Goal: Task Accomplishment & Management: Use online tool/utility

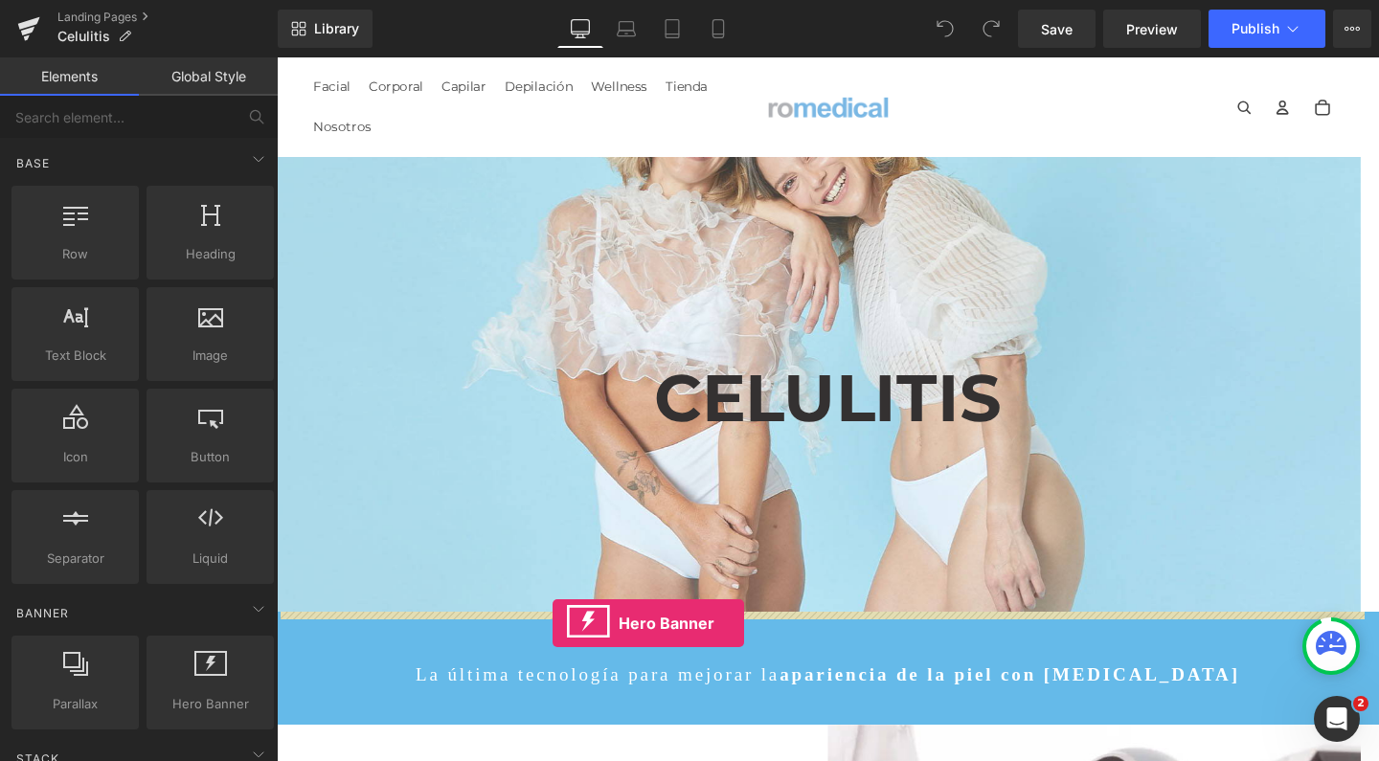
drag, startPoint x: 490, startPoint y: 753, endPoint x: 567, endPoint y: 652, distance: 126.4
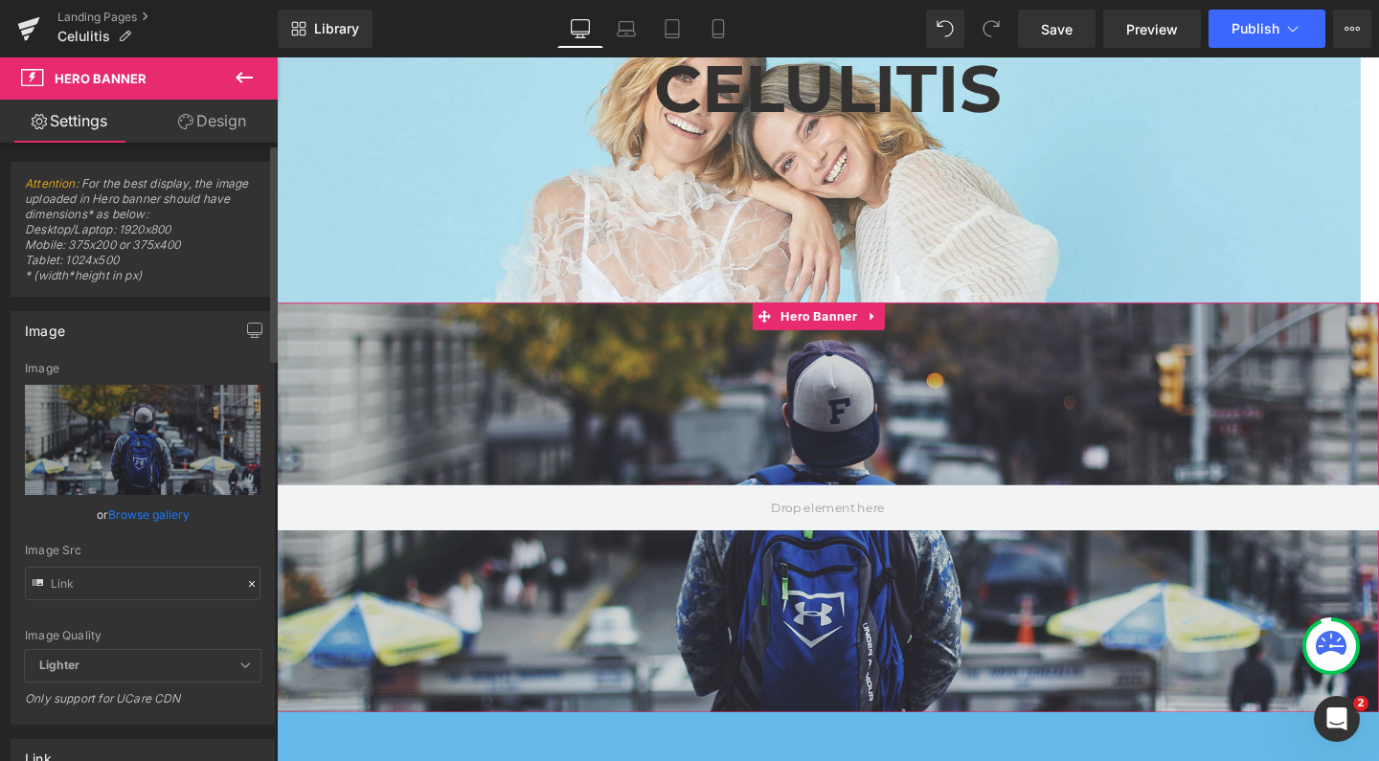
scroll to position [332, 0]
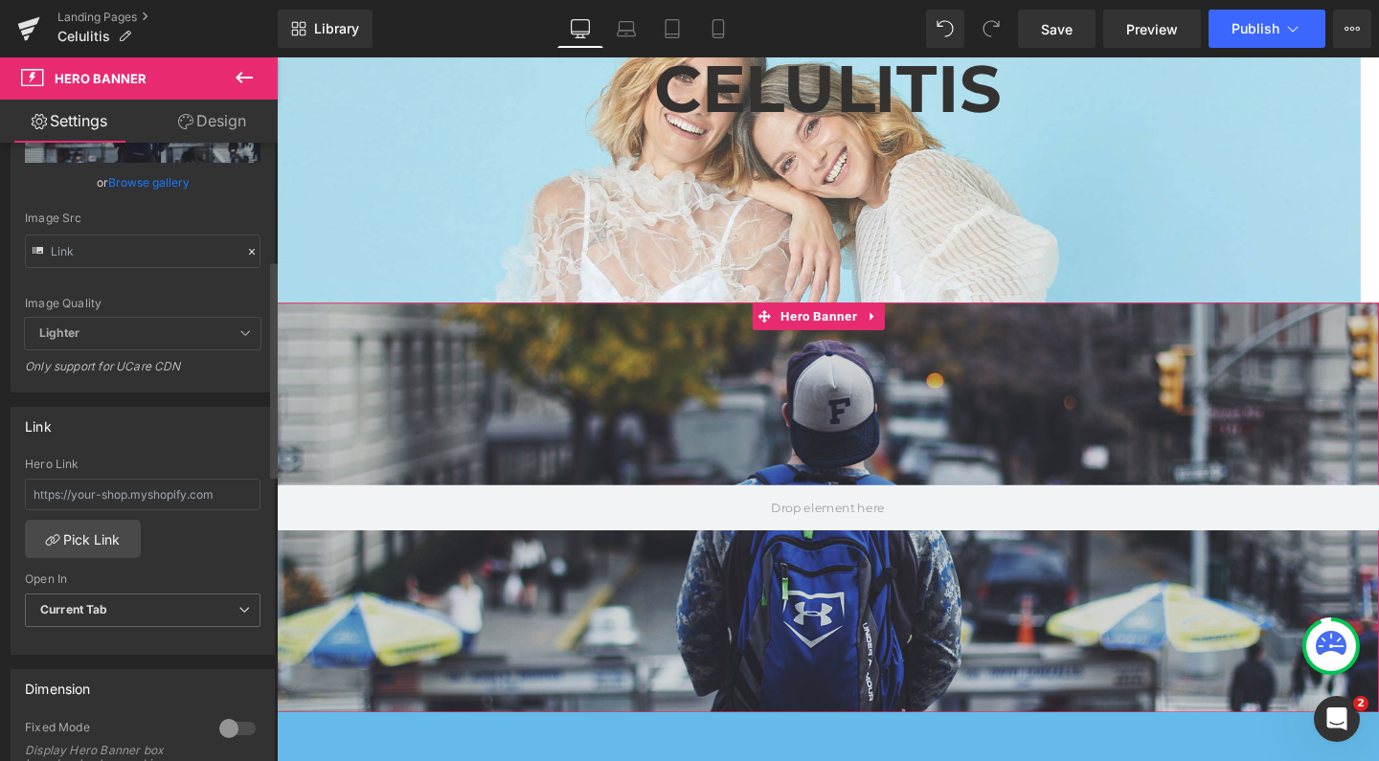
click at [229, 721] on div at bounding box center [237, 728] width 46 height 31
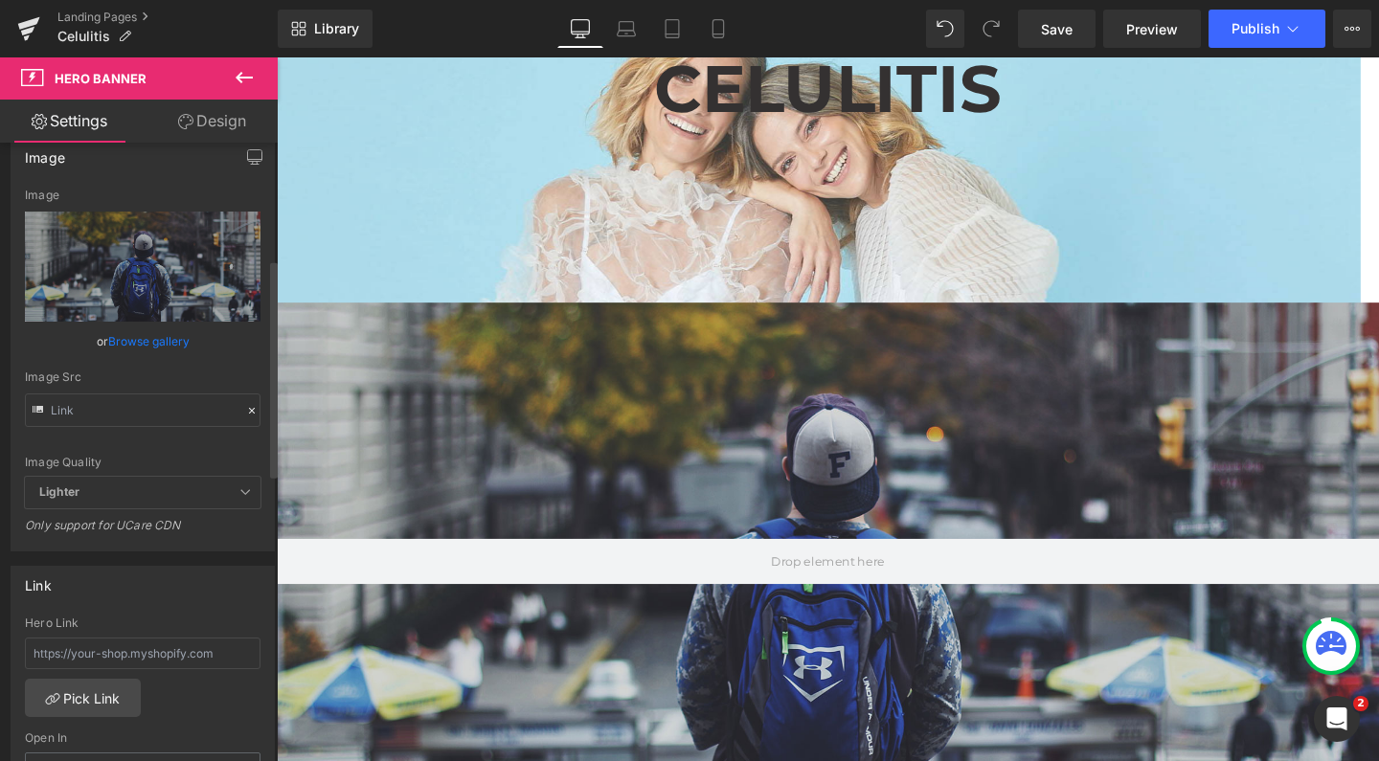
scroll to position [175, 0]
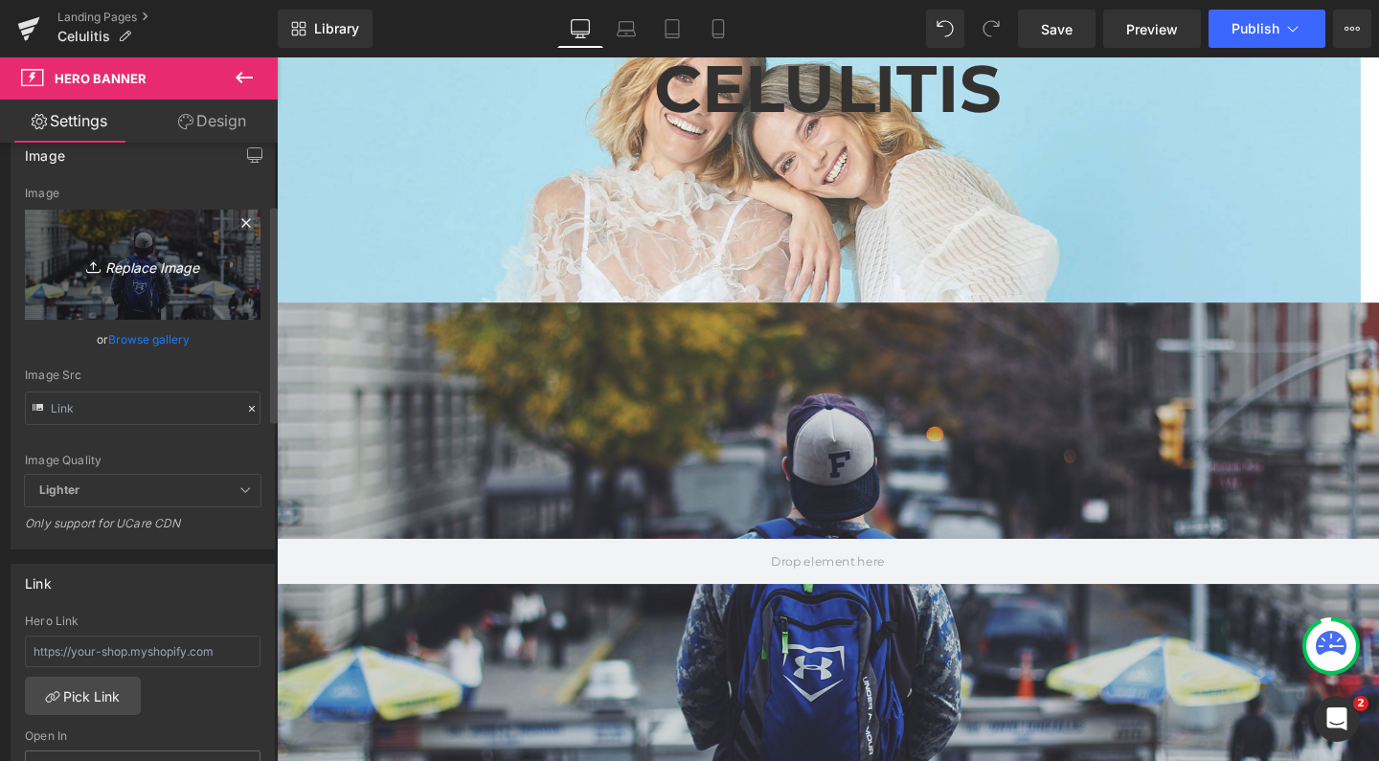
click at [173, 294] on link "Replace Image" at bounding box center [143, 265] width 236 height 110
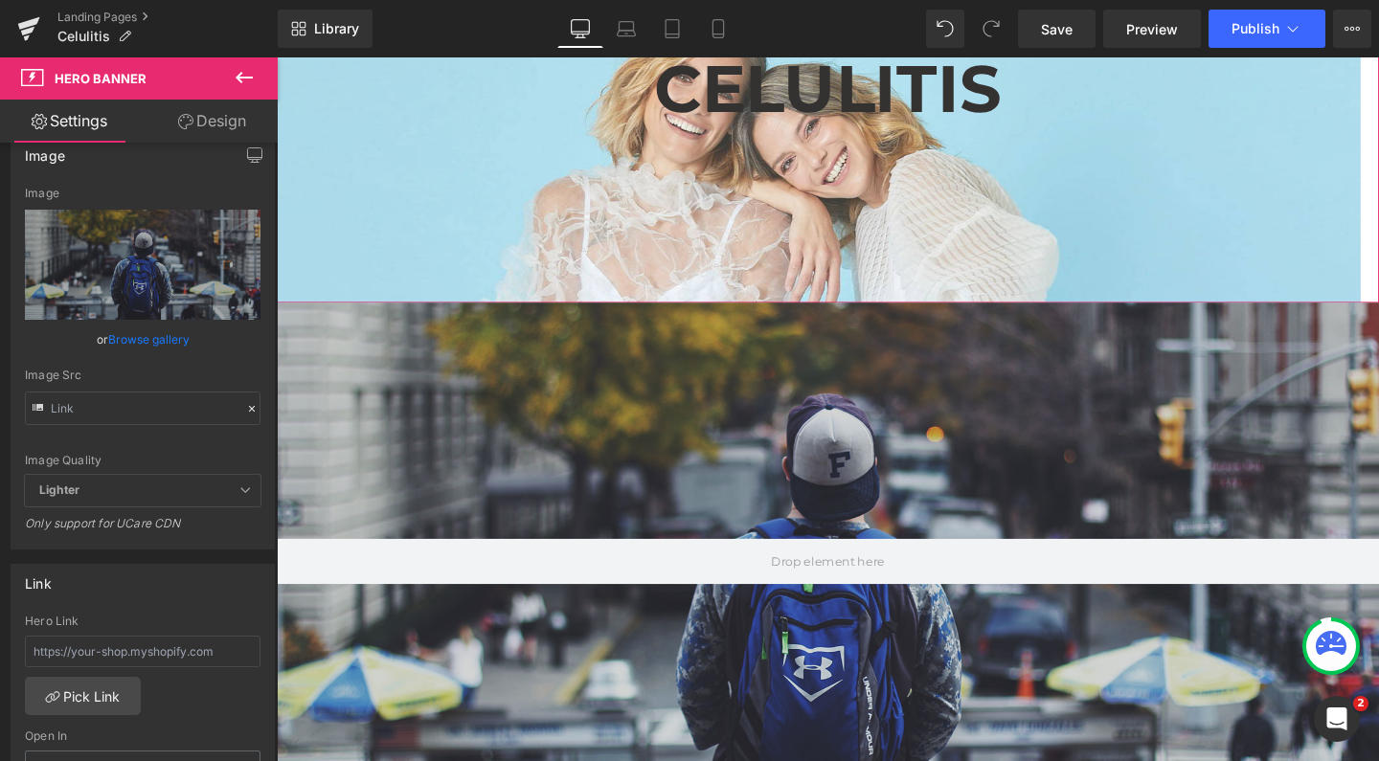
type input "C:\fakepath\celulitis promo romedical emtone velashape.jpg"
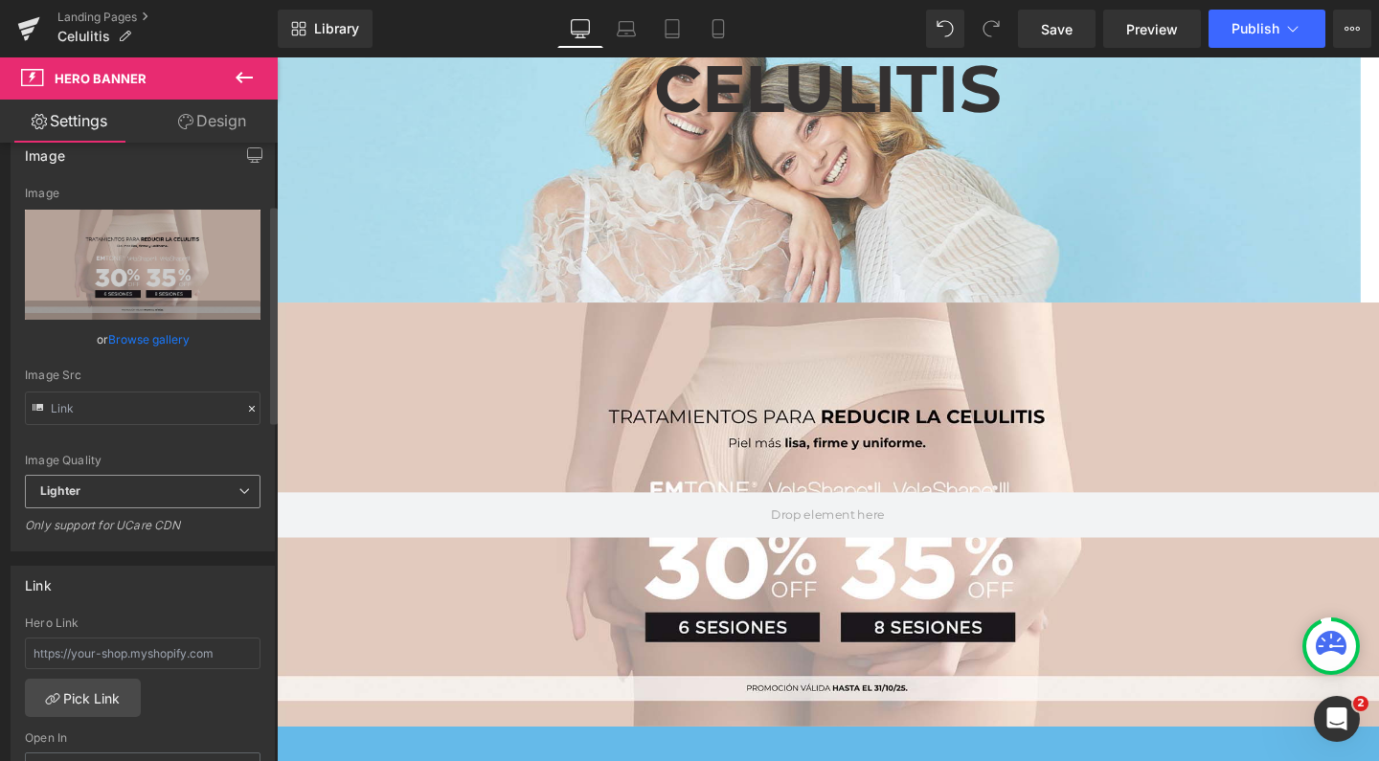
scroll to position [9038, 1139]
click at [720, 33] on icon at bounding box center [717, 28] width 19 height 19
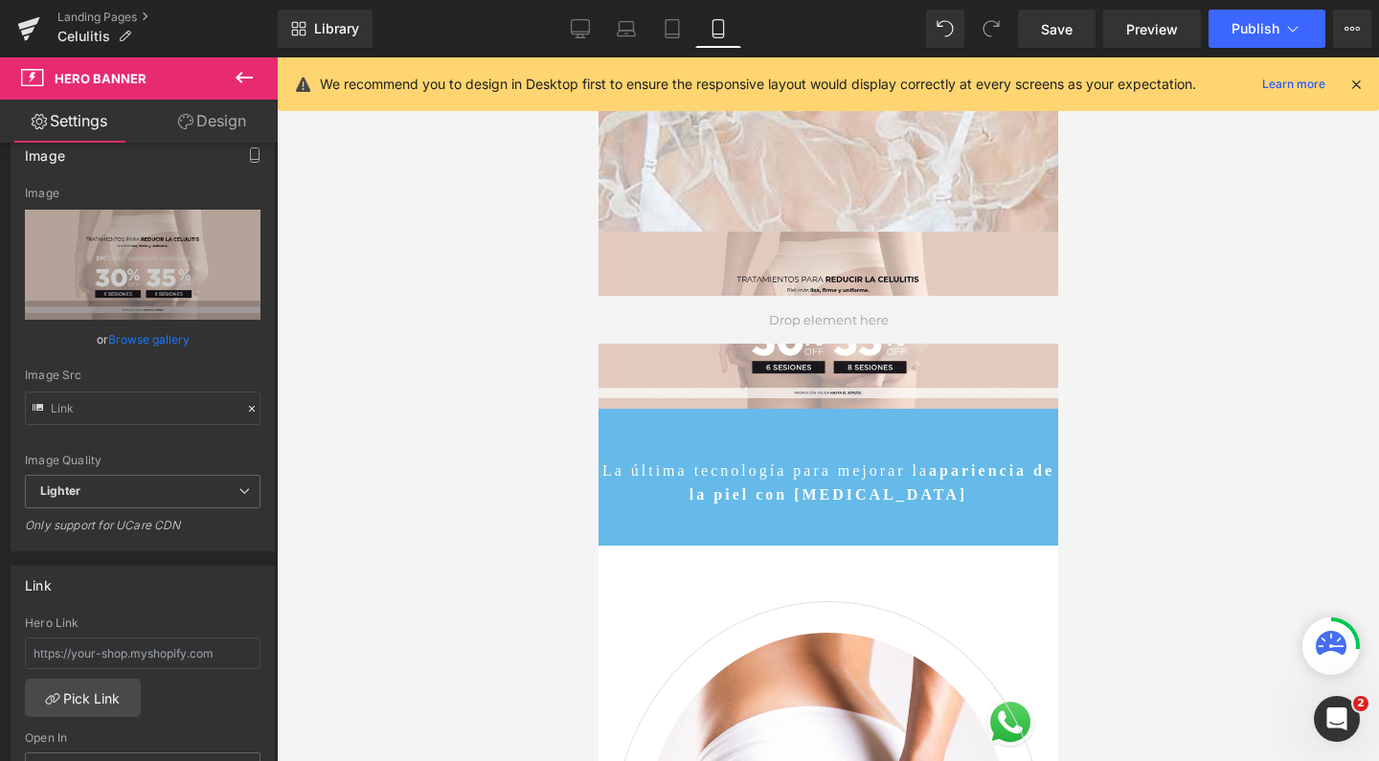
click at [778, 347] on div at bounding box center [827, 320] width 460 height 177
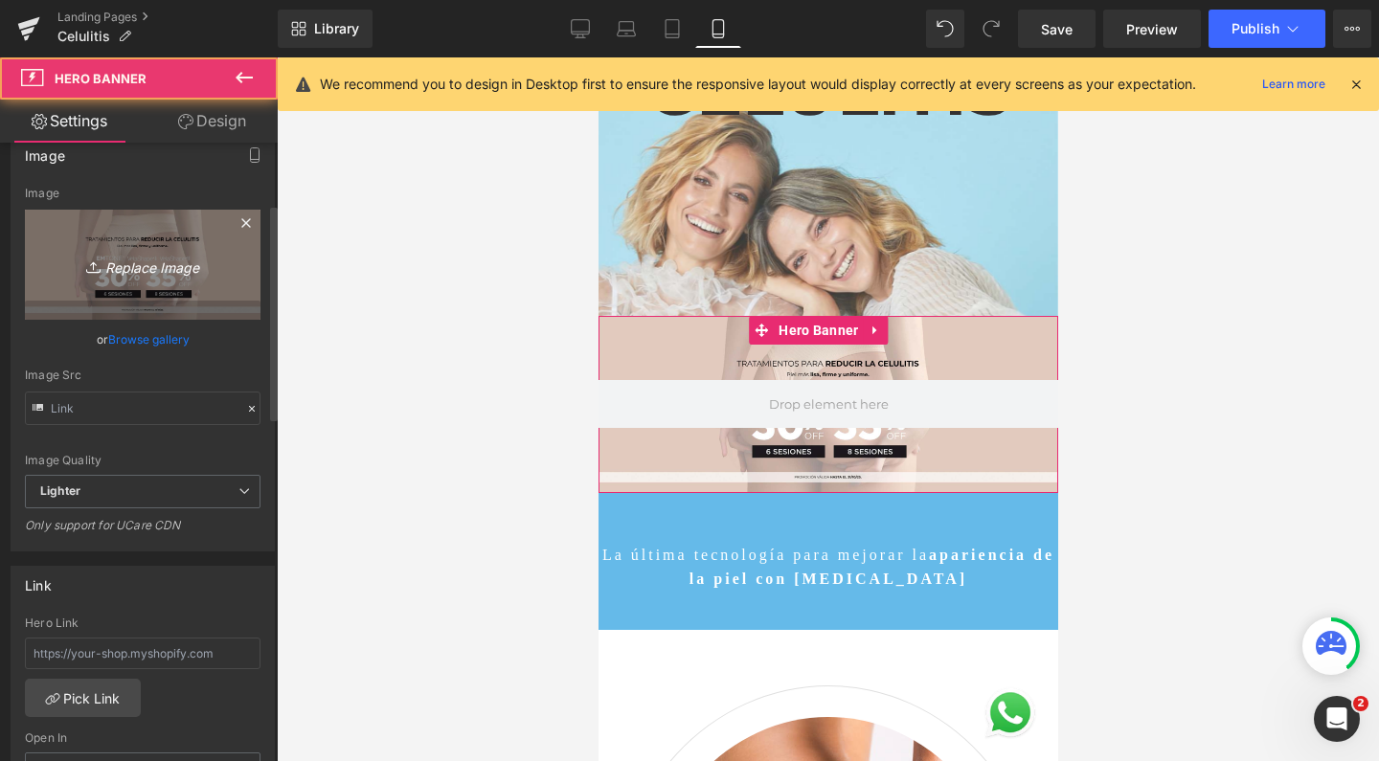
scroll to position [14149, 440]
click at [152, 218] on link "Replace Image" at bounding box center [143, 265] width 236 height 110
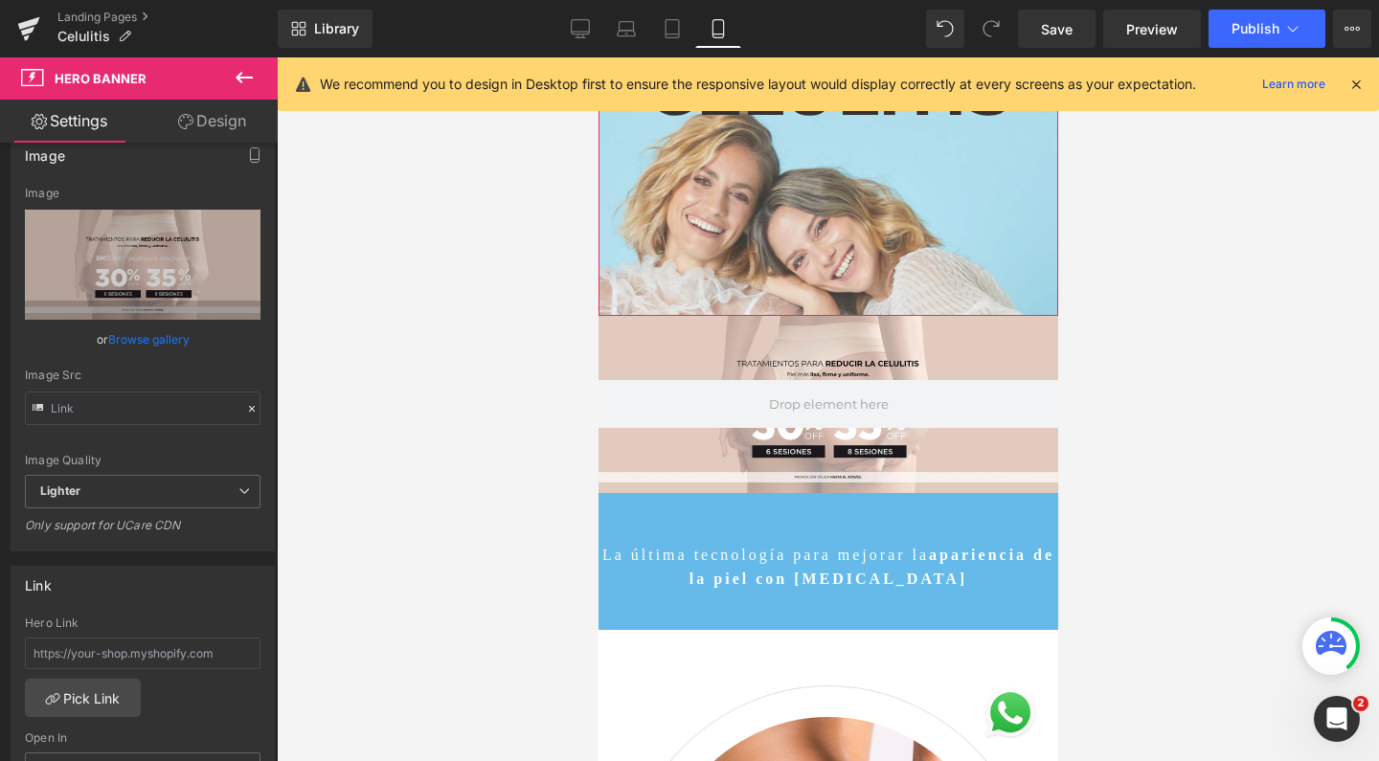
type input "C:\fakepath\celulitis promo romedical emtone velashape mobile.jpg"
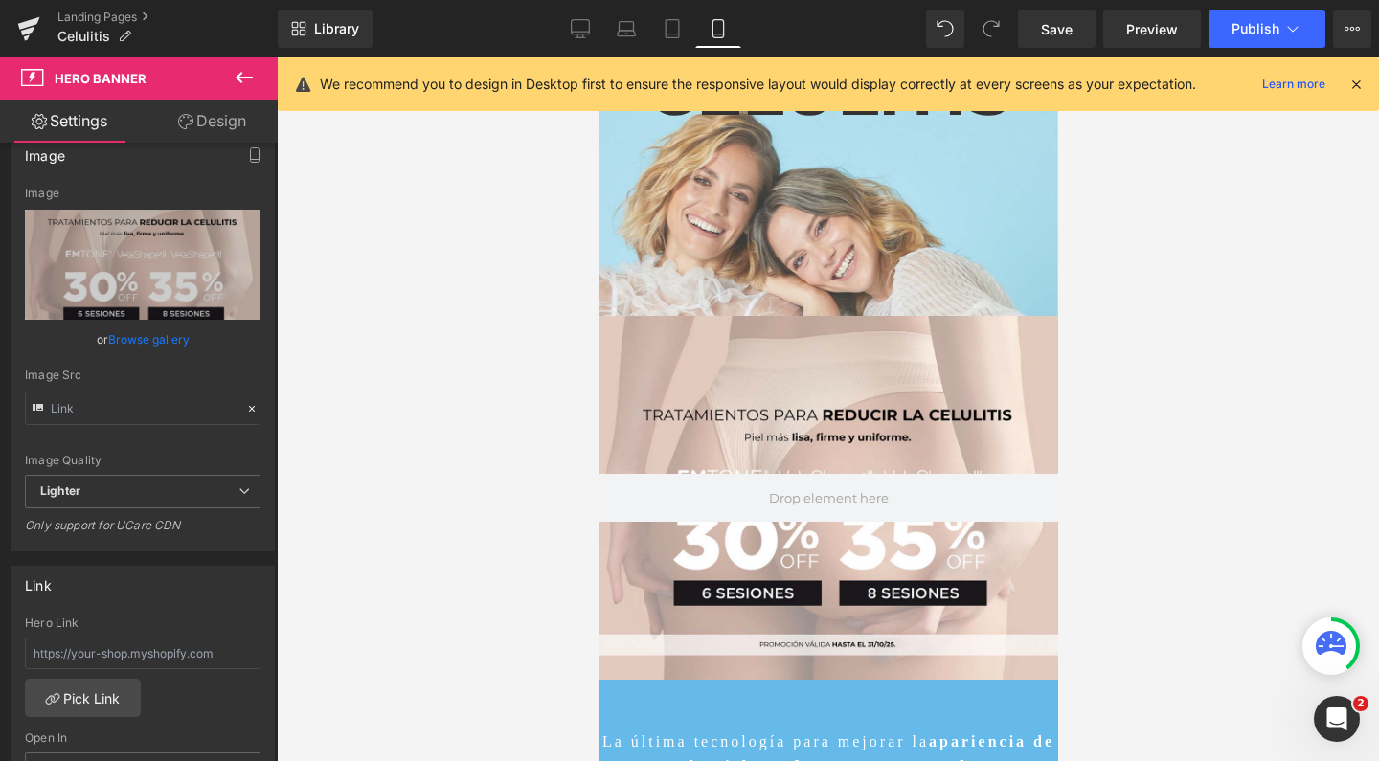
scroll to position [14328, 440]
click at [833, 244] on div at bounding box center [827, 409] width 460 height 704
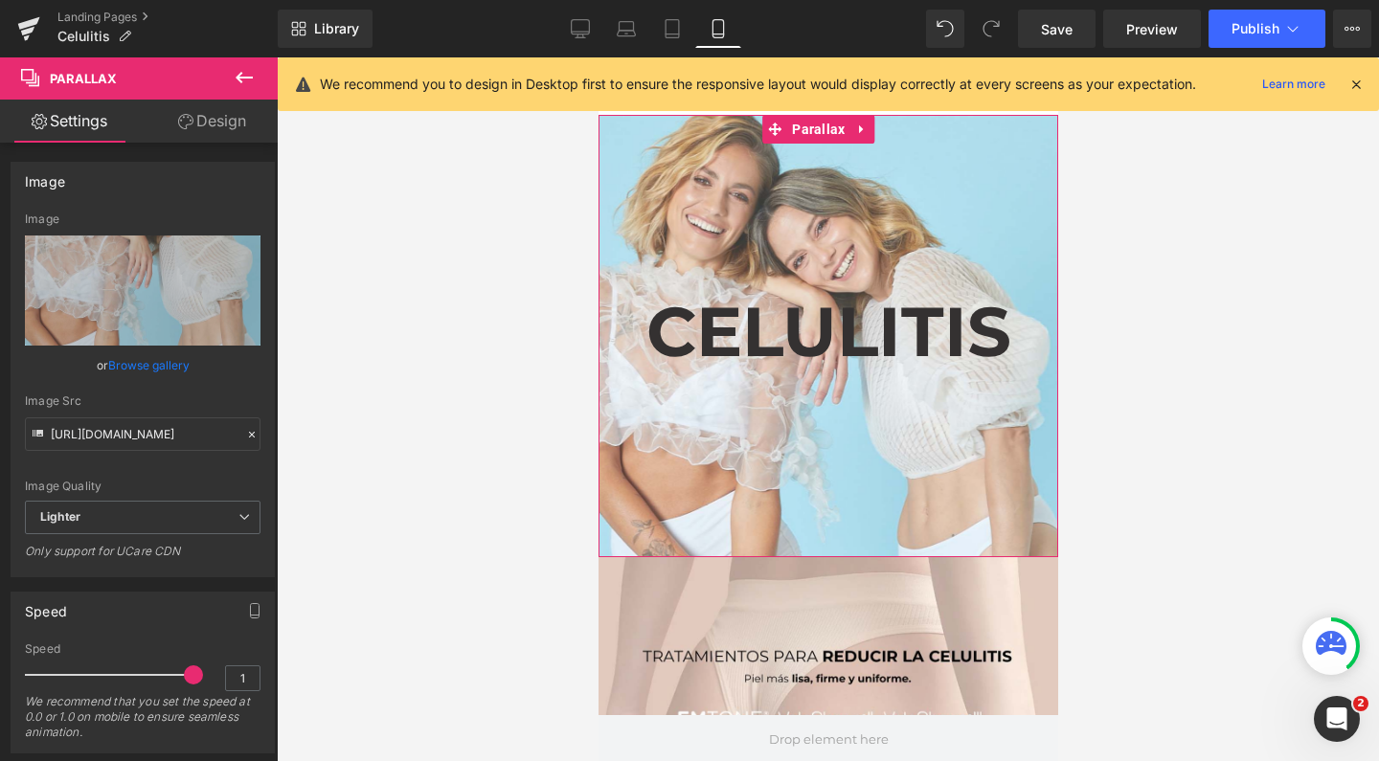
scroll to position [0, 0]
click at [862, 127] on icon at bounding box center [861, 130] width 13 height 14
click at [872, 132] on icon at bounding box center [873, 129] width 13 height 13
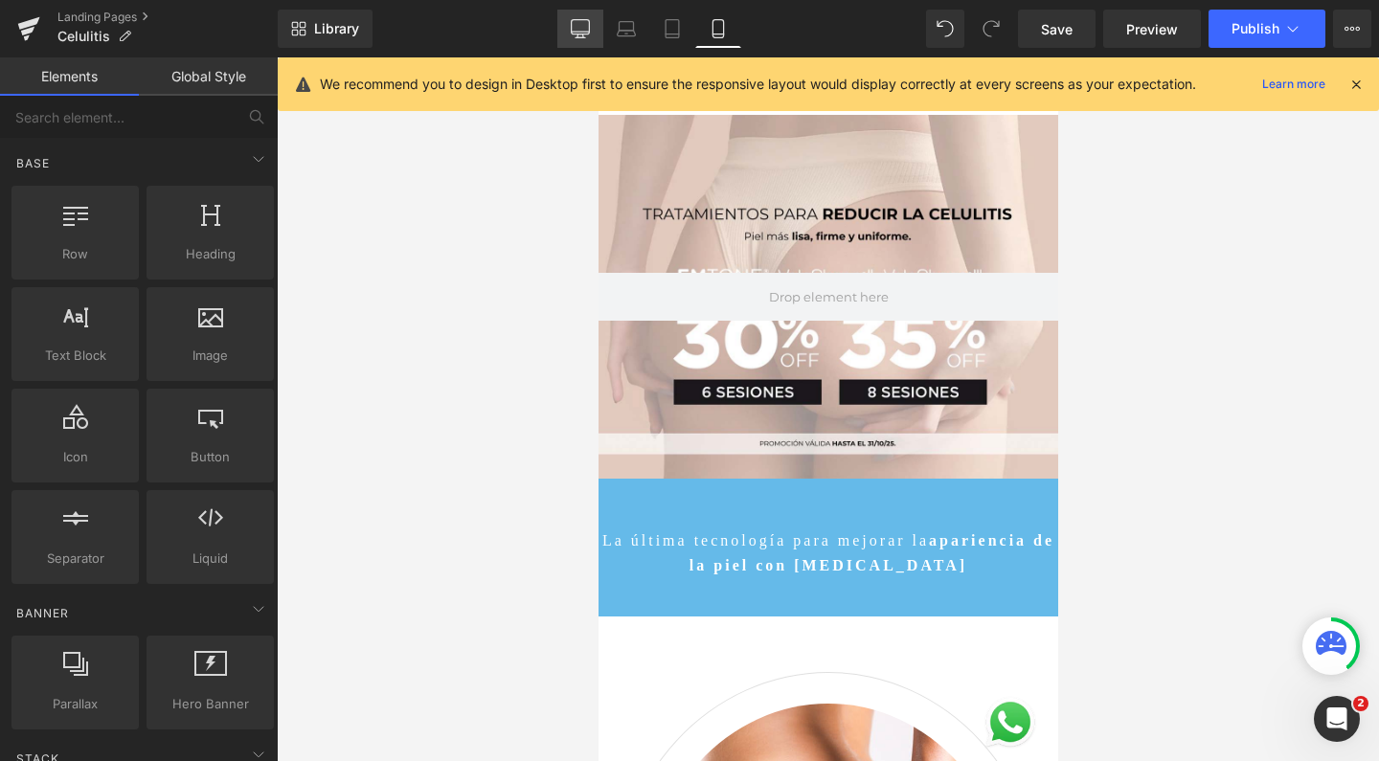
scroll to position [13886, 440]
click at [581, 27] on icon at bounding box center [580, 28] width 19 height 19
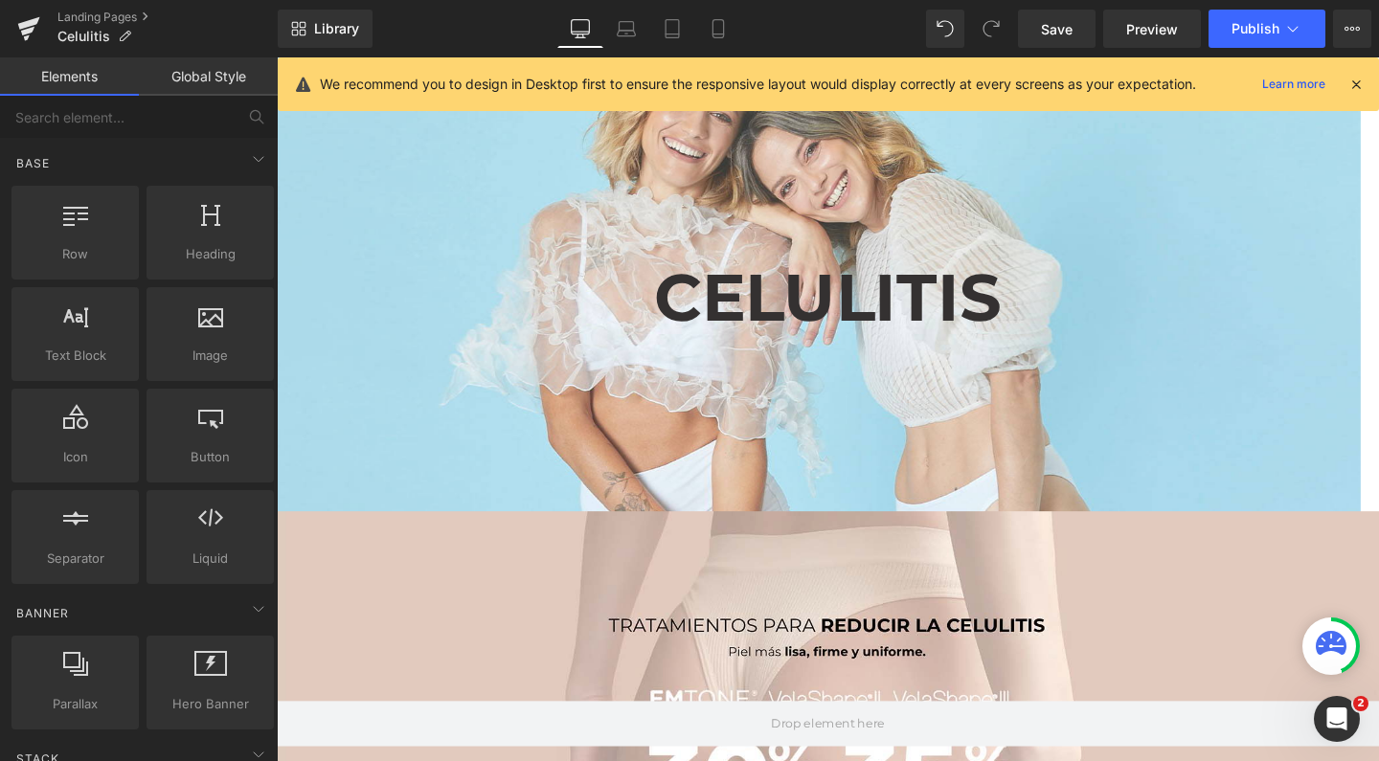
scroll to position [9038, 1139]
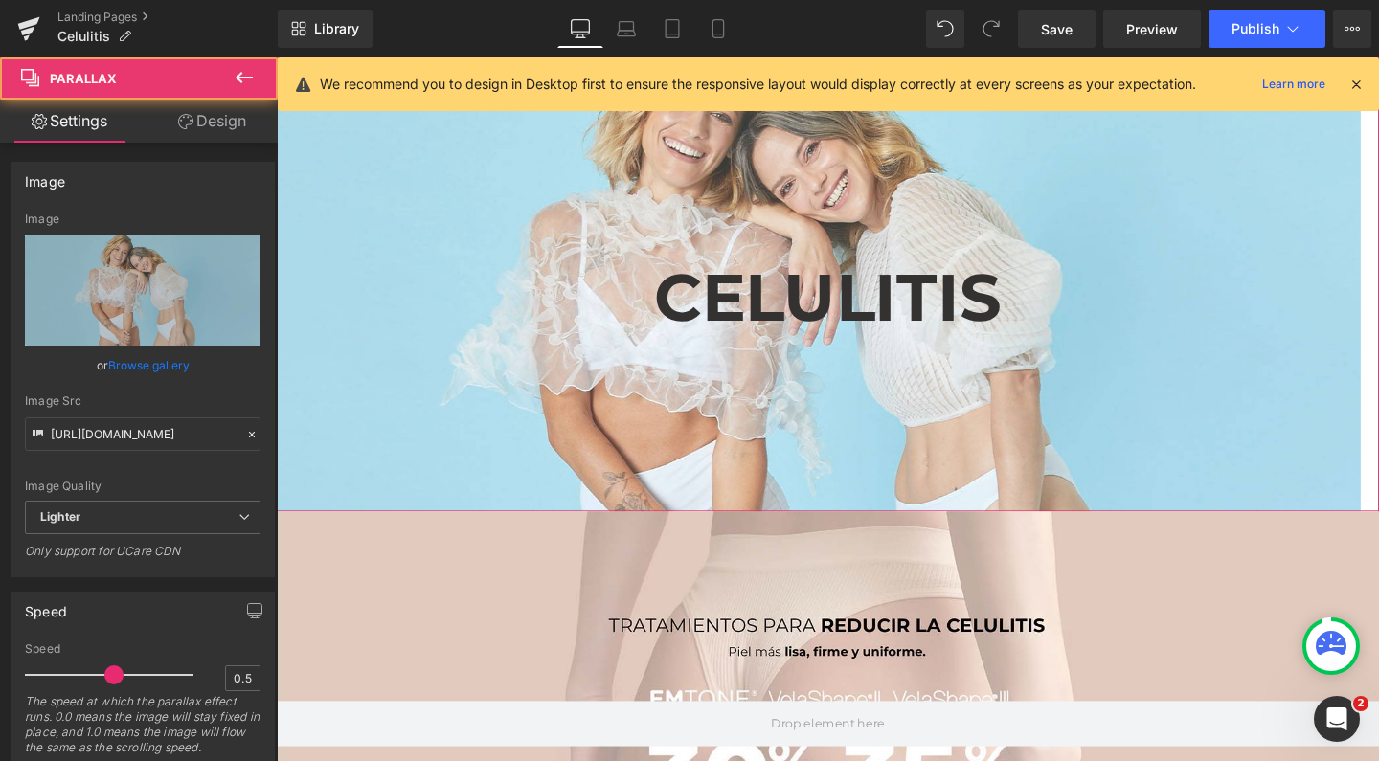
click at [838, 157] on div at bounding box center [846, 335] width 1139 height 750
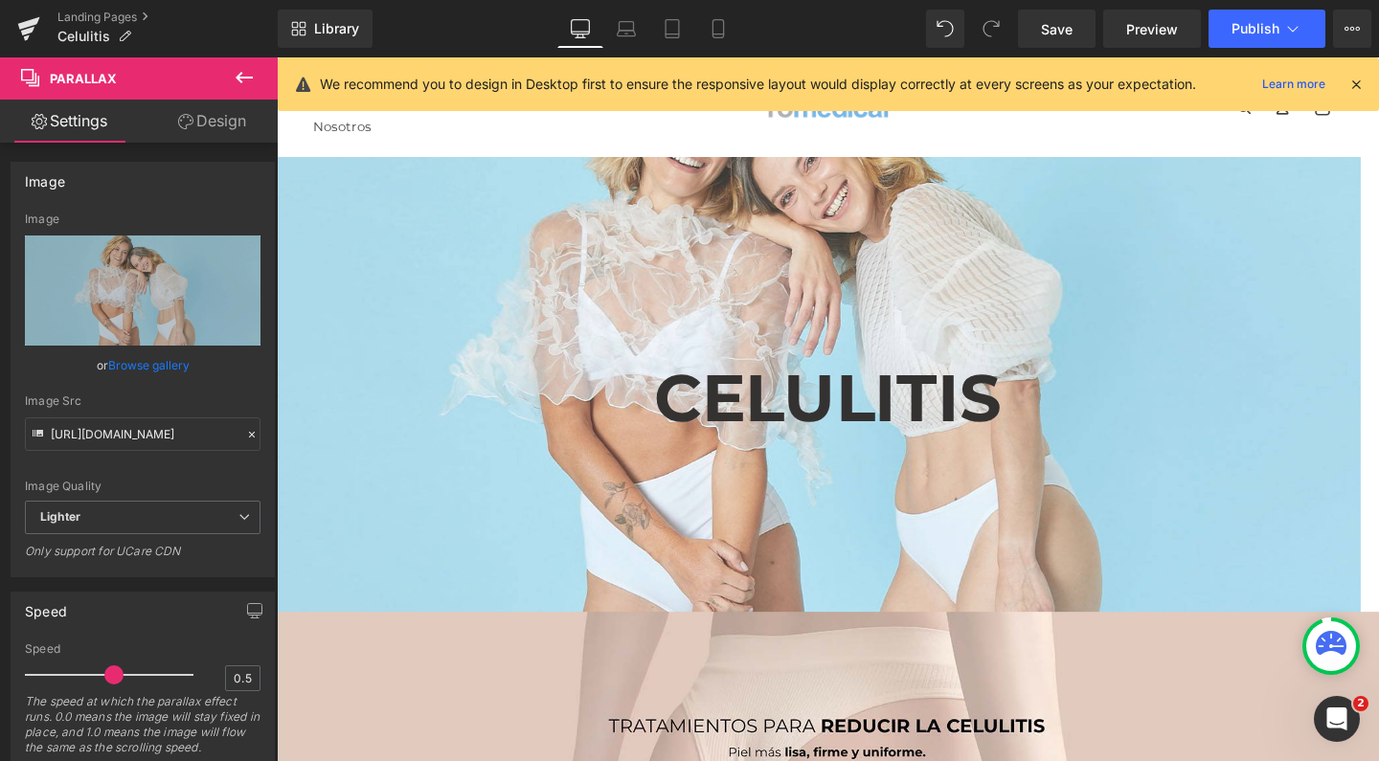
scroll to position [0, 0]
click at [888, 183] on icon at bounding box center [890, 177] width 13 height 14
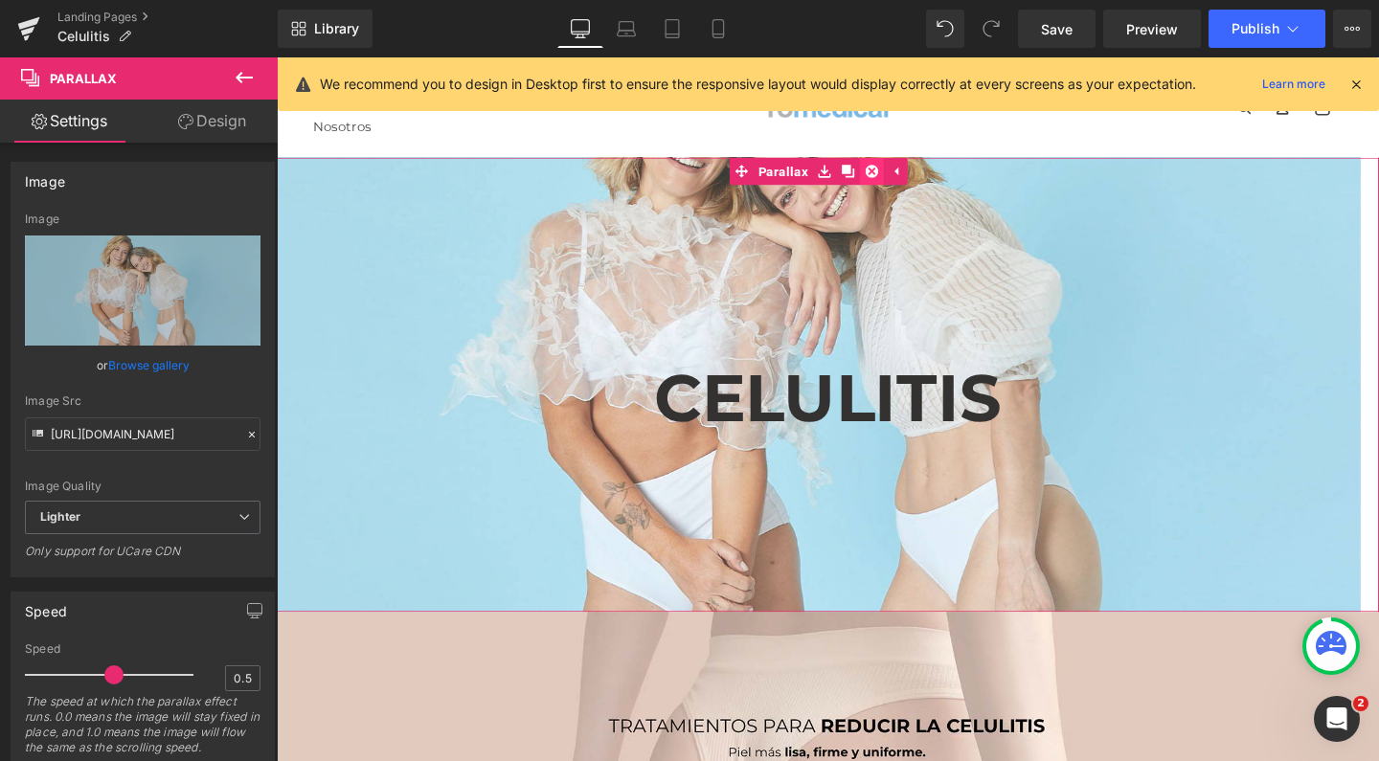
click at [900, 184] on icon at bounding box center [902, 176] width 13 height 13
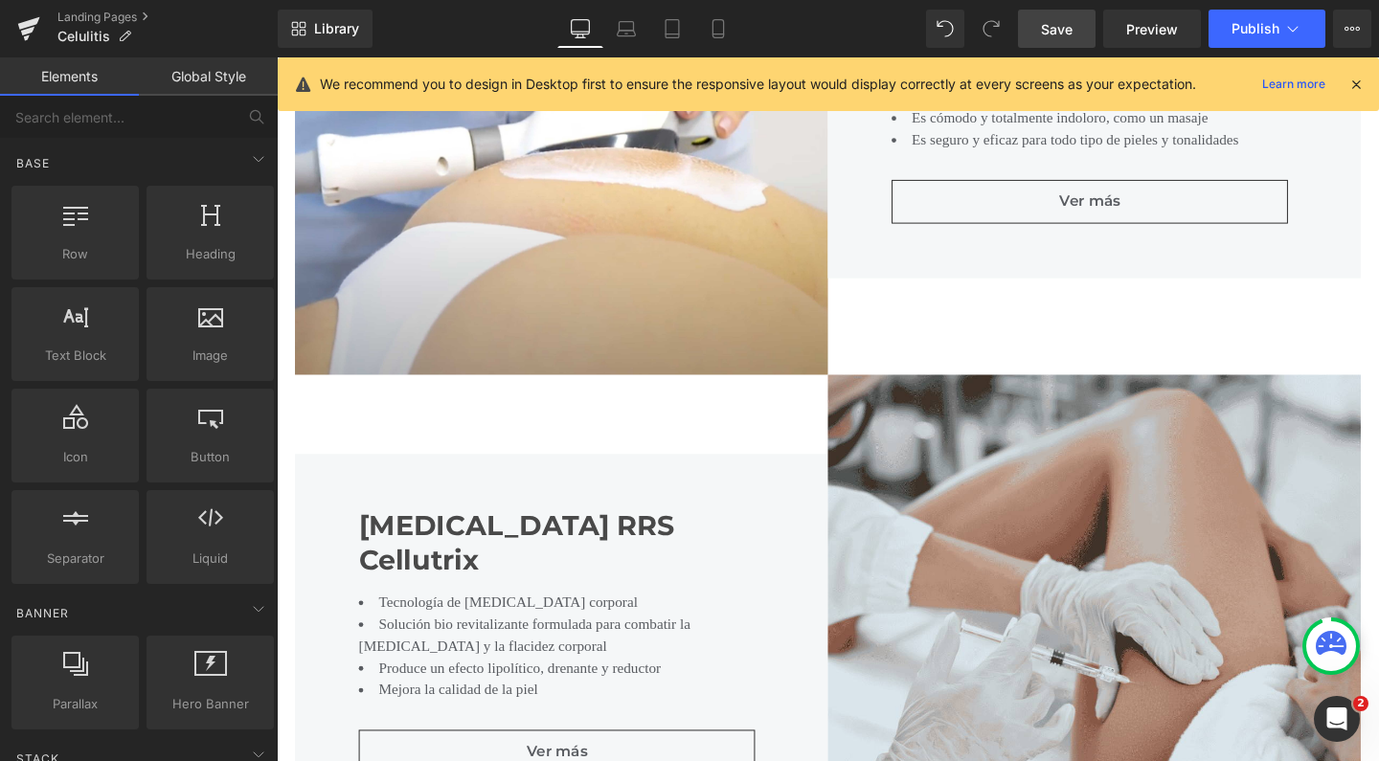
click at [1064, 31] on span "Save" at bounding box center [1057, 29] width 32 height 20
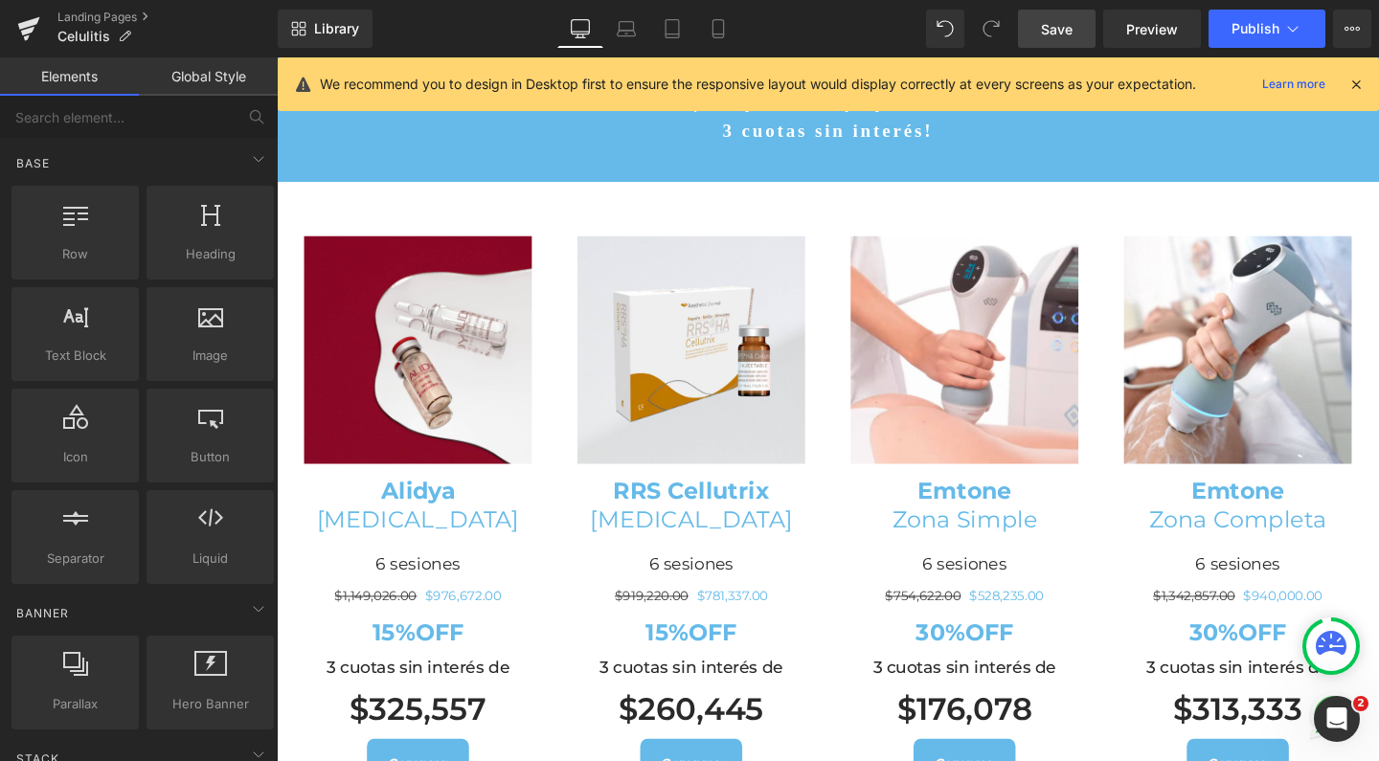
scroll to position [3686, 0]
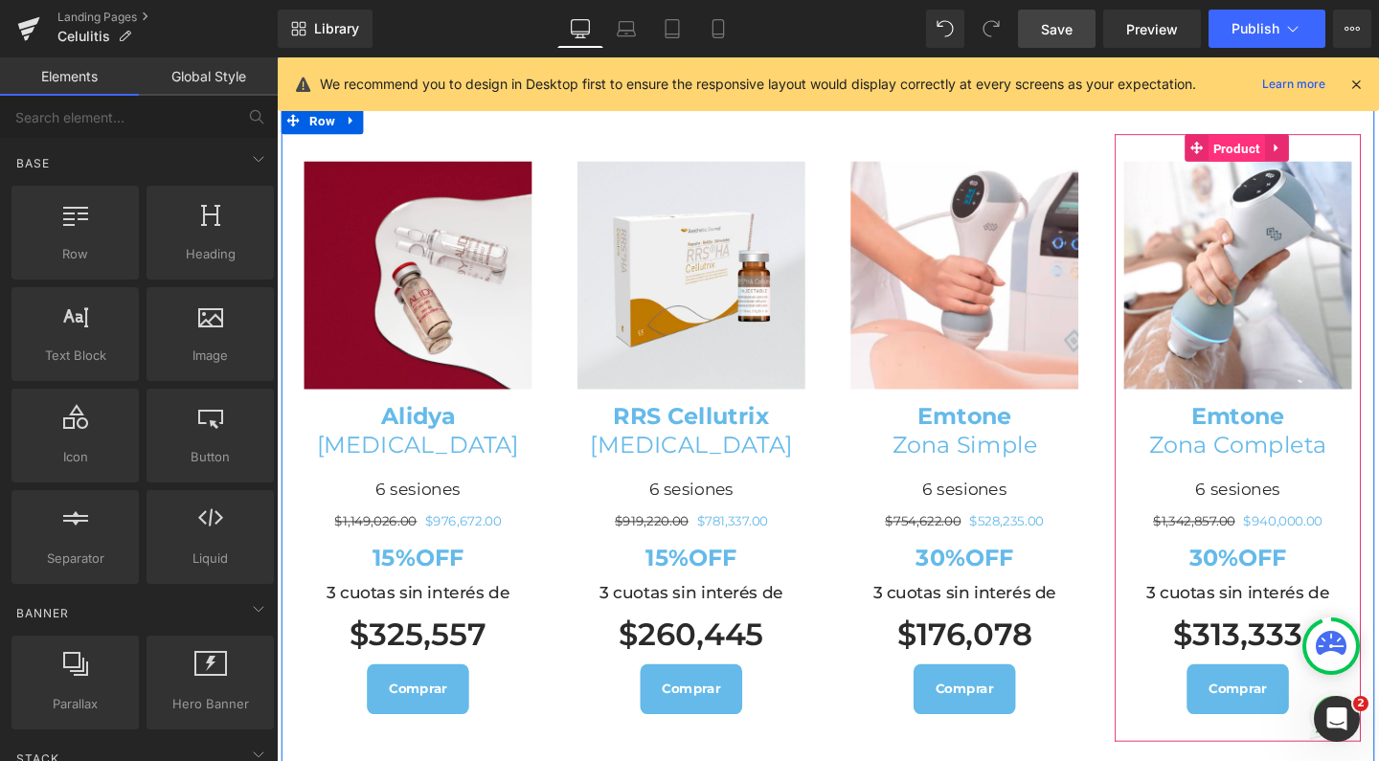
click at [1271, 139] on span "Product" at bounding box center [1285, 153] width 59 height 29
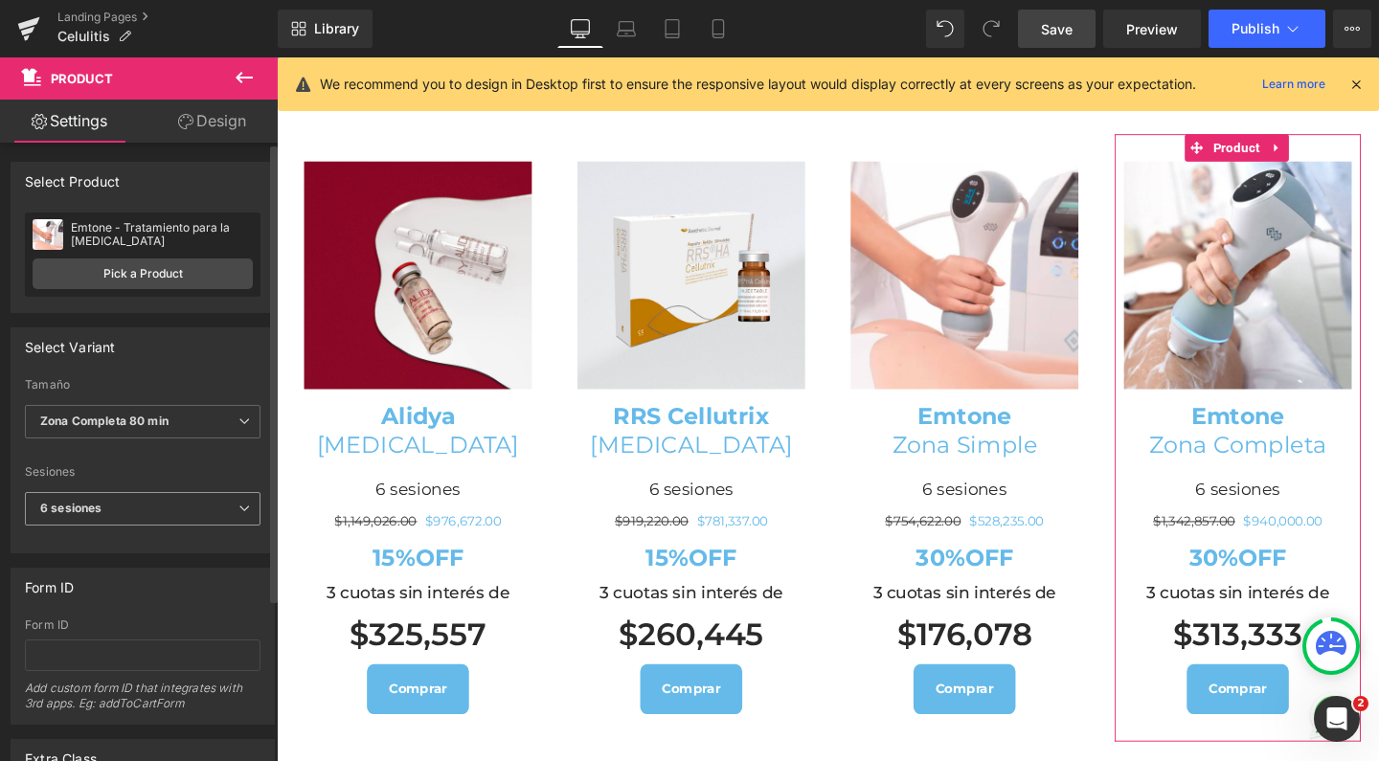
click at [127, 505] on span "6 sesiones" at bounding box center [143, 509] width 236 height 34
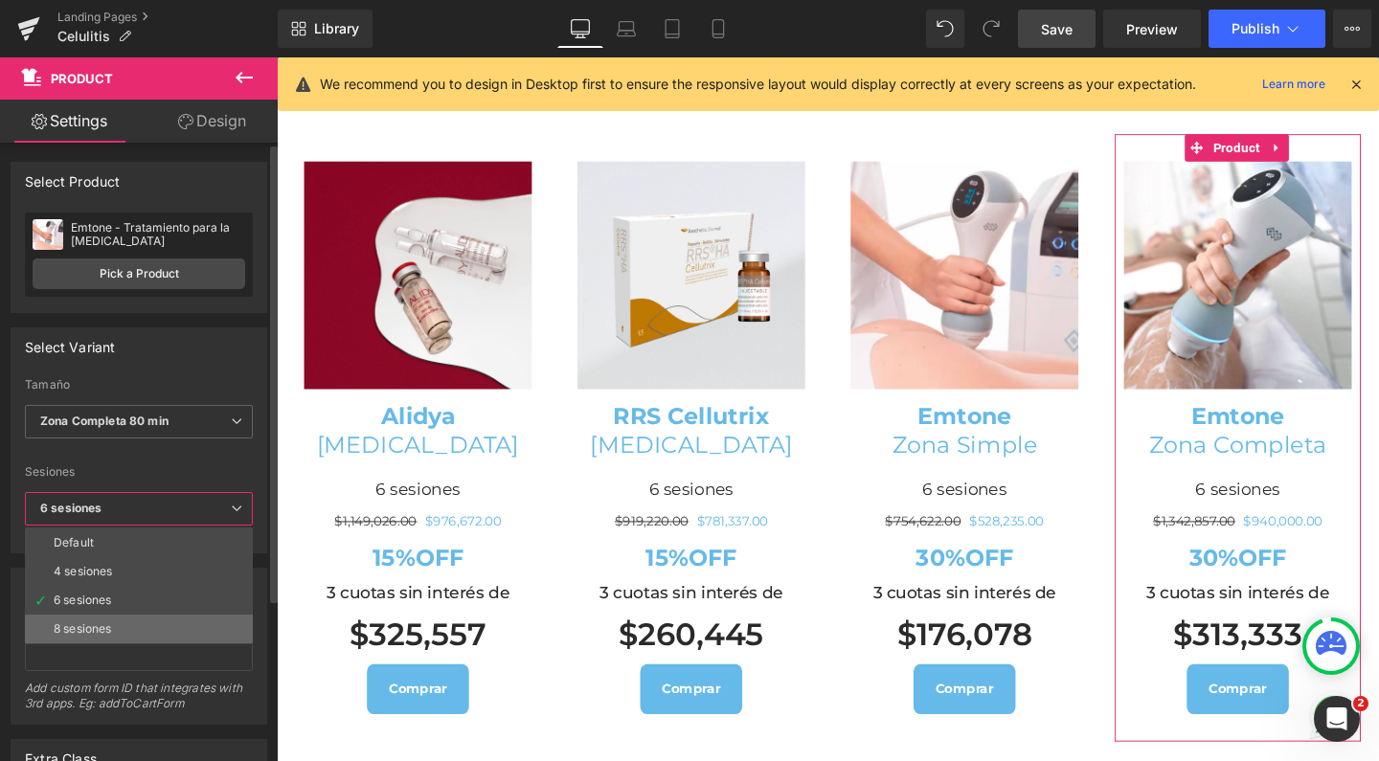
click at [108, 631] on div "8 sesiones" at bounding box center [82, 628] width 57 height 13
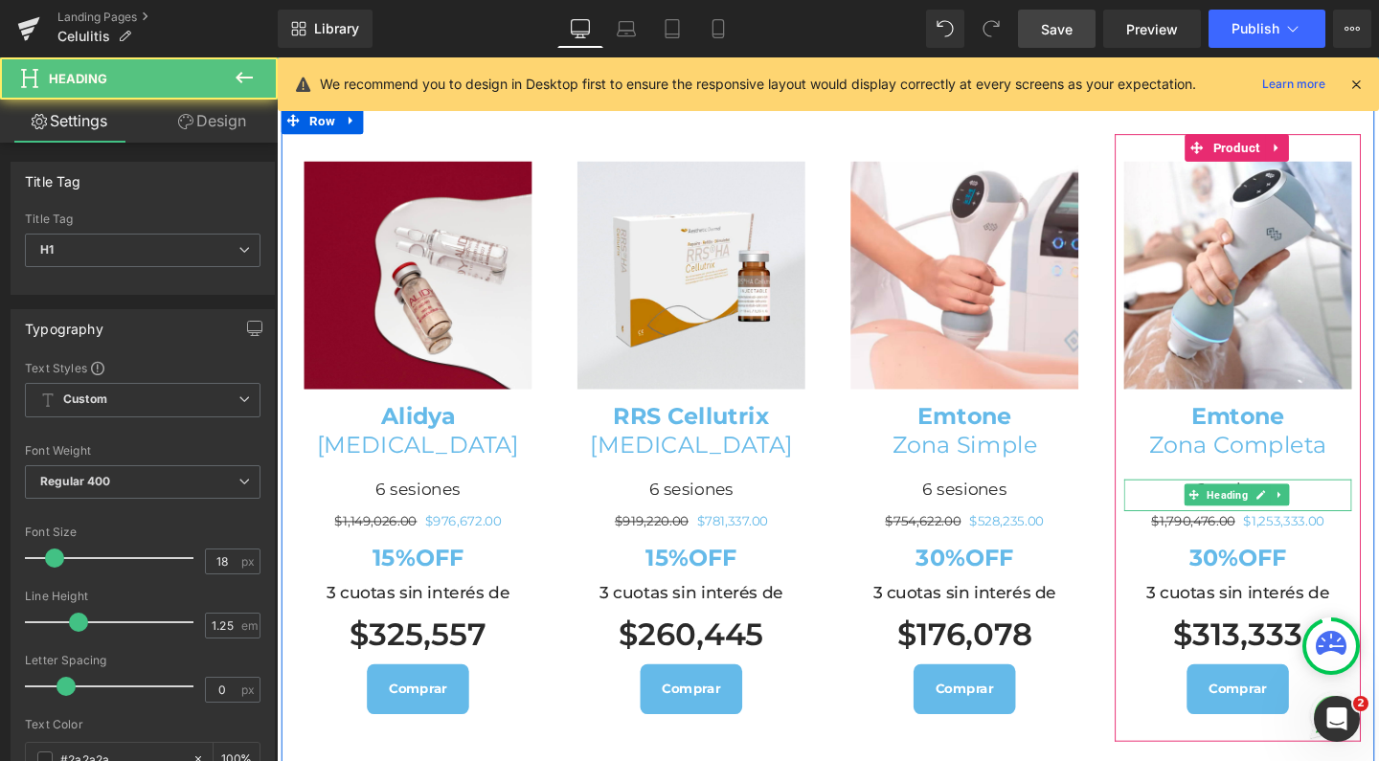
click at [1183, 501] on div "6 sesiones" at bounding box center [1286, 518] width 239 height 34
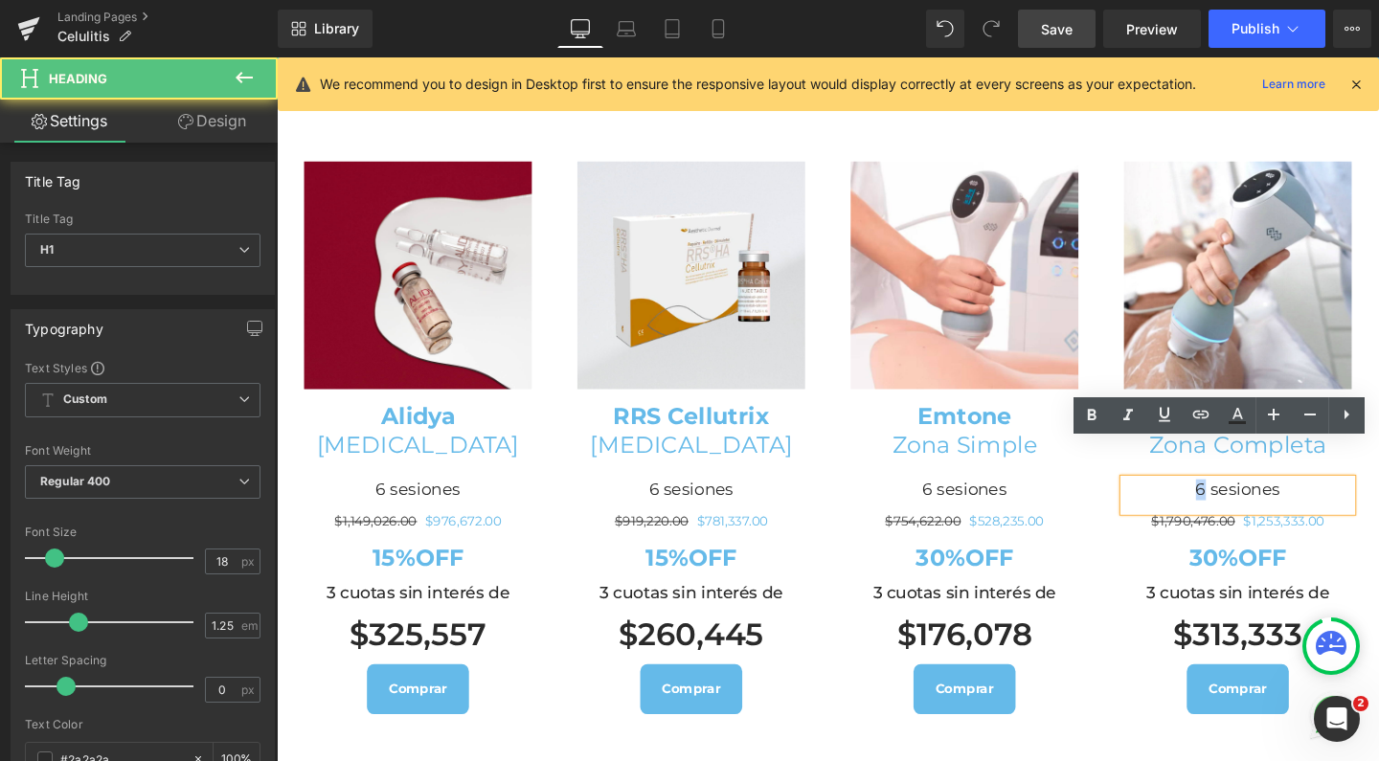
click at [1230, 501] on h1 "6 sesiones" at bounding box center [1286, 512] width 239 height 22
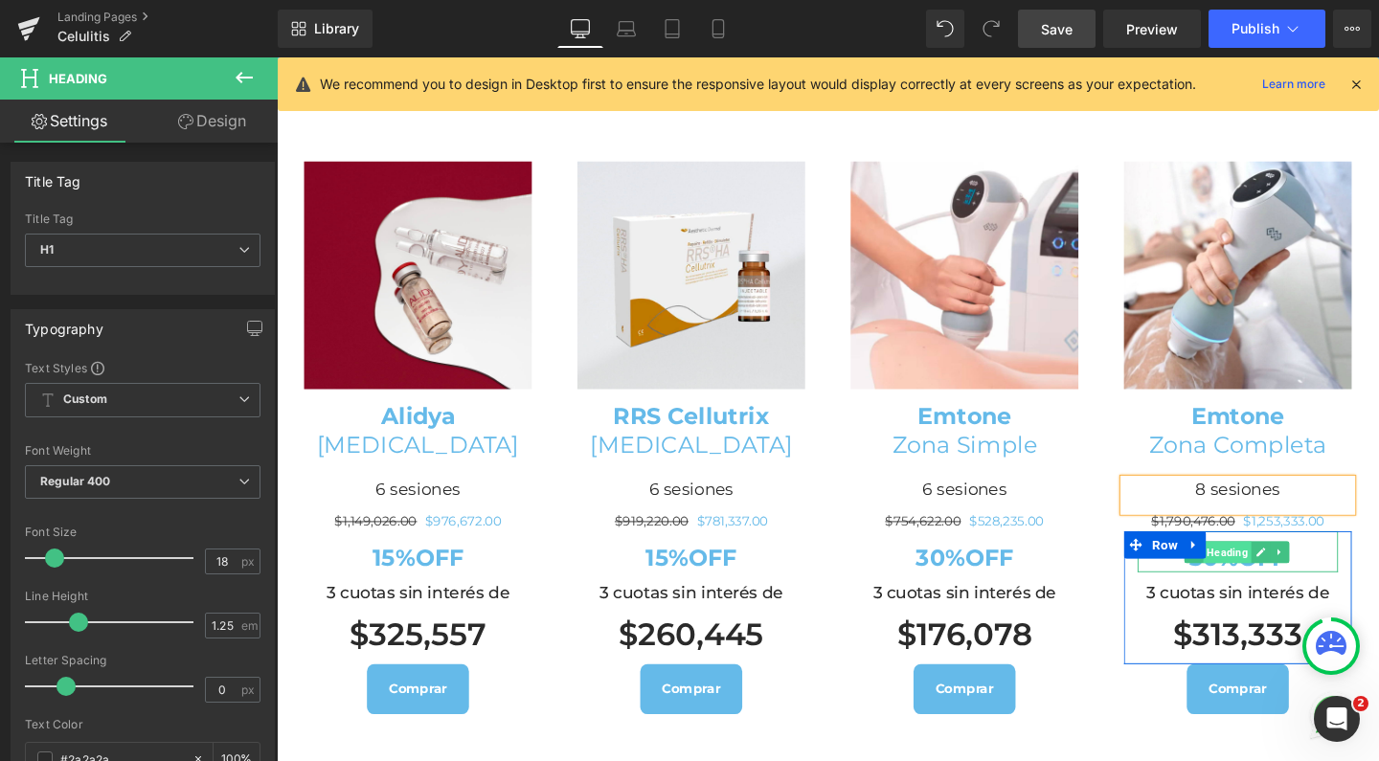
click at [1250, 566] on span "Heading" at bounding box center [1275, 577] width 51 height 23
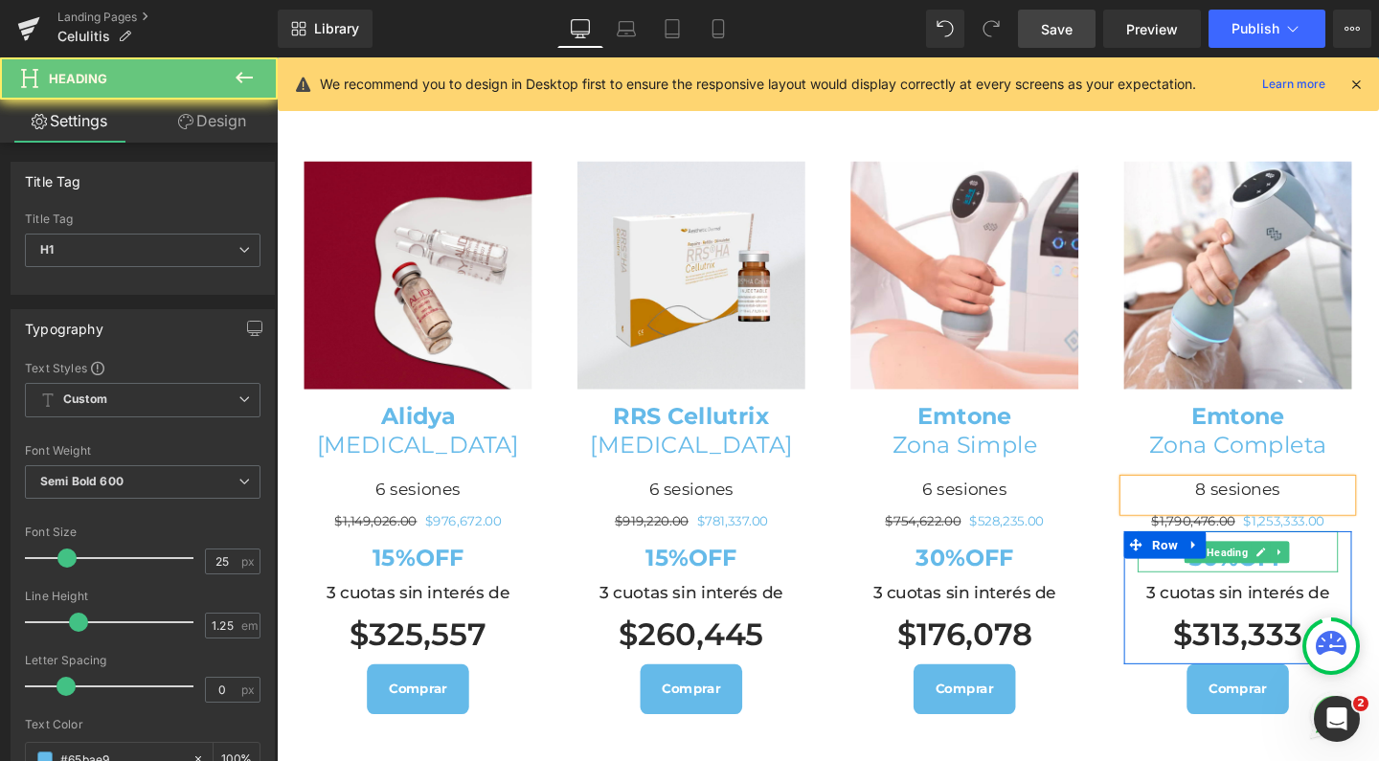
click at [1220, 569] on h1 "30%OFF" at bounding box center [1286, 584] width 211 height 30
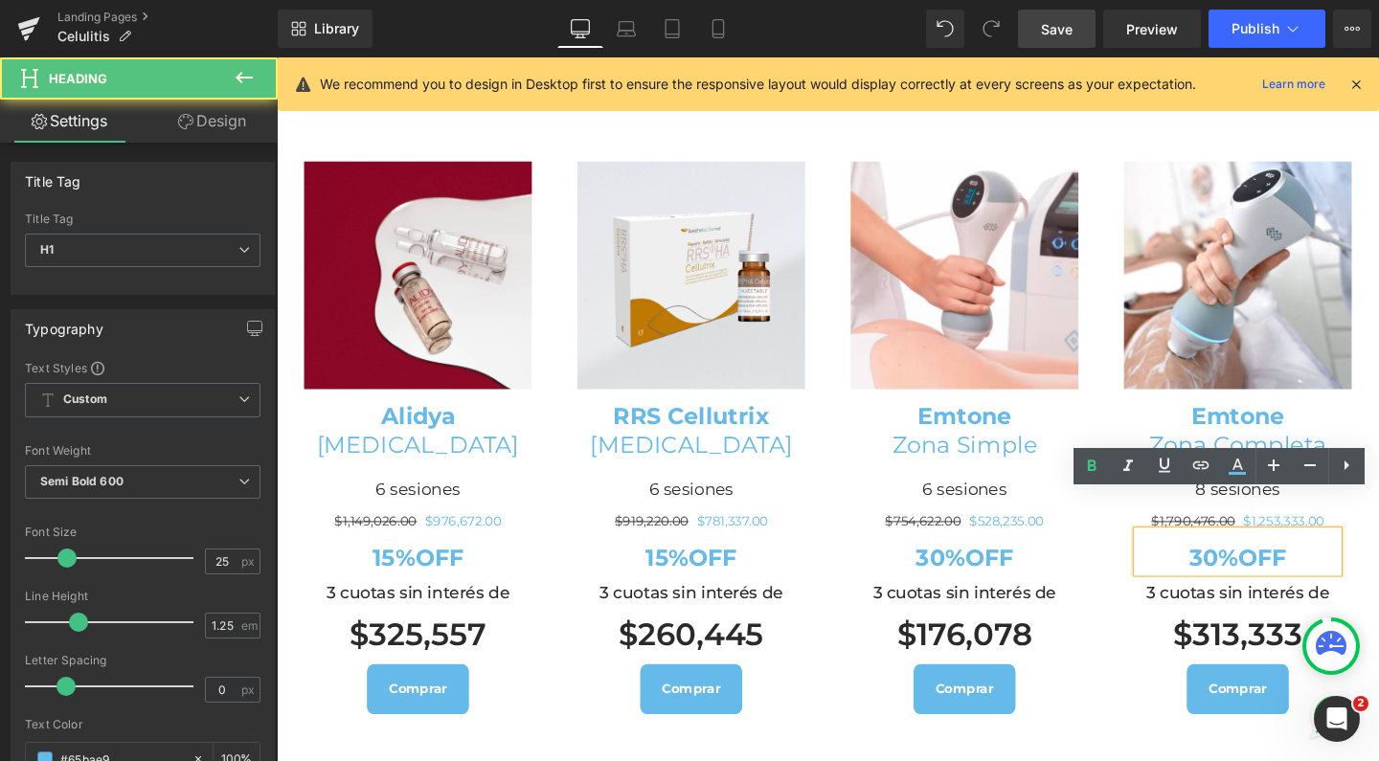
click at [1245, 569] on strong "30%OFF" at bounding box center [1287, 583] width 102 height 29
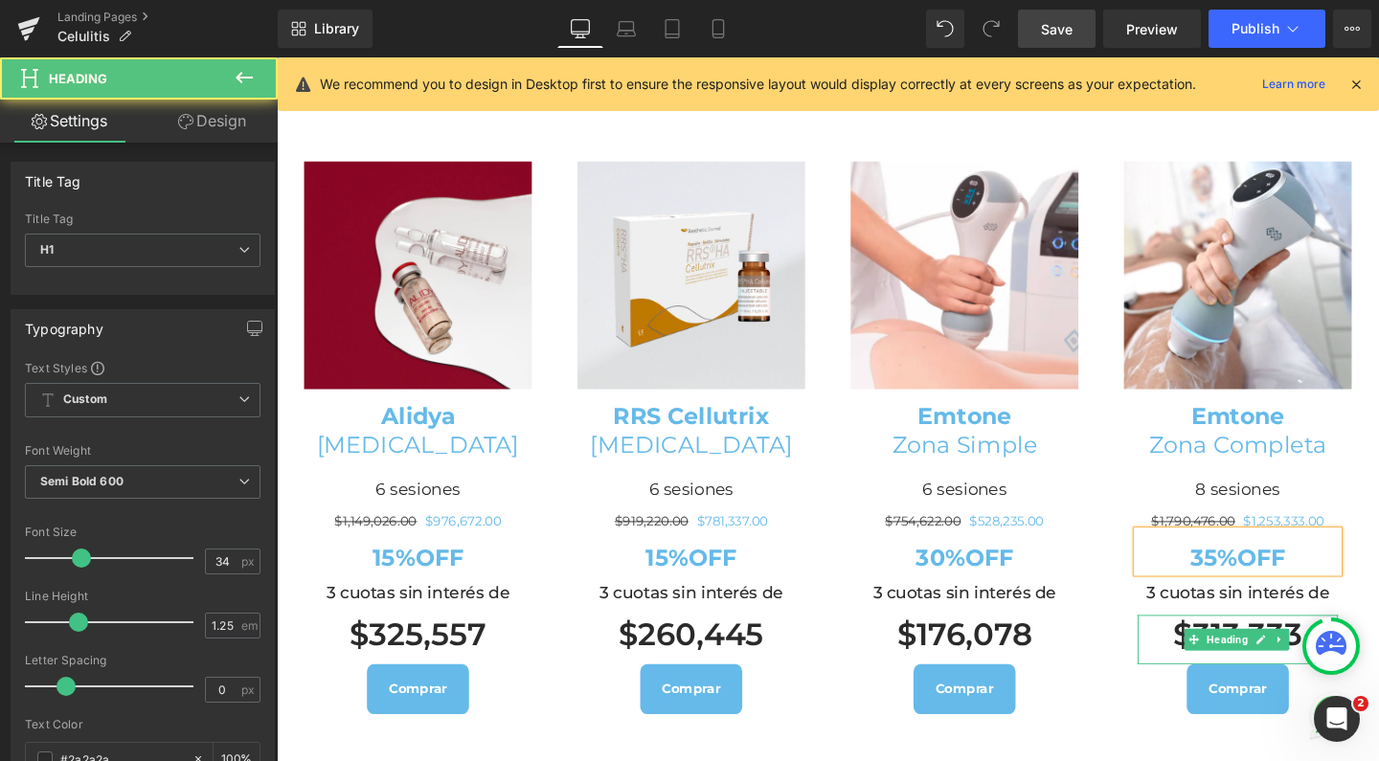
click at [1228, 643] on h1 "$313,333" at bounding box center [1286, 663] width 211 height 41
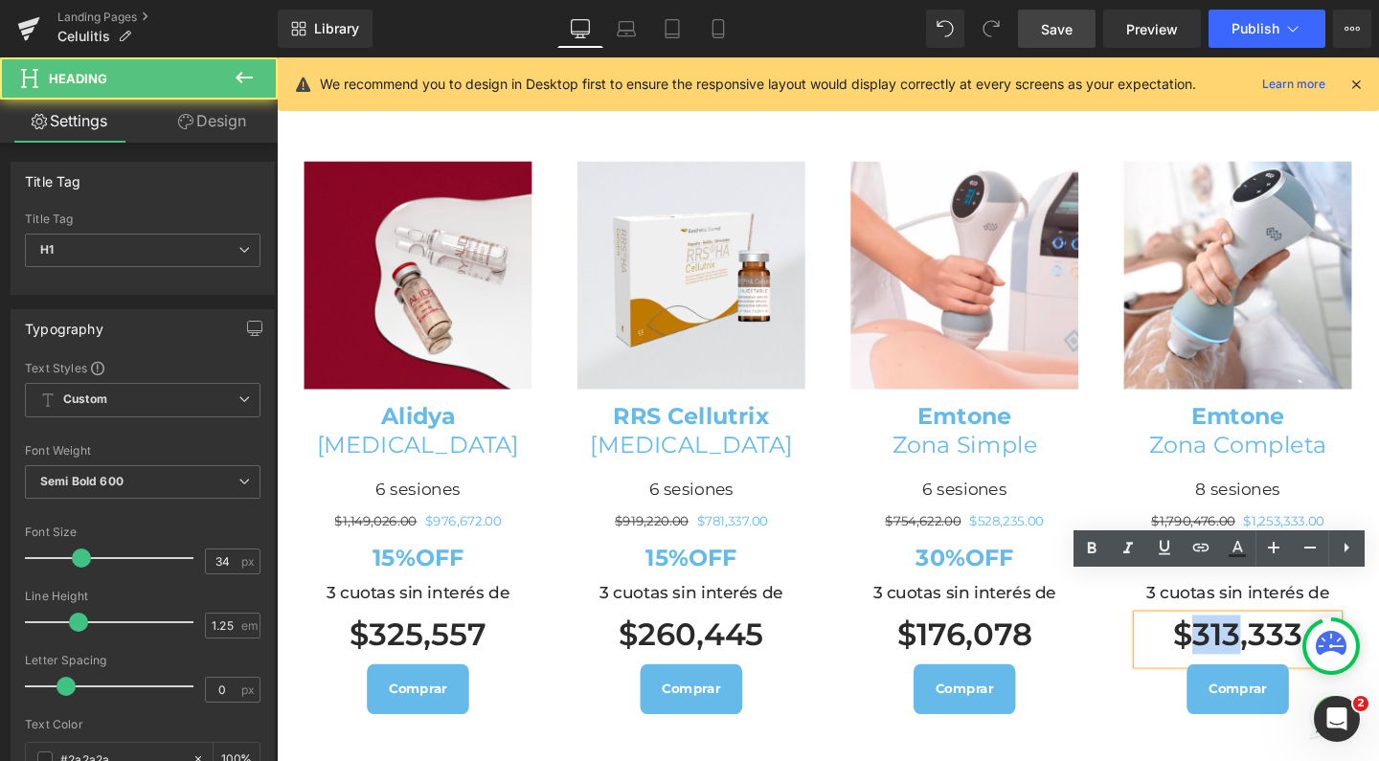
drag, startPoint x: 1228, startPoint y: 615, endPoint x: 1268, endPoint y: 615, distance: 39.3
click at [1268, 643] on h1 "$313,333" at bounding box center [1286, 663] width 211 height 41
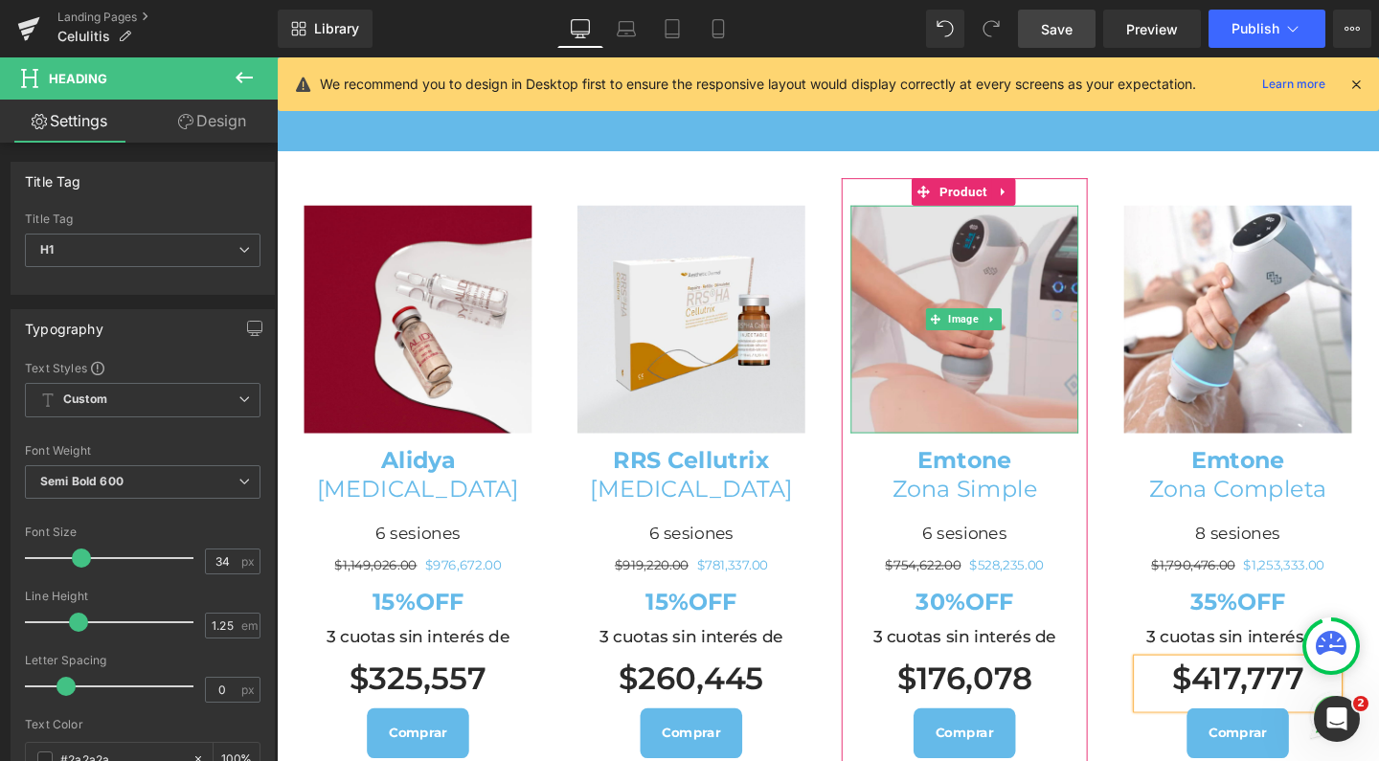
scroll to position [3634, 0]
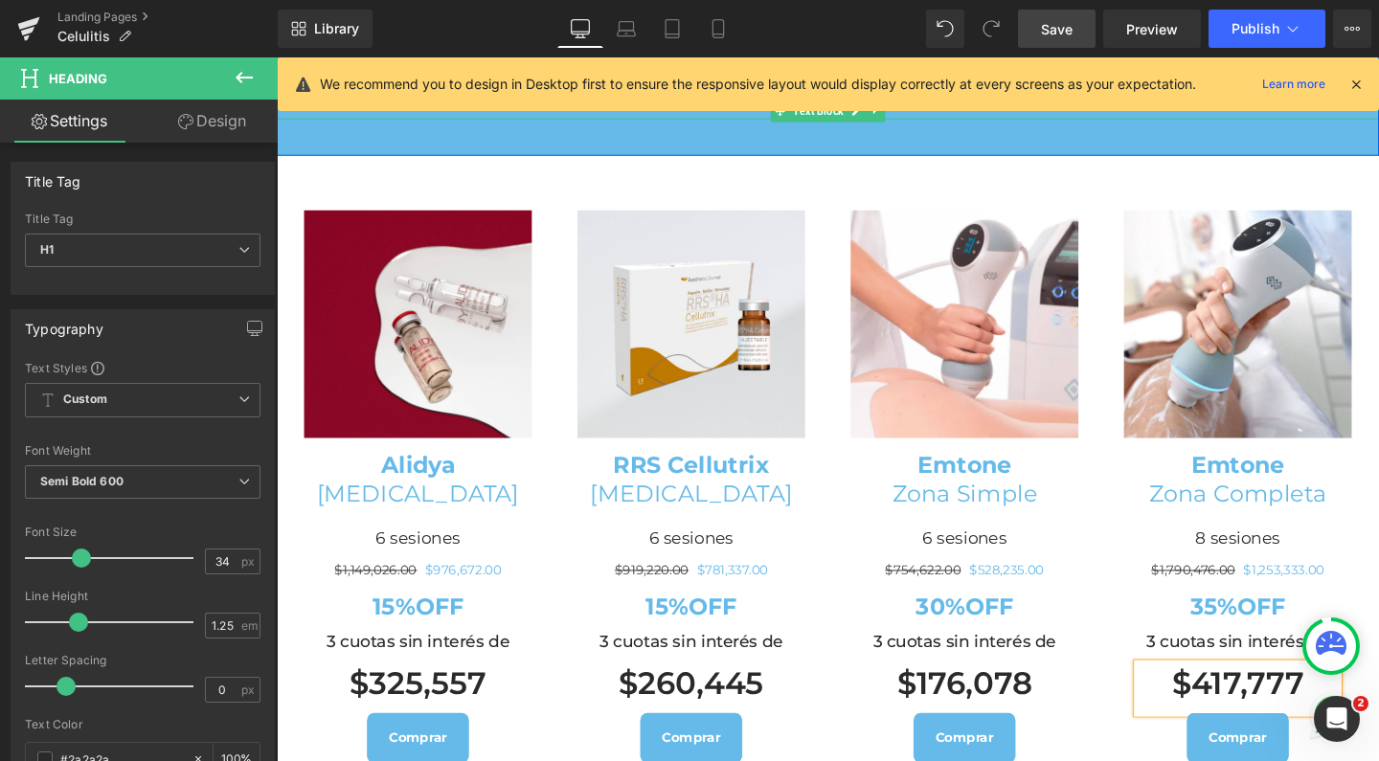
click at [1056, 27] on span "Save" at bounding box center [1057, 29] width 32 height 20
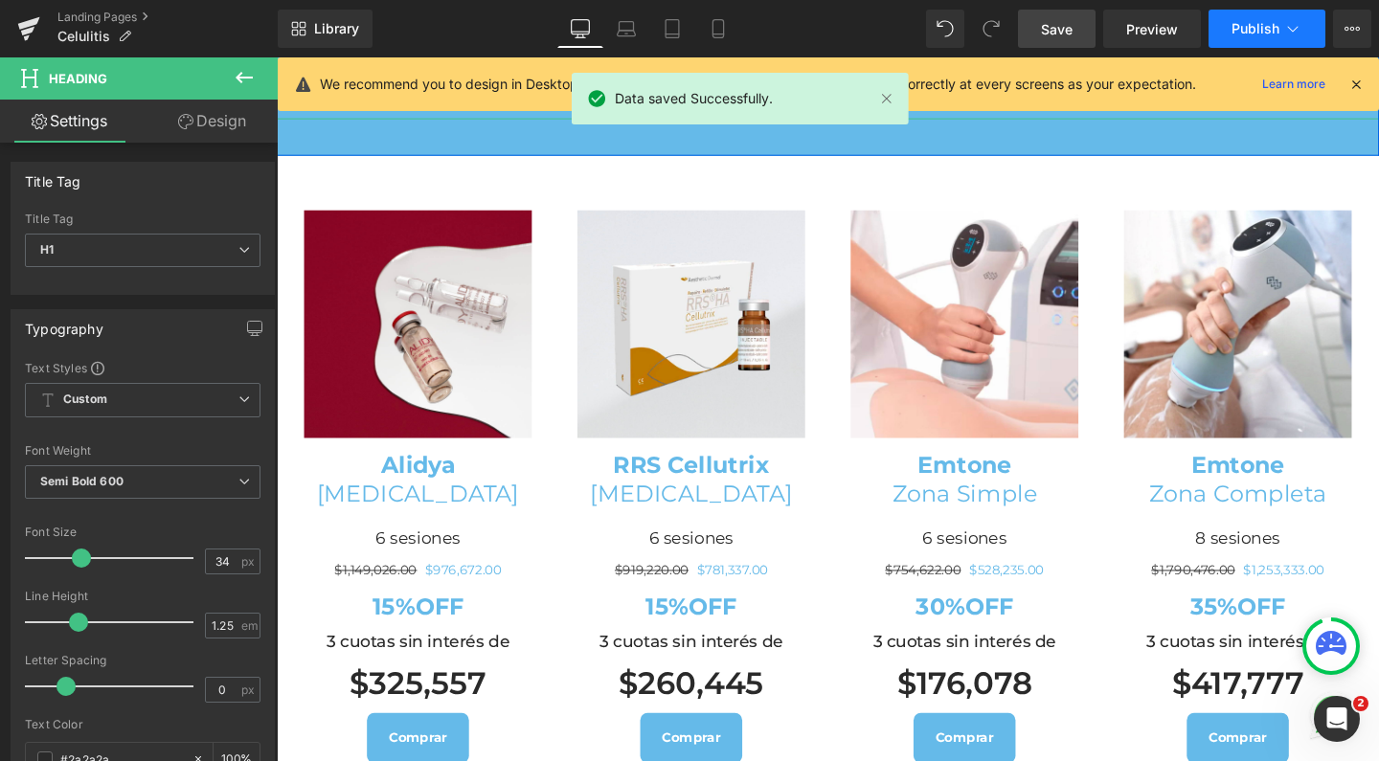
click at [1231, 35] on span "Publish" at bounding box center [1255, 28] width 48 height 15
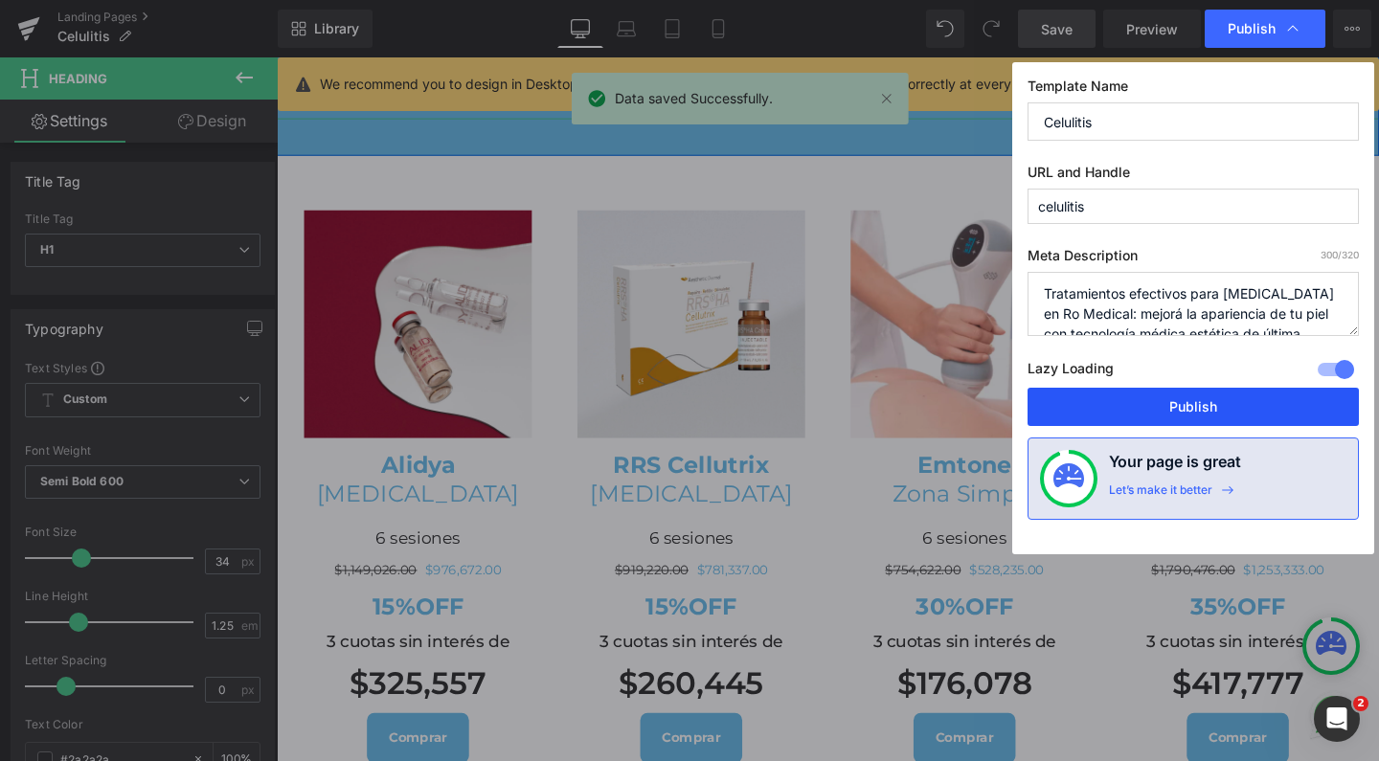
click at [1162, 400] on button "Publish" at bounding box center [1192, 407] width 331 height 38
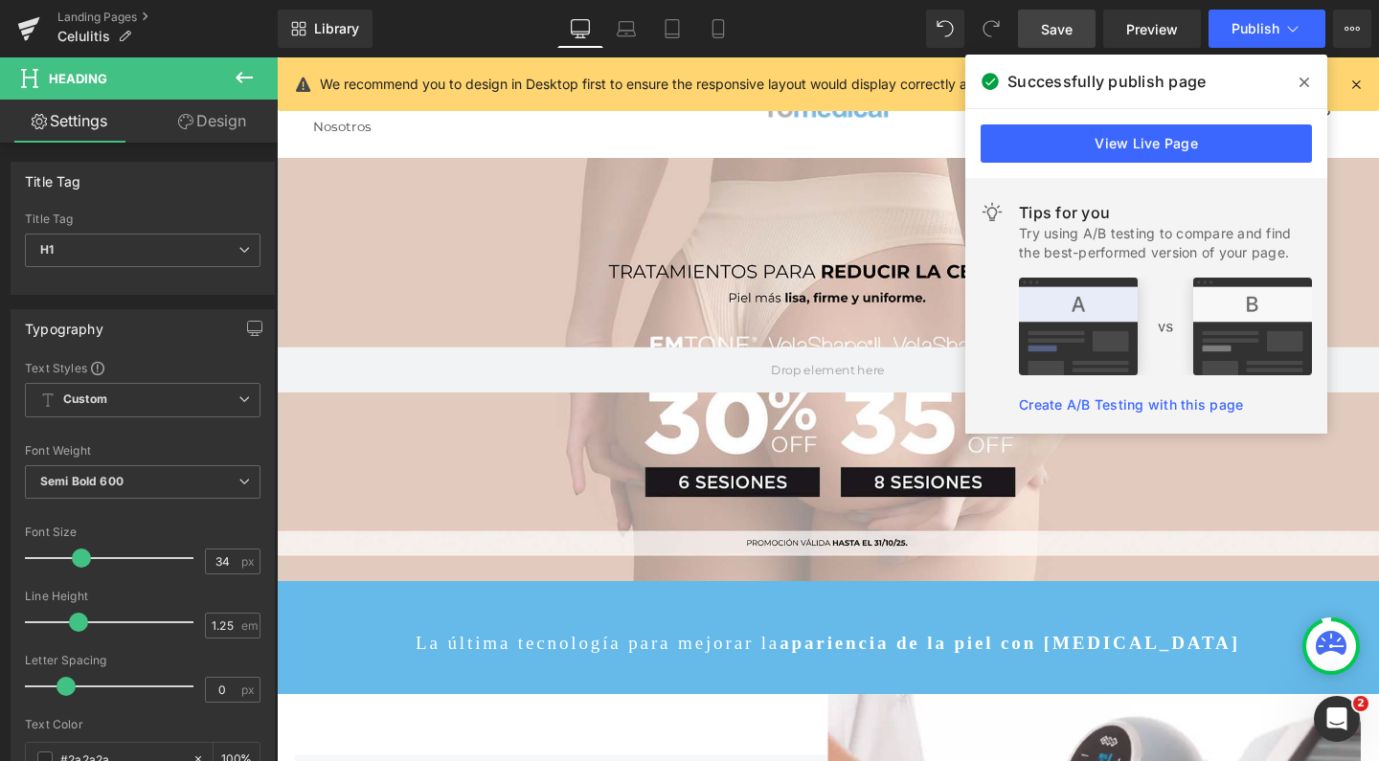
click at [1055, 155] on link "View Live Page" at bounding box center [1145, 143] width 331 height 38
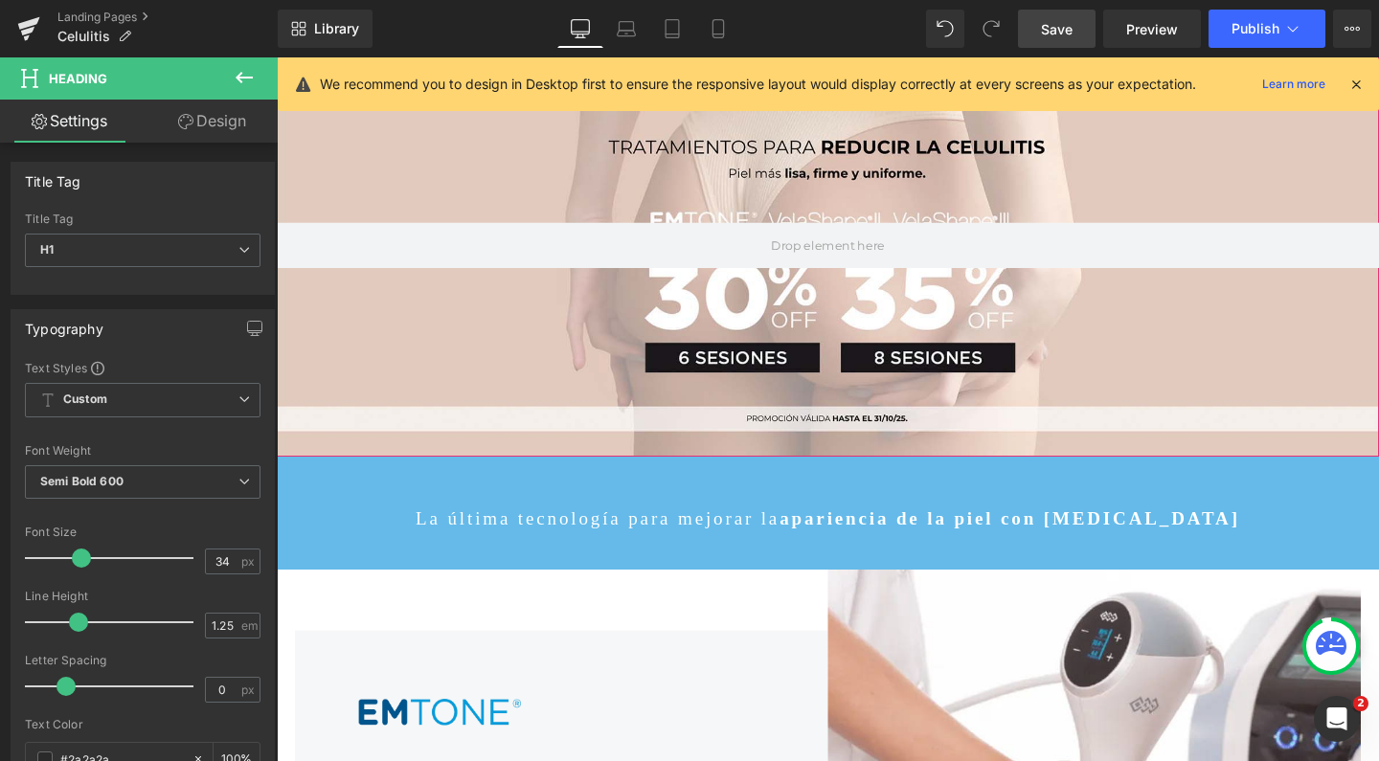
scroll to position [300, 0]
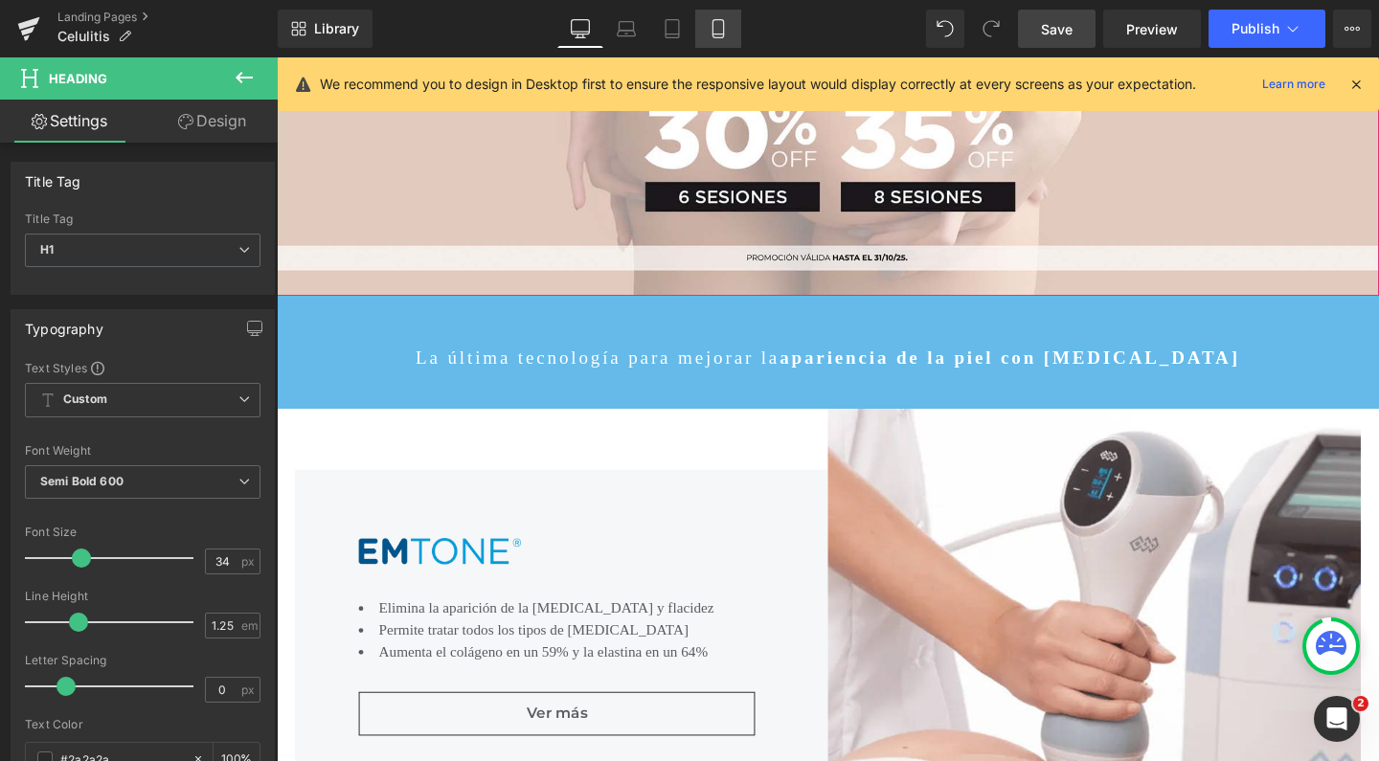
click at [708, 33] on icon at bounding box center [717, 28] width 19 height 19
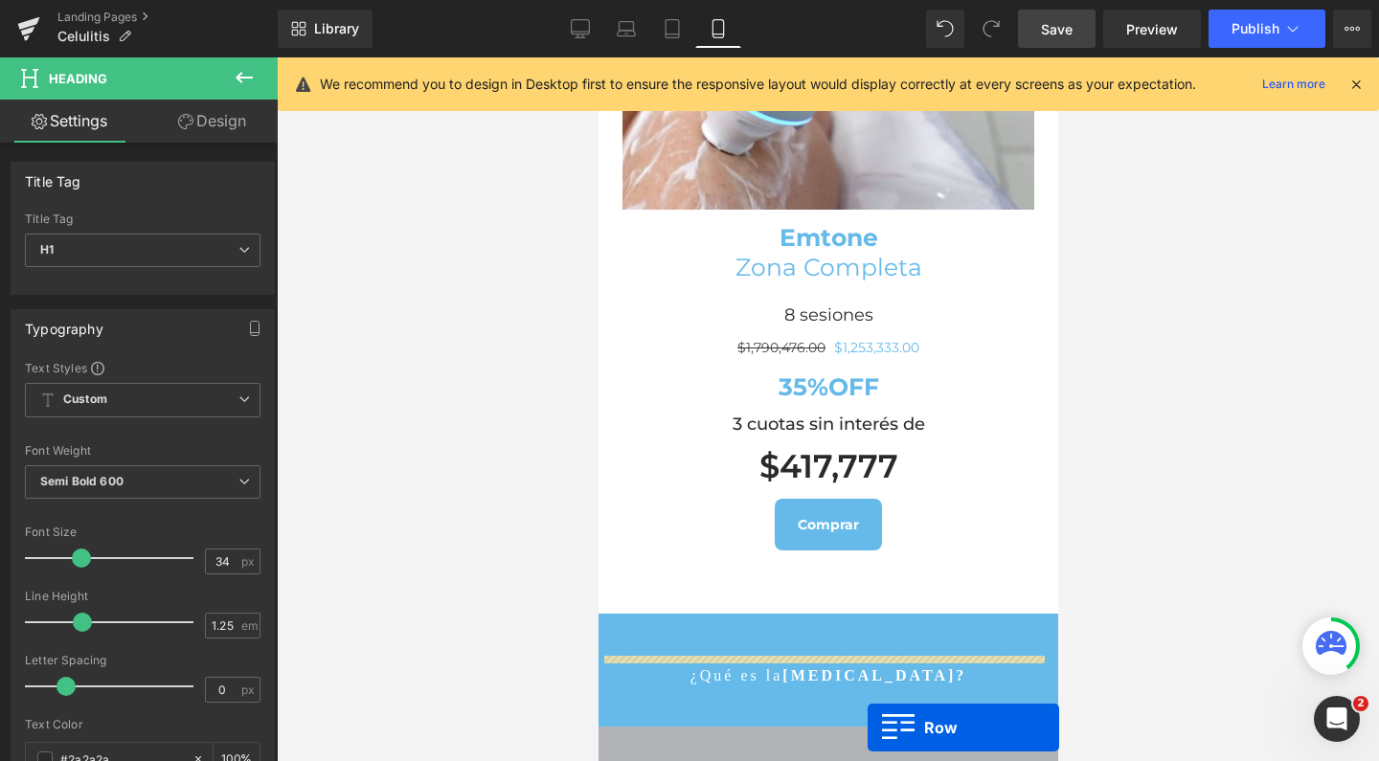
scroll to position [7704, 0]
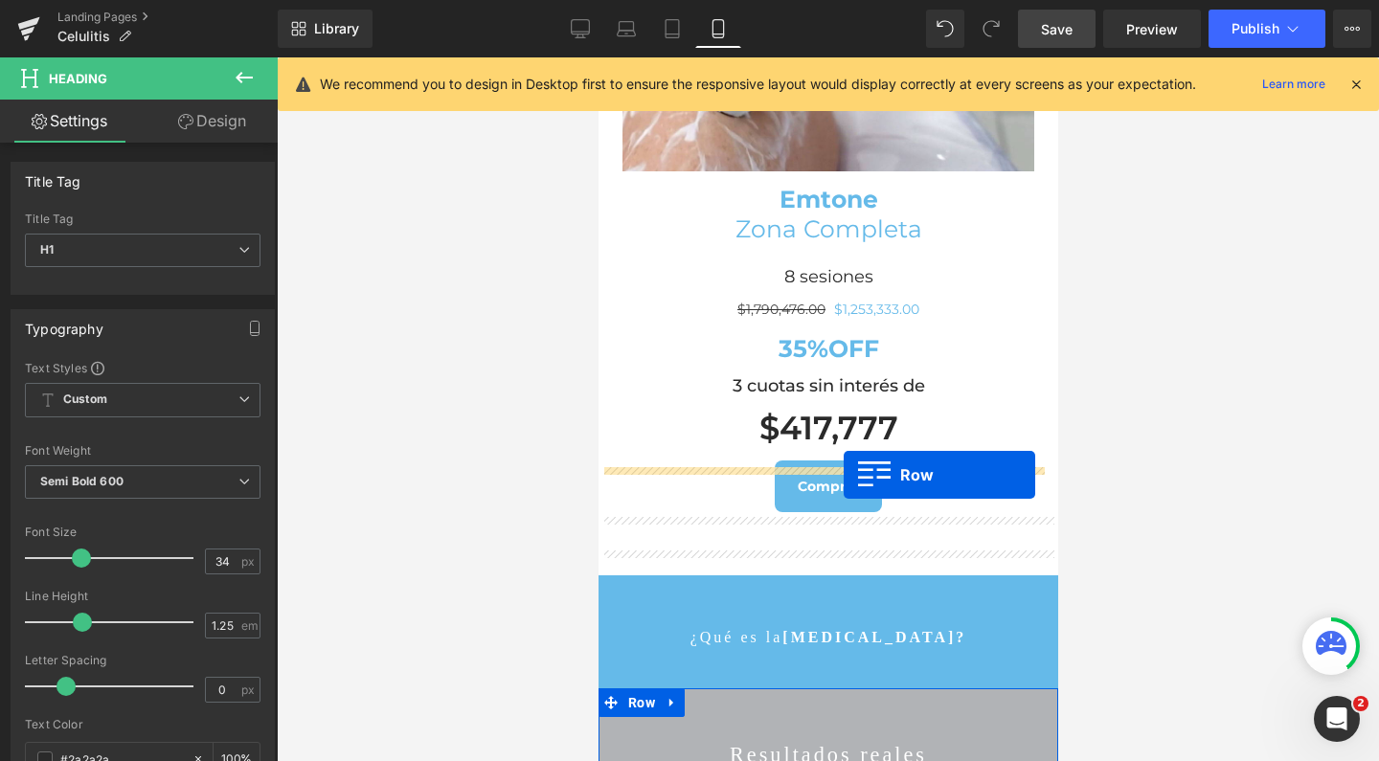
drag, startPoint x: 611, startPoint y: 424, endPoint x: 843, endPoint y: 475, distance: 237.2
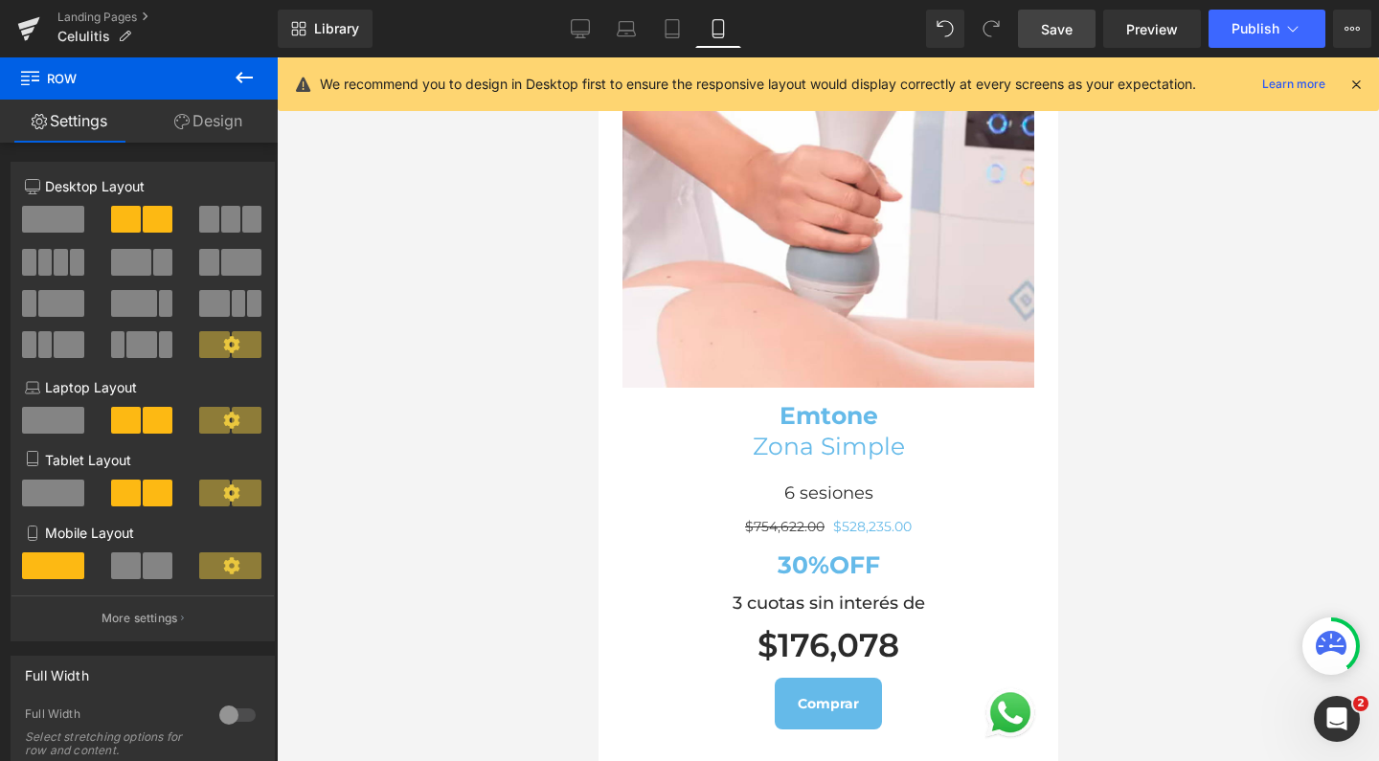
scroll to position [6628, 0]
click at [583, 25] on icon at bounding box center [580, 28] width 19 height 19
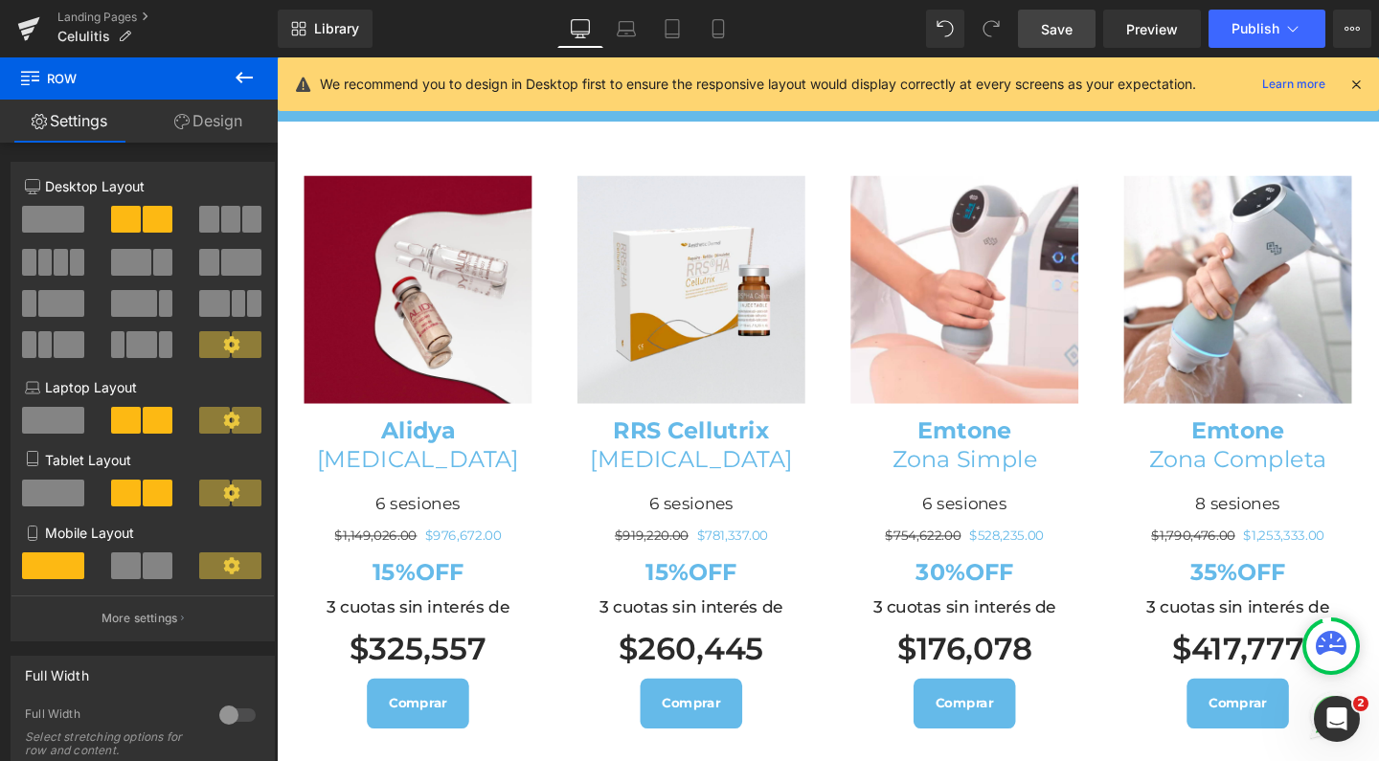
scroll to position [3495, 0]
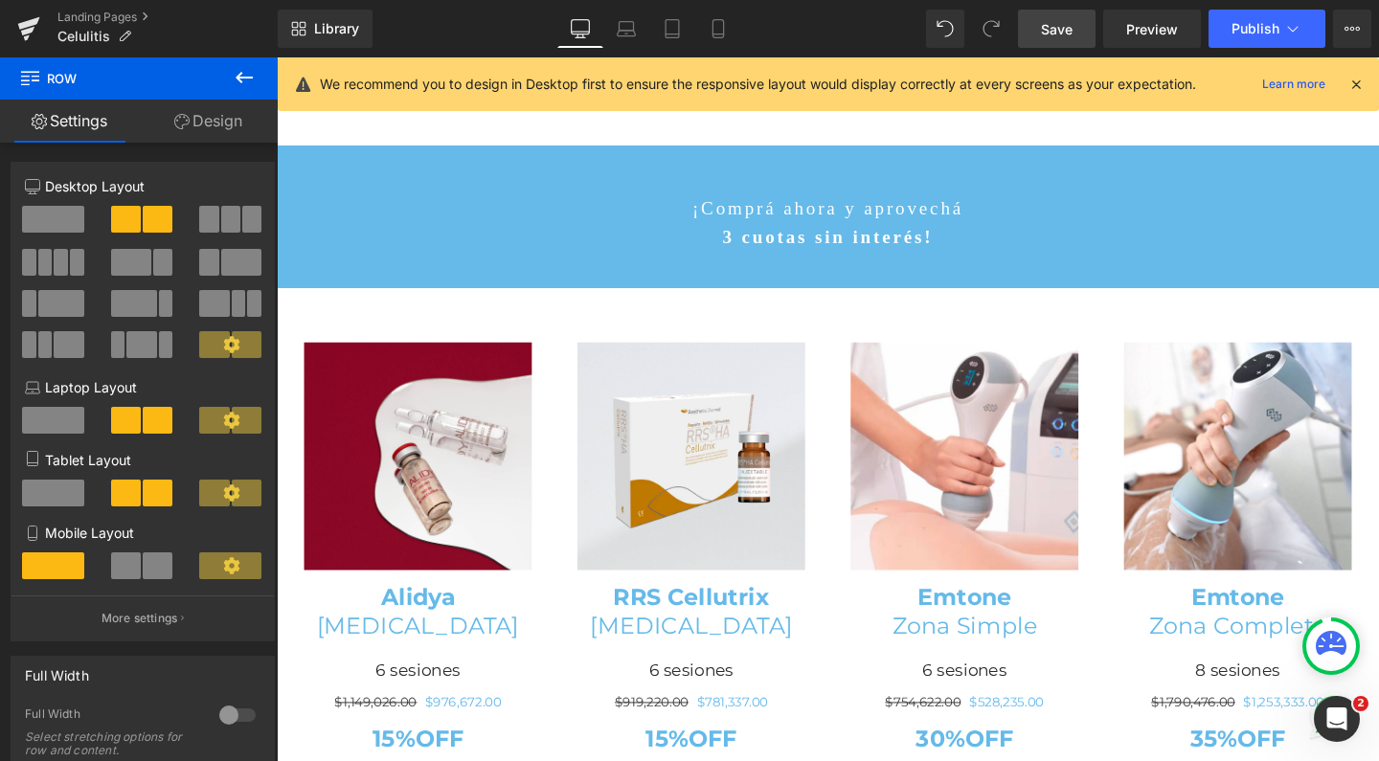
click at [243, 76] on icon at bounding box center [244, 77] width 23 height 23
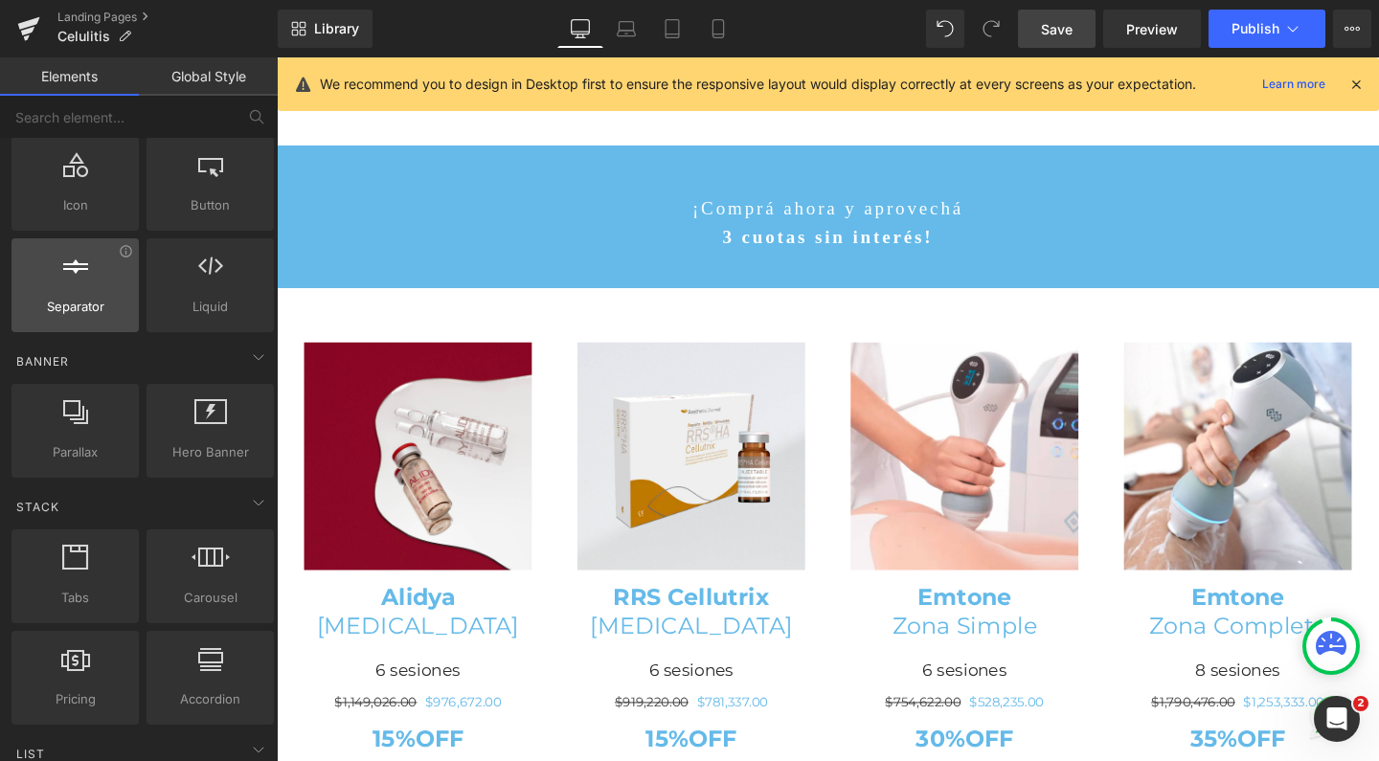
scroll to position [258, 0]
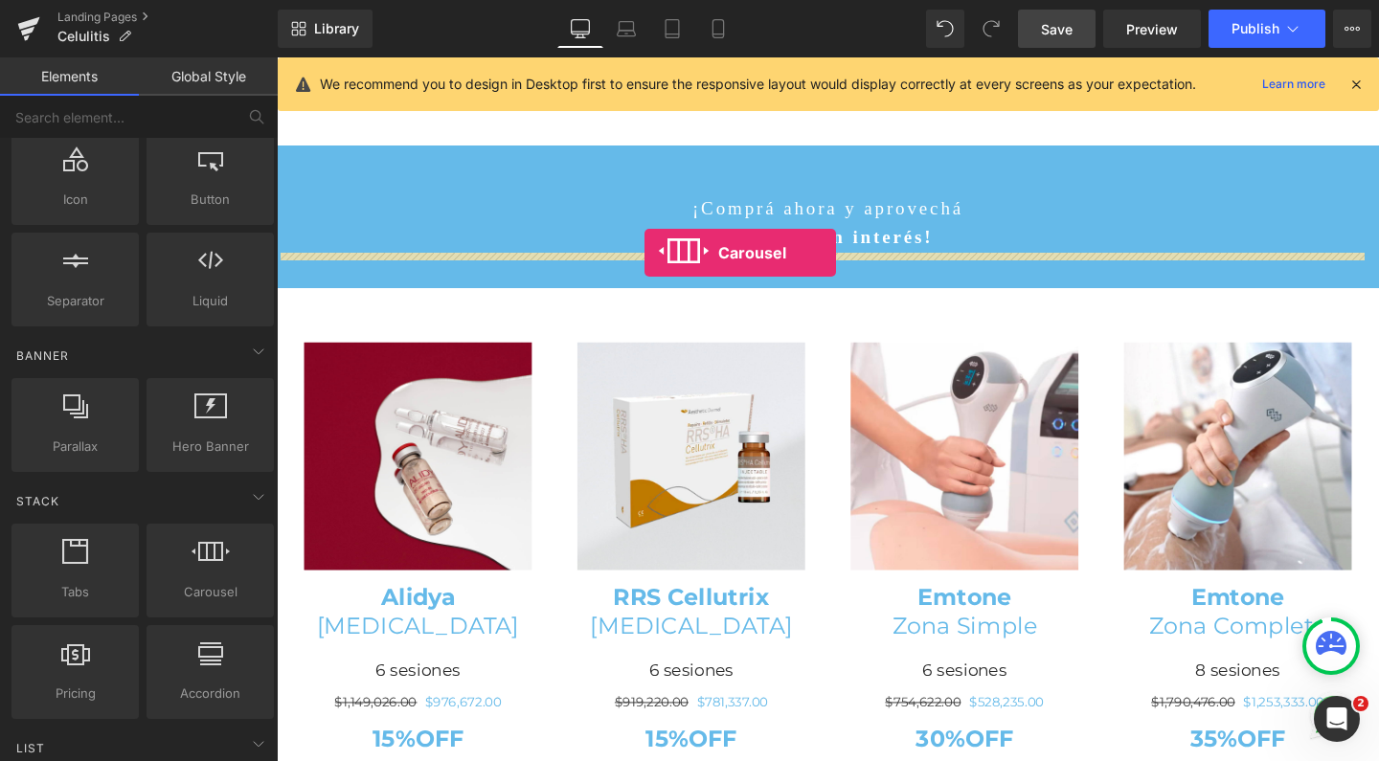
drag, startPoint x: 460, startPoint y: 638, endPoint x: 663, endPoint y: 262, distance: 427.1
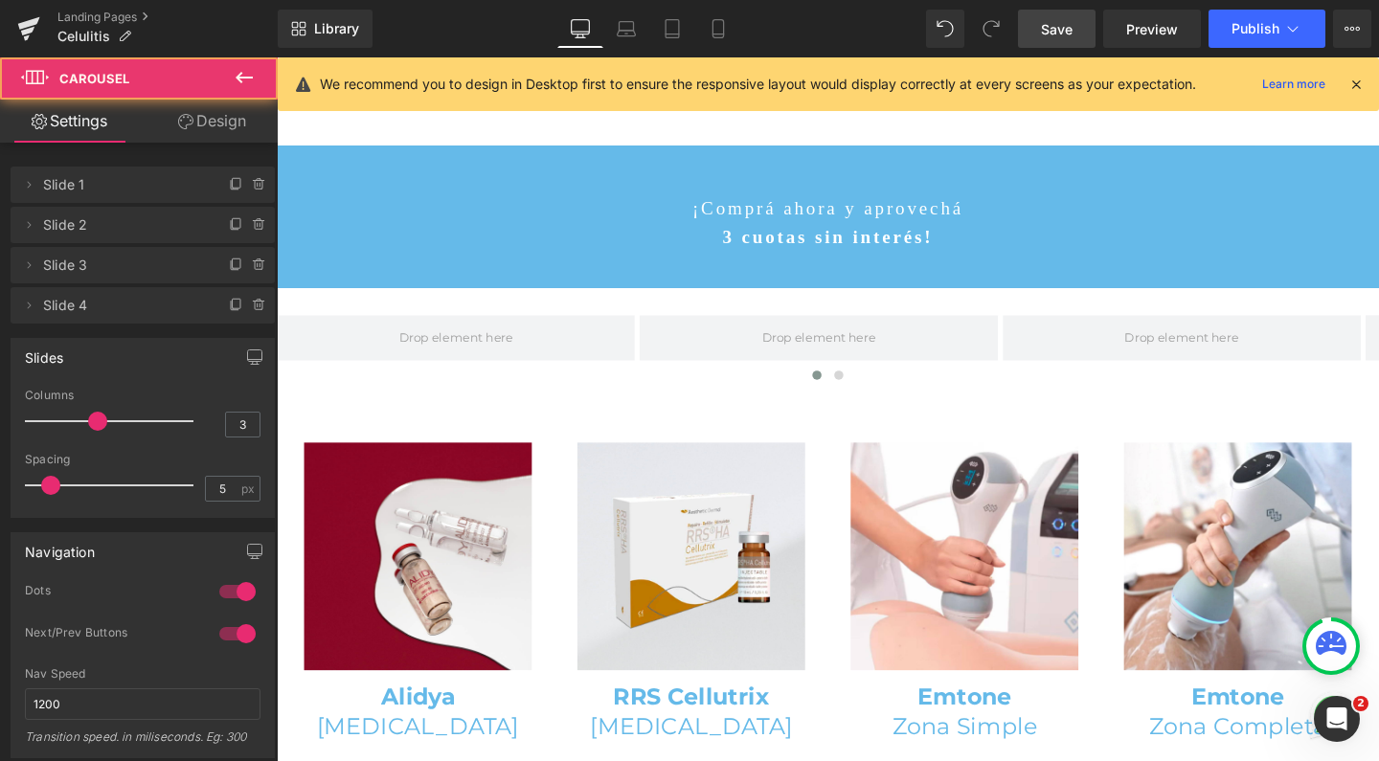
scroll to position [8665, 1139]
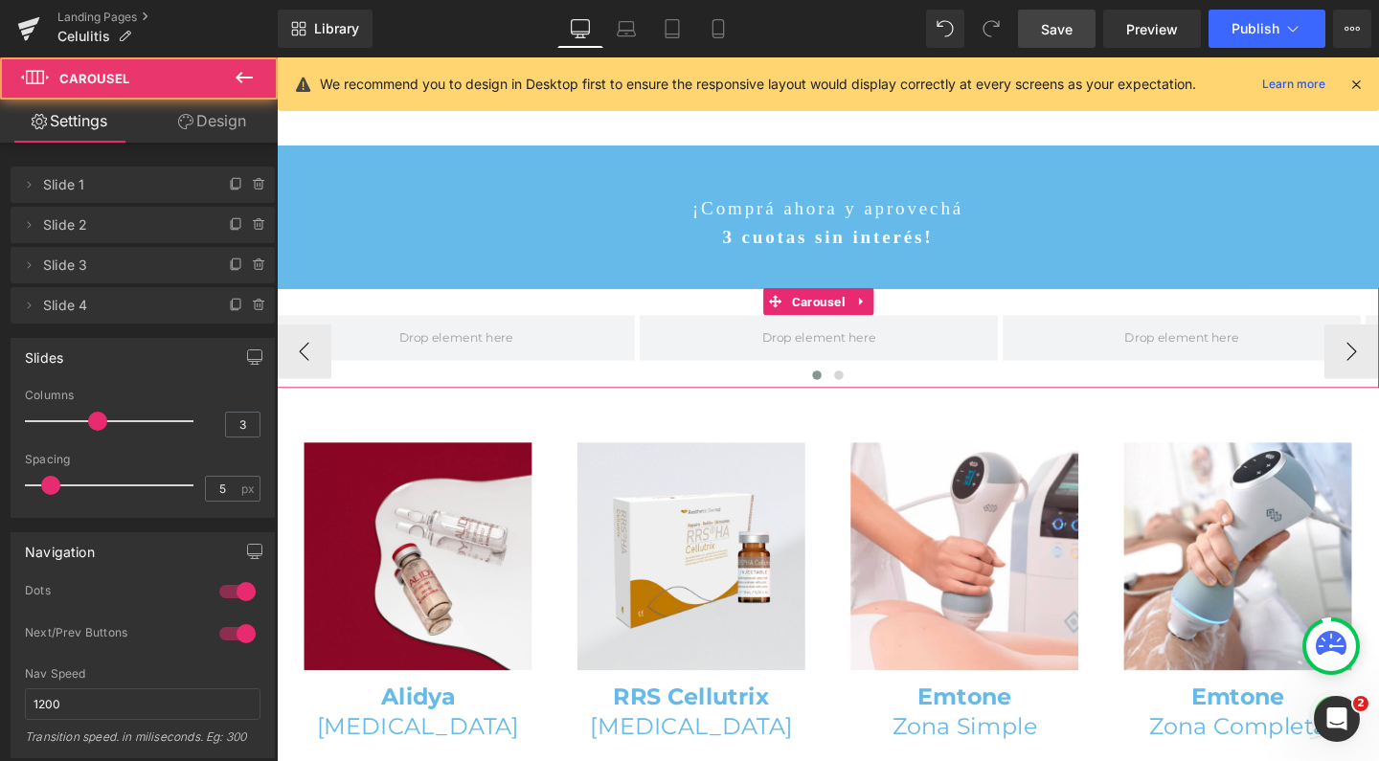
click at [608, 300] on div "‹ › Carousel" at bounding box center [856, 352] width 1158 height 105
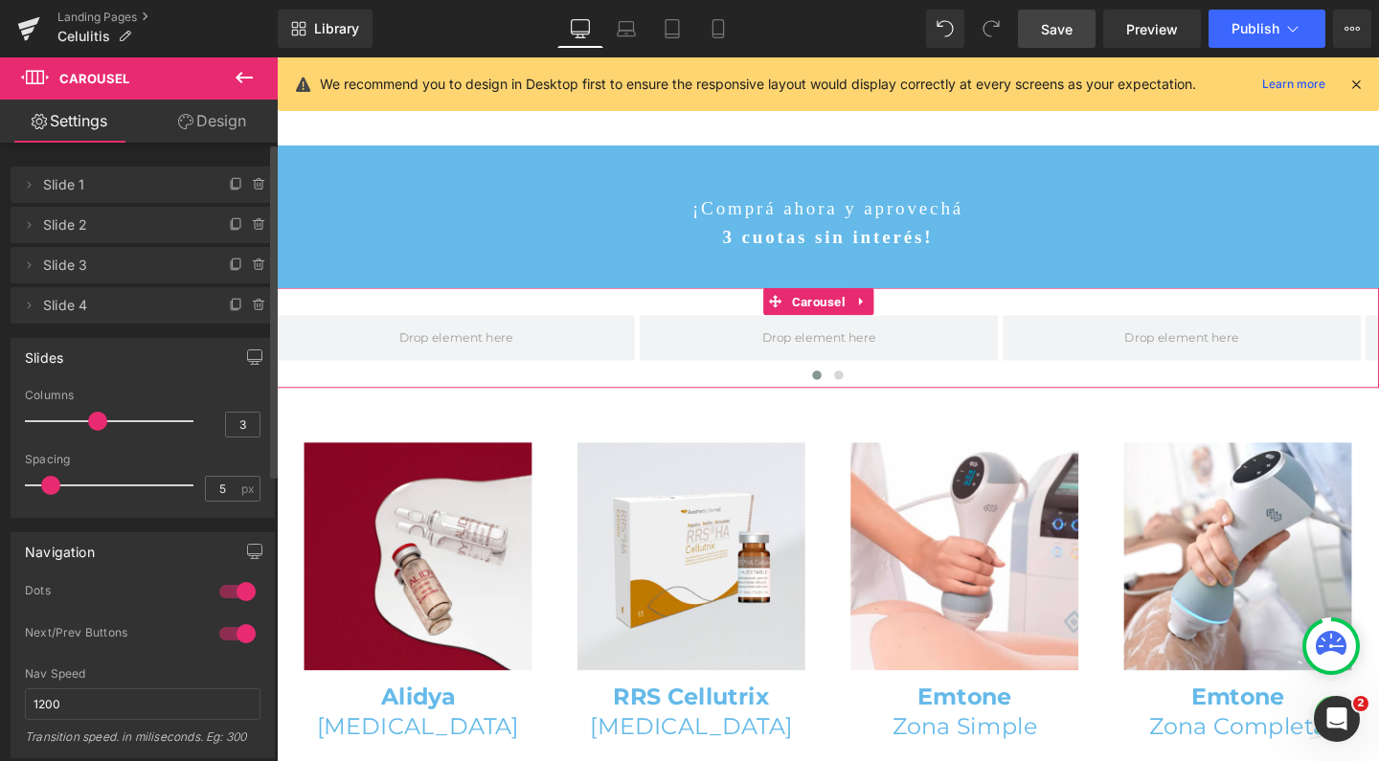
click at [160, 420] on div at bounding box center [113, 421] width 159 height 38
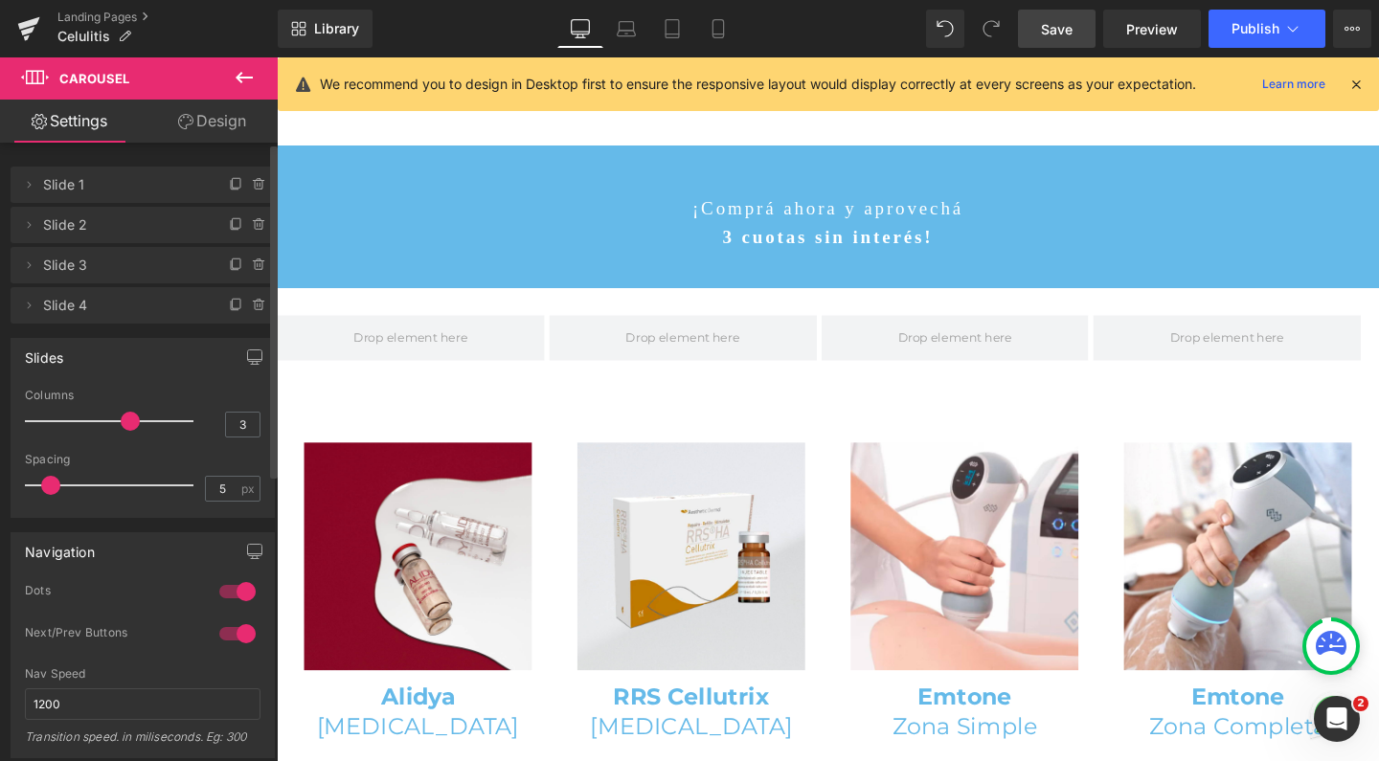
drag, startPoint x: 144, startPoint y: 420, endPoint x: 129, endPoint y: 420, distance: 14.4
click at [128, 420] on div at bounding box center [113, 421] width 159 height 38
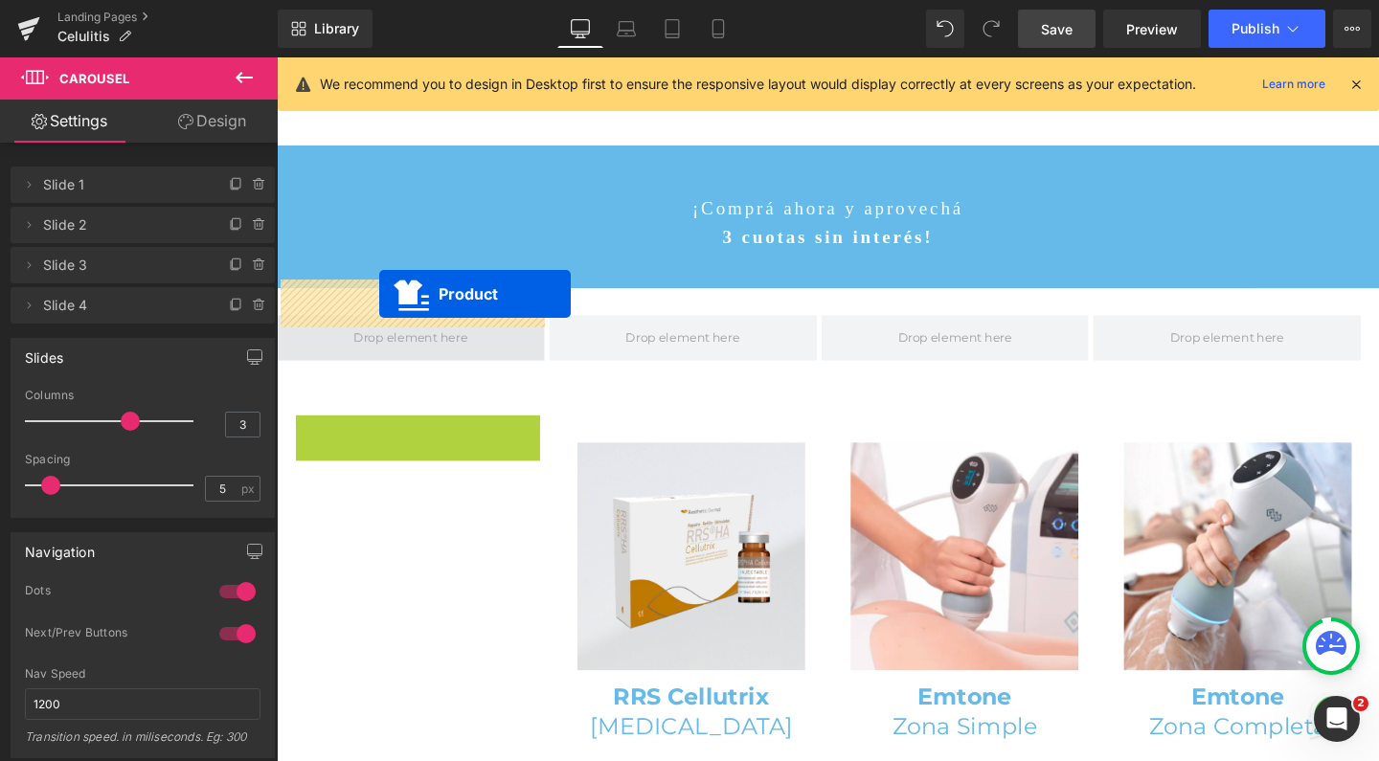
drag, startPoint x: 380, startPoint y: 408, endPoint x: 384, endPoint y: 306, distance: 101.6
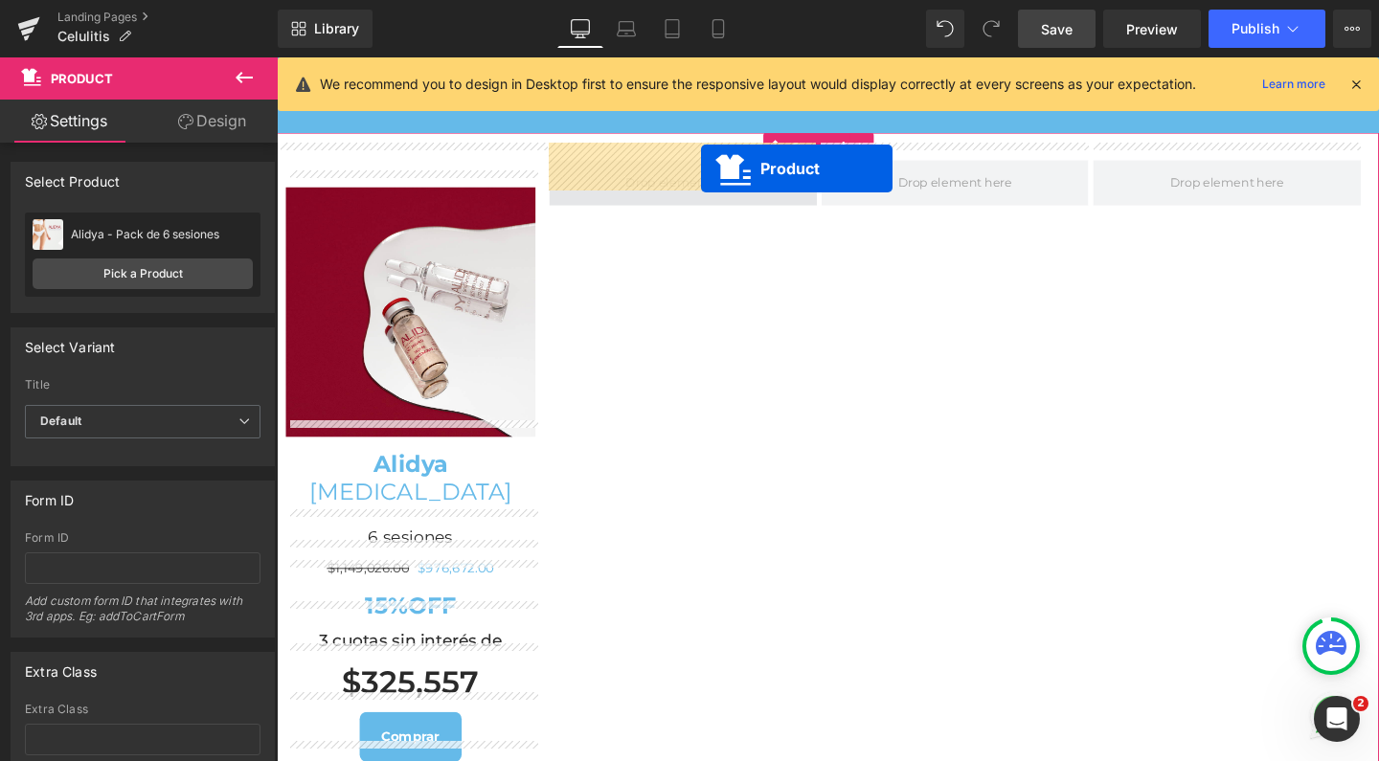
scroll to position [3639, 0]
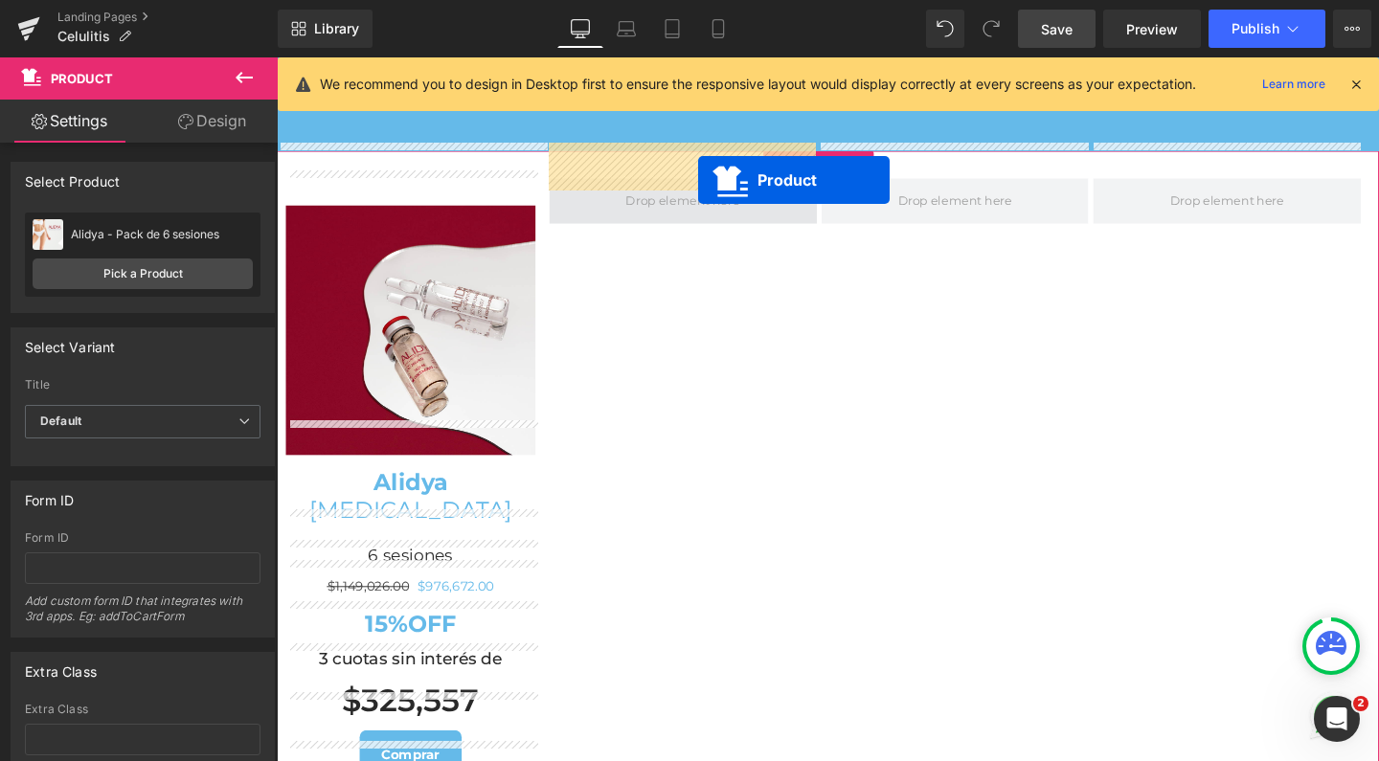
drag, startPoint x: 669, startPoint y: 701, endPoint x: 720, endPoint y: 187, distance: 516.6
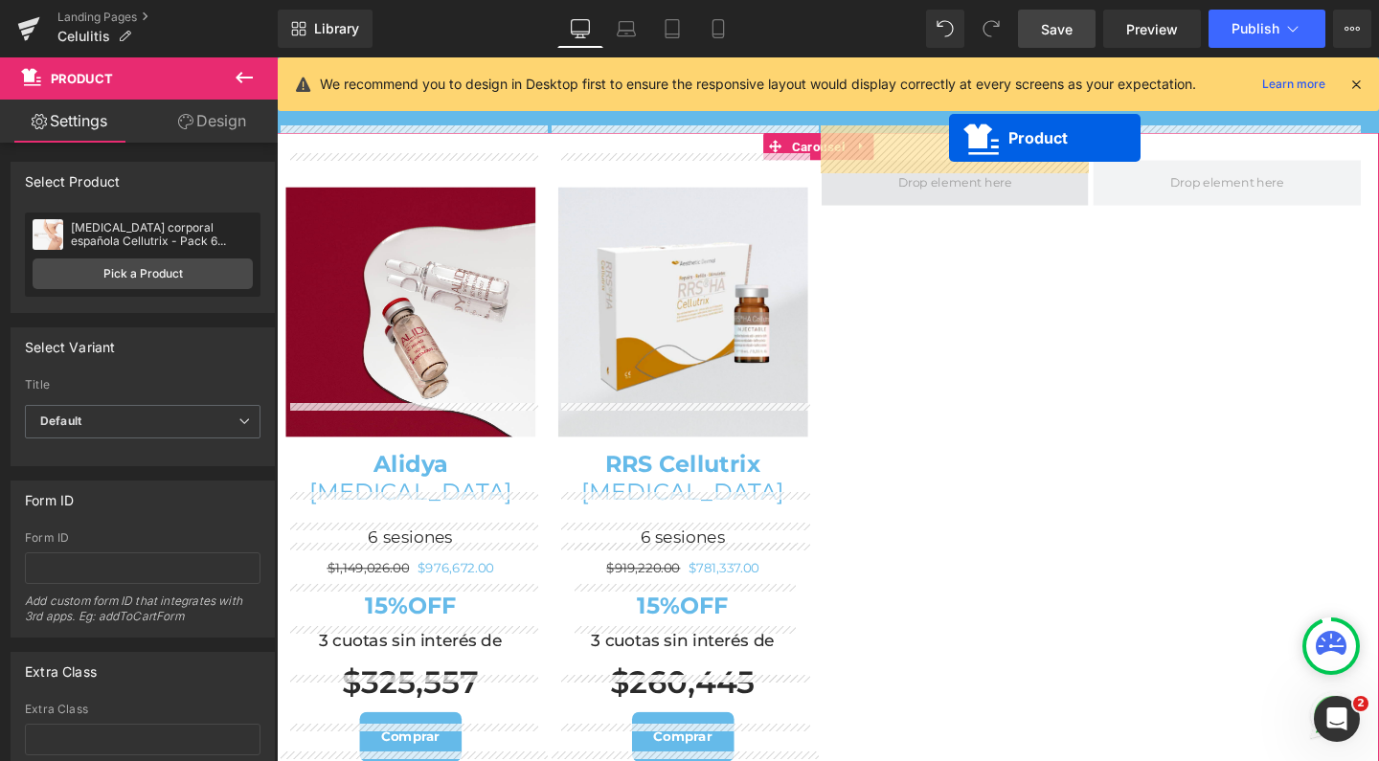
scroll to position [3657, 0]
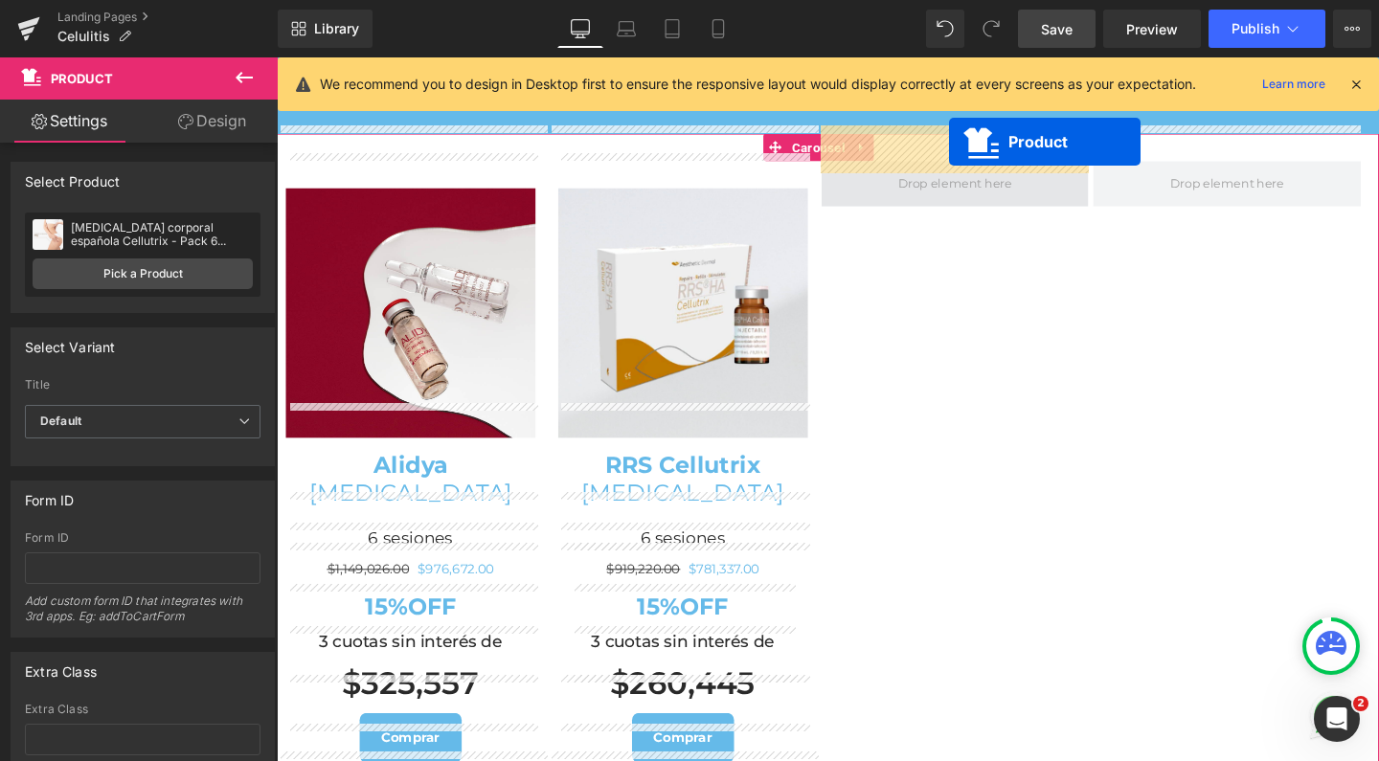
drag, startPoint x: 949, startPoint y: 622, endPoint x: 983, endPoint y: 146, distance: 477.1
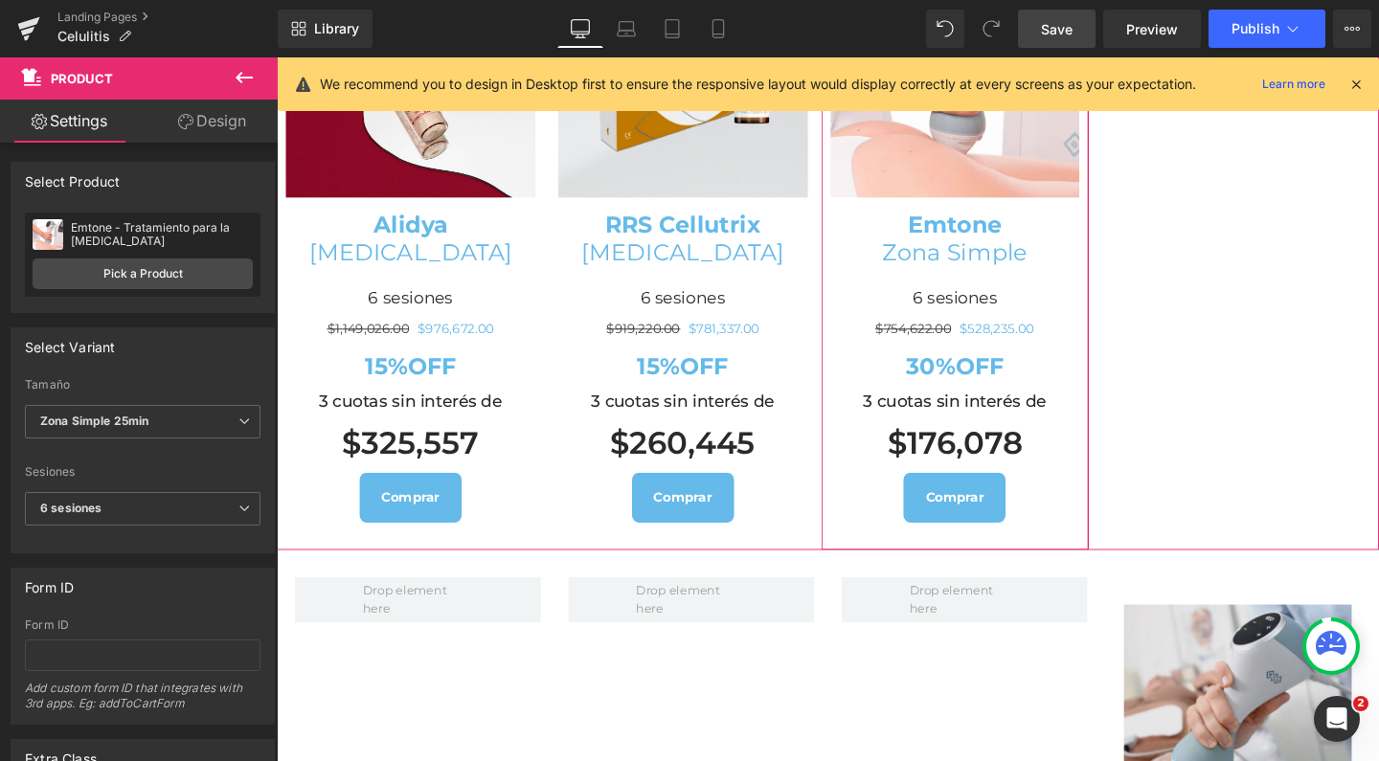
scroll to position [3916, 0]
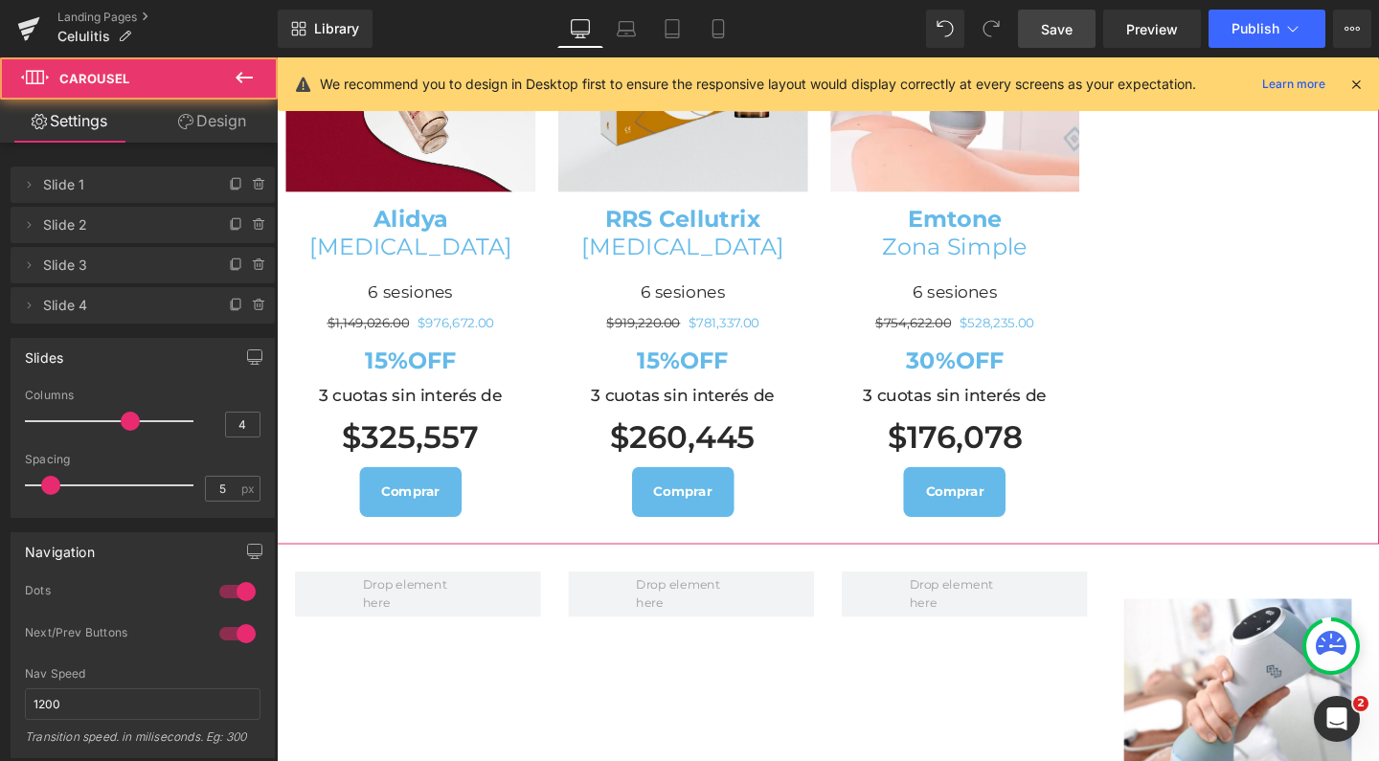
click at [1232, 388] on div "Image Alidya Mesoterapia Heading 6 sesiones Heading $1,149,026.00 $976,672.00 (…" at bounding box center [849, 238] width 1144 height 661
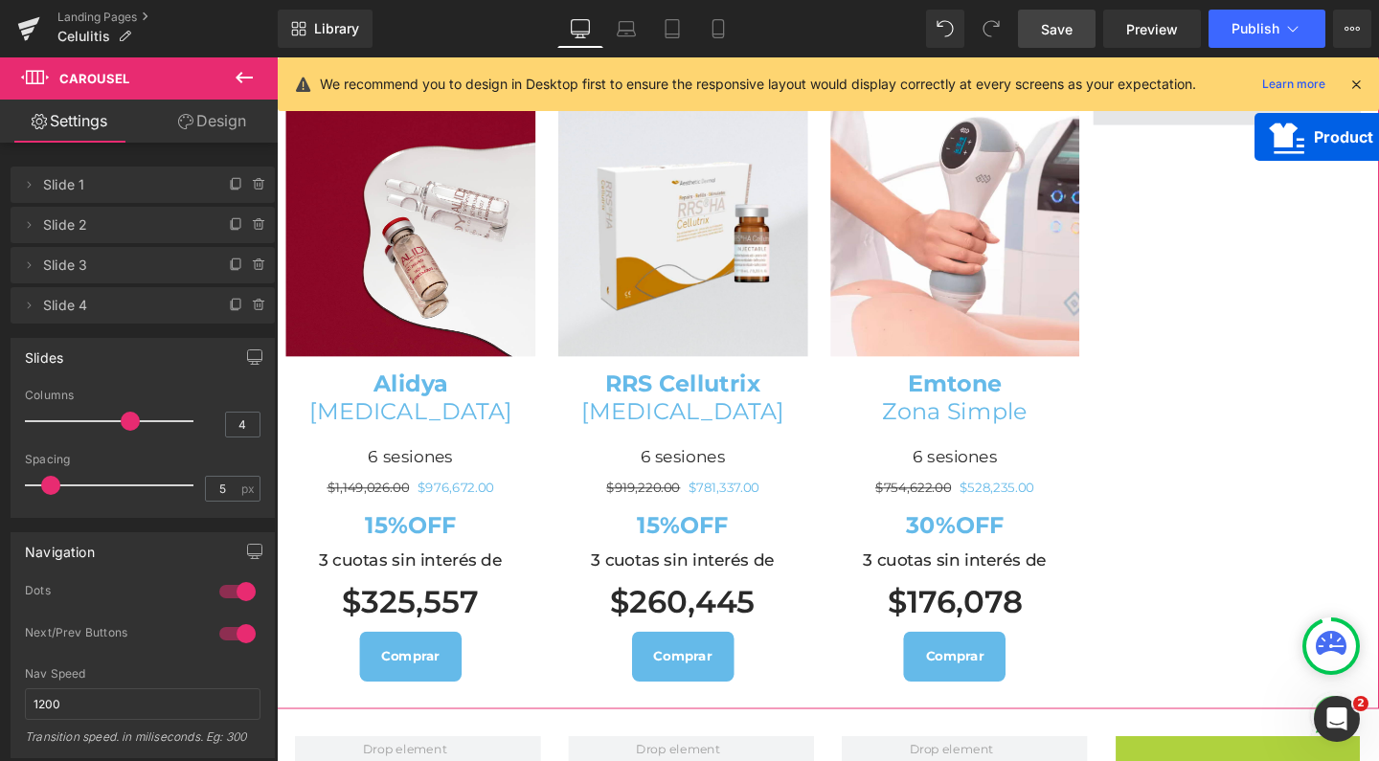
scroll to position [3690, 0]
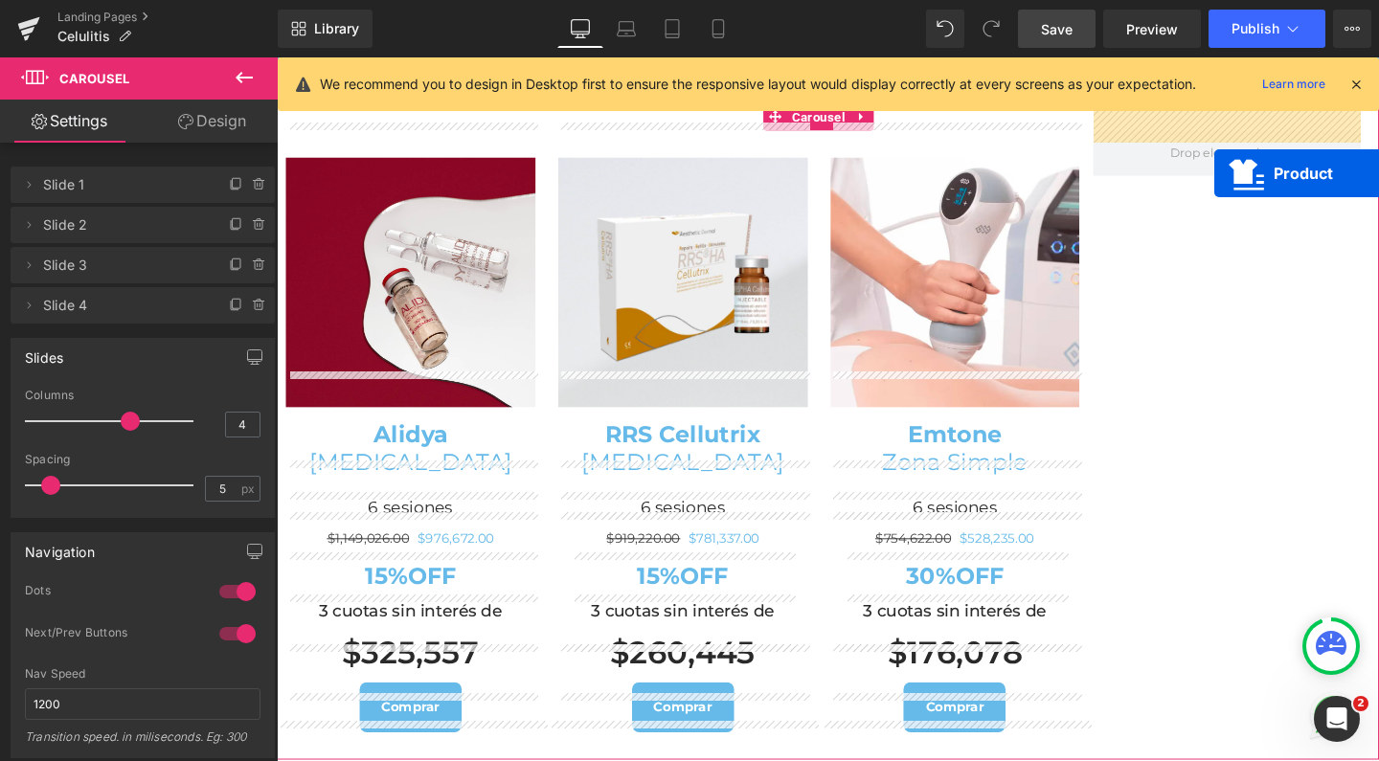
drag, startPoint x: 1234, startPoint y: 575, endPoint x: 1262, endPoint y: 179, distance: 397.3
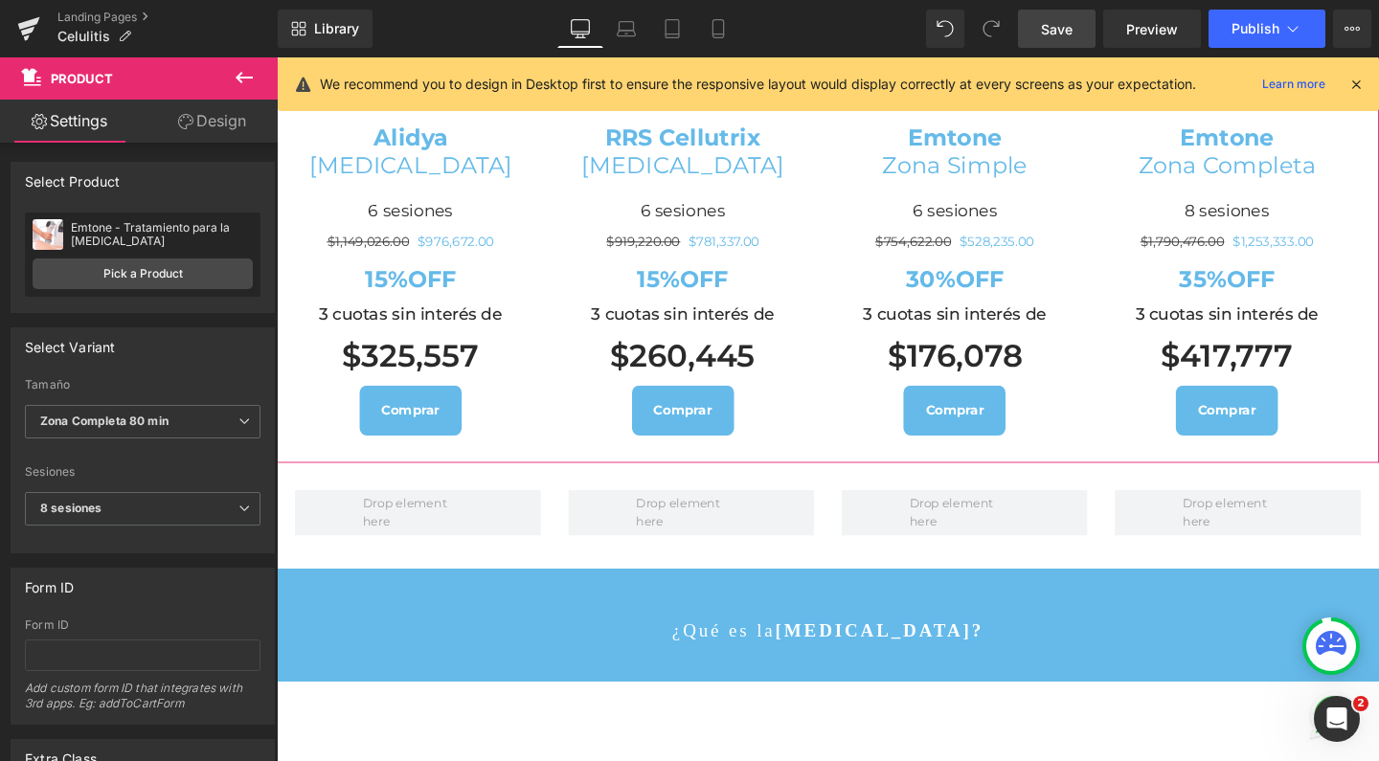
scroll to position [4044, 0]
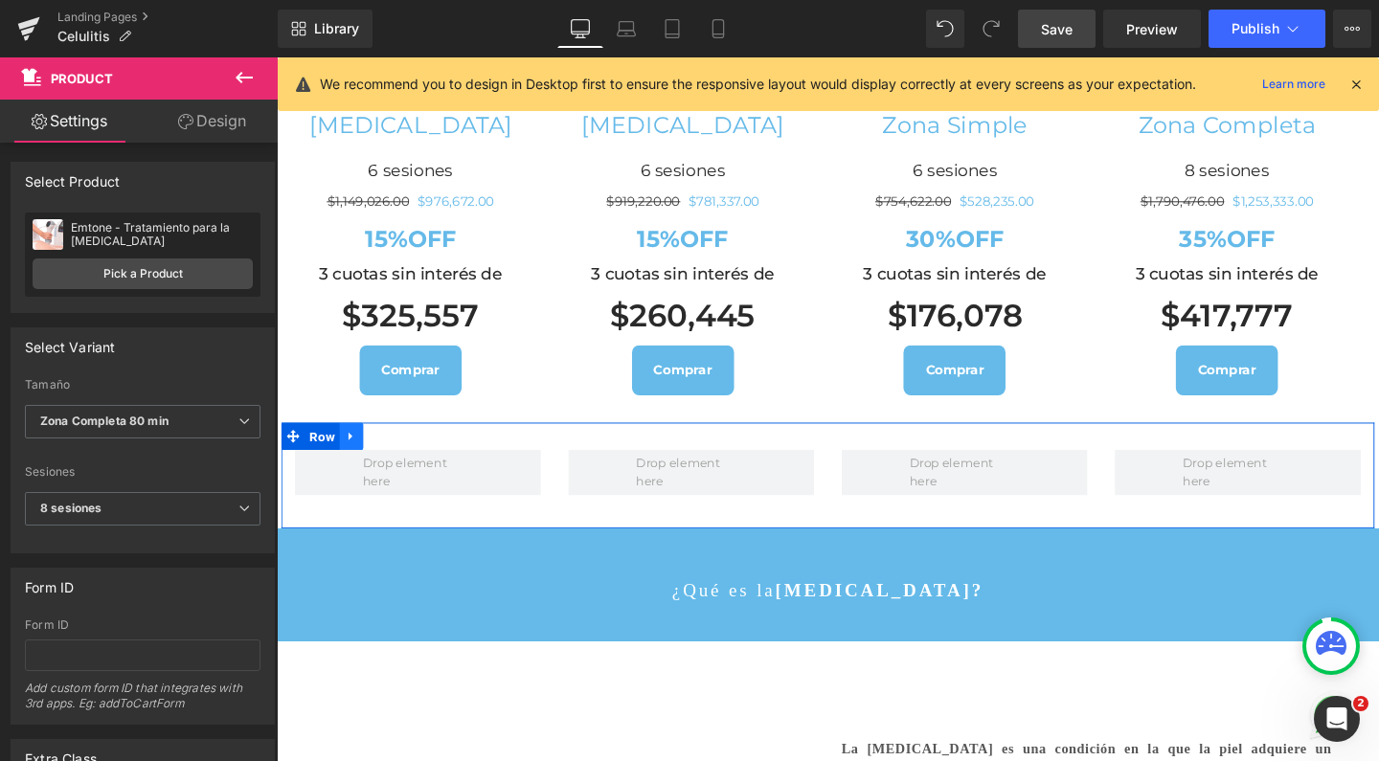
click at [357, 448] on icon at bounding box center [354, 455] width 13 height 14
click at [401, 449] on icon at bounding box center [404, 455] width 13 height 13
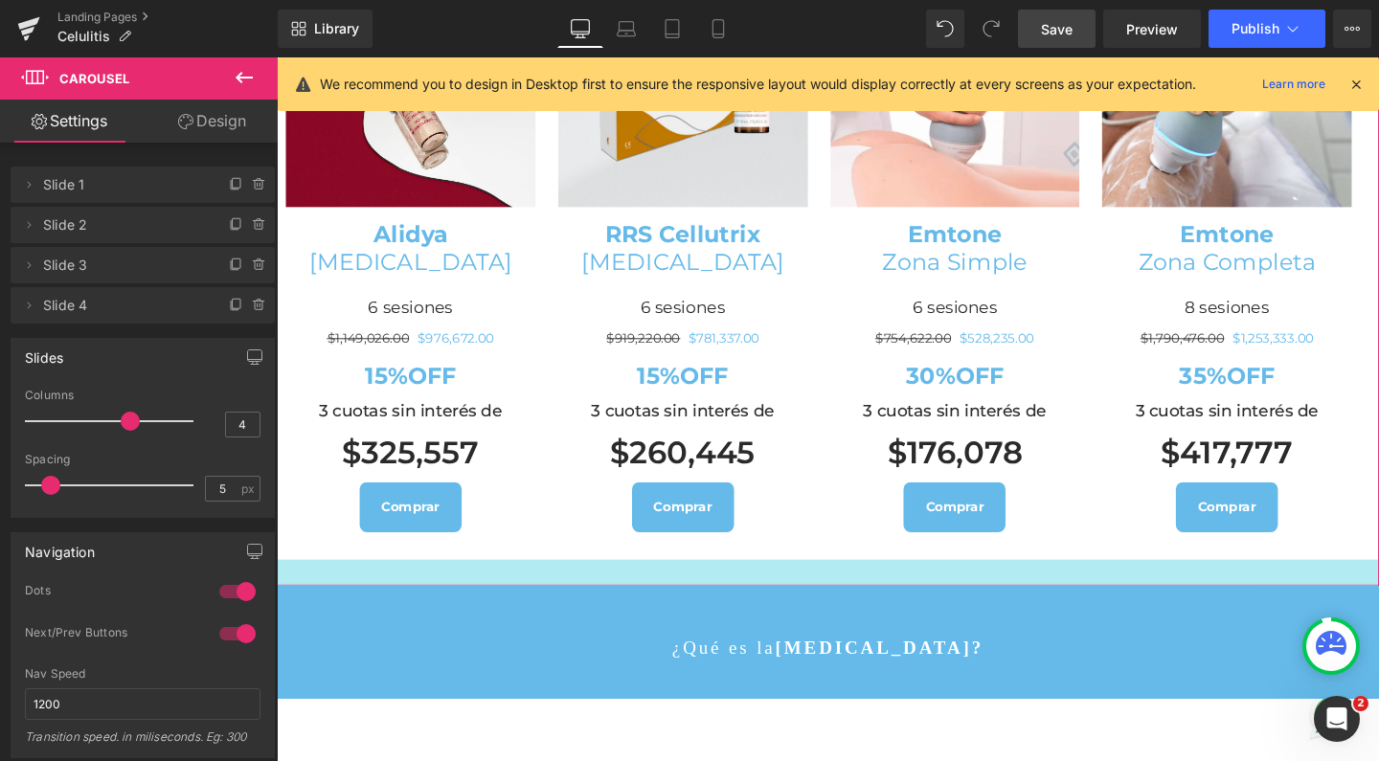
scroll to position [8577, 1139]
drag, startPoint x: 557, startPoint y: 542, endPoint x: 553, endPoint y: 570, distance: 28.0
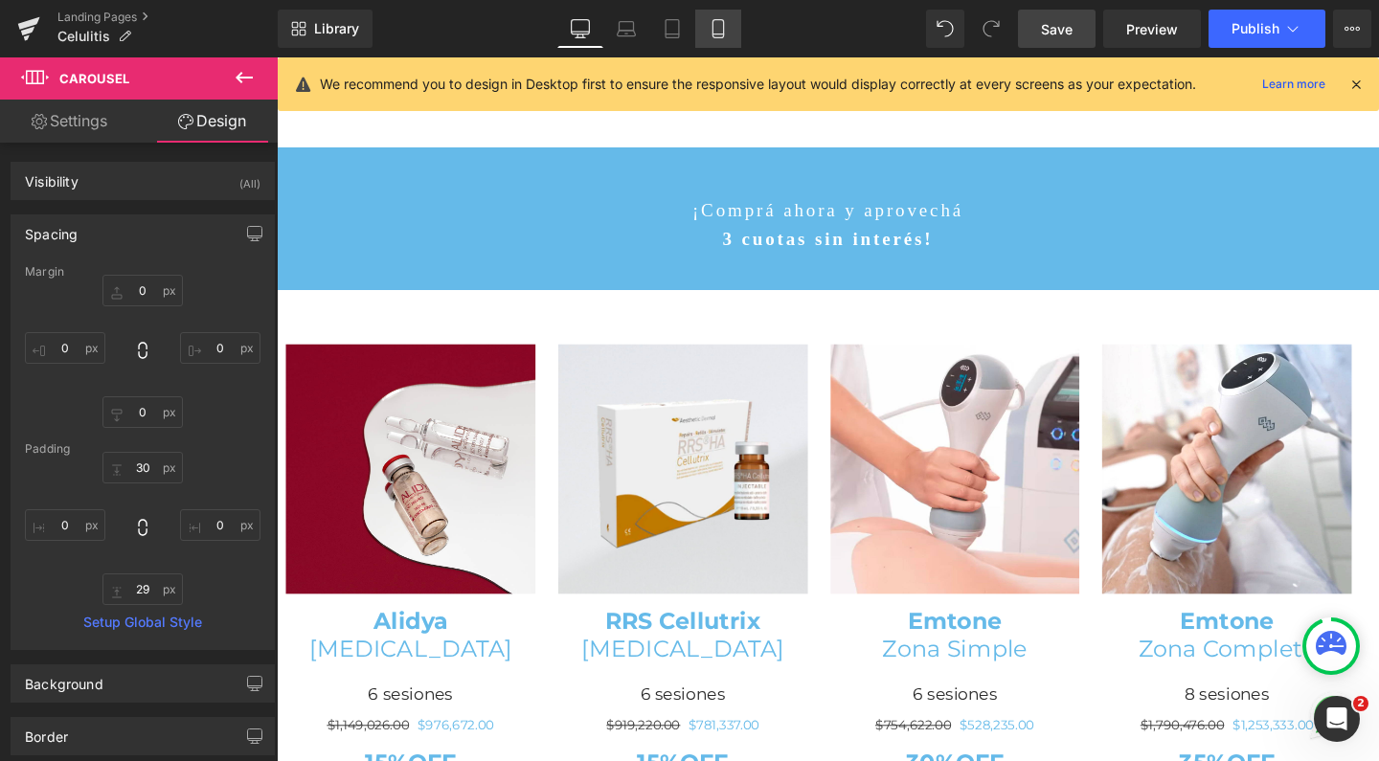
scroll to position [10, 10]
click at [709, 29] on icon at bounding box center [717, 28] width 19 height 19
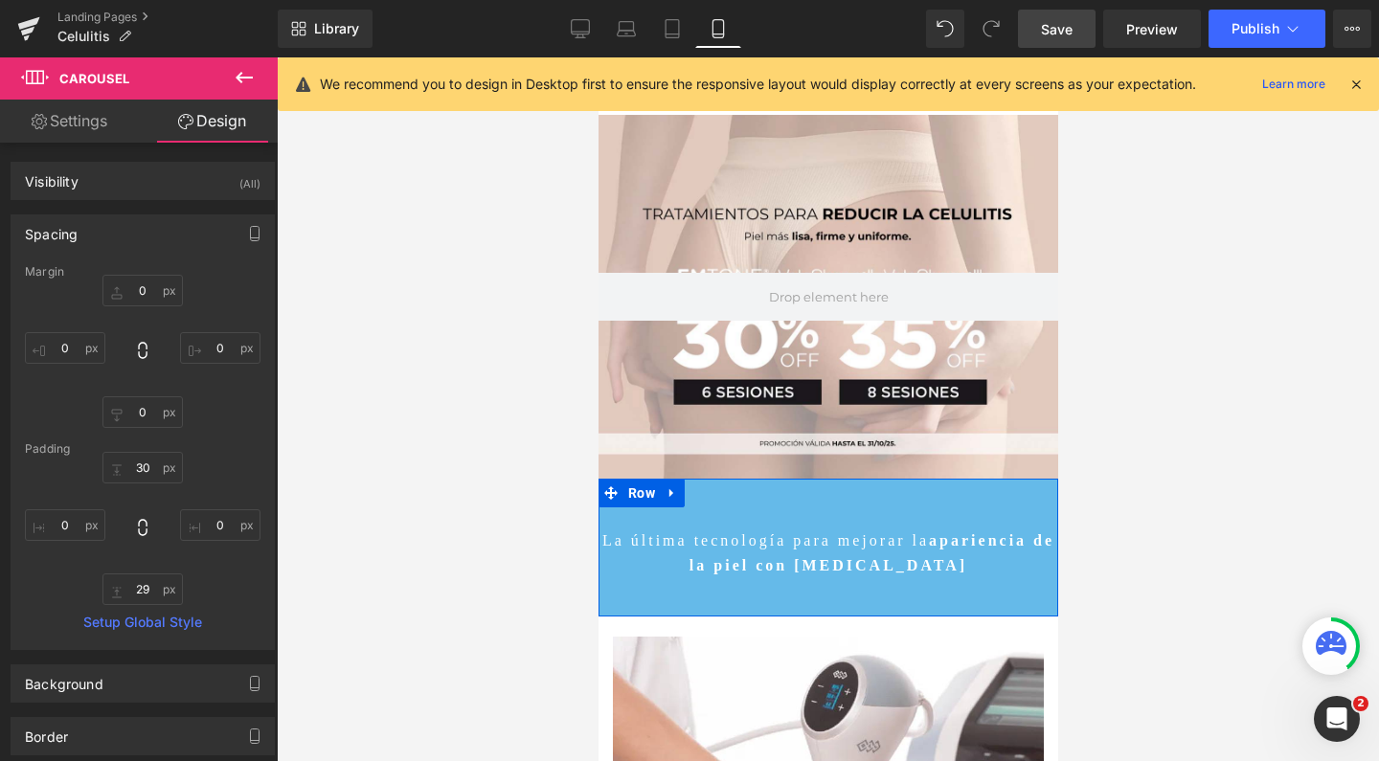
scroll to position [-1, 0]
click at [584, 46] on link "Desktop" at bounding box center [580, 29] width 46 height 38
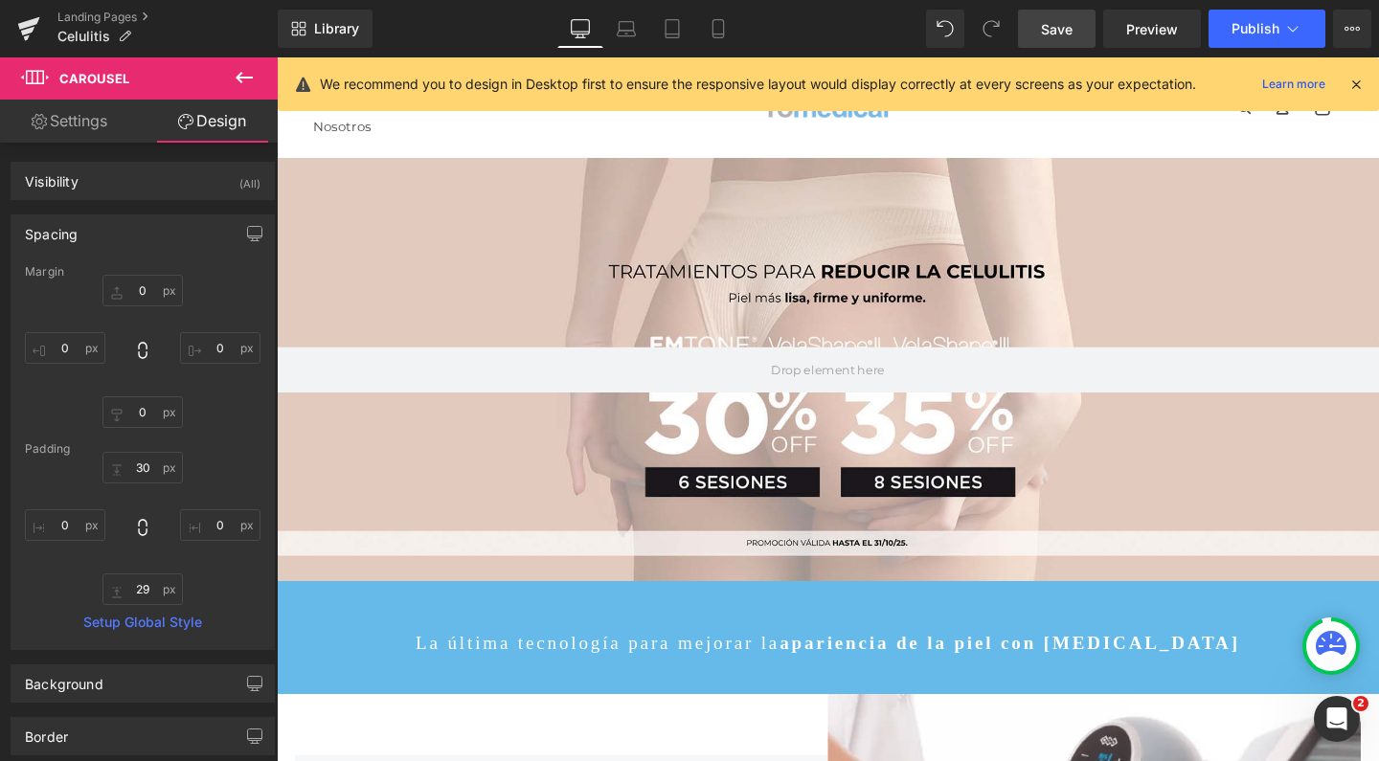
click at [1055, 38] on span "Save" at bounding box center [1057, 29] width 32 height 20
click at [1253, 19] on button "Publish" at bounding box center [1266, 29] width 117 height 38
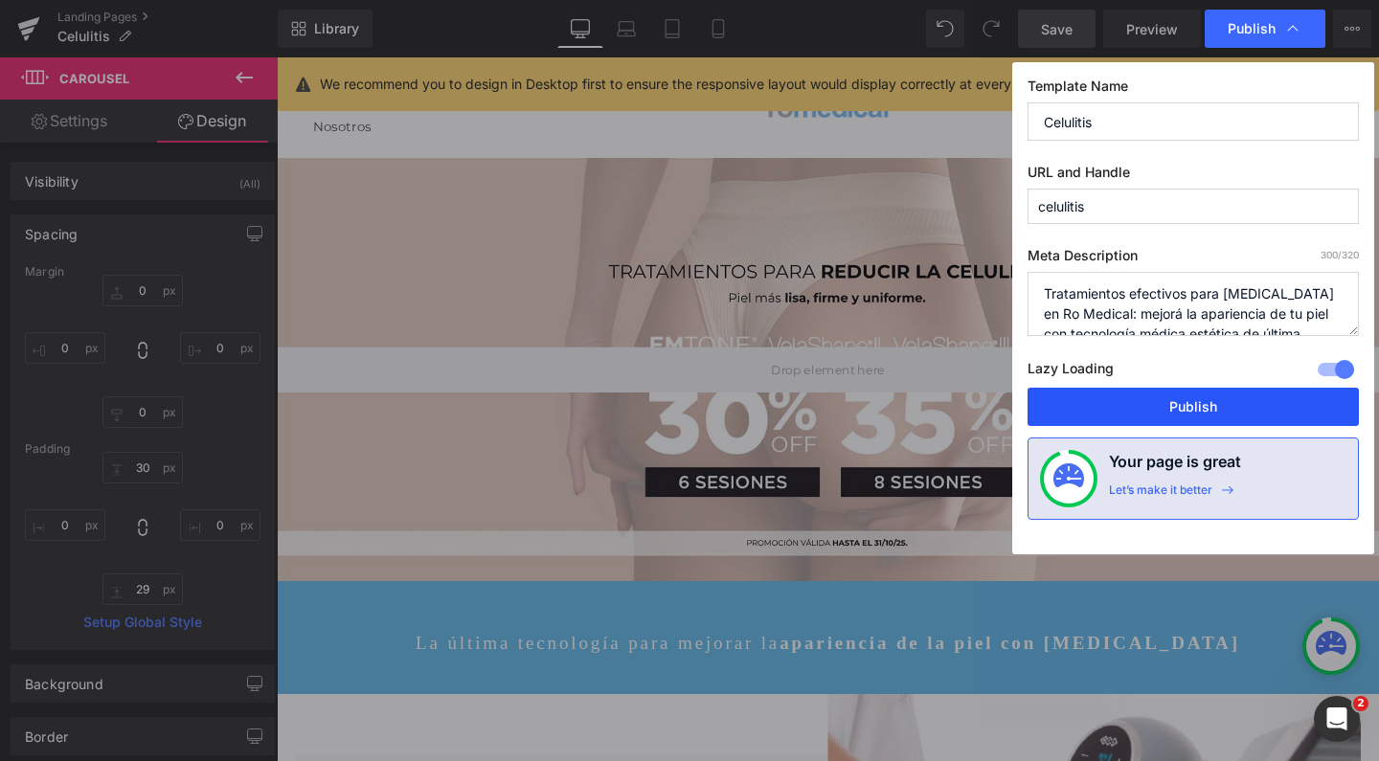
click at [1149, 397] on button "Publish" at bounding box center [1192, 407] width 331 height 38
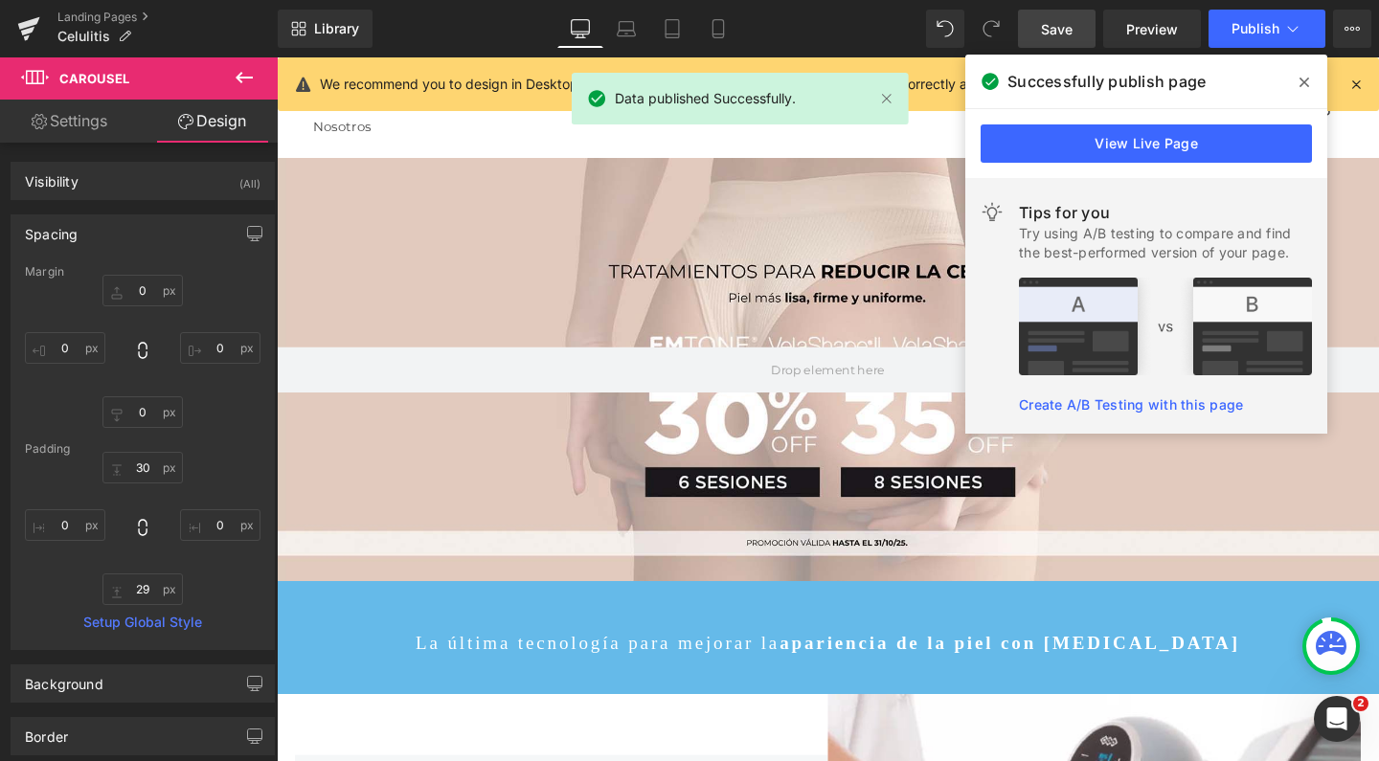
scroll to position [0, 0]
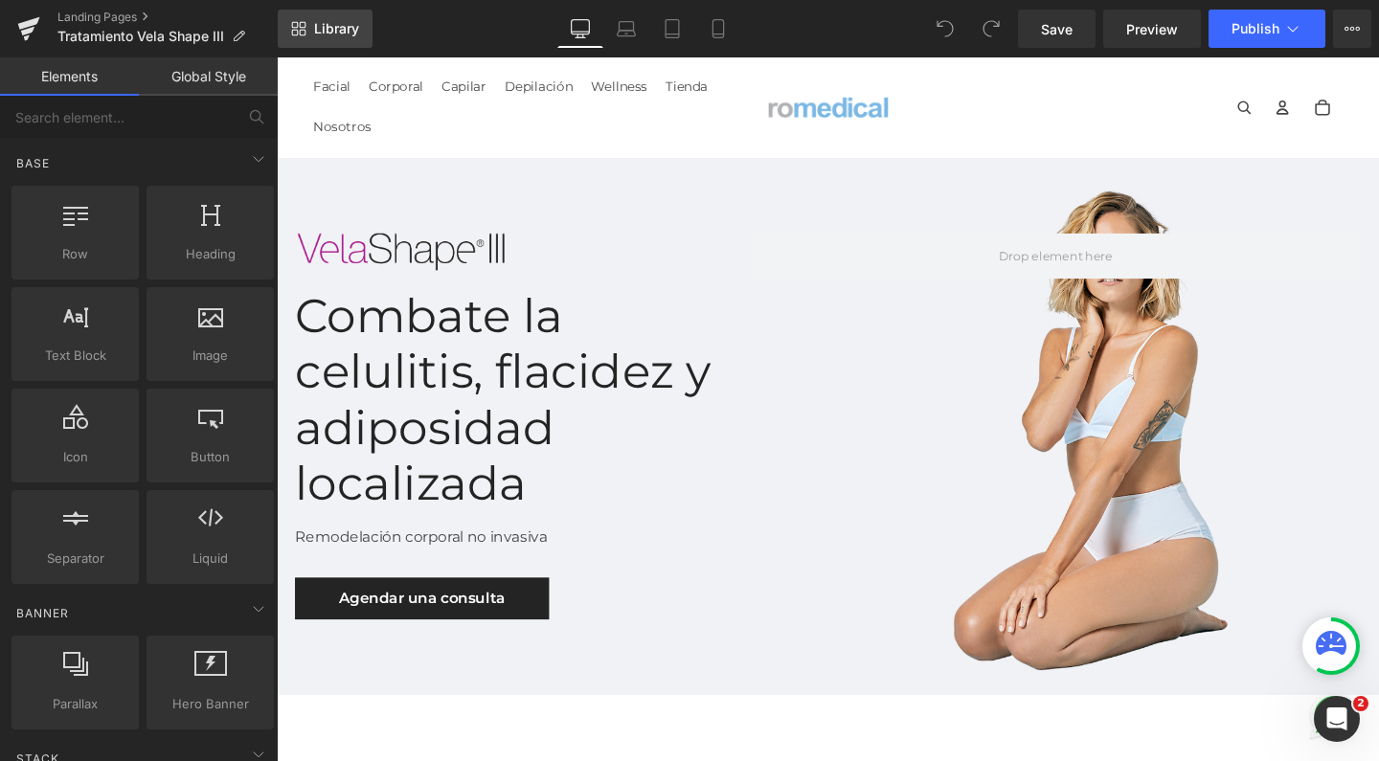
click at [322, 21] on span "Library" at bounding box center [336, 28] width 45 height 17
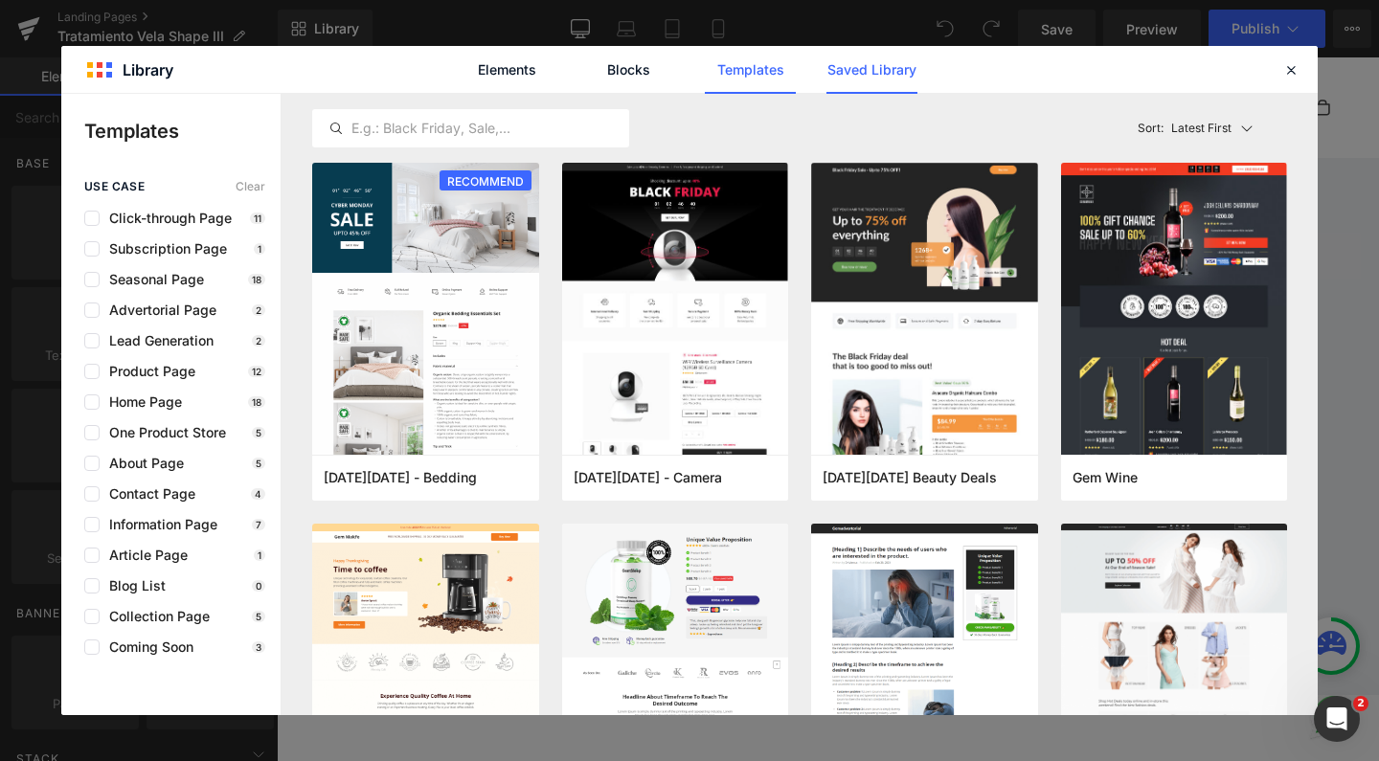
click at [898, 70] on link "Saved Library" at bounding box center [871, 70] width 91 height 48
click at [869, 68] on link "Saved Library" at bounding box center [871, 70] width 91 height 48
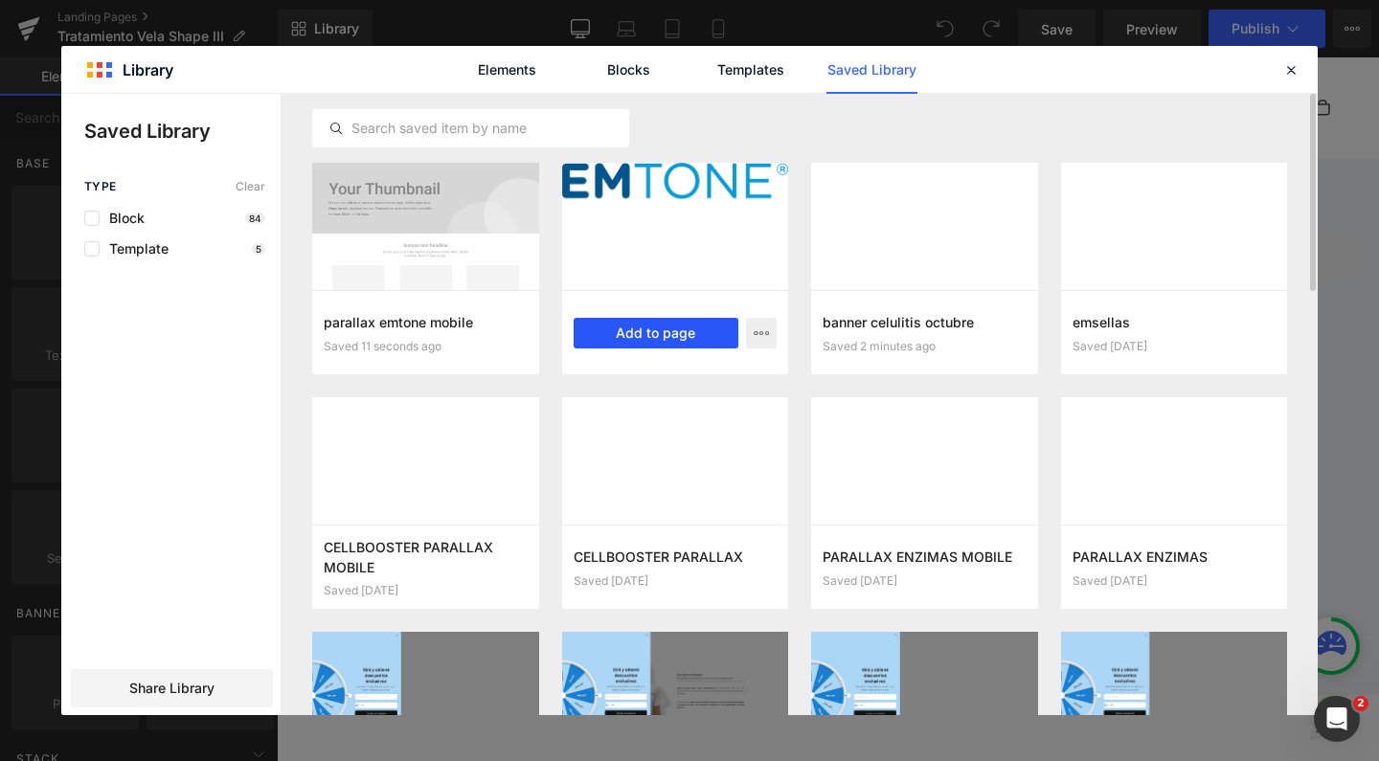
click at [601, 339] on button "Add to page" at bounding box center [656, 333] width 166 height 31
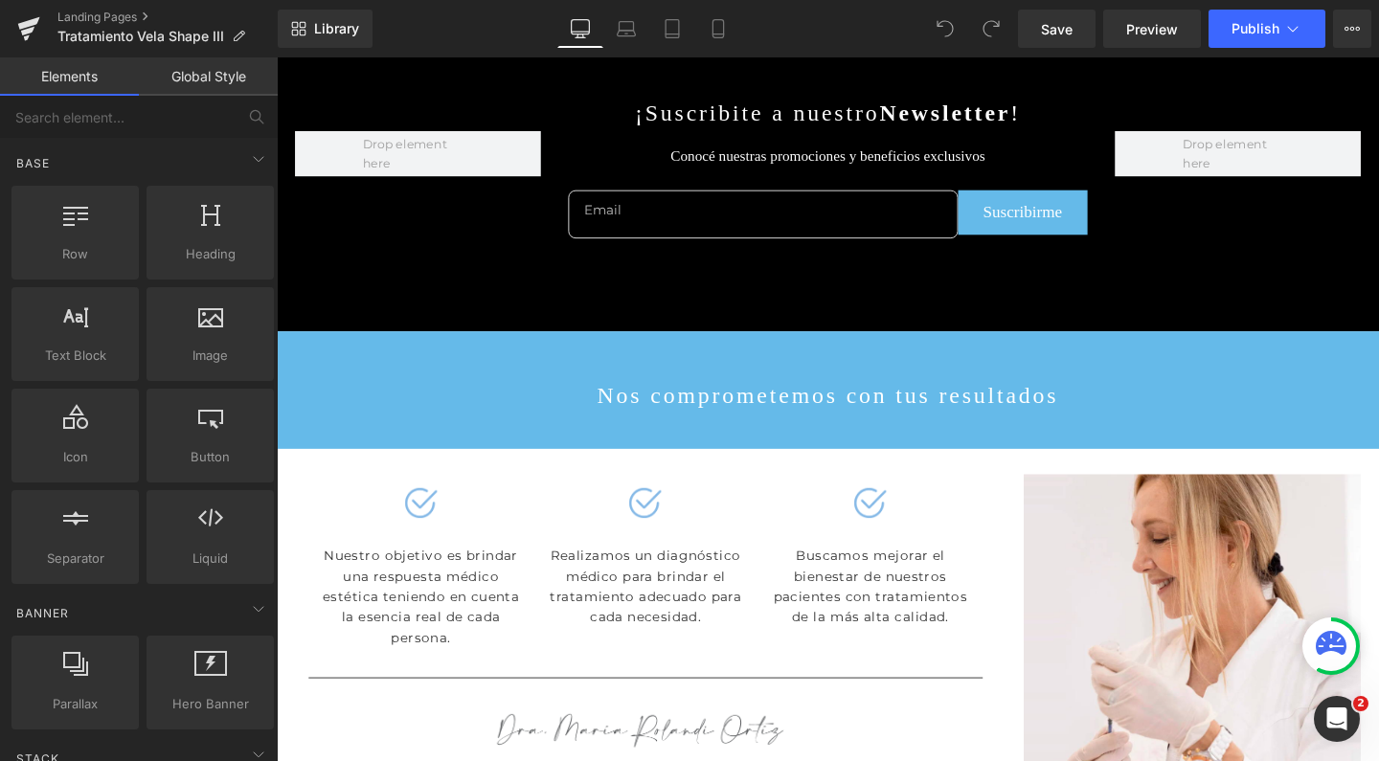
scroll to position [5406, 0]
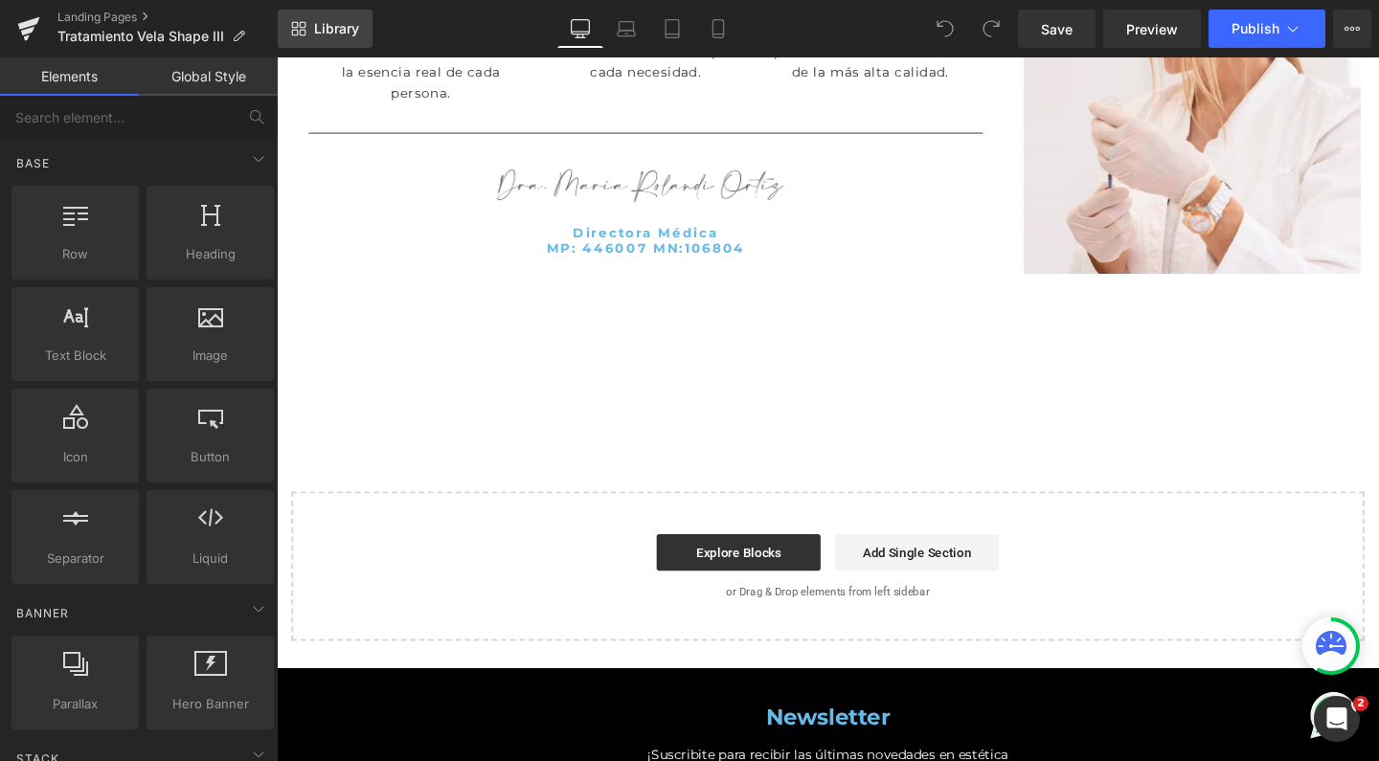
click at [326, 33] on span "Library" at bounding box center [336, 28] width 45 height 17
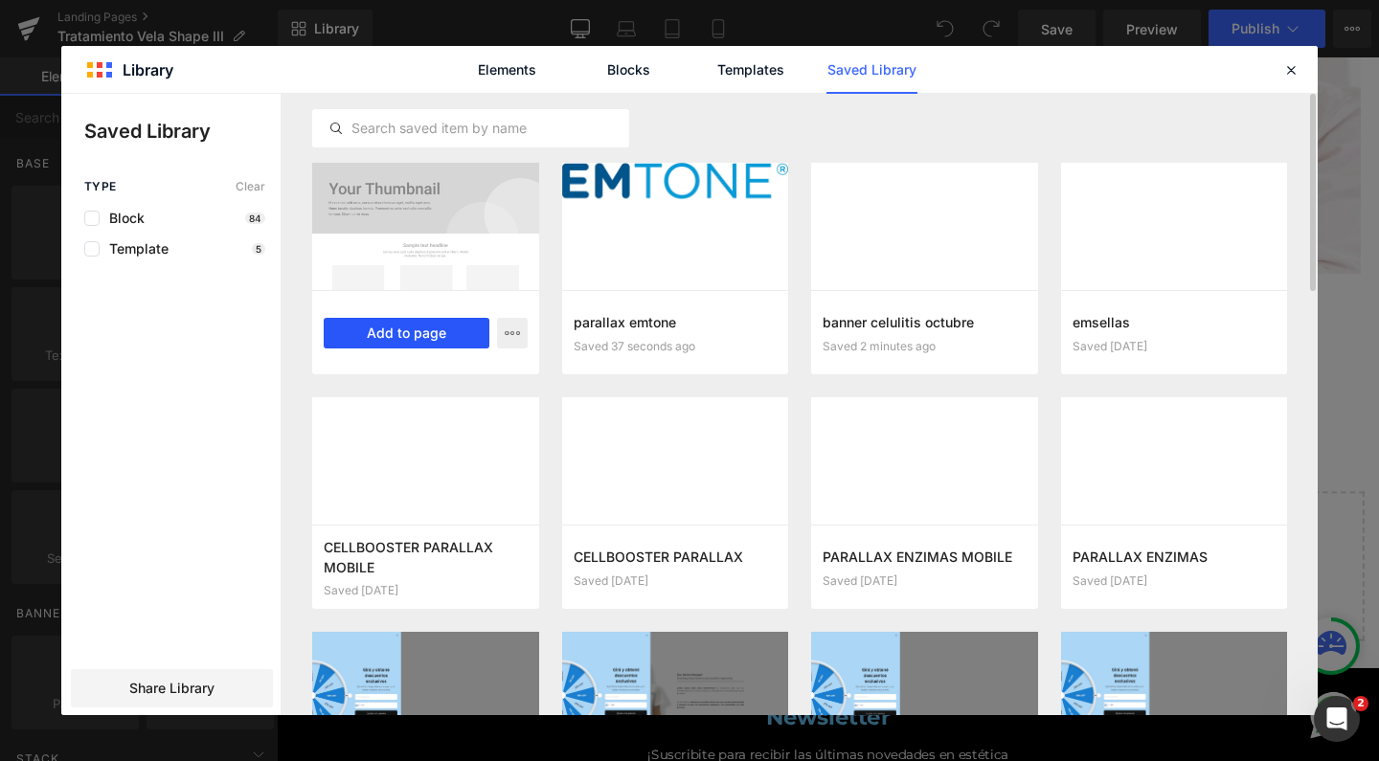
click at [457, 330] on button "Add to page" at bounding box center [407, 333] width 166 height 31
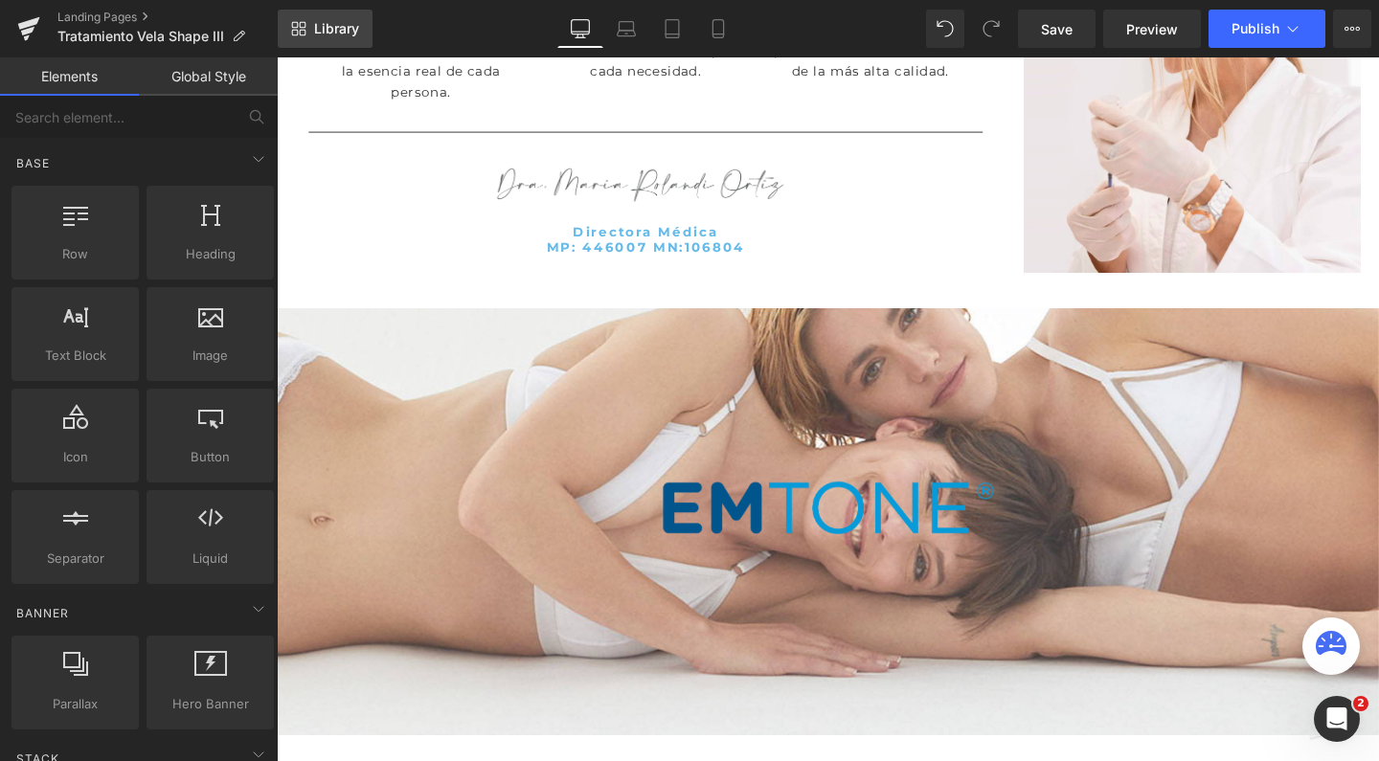
click at [335, 33] on span "Library" at bounding box center [336, 28] width 45 height 17
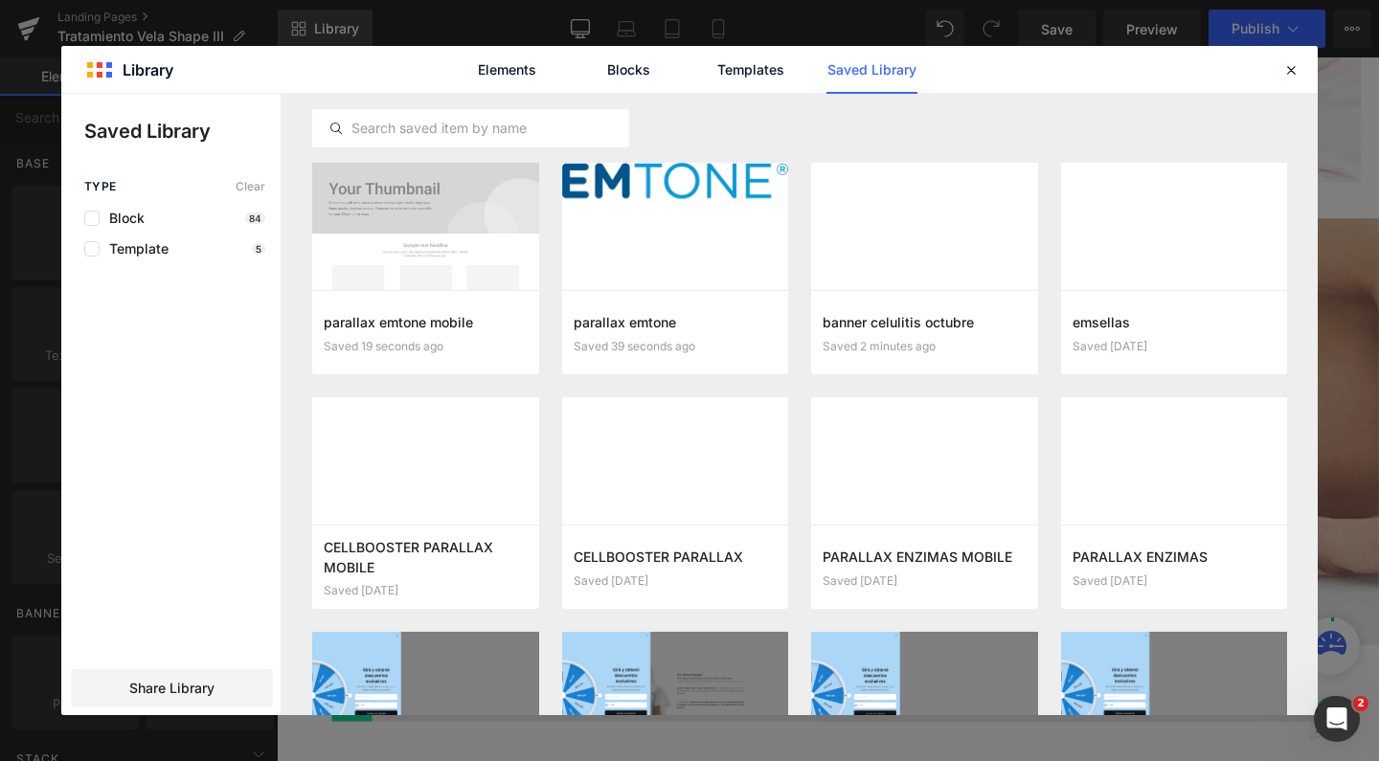
scroll to position [6893, 1139]
click at [933, 339] on button "Add to page" at bounding box center [905, 333] width 166 height 31
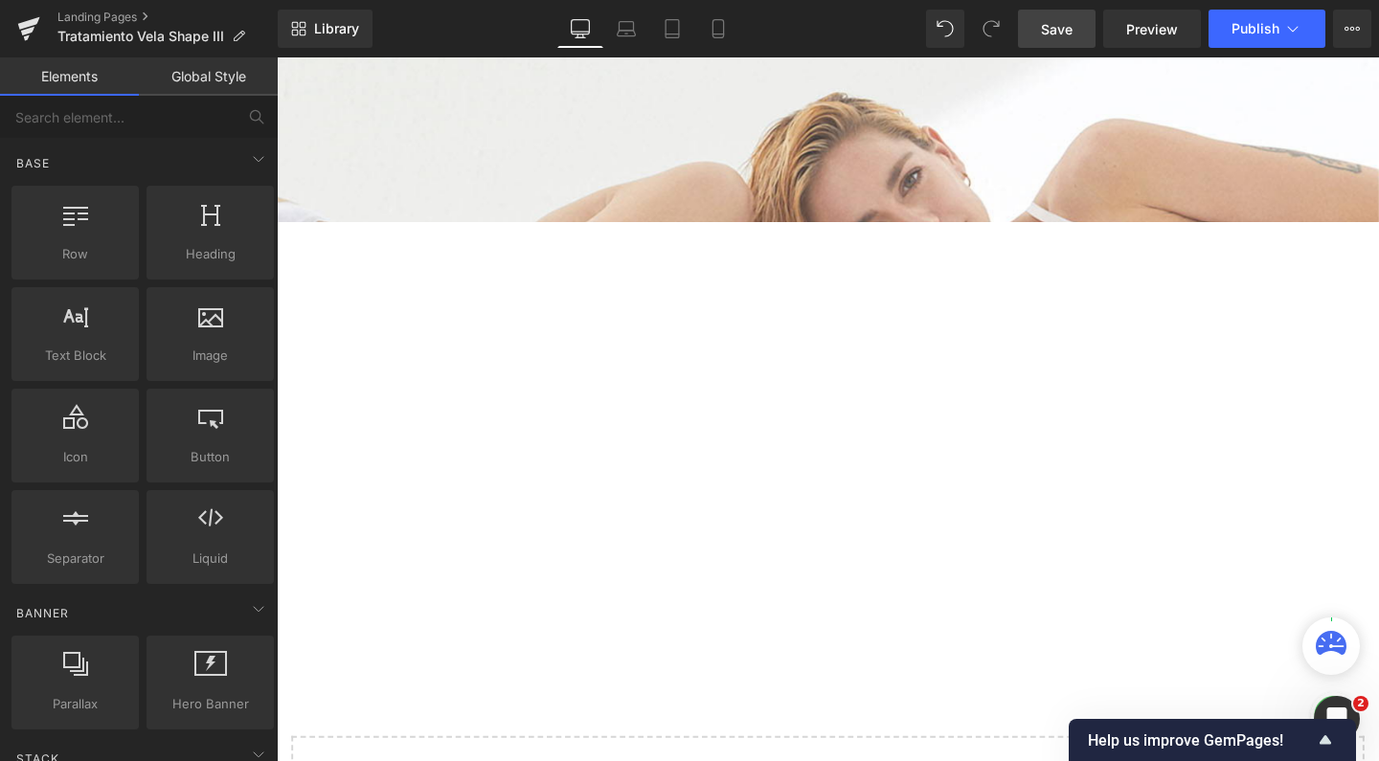
click at [1060, 28] on span "Save" at bounding box center [1057, 29] width 32 height 20
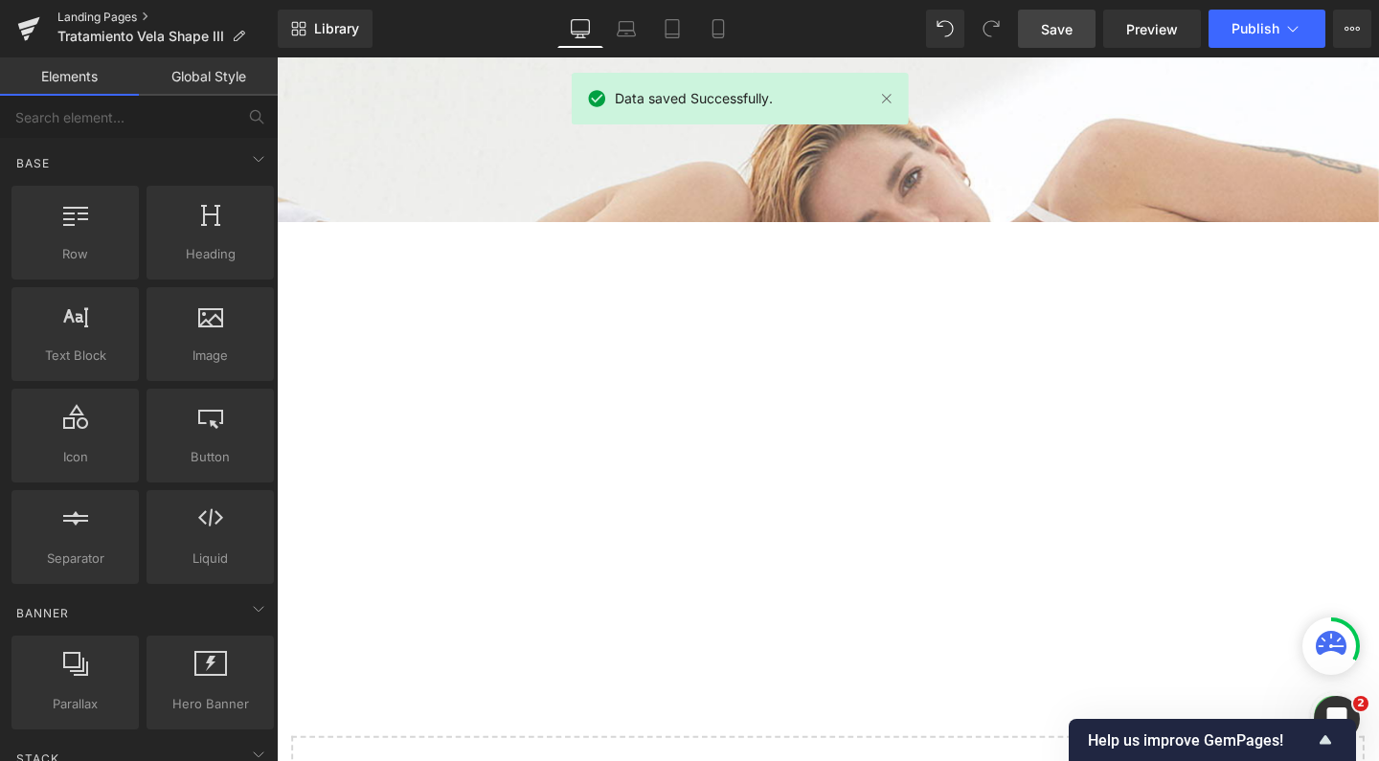
click at [116, 16] on link "Landing Pages" at bounding box center [167, 17] width 220 height 15
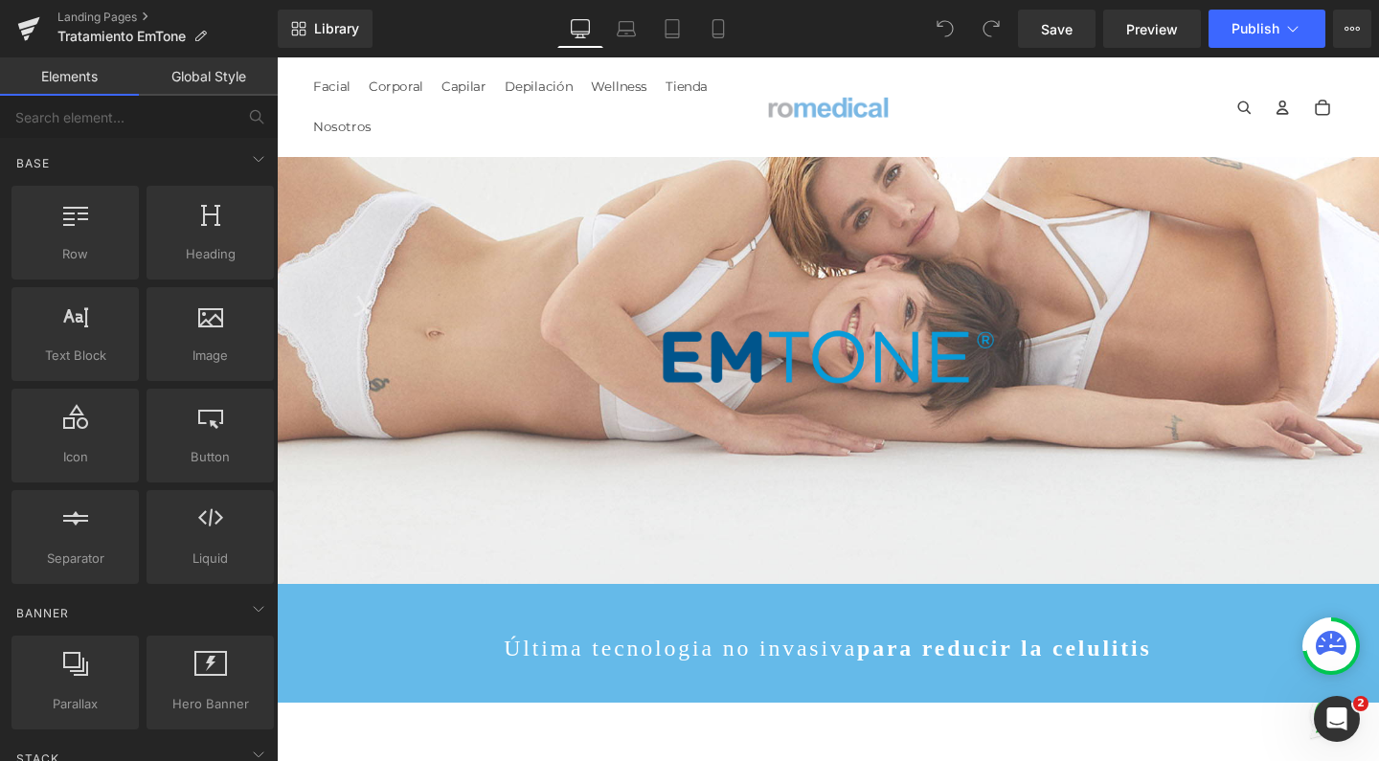
scroll to position [6571, 1139]
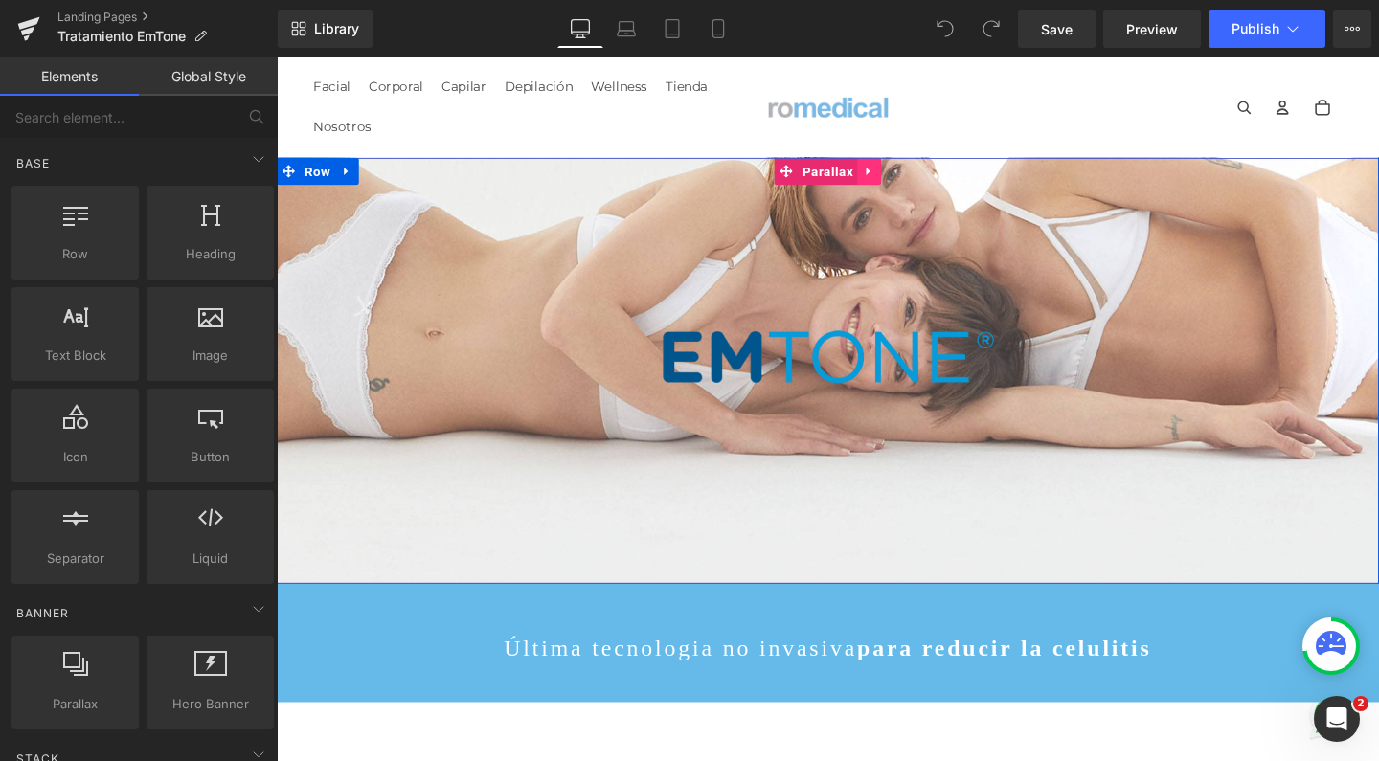
click at [893, 183] on icon at bounding box center [899, 177] width 13 height 14
click at [856, 181] on icon at bounding box center [862, 177] width 13 height 14
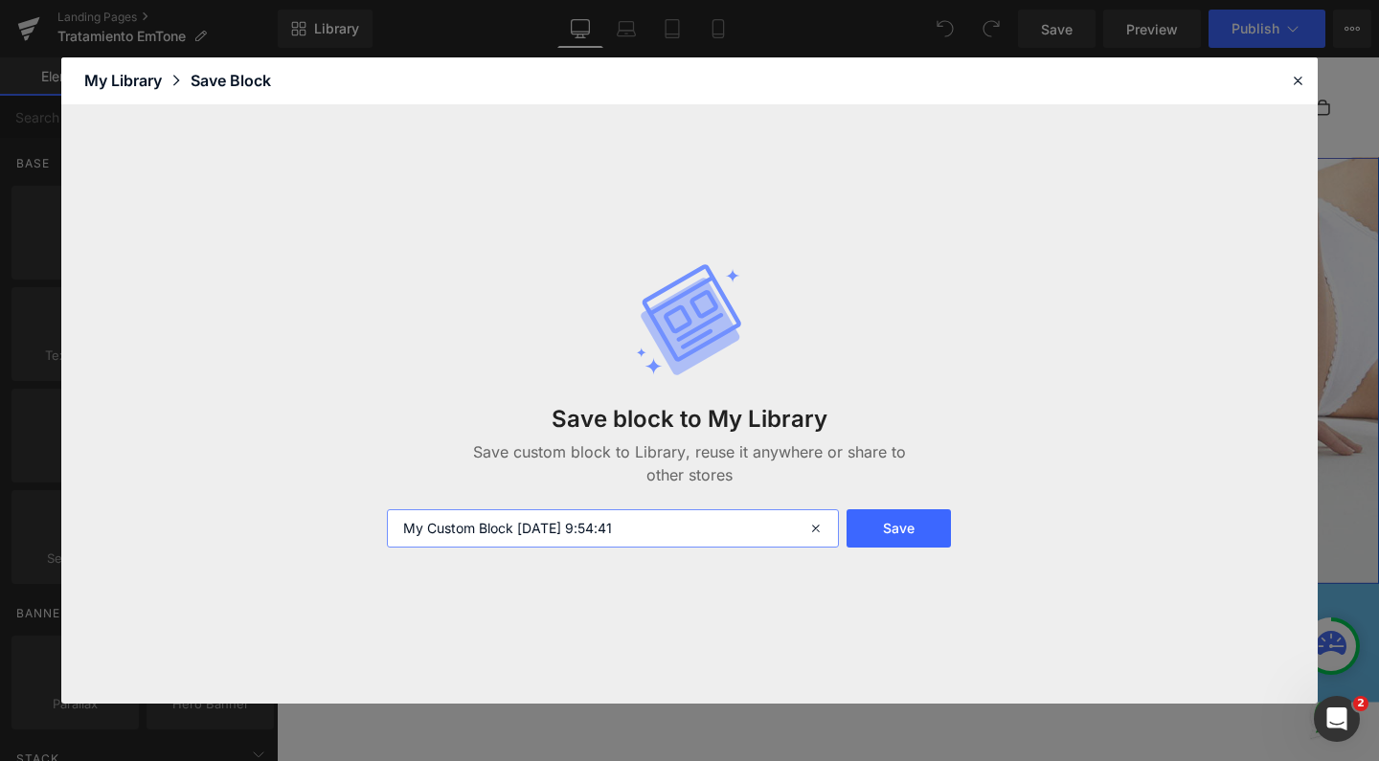
click at [639, 528] on input "My Custom Block 2025-10-03 9:54:41" at bounding box center [613, 528] width 452 height 38
type input "parallax emtone"
click at [896, 529] on button "Save" at bounding box center [898, 528] width 104 height 38
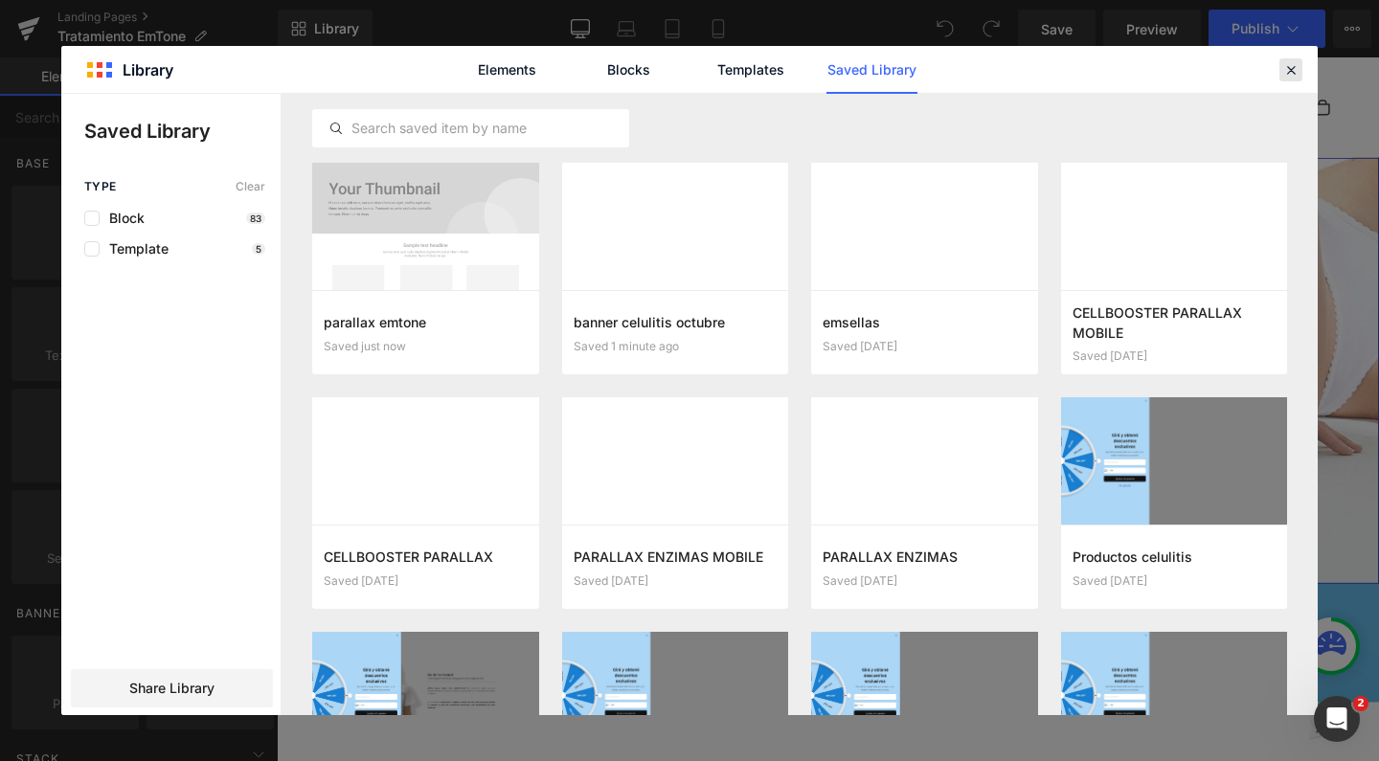
click at [1293, 69] on icon at bounding box center [1290, 69] width 17 height 17
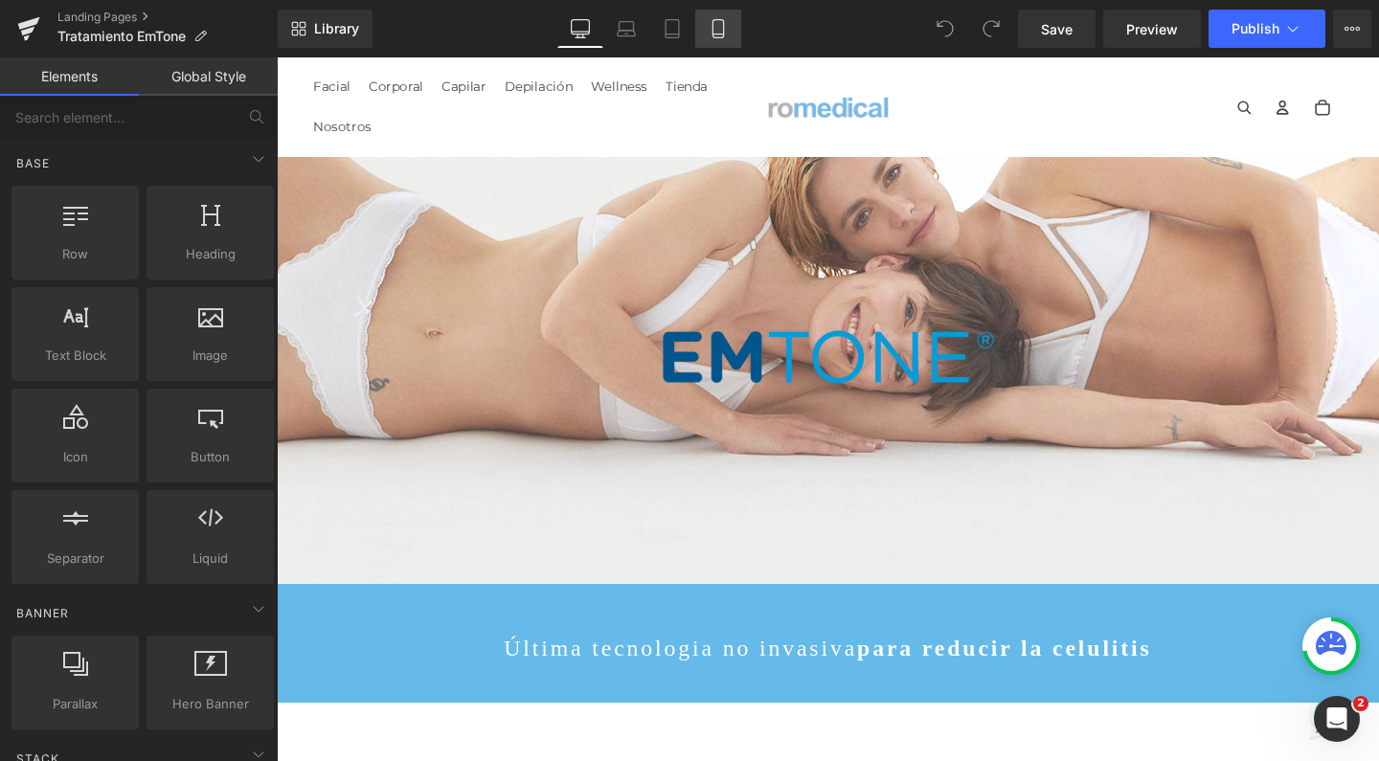
click at [719, 27] on icon at bounding box center [717, 28] width 19 height 19
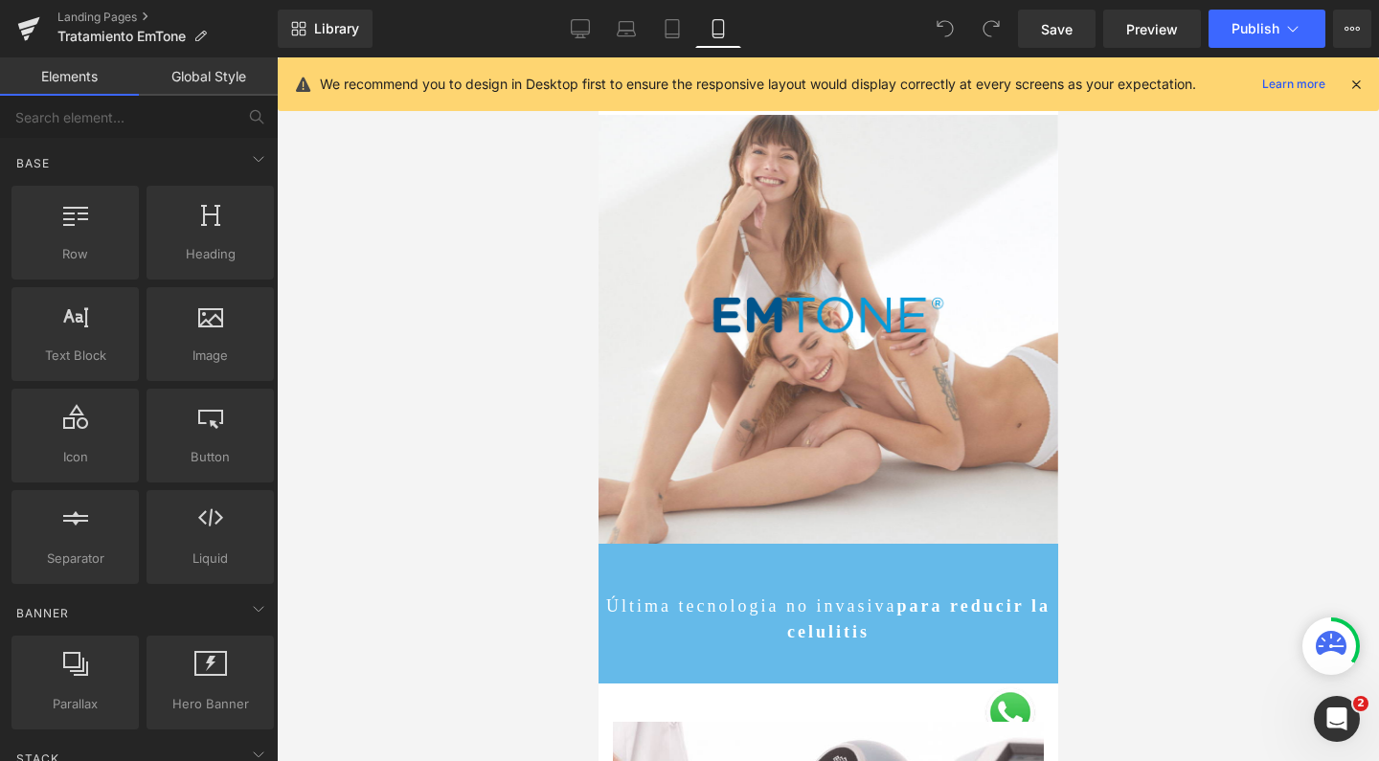
click at [797, 192] on div at bounding box center [827, 409] width 460 height 704
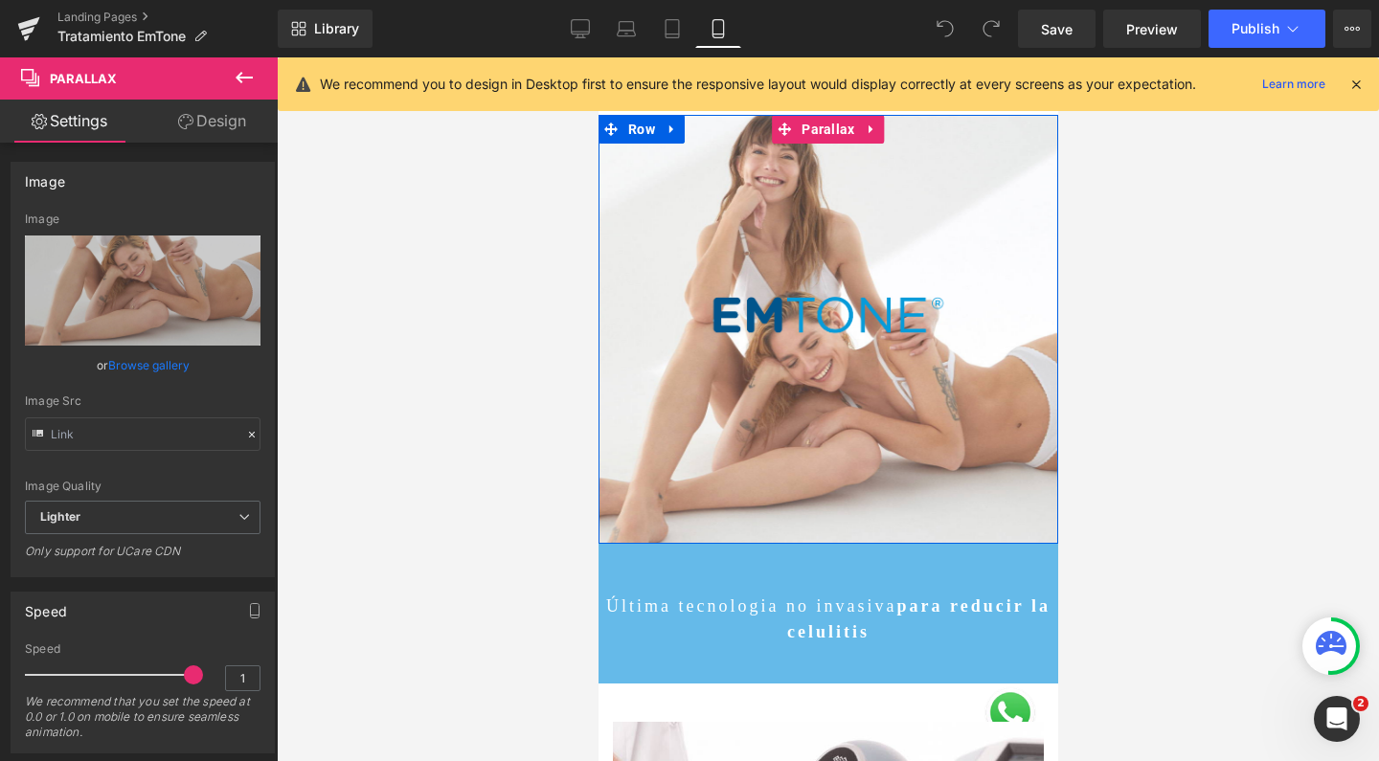
scroll to position [10837, 440]
click at [865, 129] on icon at bounding box center [871, 130] width 13 height 14
click at [827, 131] on icon at bounding box center [833, 130] width 13 height 14
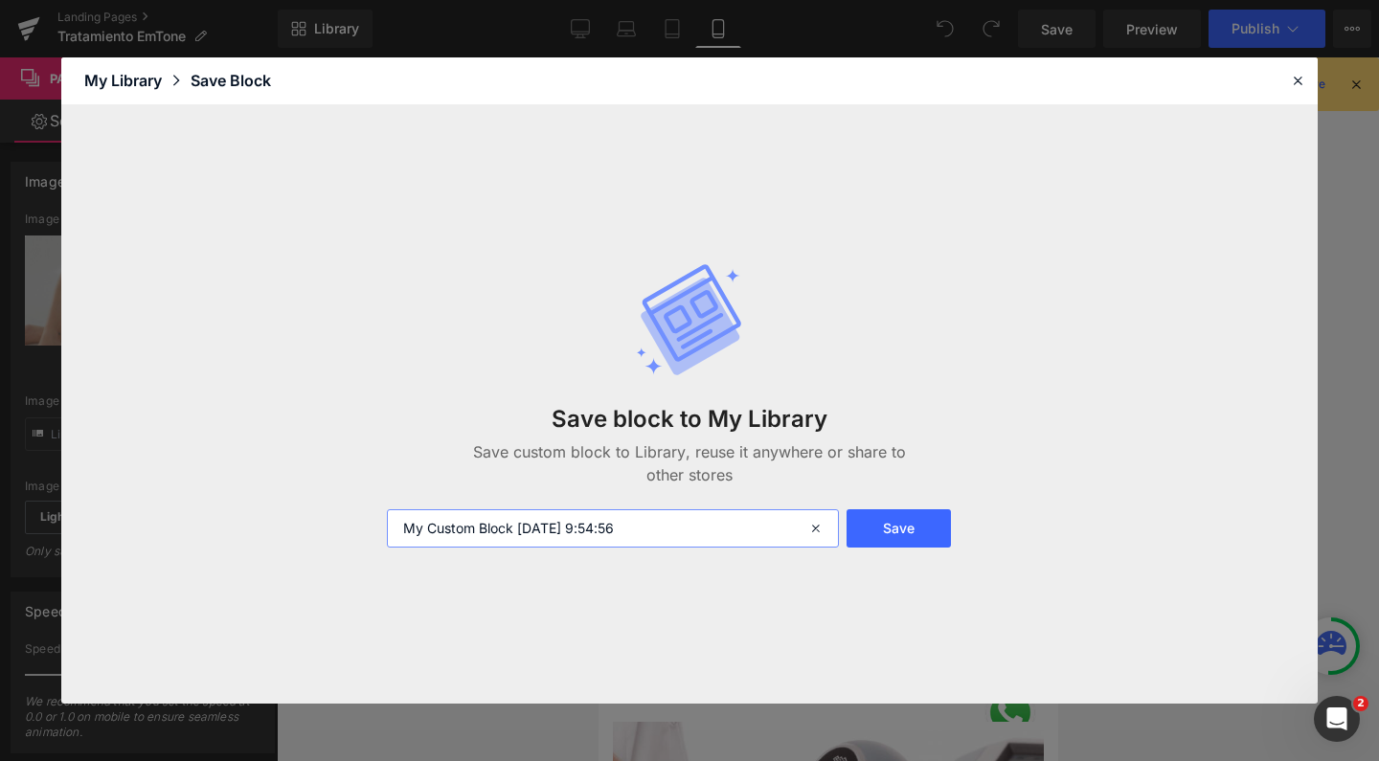
click at [666, 534] on input "My Custom Block 2025-10-03 9:54:56" at bounding box center [613, 528] width 452 height 38
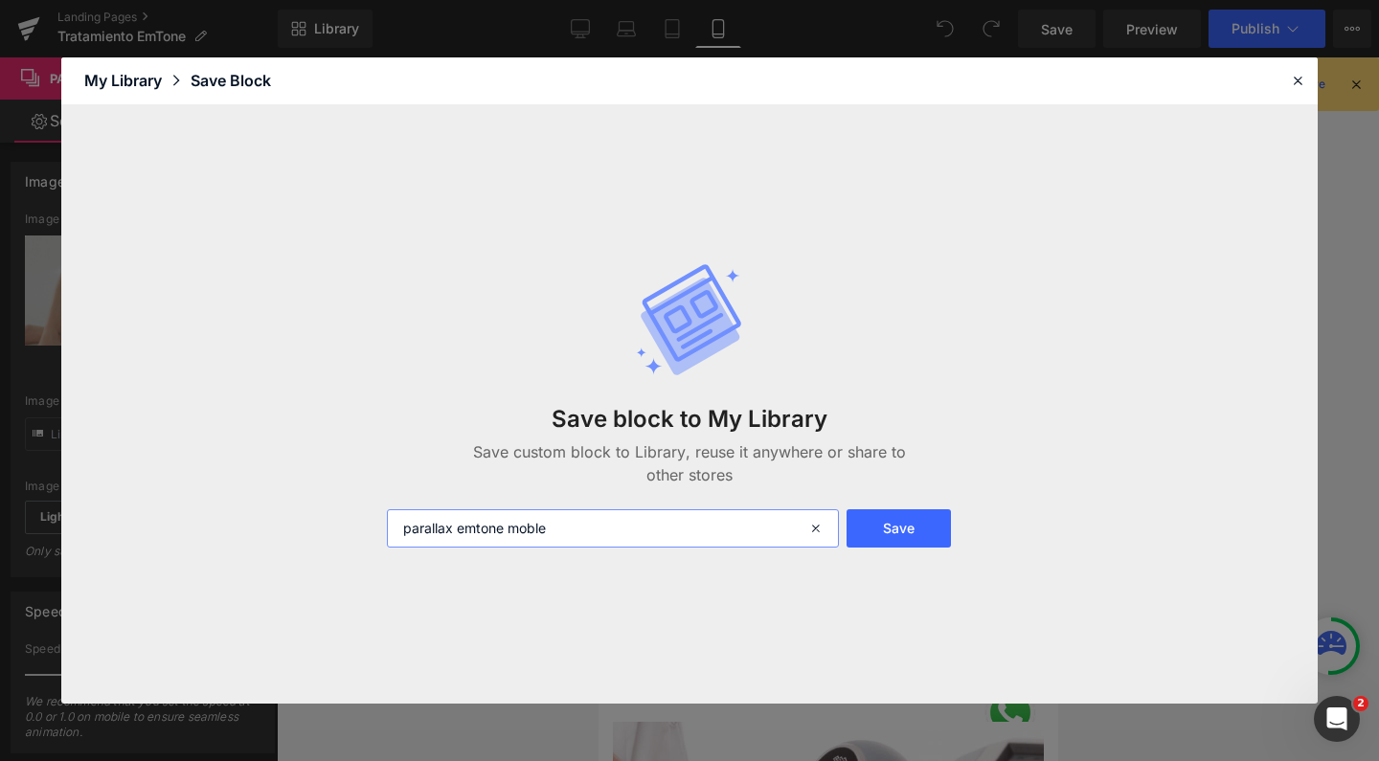
click at [528, 530] on input "parallax emtone moble" at bounding box center [613, 528] width 452 height 38
type input "parallax emtone mobile"
click at [878, 530] on button "Save" at bounding box center [898, 528] width 104 height 38
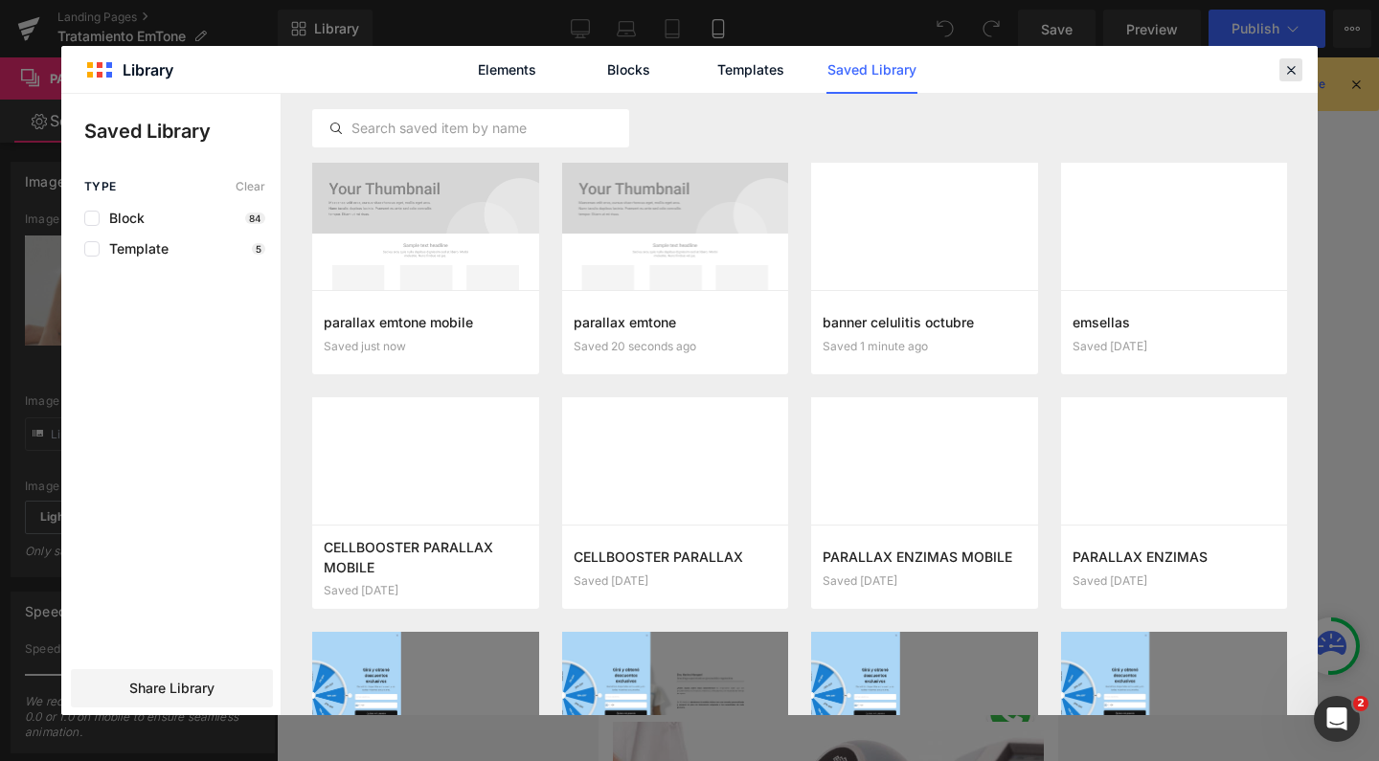
click at [1293, 70] on icon at bounding box center [1290, 69] width 17 height 17
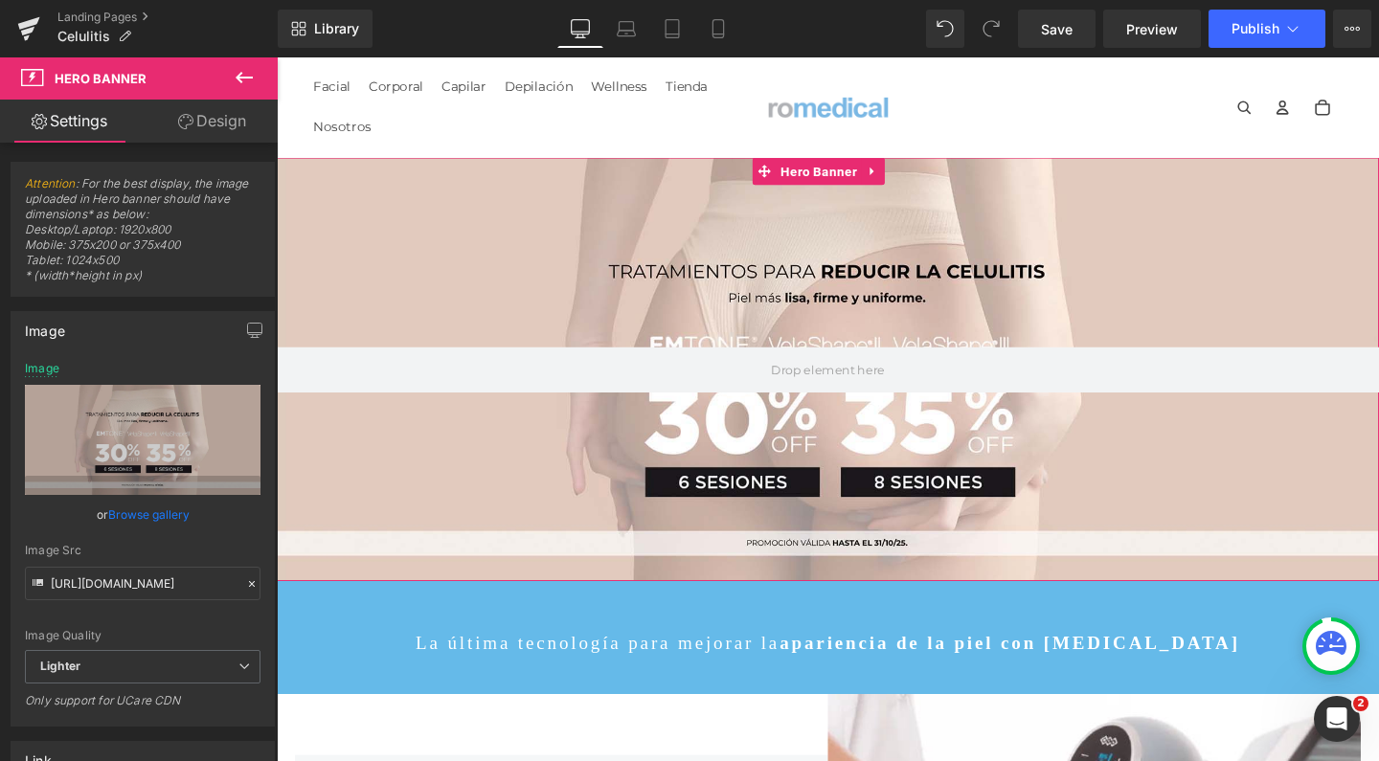
click at [241, 127] on link "Design" at bounding box center [212, 121] width 139 height 43
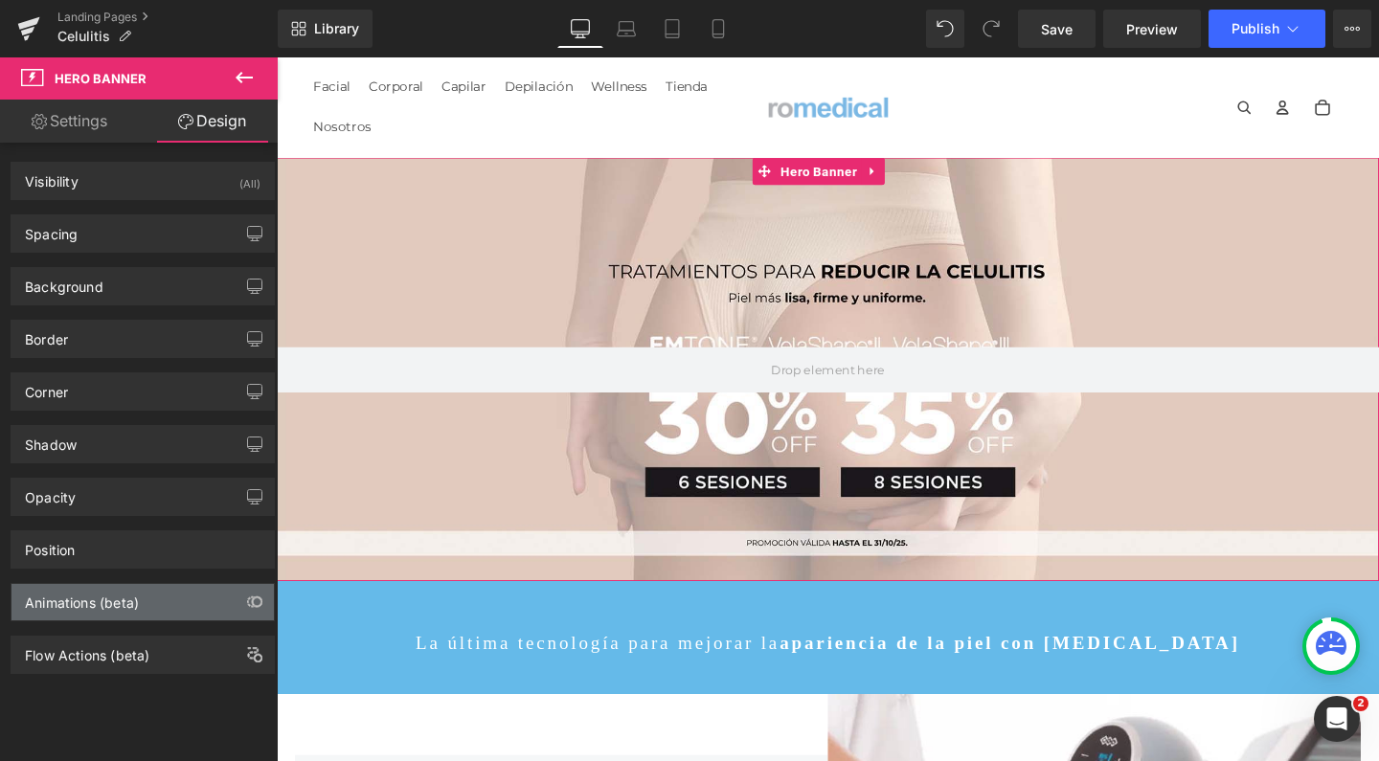
click at [69, 601] on div "Animations (beta)" at bounding box center [82, 597] width 114 height 27
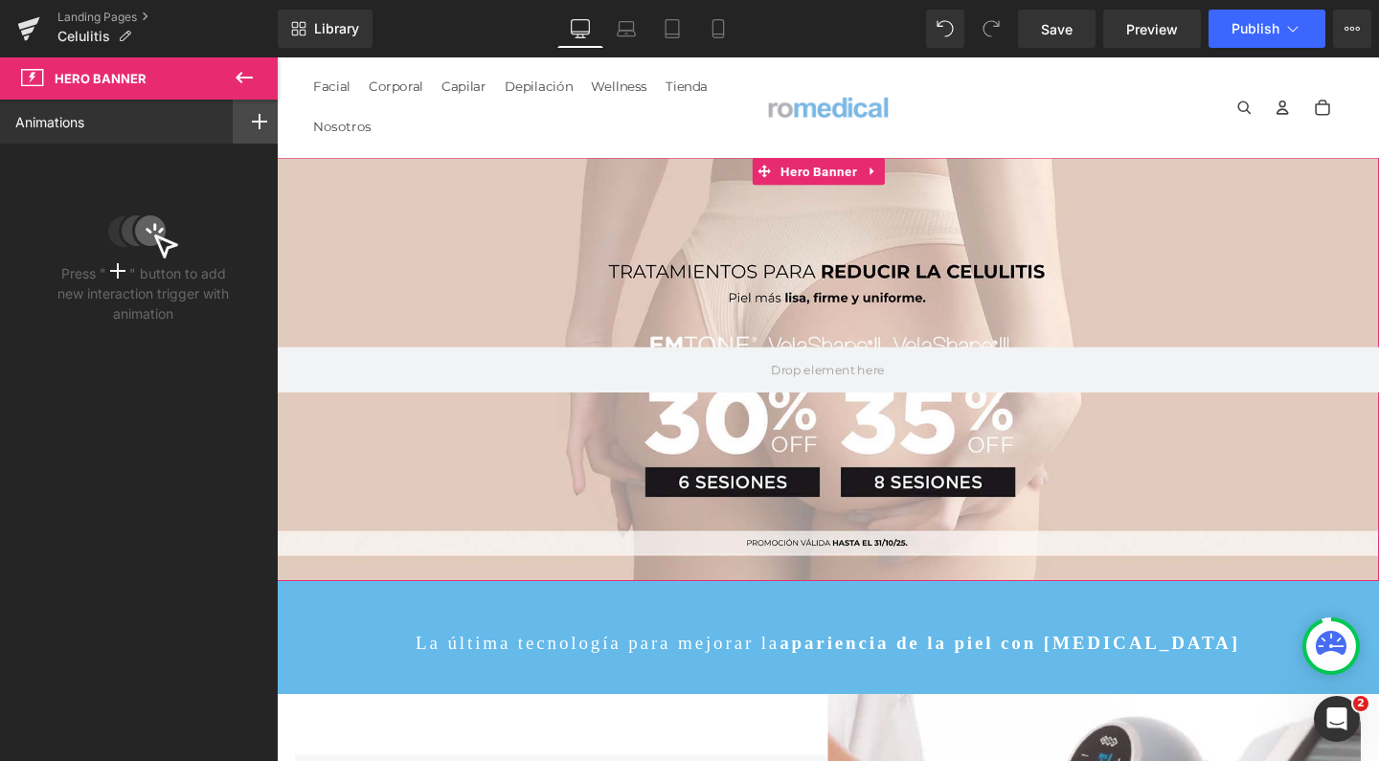
click at [258, 127] on rect at bounding box center [259, 121] width 2 height 15
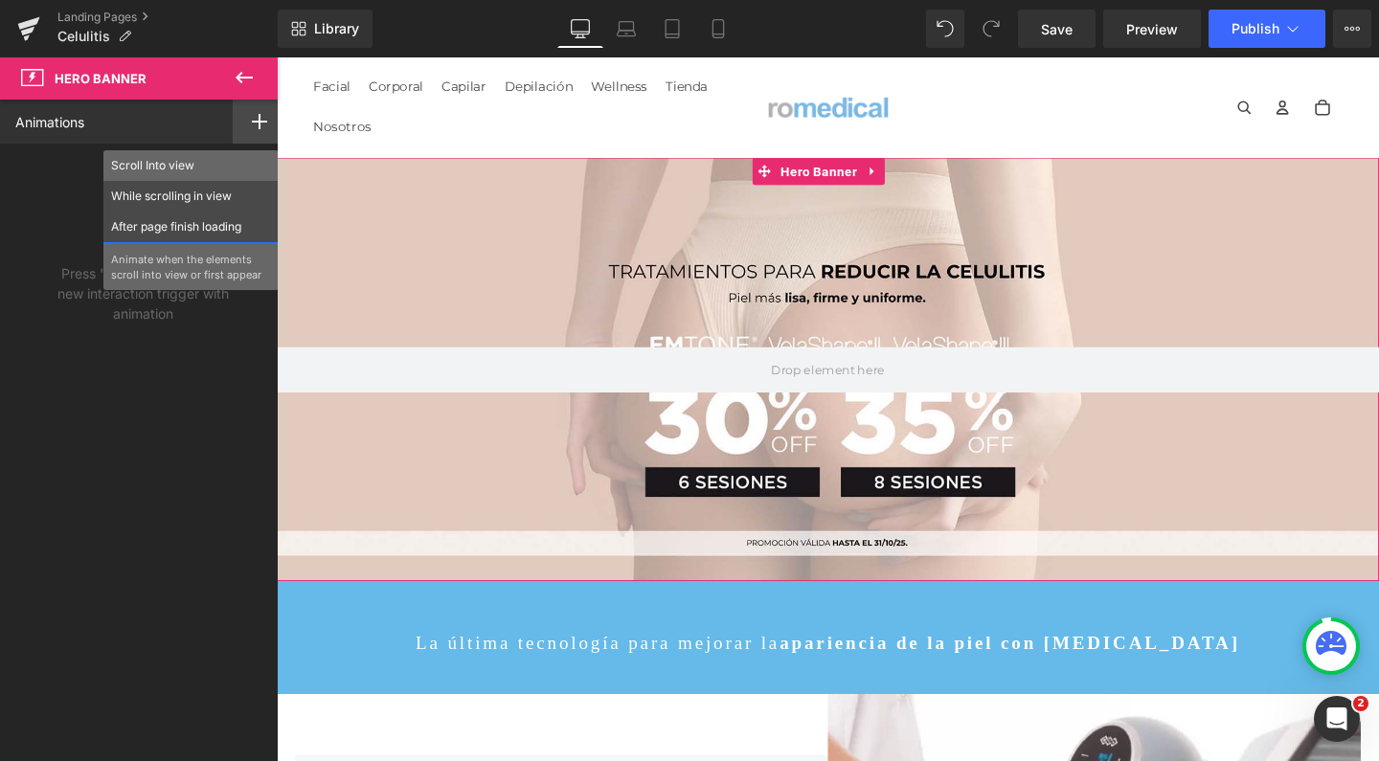
click at [226, 173] on p "Scroll Into view" at bounding box center [191, 165] width 160 height 17
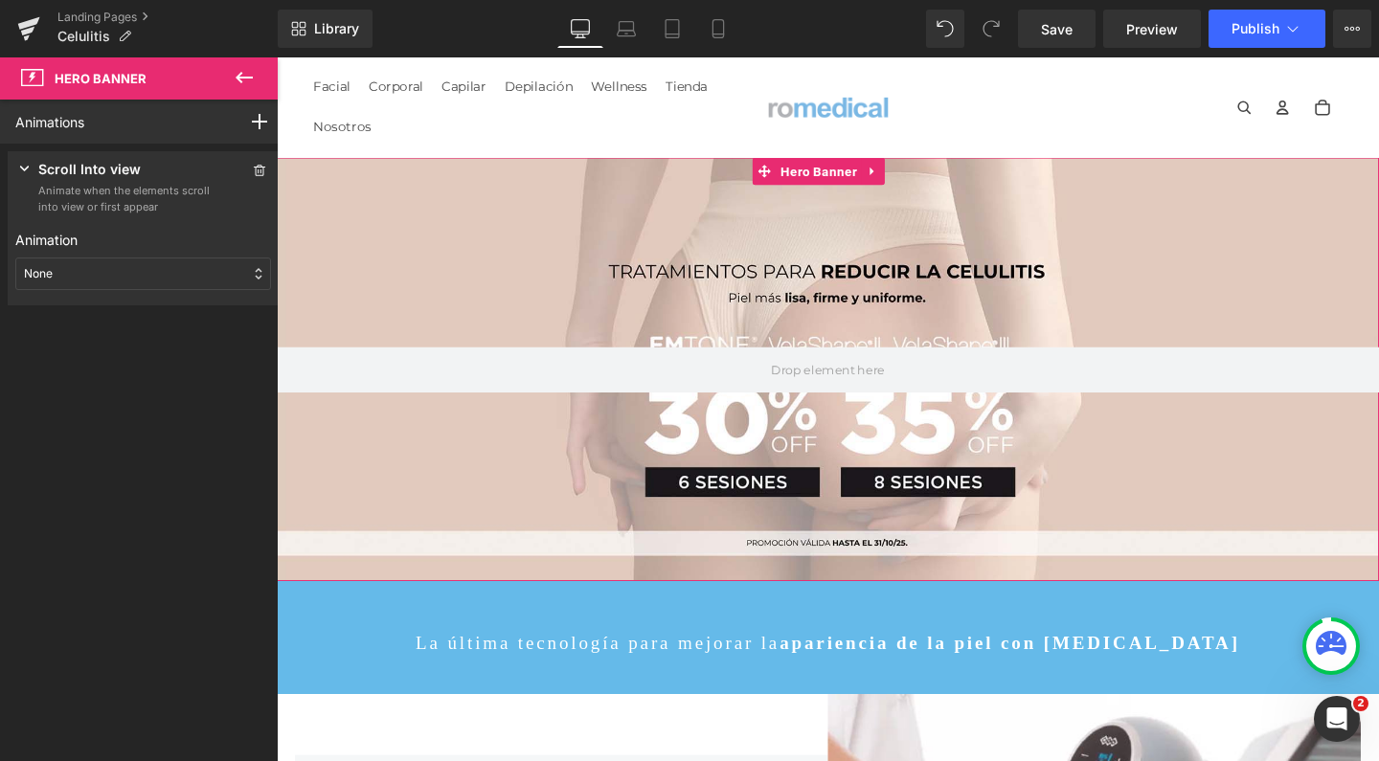
click at [68, 255] on div "Animation None Entrance Back (E) Bounce Fade Flip Jack In the box Zoom Slide St…" at bounding box center [143, 260] width 256 height 76
click at [72, 276] on div "None" at bounding box center [143, 274] width 256 height 33
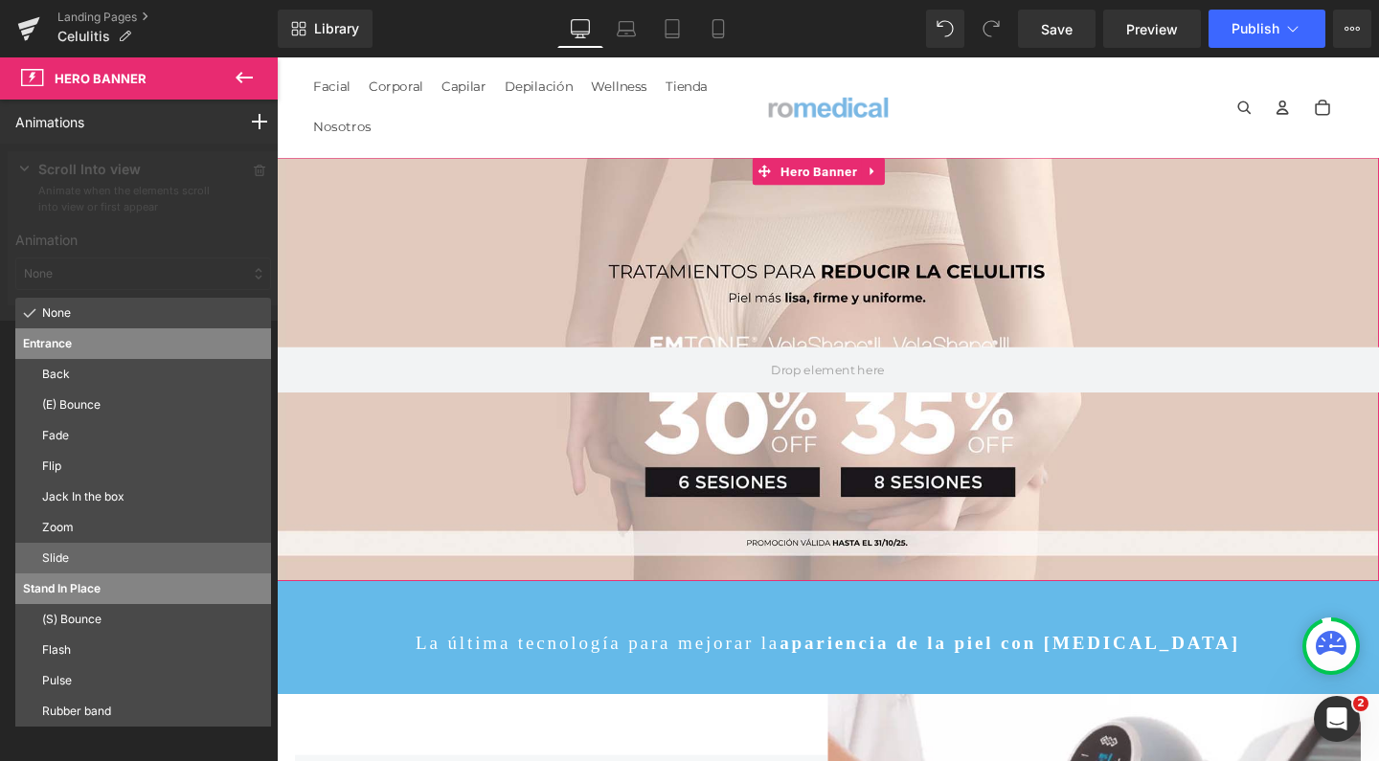
click at [122, 550] on p "Slide" at bounding box center [152, 558] width 221 height 17
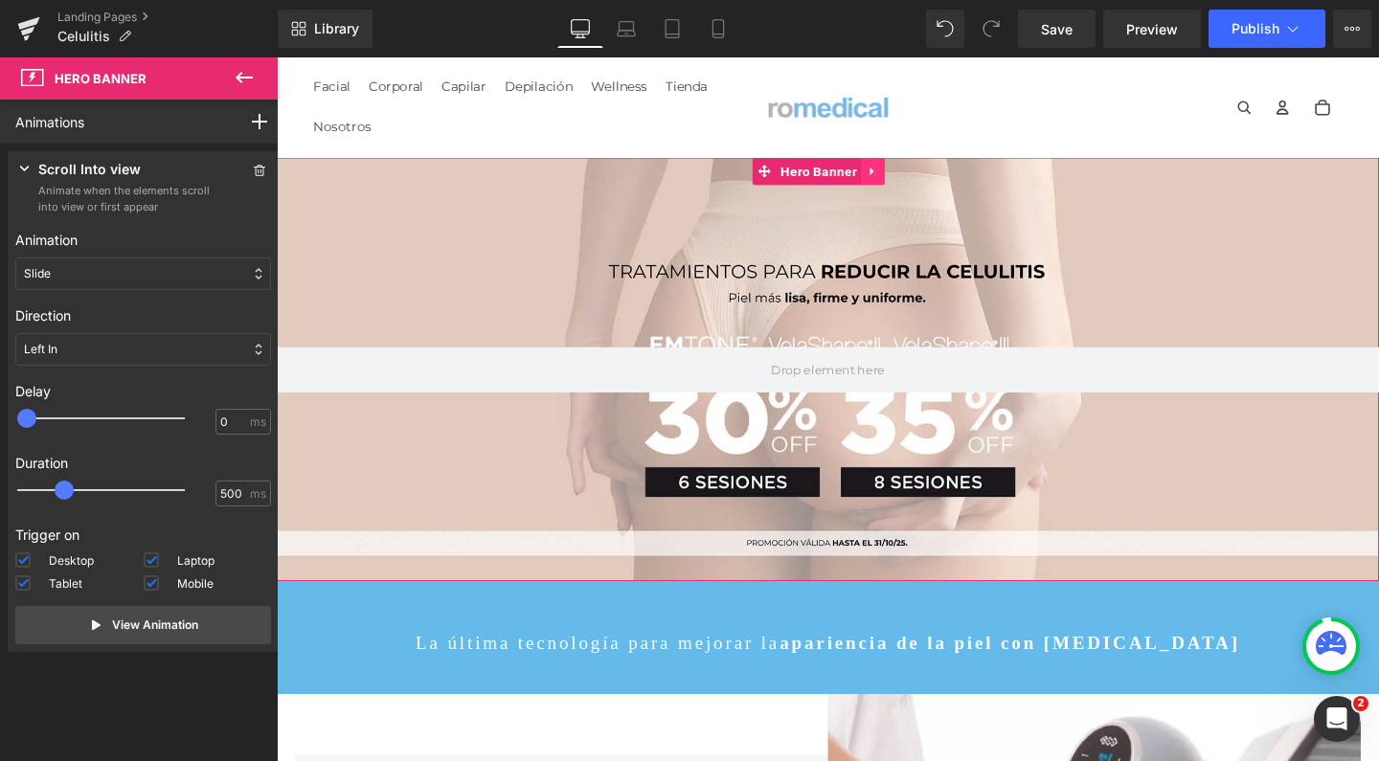
click at [903, 180] on icon at bounding box center [903, 177] width 13 height 14
click at [865, 179] on icon at bounding box center [866, 177] width 13 height 13
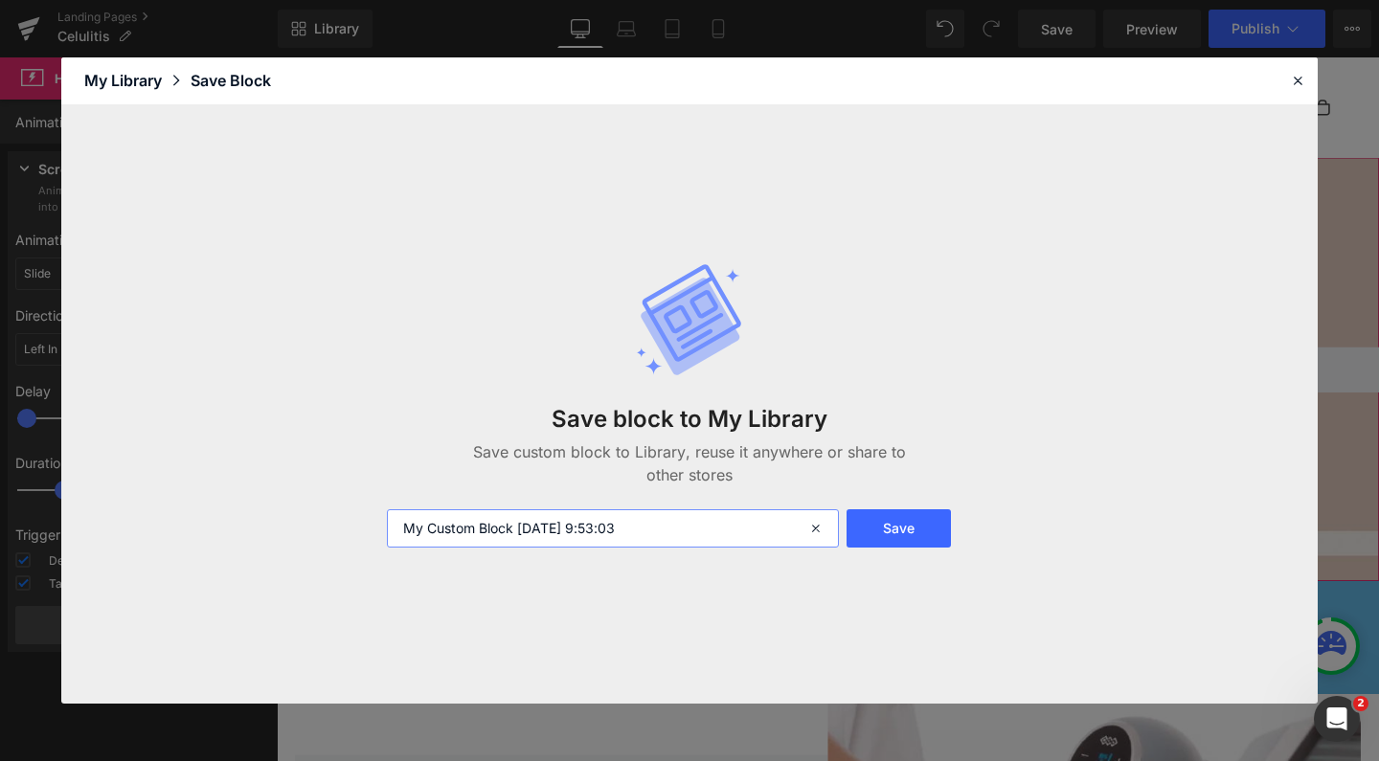
click at [601, 534] on input "My Custom Block 2025-10-03 9:53:03" at bounding box center [613, 528] width 452 height 38
click at [502, 528] on input "banner celulitisi octubre" at bounding box center [613, 528] width 452 height 38
type input "banner celulitis octubre"
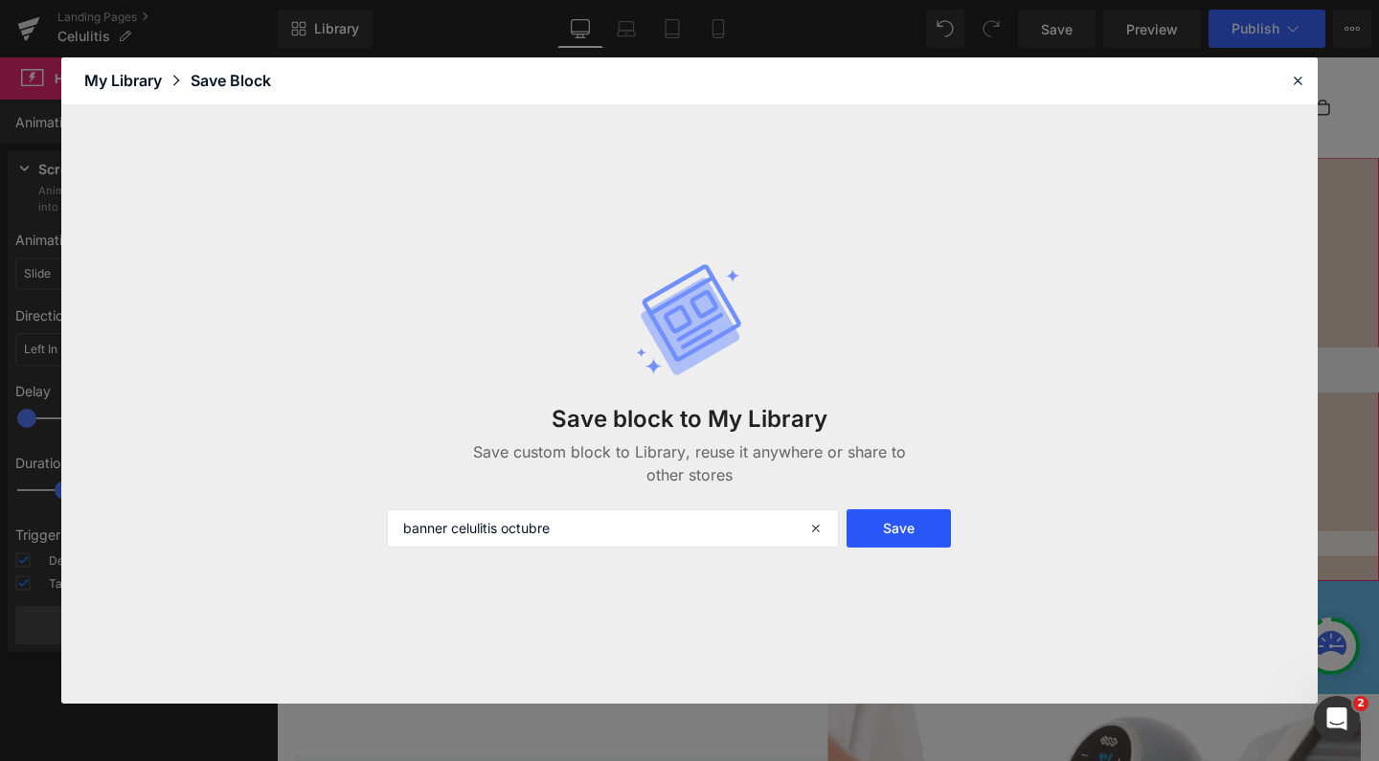
click at [878, 542] on button "Save" at bounding box center [898, 528] width 104 height 38
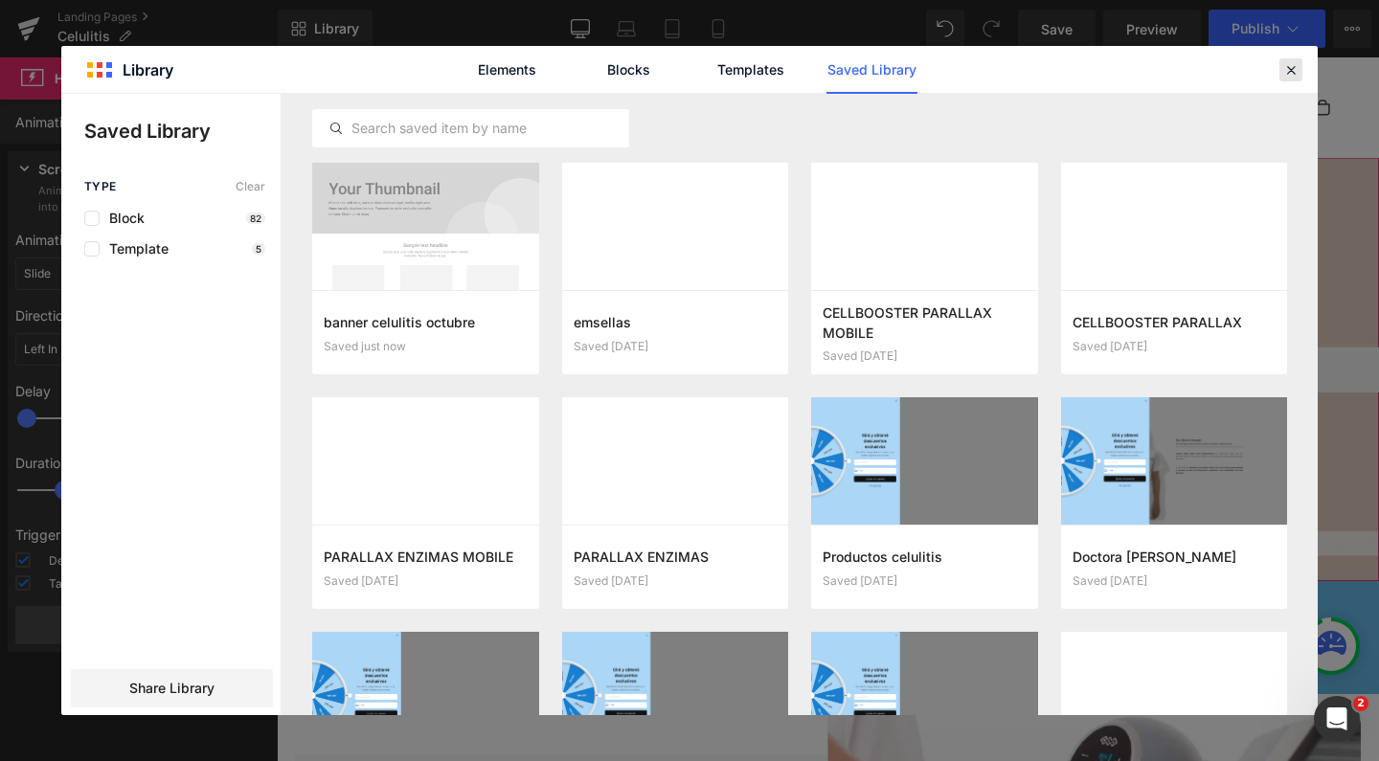
click at [1292, 67] on icon at bounding box center [1290, 69] width 17 height 17
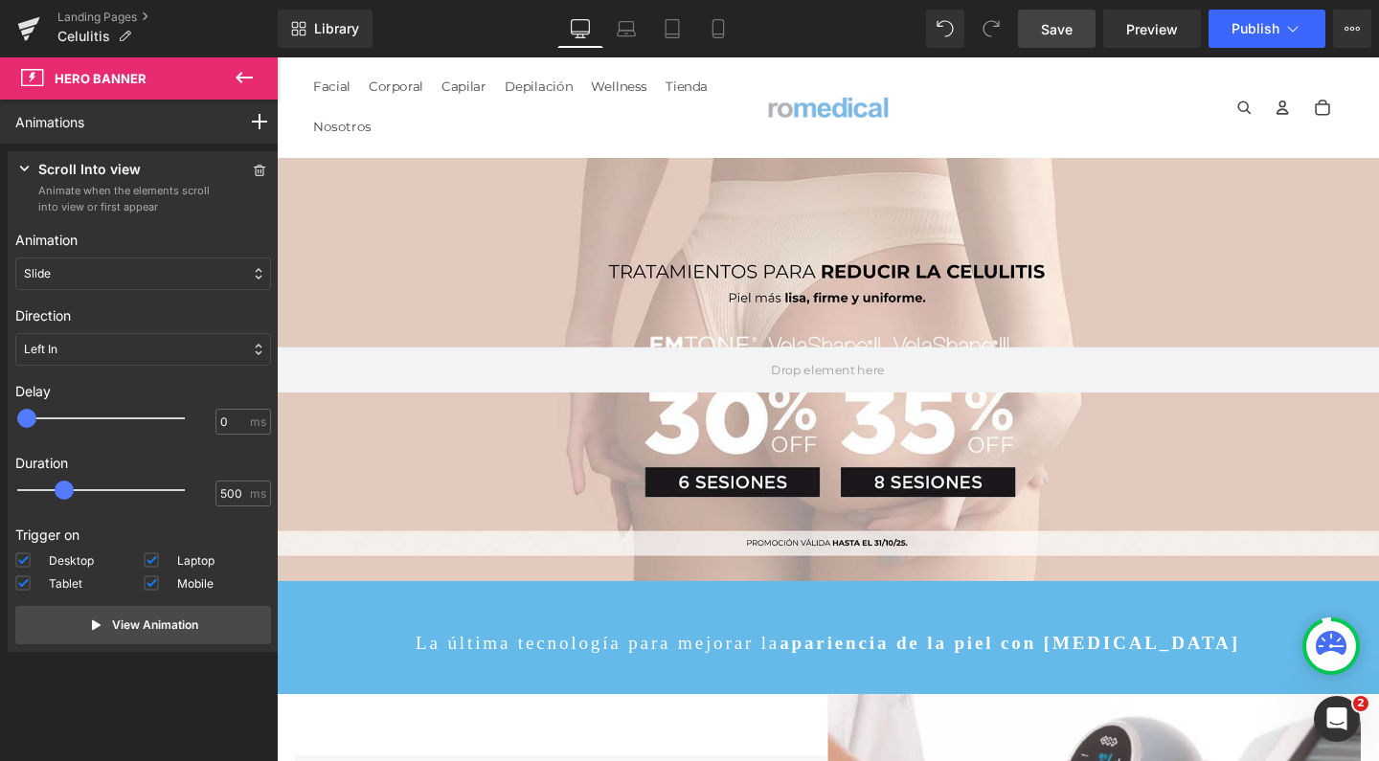
click at [1070, 29] on span "Save" at bounding box center [1057, 29] width 32 height 20
click at [1243, 30] on span "Publish" at bounding box center [1255, 28] width 48 height 15
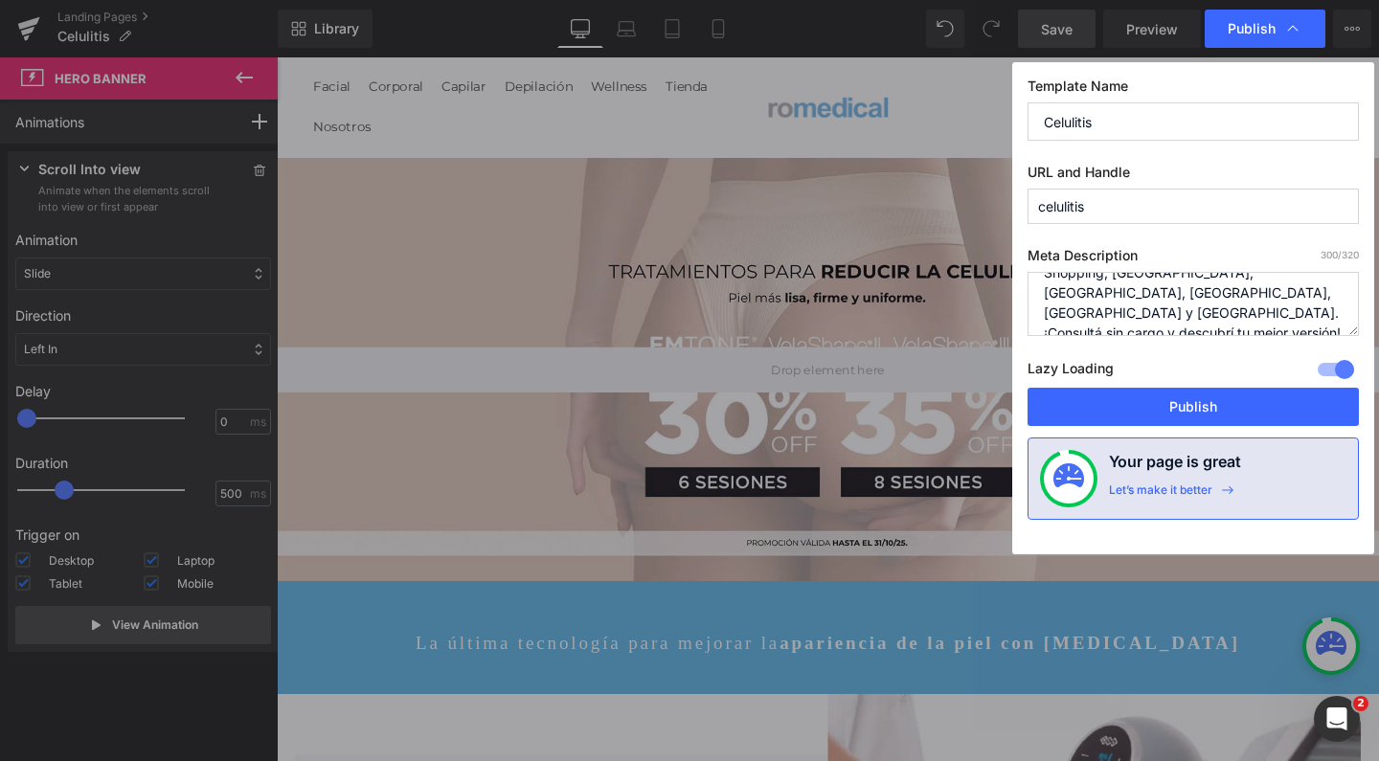
scroll to position [121, 0]
click at [1151, 400] on button "Publish" at bounding box center [1192, 407] width 331 height 38
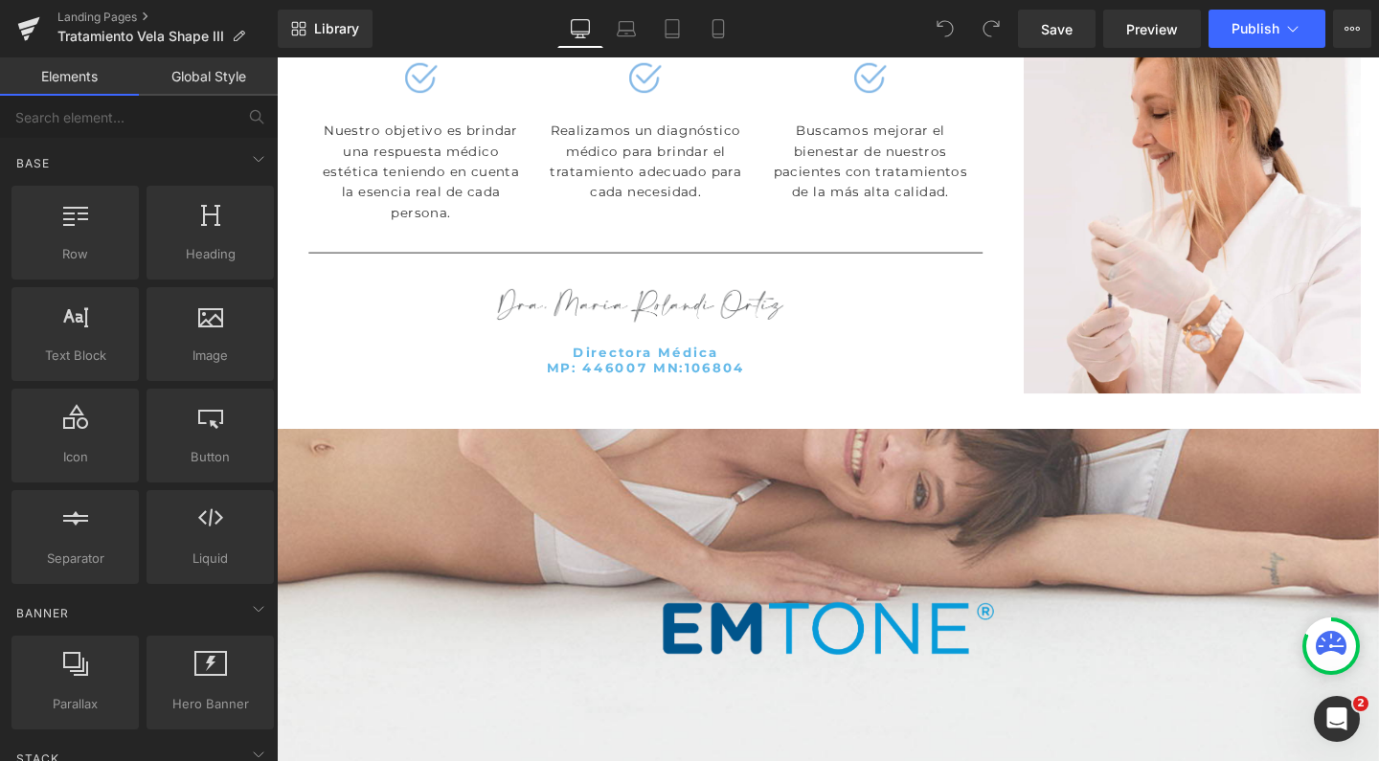
scroll to position [5257, 0]
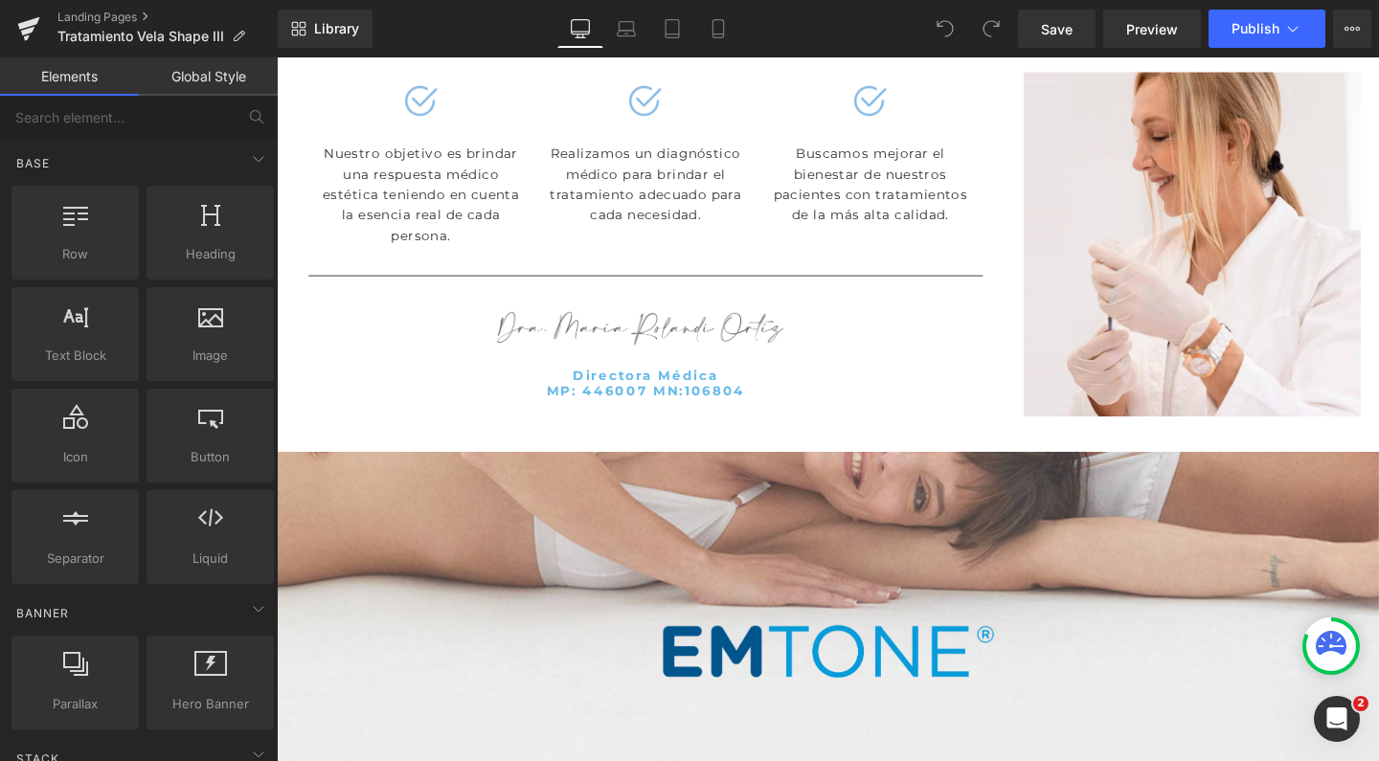
click at [348, 348] on div at bounding box center [856, 438] width 1158 height 906
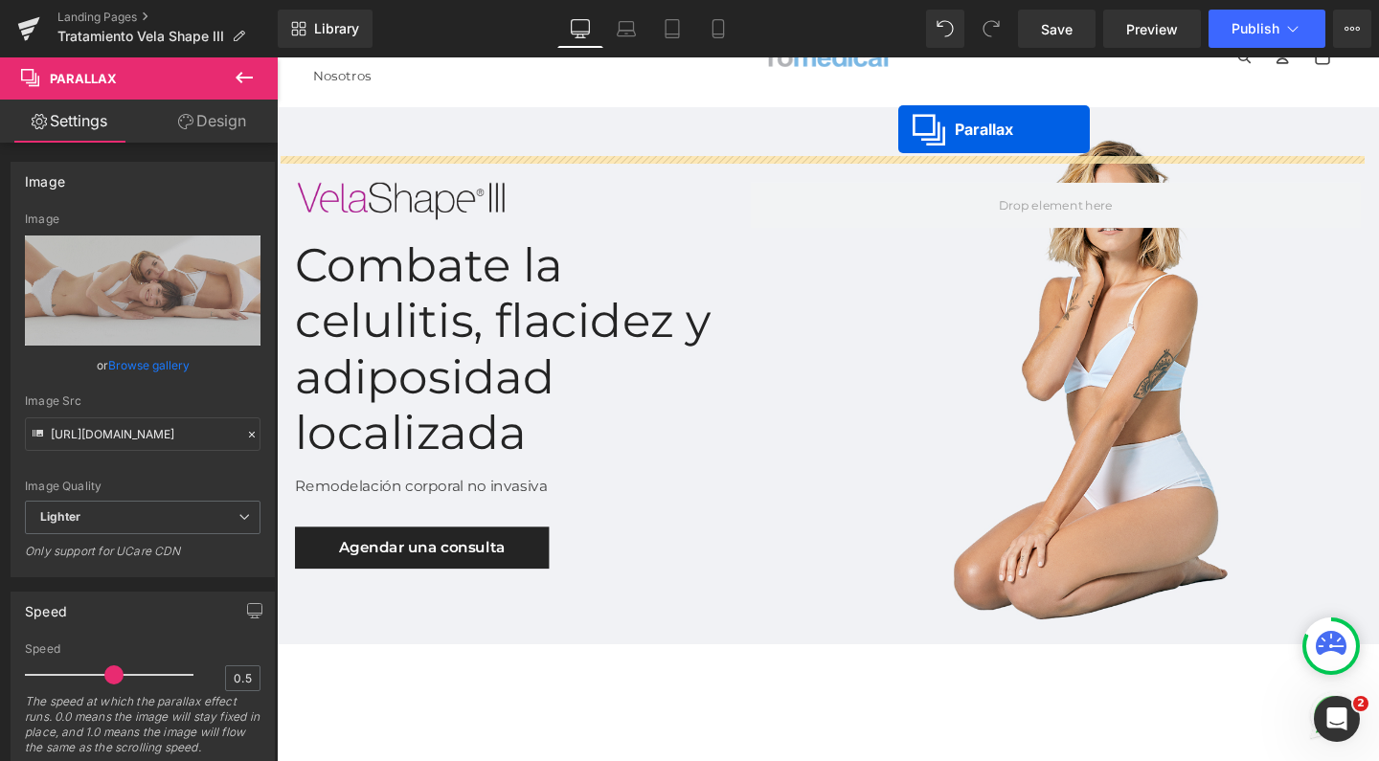
scroll to position [0, 0]
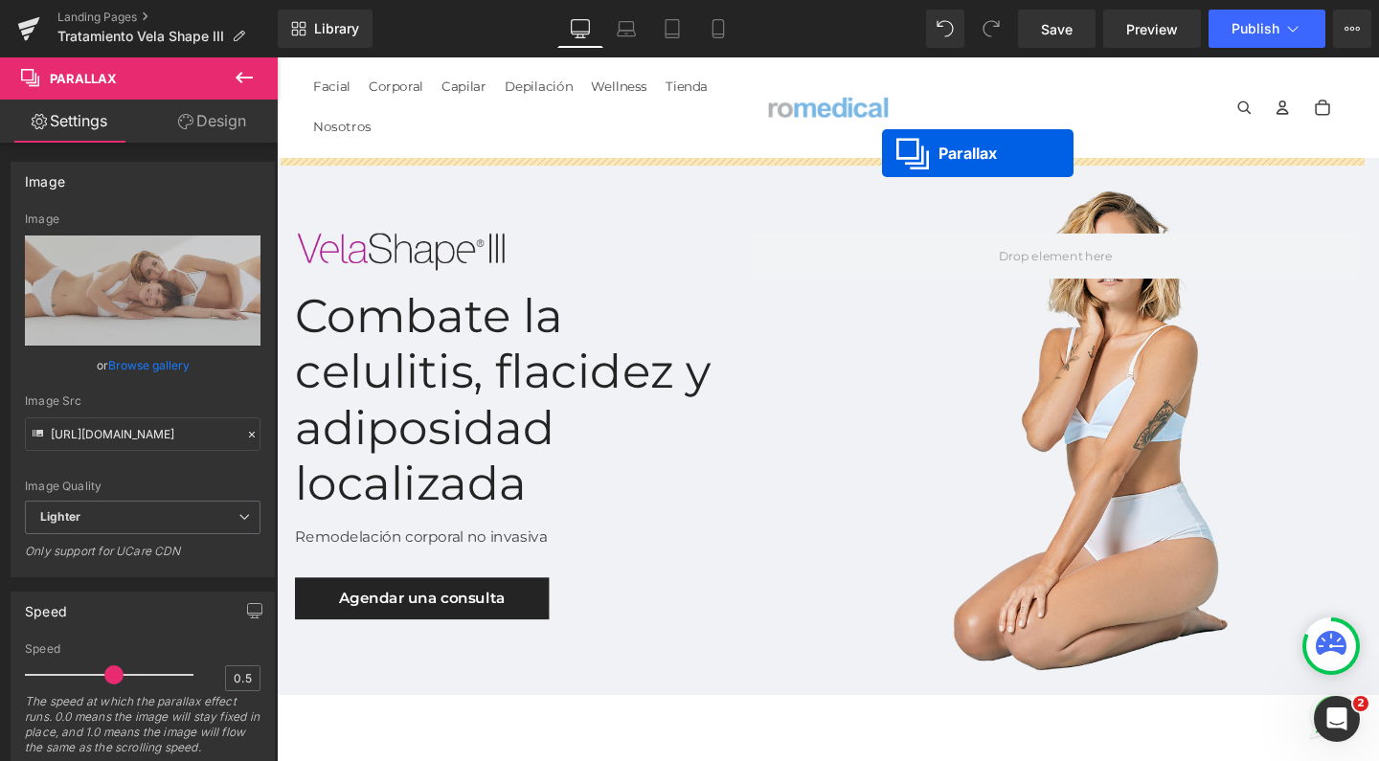
drag, startPoint x: 798, startPoint y: 322, endPoint x: 912, endPoint y: 159, distance: 198.7
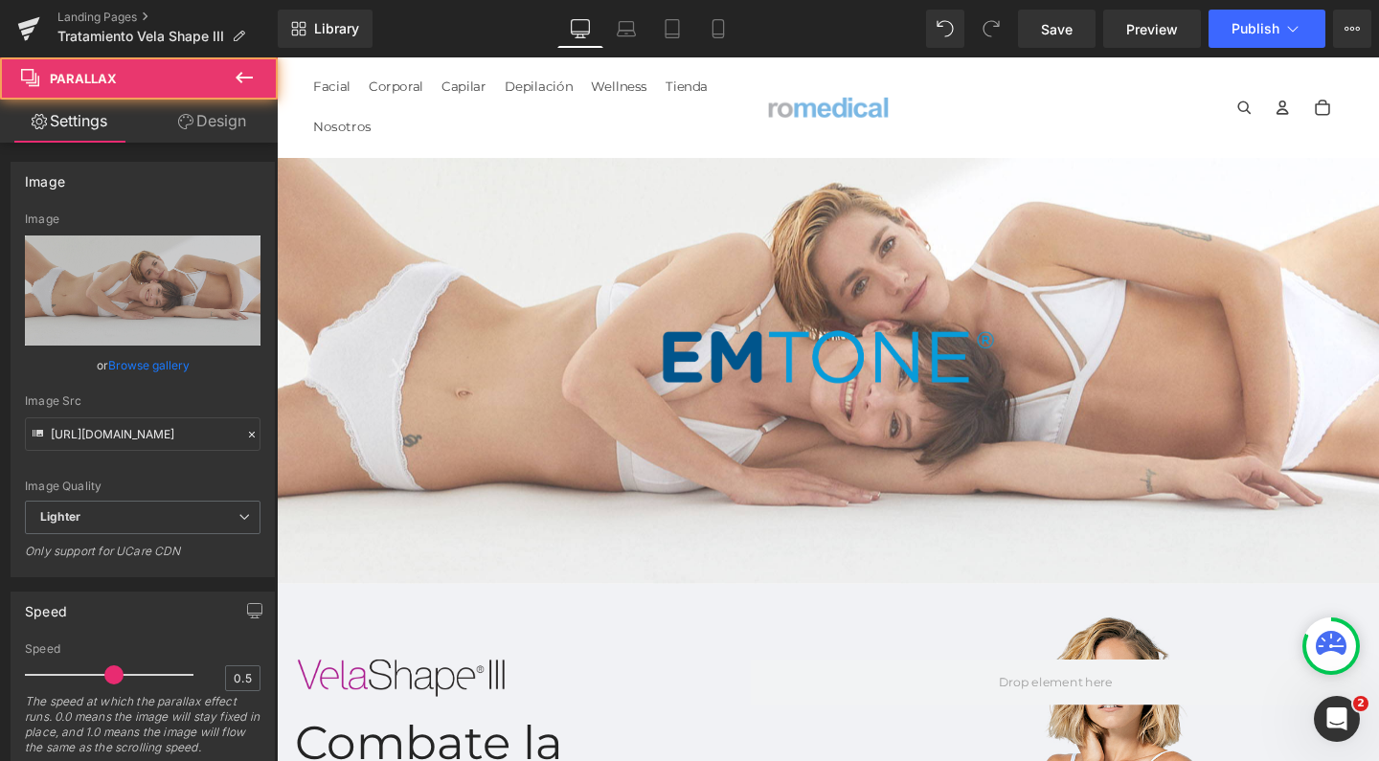
scroll to position [7235, 1139]
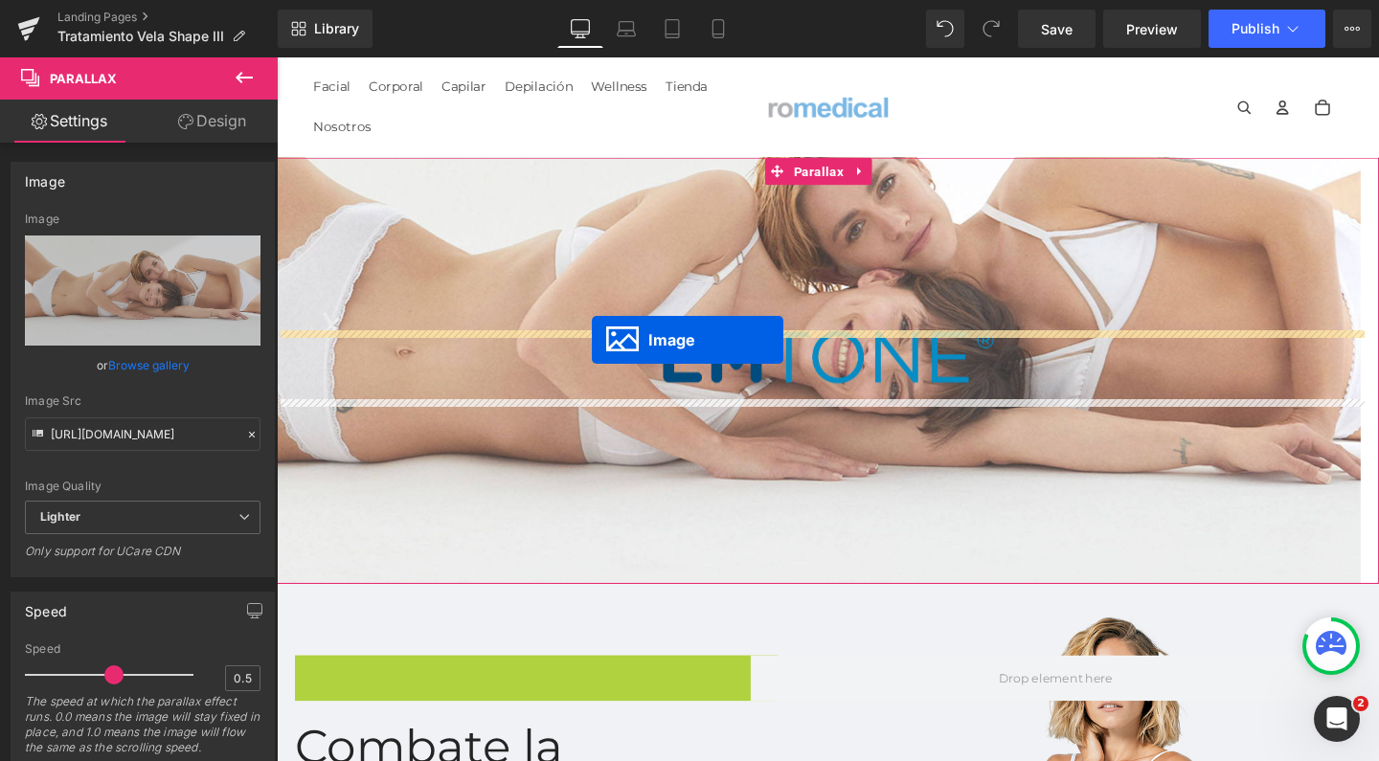
drag, startPoint x: 419, startPoint y: 707, endPoint x: 608, endPoint y: 353, distance: 400.5
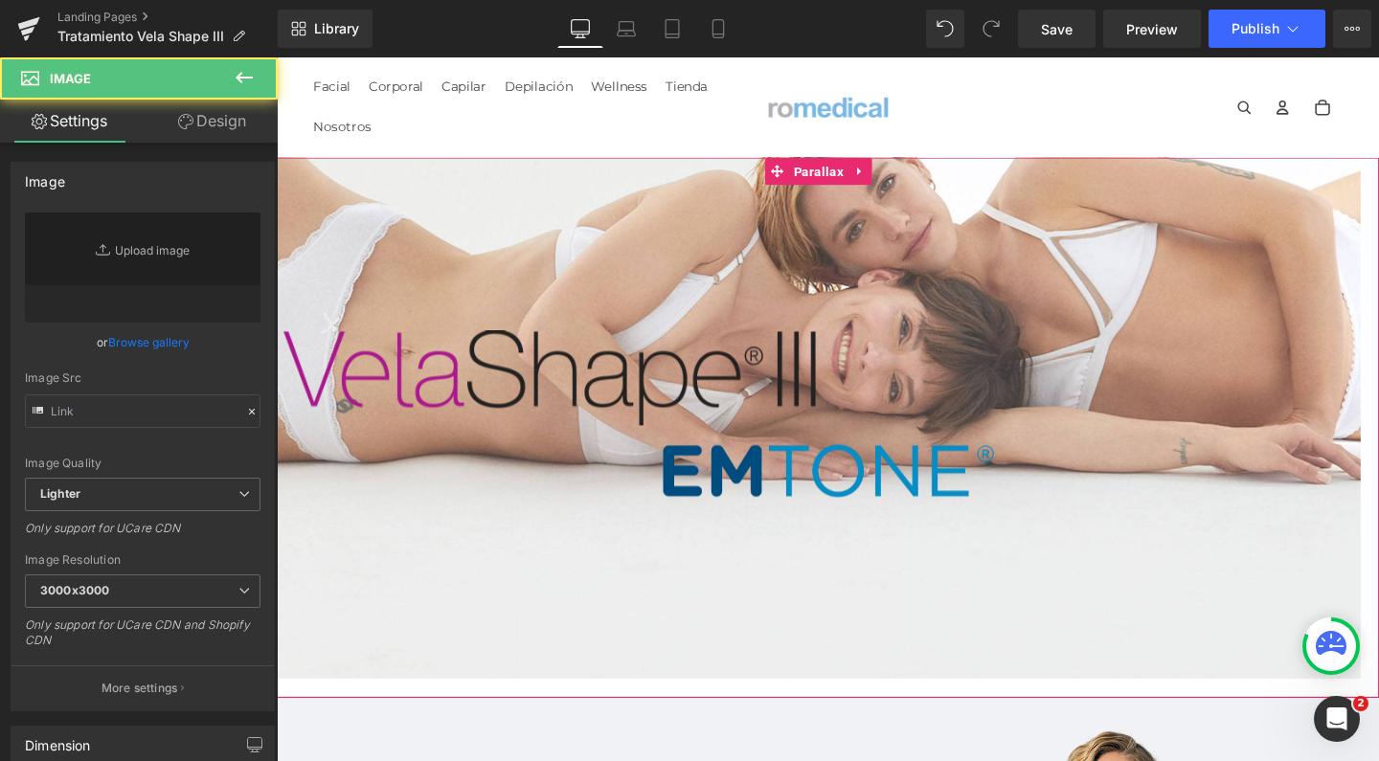
type input "[URL][DOMAIN_NAME]"
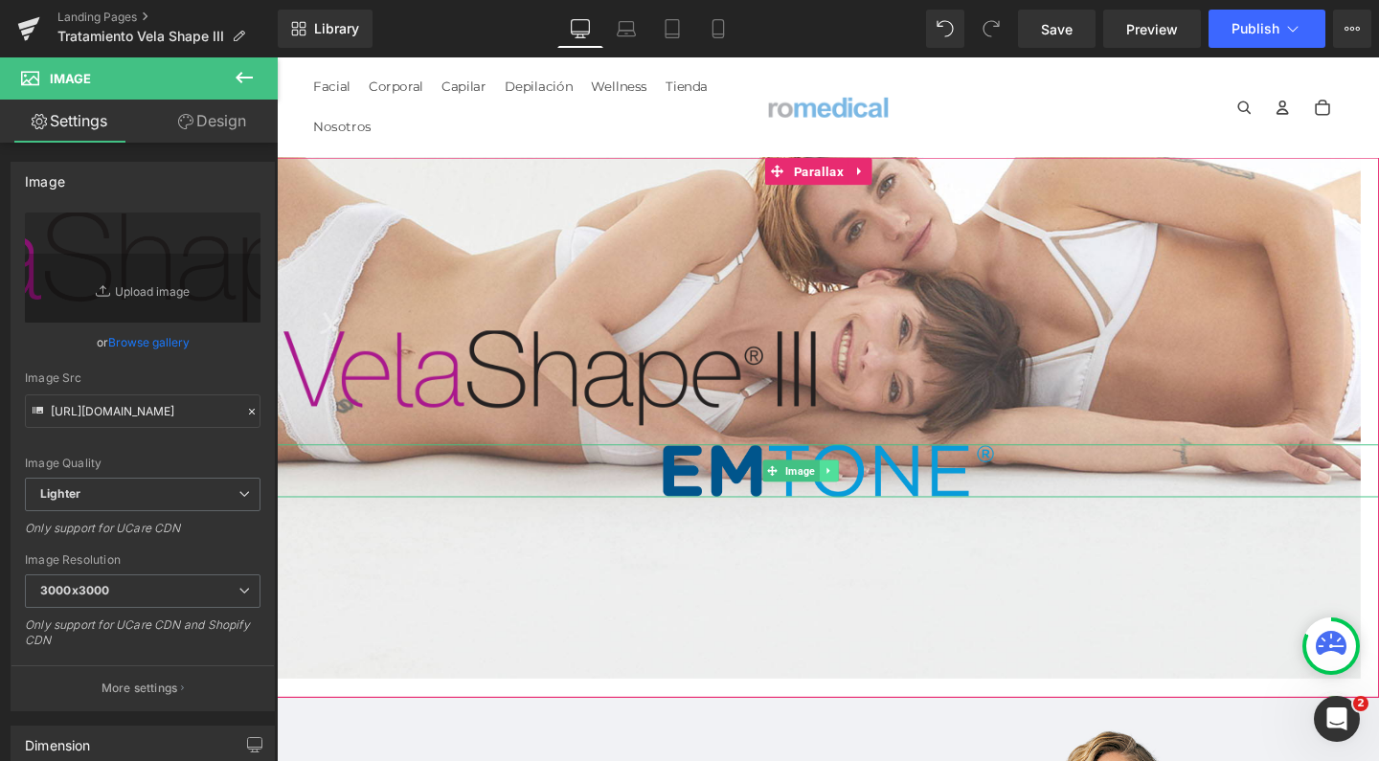
click at [862, 491] on icon at bounding box center [856, 491] width 11 height 11
click at [877, 490] on link at bounding box center [867, 492] width 20 height 23
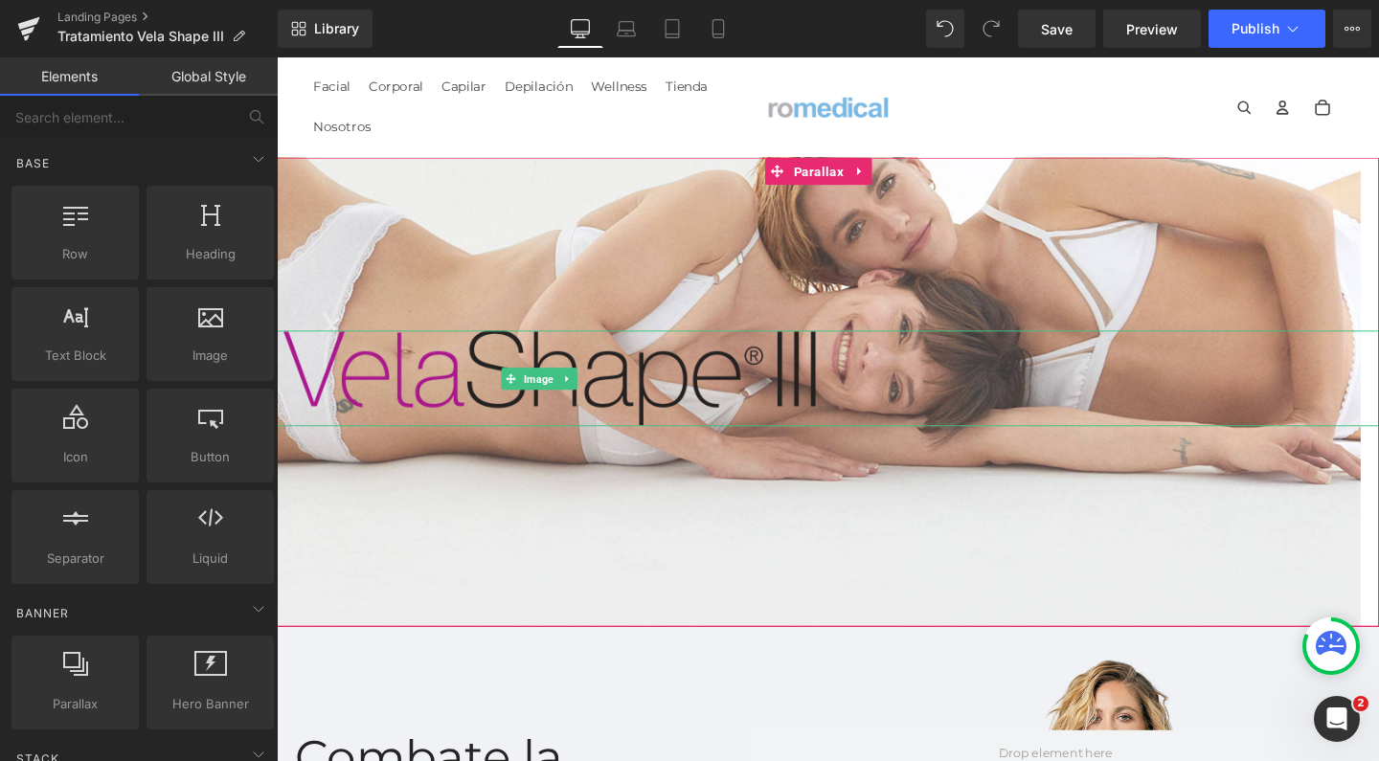
scroll to position [7278, 1139]
click at [532, 387] on span at bounding box center [522, 395] width 20 height 23
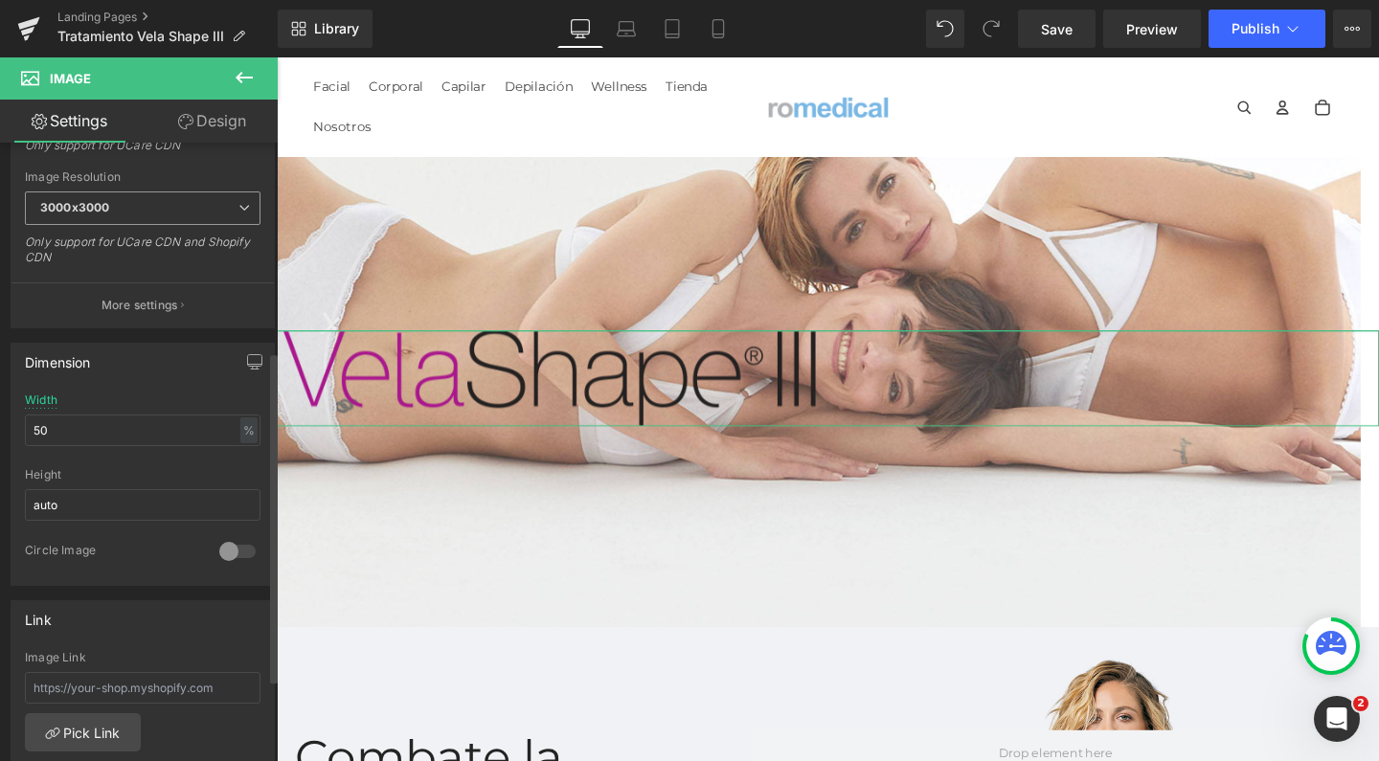
scroll to position [390, 0]
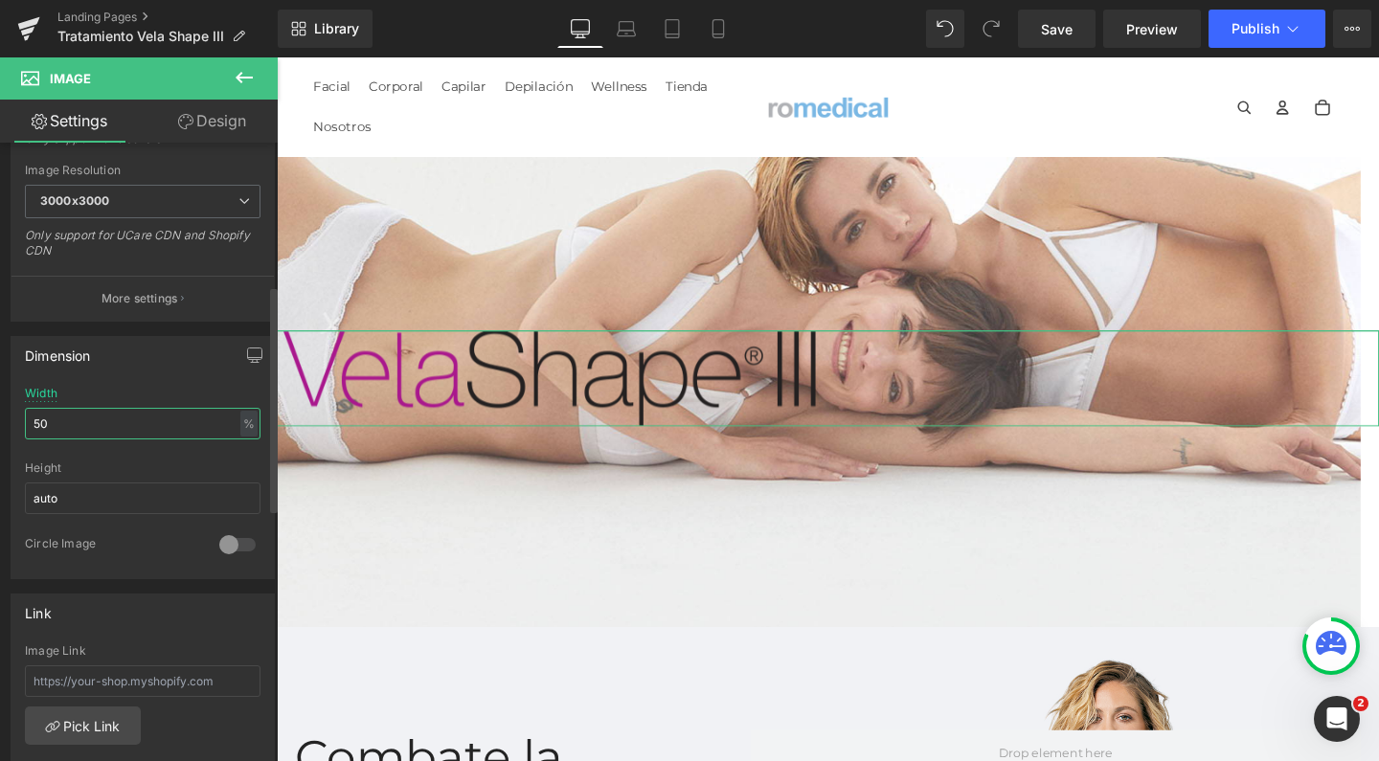
click at [72, 420] on input "50" at bounding box center [143, 424] width 236 height 32
type input "30"
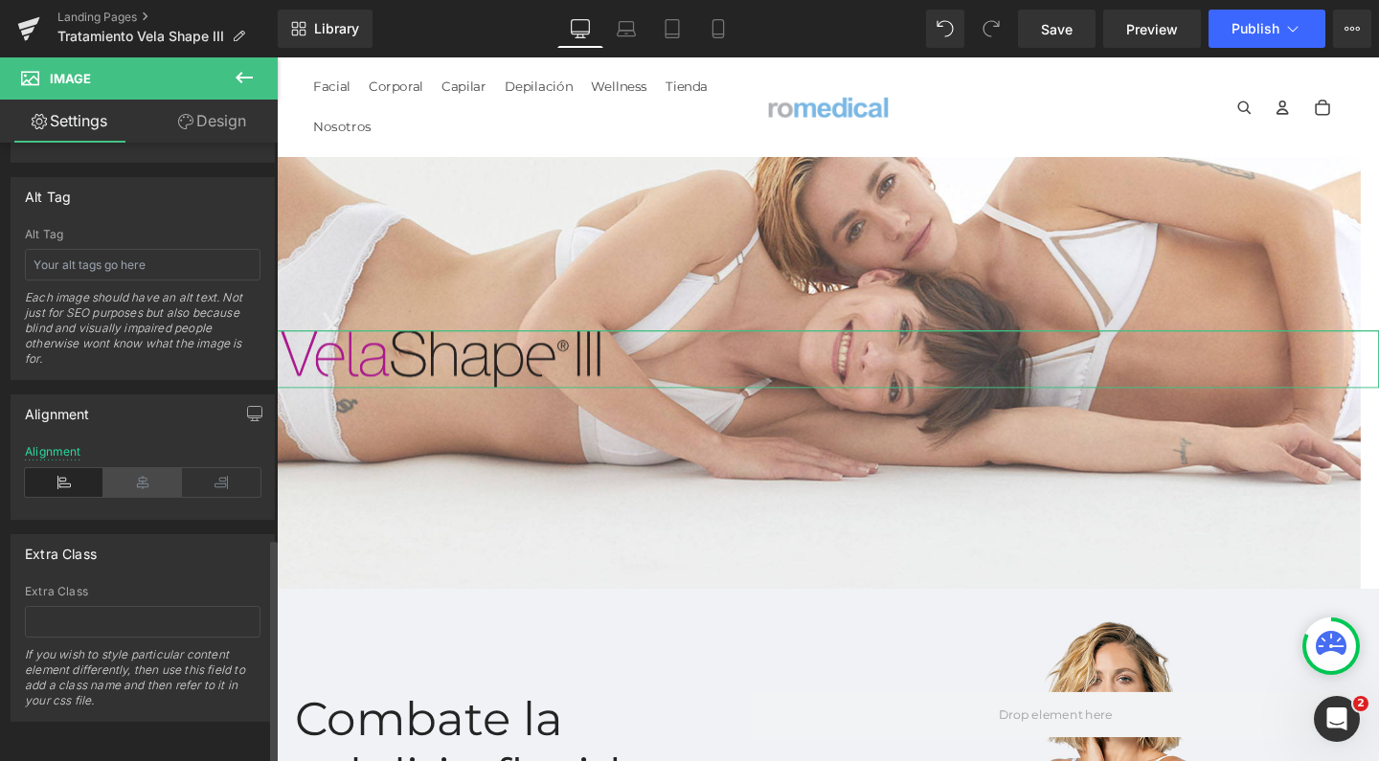
click at [131, 479] on icon at bounding box center [142, 482] width 79 height 29
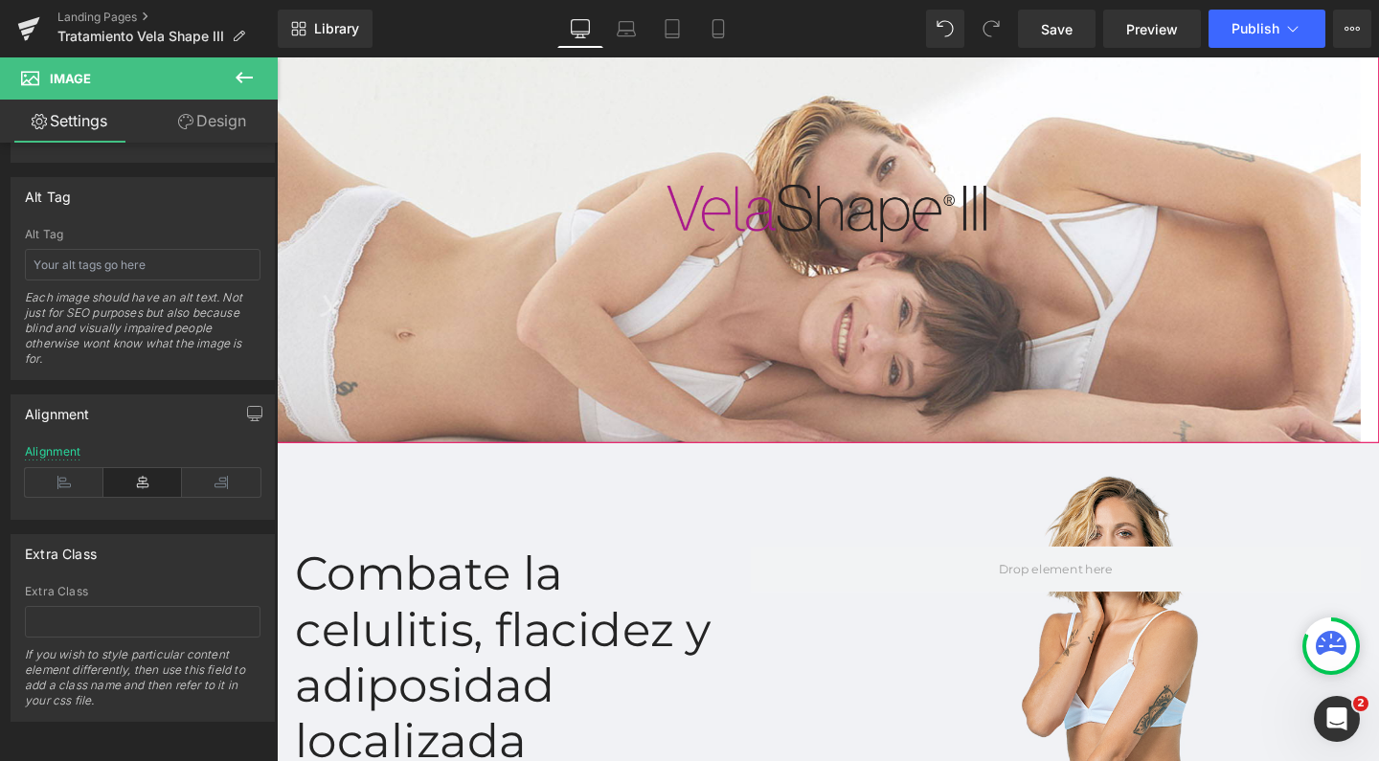
scroll to position [83, 0]
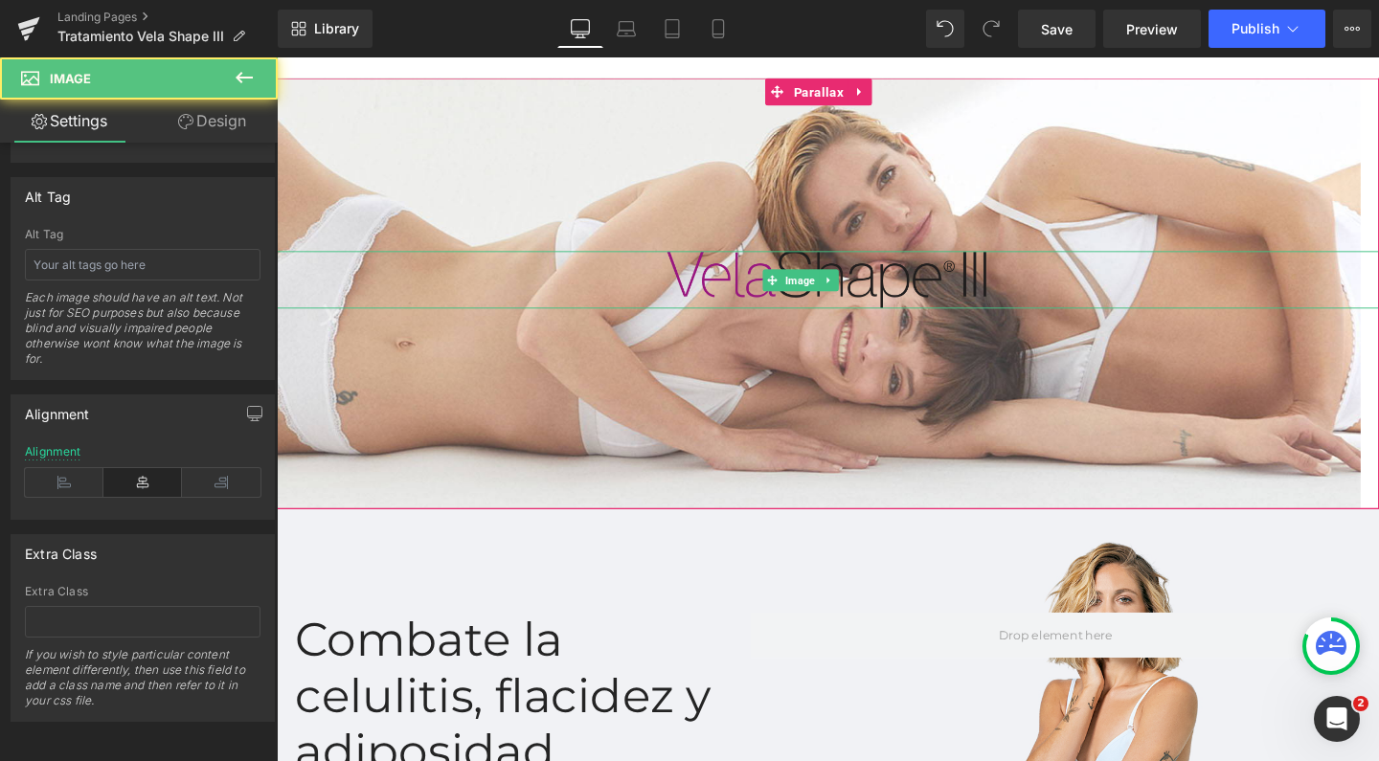
click at [683, 280] on img at bounding box center [857, 291] width 348 height 60
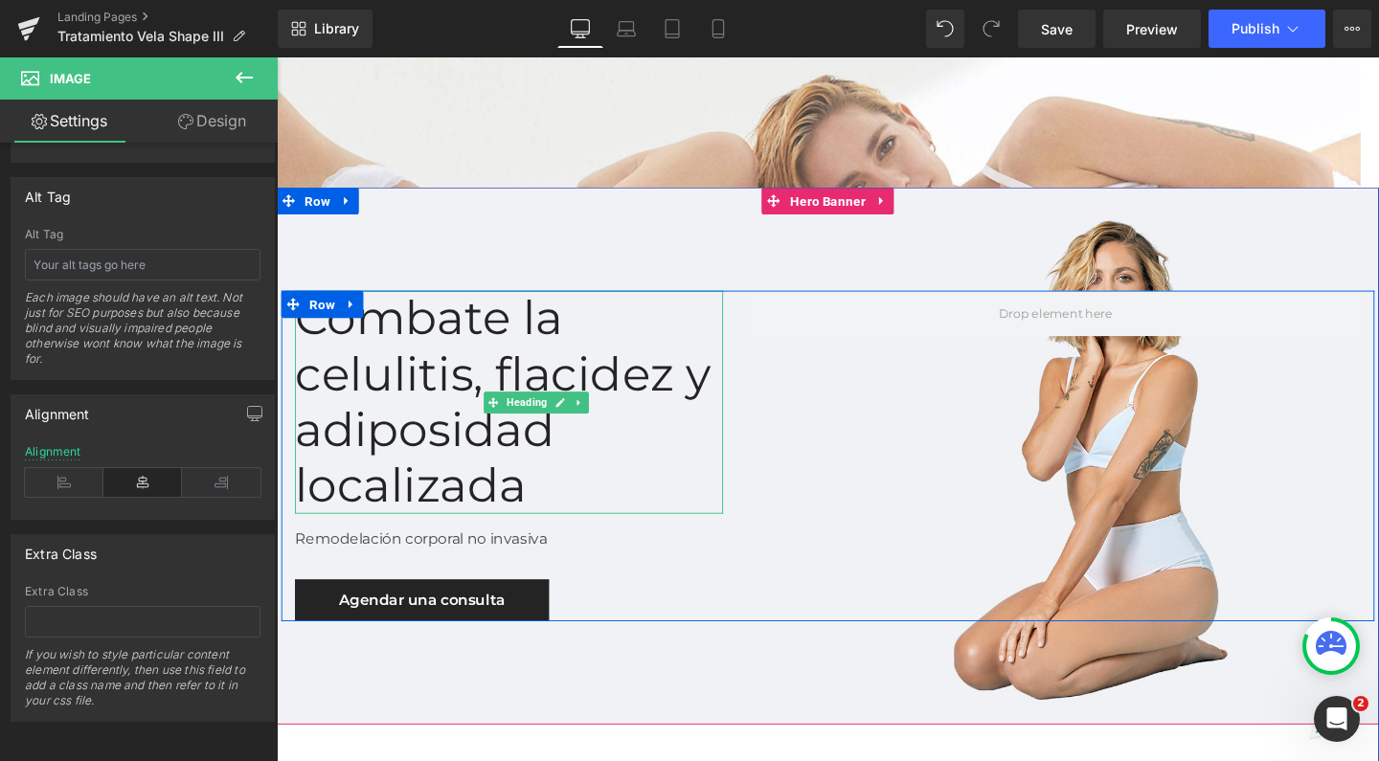
scroll to position [425, 0]
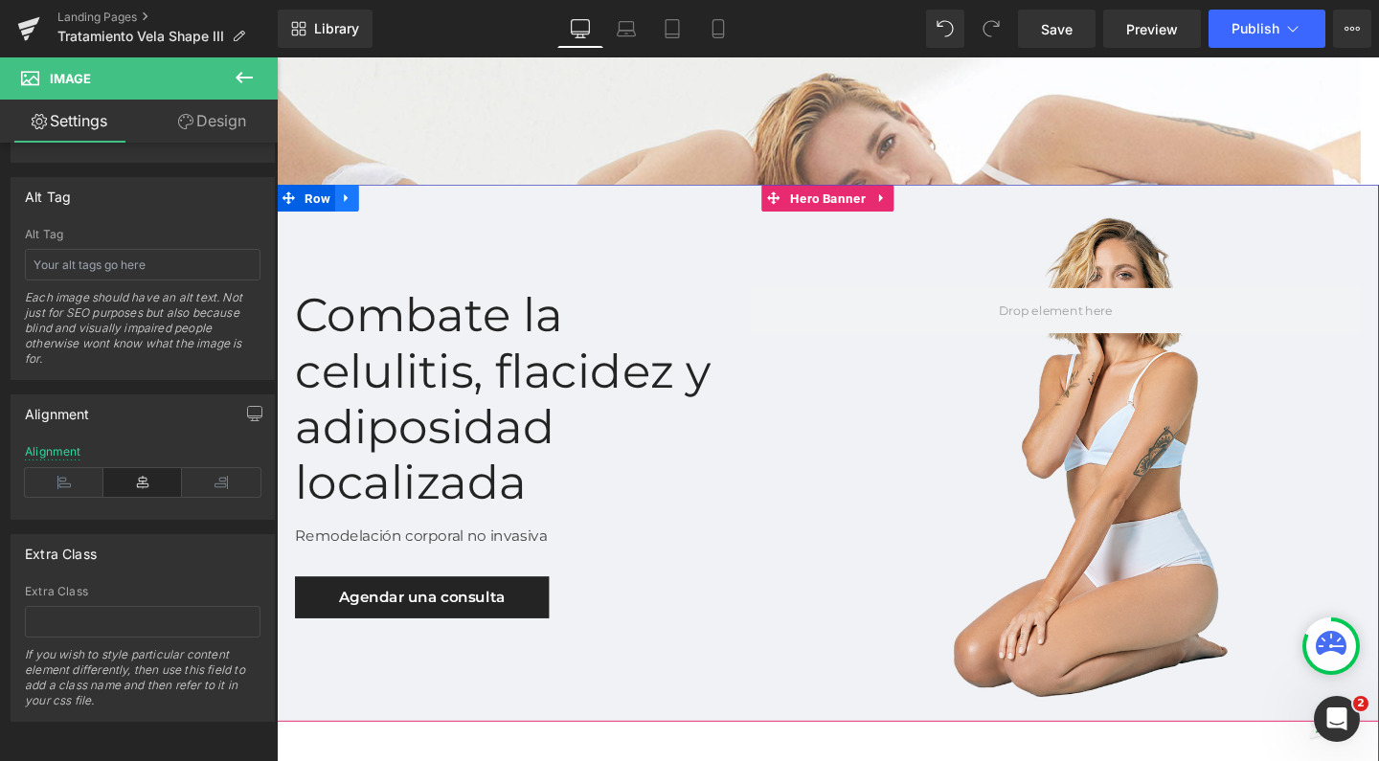
click at [345, 219] on link at bounding box center [350, 205] width 25 height 29
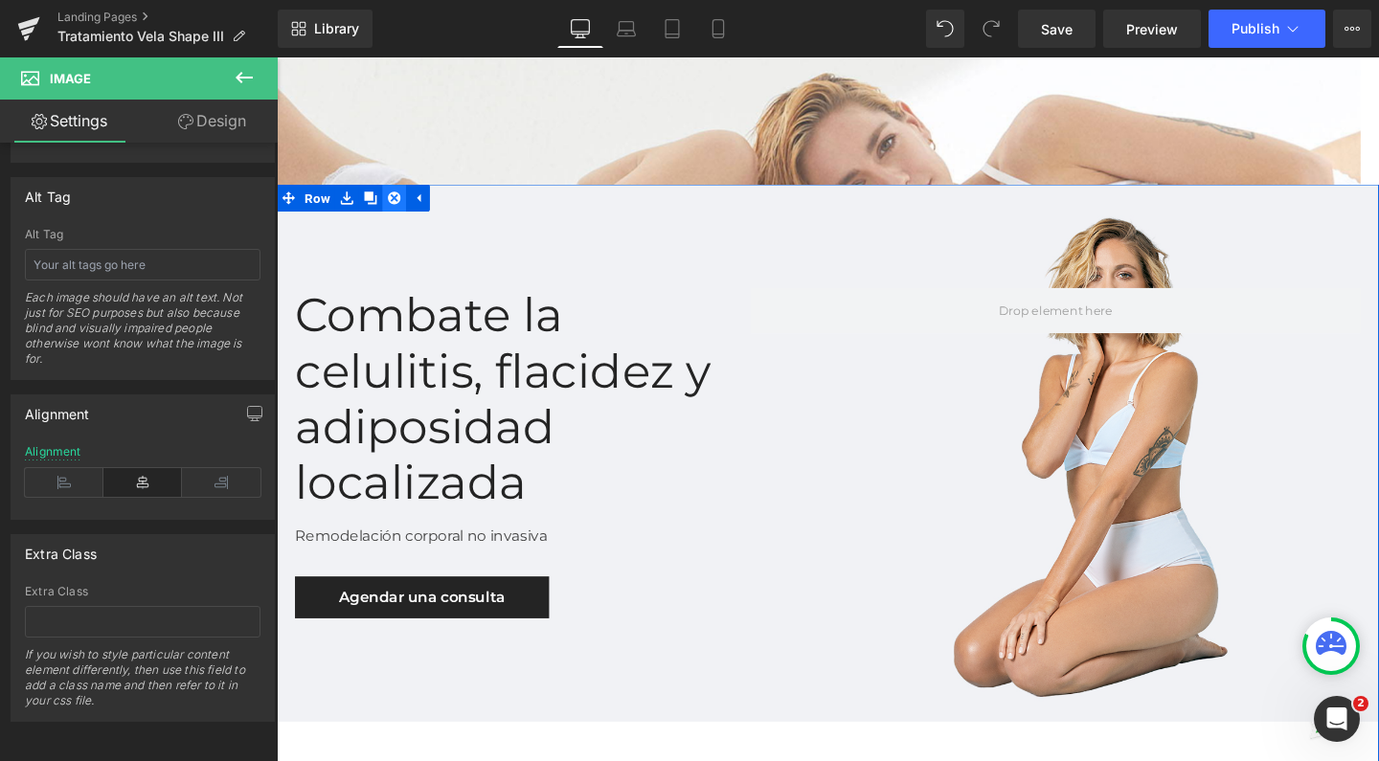
click at [401, 219] on link at bounding box center [400, 205] width 25 height 29
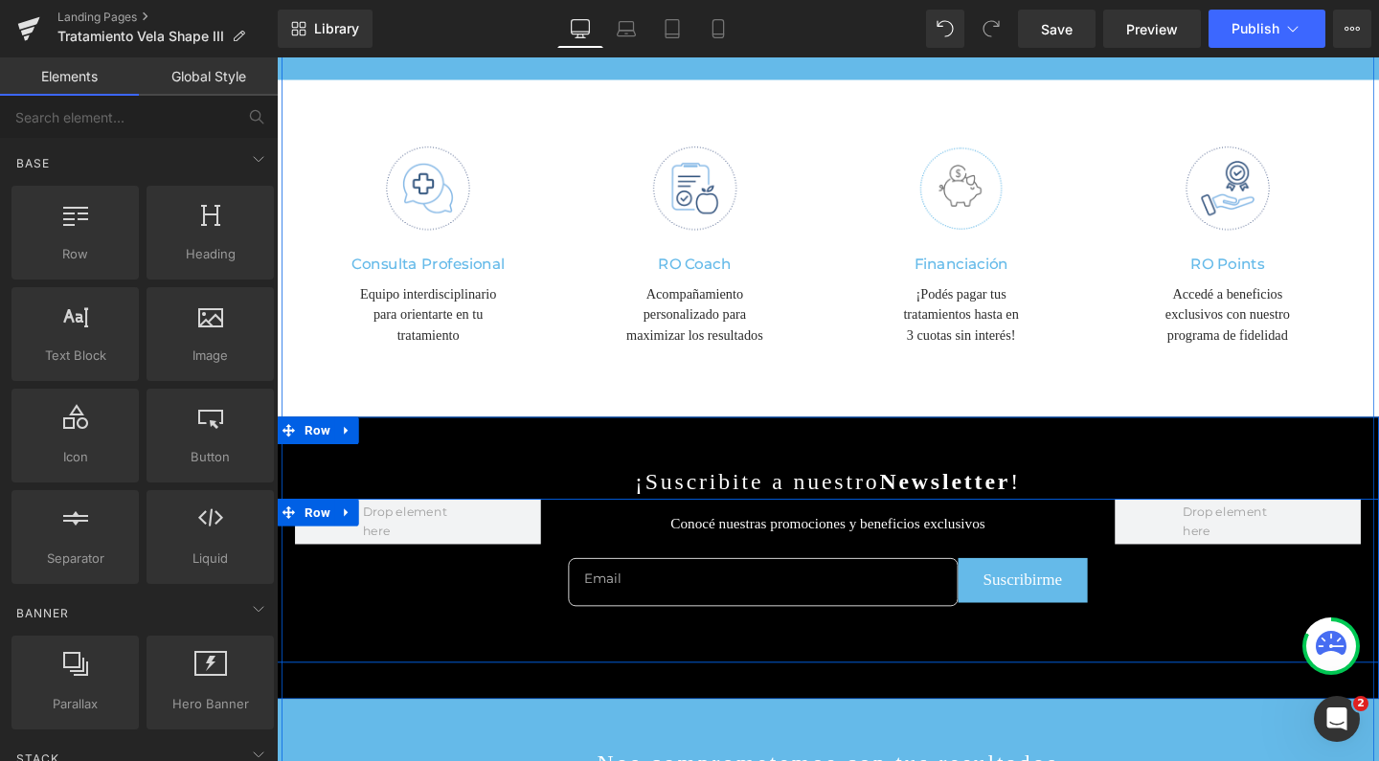
scroll to position [4259, 0]
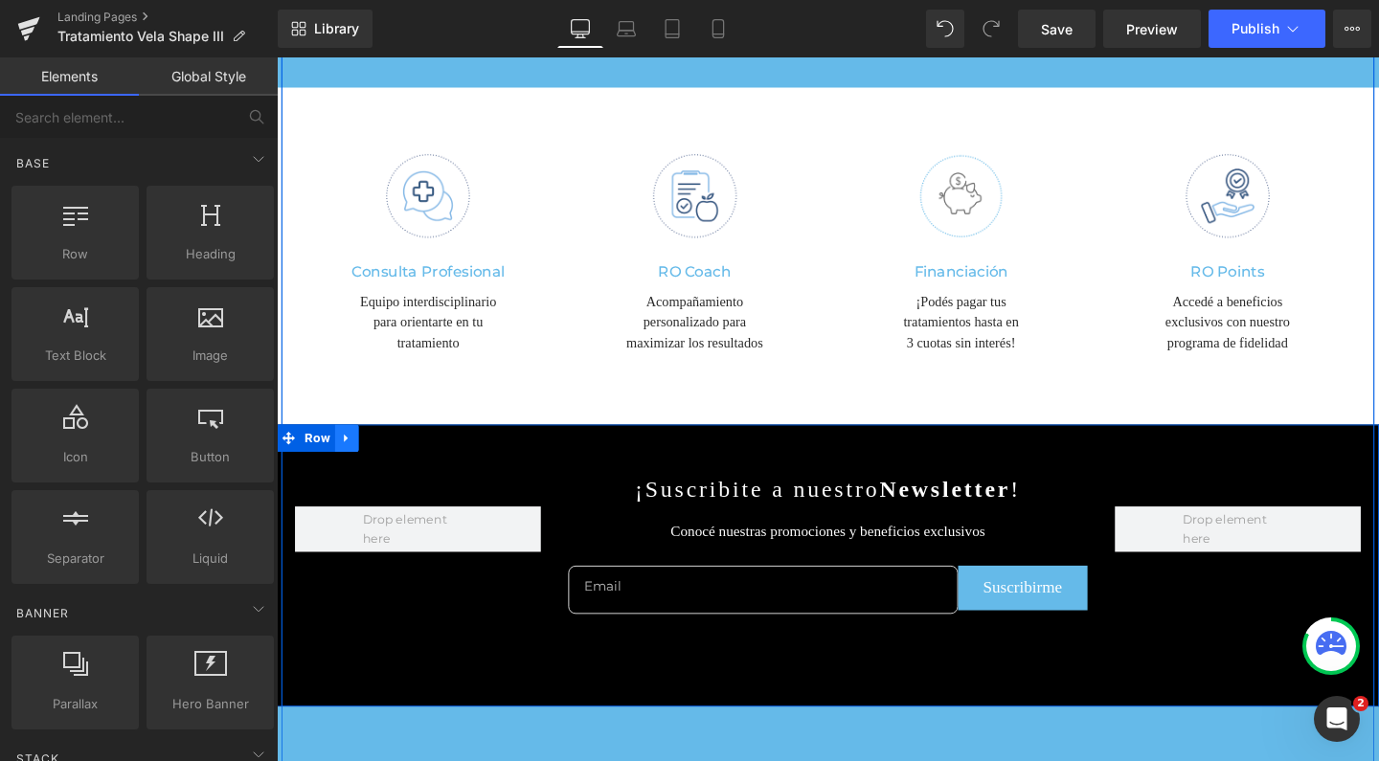
click at [348, 443] on link at bounding box center [350, 457] width 25 height 29
click at [393, 451] on icon at bounding box center [399, 457] width 13 height 13
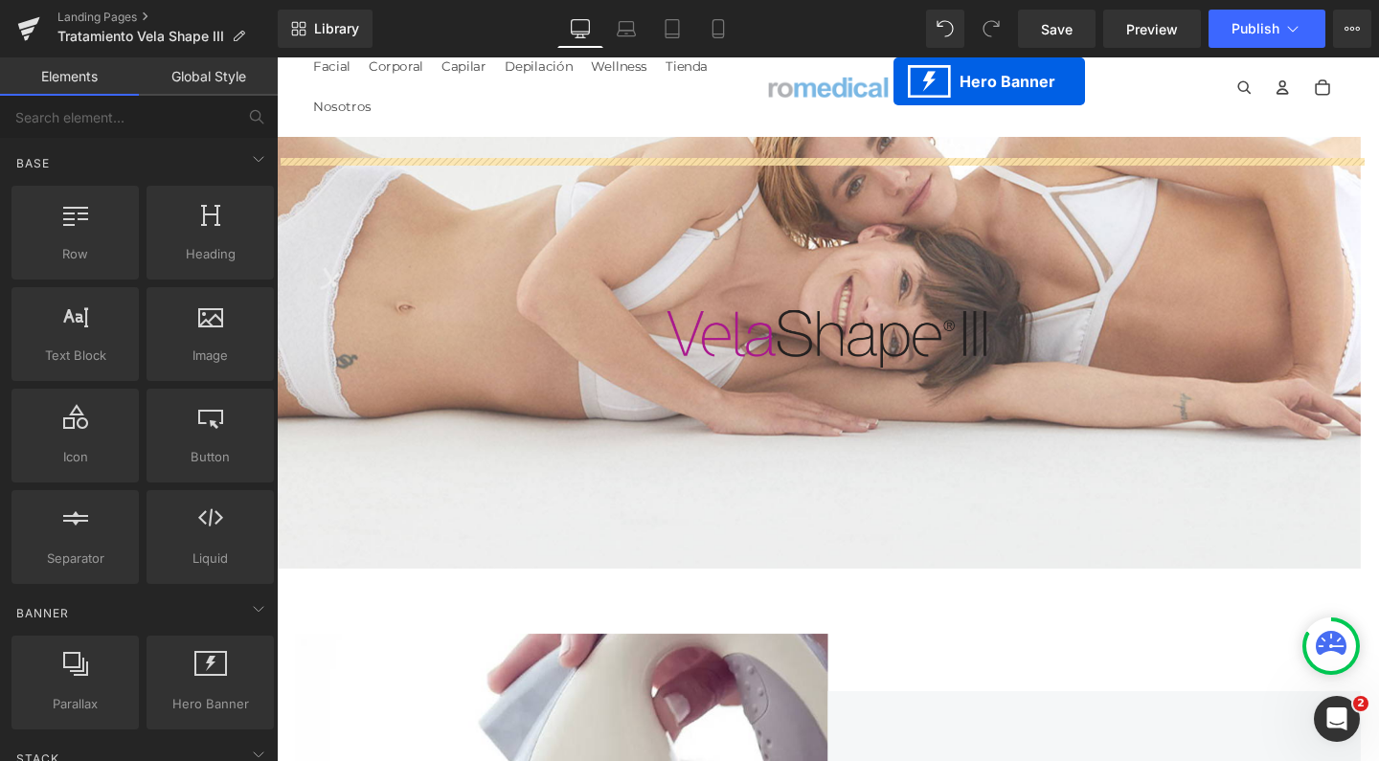
scroll to position [0, 0]
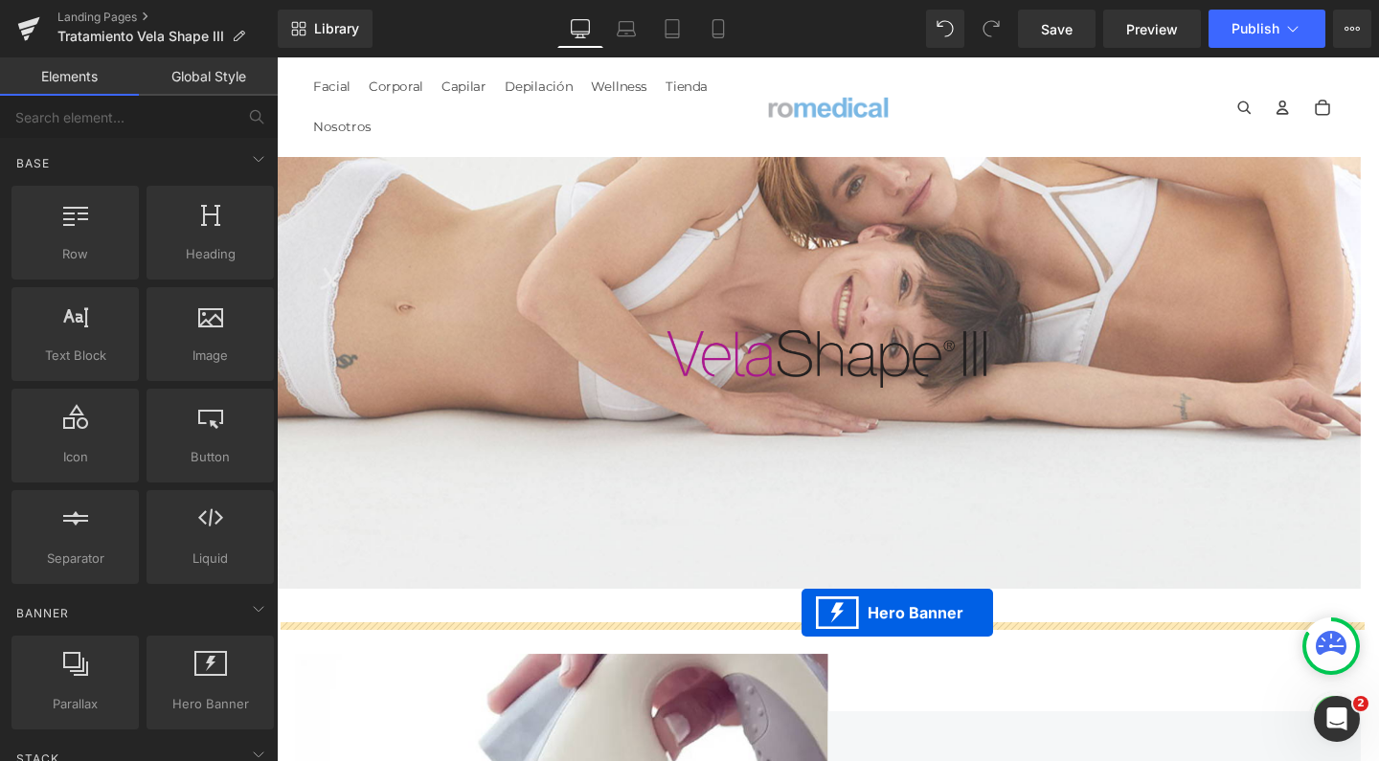
drag, startPoint x: 788, startPoint y: 550, endPoint x: 828, endPoint y: 641, distance: 100.3
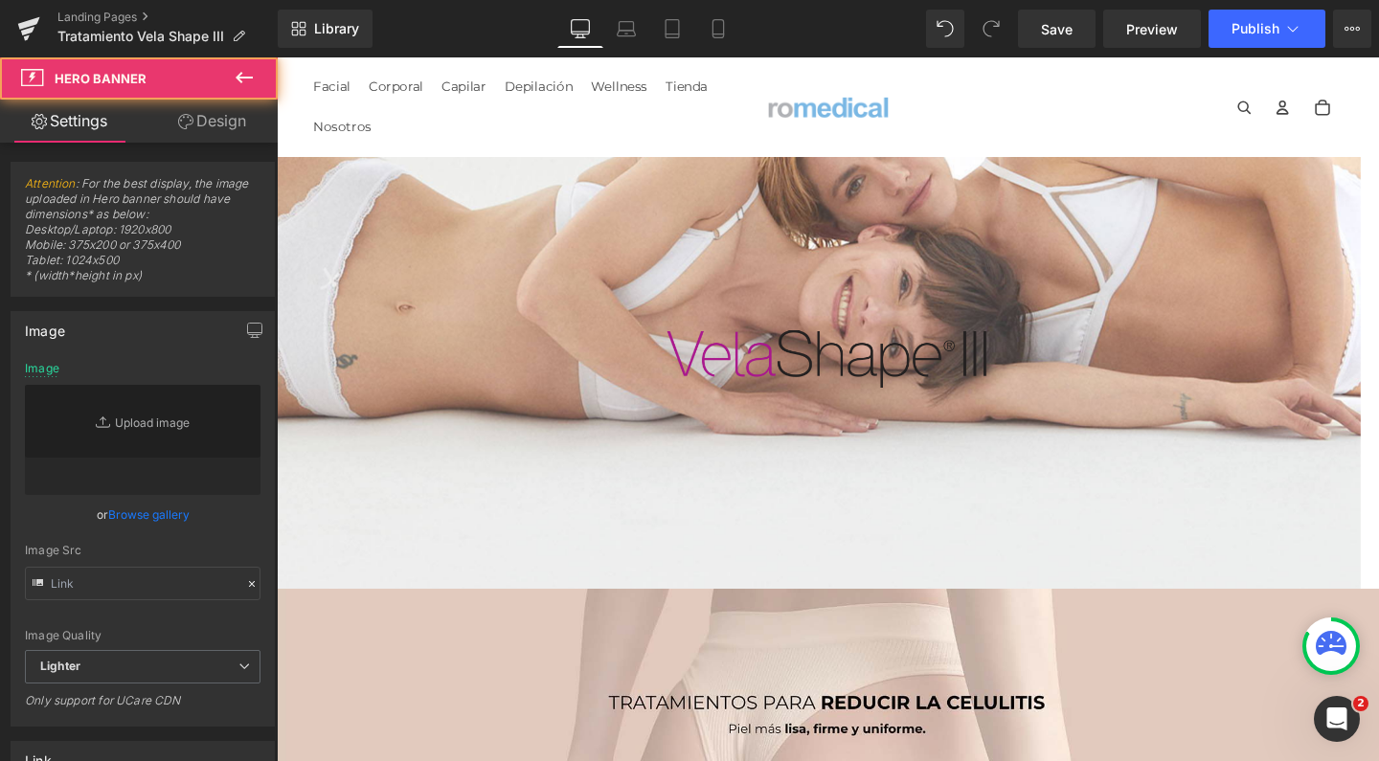
type input "https://ucarecdn.com/bf682639-8e4c-46da-9798-cf575f00ff2a/-/format/auto/-/previ…"
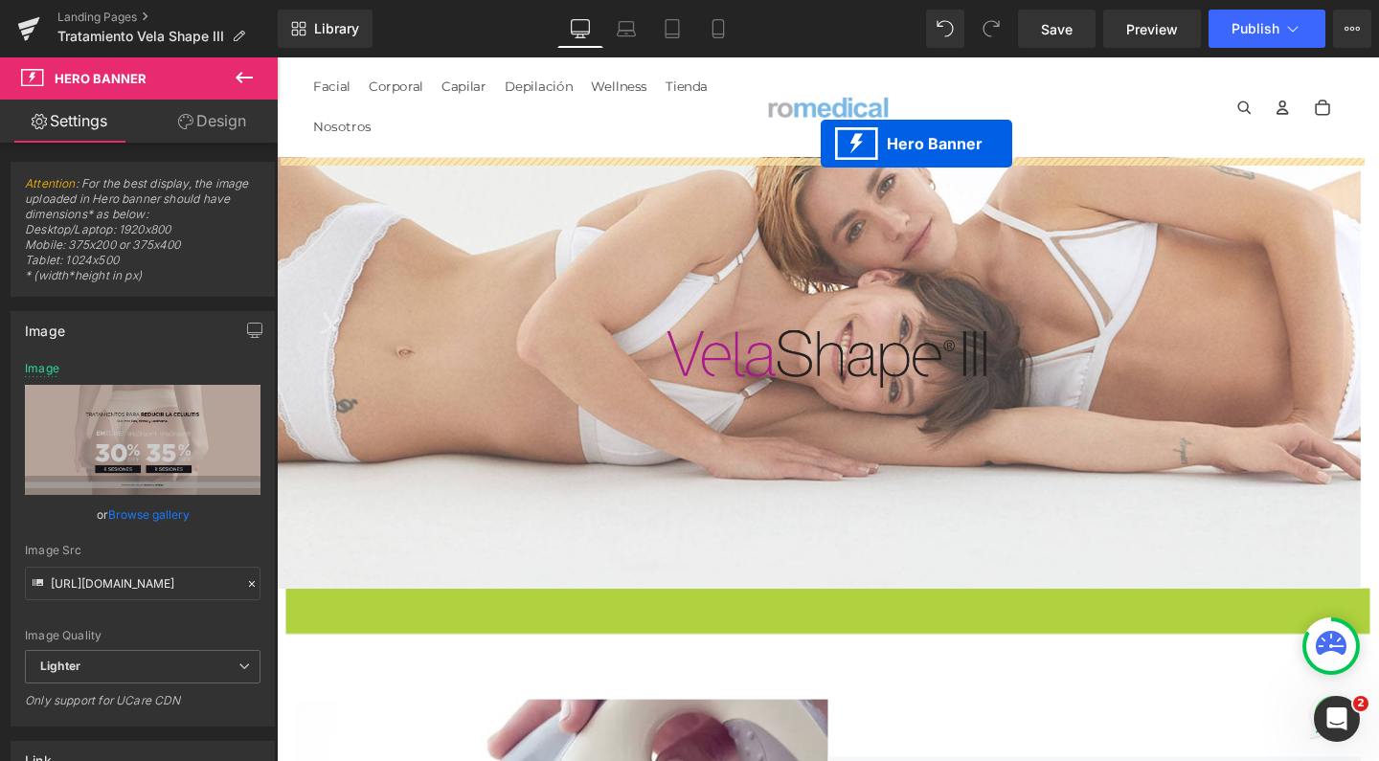
scroll to position [5891, 1139]
drag, startPoint x: 794, startPoint y: 670, endPoint x: 833, endPoint y: 155, distance: 516.6
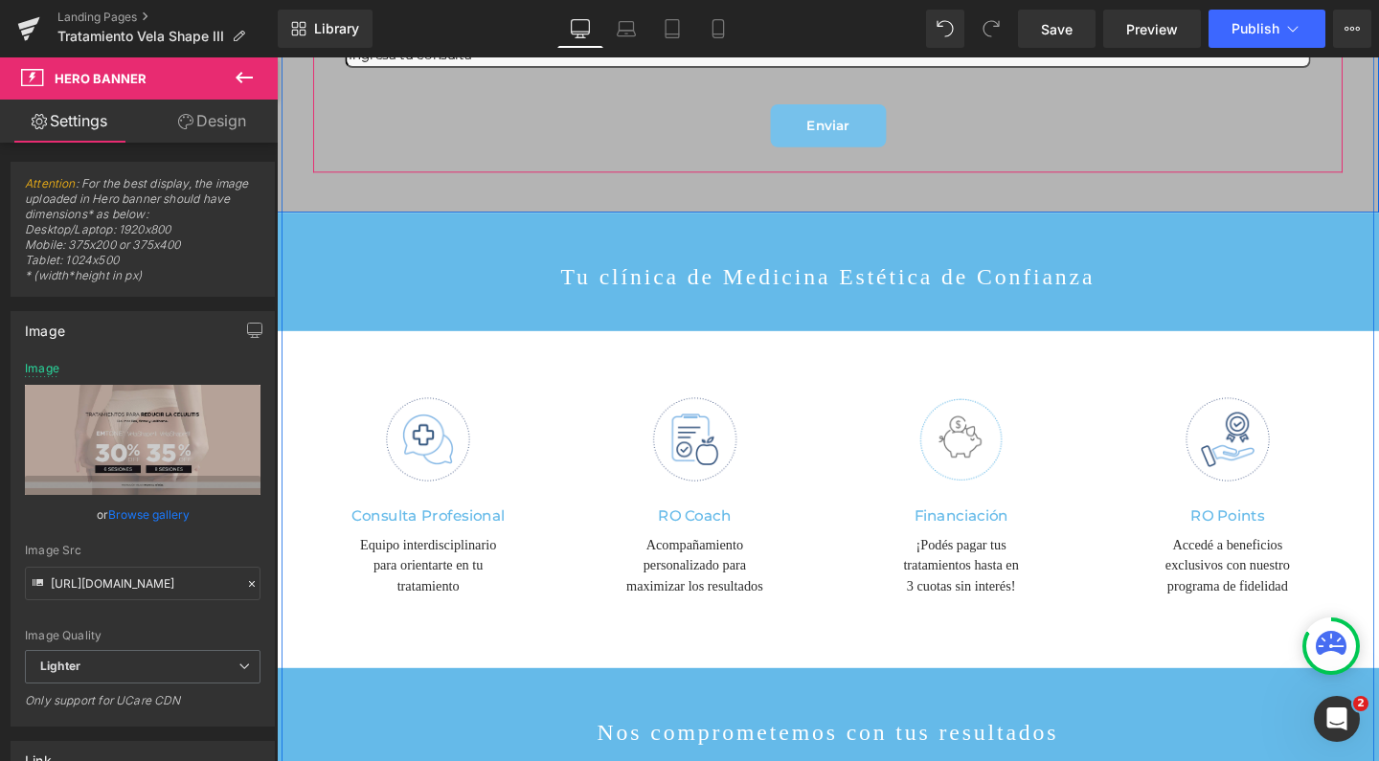
scroll to position [4441, 0]
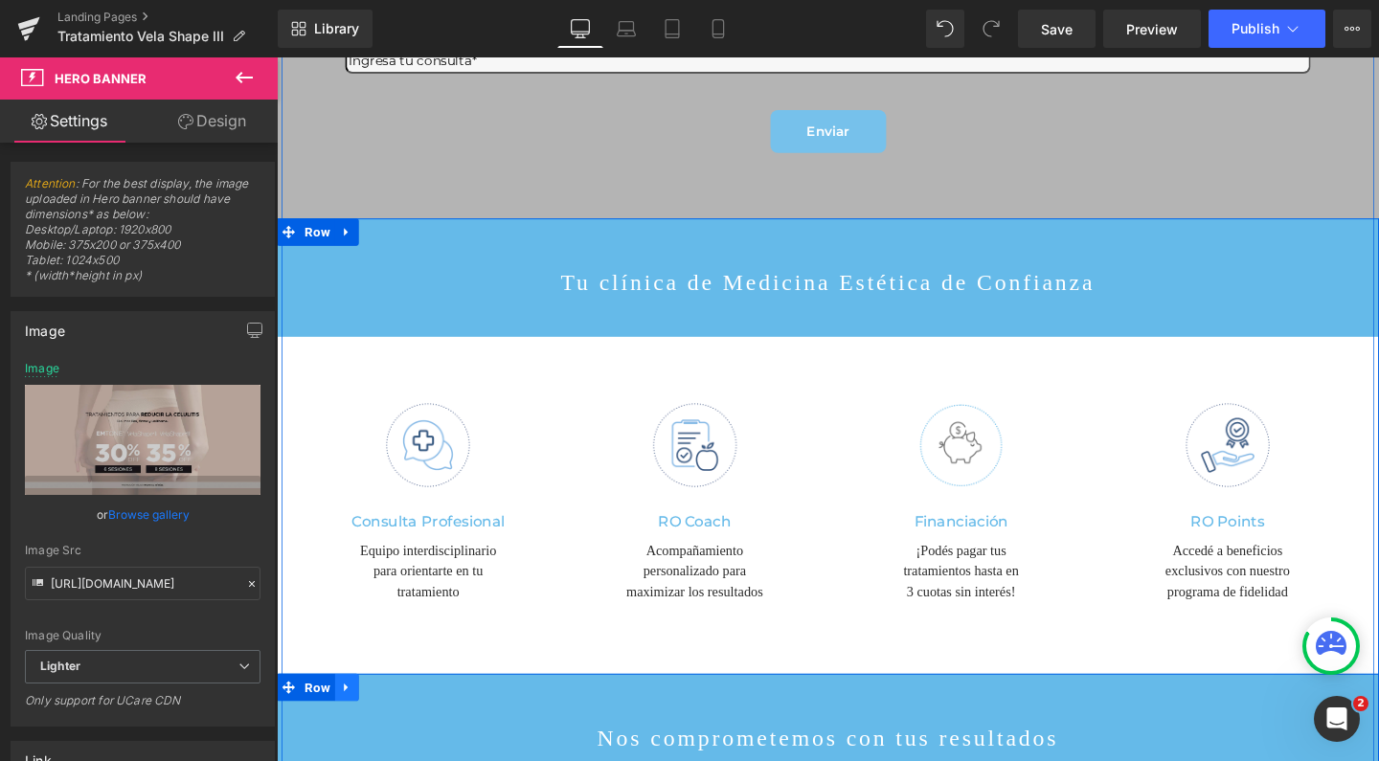
click at [338, 706] on link at bounding box center [350, 720] width 25 height 29
click at [369, 713] on icon at bounding box center [375, 719] width 13 height 13
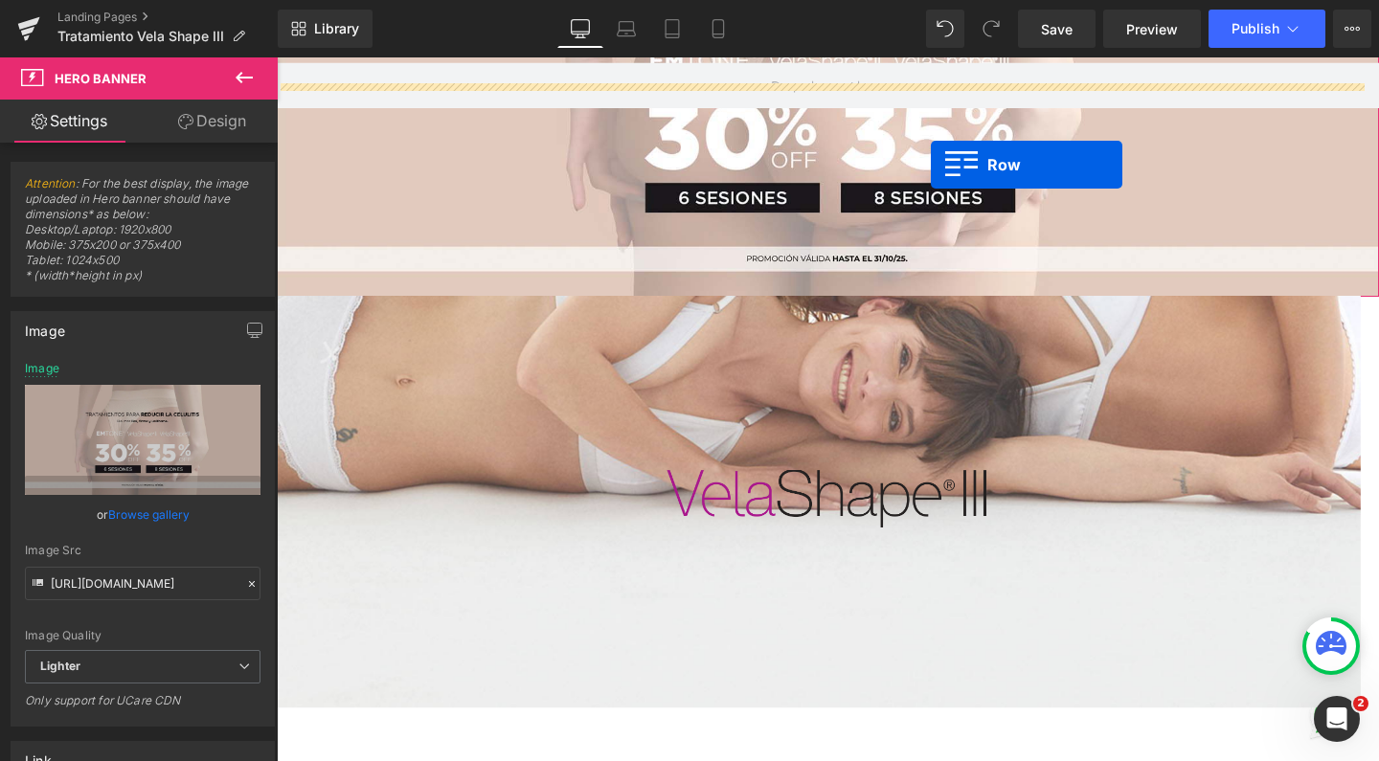
scroll to position [260, 0]
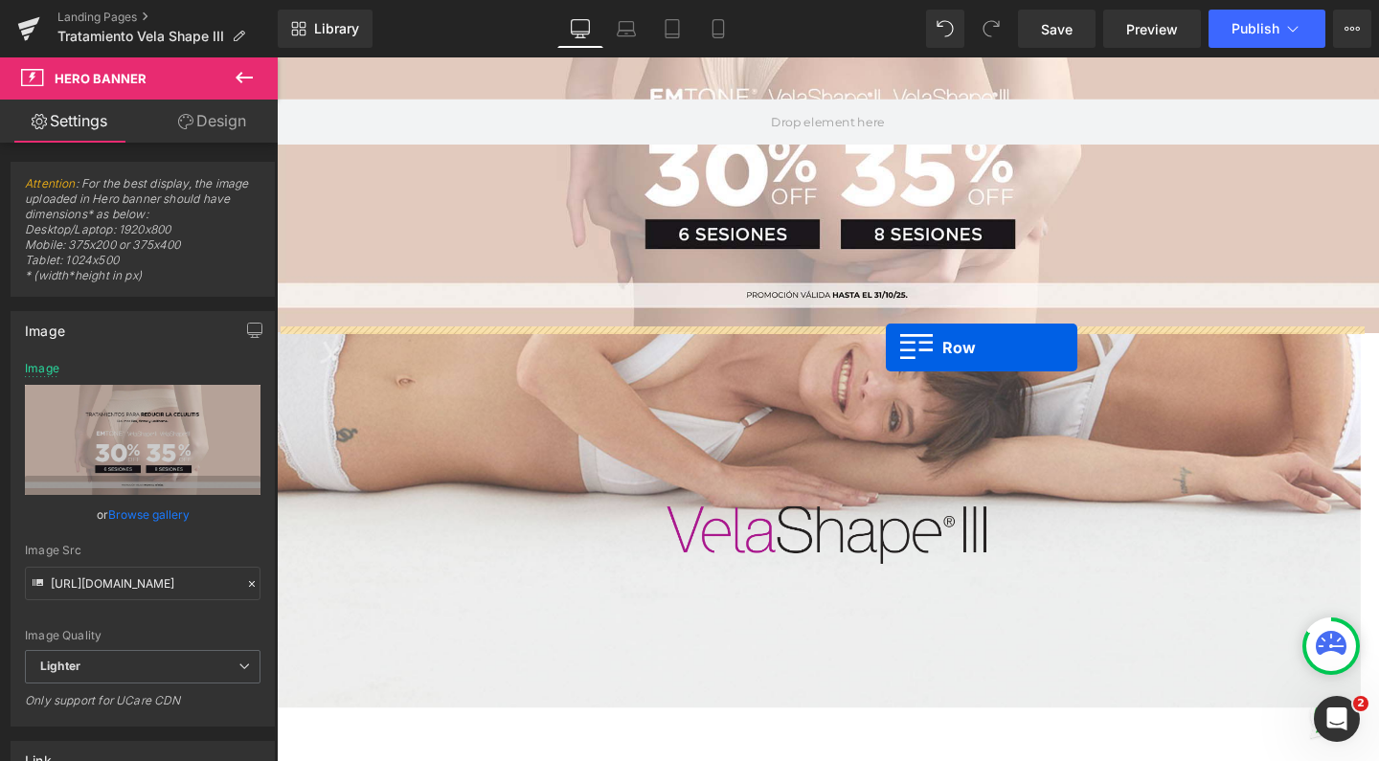
drag, startPoint x: 281, startPoint y: 316, endPoint x: 917, endPoint y: 360, distance: 637.2
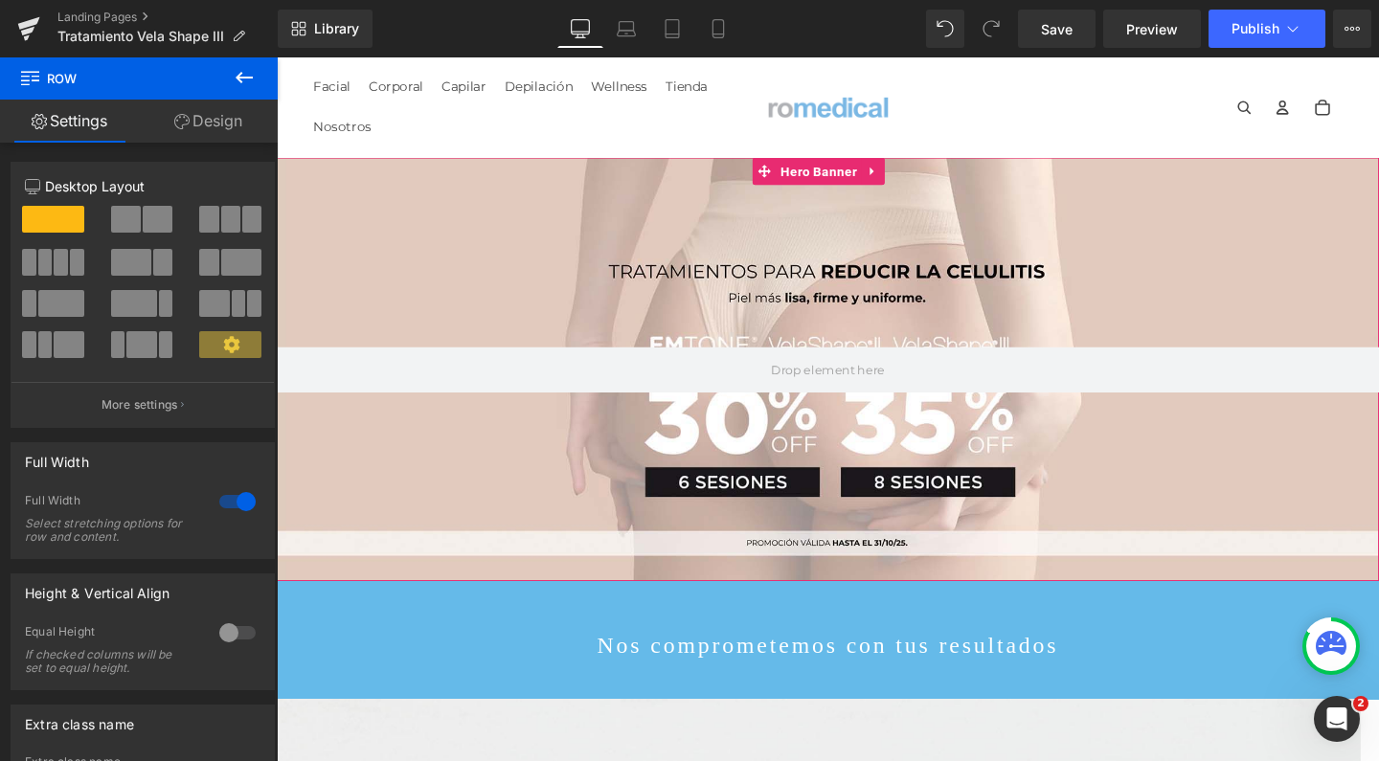
scroll to position [0, 0]
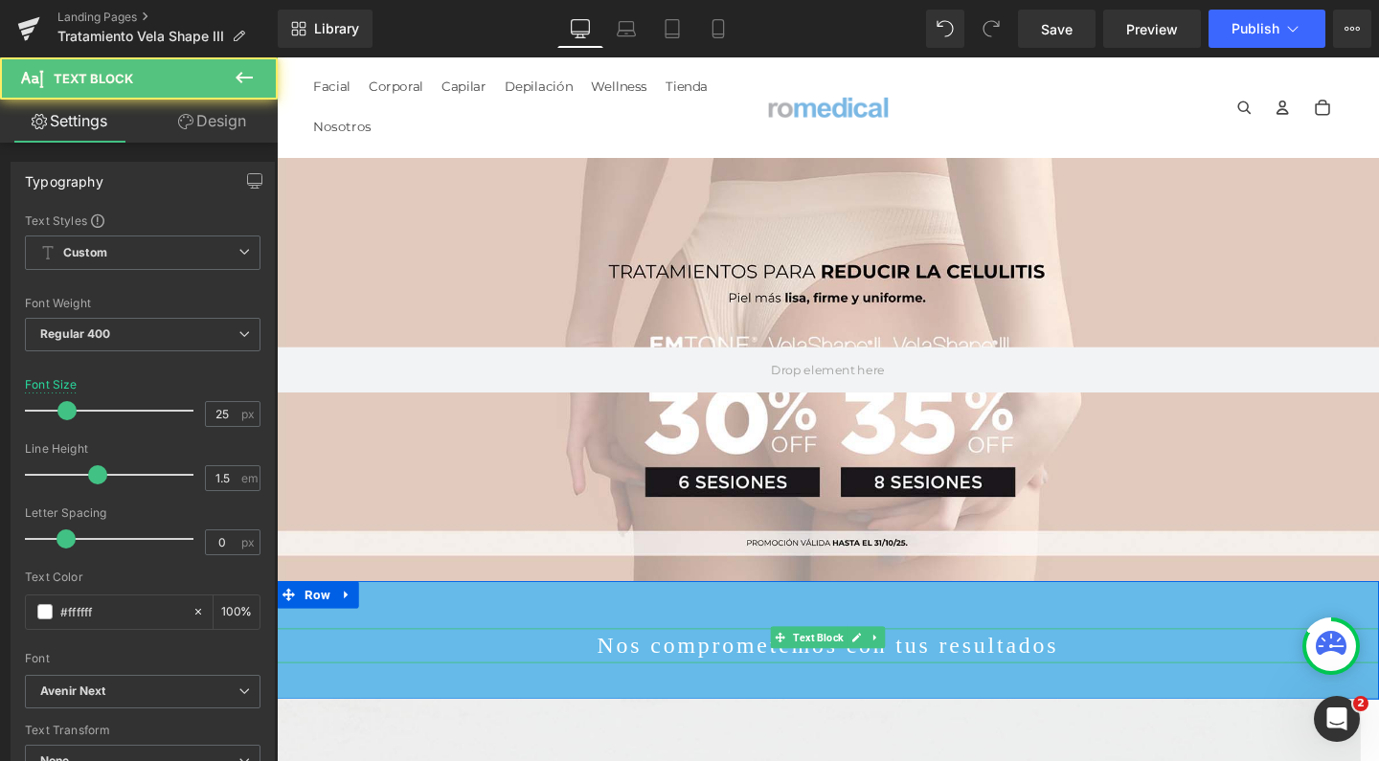
click at [727, 660] on p "Nos comprometemos con tus resultados" at bounding box center [856, 676] width 1158 height 36
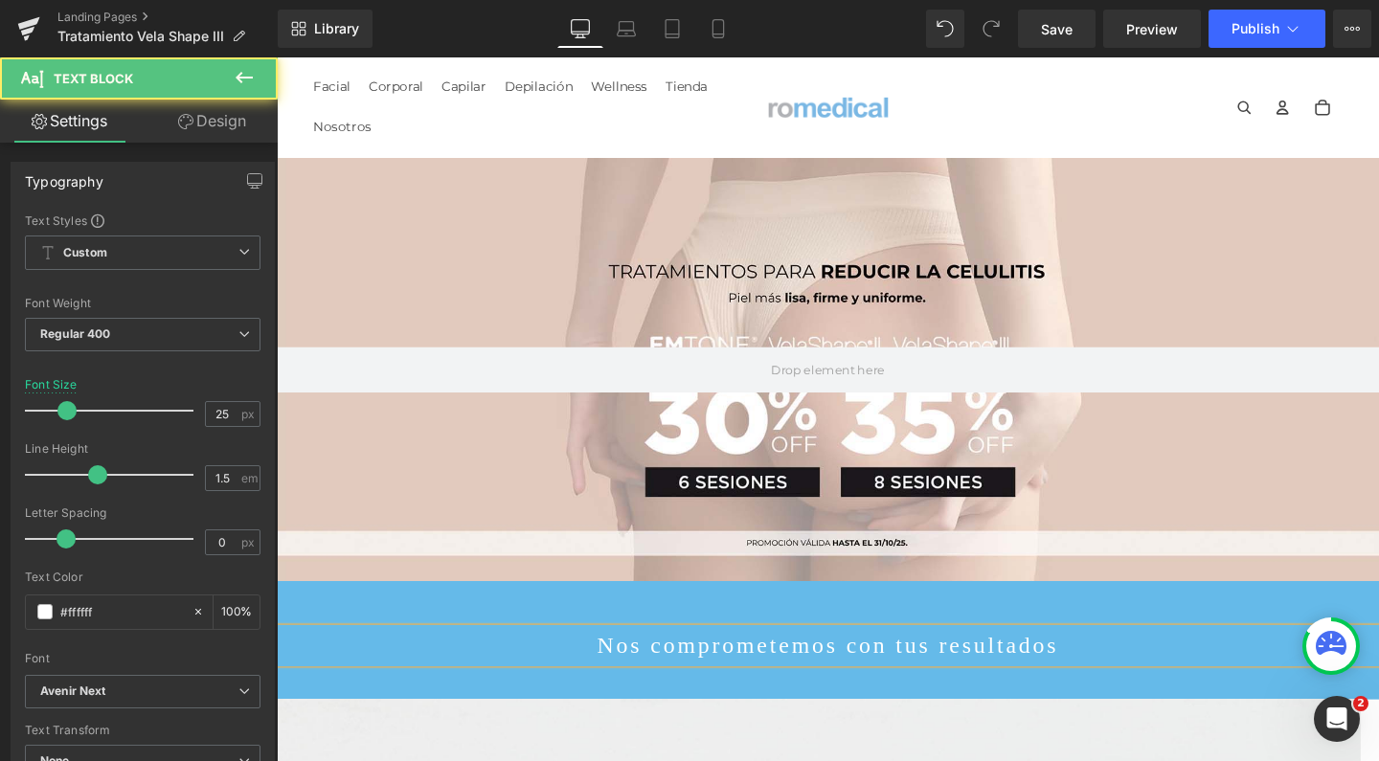
click at [727, 660] on p "Nos comprometemos con tus resultados" at bounding box center [856, 676] width 1158 height 36
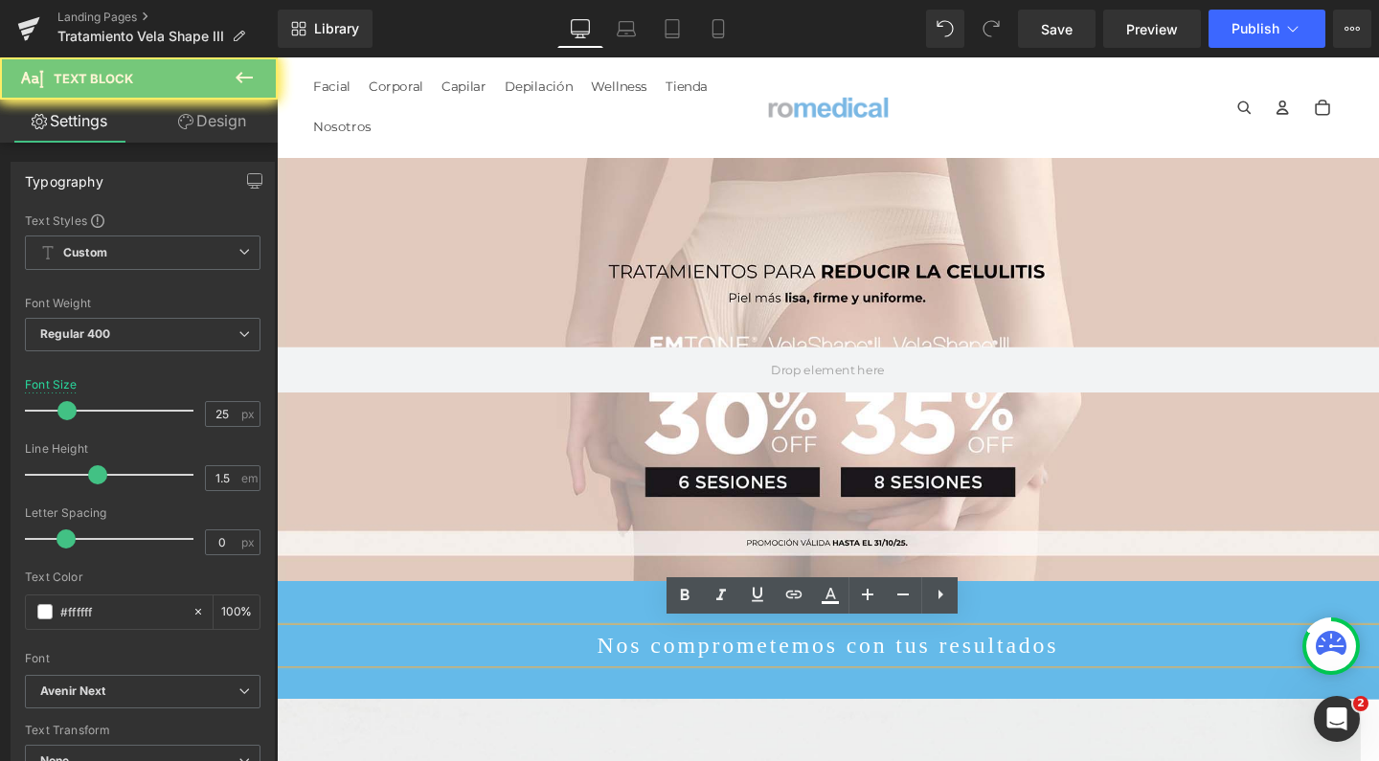
click at [727, 660] on p "Nos comprometemos con tus resultados" at bounding box center [856, 676] width 1158 height 36
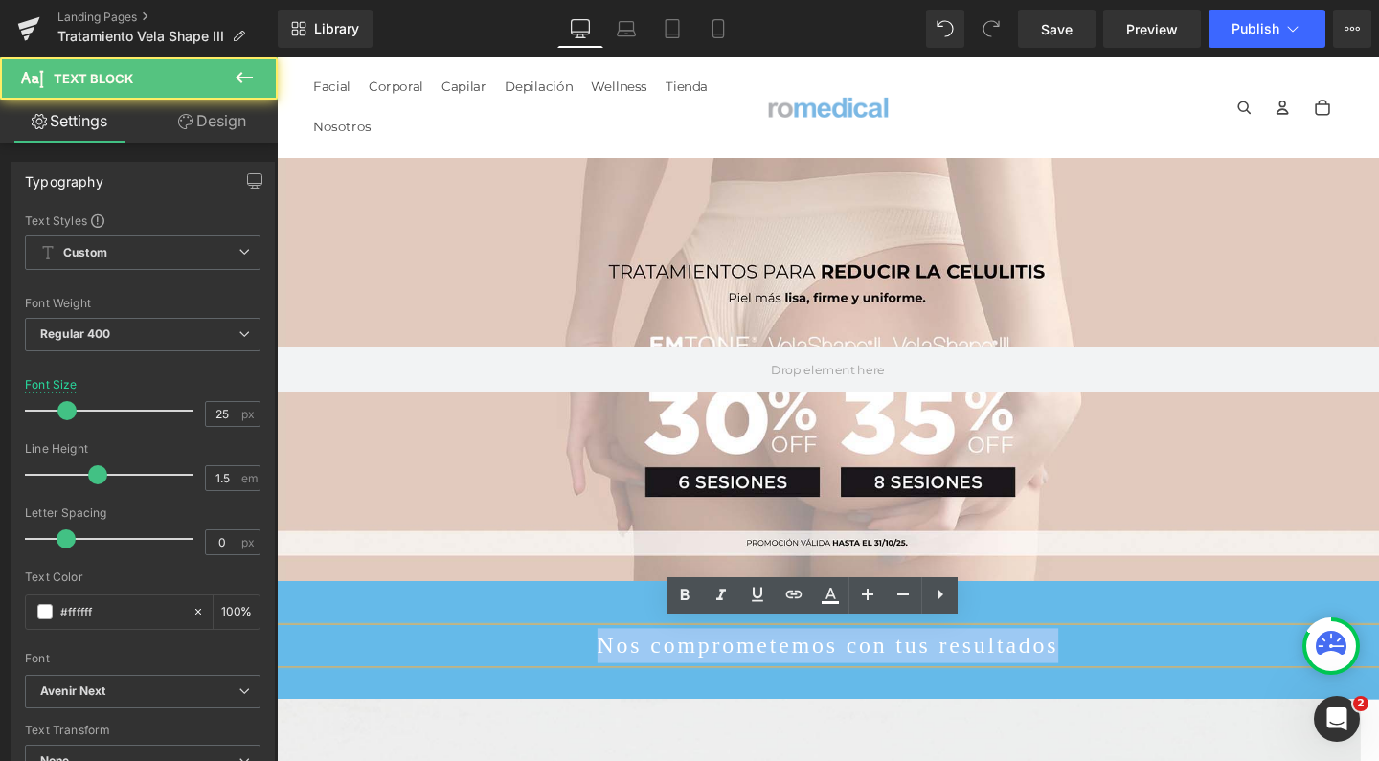
click at [795, 663] on p "Nos comprometemos con tus resultados" at bounding box center [856, 676] width 1158 height 36
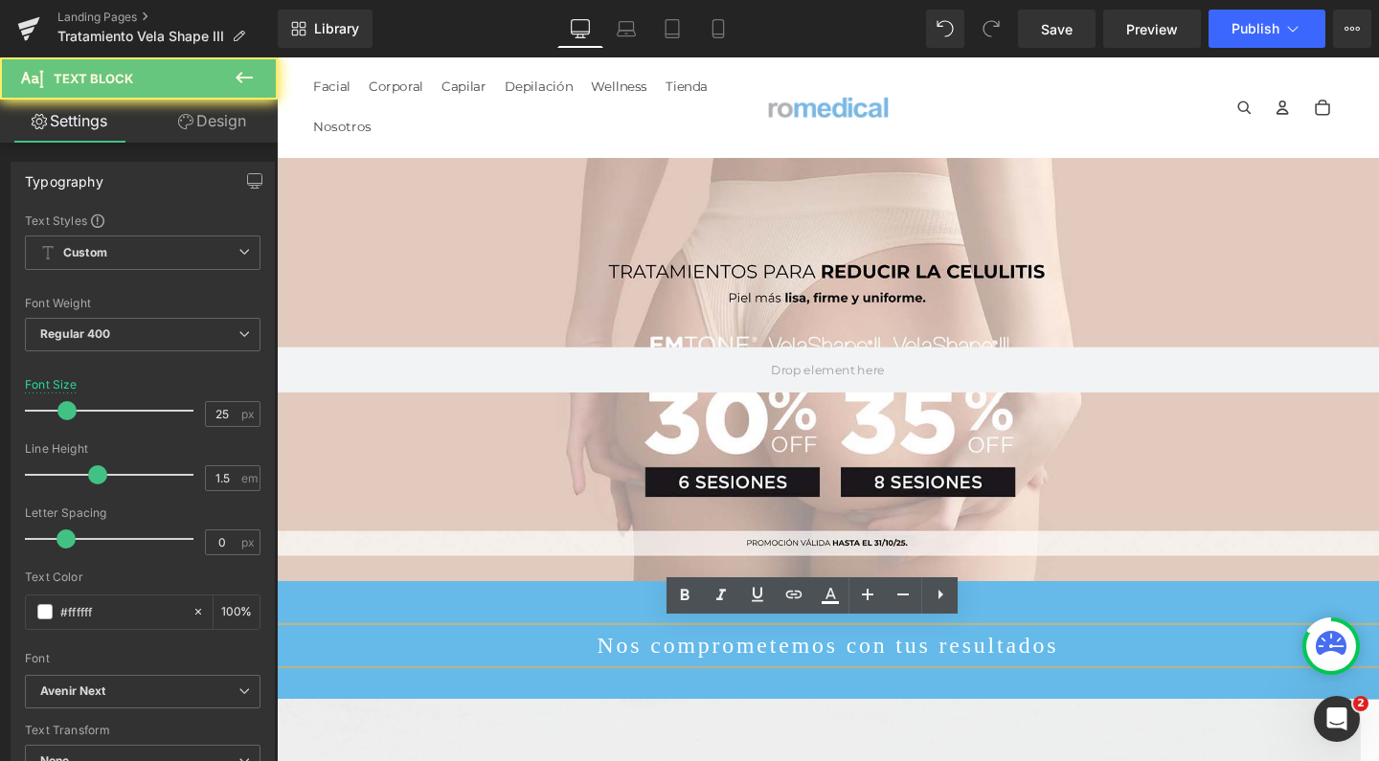
click at [933, 658] on div "Nos comprometemos con tus resultados" at bounding box center [856, 676] width 1158 height 36
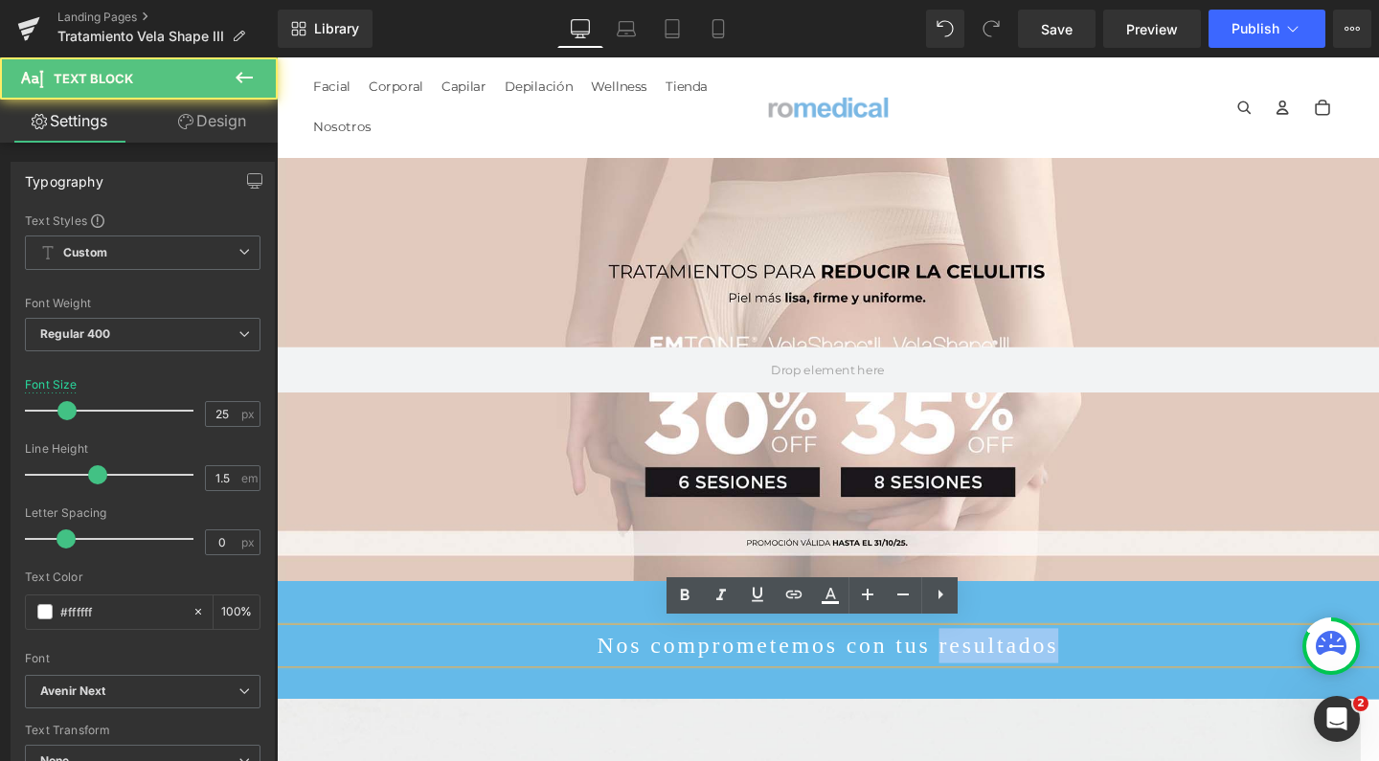
click at [933, 658] on div "Nos comprometemos con tus resultados" at bounding box center [856, 676] width 1158 height 36
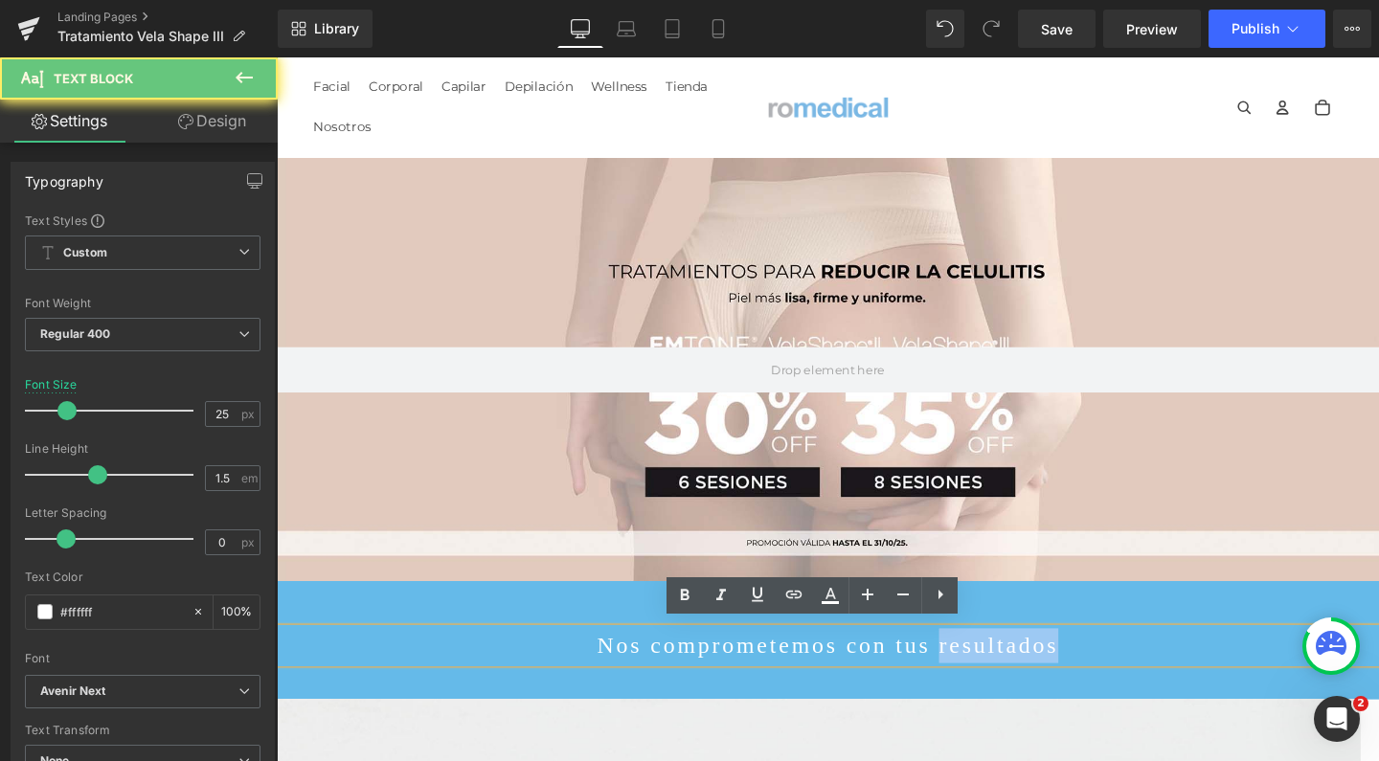
click at [933, 658] on div "Nos comprometemos con tus resultados" at bounding box center [856, 676] width 1158 height 36
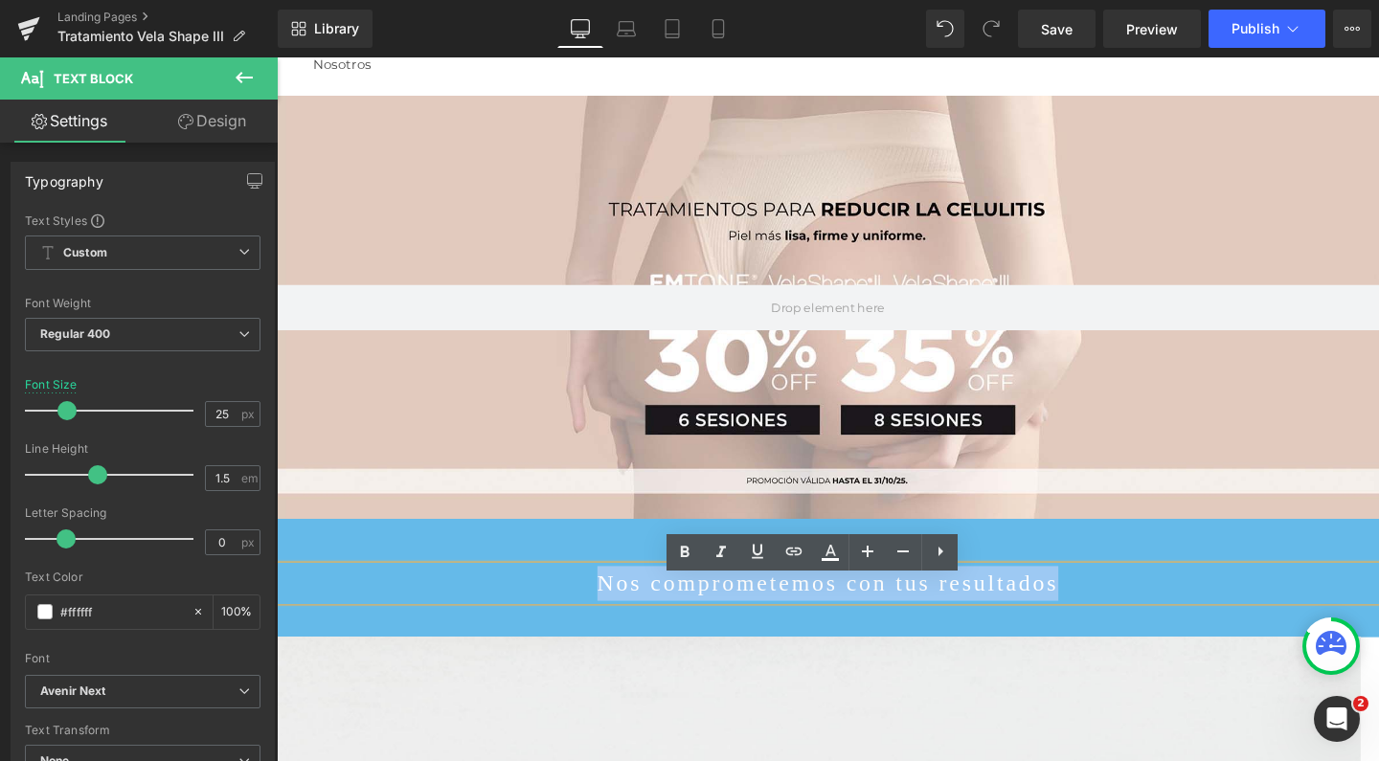
scroll to position [72, 0]
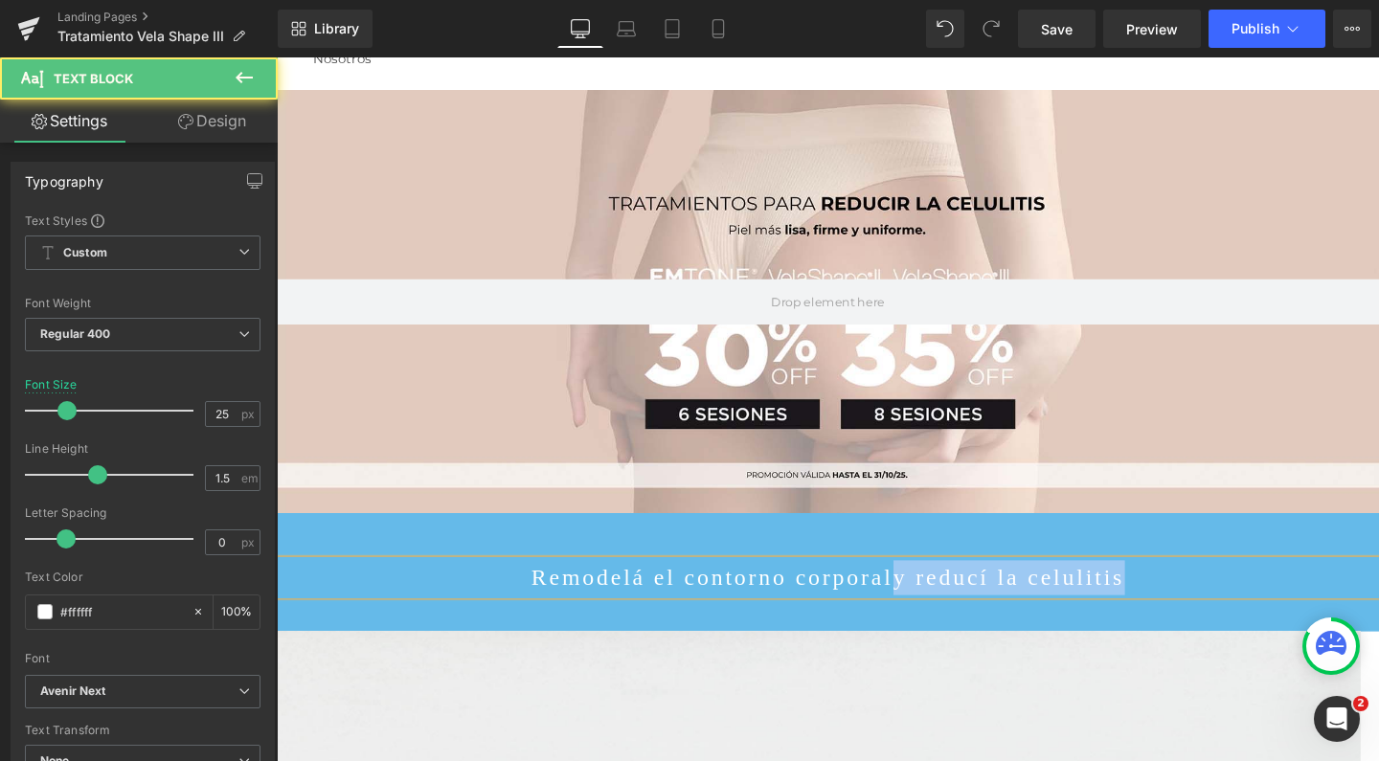
drag, startPoint x: 893, startPoint y: 587, endPoint x: 1079, endPoint y: 592, distance: 185.8
click at [1079, 592] on p "Remodelá el contorno corporaly reducí la celulitis" at bounding box center [856, 604] width 1158 height 36
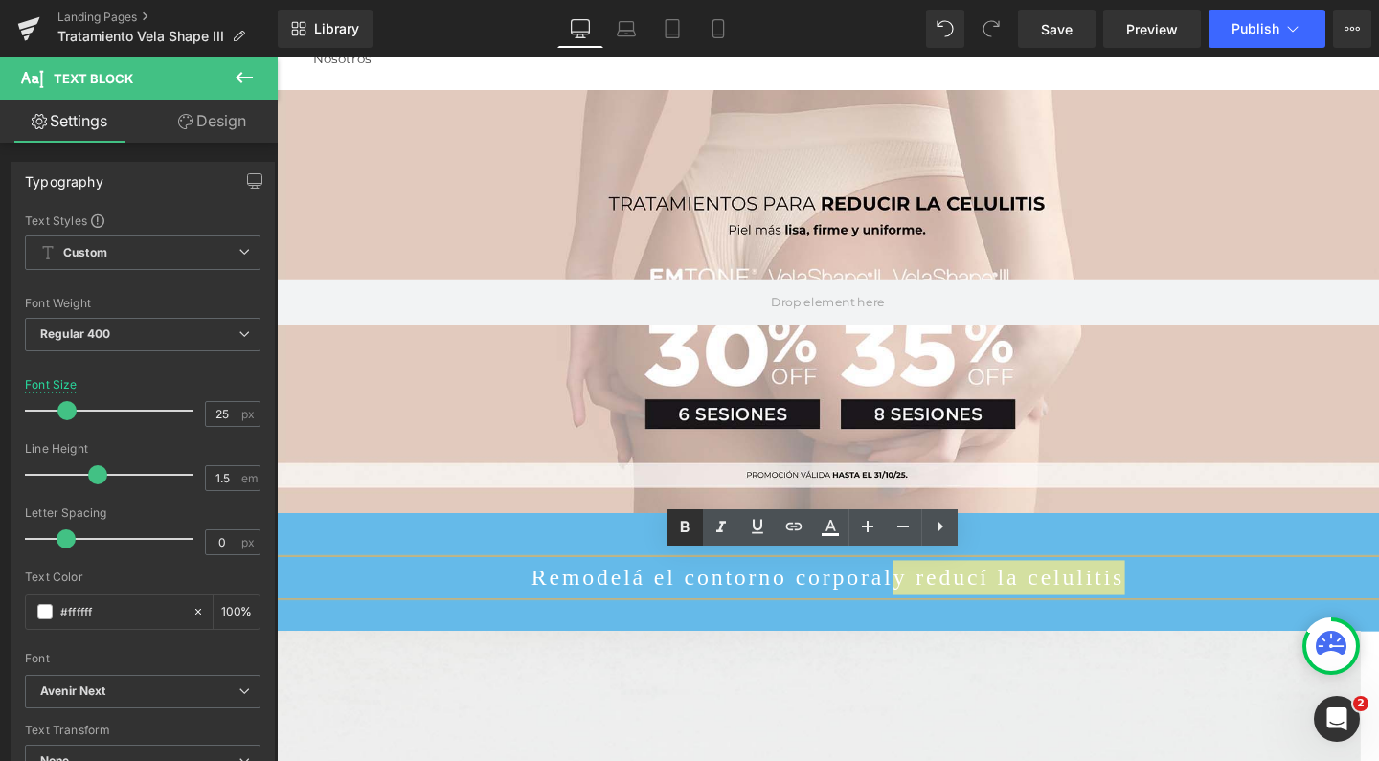
click at [694, 526] on icon at bounding box center [684, 527] width 23 height 23
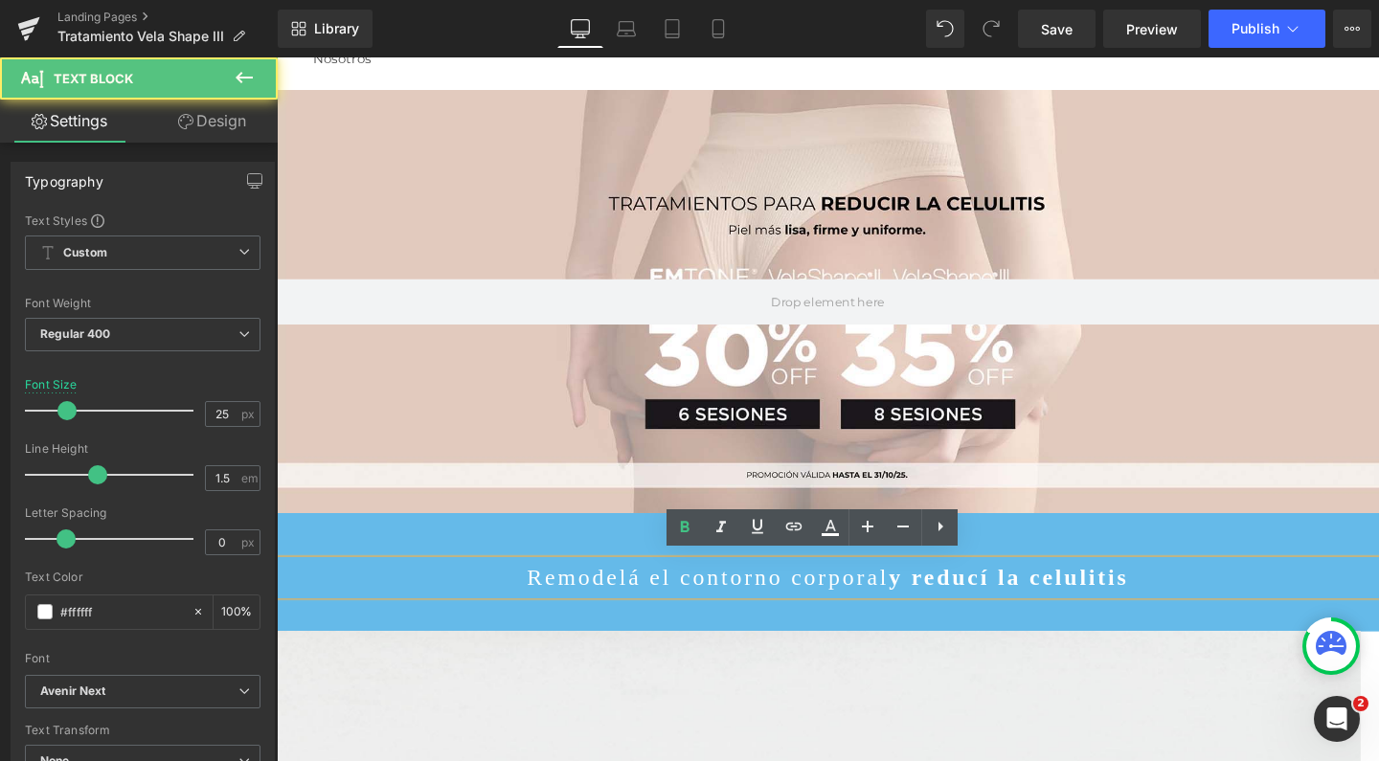
click at [887, 587] on p "Remodelá el contorno corporal y reducí la celulitis" at bounding box center [856, 604] width 1158 height 36
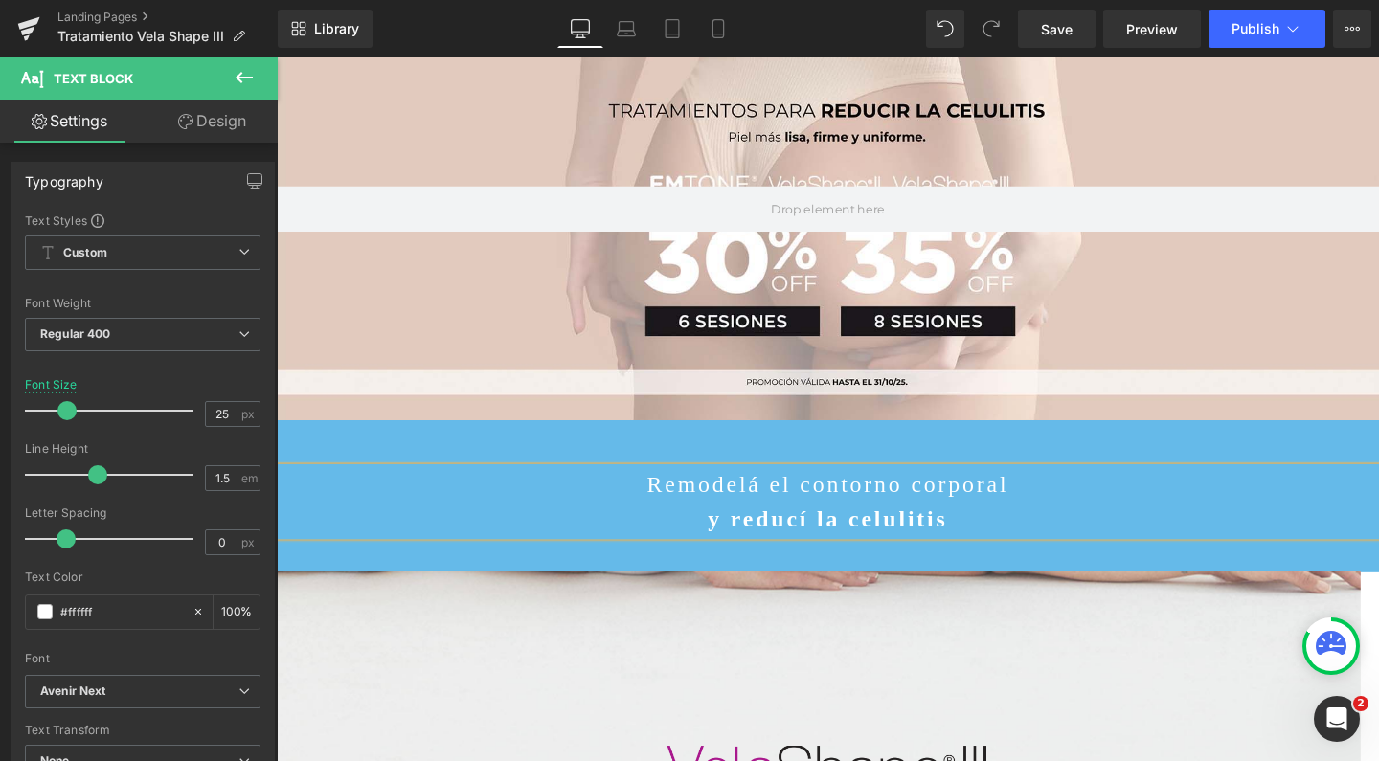
scroll to position [345, 0]
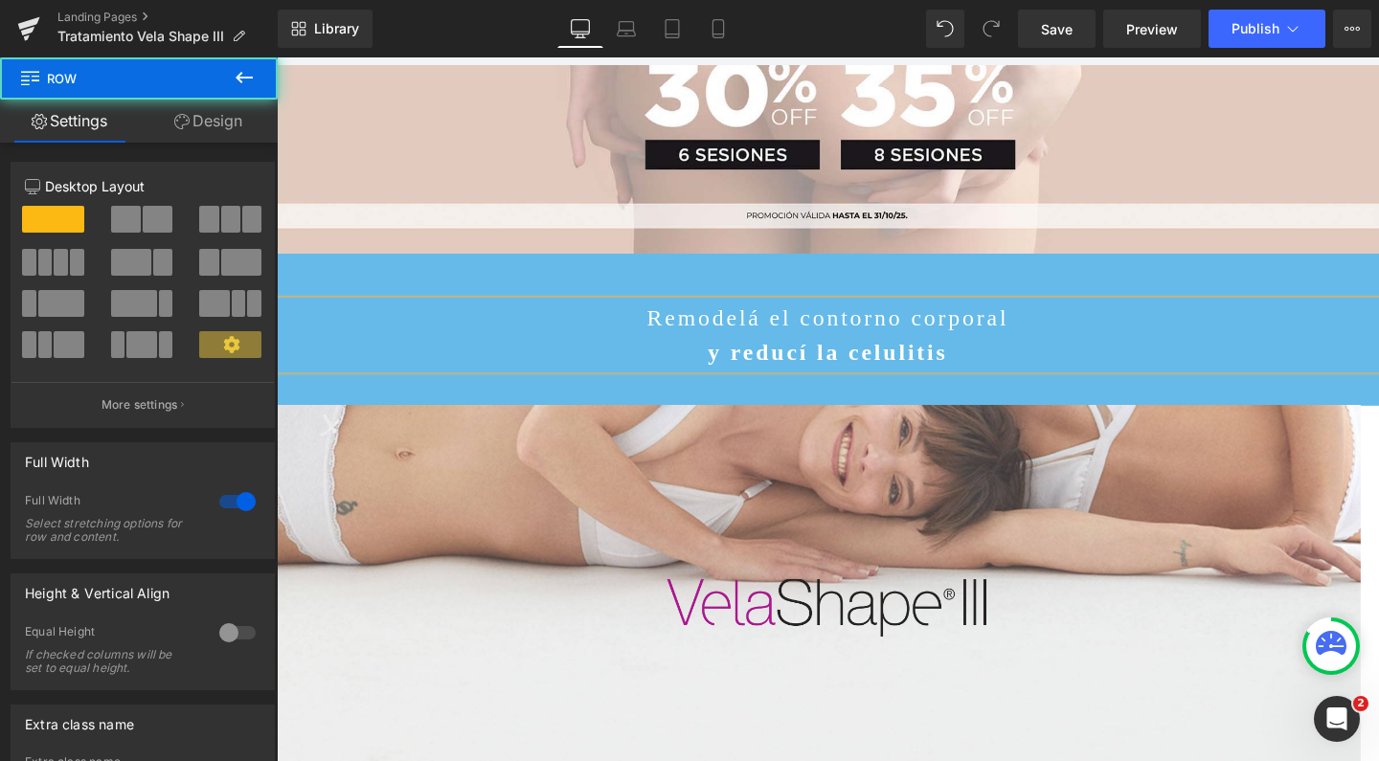
click at [366, 263] on div "Remodelá el contorno corporal y reducí la celulitis Text Block Row 52px" at bounding box center [856, 343] width 1158 height 160
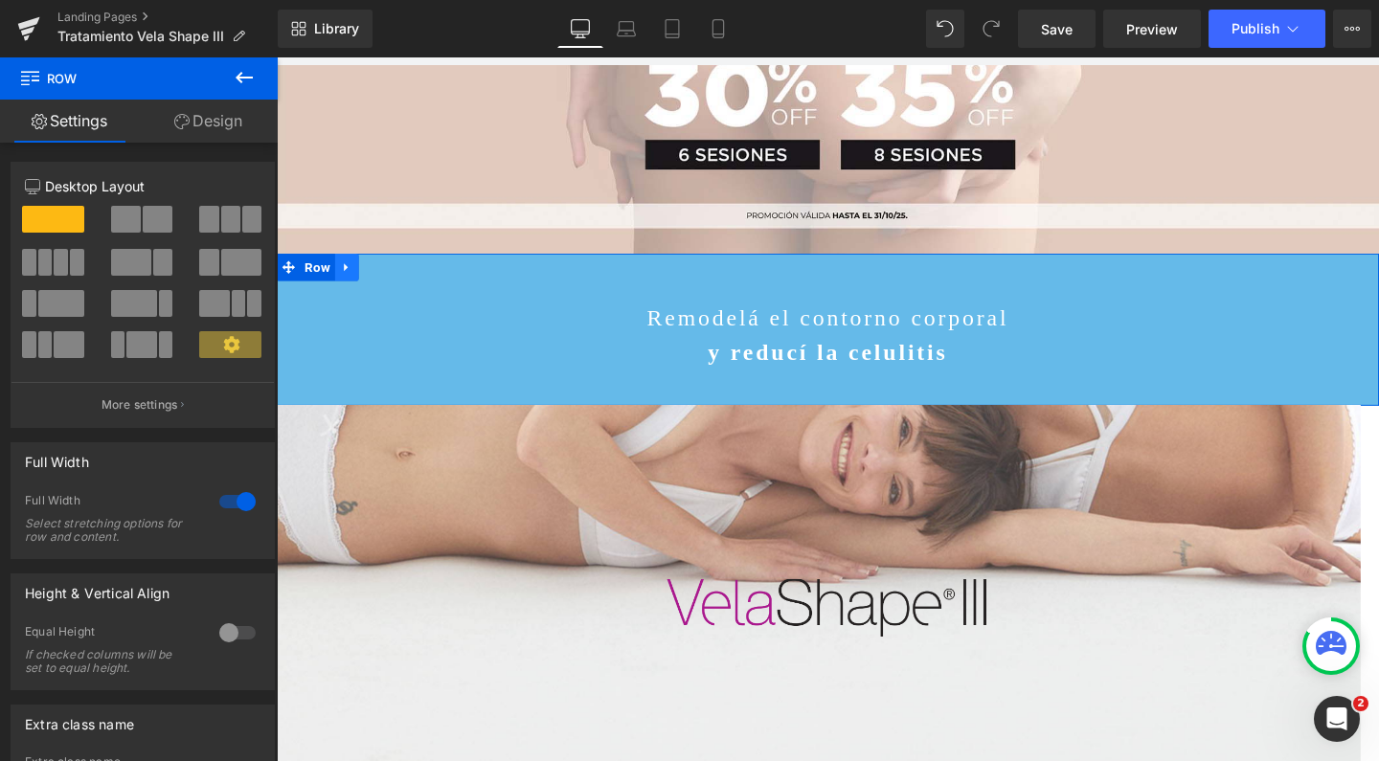
click at [348, 271] on icon at bounding box center [350, 278] width 13 height 14
click at [369, 271] on icon at bounding box center [375, 277] width 13 height 13
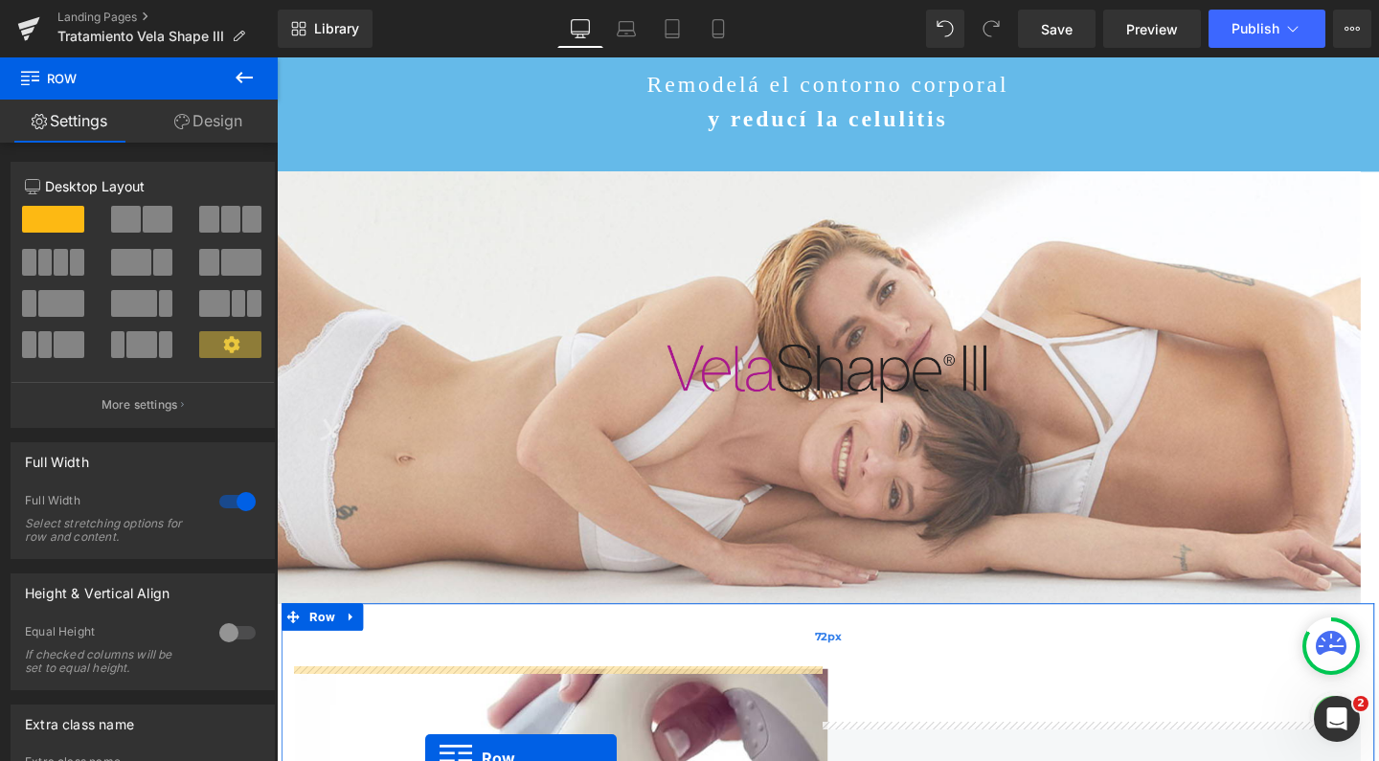
scroll to position [693, 0]
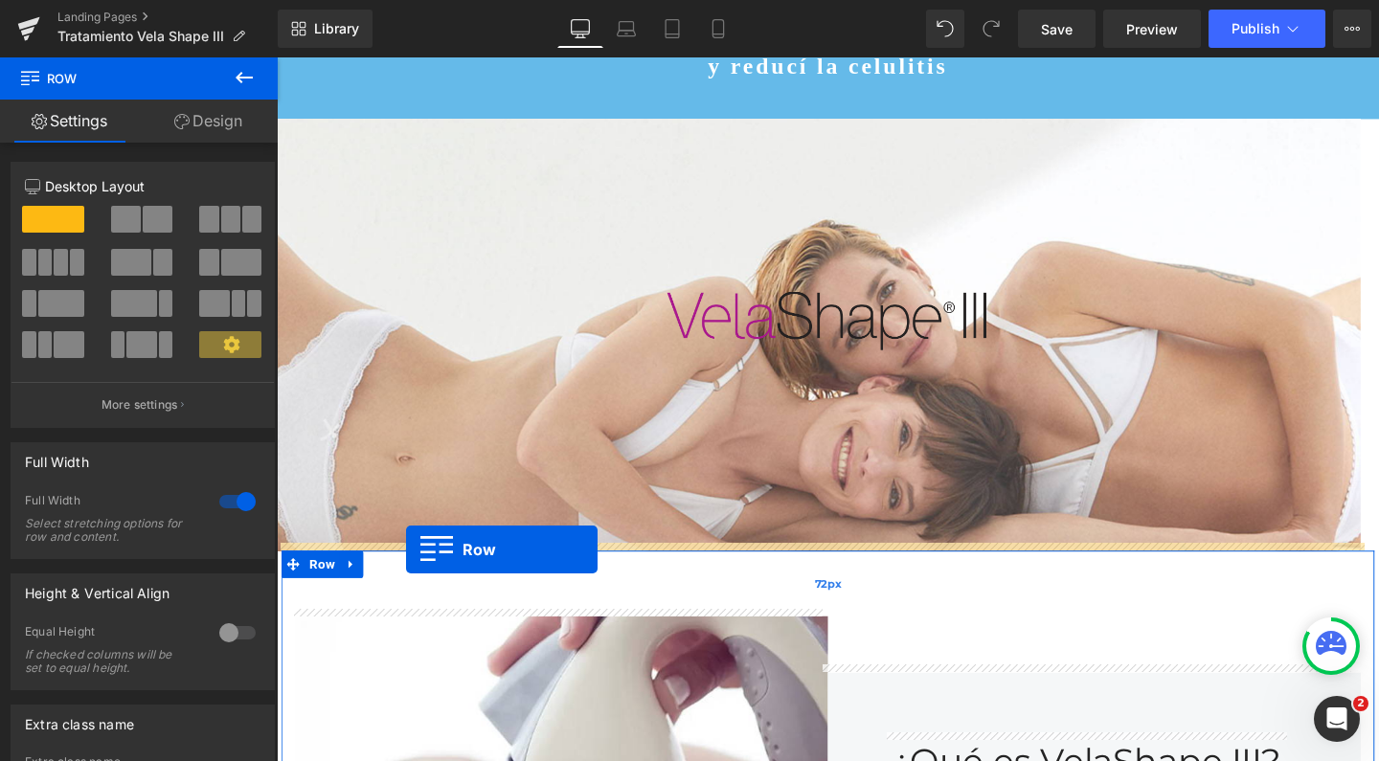
drag, startPoint x: 280, startPoint y: 272, endPoint x: 413, endPoint y: 574, distance: 330.5
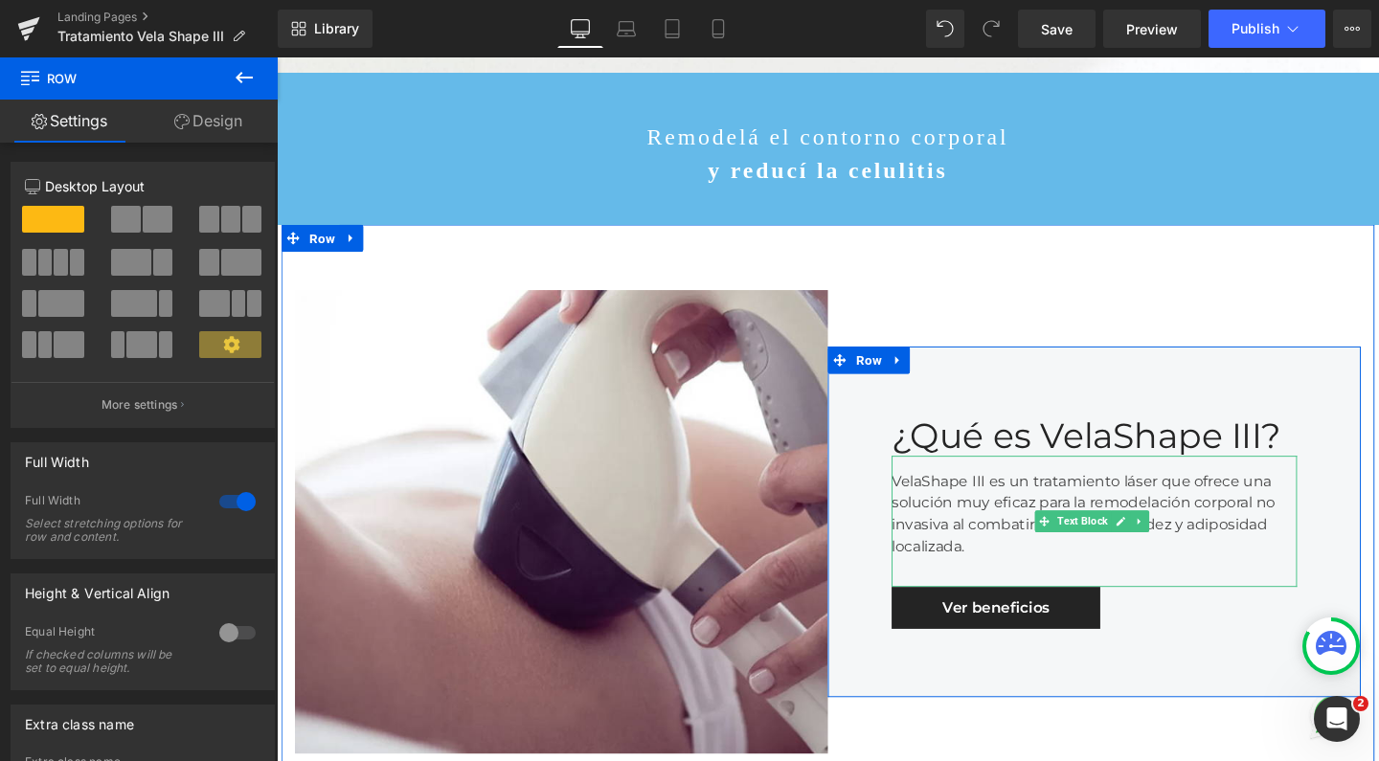
scroll to position [1153, 0]
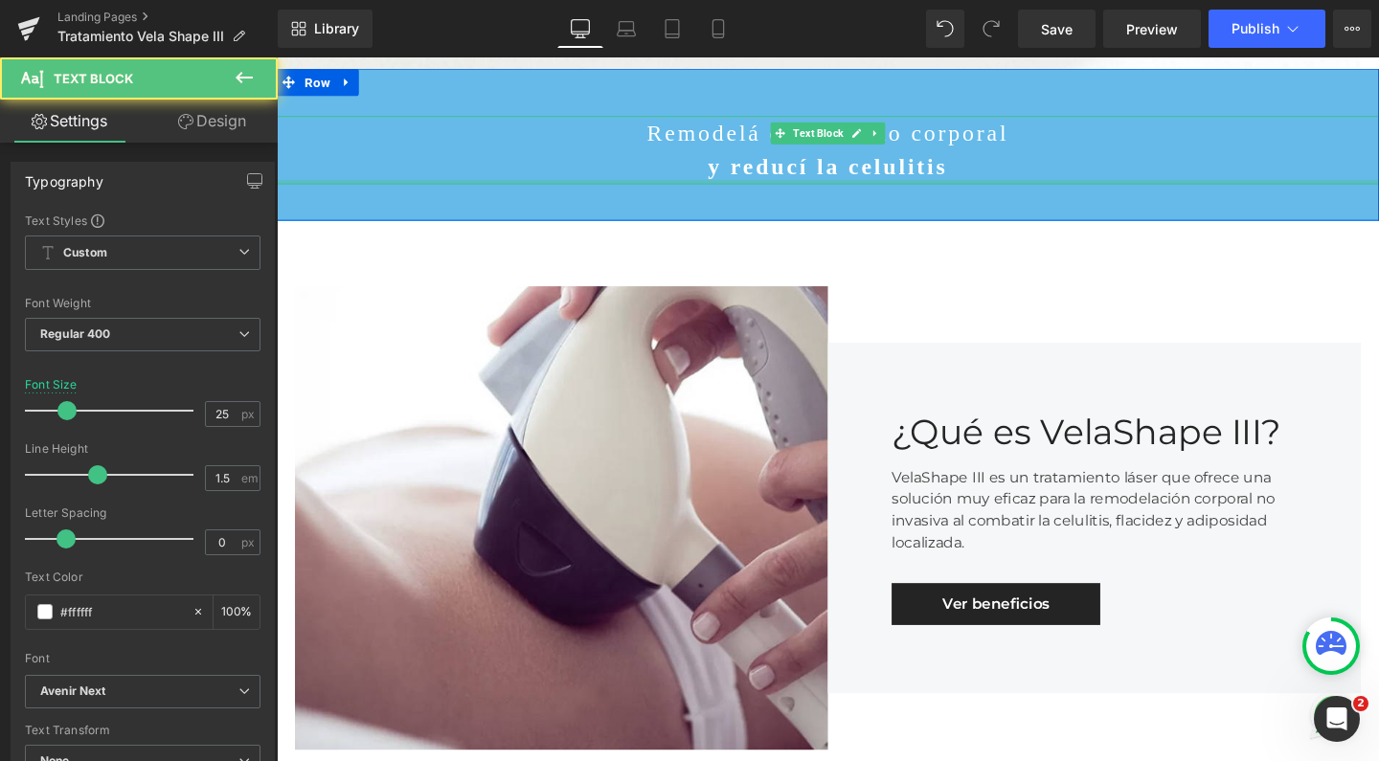
click at [821, 186] on div at bounding box center [856, 188] width 1158 height 5
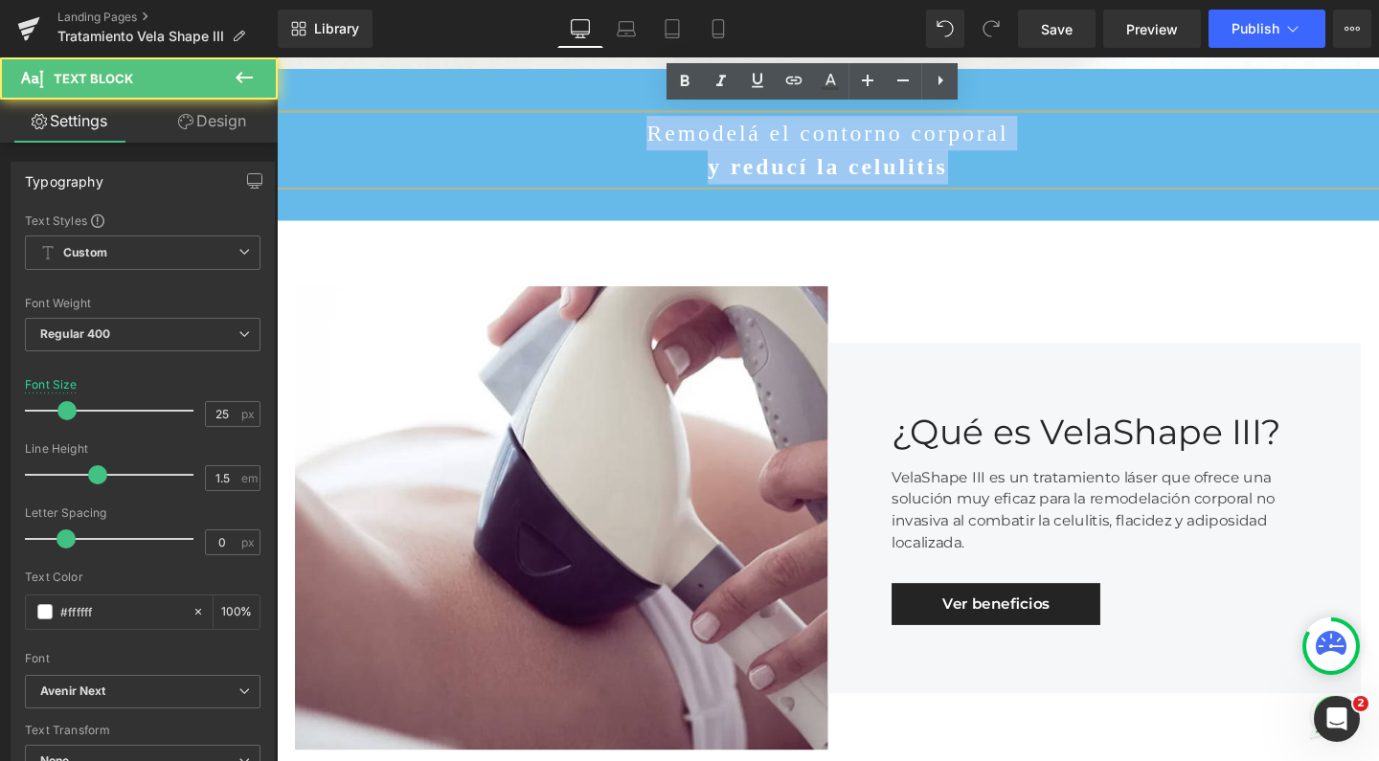
drag, startPoint x: 953, startPoint y: 141, endPoint x: 710, endPoint y: 115, distance: 243.6
click at [710, 119] on div "Remodelá el contorno corporal y reducí la celulitis" at bounding box center [856, 155] width 1158 height 72
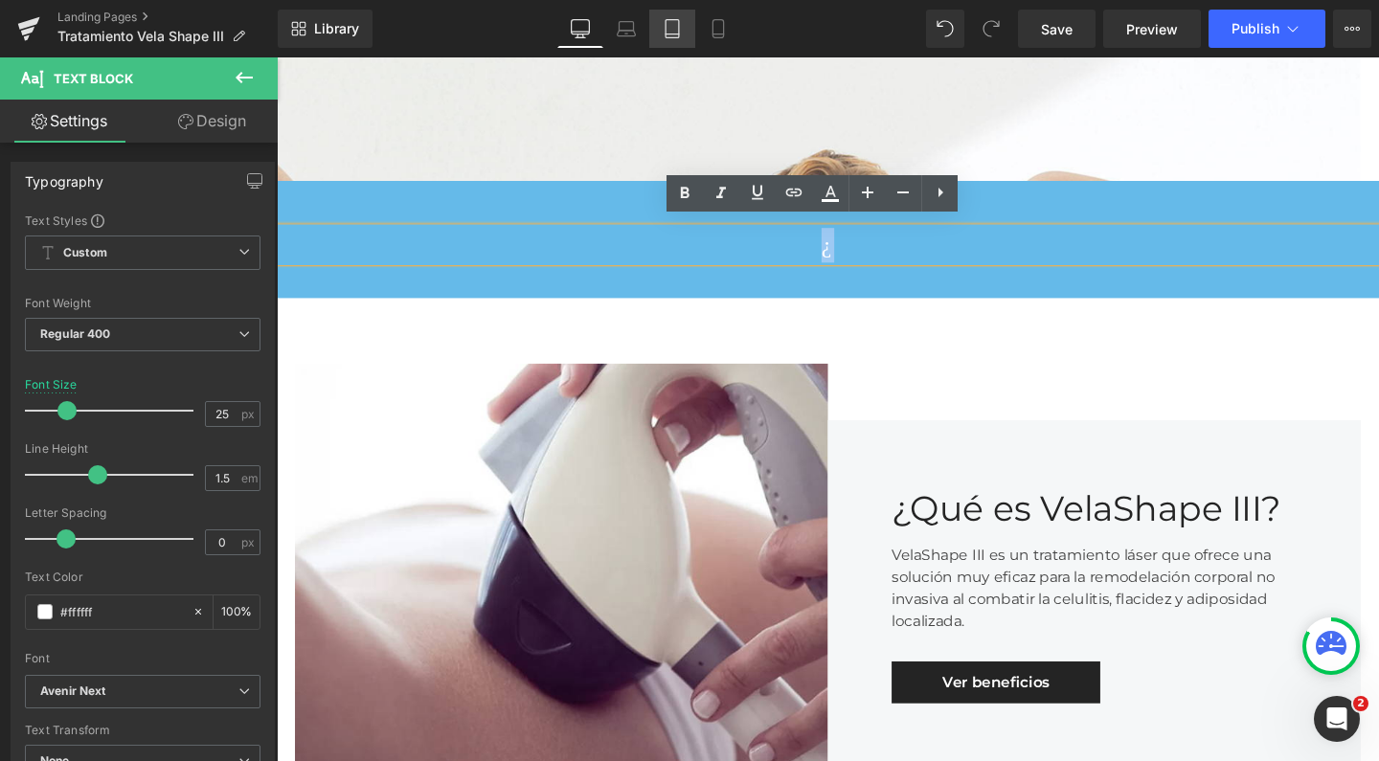
scroll to position [6511, 1139]
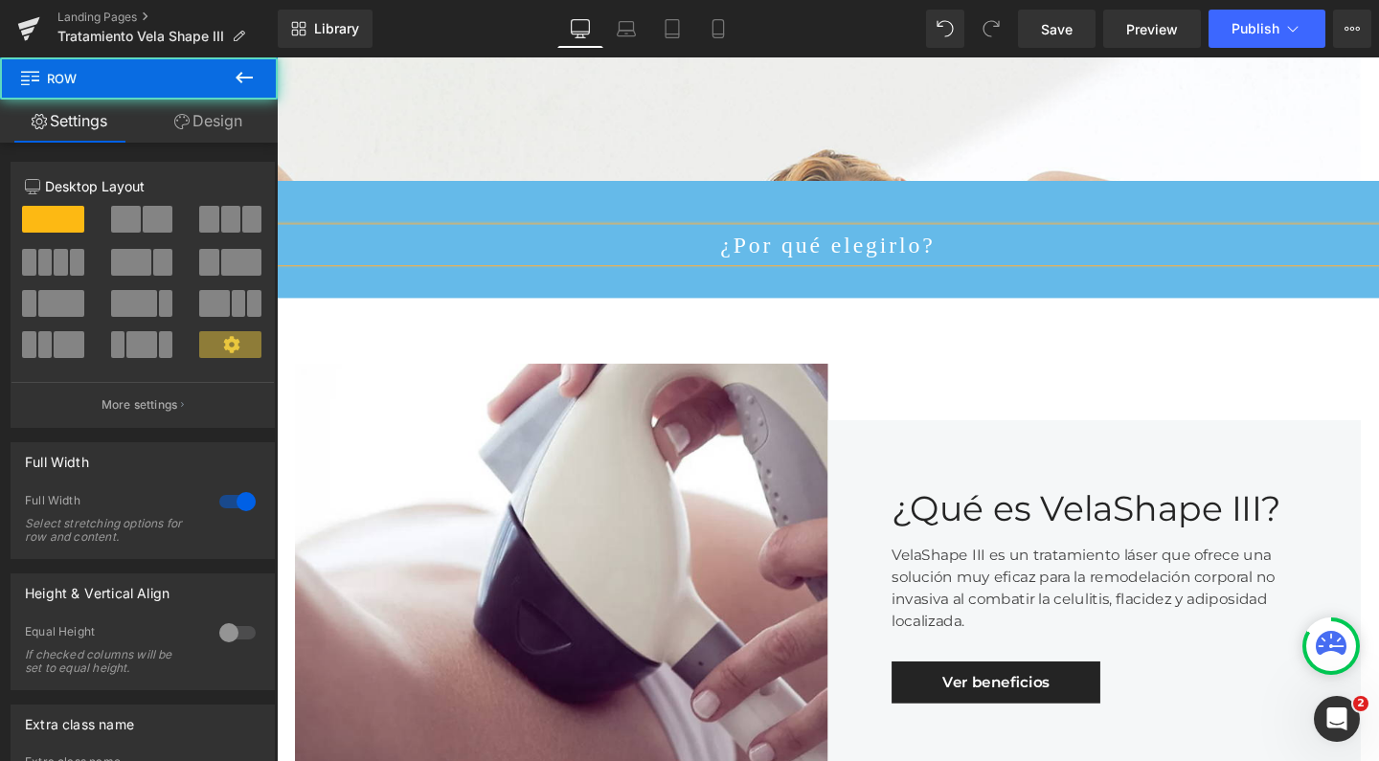
click at [291, 194] on div "¿Por qué elegirlo? Text Block Row 52px" at bounding box center [856, 249] width 1158 height 124
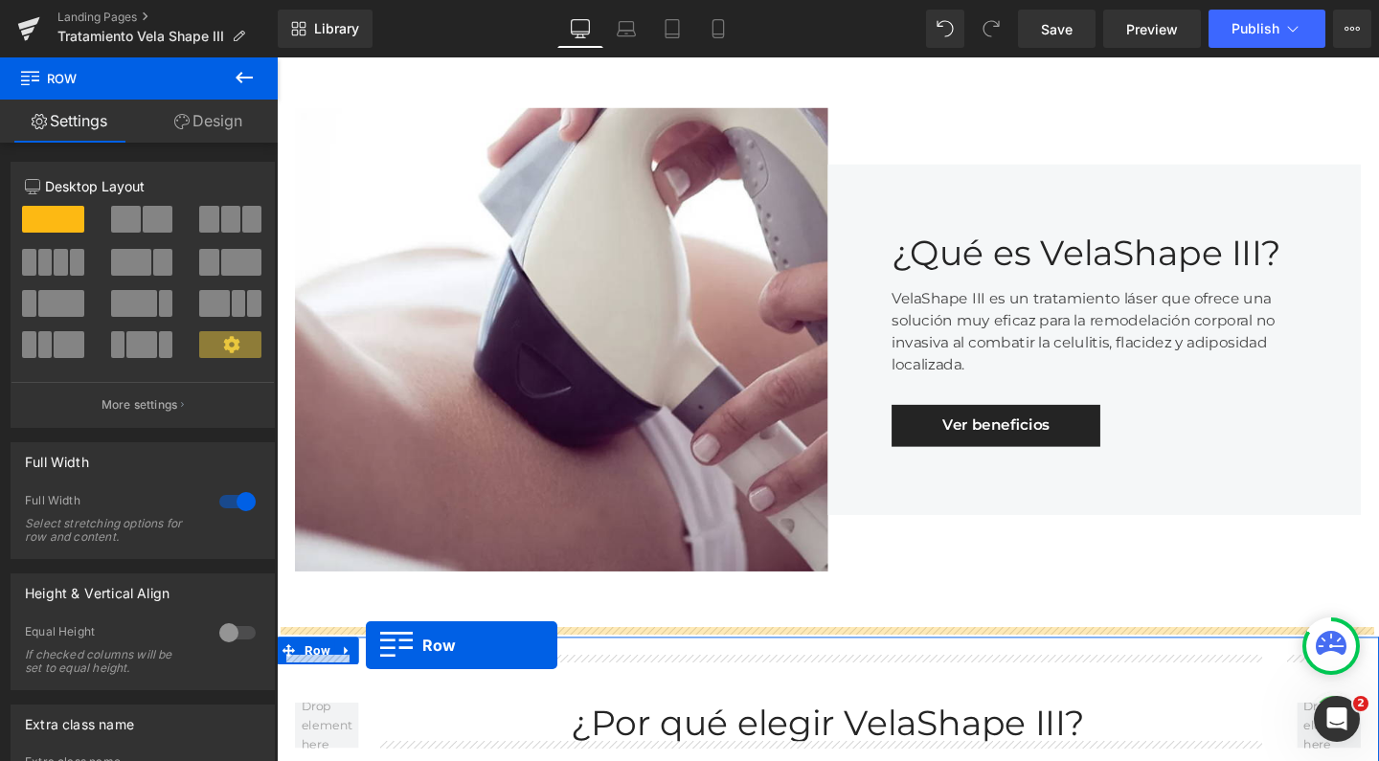
scroll to position [1267, 0]
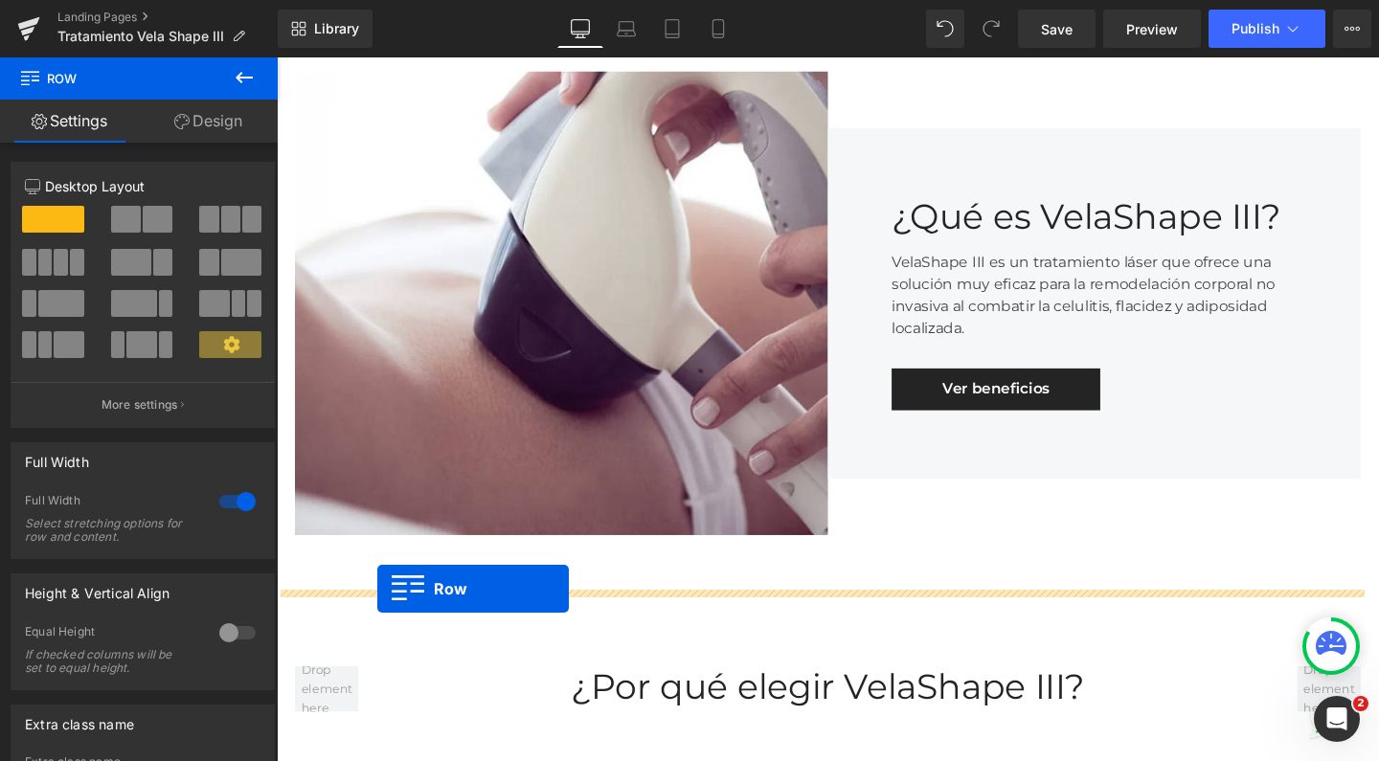
drag, startPoint x: 288, startPoint y: 193, endPoint x: 382, endPoint y: 616, distance: 432.5
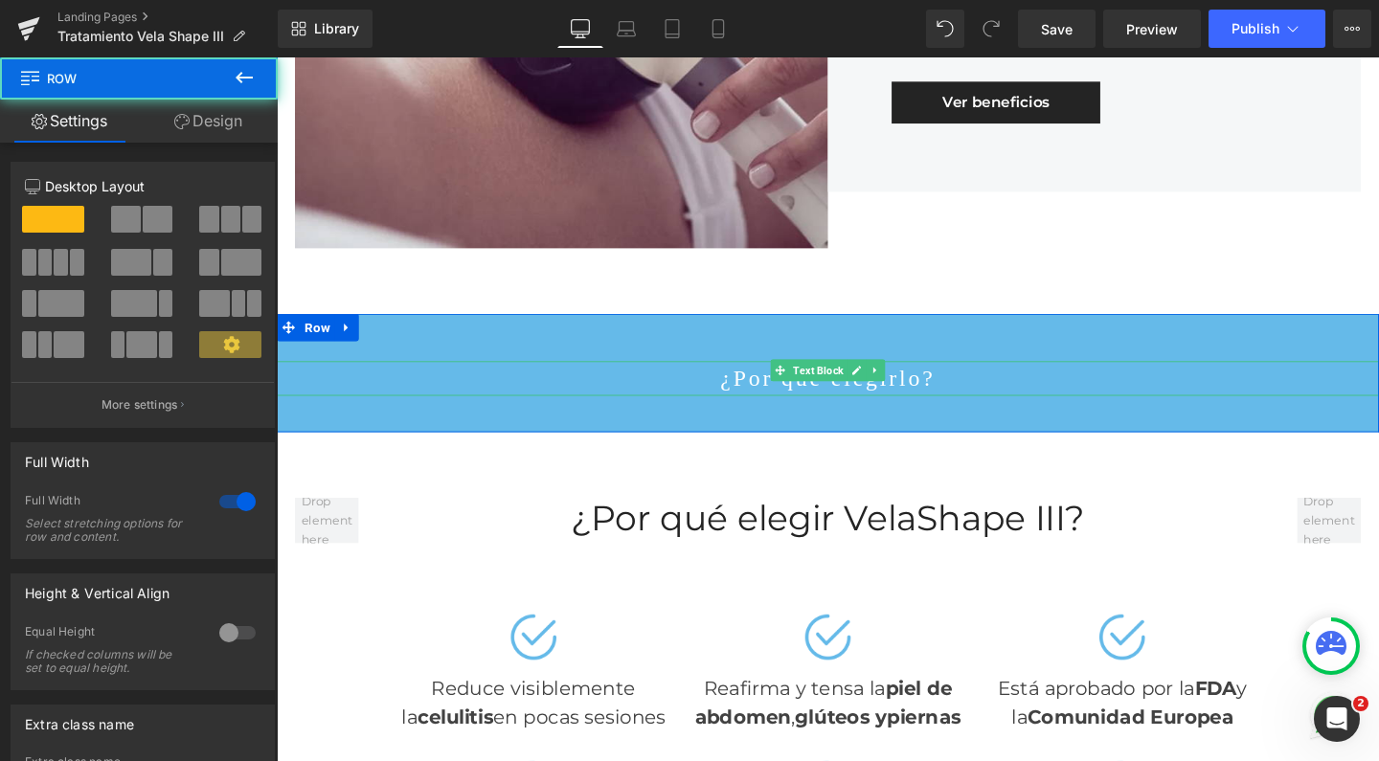
scroll to position [1536, 0]
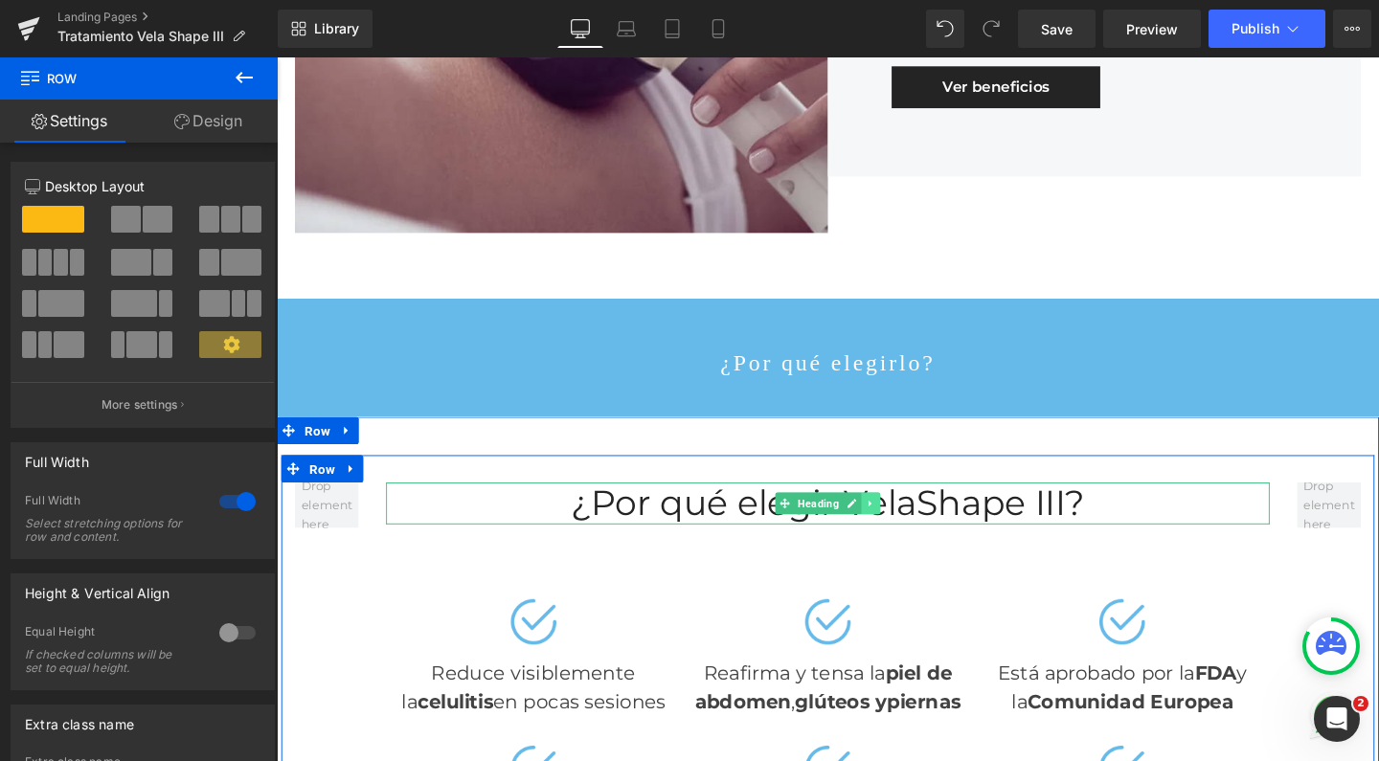
click at [897, 515] on link at bounding box center [901, 526] width 20 height 23
click at [906, 521] on icon at bounding box center [911, 526] width 11 height 11
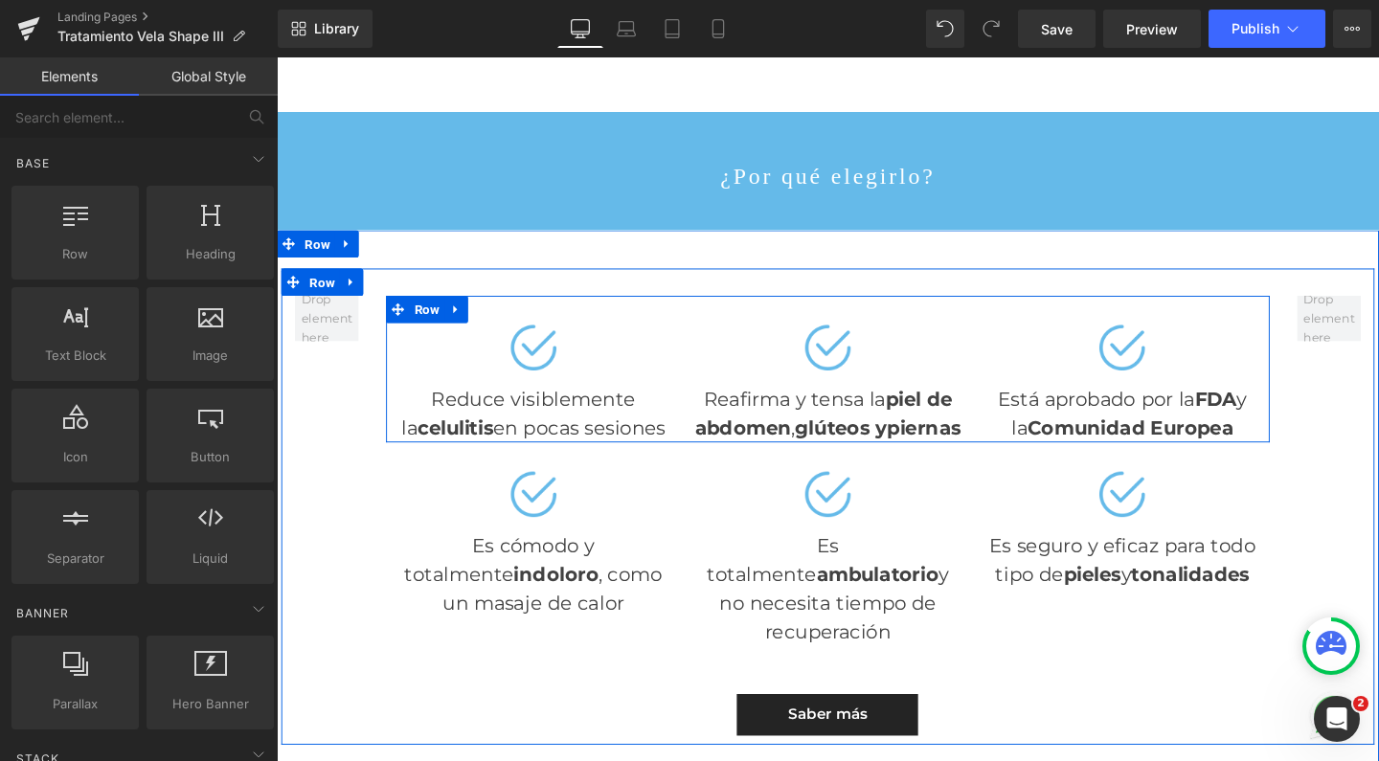
scroll to position [1733, 0]
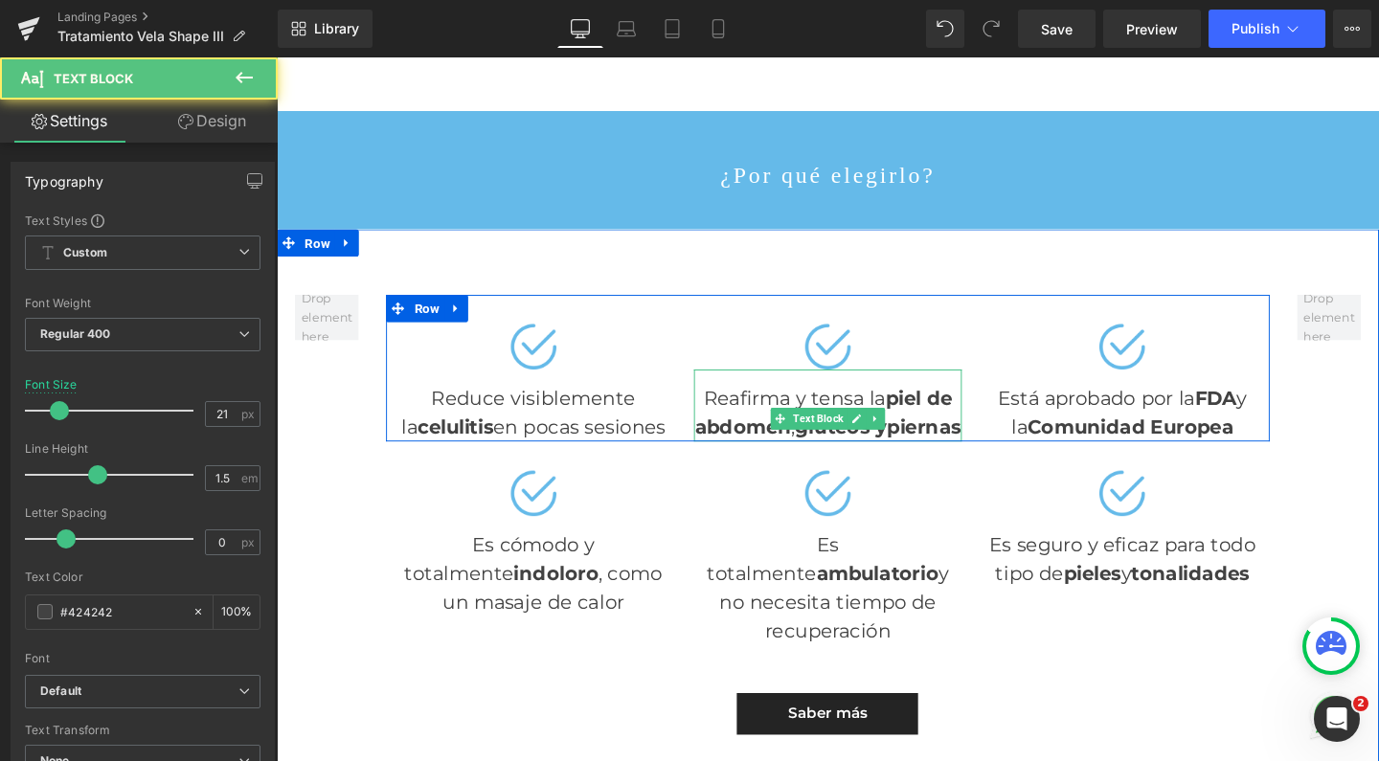
click at [929, 404] on strong "piel de abdomen" at bounding box center [851, 431] width 271 height 55
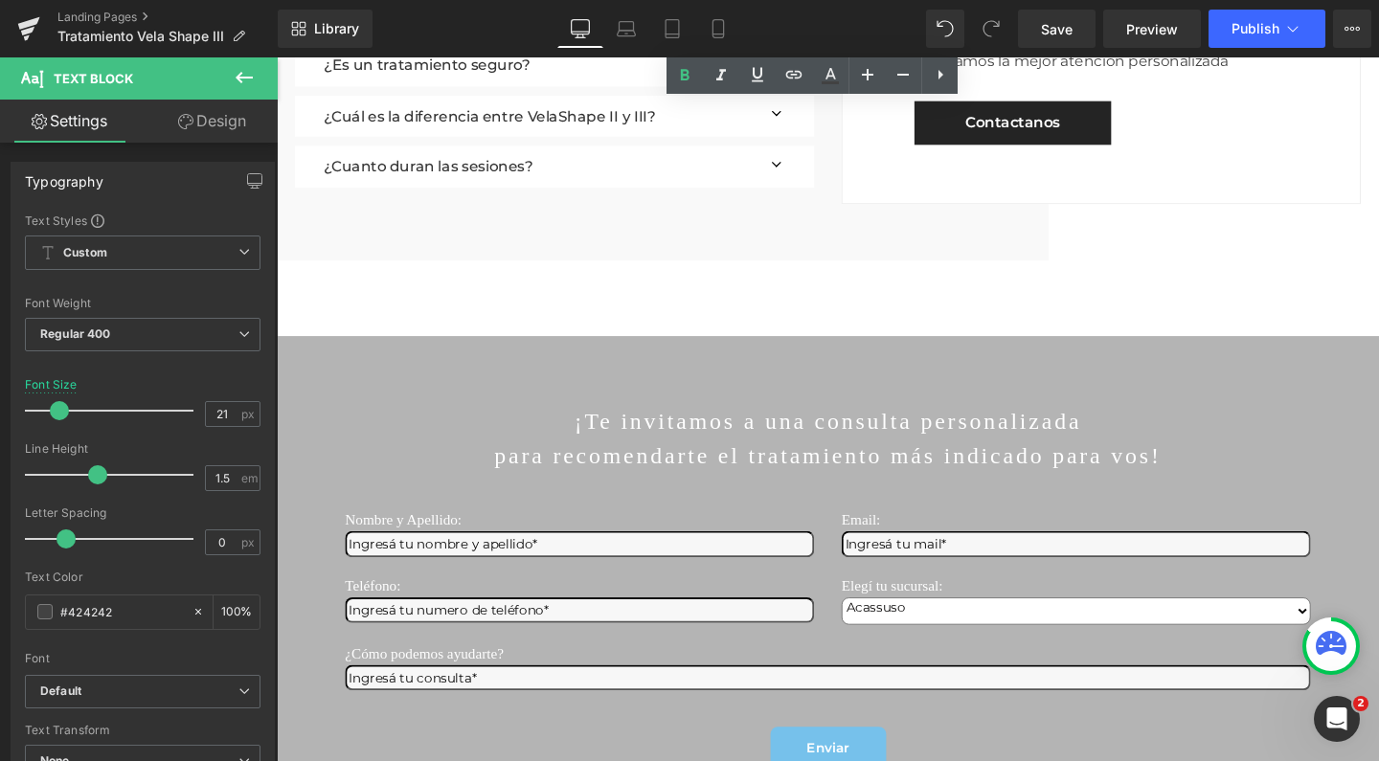
scroll to position [3989, 0]
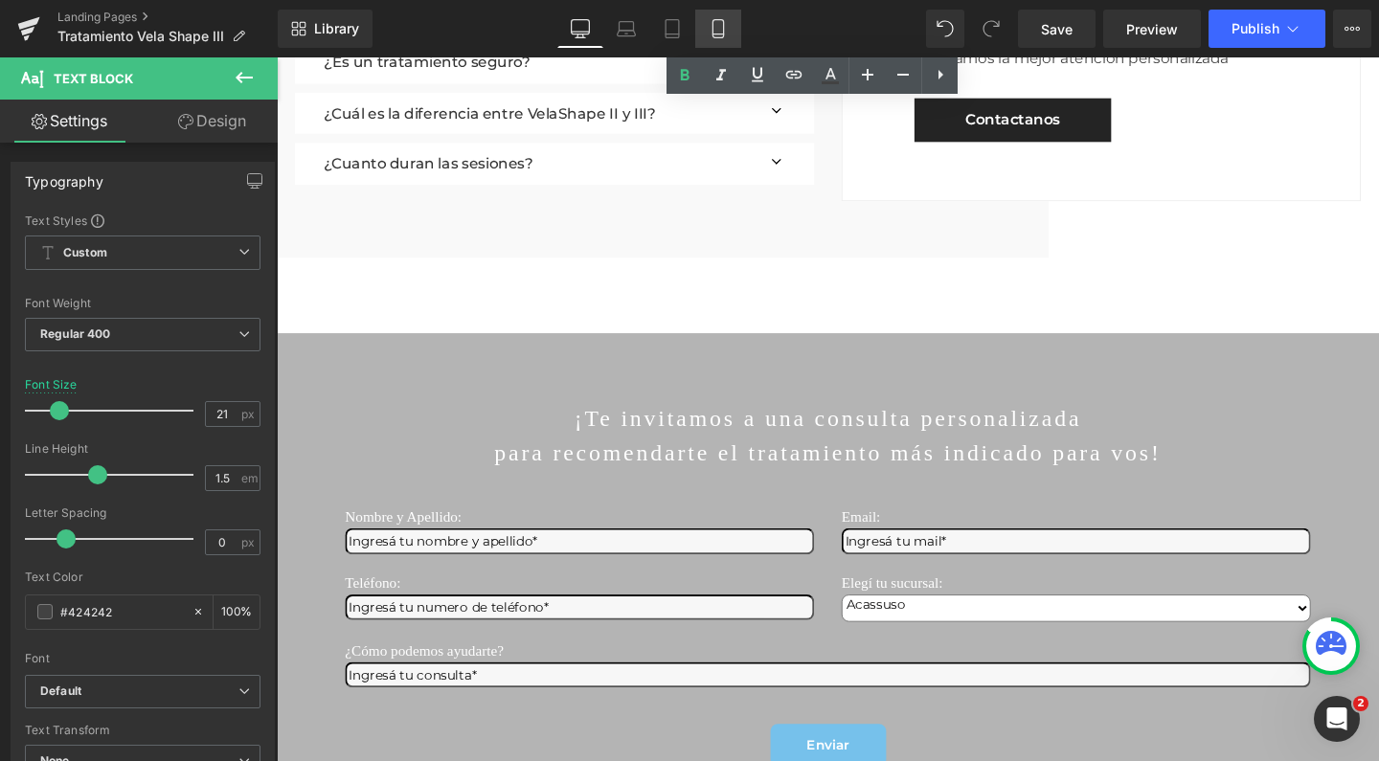
click at [723, 28] on icon at bounding box center [717, 29] width 11 height 18
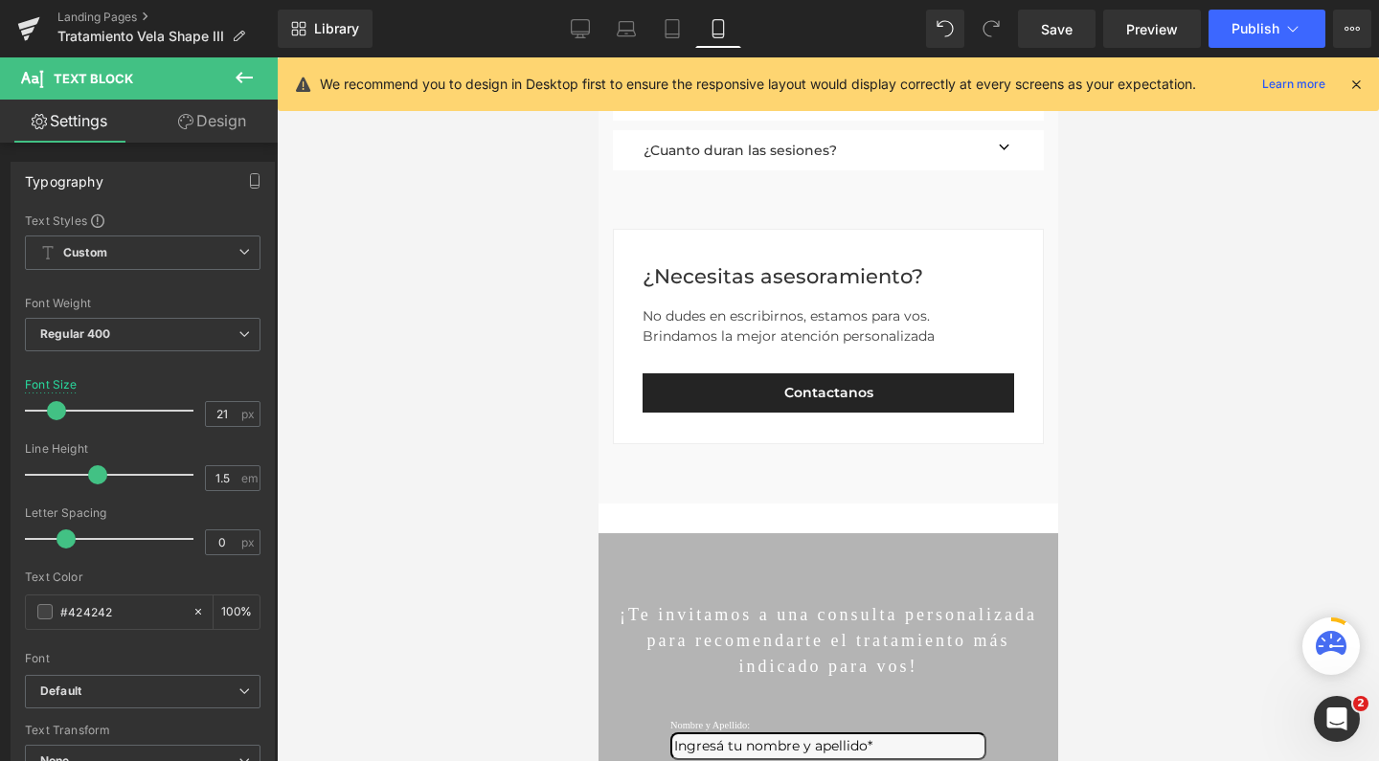
type input "19"
type input "100"
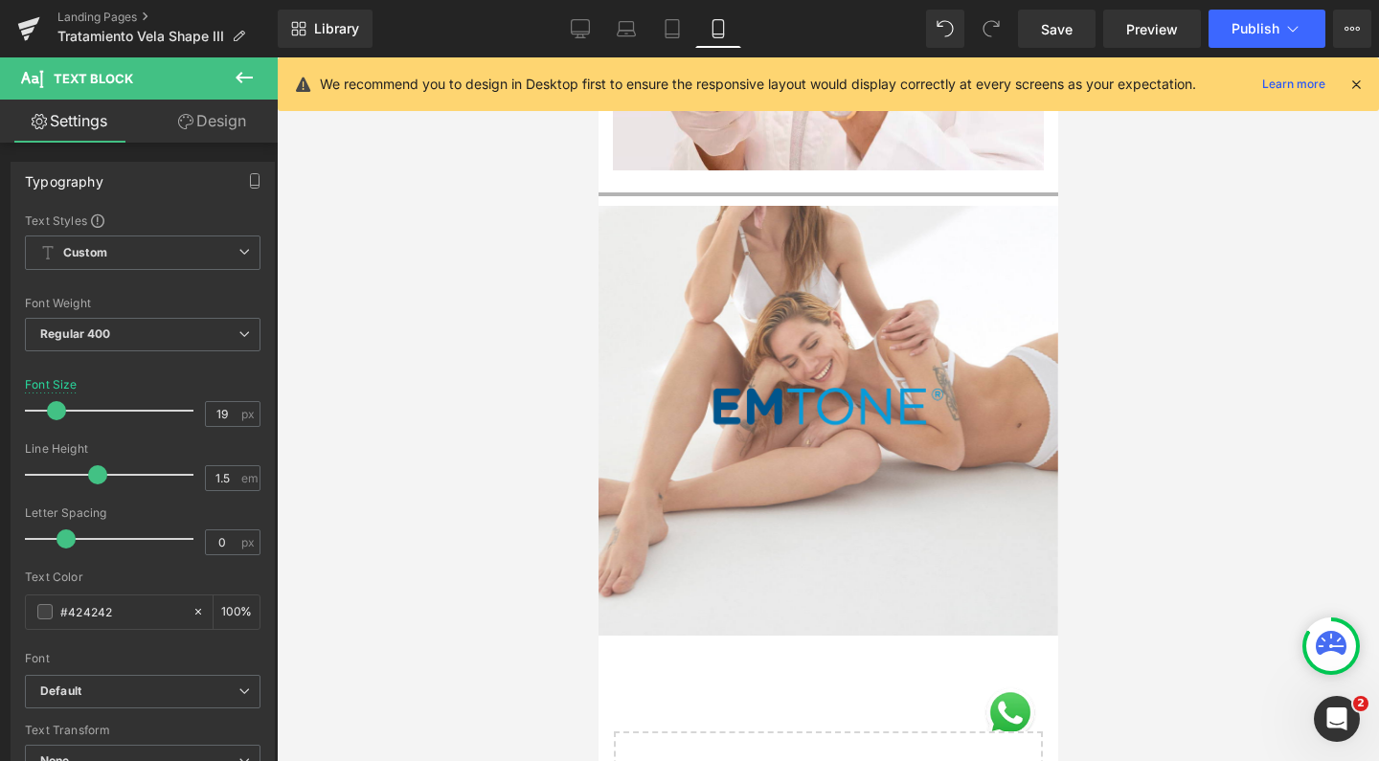
scroll to position [7633, 0]
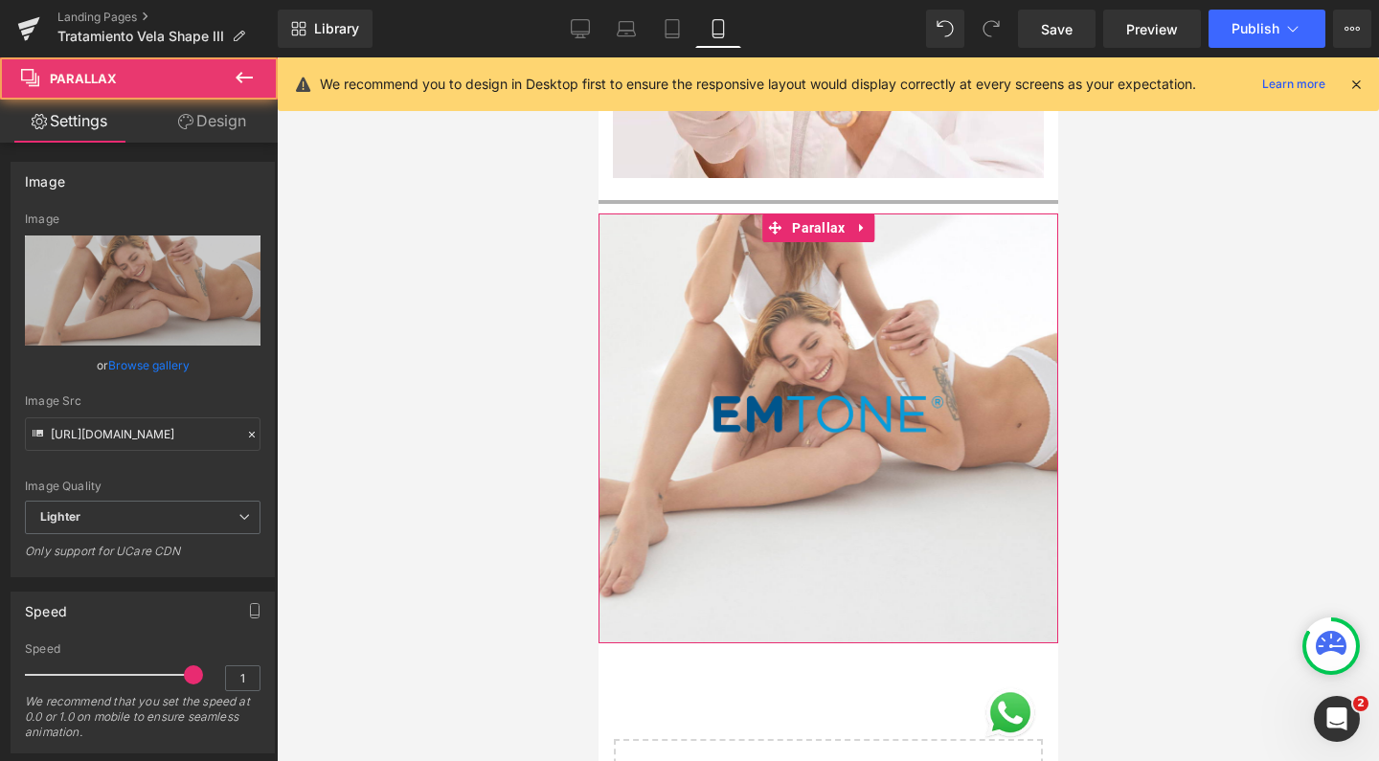
click at [642, 252] on div at bounding box center [827, 409] width 460 height 704
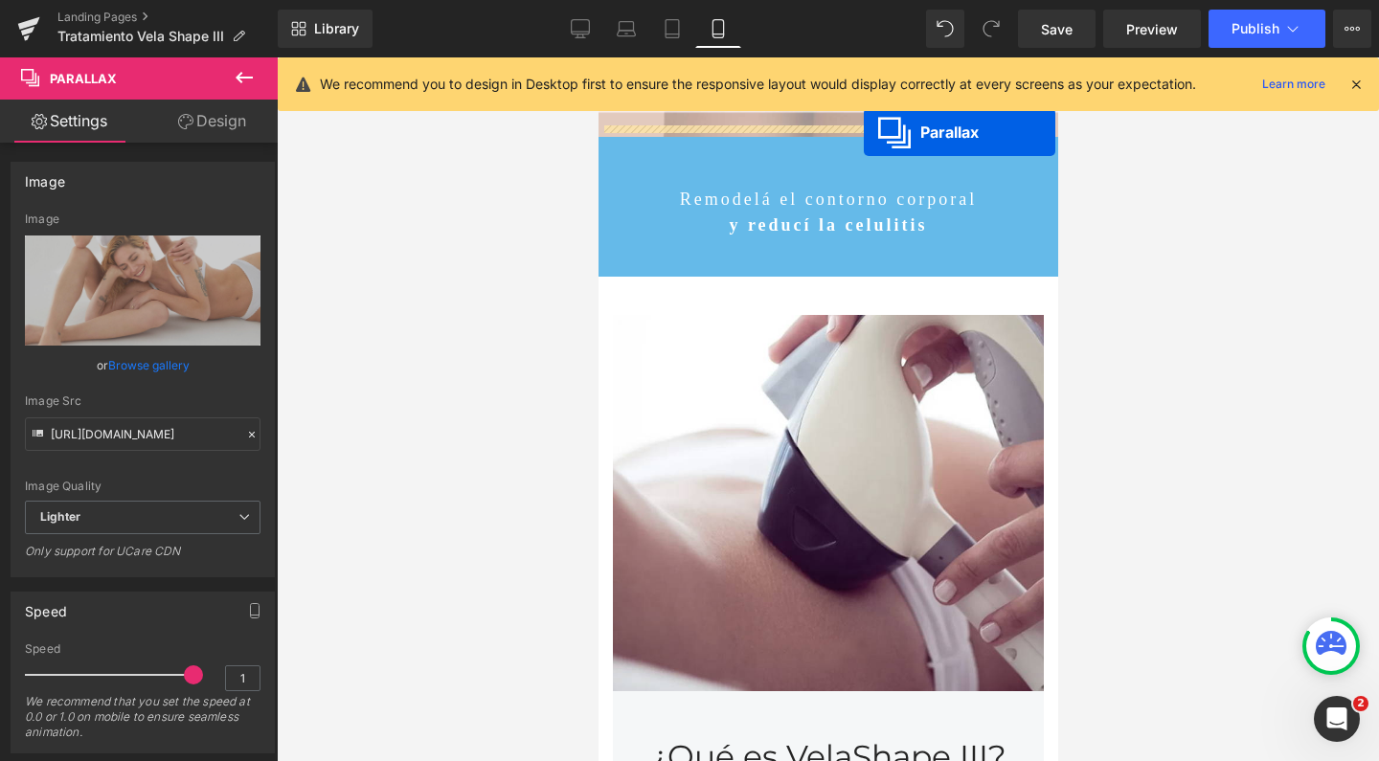
scroll to position [293, 0]
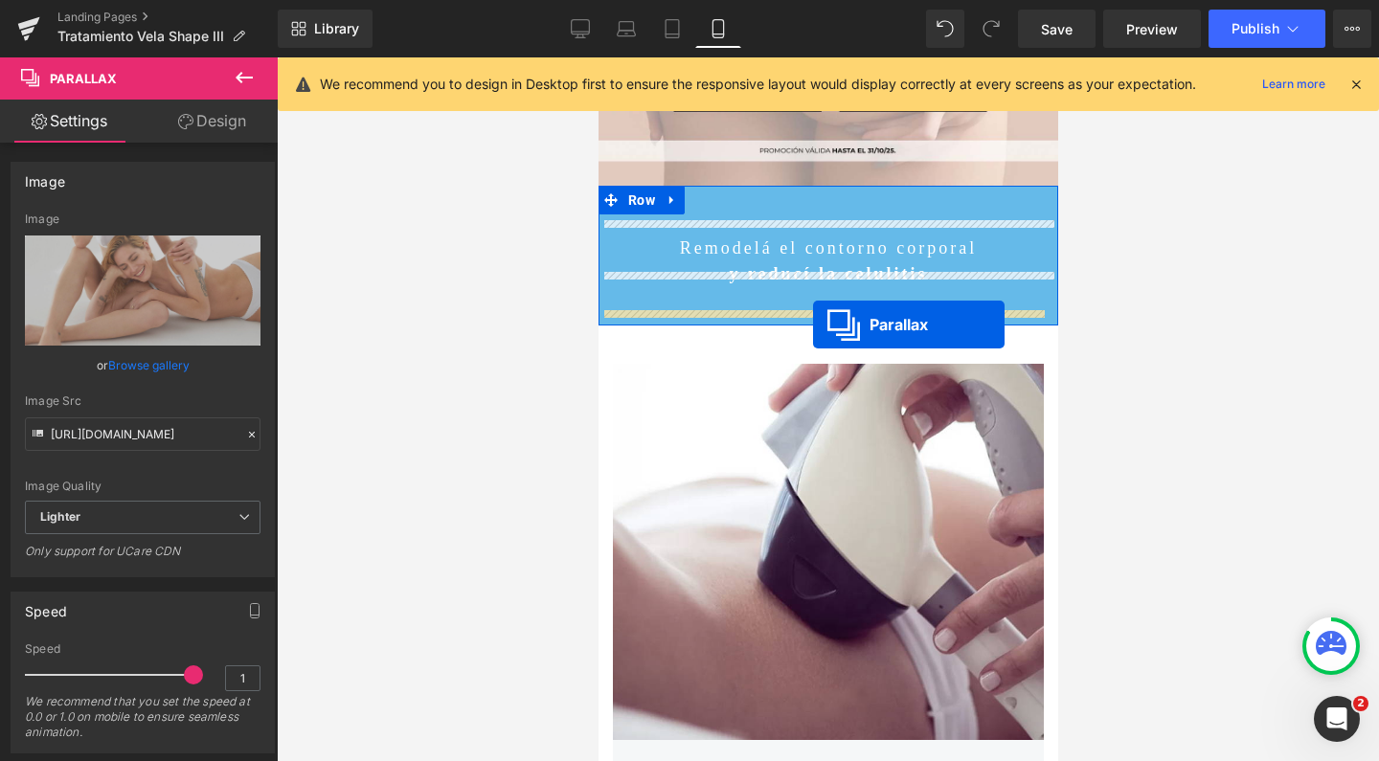
drag, startPoint x: 773, startPoint y: 230, endPoint x: 812, endPoint y: 323, distance: 100.8
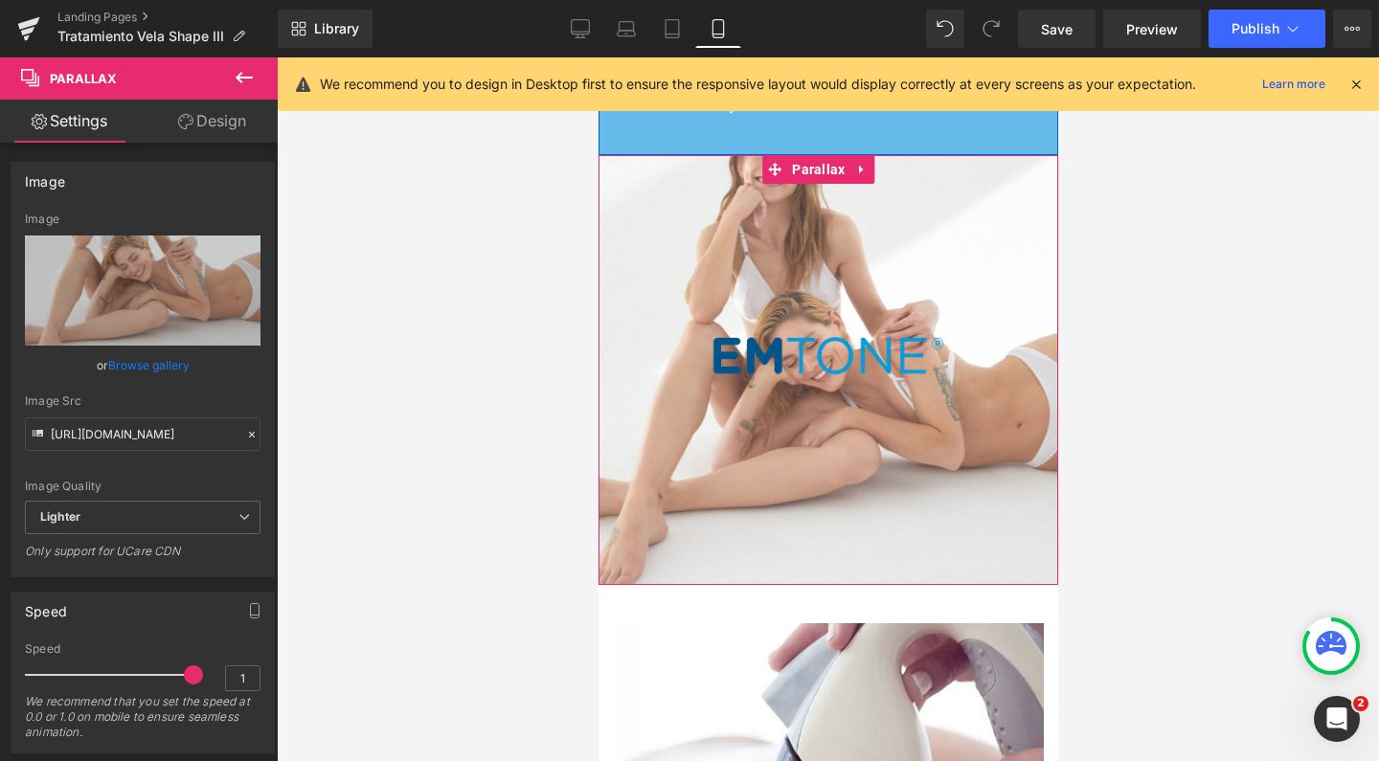
scroll to position [464, 0]
click at [810, 344] on span "Image" at bounding box center [817, 355] width 39 height 23
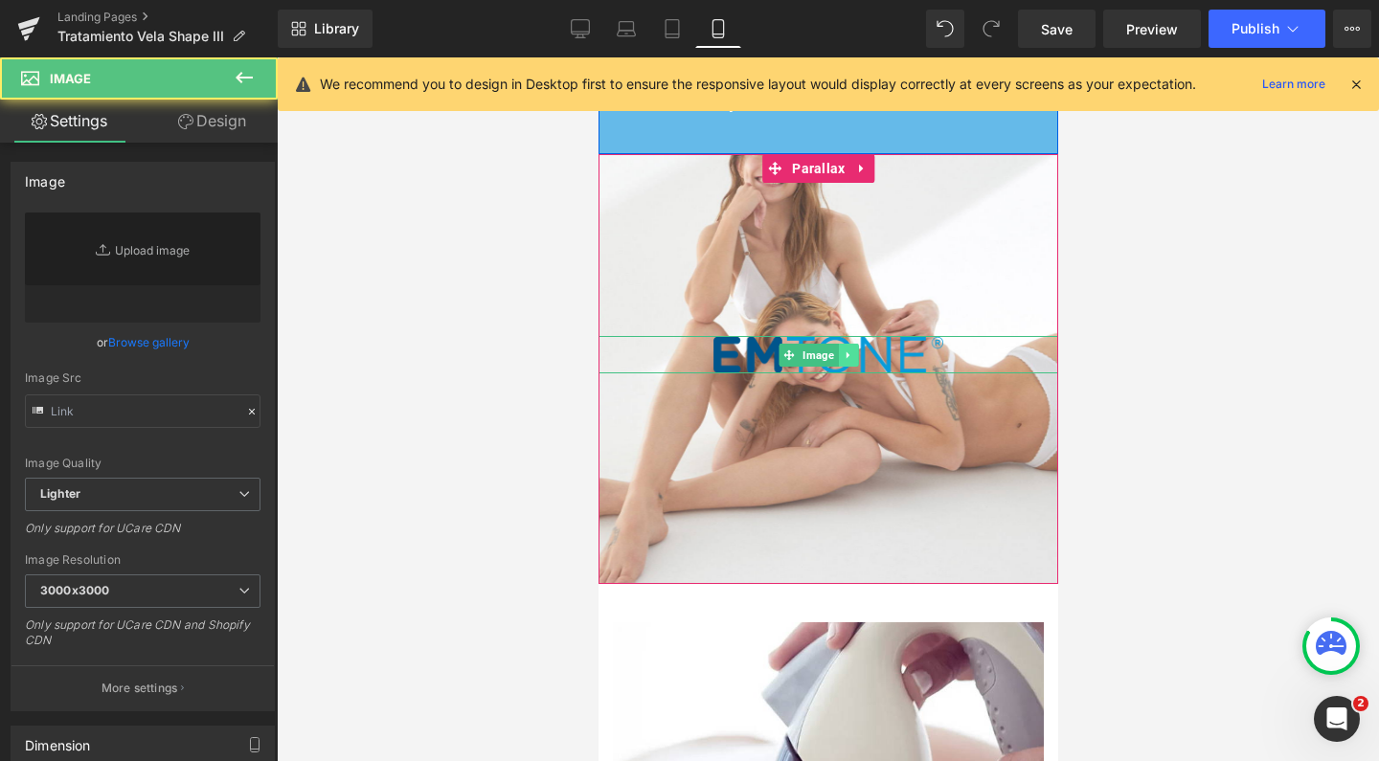
type input "https://ucarecdn.com/a56302ce-62cd-4c27-b595-10e102823fe6/-/format/auto/-/previ…"
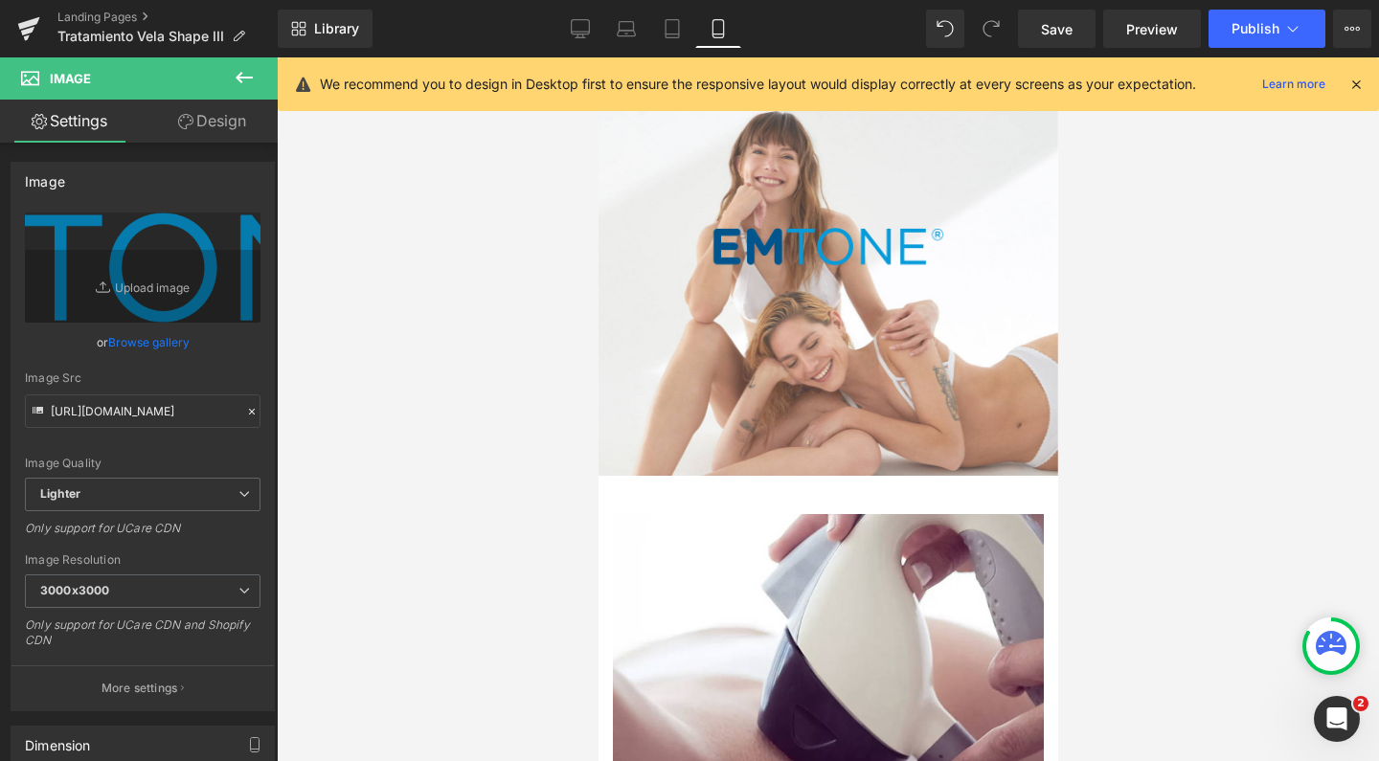
scroll to position [557, 0]
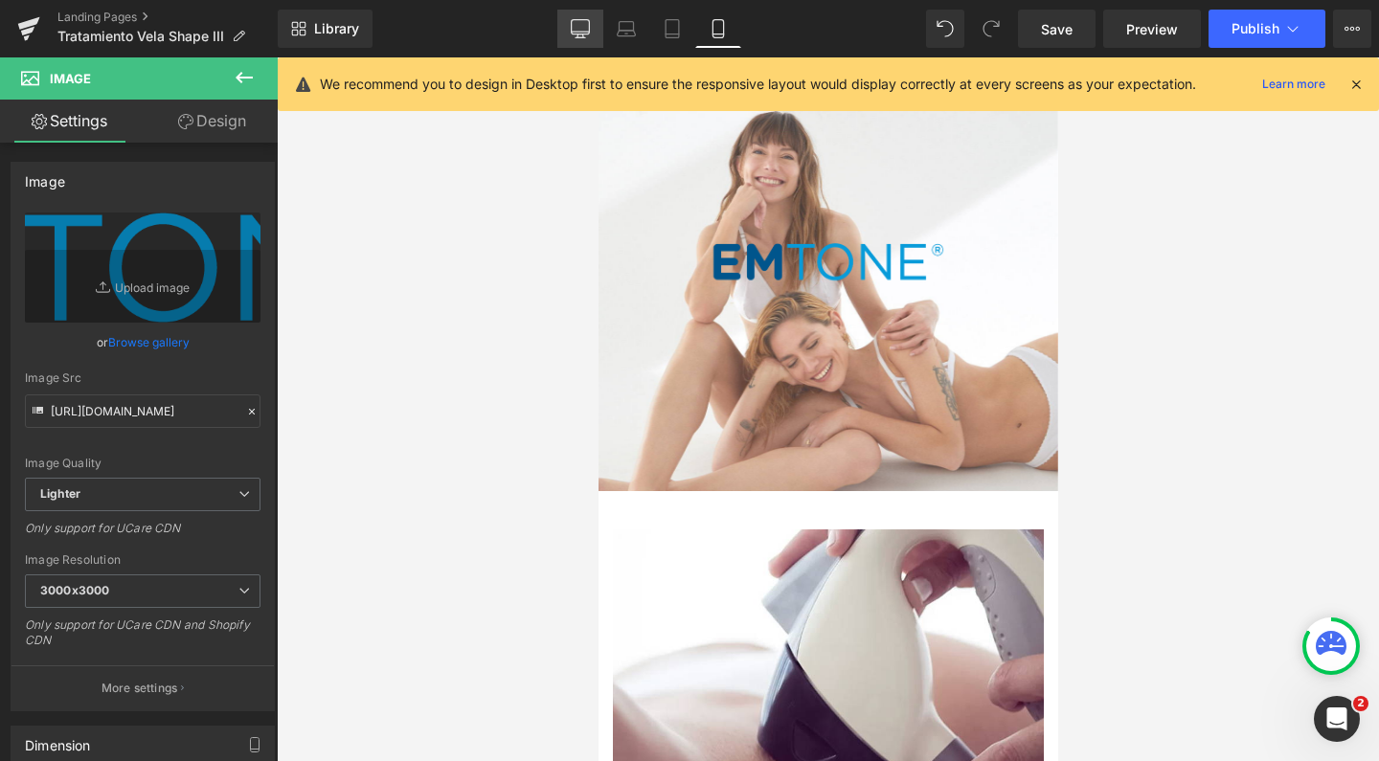
click at [575, 34] on icon at bounding box center [581, 27] width 18 height 14
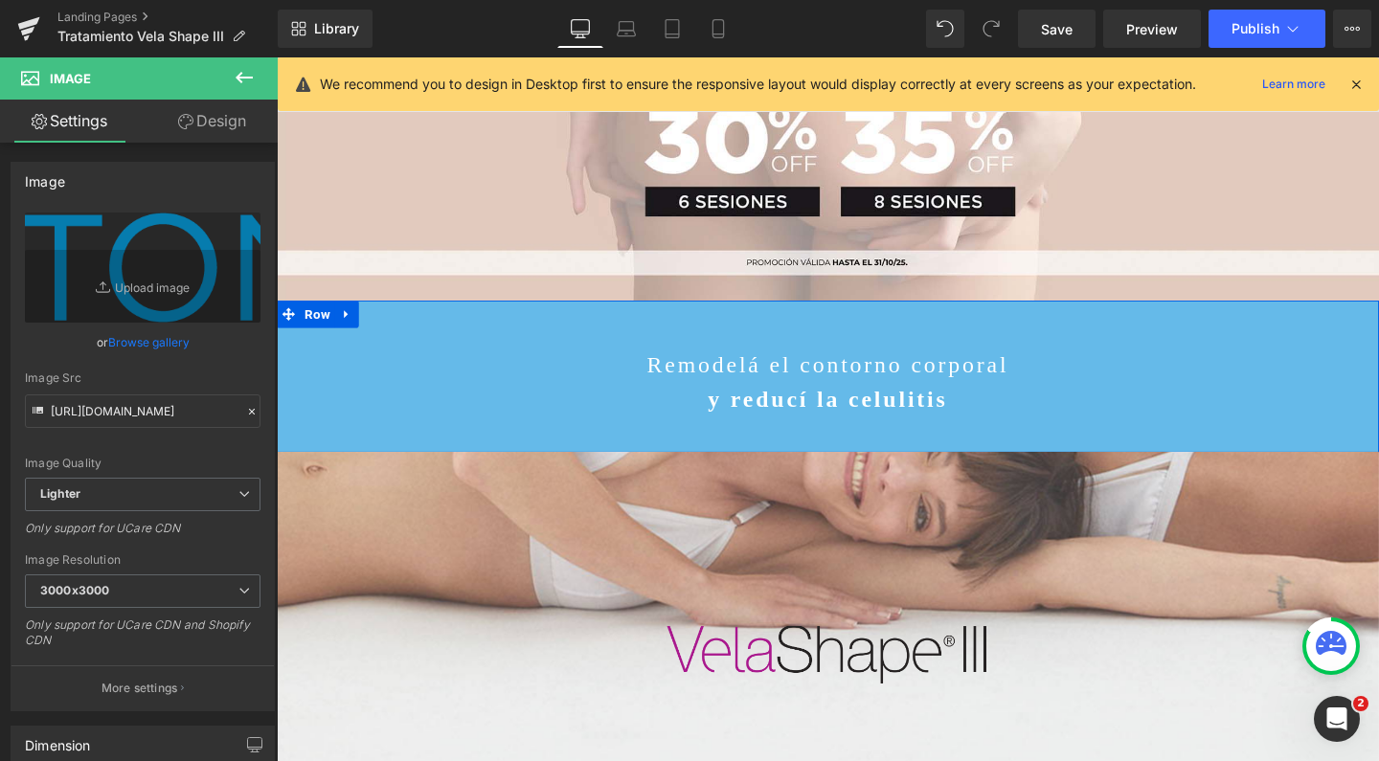
scroll to position [427, 0]
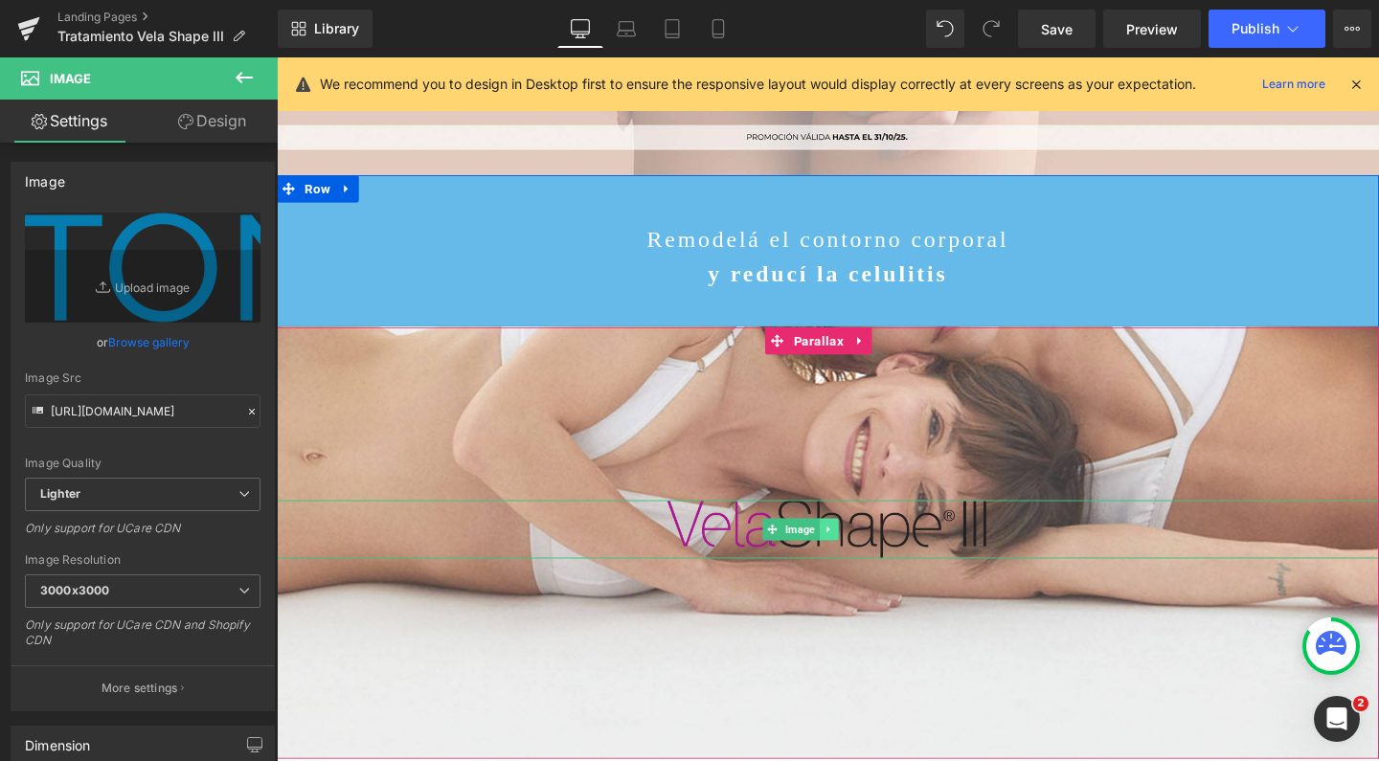
click at [862, 548] on icon at bounding box center [856, 553] width 11 height 11
click at [857, 542] on link at bounding box center [847, 553] width 20 height 23
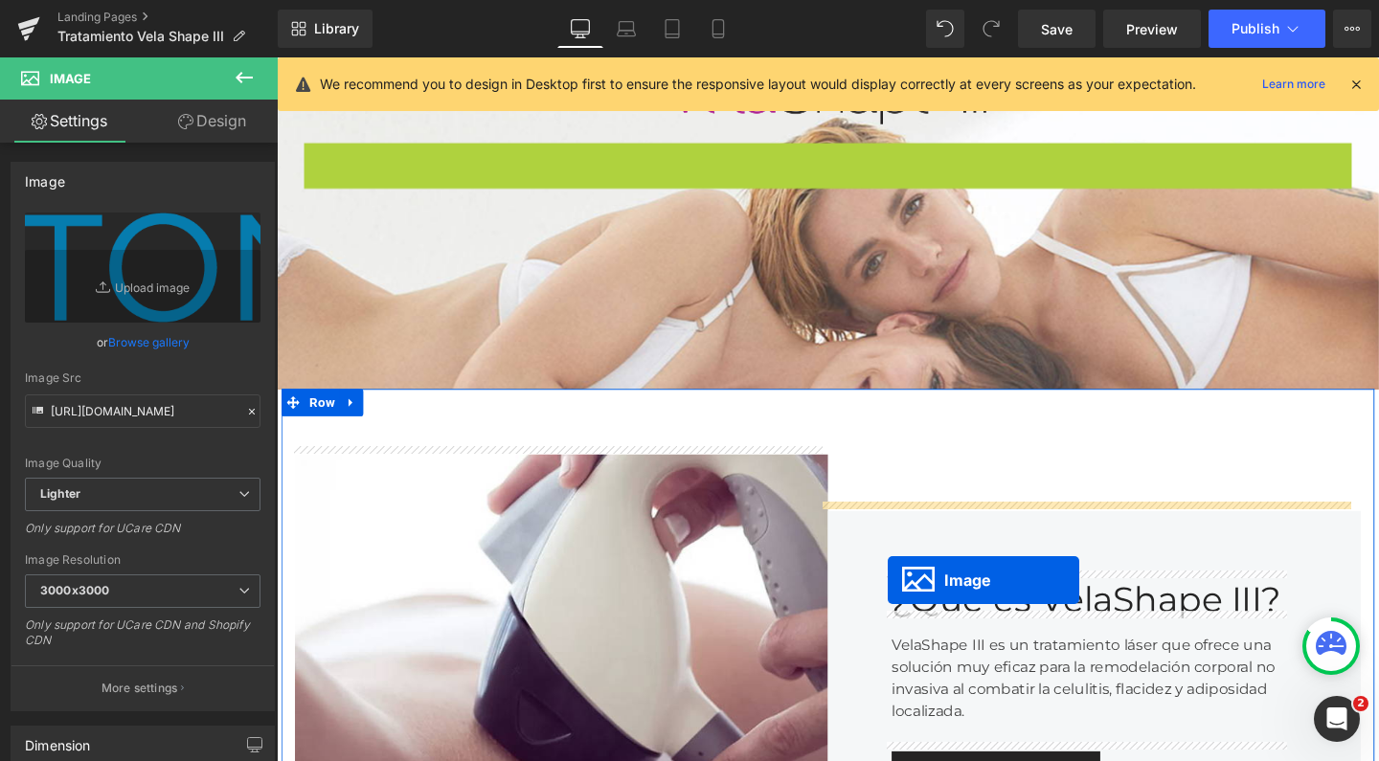
scroll to position [6487, 1139]
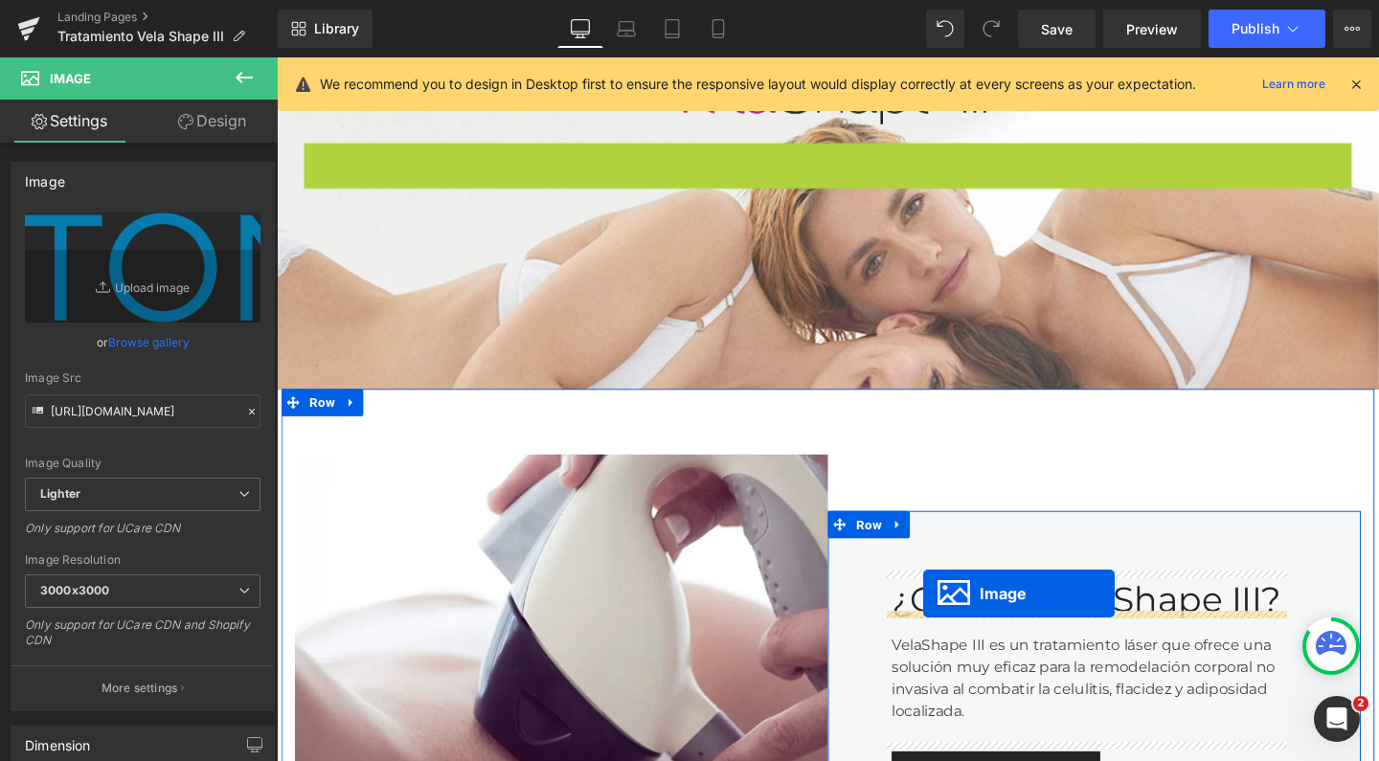
drag, startPoint x: 843, startPoint y: 184, endPoint x: 956, endPoint y: 621, distance: 452.1
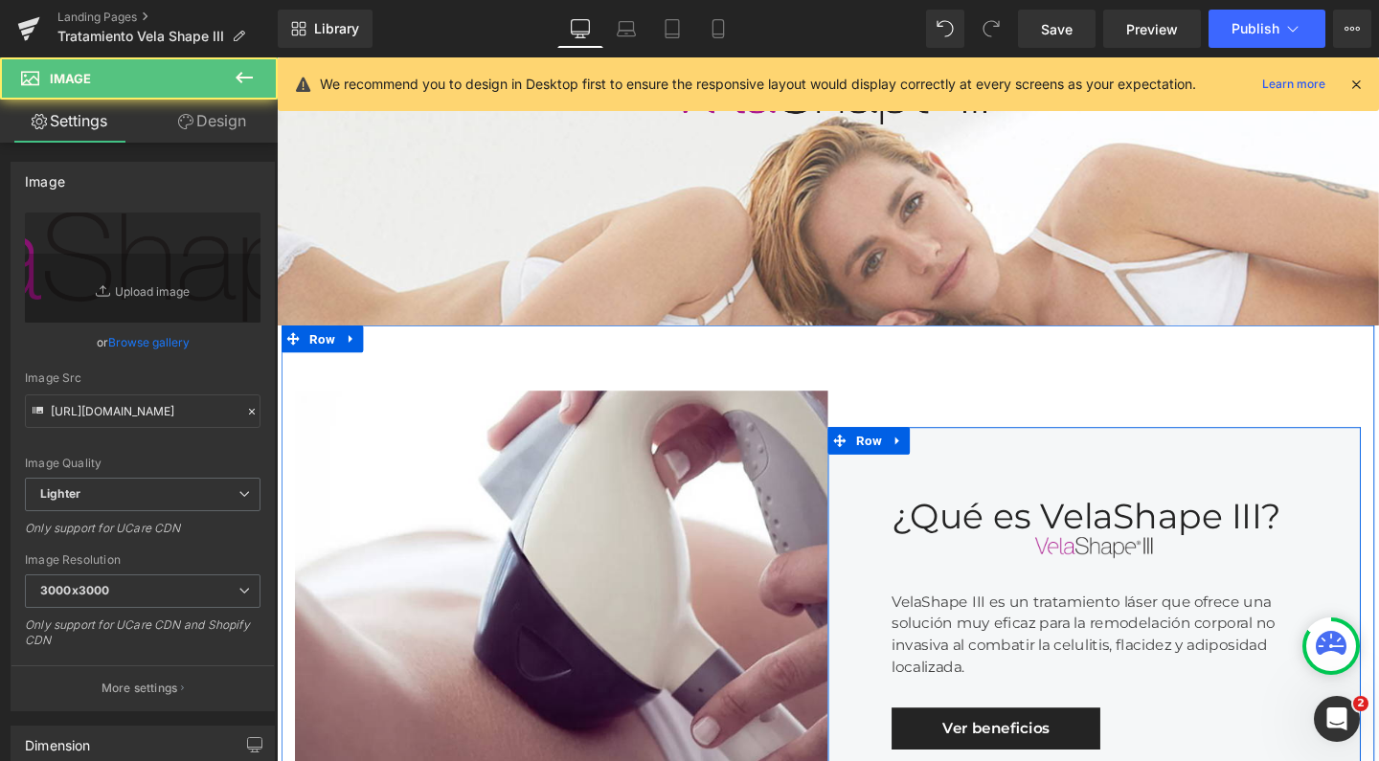
scroll to position [6420, 1139]
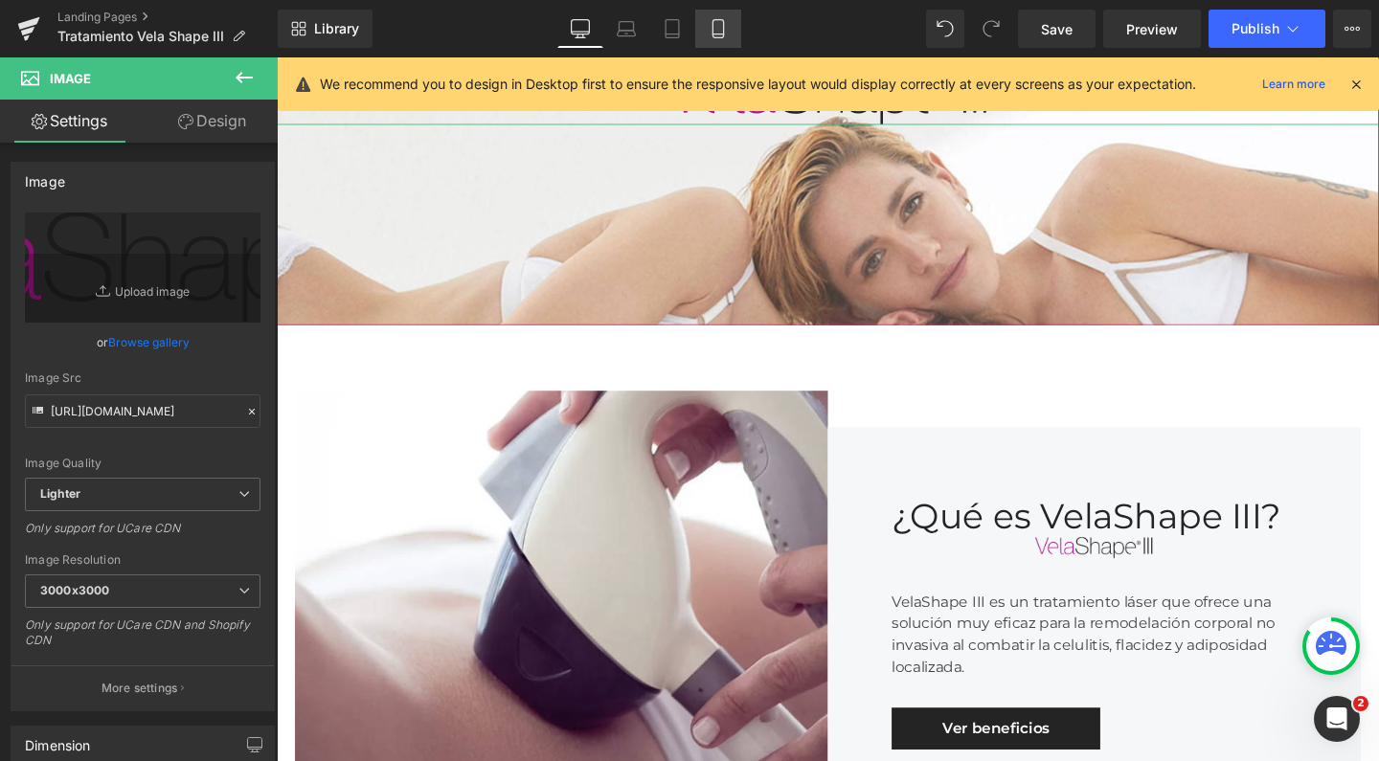
click at [717, 34] on icon at bounding box center [717, 34] width 11 height 0
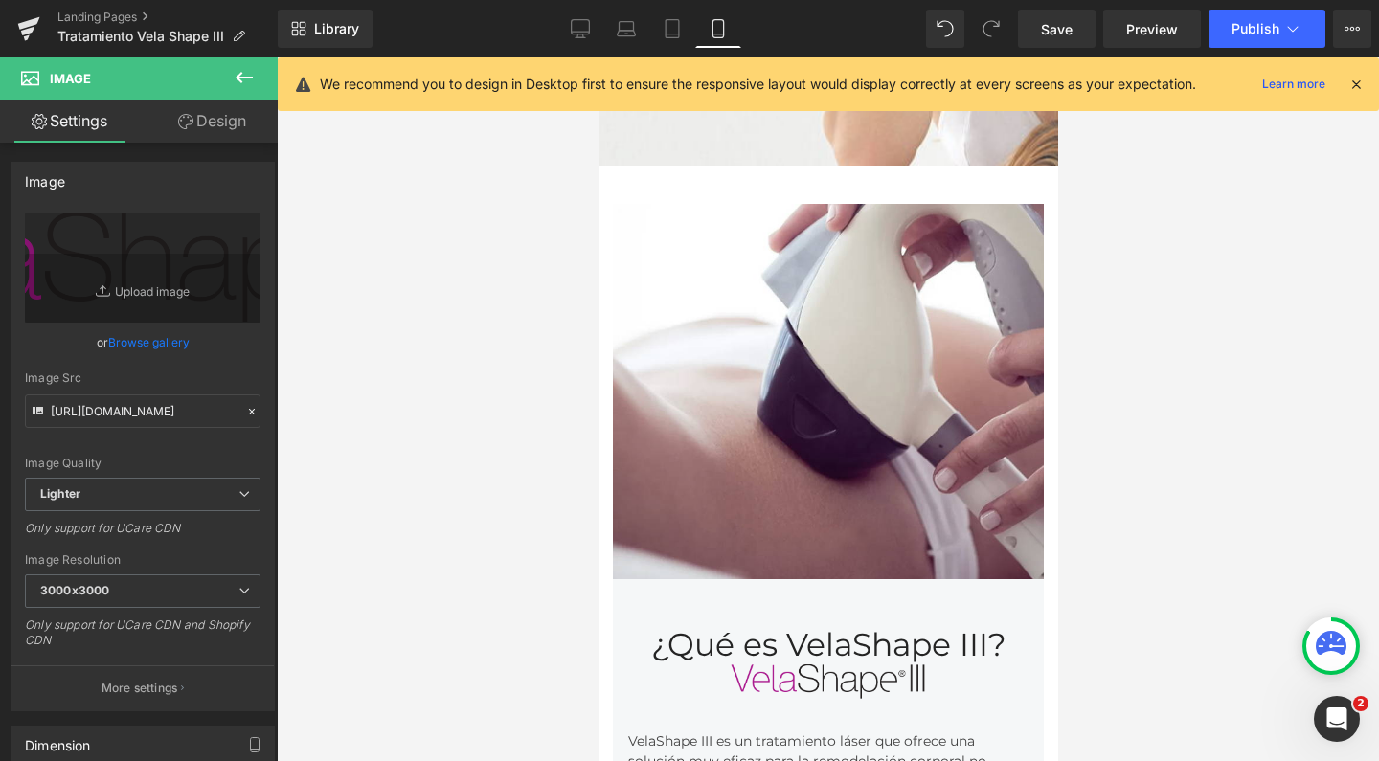
type input "50"
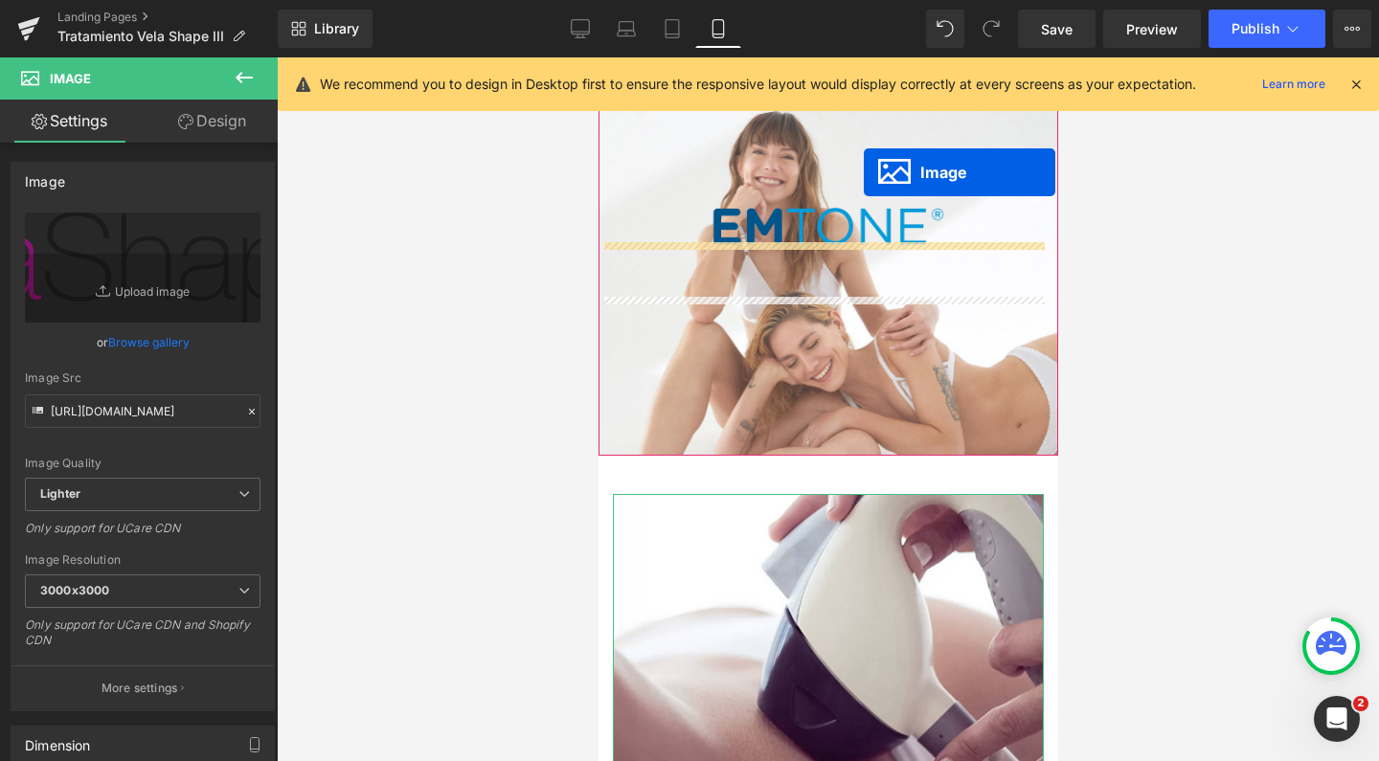
scroll to position [543, 0]
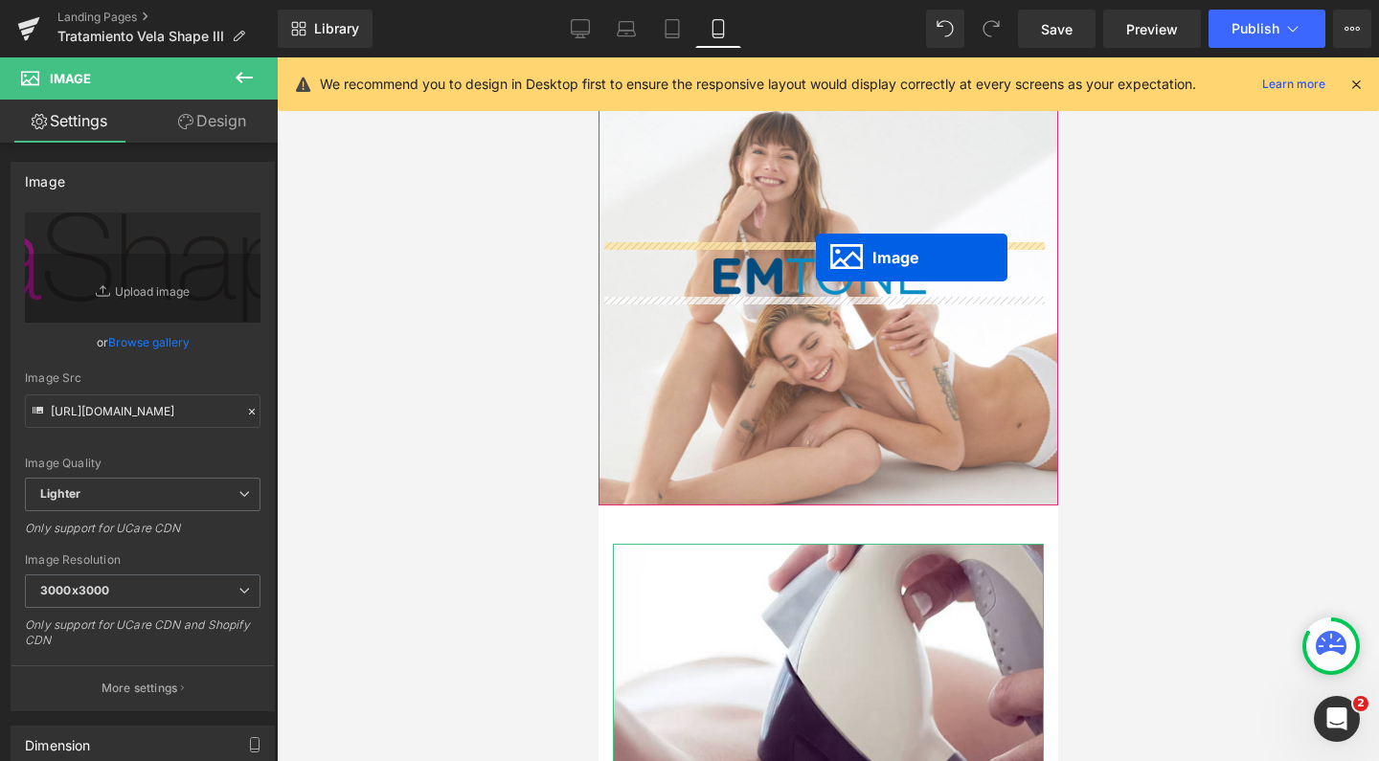
drag, startPoint x: 786, startPoint y: 563, endPoint x: 815, endPoint y: 258, distance: 306.8
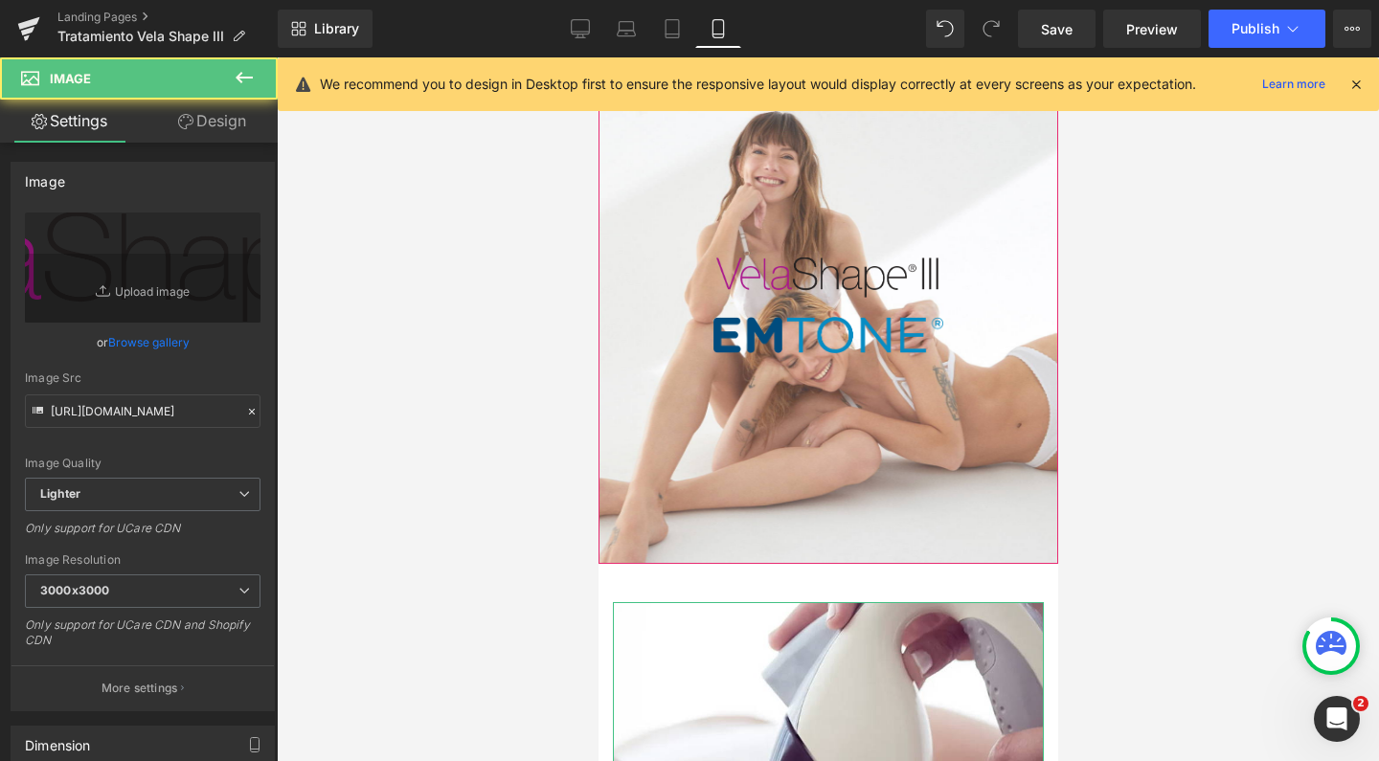
scroll to position [9338, 440]
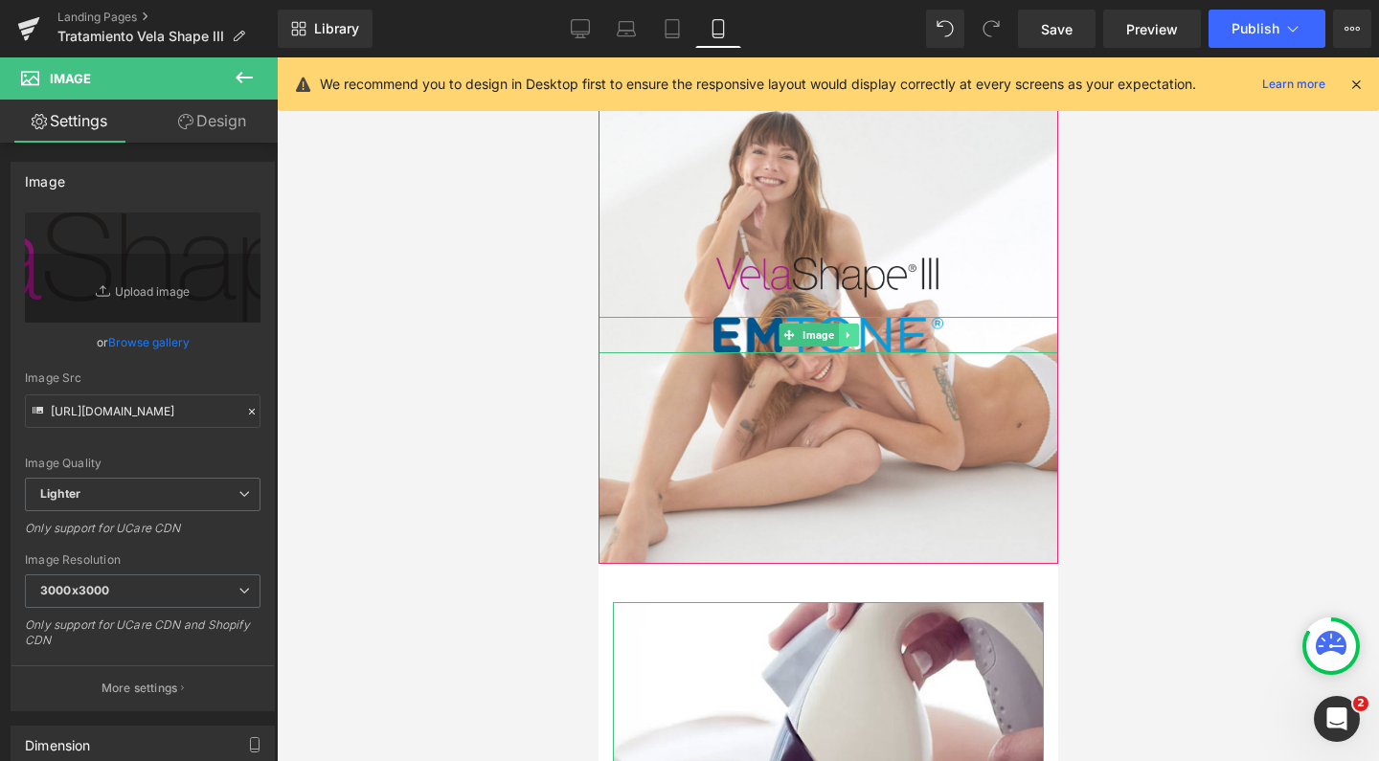
click at [844, 332] on icon at bounding box center [845, 335] width 3 height 7
click at [856, 329] on icon at bounding box center [857, 334] width 11 height 11
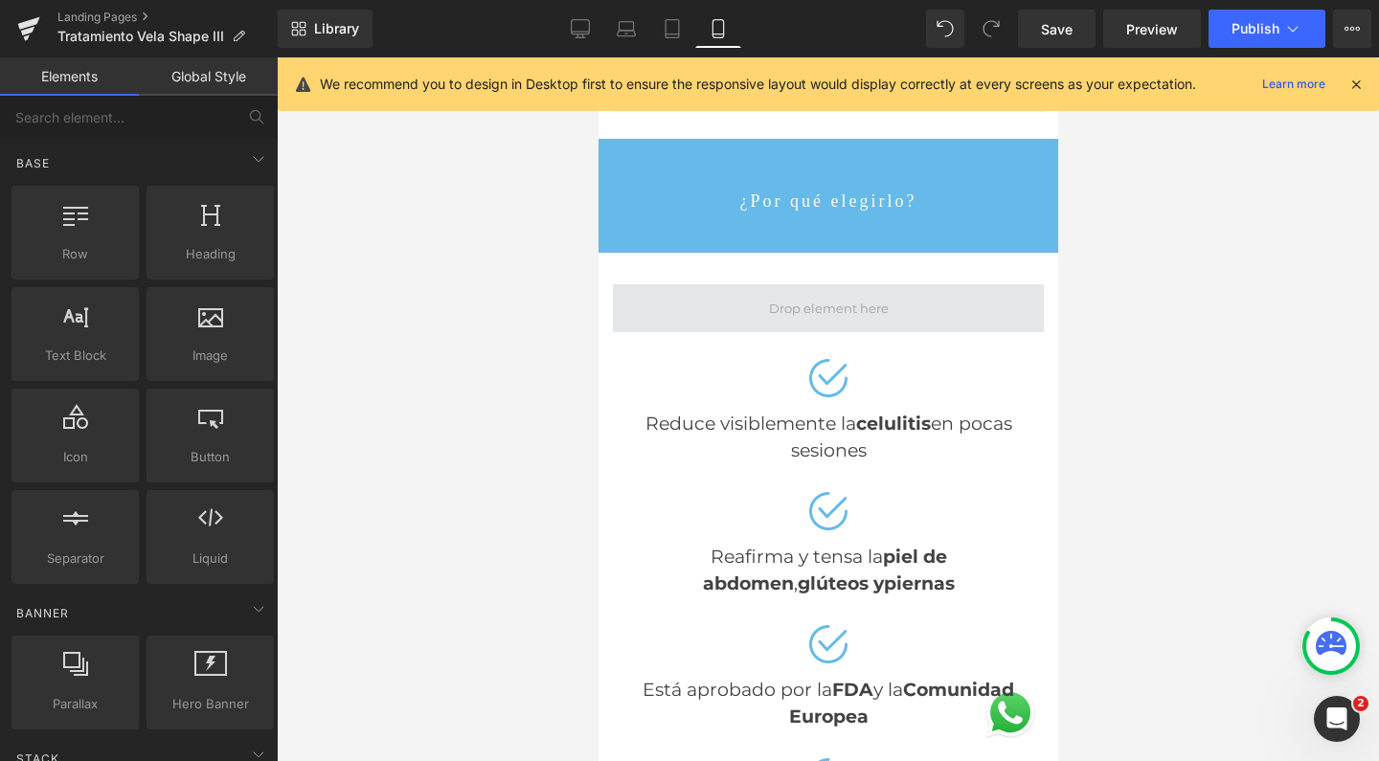
scroll to position [1638, 0]
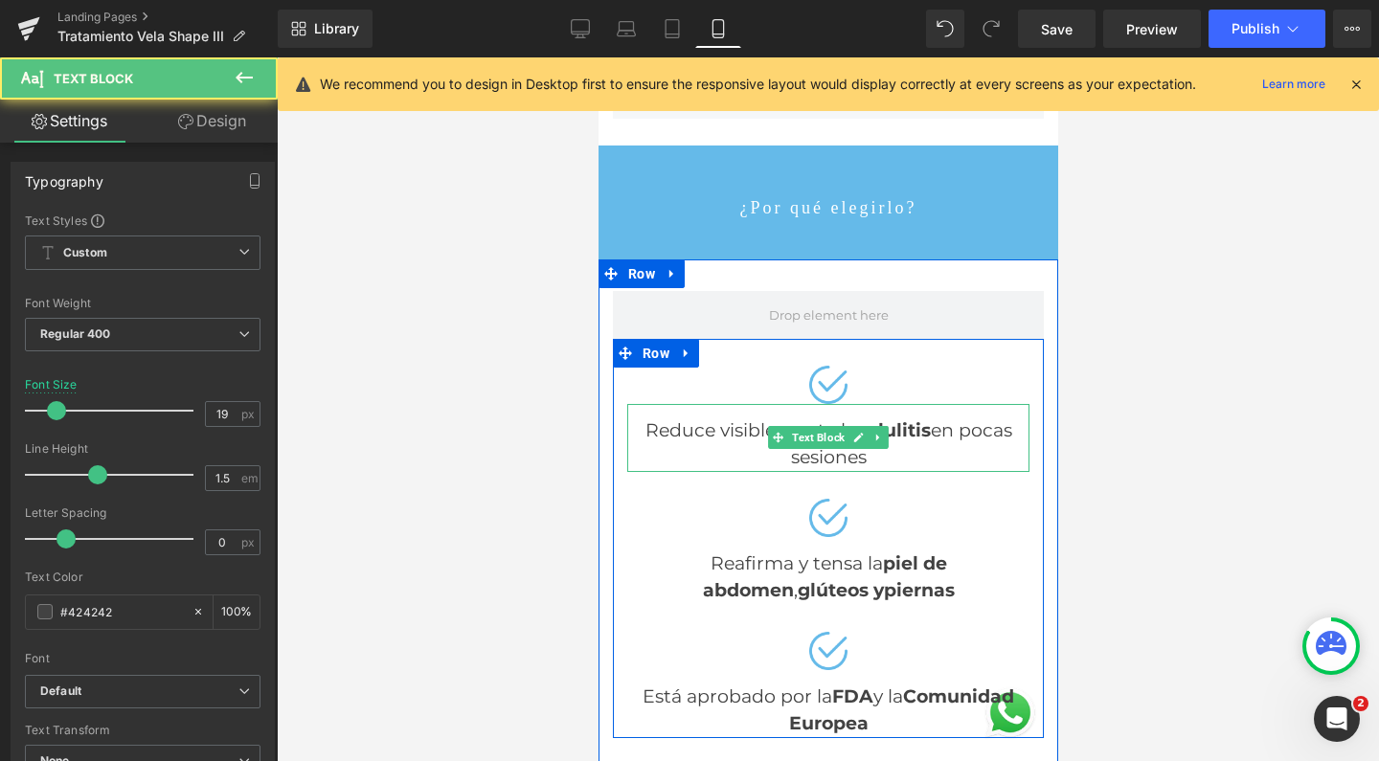
click at [717, 404] on div "Reduce visiblemente la celulitis en pocas sesiones" at bounding box center [827, 438] width 402 height 68
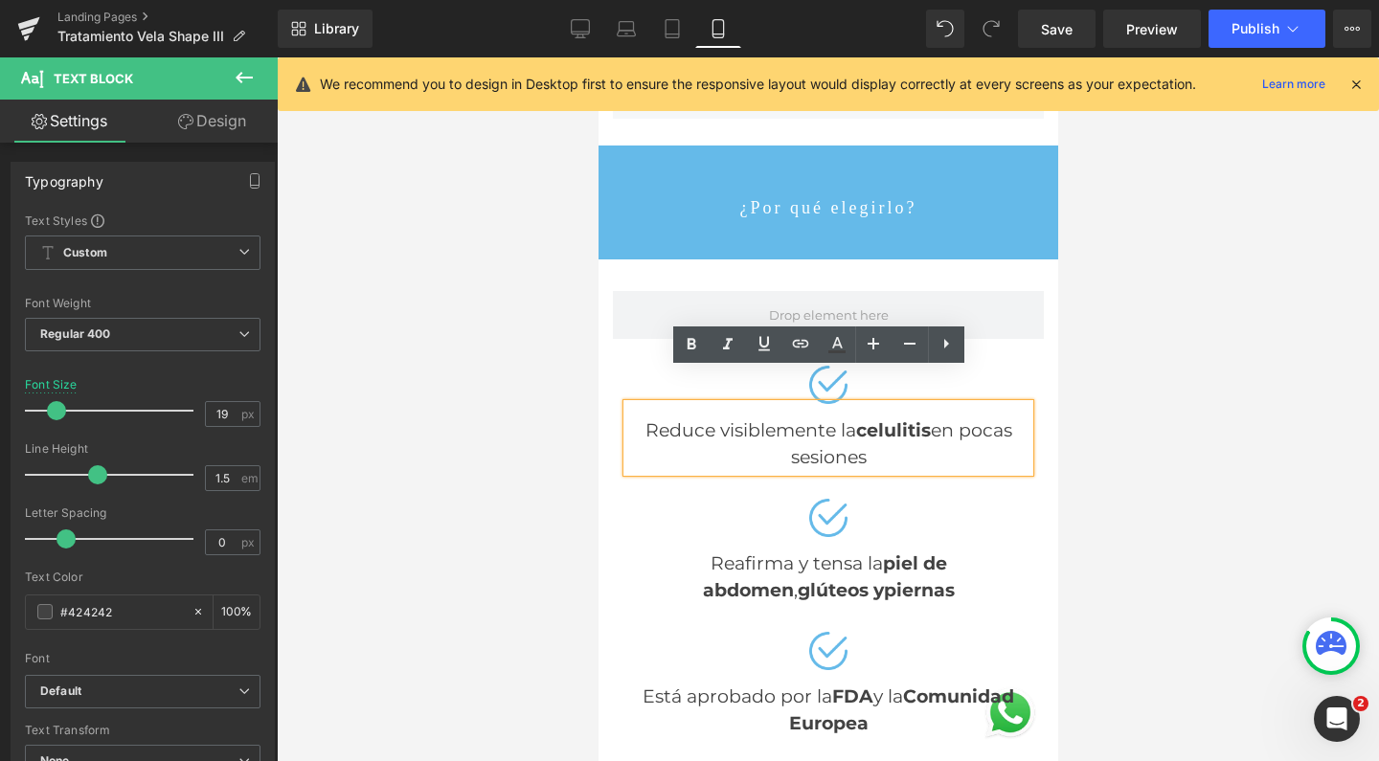
click at [884, 419] on strong "celulitis" at bounding box center [892, 430] width 75 height 22
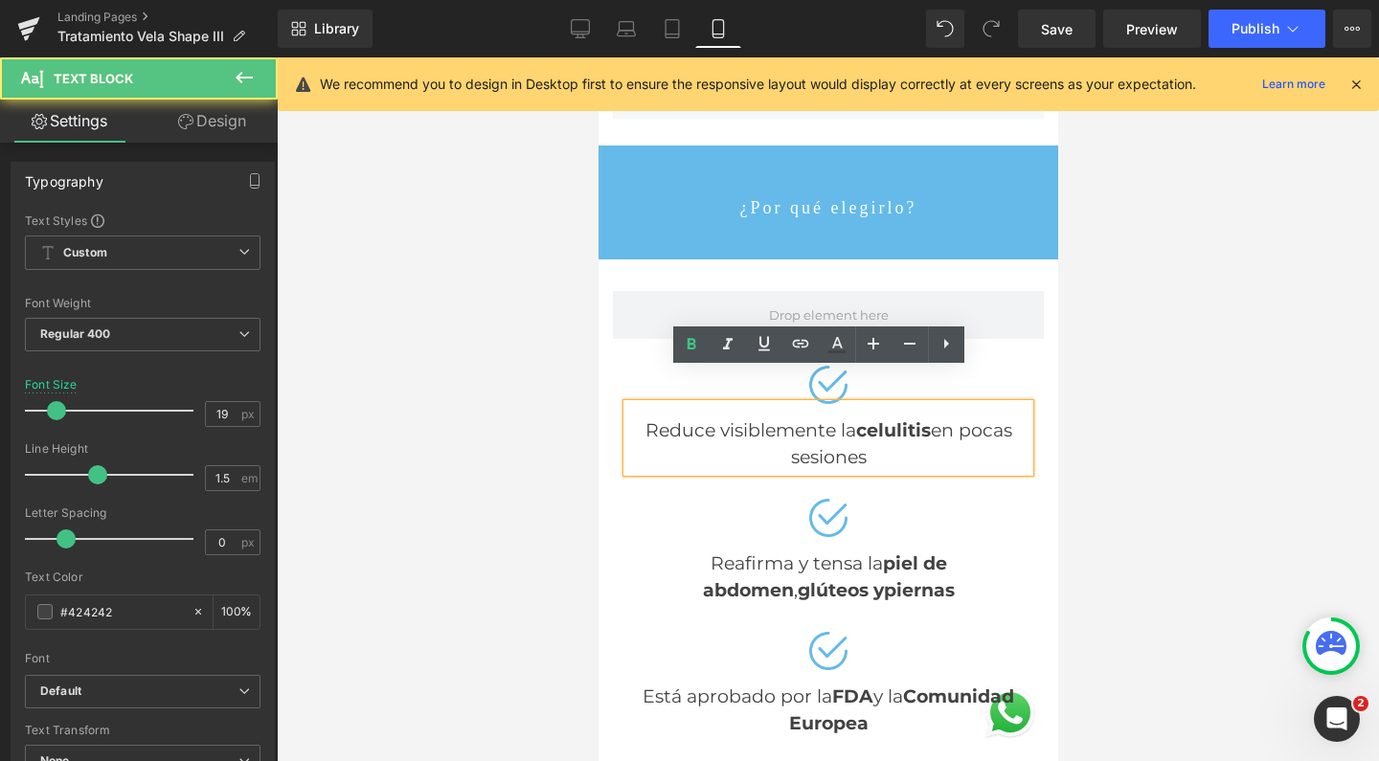
click at [821, 404] on div "Reduce visiblemente la celulitis en pocas sesiones" at bounding box center [827, 438] width 402 height 68
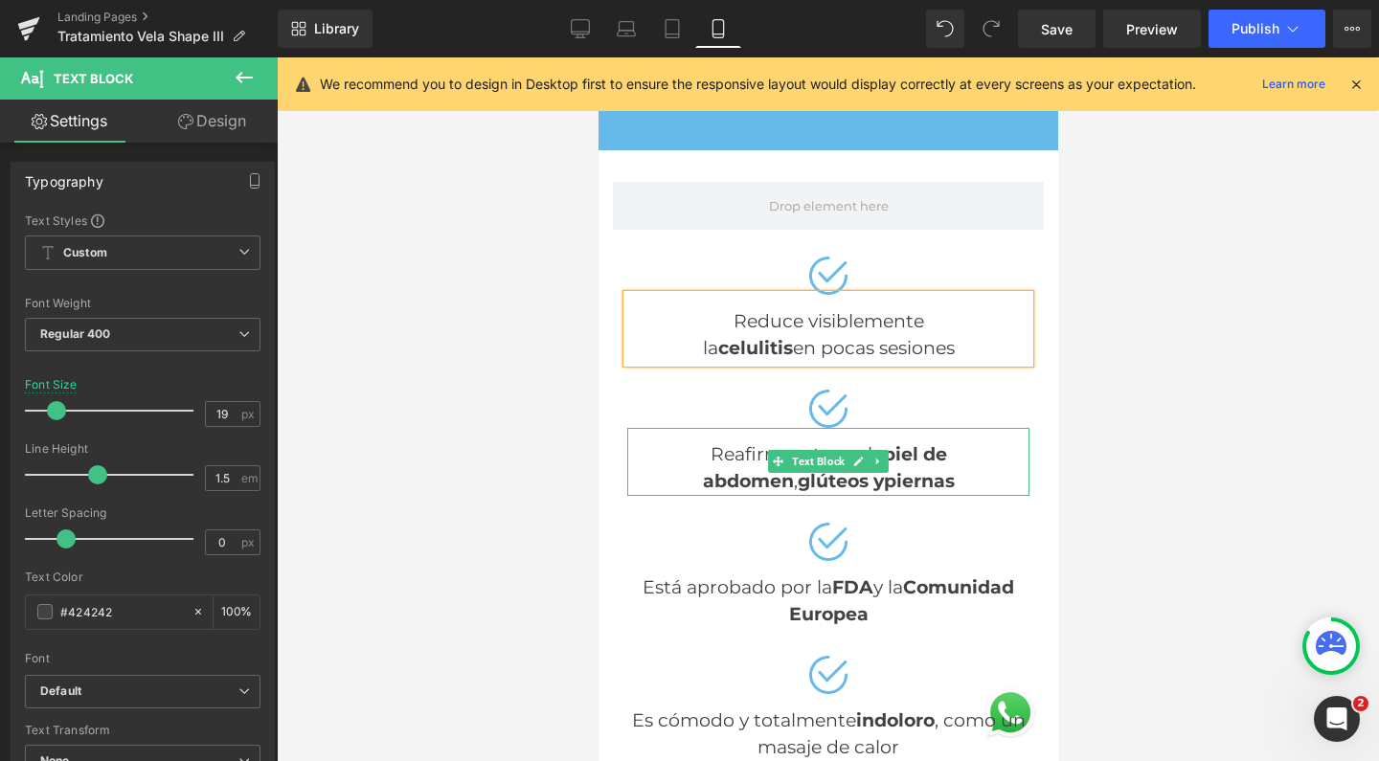
scroll to position [1762, 0]
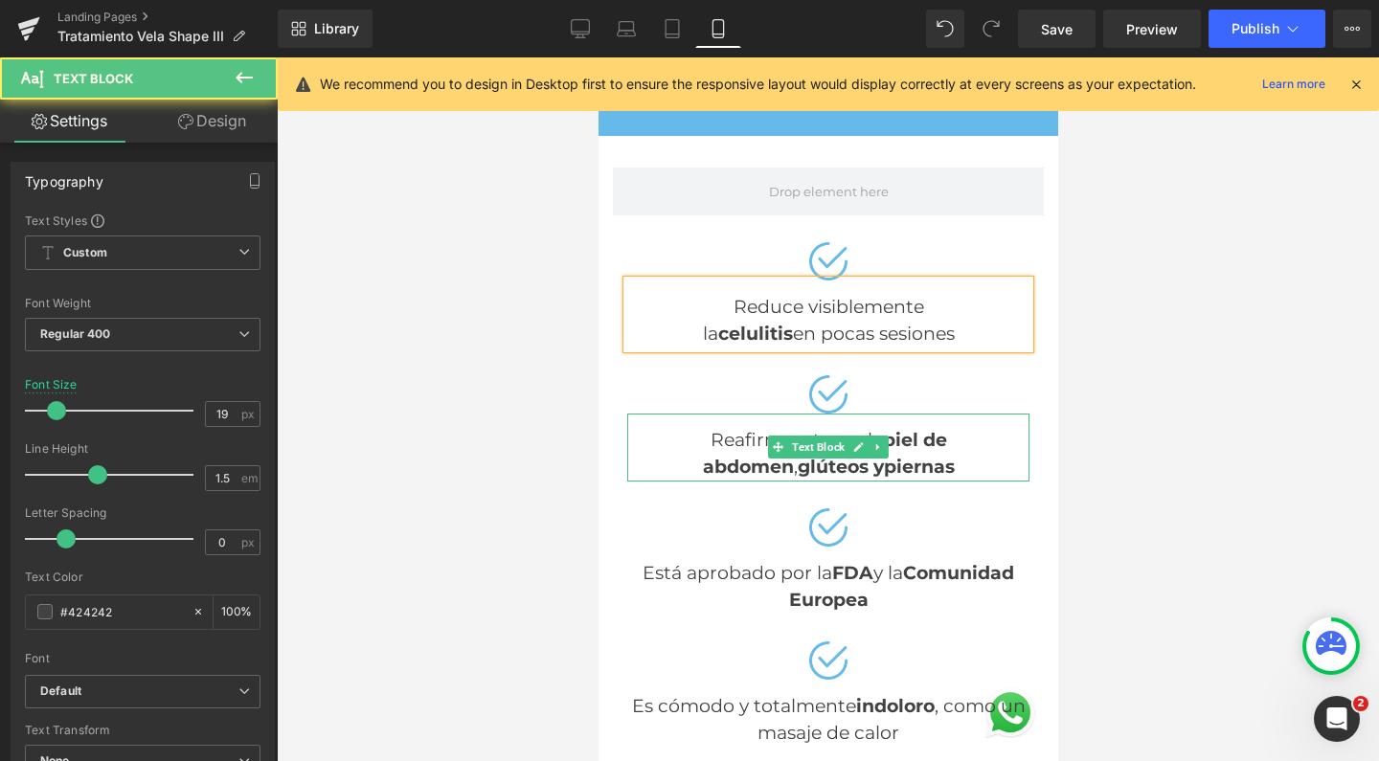
click at [915, 420] on div "Reafirma y tensa la piel de abdomen , glúteos y piernas" at bounding box center [827, 448] width 402 height 68
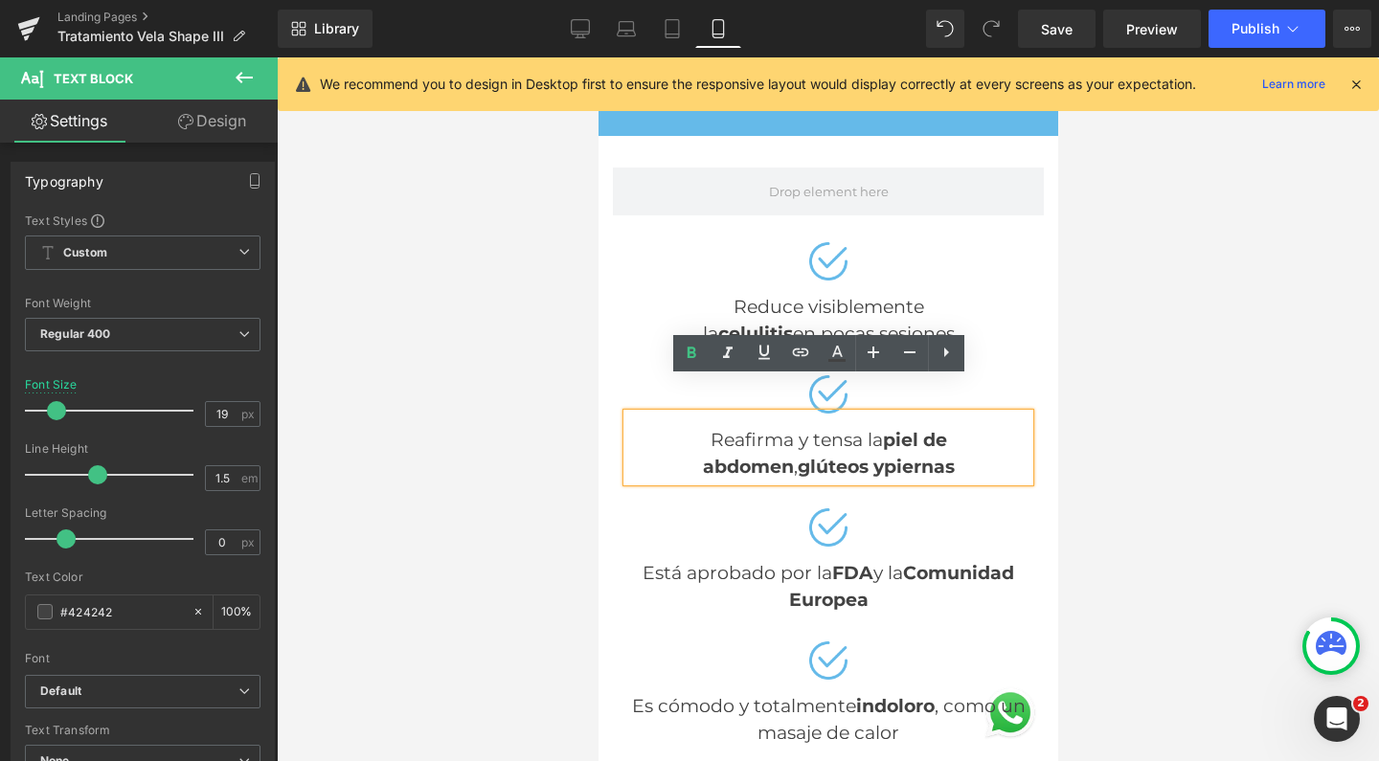
click at [802, 414] on div "Reafirma y tensa la piel de abdomen , glúteos y piernas" at bounding box center [827, 448] width 402 height 68
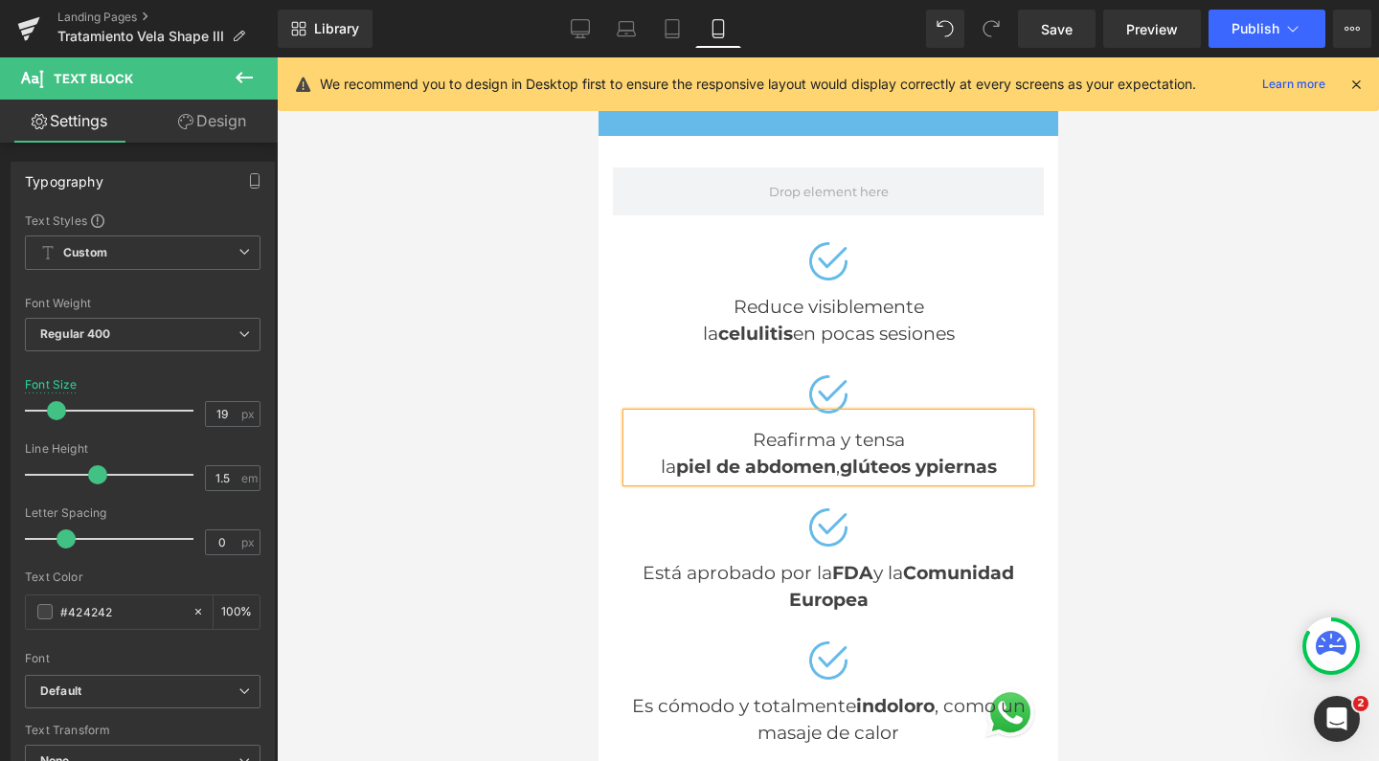
click at [839, 456] on strong "glúteos y" at bounding box center [882, 467] width 86 height 22
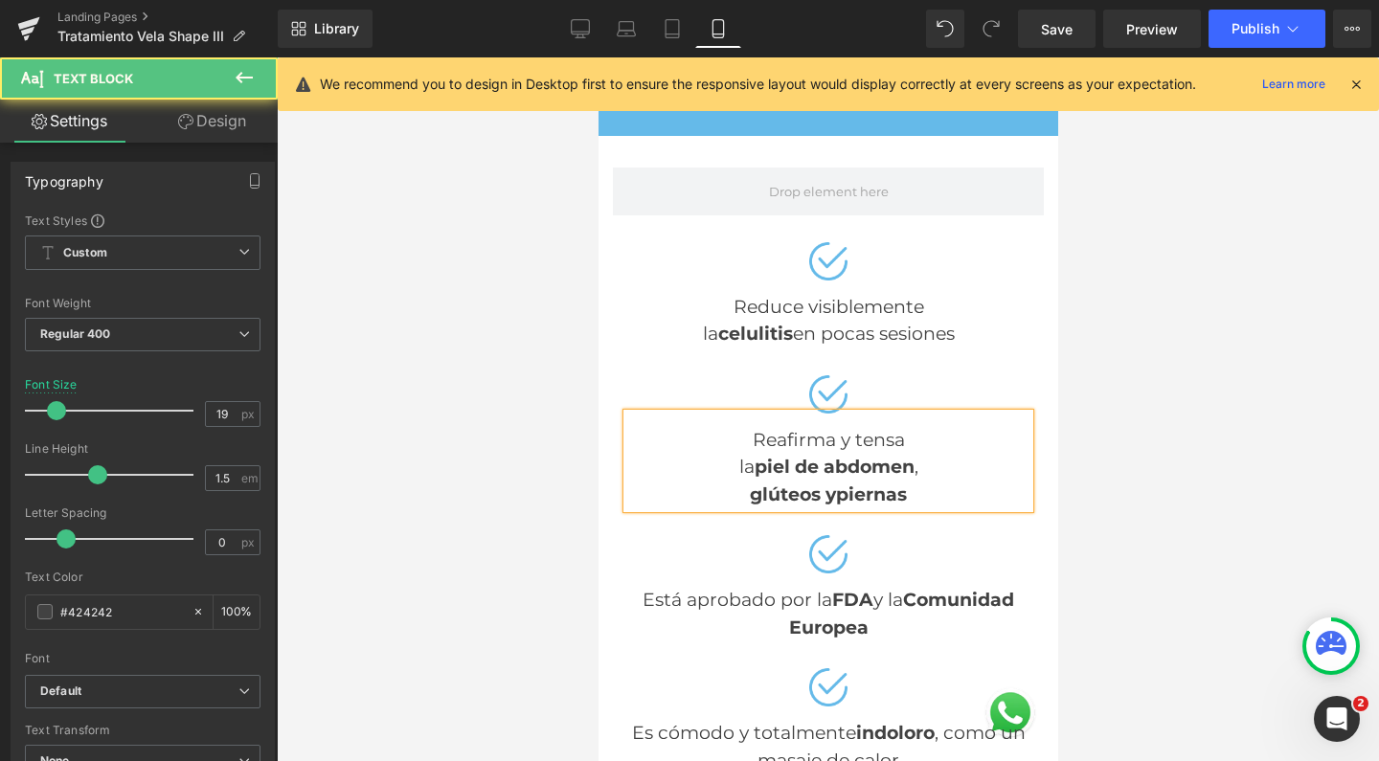
scroll to position [10, 10]
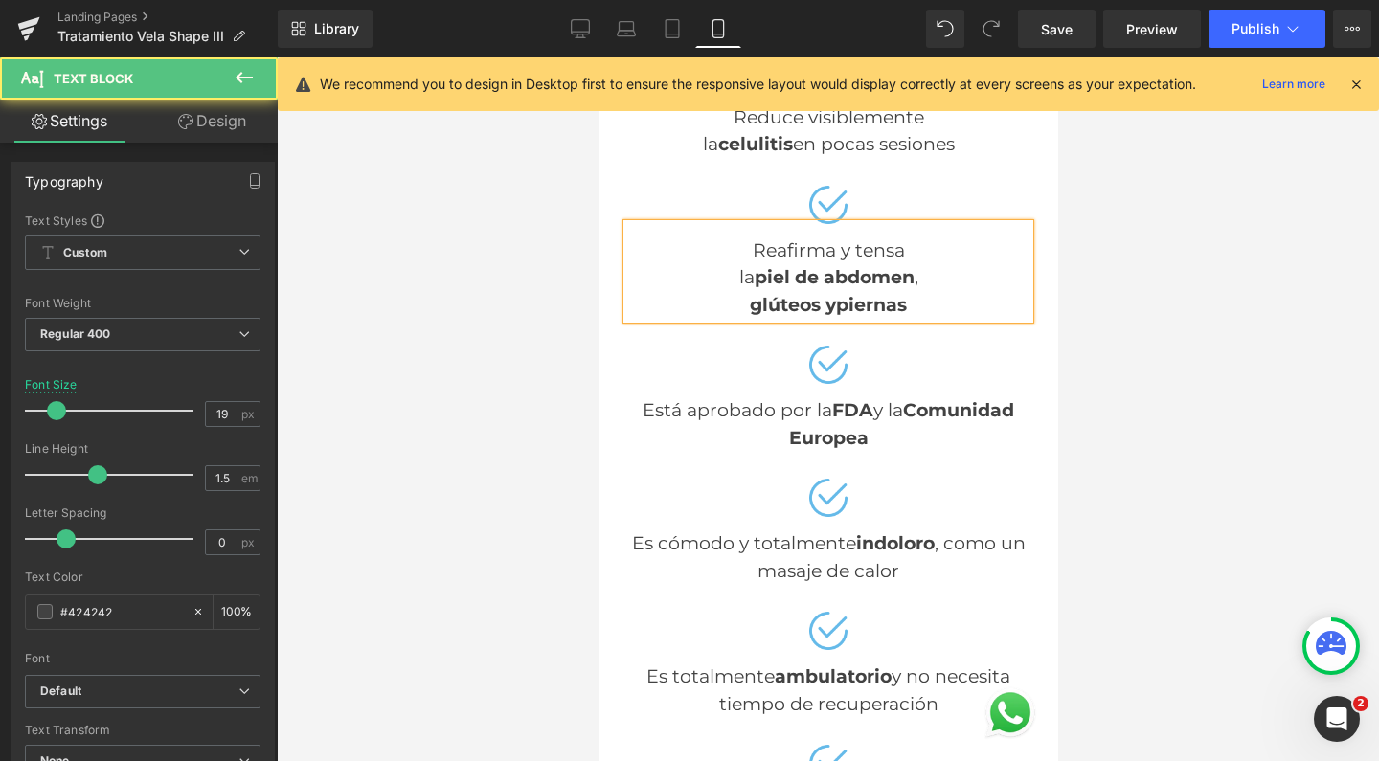
drag, startPoint x: 747, startPoint y: 245, endPoint x: 720, endPoint y: 242, distance: 27.0
click at [720, 264] on div "la piel de abdomen ," at bounding box center [827, 278] width 402 height 28
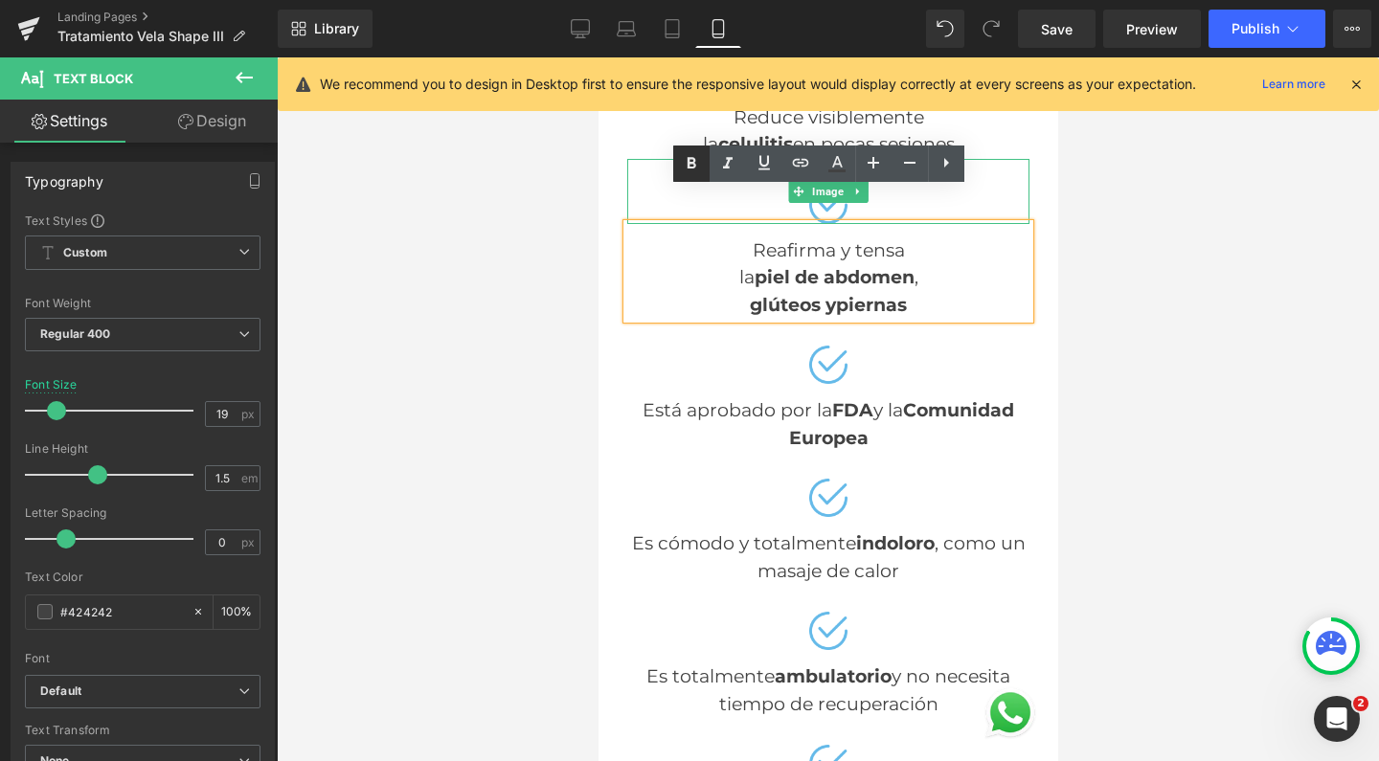
click at [694, 158] on icon at bounding box center [690, 162] width 9 height 11
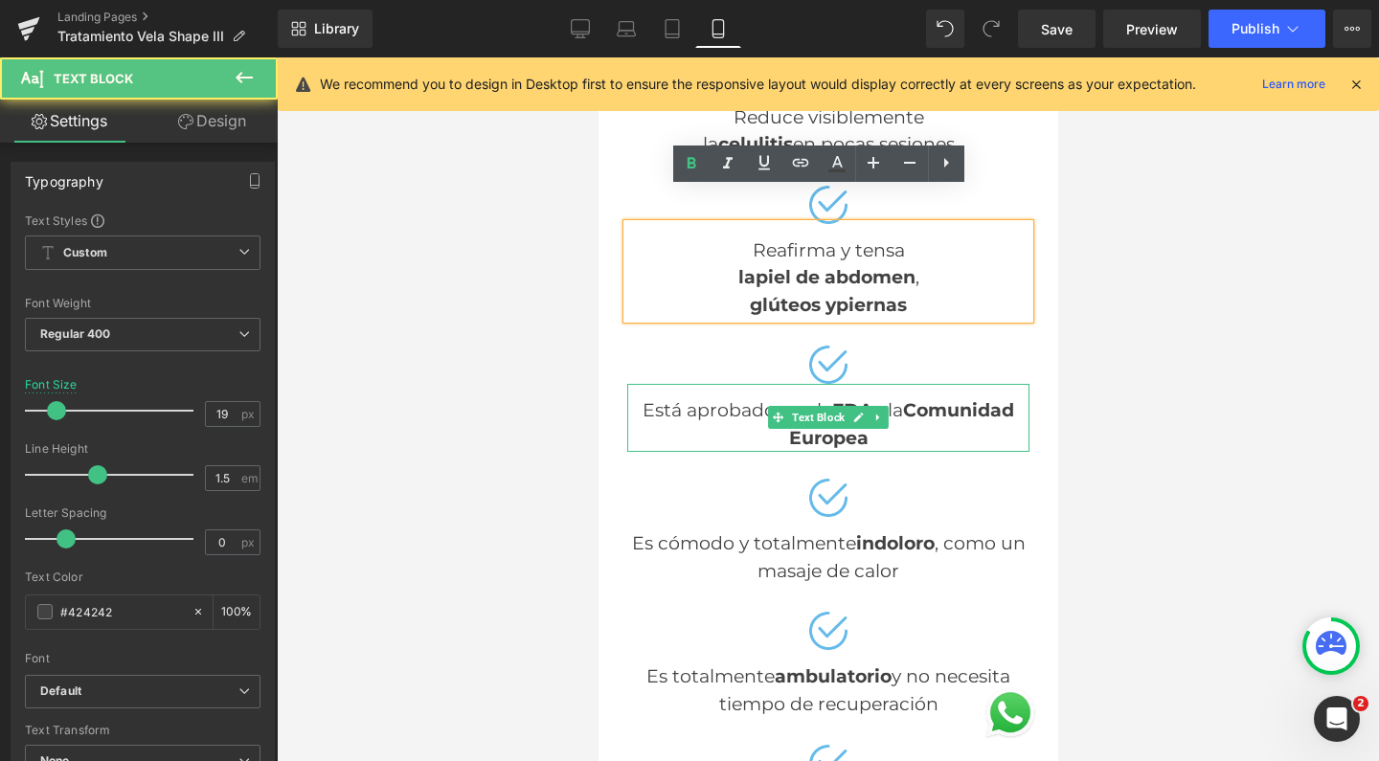
click at [833, 399] on strong "FDA" at bounding box center [851, 410] width 41 height 22
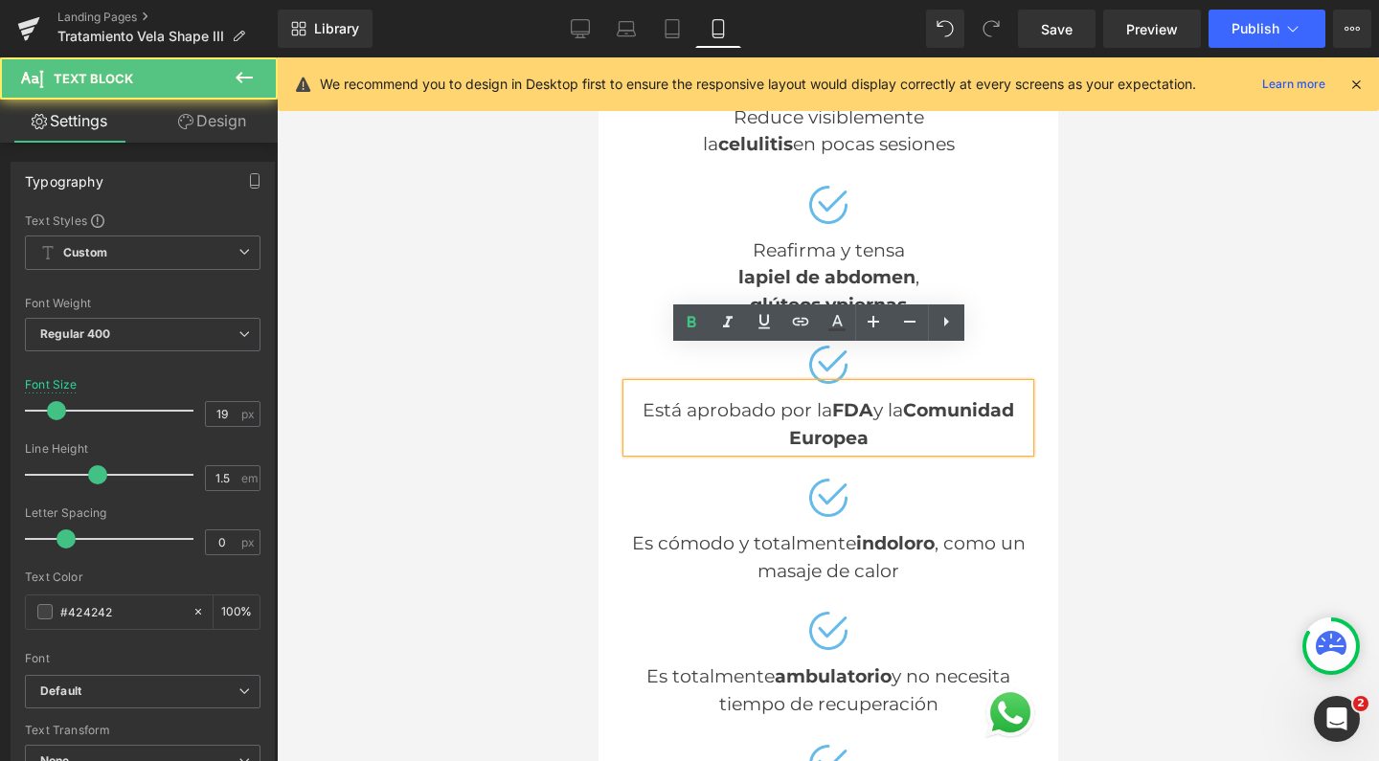
click at [831, 399] on strong "FDA" at bounding box center [851, 410] width 41 height 22
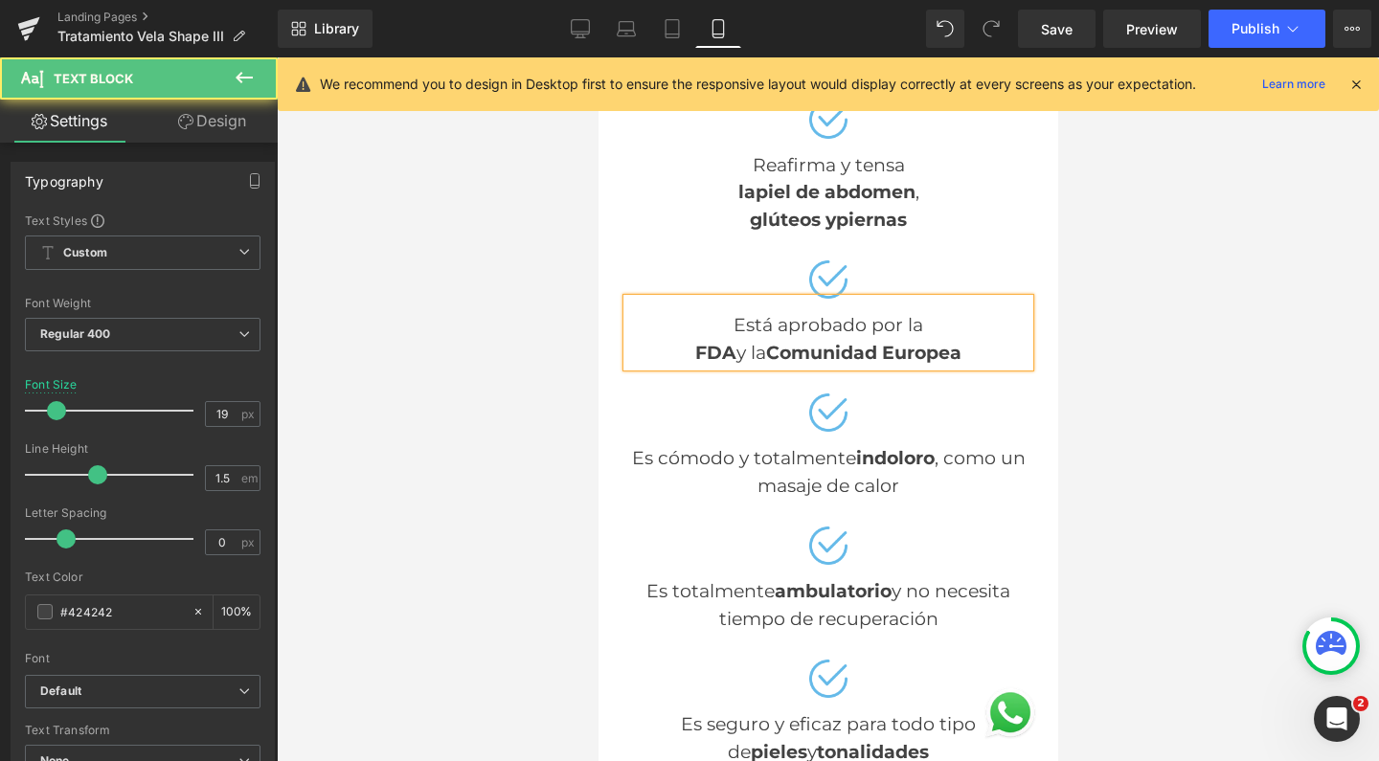
drag, startPoint x: 760, startPoint y: 317, endPoint x: 727, endPoint y: 315, distance: 33.6
click at [727, 340] on div "FDA y la Comunidad Europea" at bounding box center [827, 354] width 402 height 28
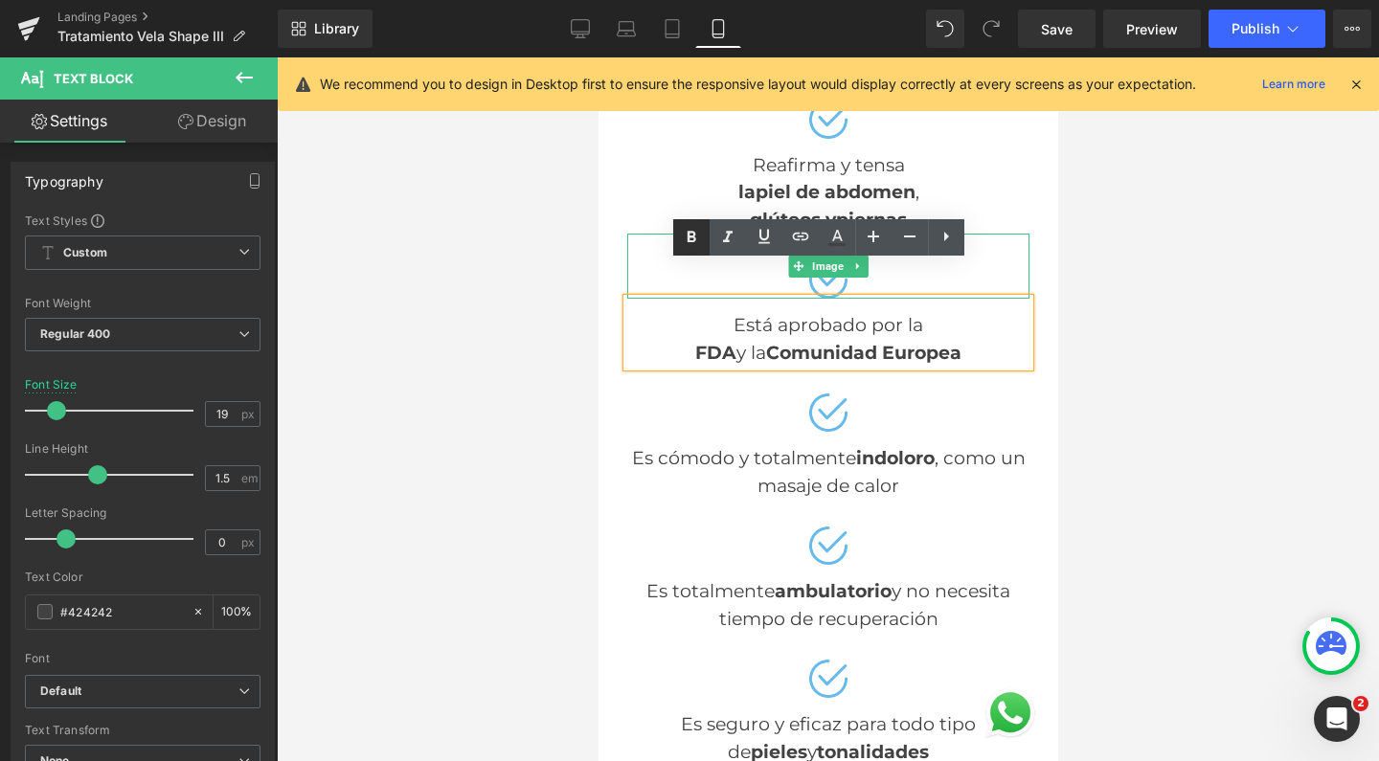
click at [695, 240] on icon at bounding box center [691, 237] width 23 height 23
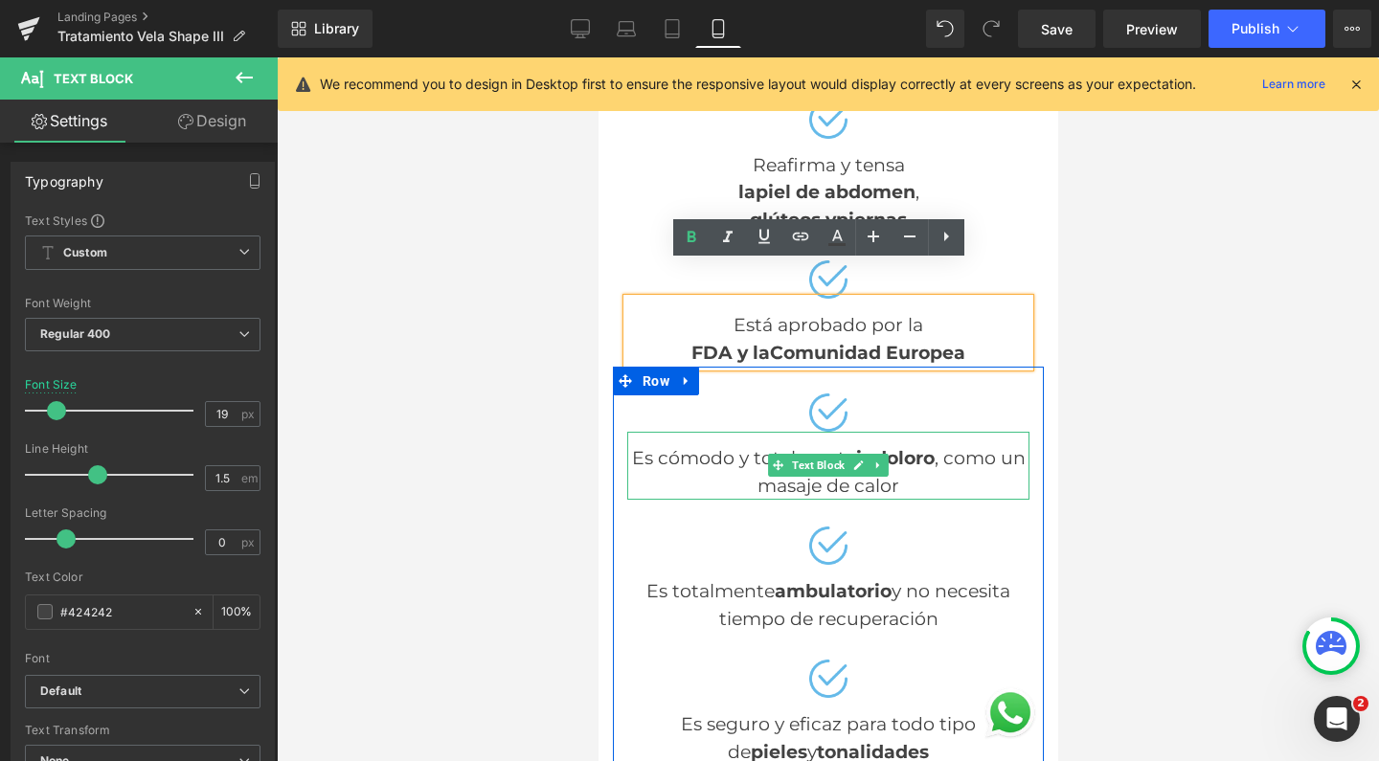
click at [869, 454] on link at bounding box center [877, 465] width 20 height 23
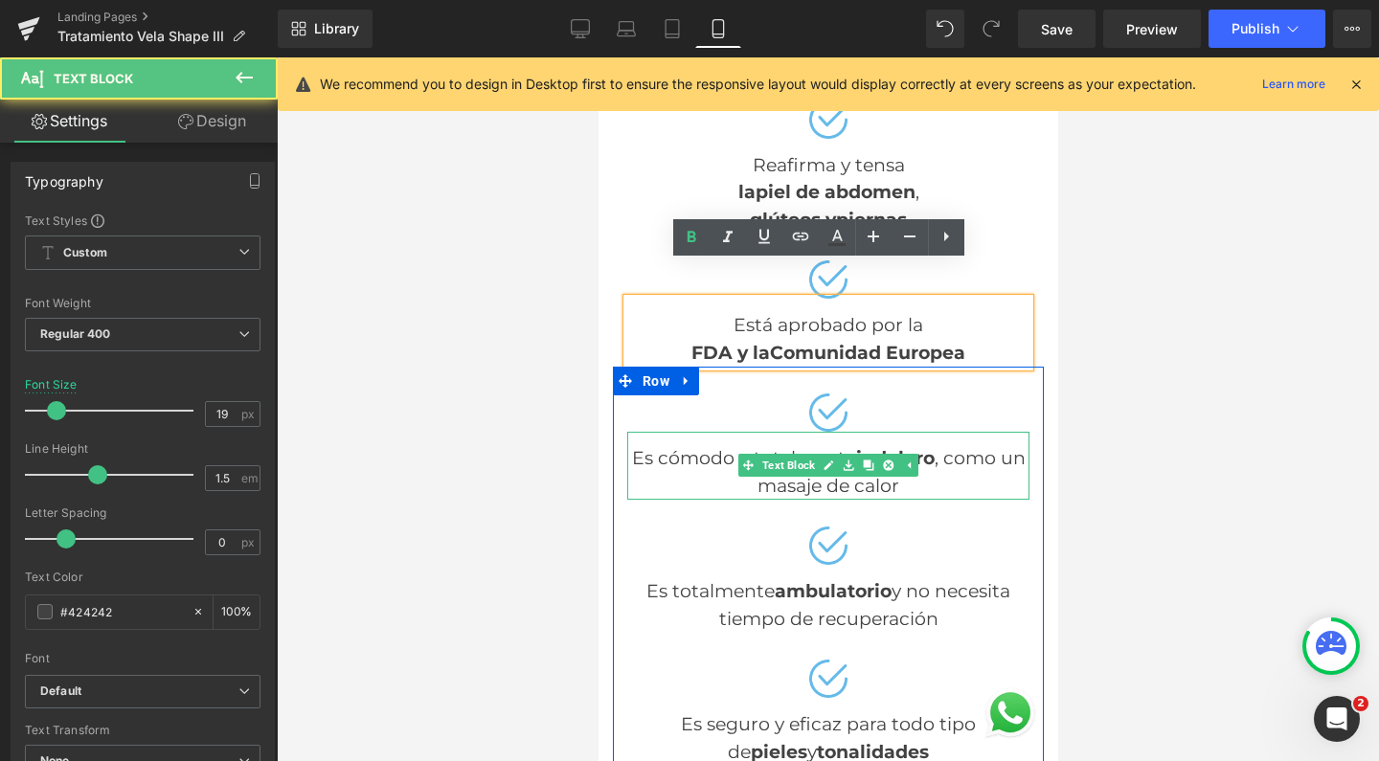
click at [855, 447] on strong "indoloro" at bounding box center [894, 458] width 79 height 22
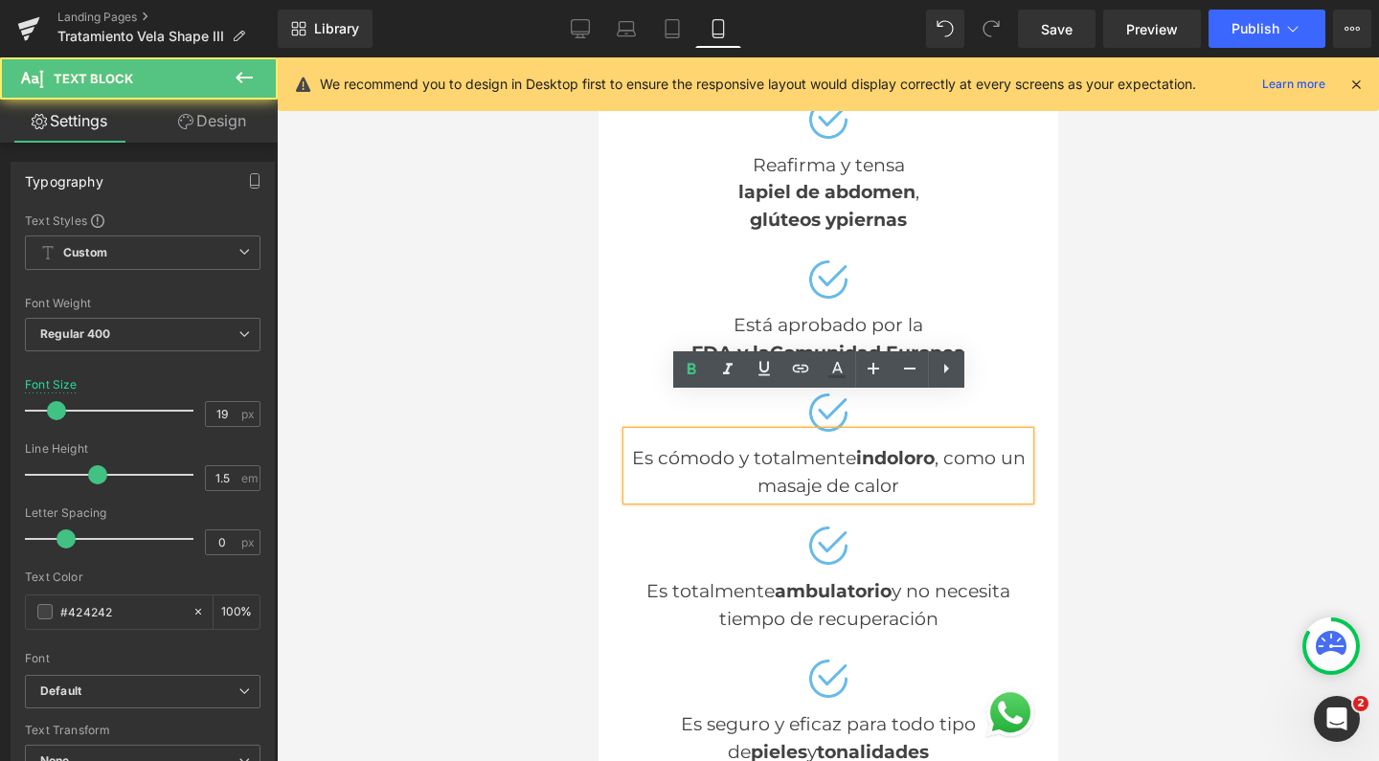
click at [843, 432] on div "Es cómodo y totalmente indoloro , como un masaje de calor" at bounding box center [827, 466] width 402 height 68
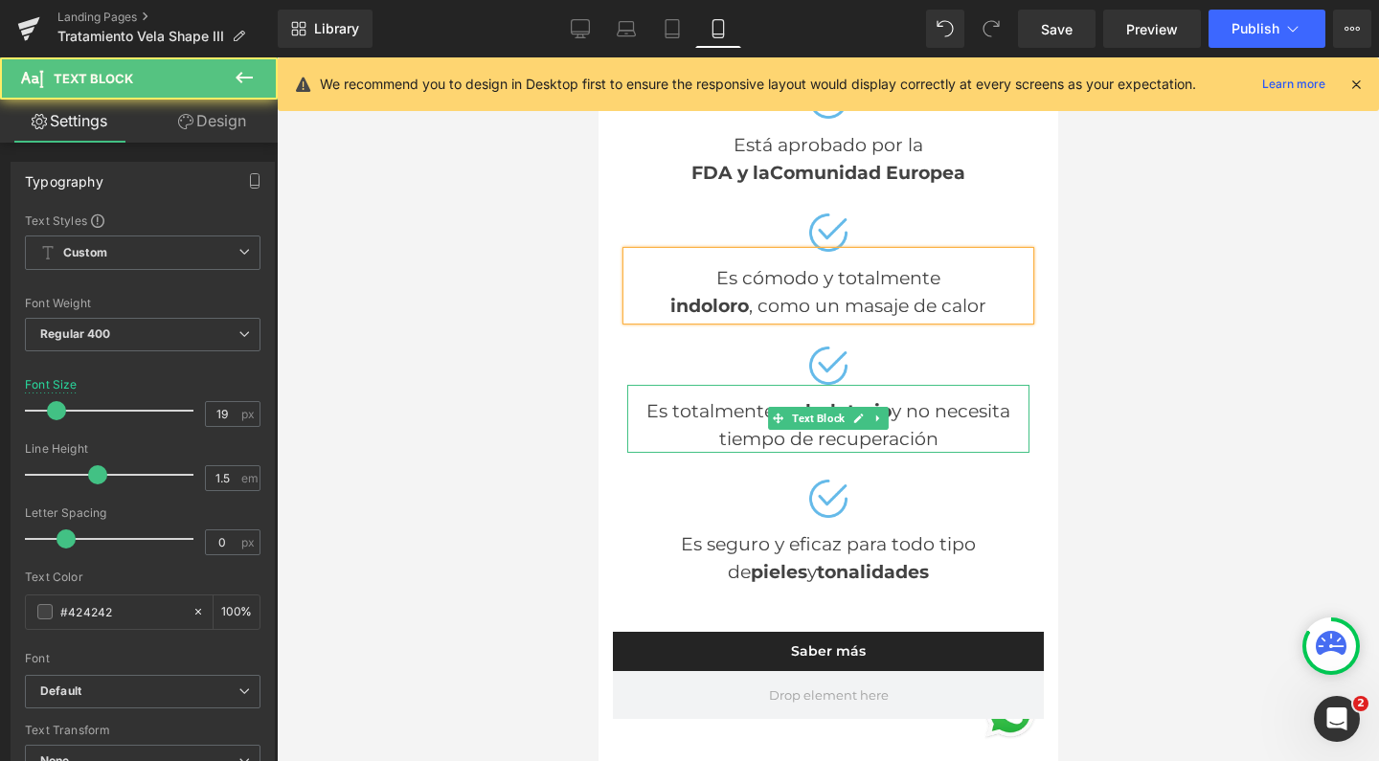
click at [882, 385] on div "Es totalmente ambulatorio y no necesita tiempo de recuperación" at bounding box center [827, 419] width 402 height 68
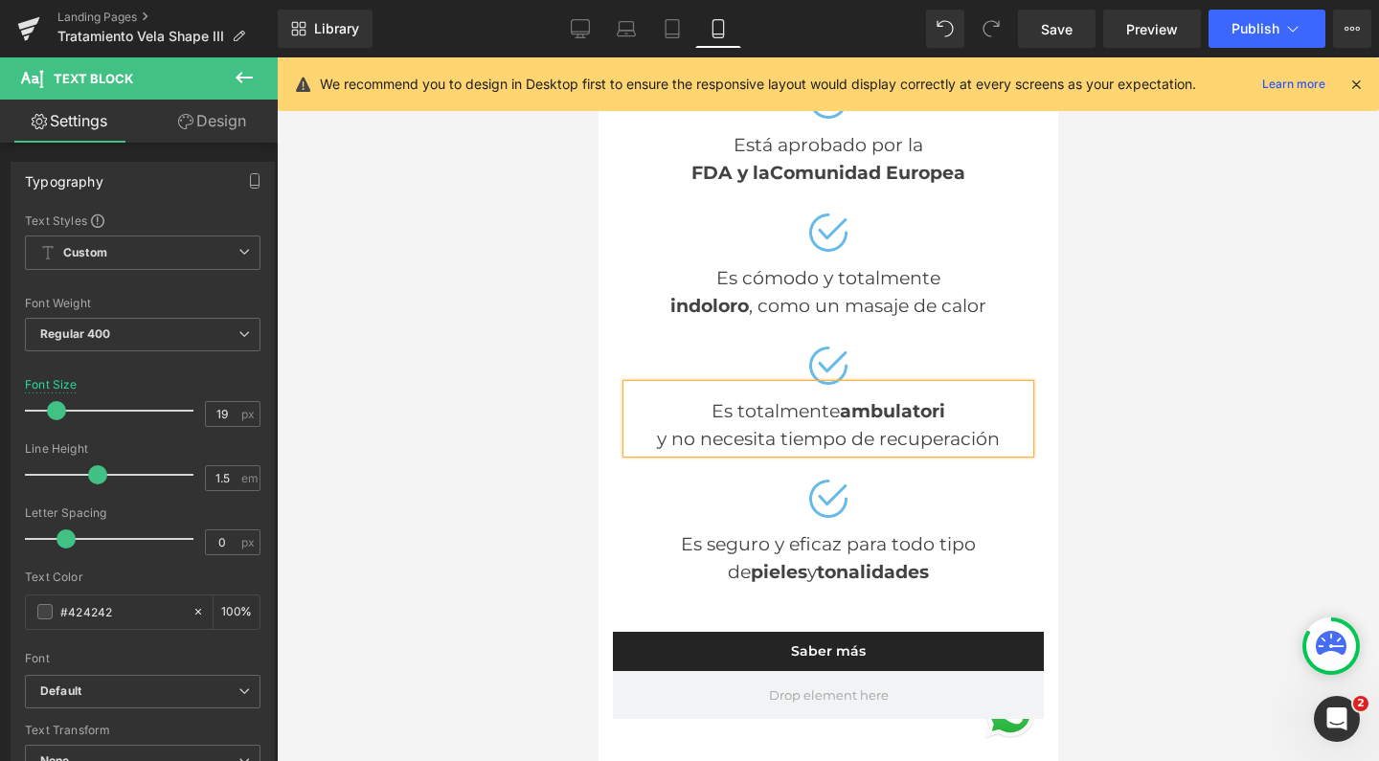
click at [934, 400] on strong "ambulatori" at bounding box center [891, 411] width 105 height 22
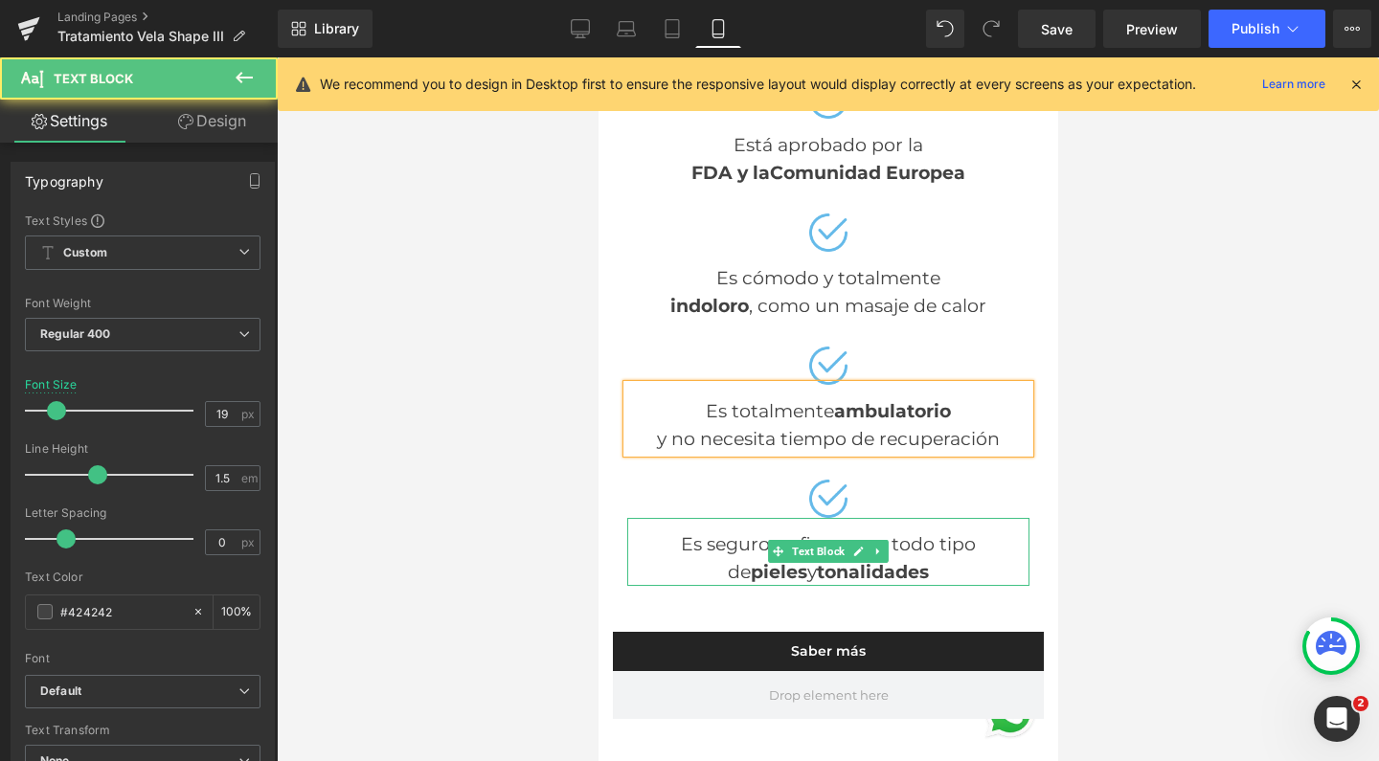
click at [710, 518] on div "Es seguro y eficaz para todo tipo de pieles y tonalidades" at bounding box center [827, 552] width 402 height 68
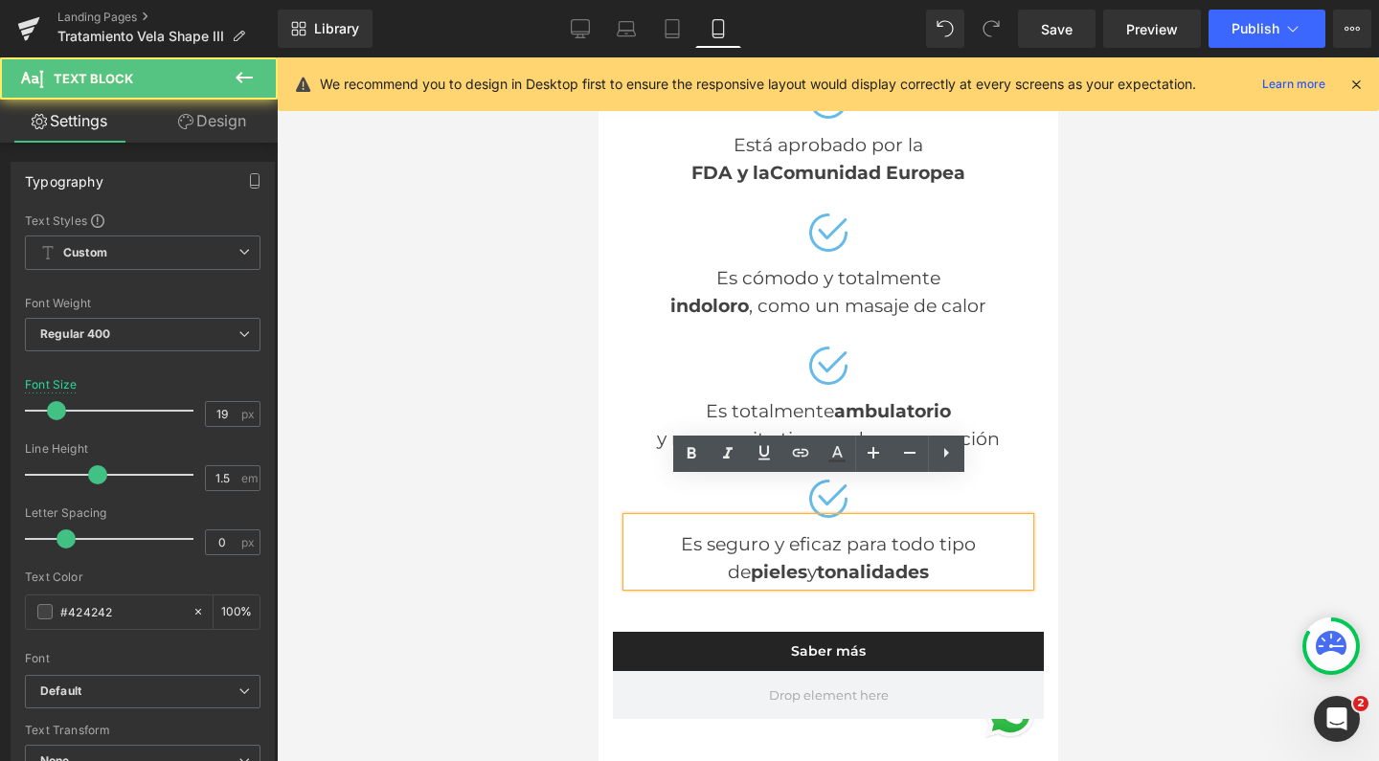
click at [829, 518] on div "Es seguro y eficaz para todo tipo de pieles y tonalidades" at bounding box center [827, 552] width 402 height 68
click at [826, 518] on div "Es seguro y eficaz para todo tipo de pieles y tonalidades" at bounding box center [827, 552] width 402 height 68
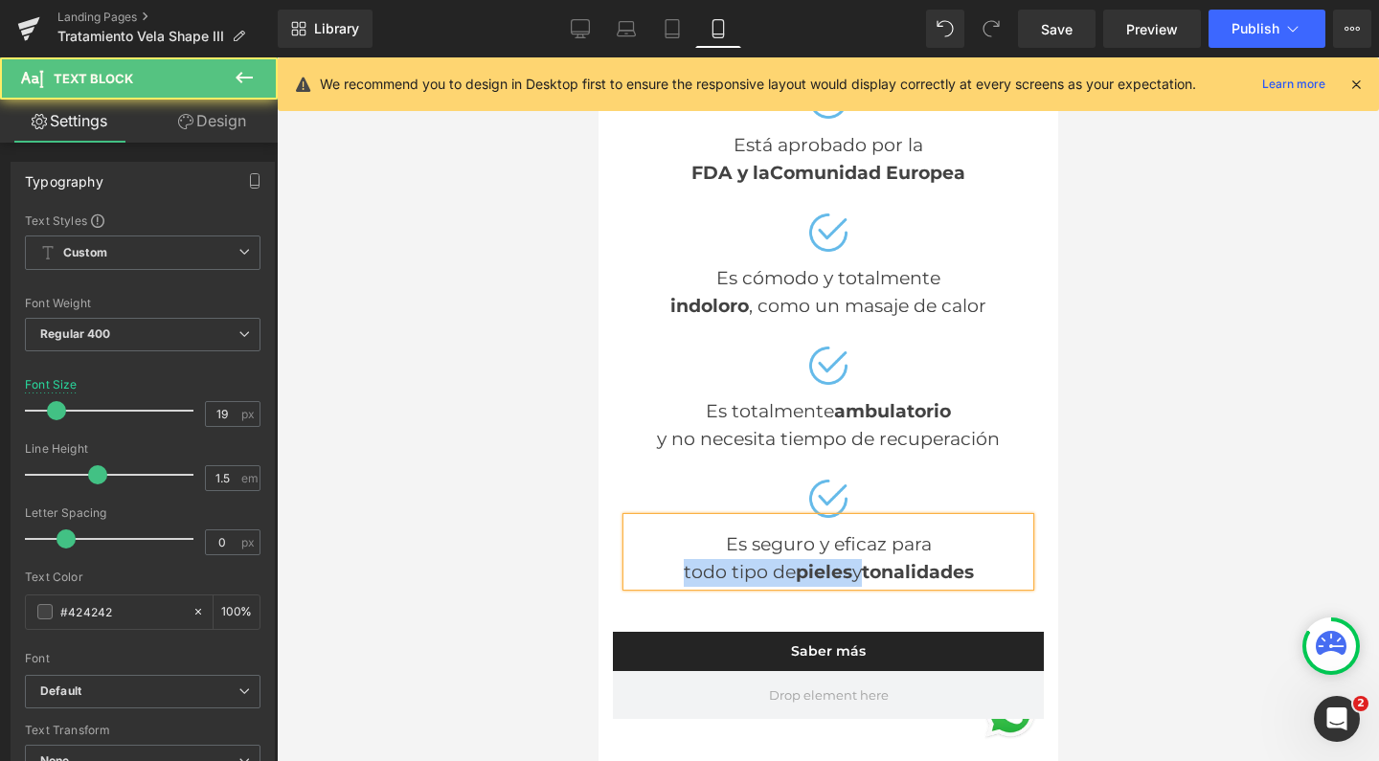
drag, startPoint x: 852, startPoint y: 533, endPoint x: 655, endPoint y: 528, distance: 197.3
click at [655, 559] on div "todo tipo de pieles y tonalidades" at bounding box center [827, 573] width 402 height 28
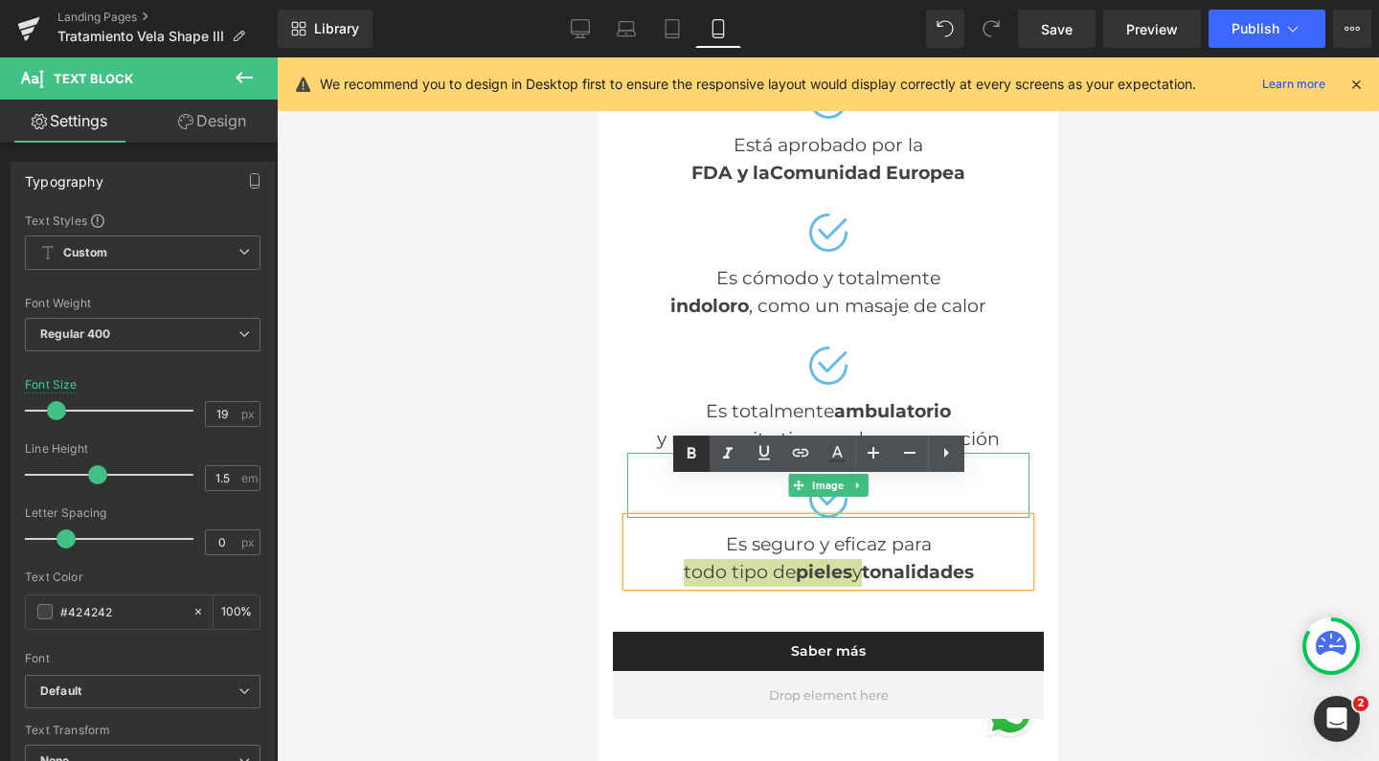
click at [696, 450] on icon at bounding box center [691, 453] width 23 height 23
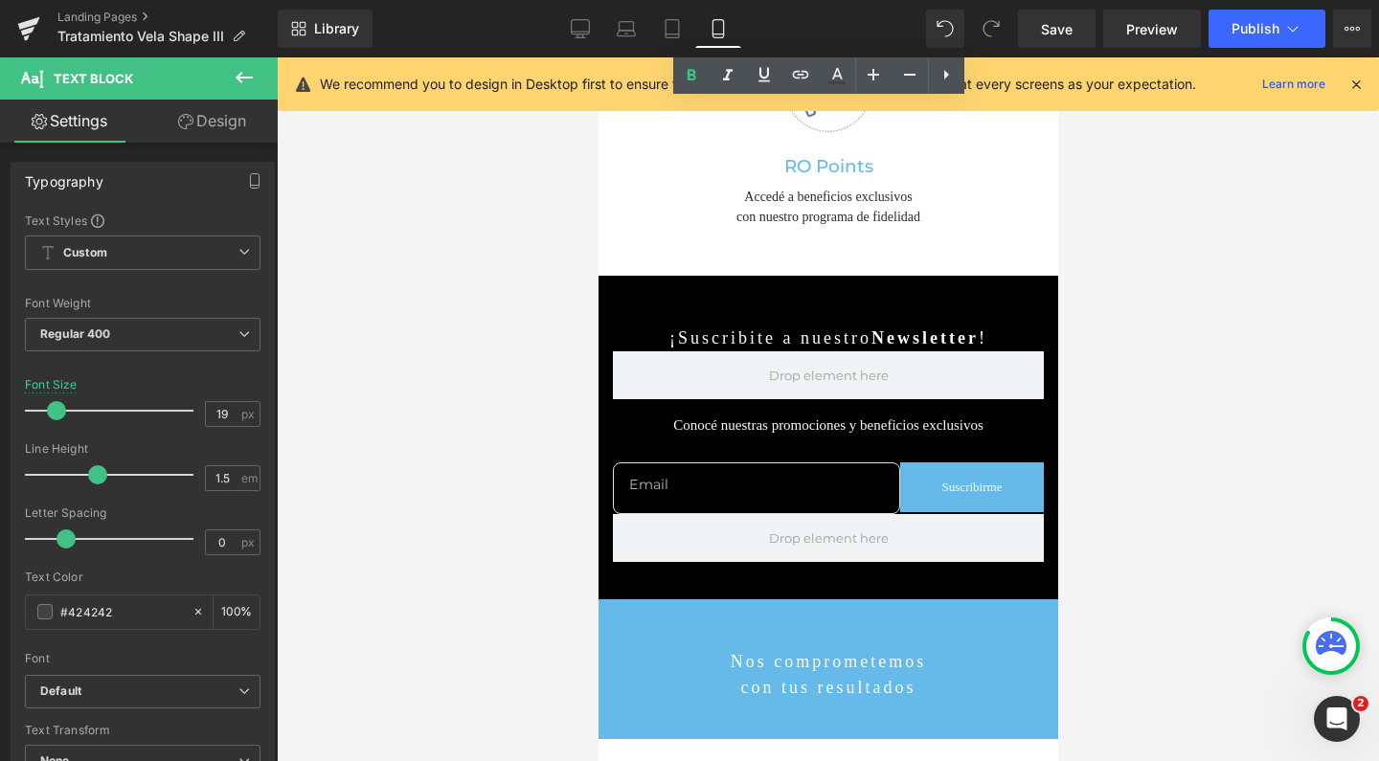
scroll to position [6506, 0]
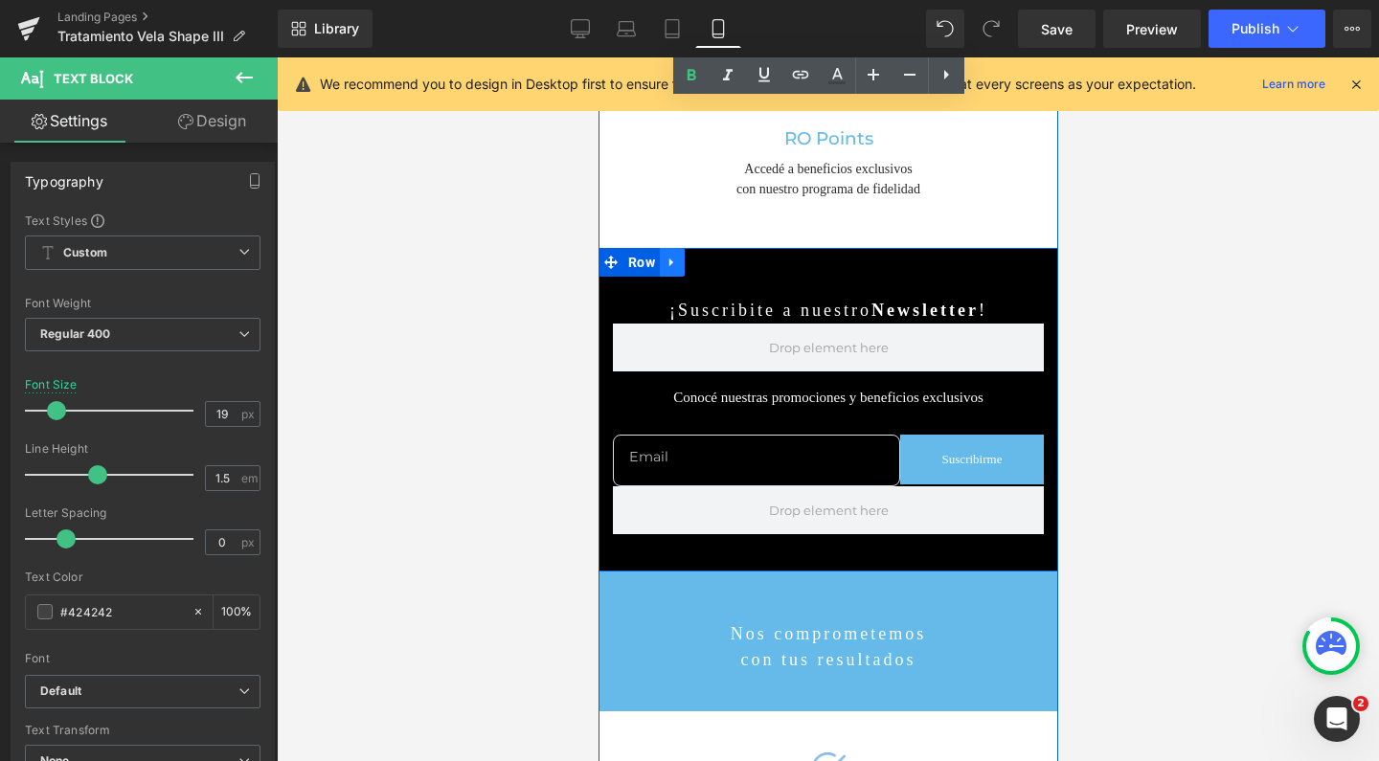
click at [664, 267] on icon at bounding box center [670, 262] width 13 height 14
click at [708, 267] on link at bounding box center [720, 262] width 25 height 29
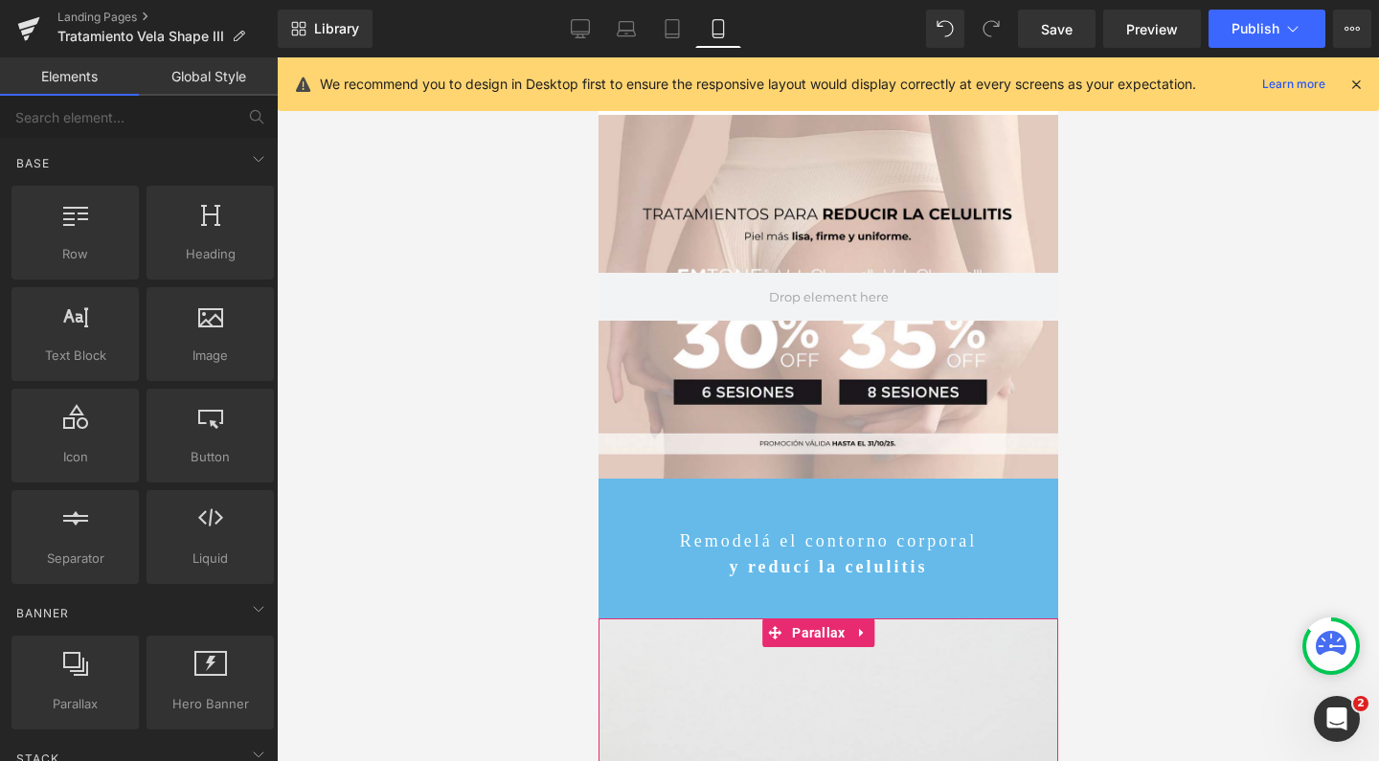
scroll to position [0, 0]
click at [1053, 34] on span "Save" at bounding box center [1057, 29] width 32 height 20
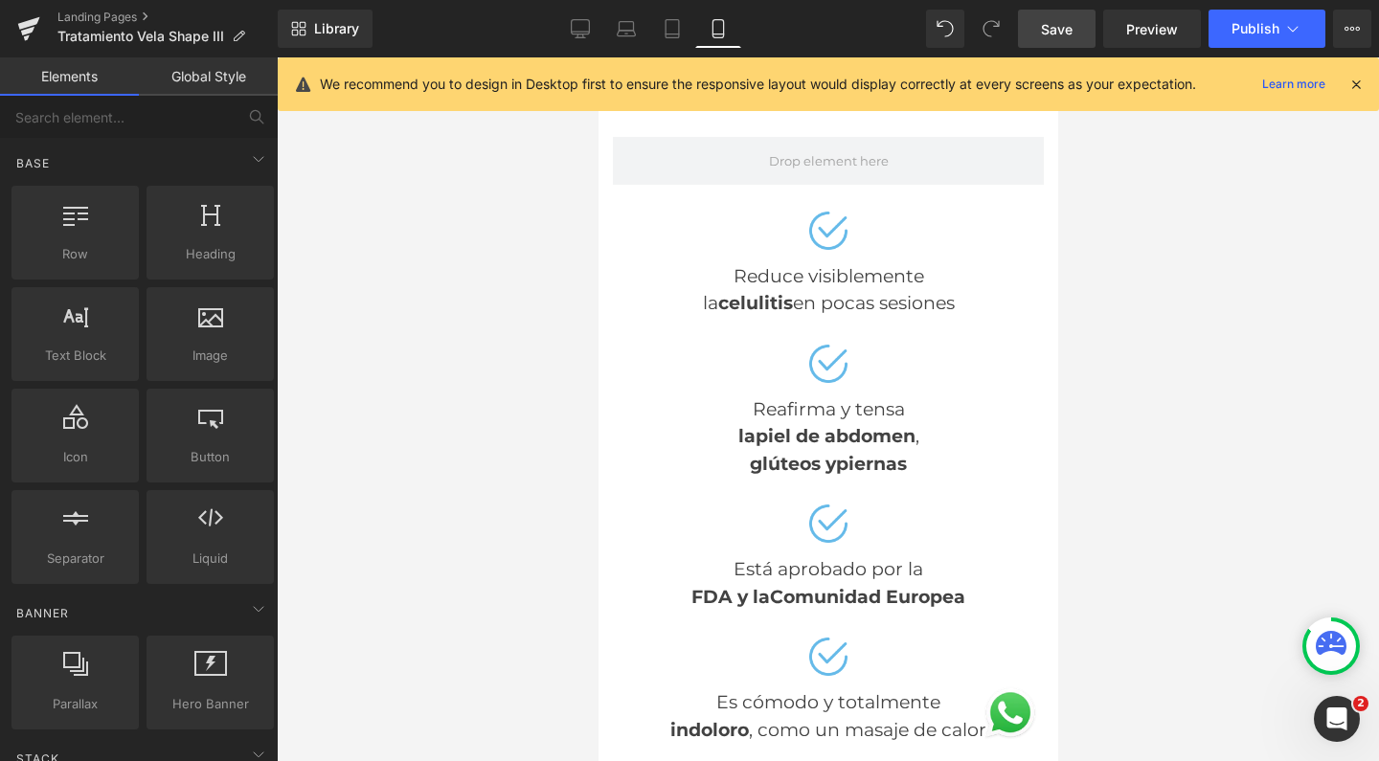
scroll to position [1813, 0]
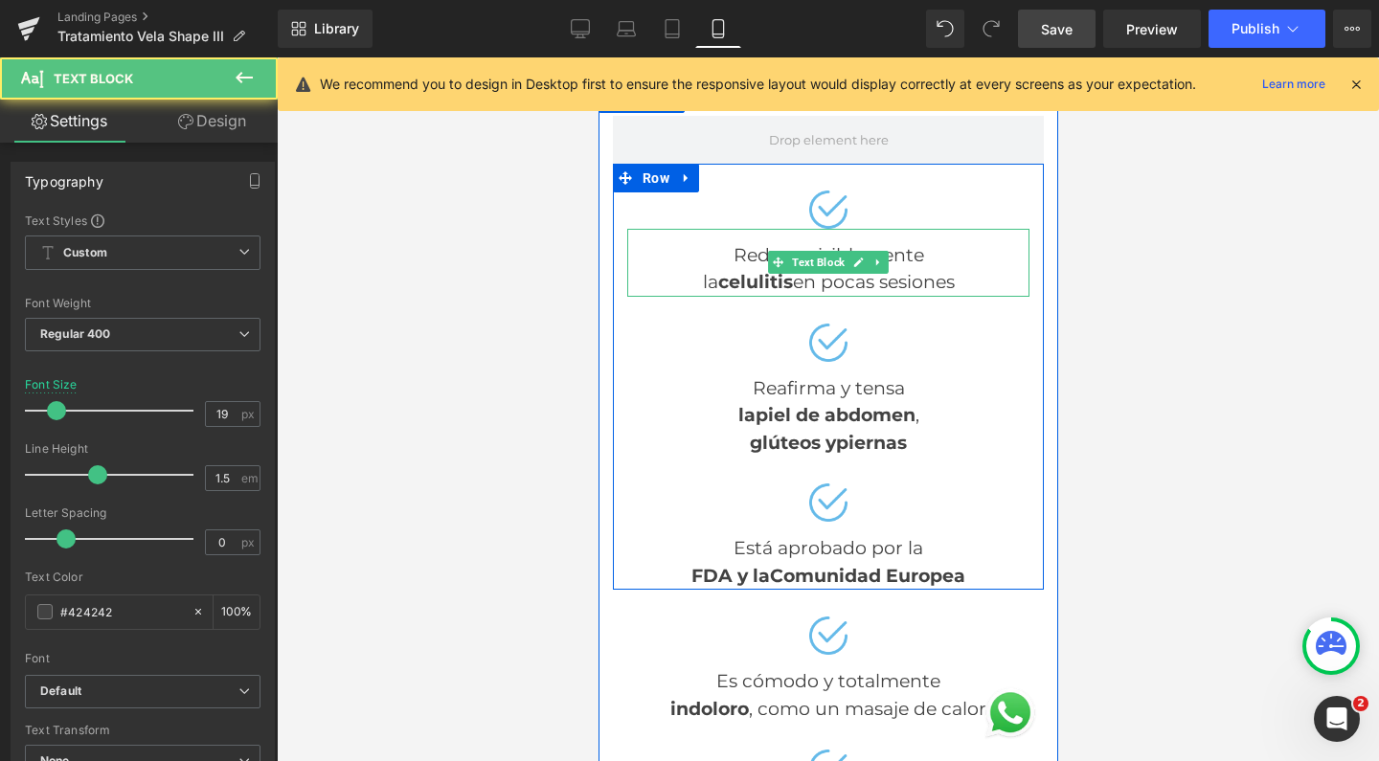
click at [815, 269] on div "la celulitis en pocas sesiones" at bounding box center [827, 283] width 402 height 28
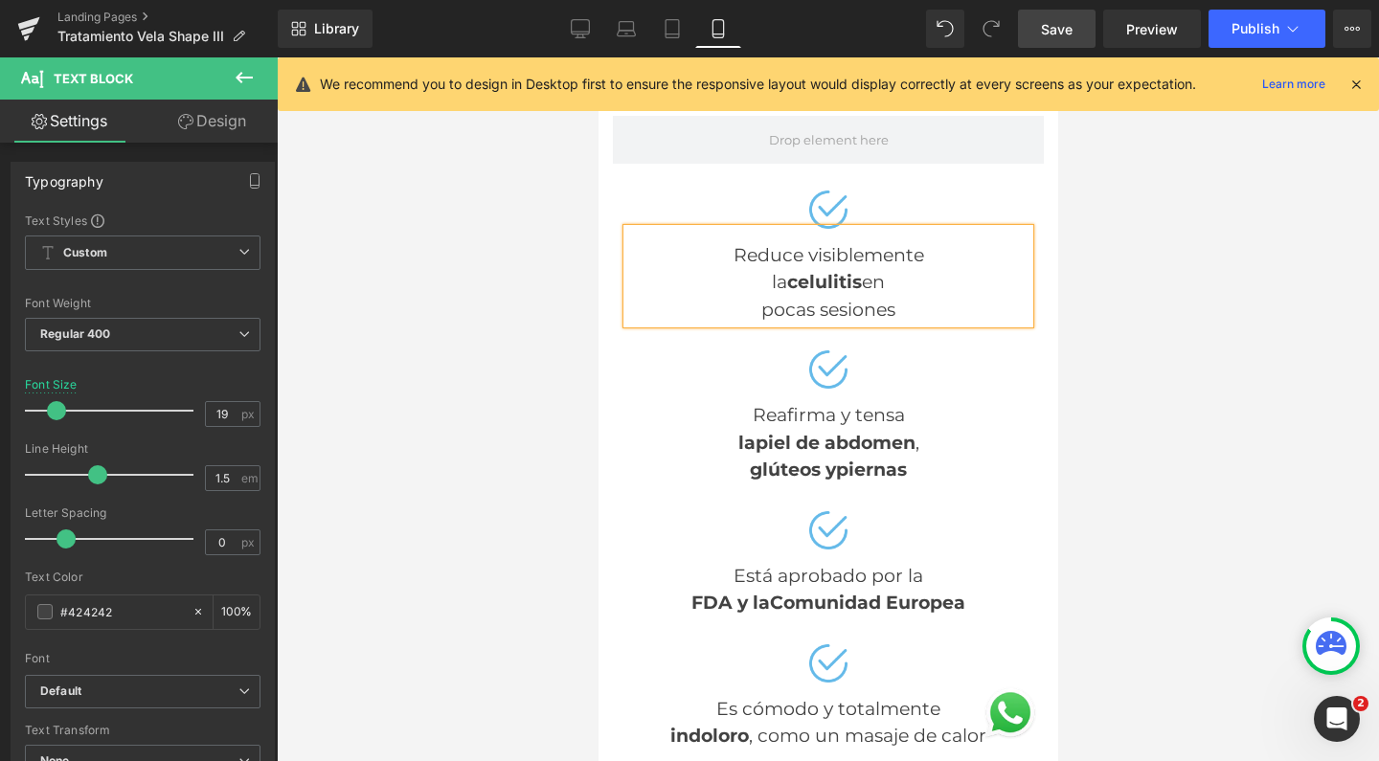
scroll to position [9015, 440]
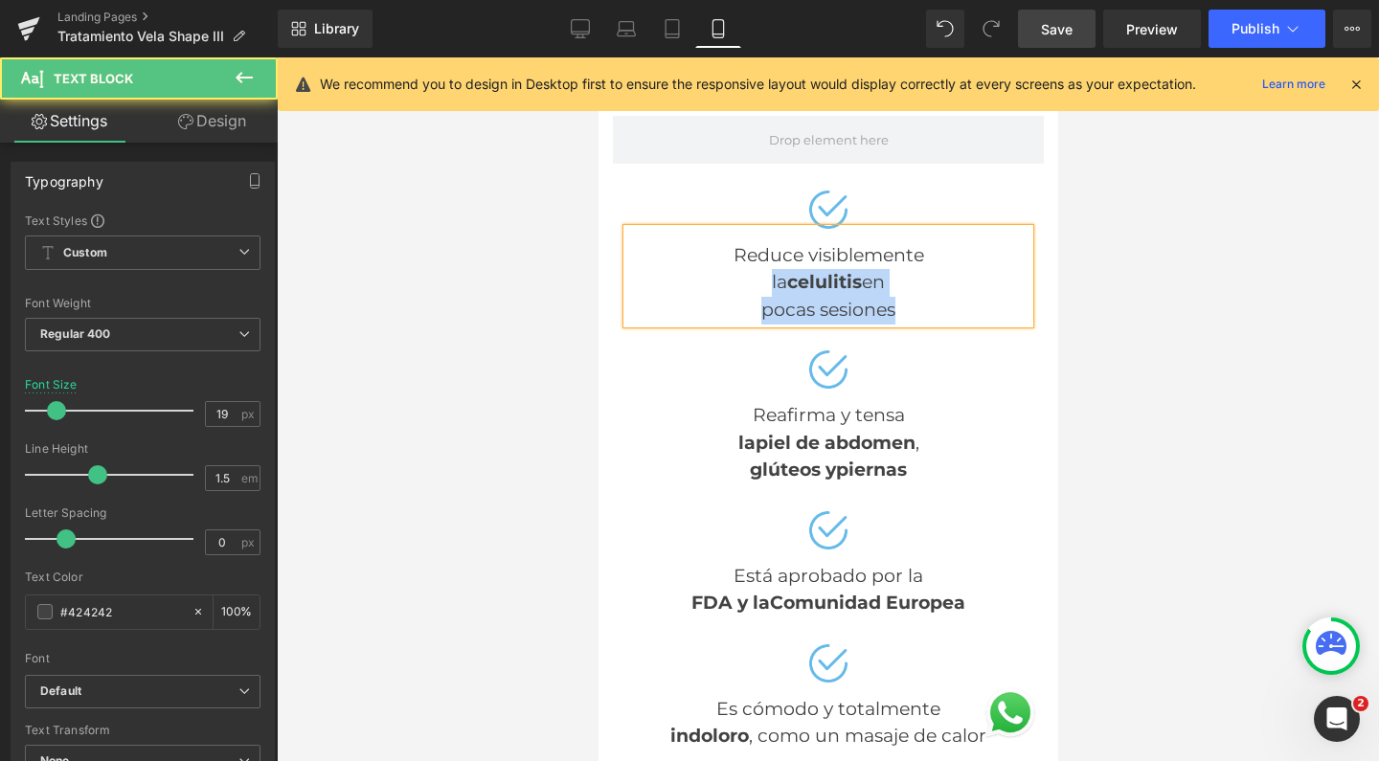
drag, startPoint x: 897, startPoint y: 276, endPoint x: 723, endPoint y: 246, distance: 176.8
click at [723, 246] on div "Reduce visiblemente la celulitis en pocas sesiones" at bounding box center [827, 277] width 402 height 96
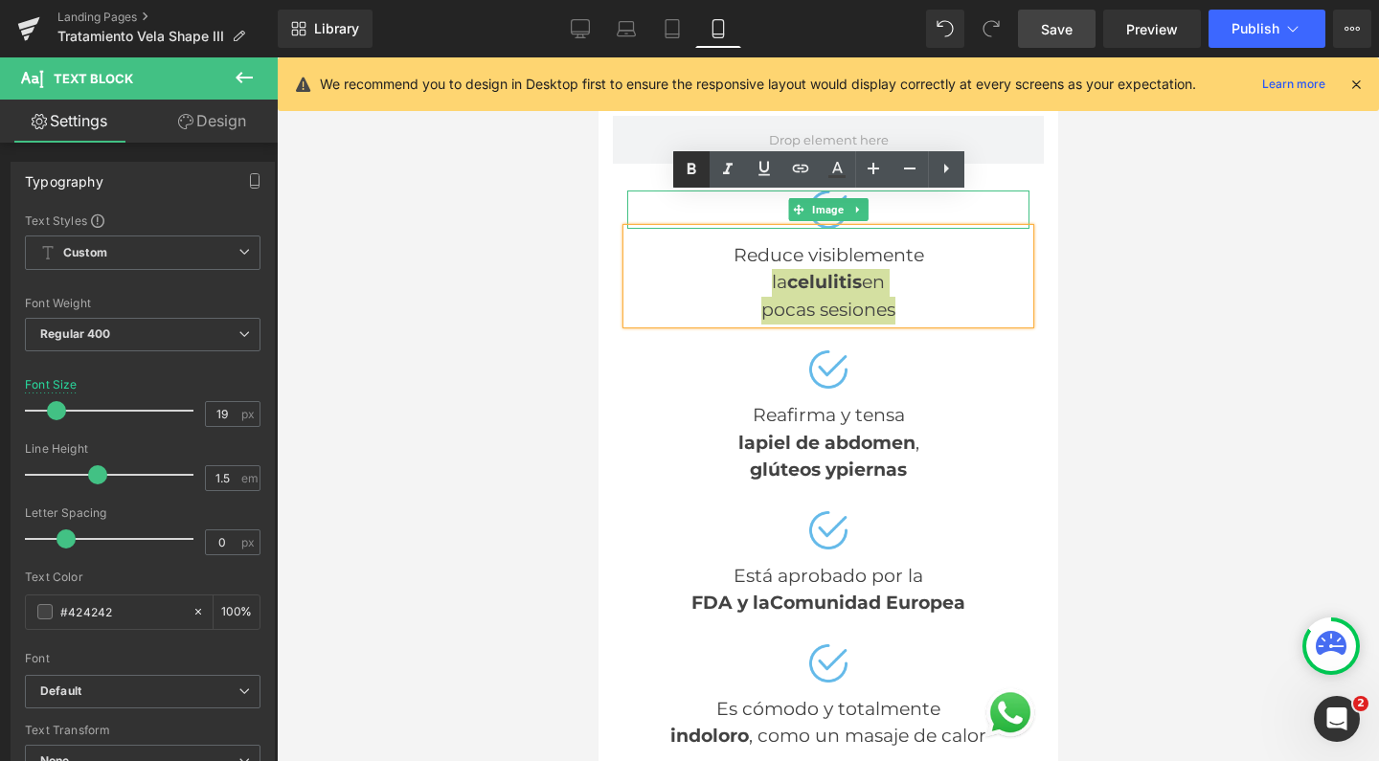
click at [695, 170] on icon at bounding box center [690, 168] width 9 height 11
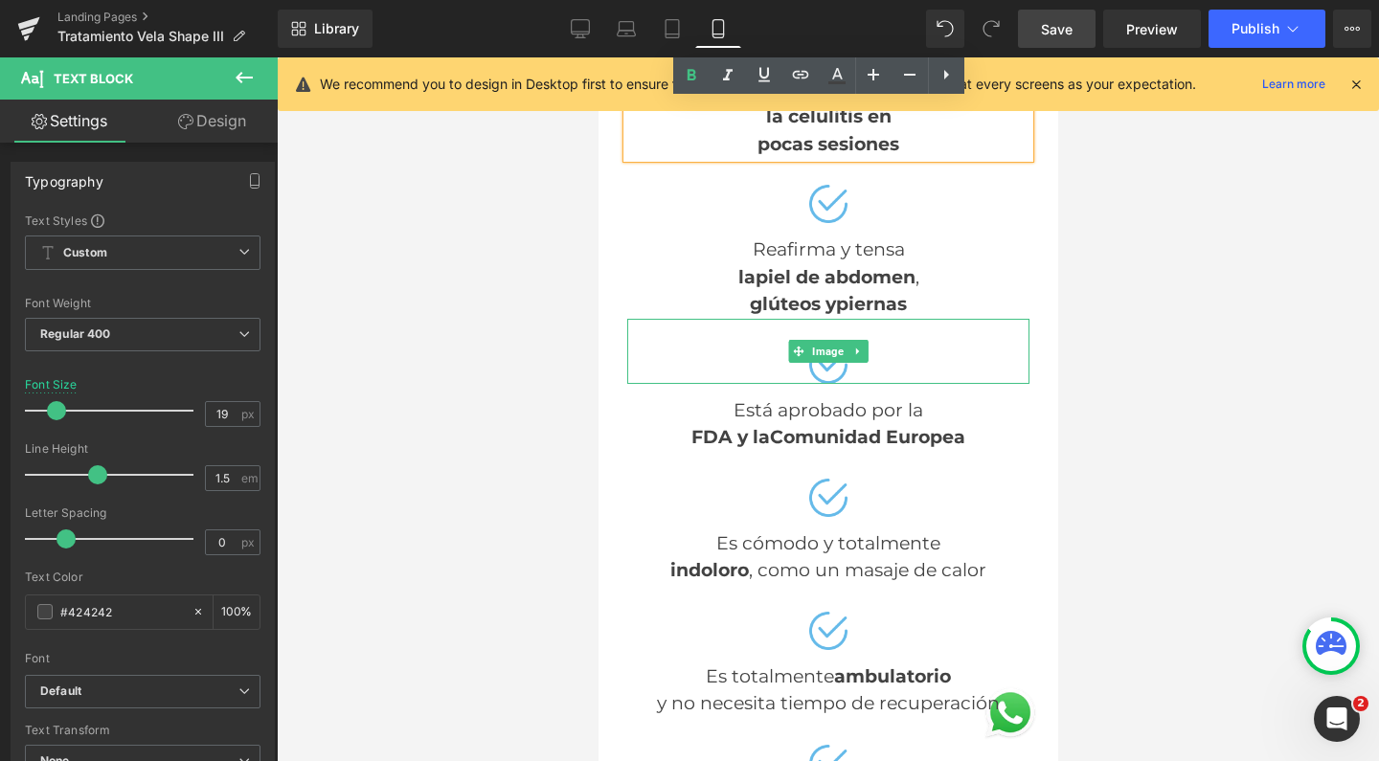
scroll to position [1988, 0]
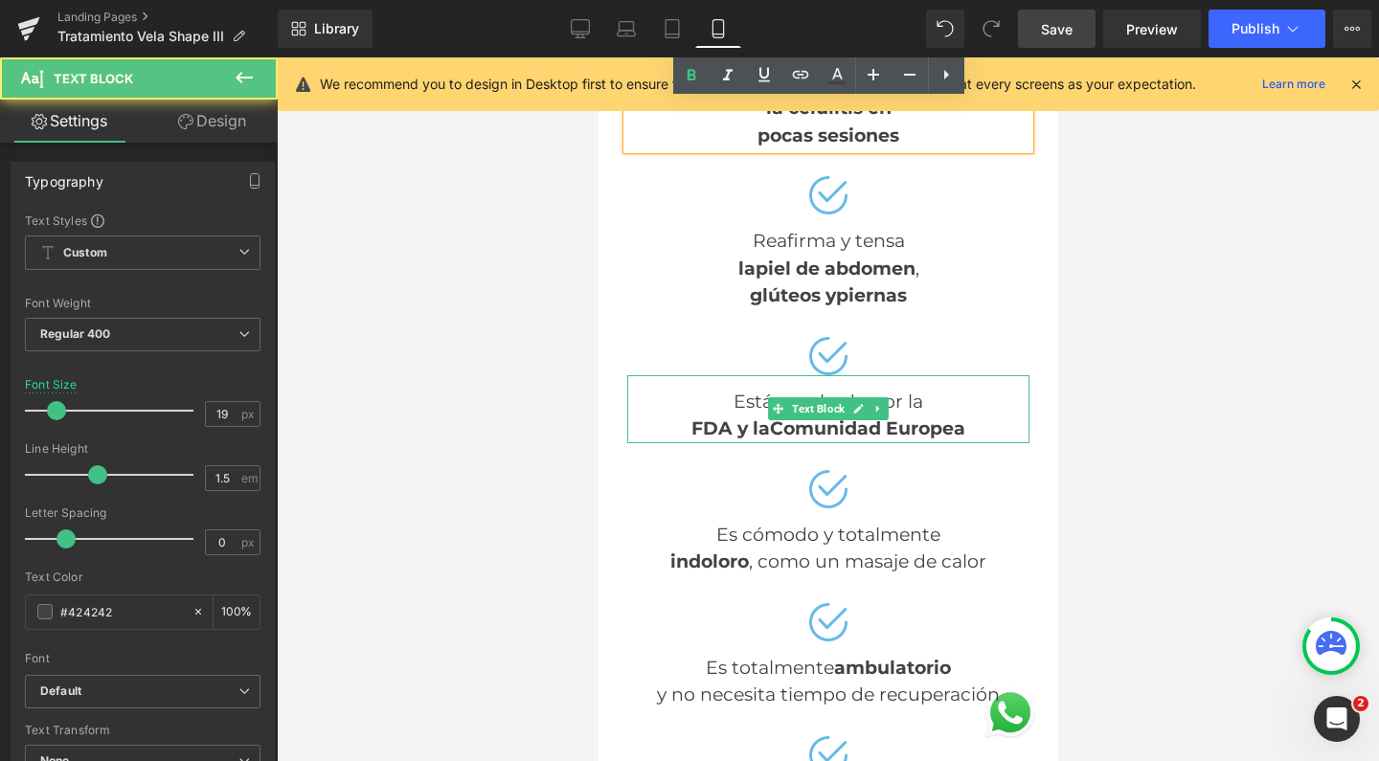
click at [769, 417] on strong "Comunidad Europea" at bounding box center [866, 428] width 195 height 22
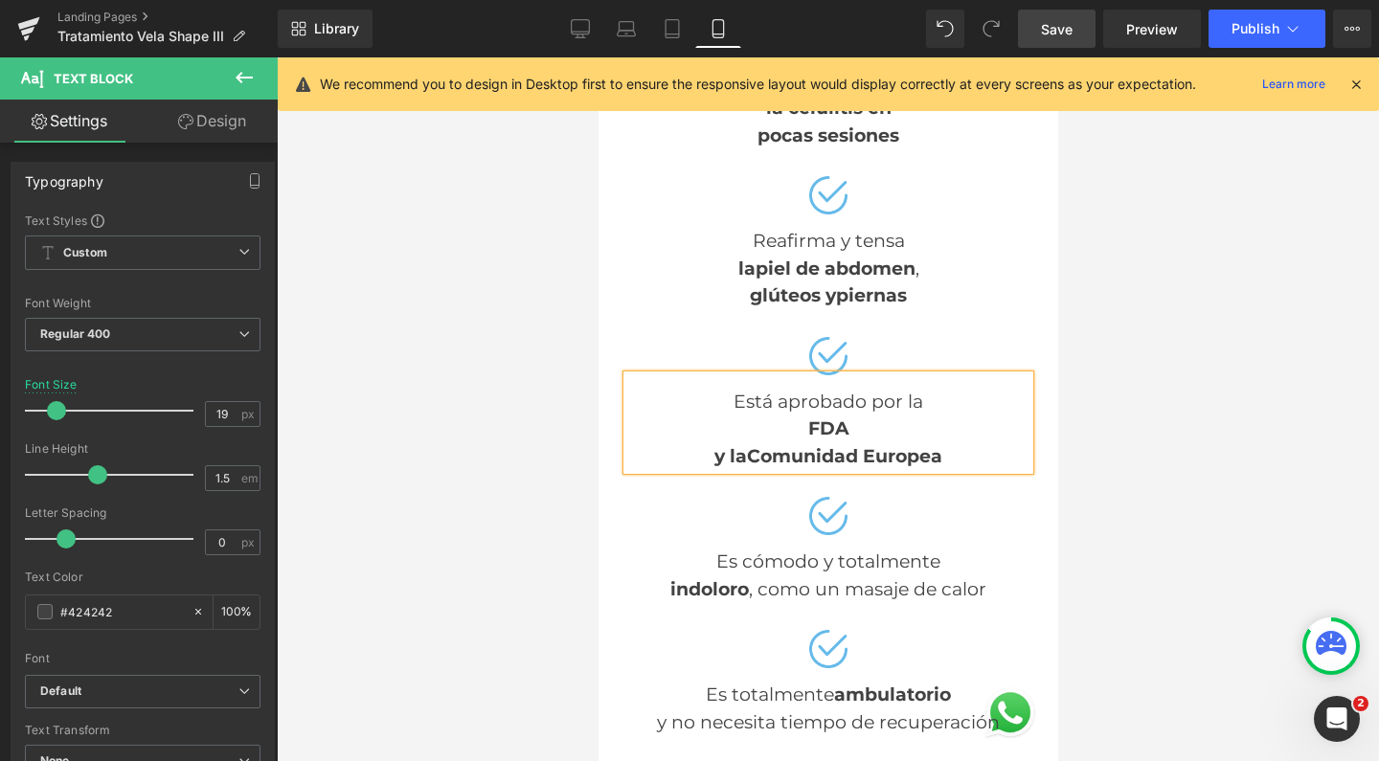
scroll to position [9042, 440]
click at [864, 375] on div "Está aprobado por la FDA y la Comunidad Europea" at bounding box center [827, 423] width 402 height 96
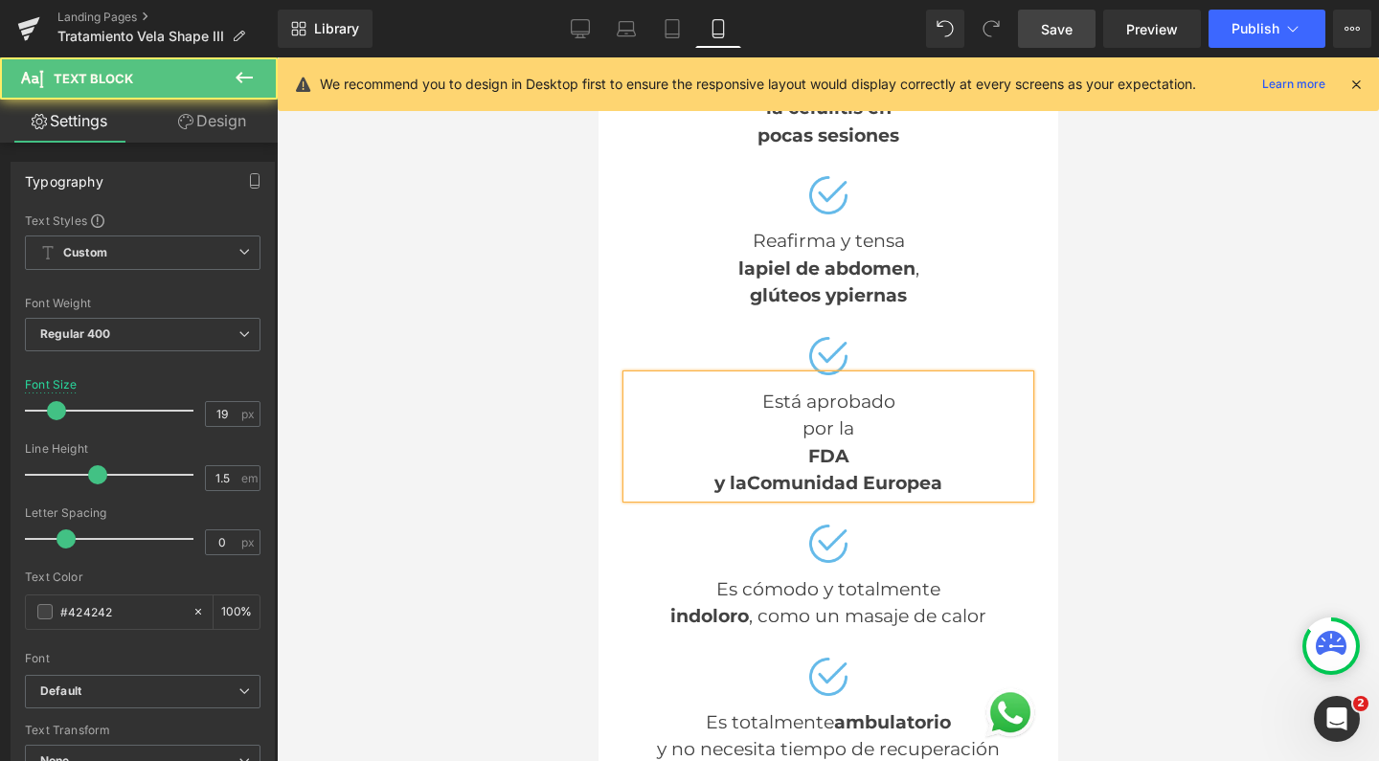
scroll to position [9069, 440]
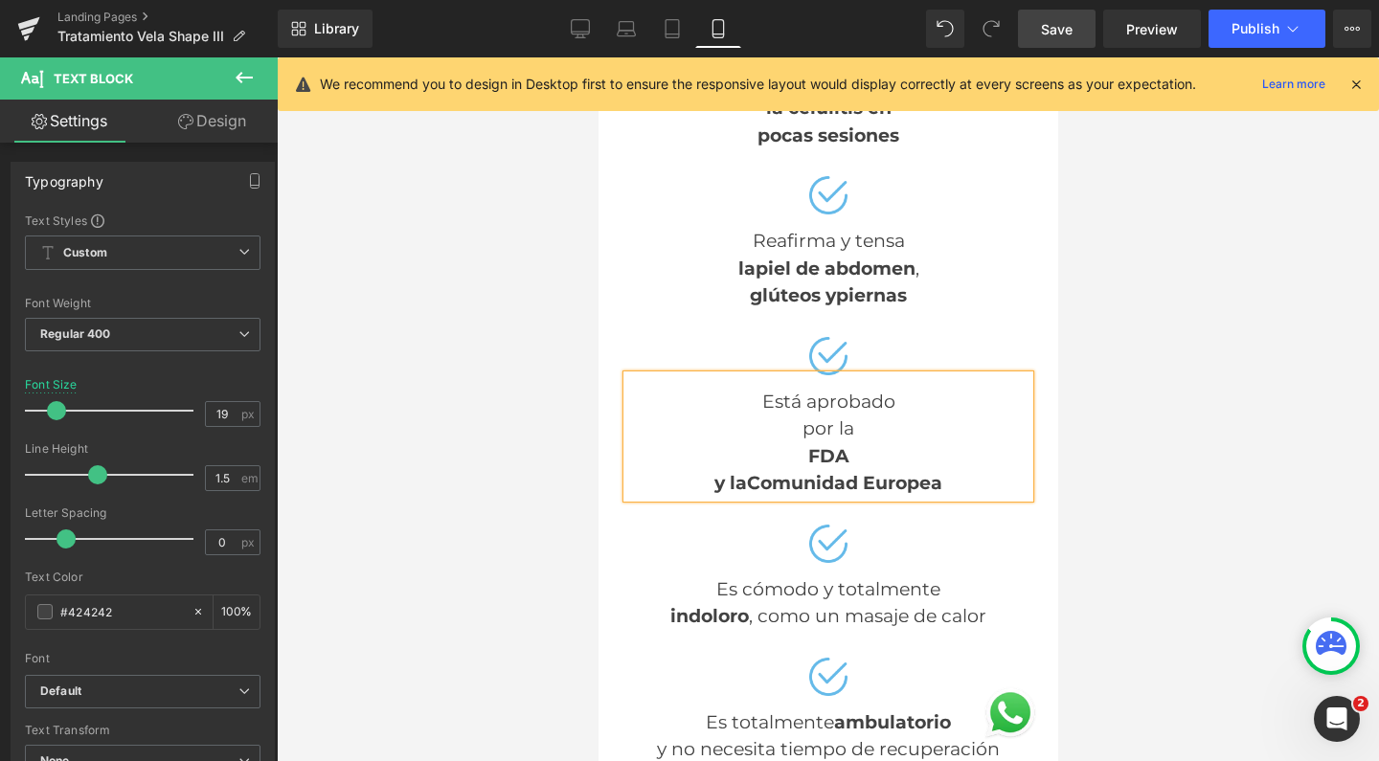
click at [789, 443] on div "FDA" at bounding box center [827, 457] width 402 height 28
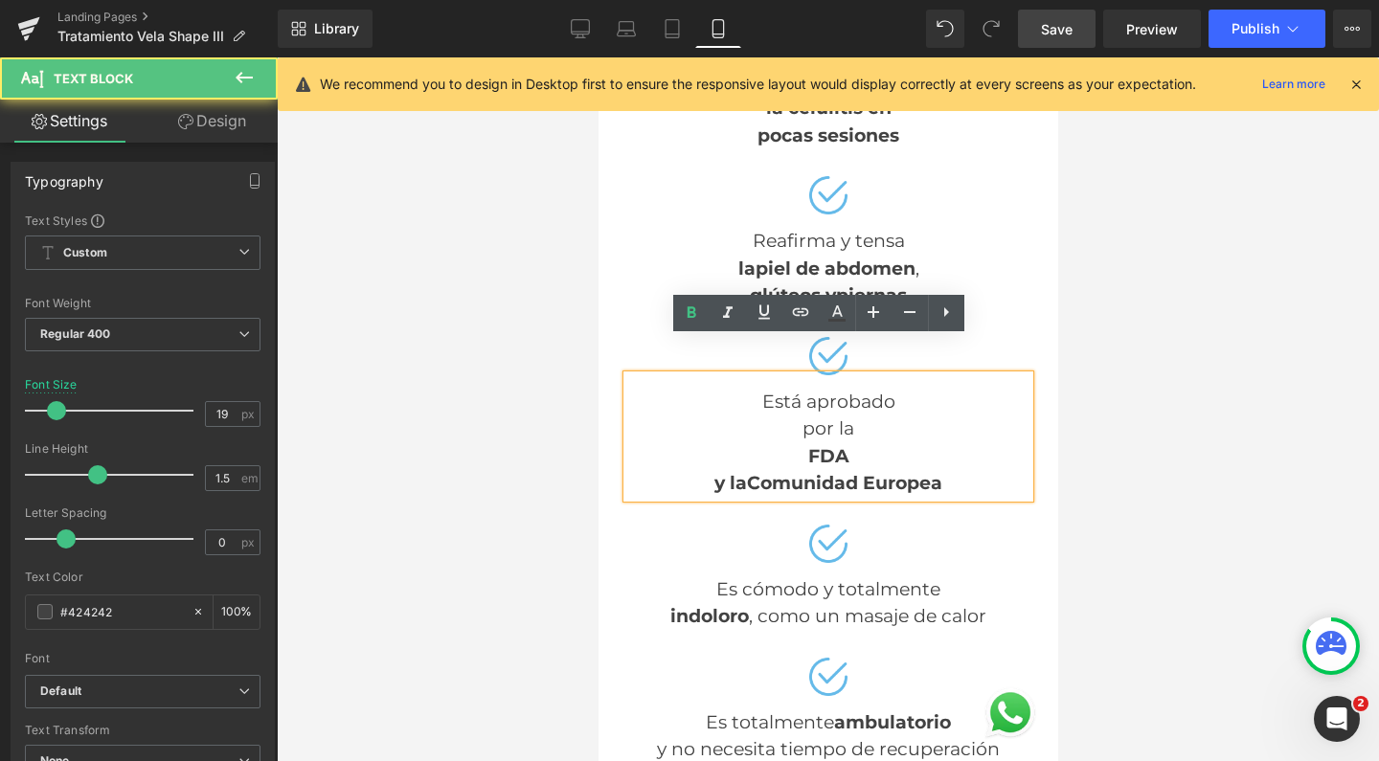
scroll to position [9042, 440]
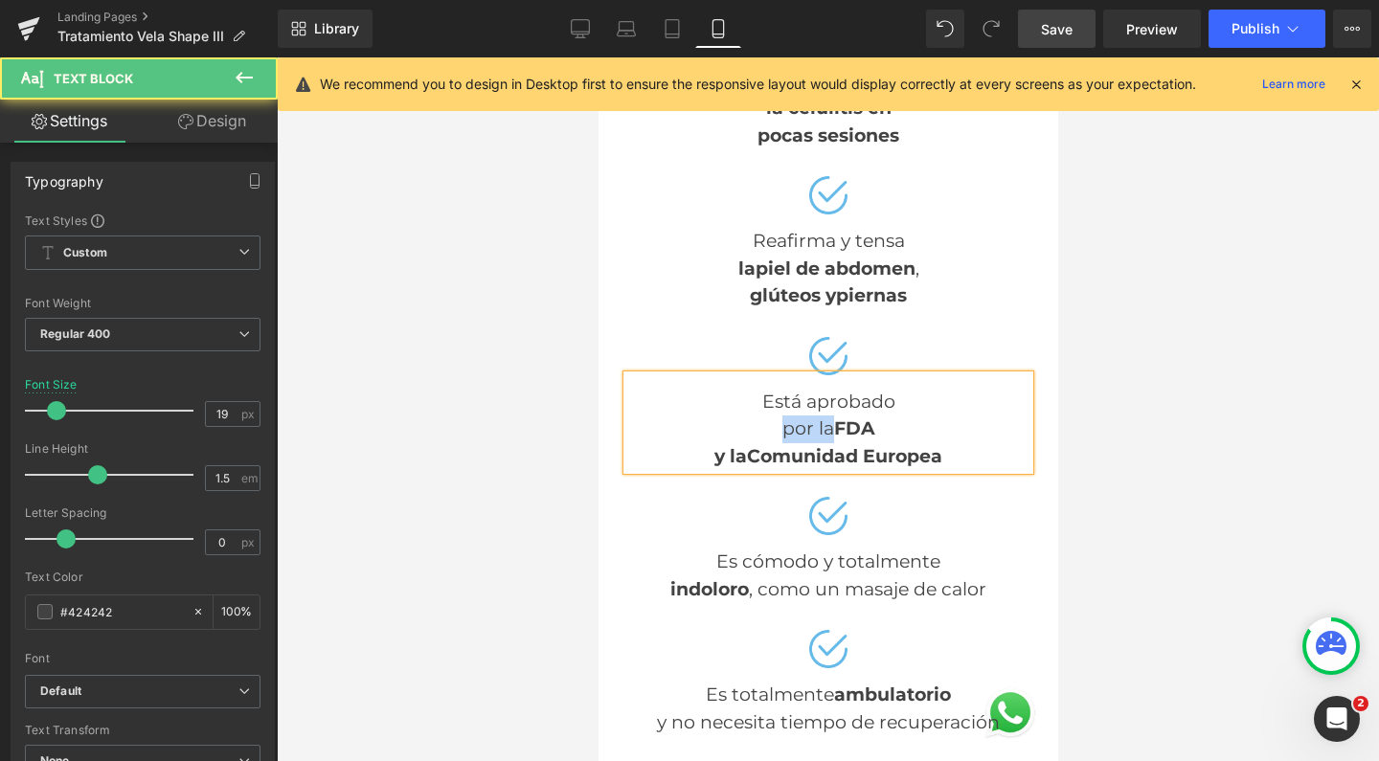
drag, startPoint x: 822, startPoint y: 393, endPoint x: 753, endPoint y: 391, distance: 69.0
click at [753, 416] on div "por la FDA y la Comunidad Europea" at bounding box center [827, 443] width 402 height 55
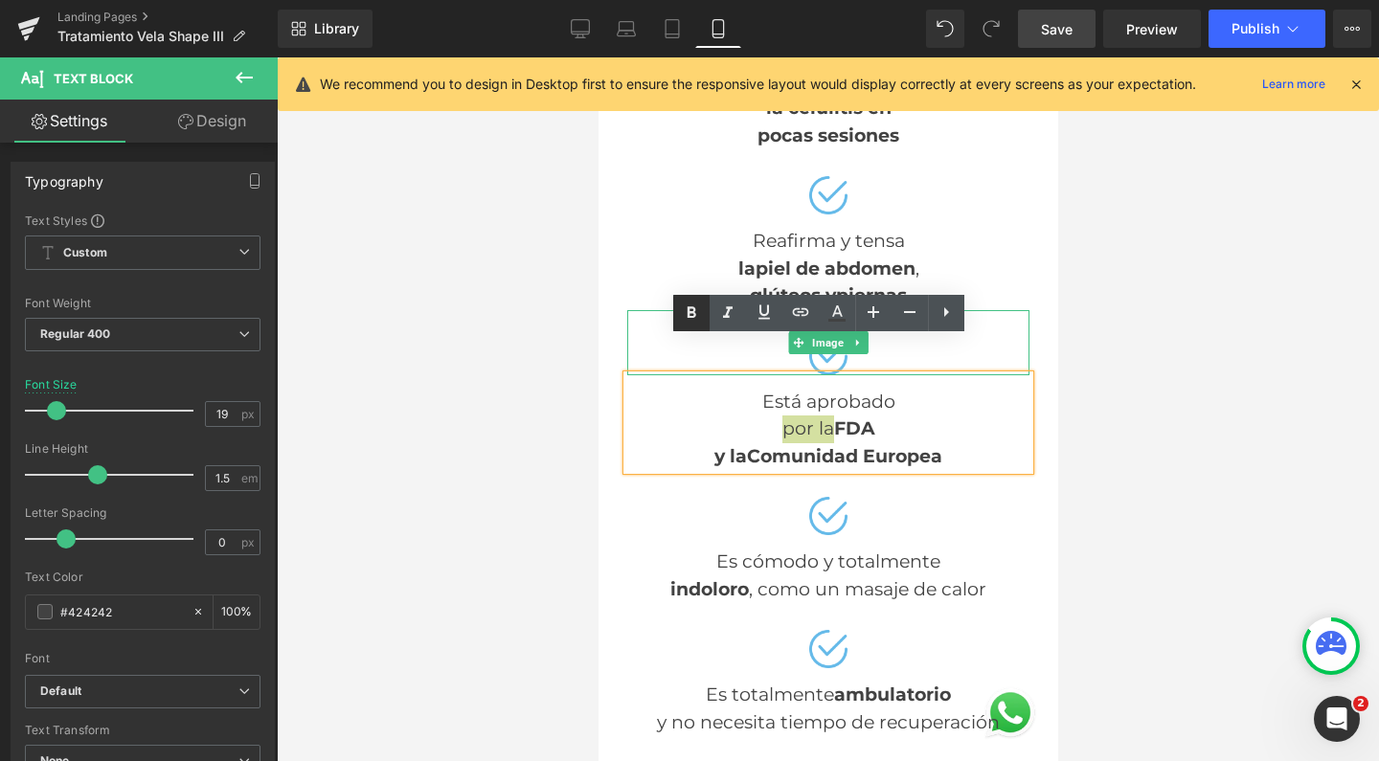
click at [699, 311] on icon at bounding box center [691, 313] width 23 height 23
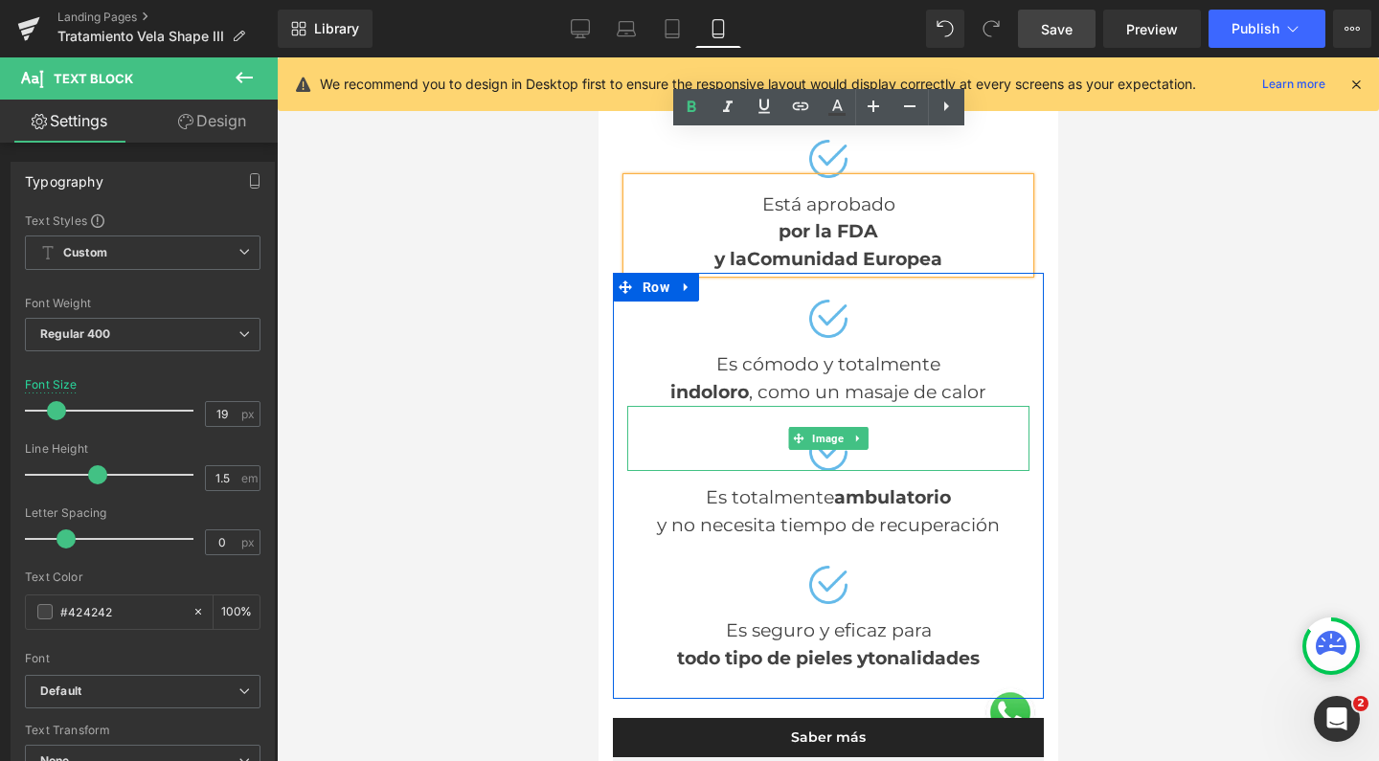
scroll to position [2193, 0]
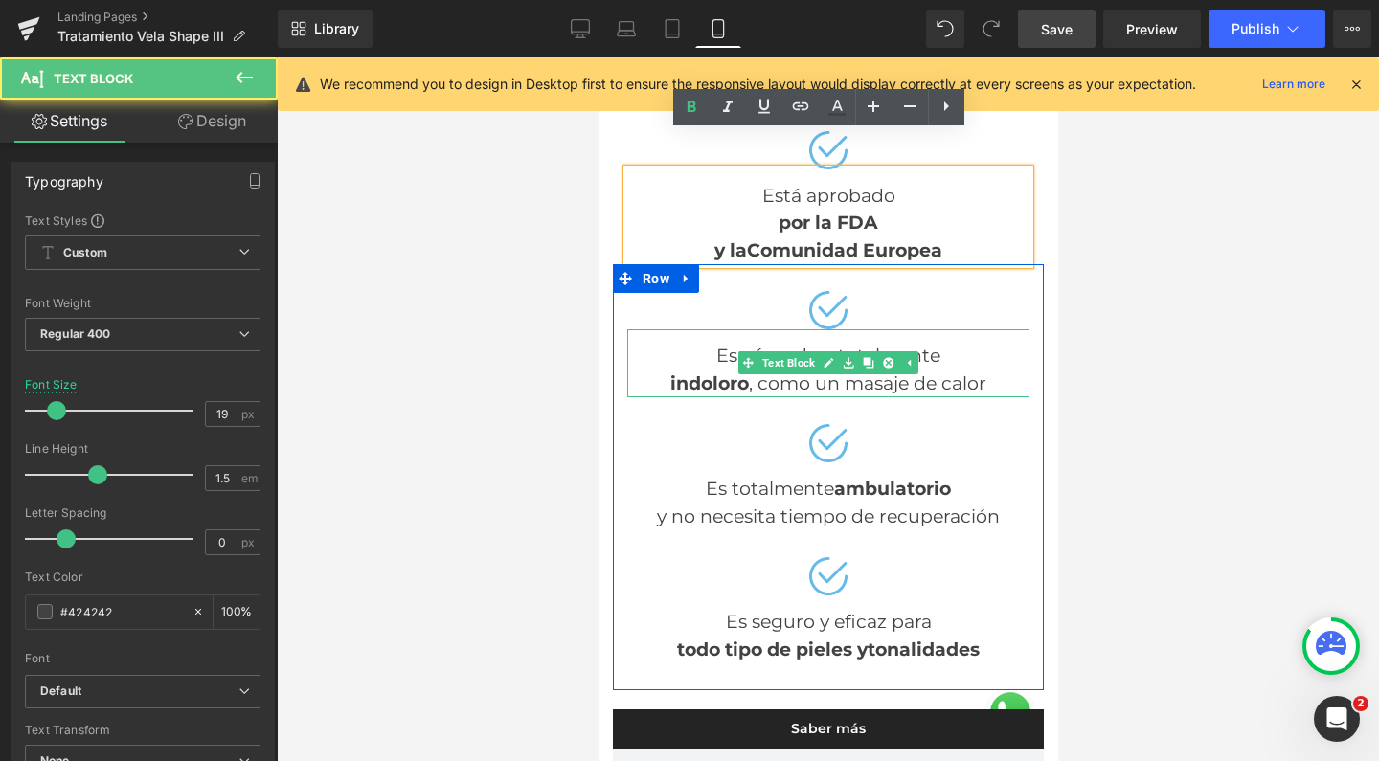
click at [763, 371] on div "indoloro , como un masaje de calor" at bounding box center [827, 385] width 402 height 28
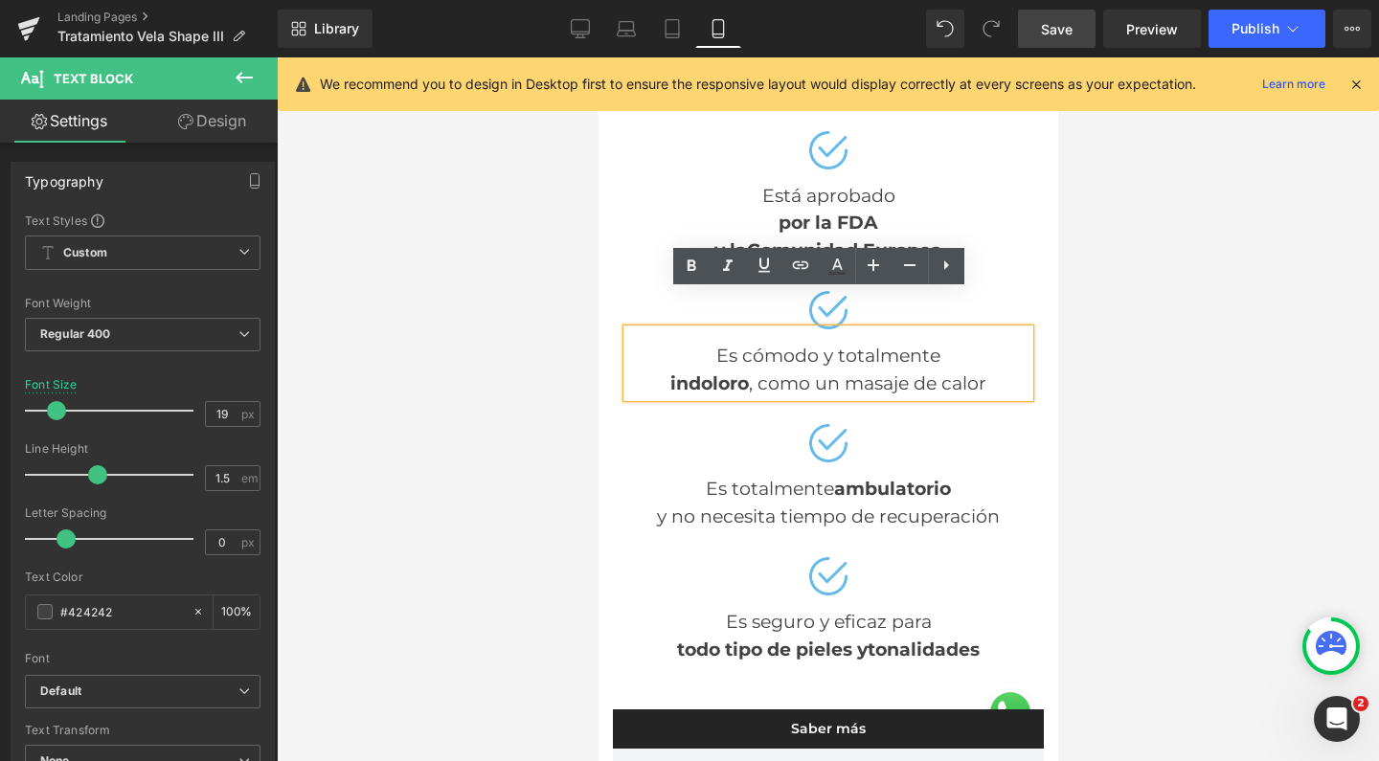
click at [825, 329] on div "Es cómodo y totalmente indoloro , como un masaje de calor" at bounding box center [827, 363] width 402 height 68
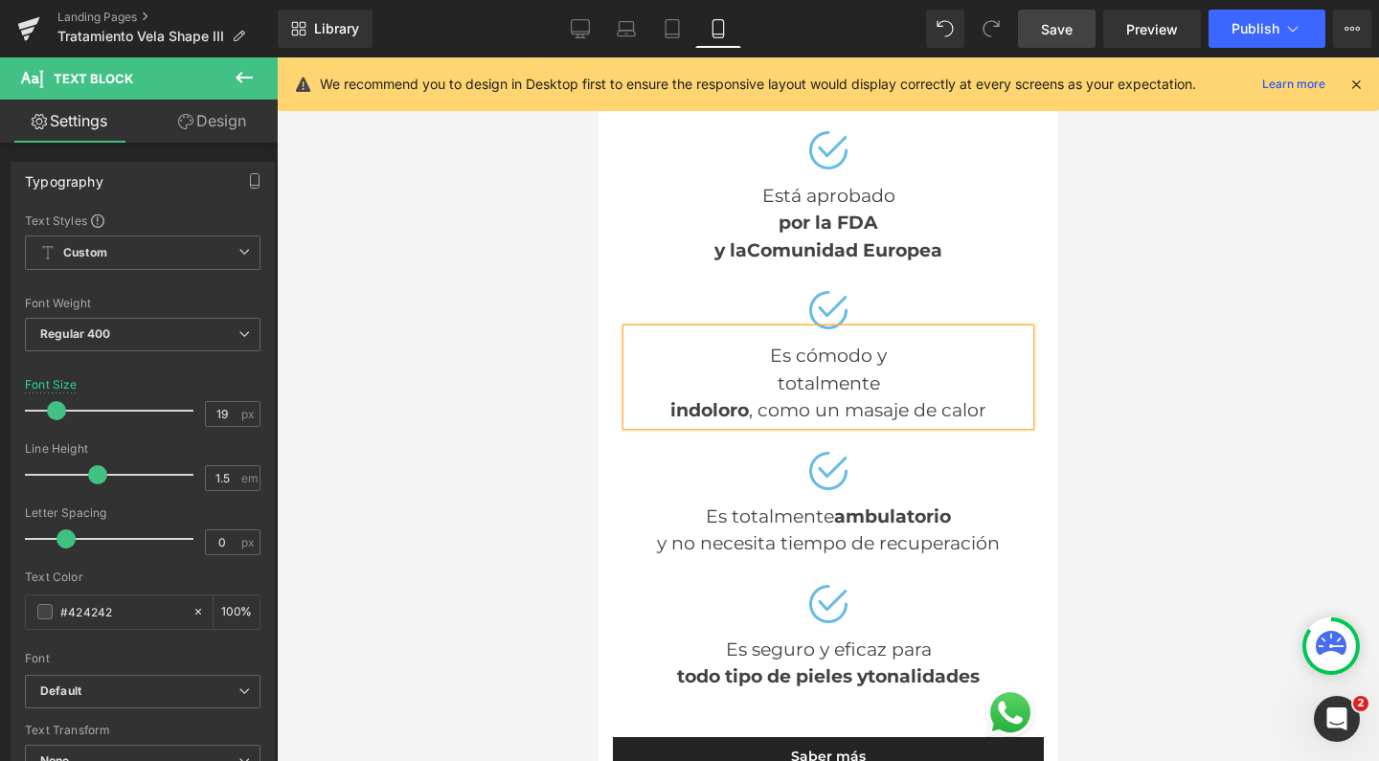
scroll to position [9069, 440]
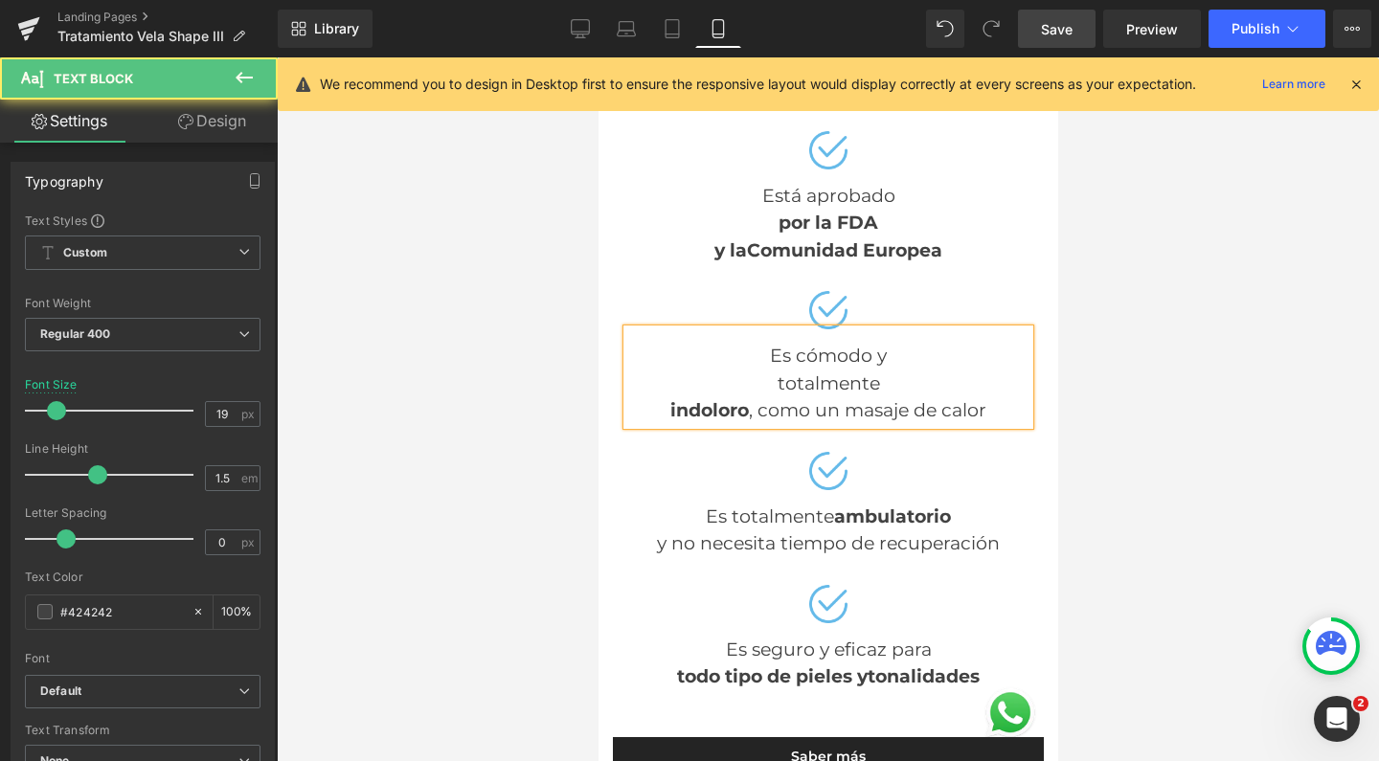
click at [651, 397] on div "indoloro , como un masaje de calor" at bounding box center [827, 411] width 402 height 28
click at [824, 372] on span ", como un masaje de calor" at bounding box center [908, 397] width 207 height 50
drag, startPoint x: 937, startPoint y: 346, endPoint x: 639, endPoint y: 338, distance: 298.8
click at [639, 371] on div "totalmente indoloro ," at bounding box center [827, 385] width 402 height 28
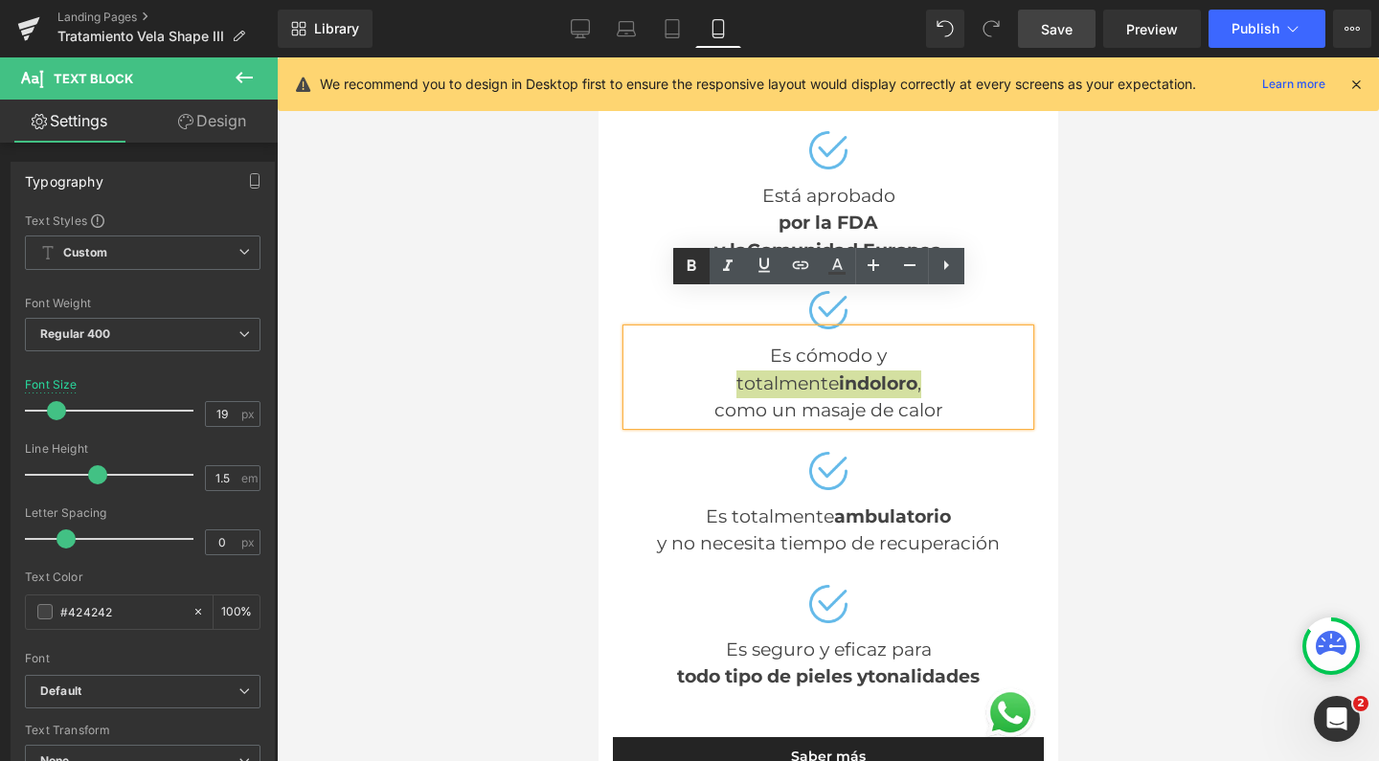
click at [692, 264] on icon at bounding box center [690, 264] width 9 height 11
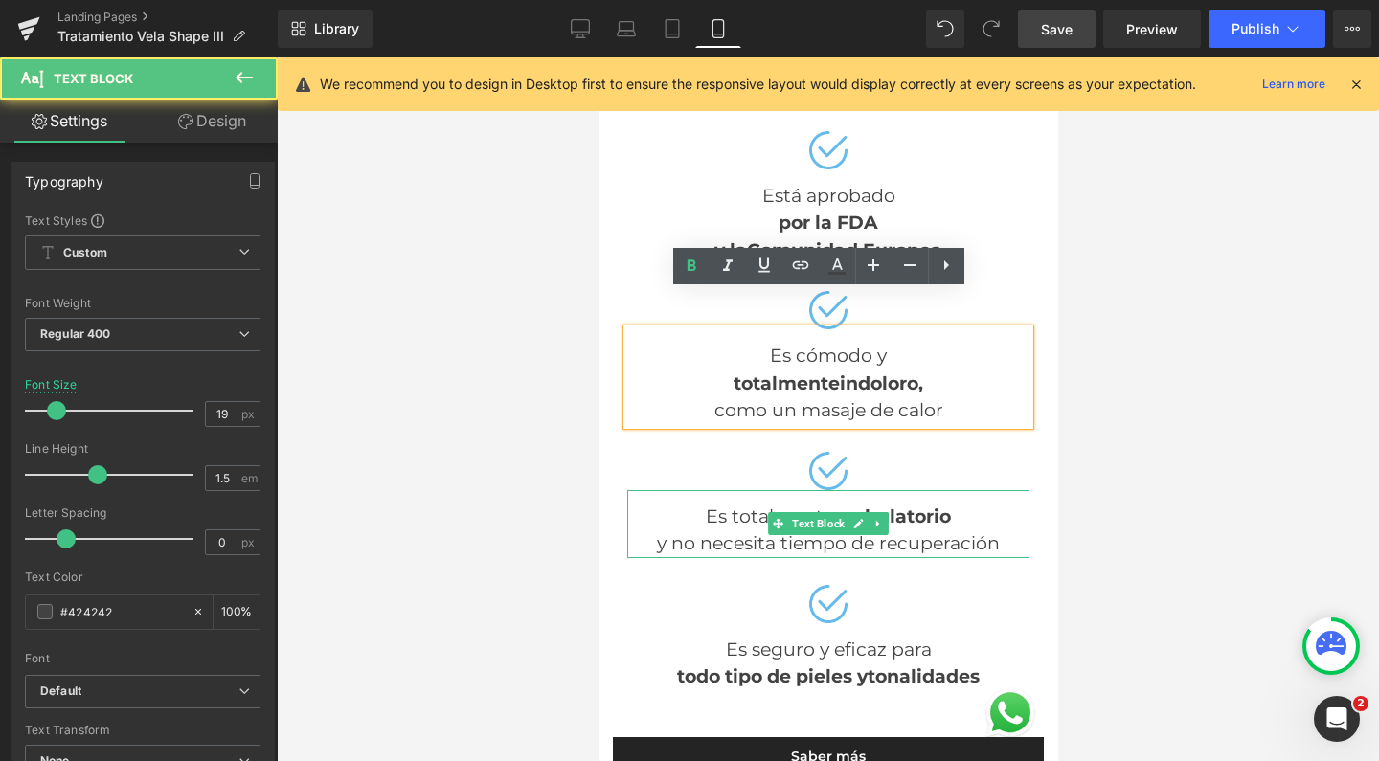
click at [736, 530] on div "y no necesita tiempo de recuperación" at bounding box center [827, 544] width 402 height 28
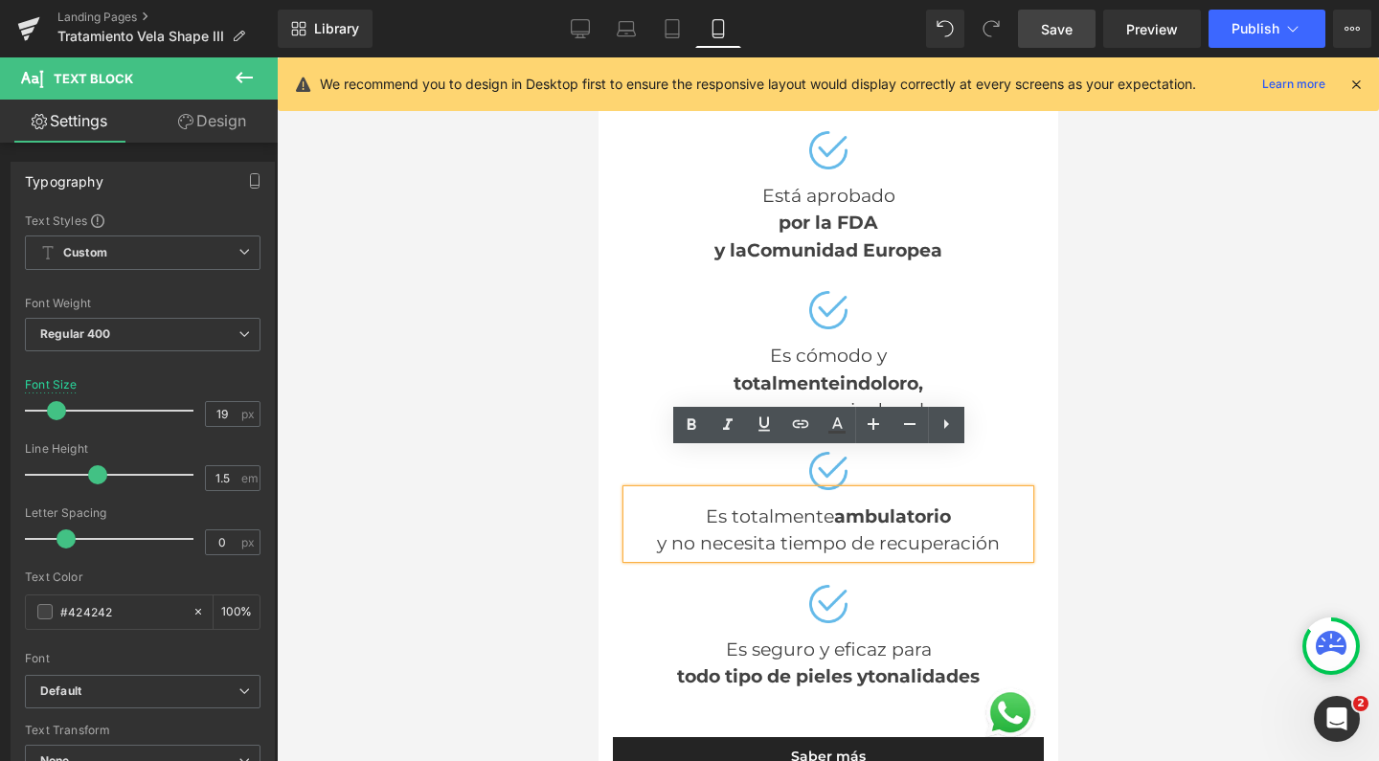
click at [845, 530] on div "y no necesita tiempo de recuperación" at bounding box center [827, 544] width 402 height 28
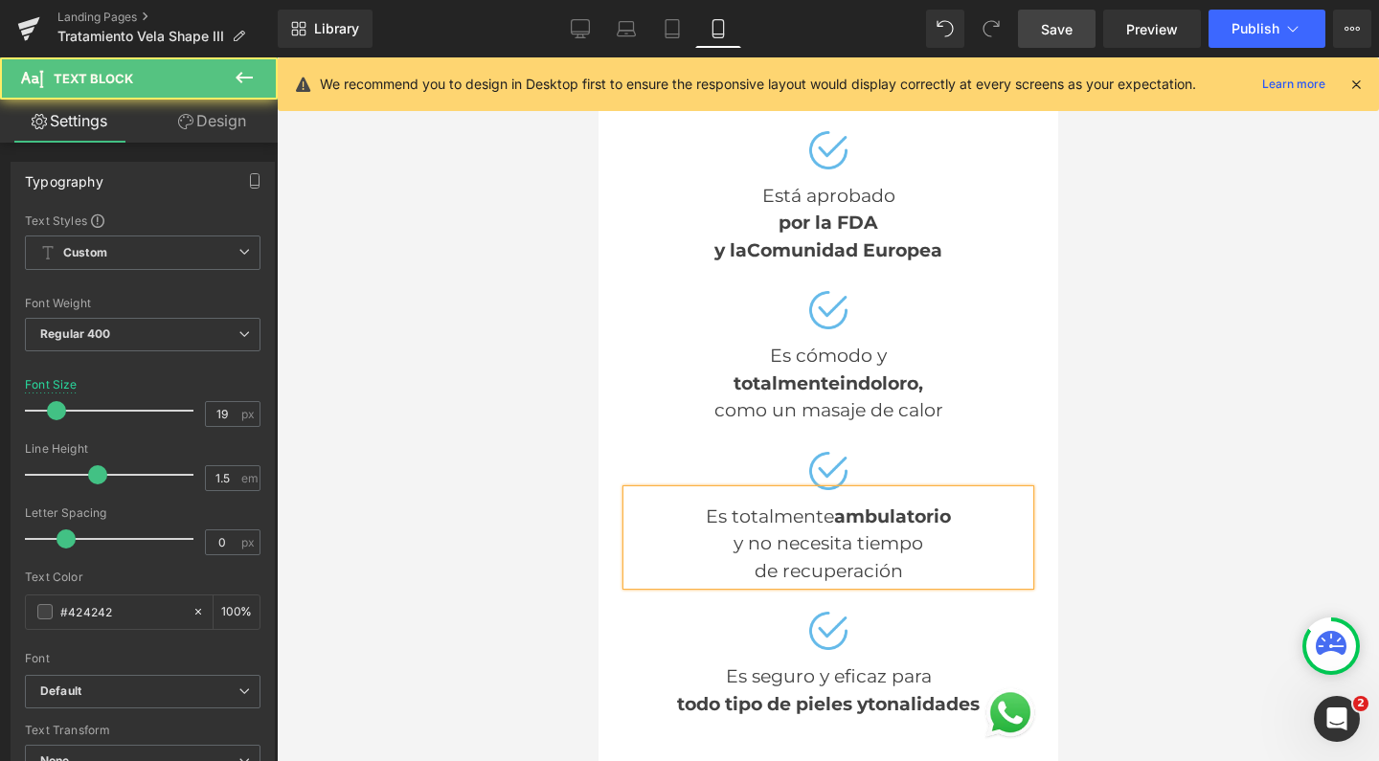
scroll to position [9095, 440]
drag, startPoint x: 961, startPoint y: 483, endPoint x: 613, endPoint y: 483, distance: 348.5
click at [626, 490] on div "Es totalmente ambulatorio y no necesita tiempo de recuperación" at bounding box center [827, 538] width 402 height 96
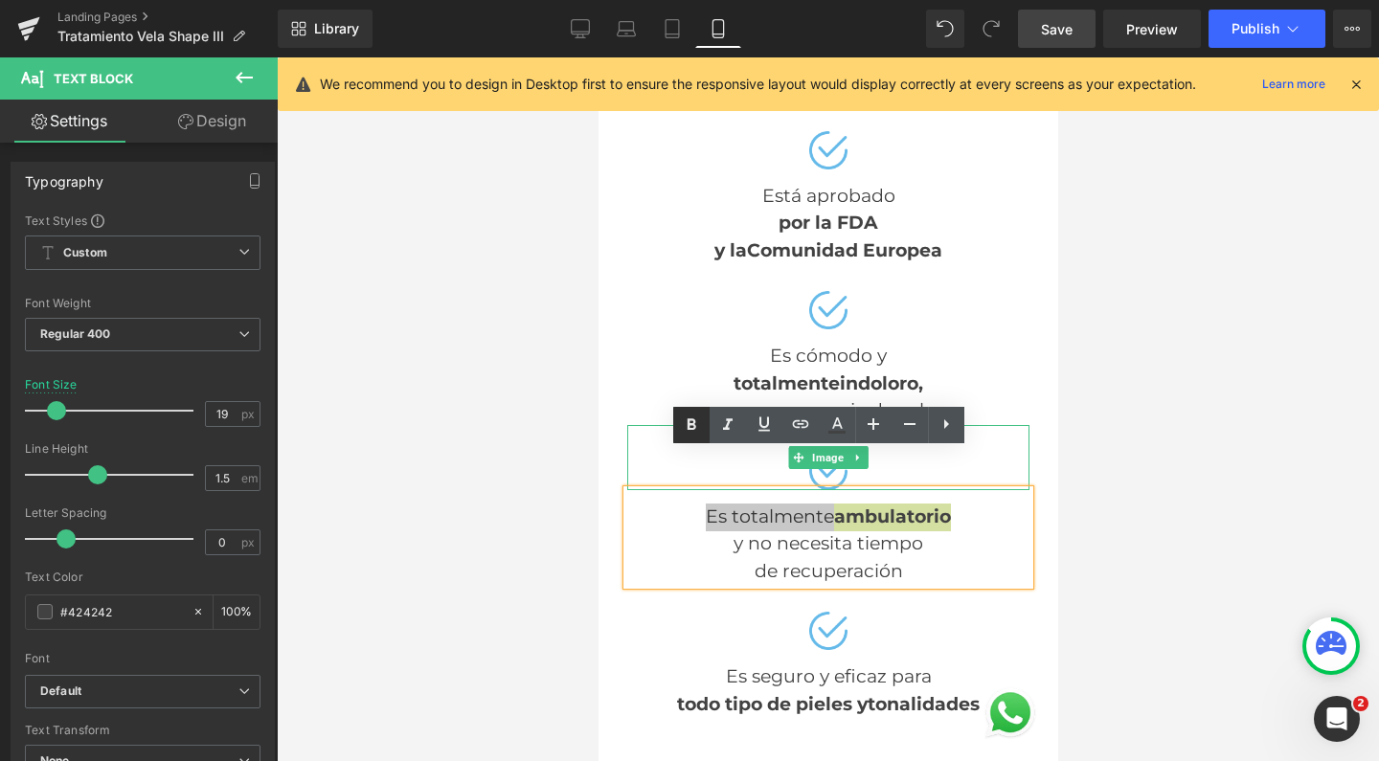
click at [701, 418] on icon at bounding box center [691, 425] width 23 height 23
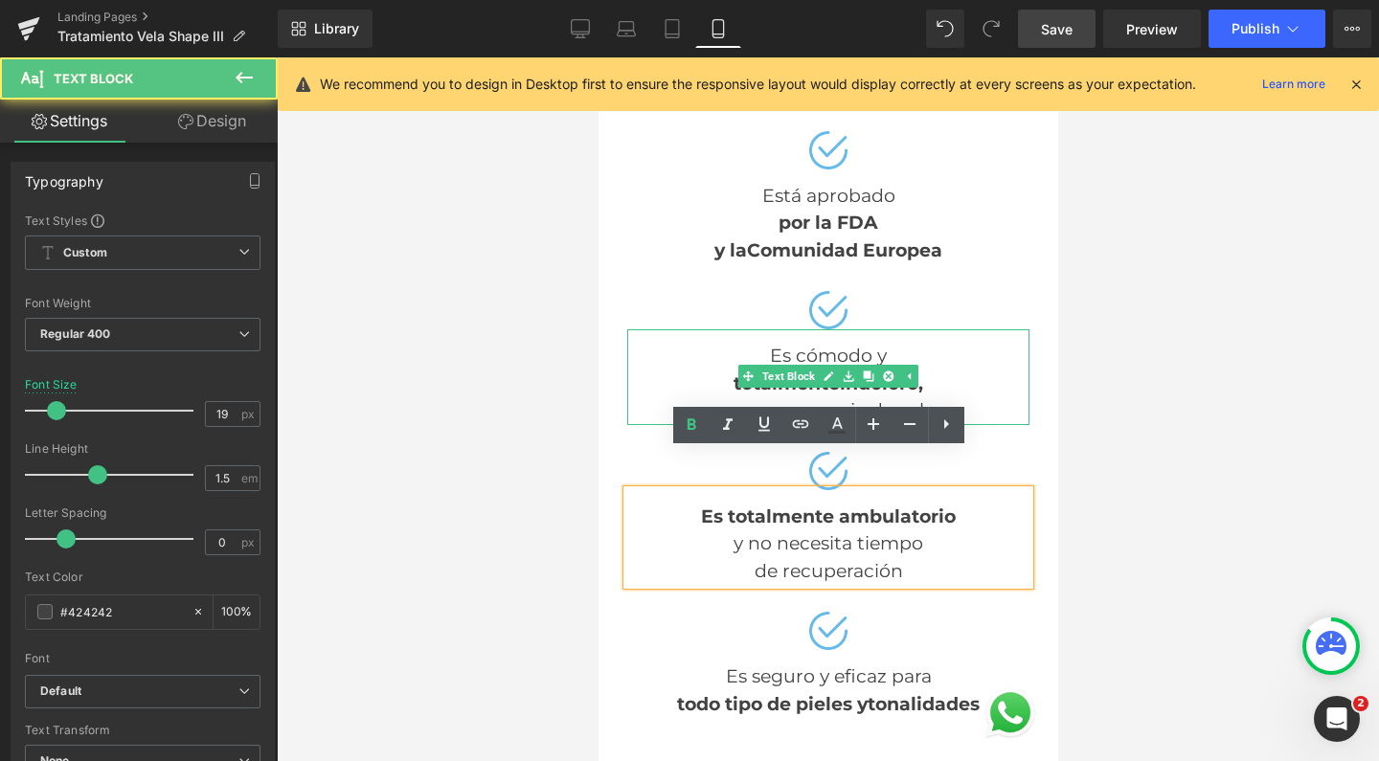
drag, startPoint x: 926, startPoint y: 347, endPoint x: 727, endPoint y: 319, distance: 201.1
click at [723, 329] on div "Es cómodo y totalmente indoloro , como un masaje de calor" at bounding box center [827, 377] width 402 height 96
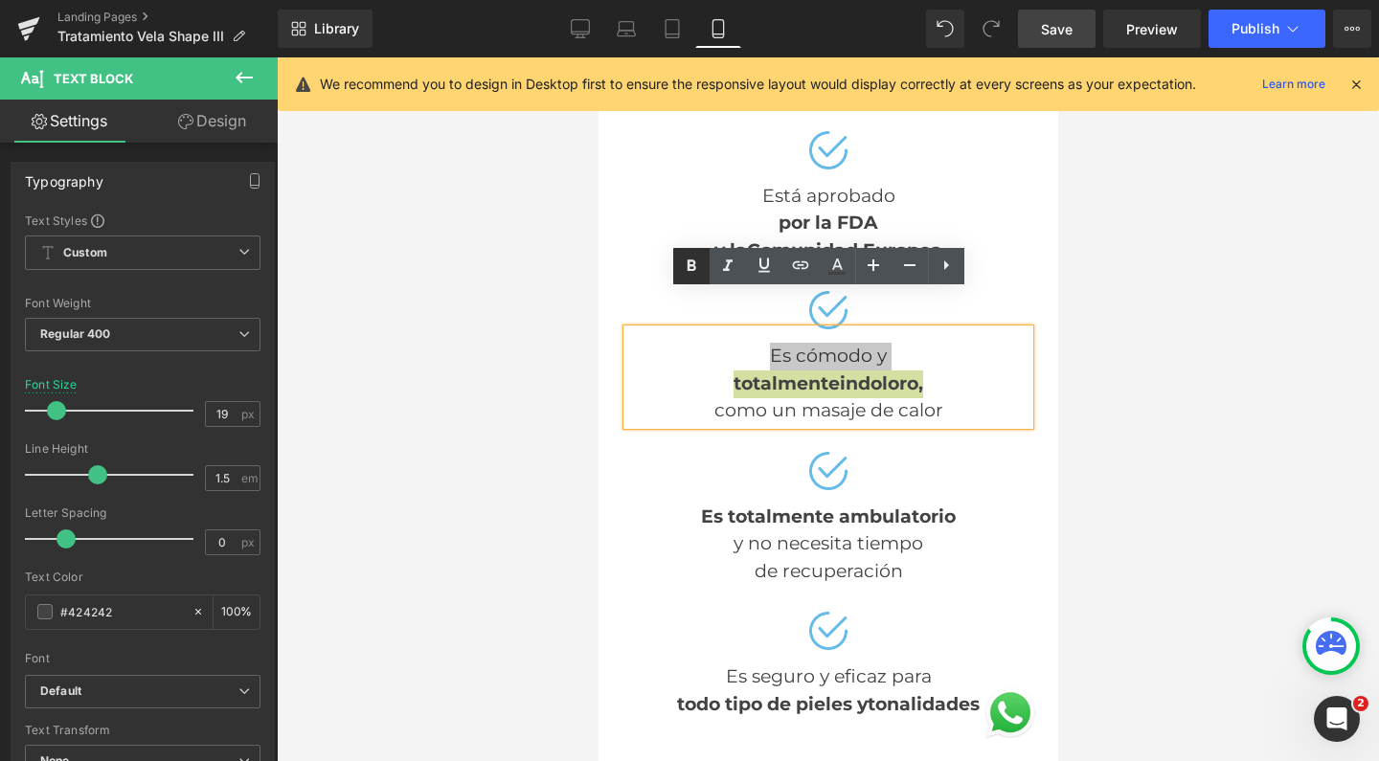
click at [690, 272] on icon at bounding box center [691, 266] width 23 height 23
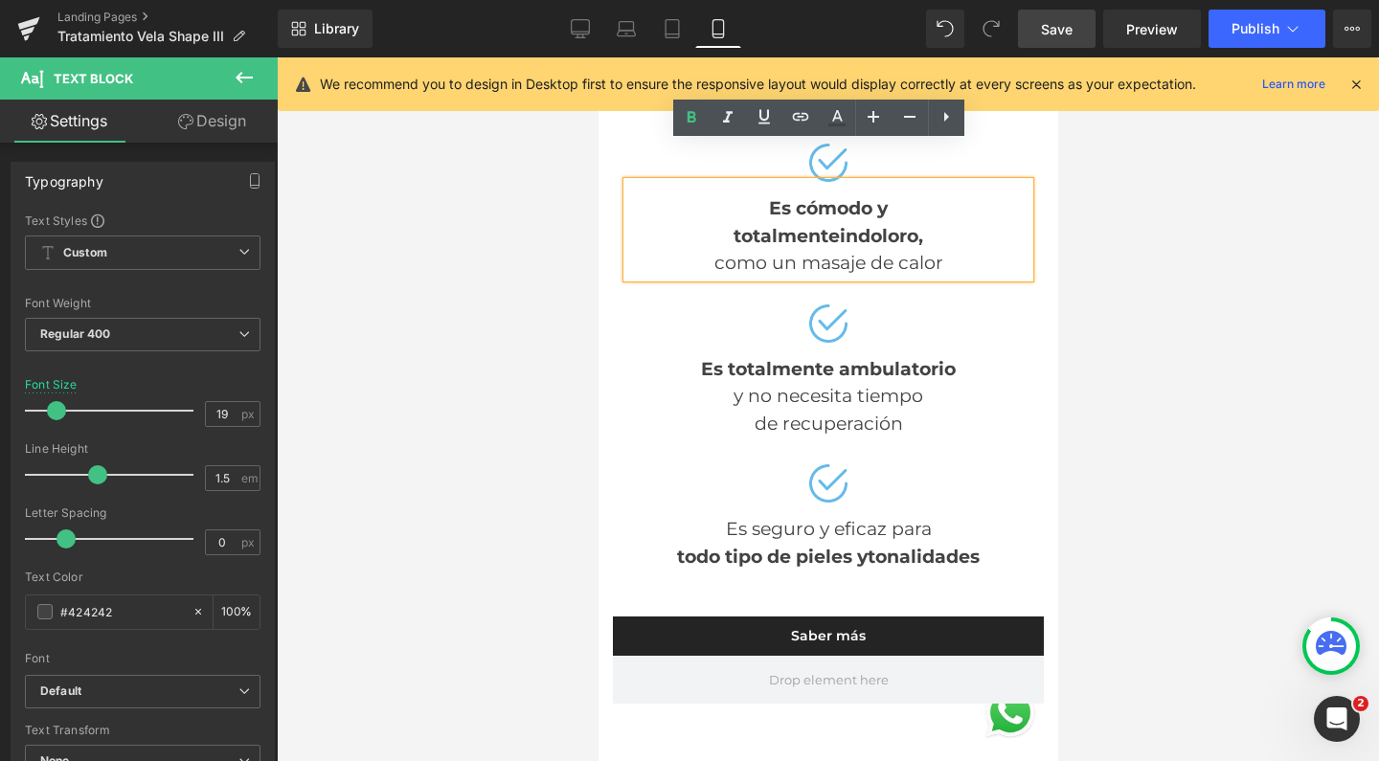
scroll to position [2342, 0]
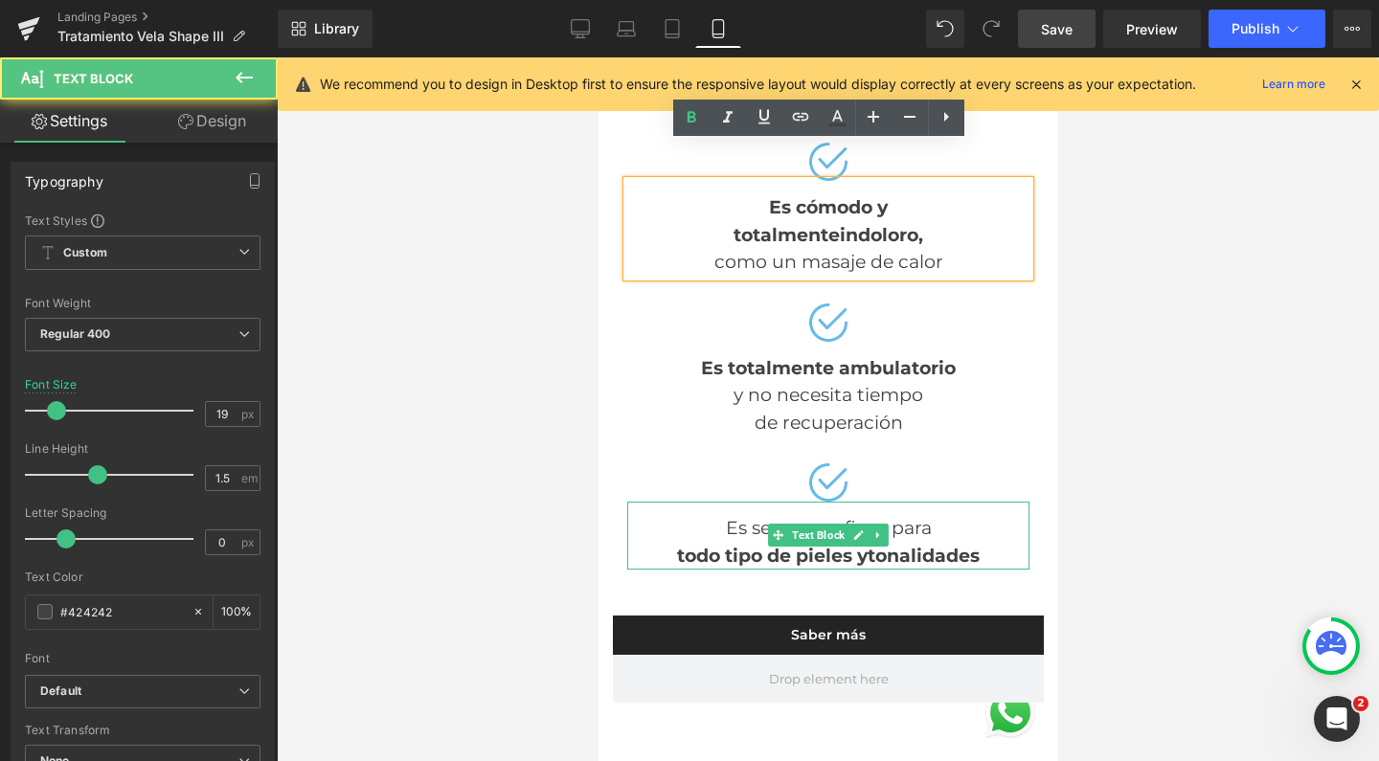
click at [847, 545] on strong "todo tipo de pieles y" at bounding box center [771, 556] width 191 height 22
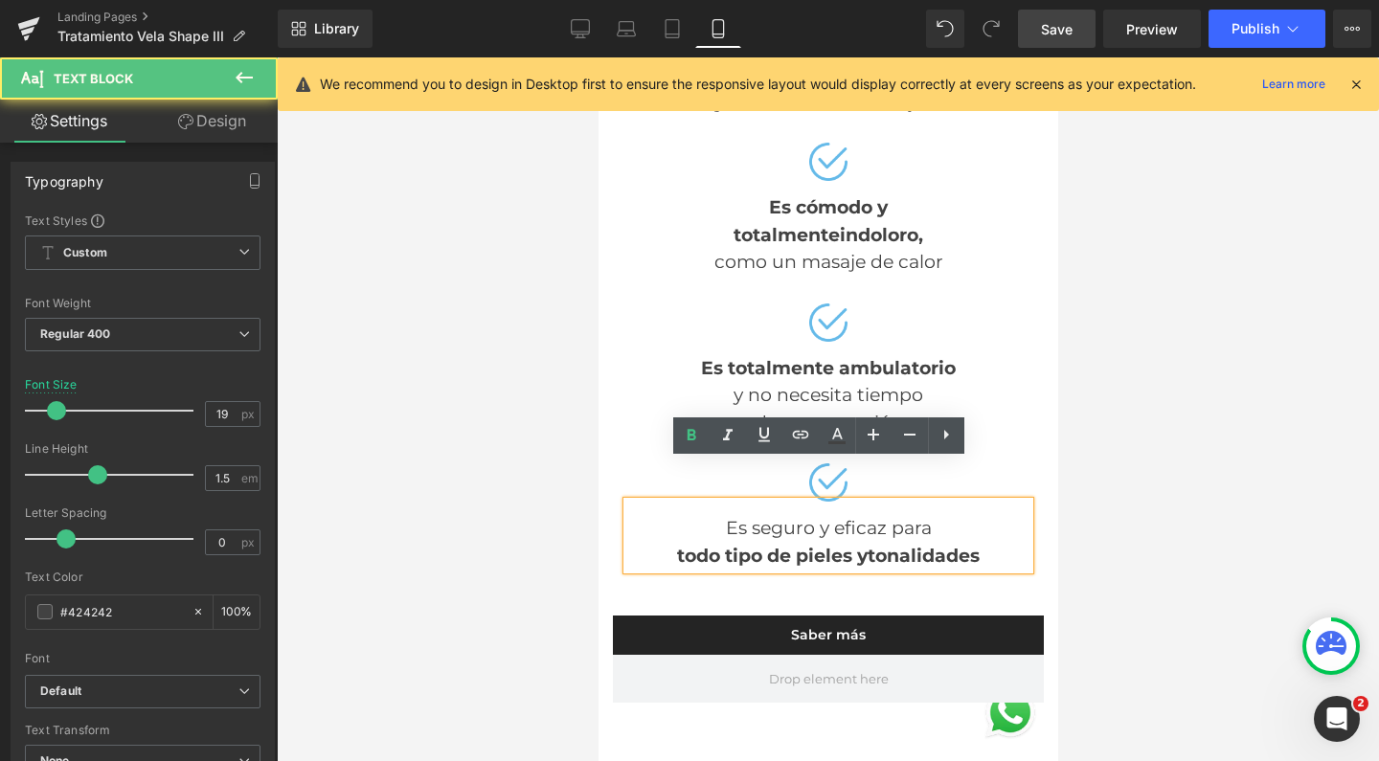
click at [848, 545] on strong "todo tipo de pieles y" at bounding box center [771, 556] width 191 height 22
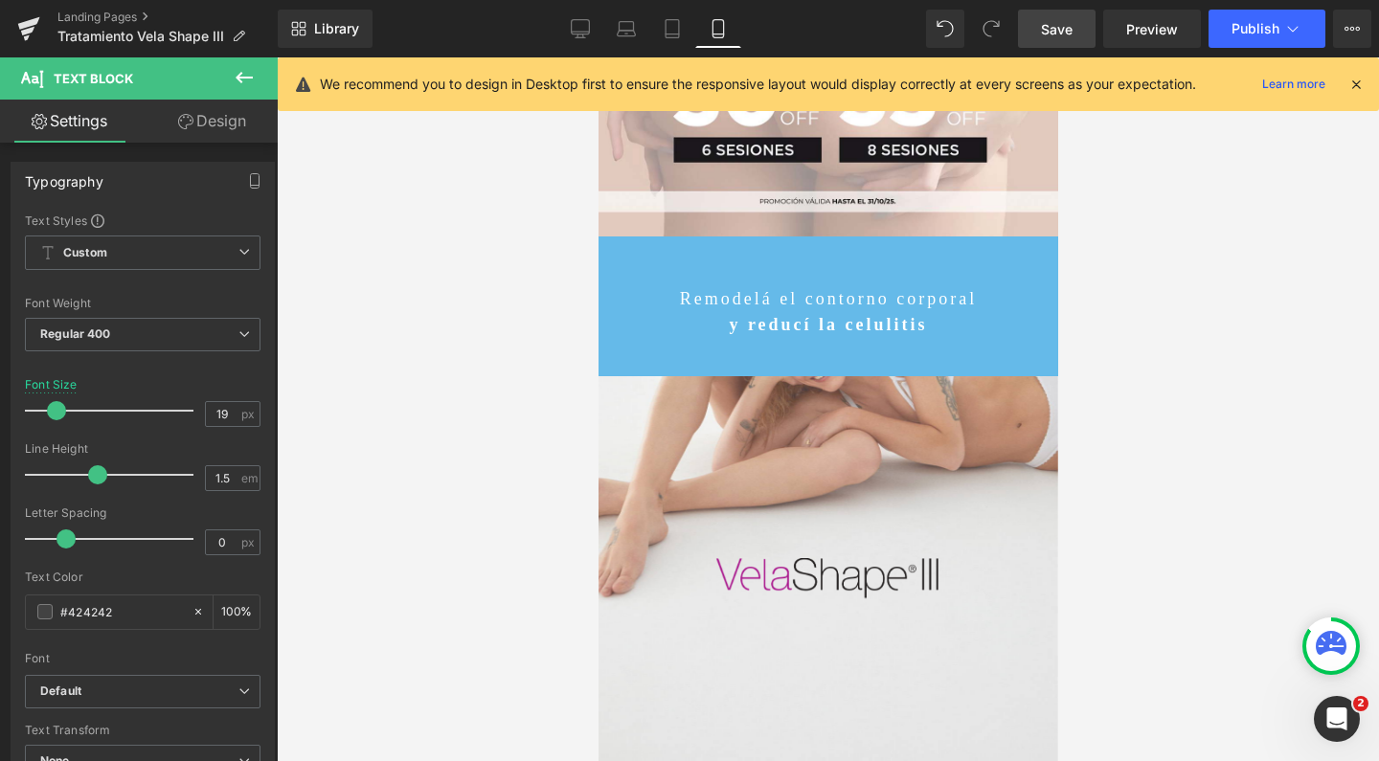
scroll to position [444, 0]
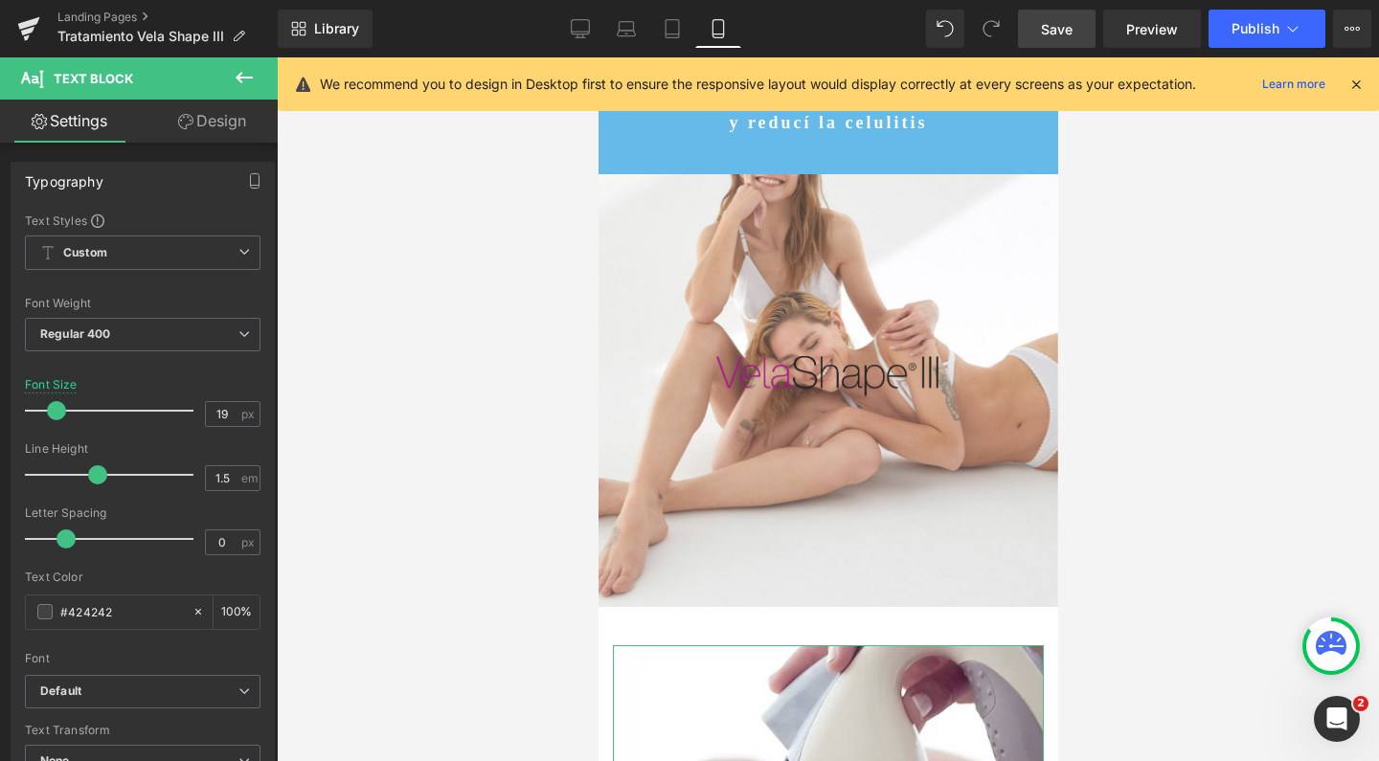
click at [1047, 32] on span "Save" at bounding box center [1057, 29] width 32 height 20
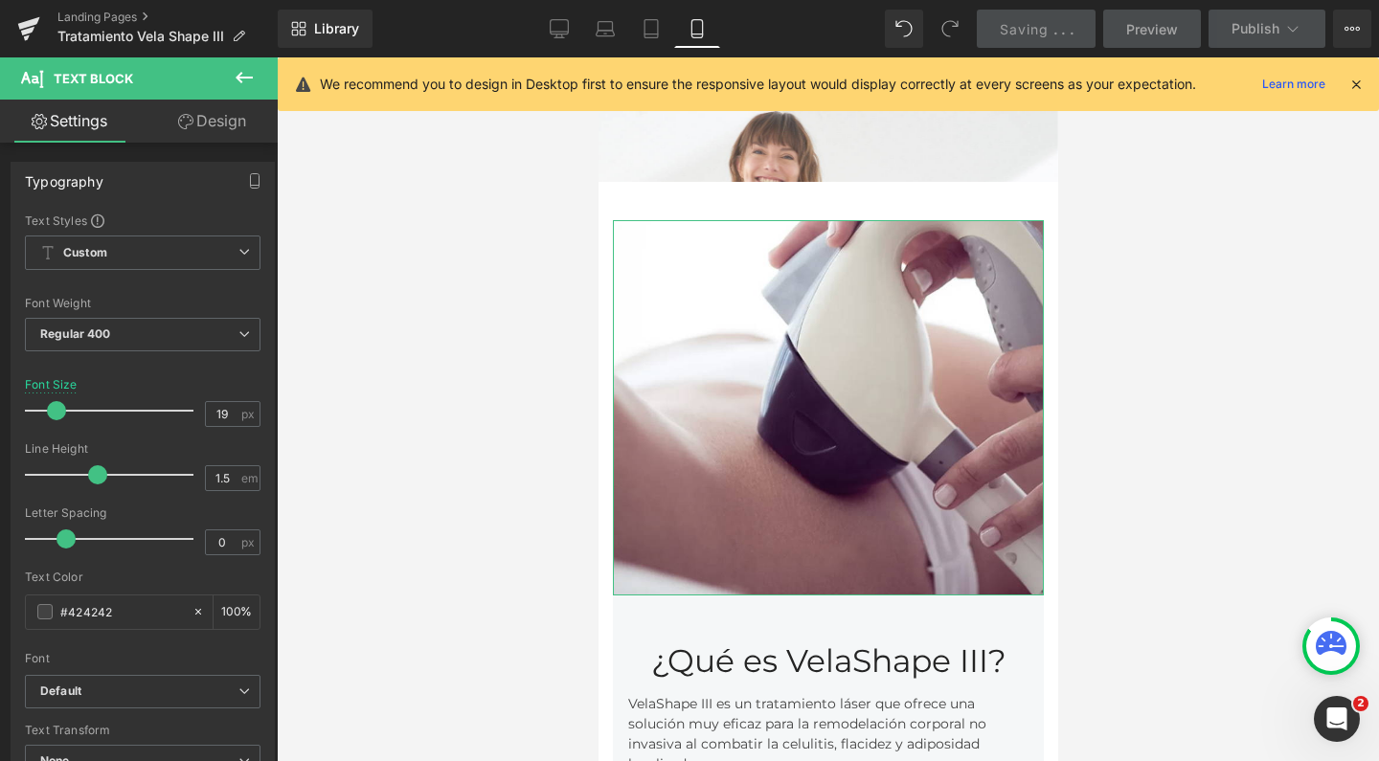
scroll to position [870, 0]
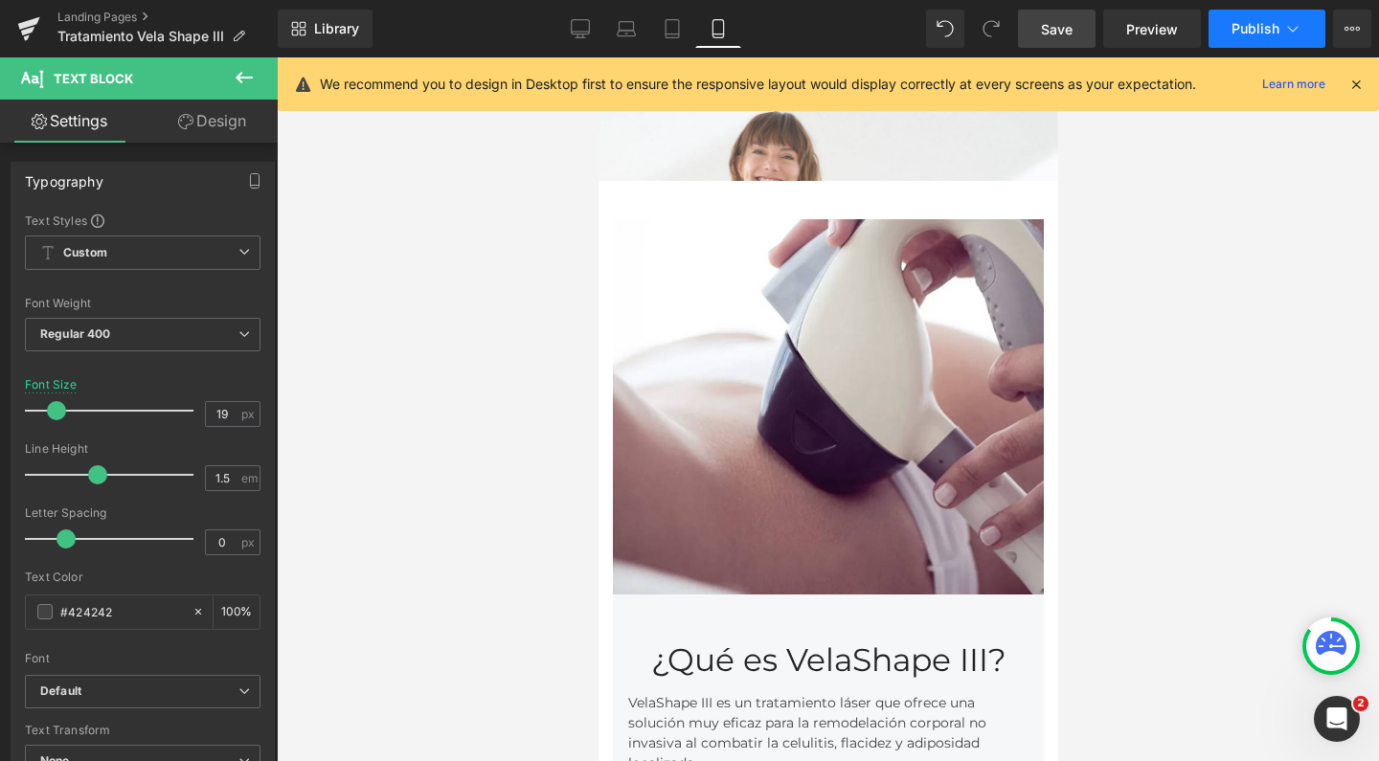
click at [1270, 31] on span "Publish" at bounding box center [1255, 28] width 48 height 15
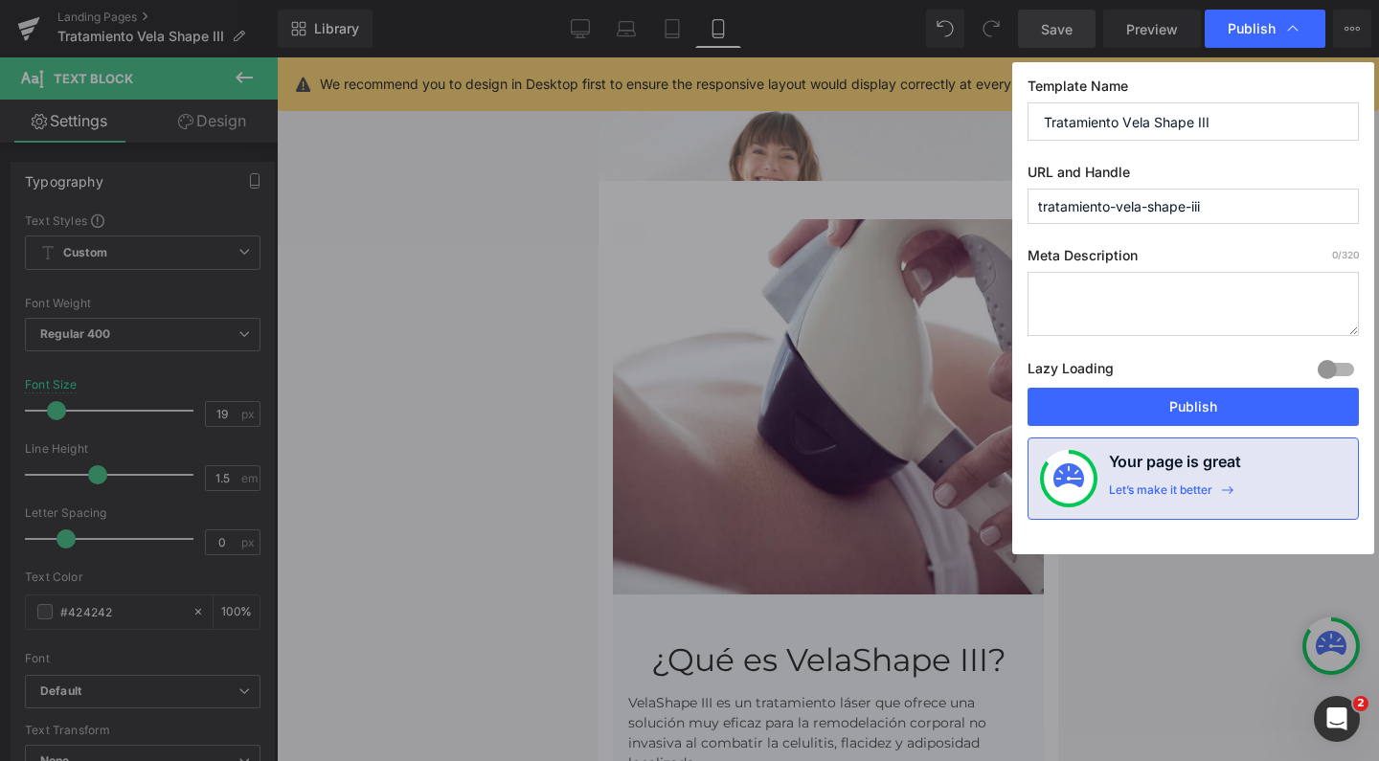
click at [1155, 286] on textarea at bounding box center [1192, 304] width 331 height 64
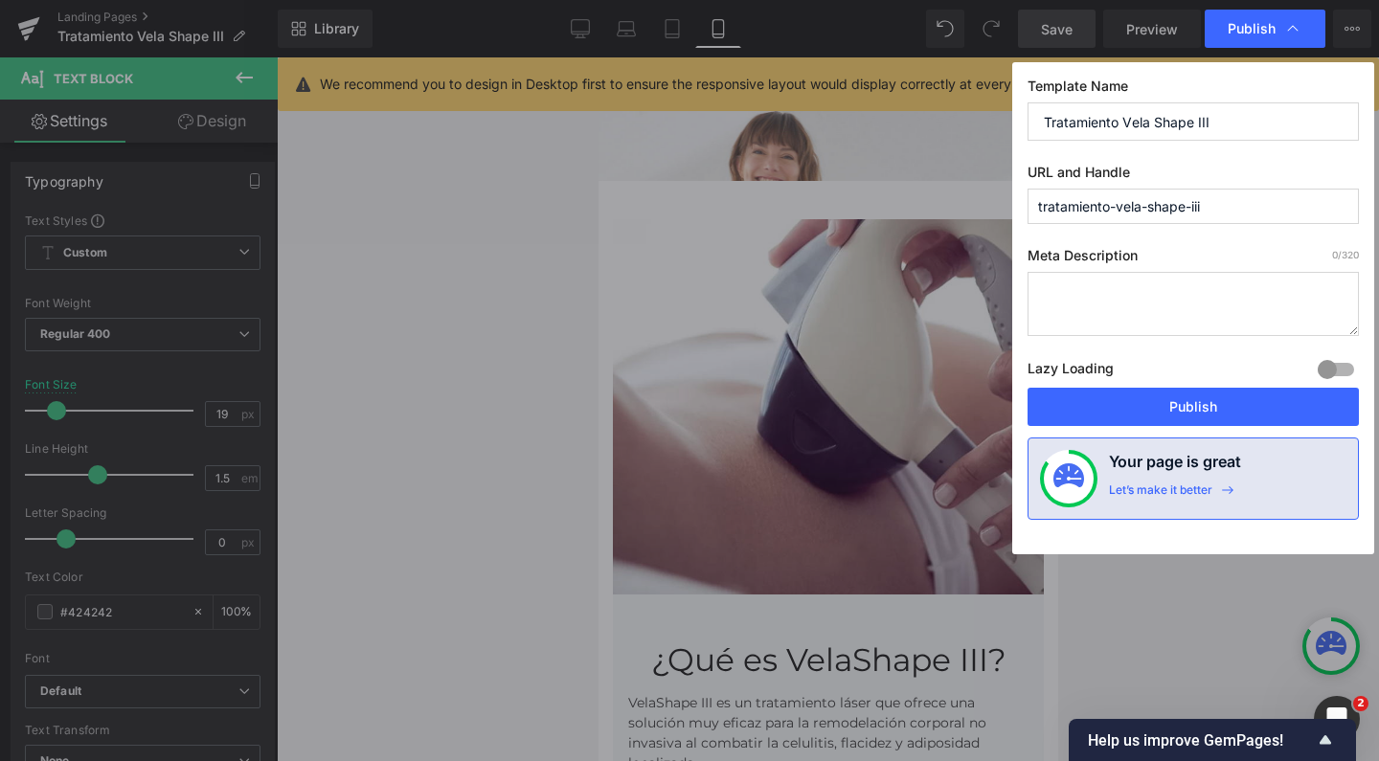
paste textarea "Descubrí Velashape III, tratamiento estético no invasivo que reduce celulitis, …"
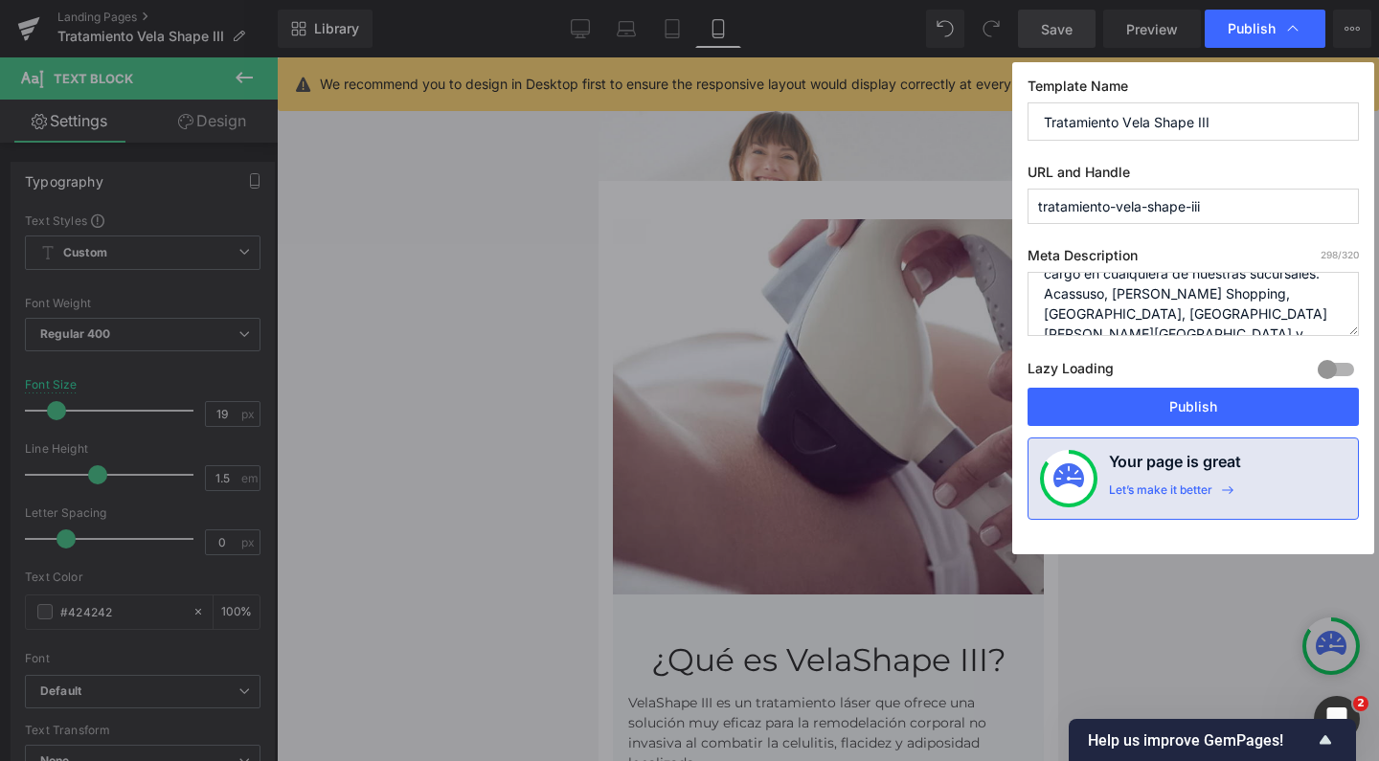
scroll to position [107, 0]
type textarea "Descubrí Velashape III, tratamiento estético no invasivo que reduce celulitis, …"
click at [1347, 371] on div at bounding box center [1336, 369] width 46 height 31
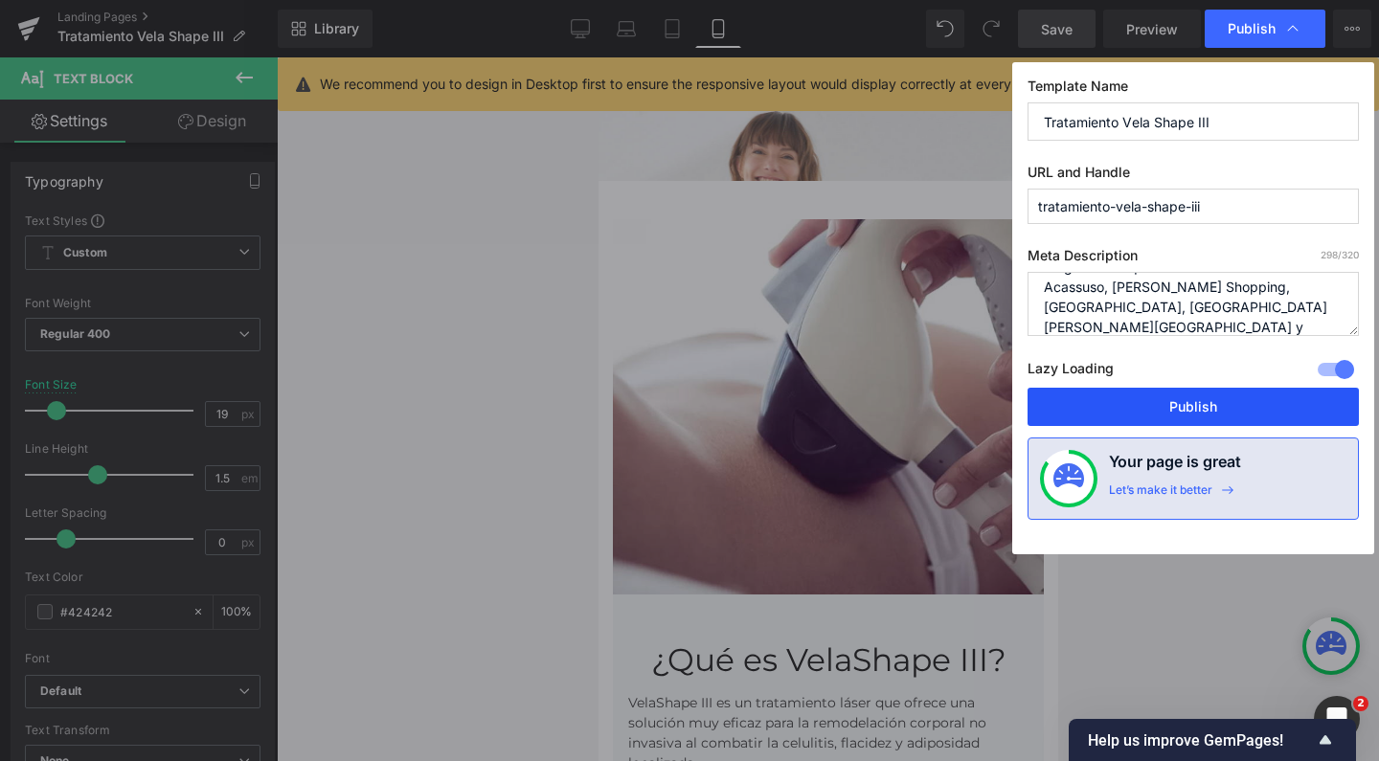
click at [1249, 409] on button "Publish" at bounding box center [1192, 407] width 331 height 38
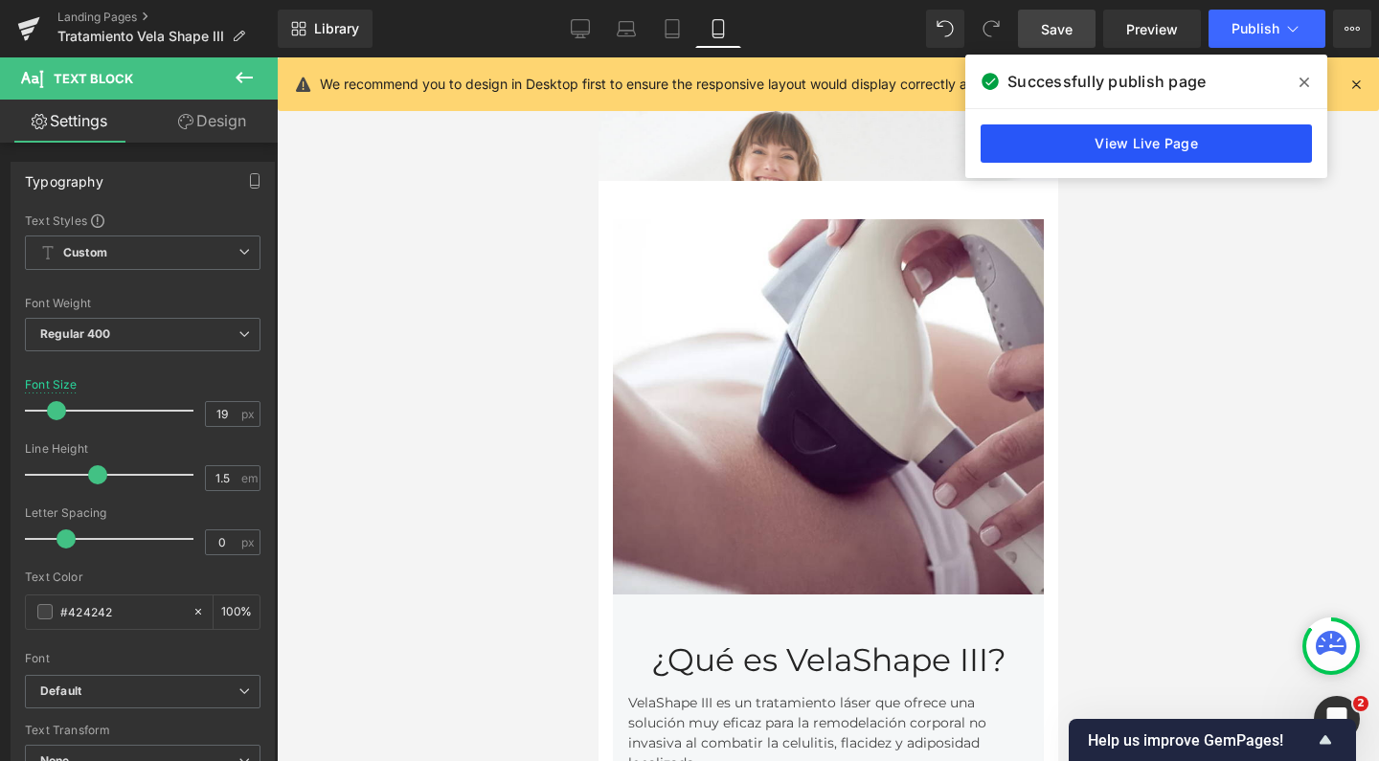
click at [1154, 154] on link "View Live Page" at bounding box center [1145, 143] width 331 height 38
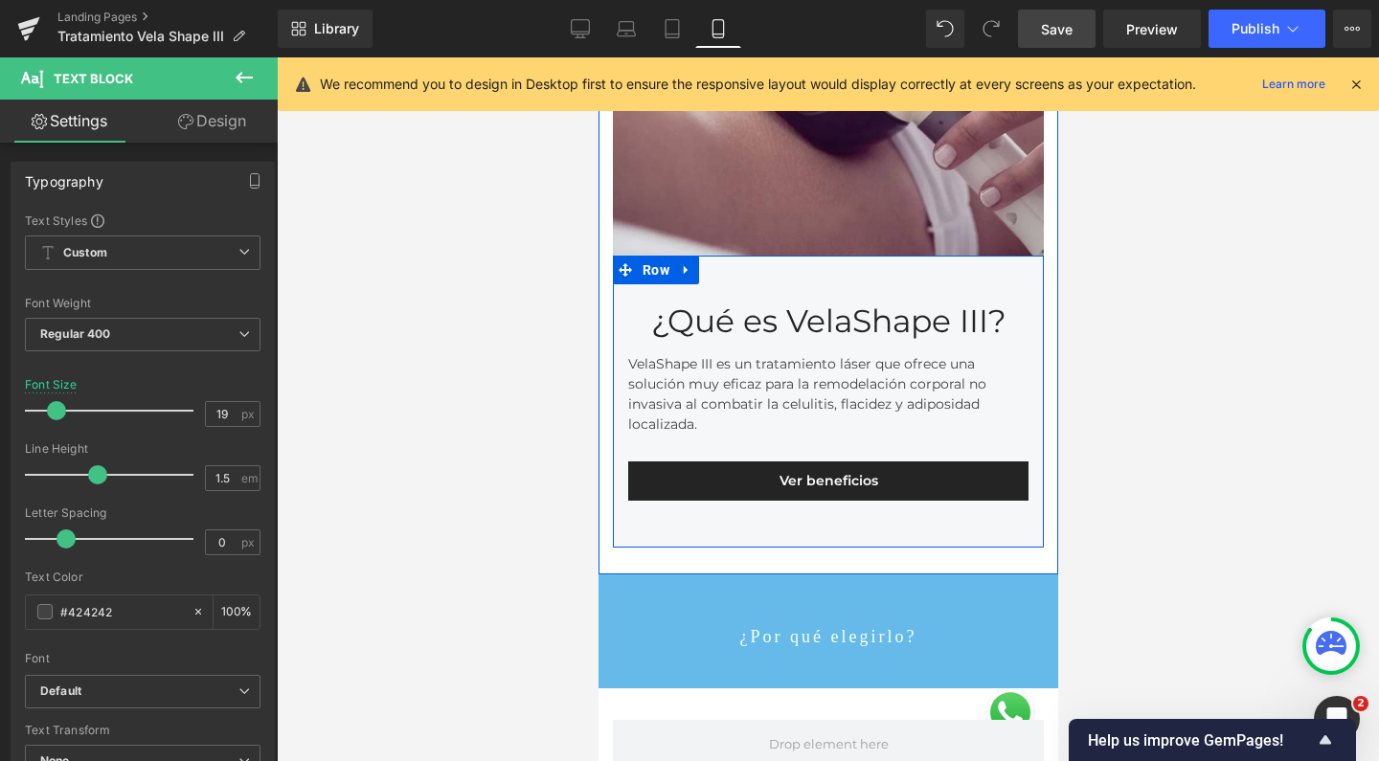
scroll to position [1214, 0]
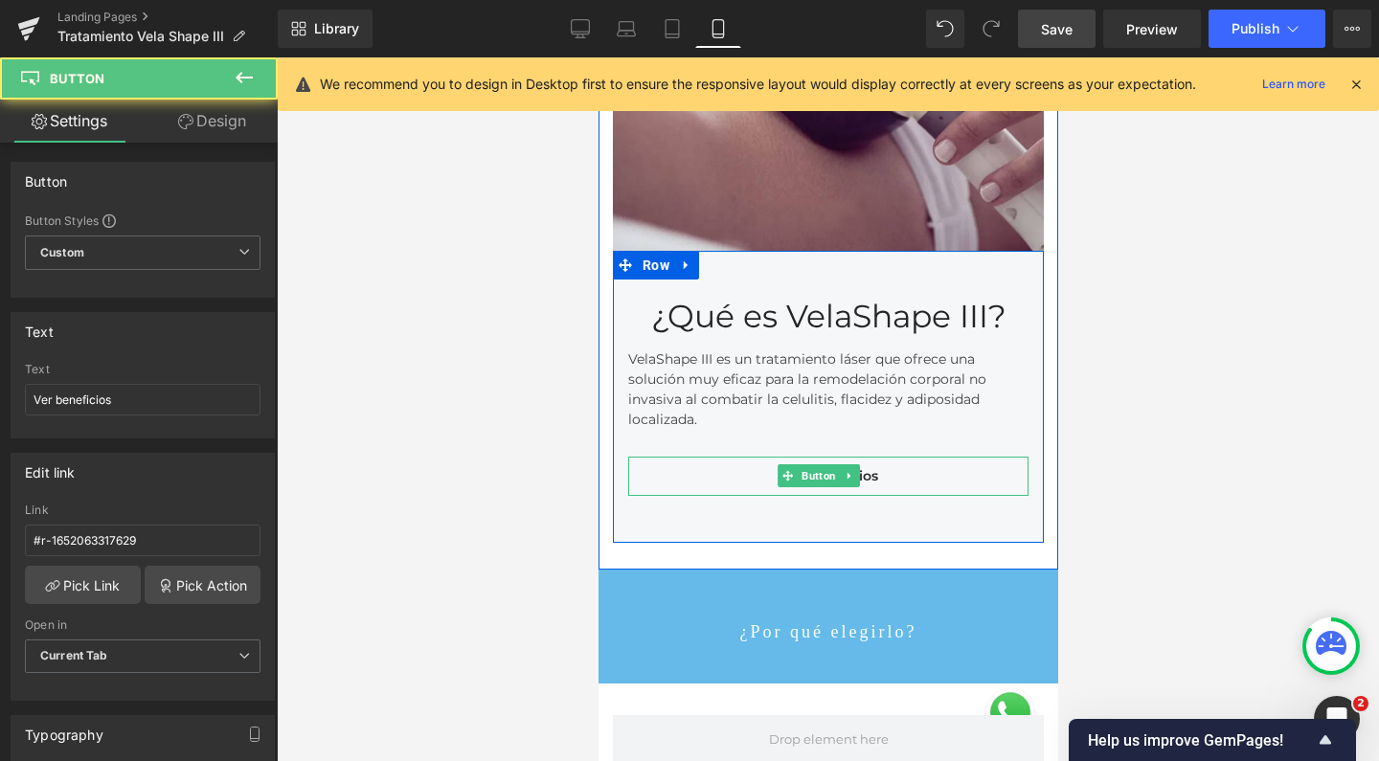
click at [880, 457] on link "Ver beneficios" at bounding box center [827, 476] width 400 height 39
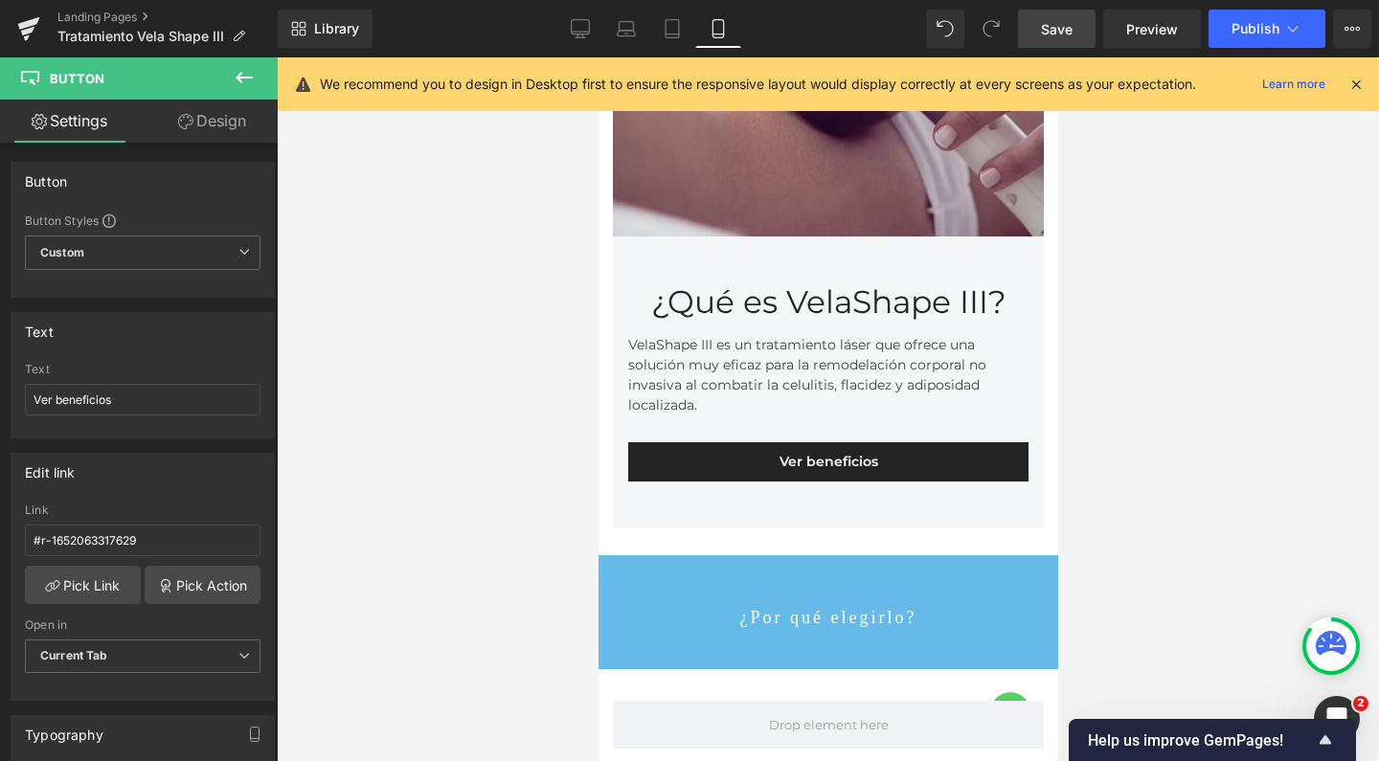
scroll to position [1183, 0]
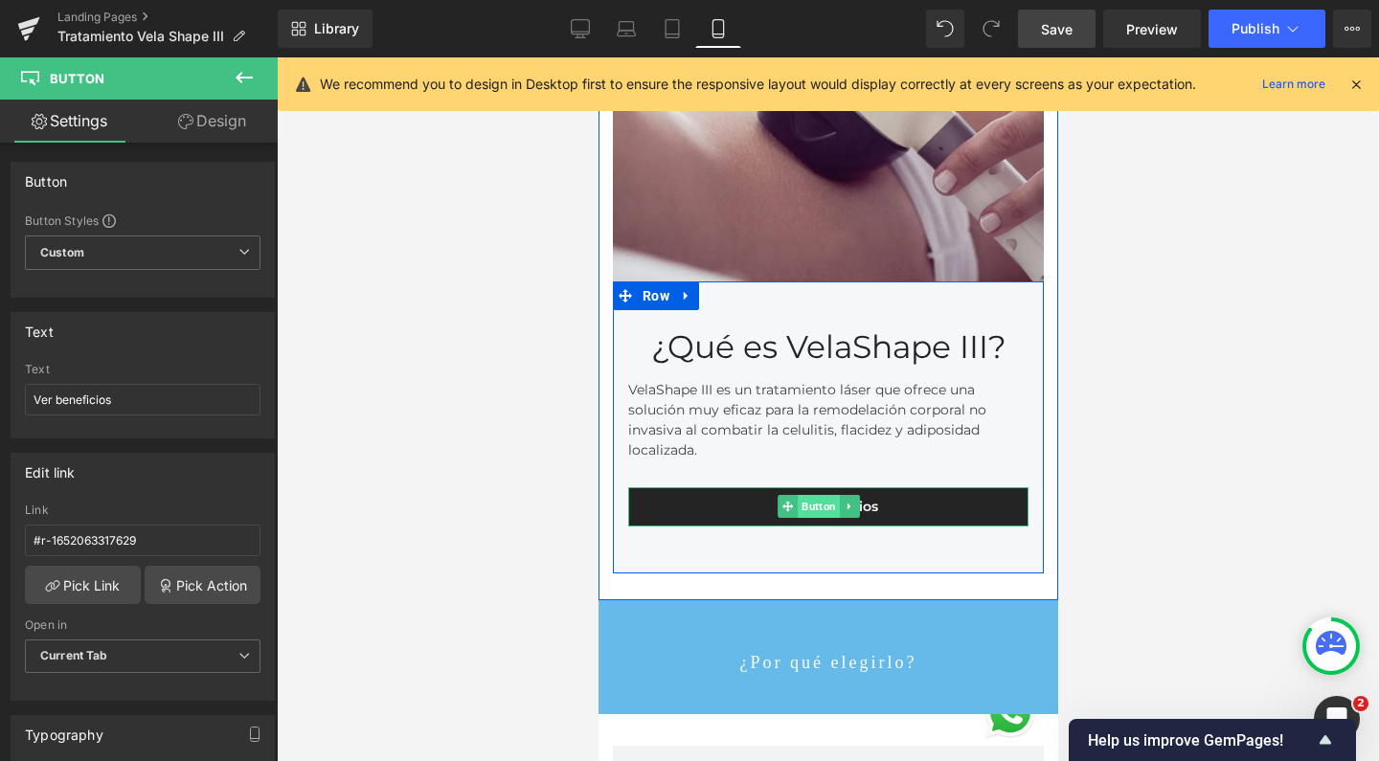
click at [821, 495] on span "Button" at bounding box center [818, 506] width 42 height 23
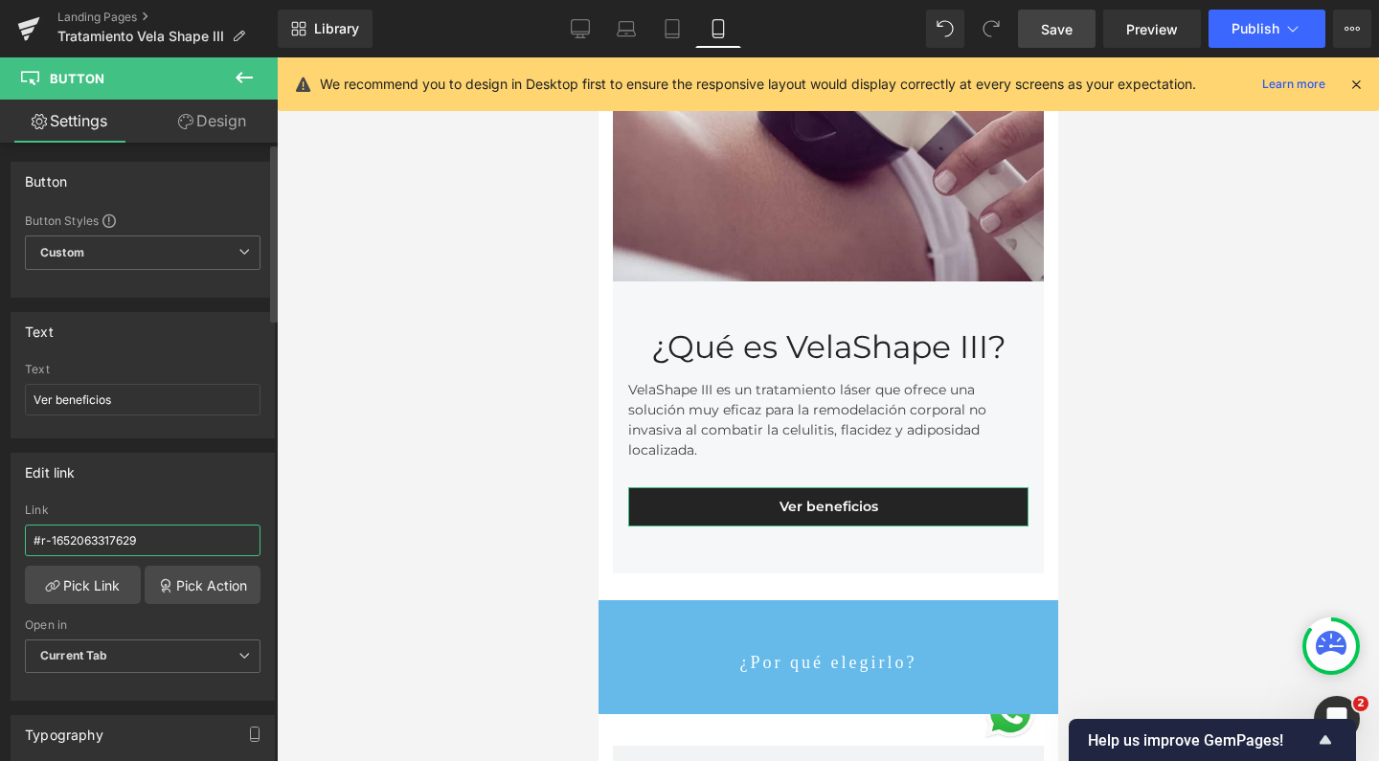
click at [95, 539] on input "#r-1652063317629" at bounding box center [143, 541] width 236 height 32
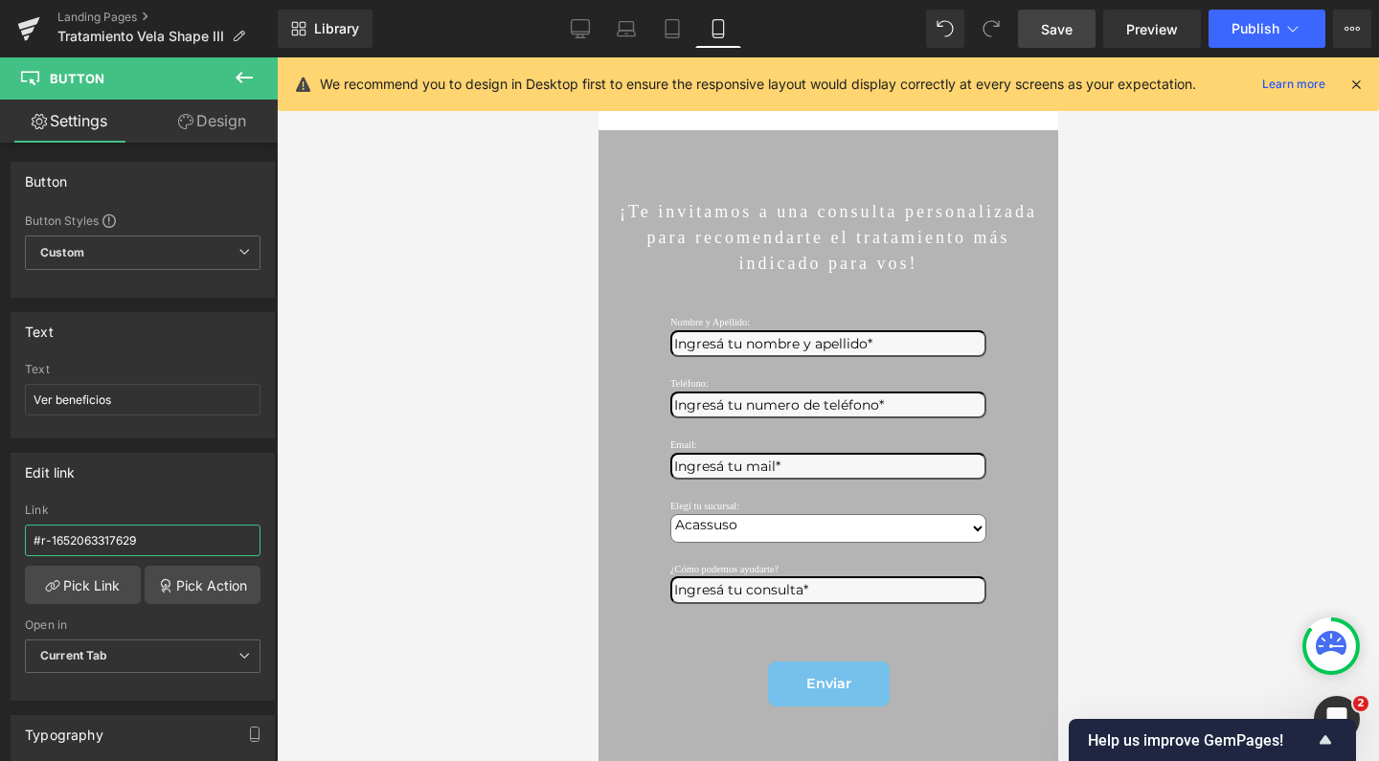
scroll to position [4970, 0]
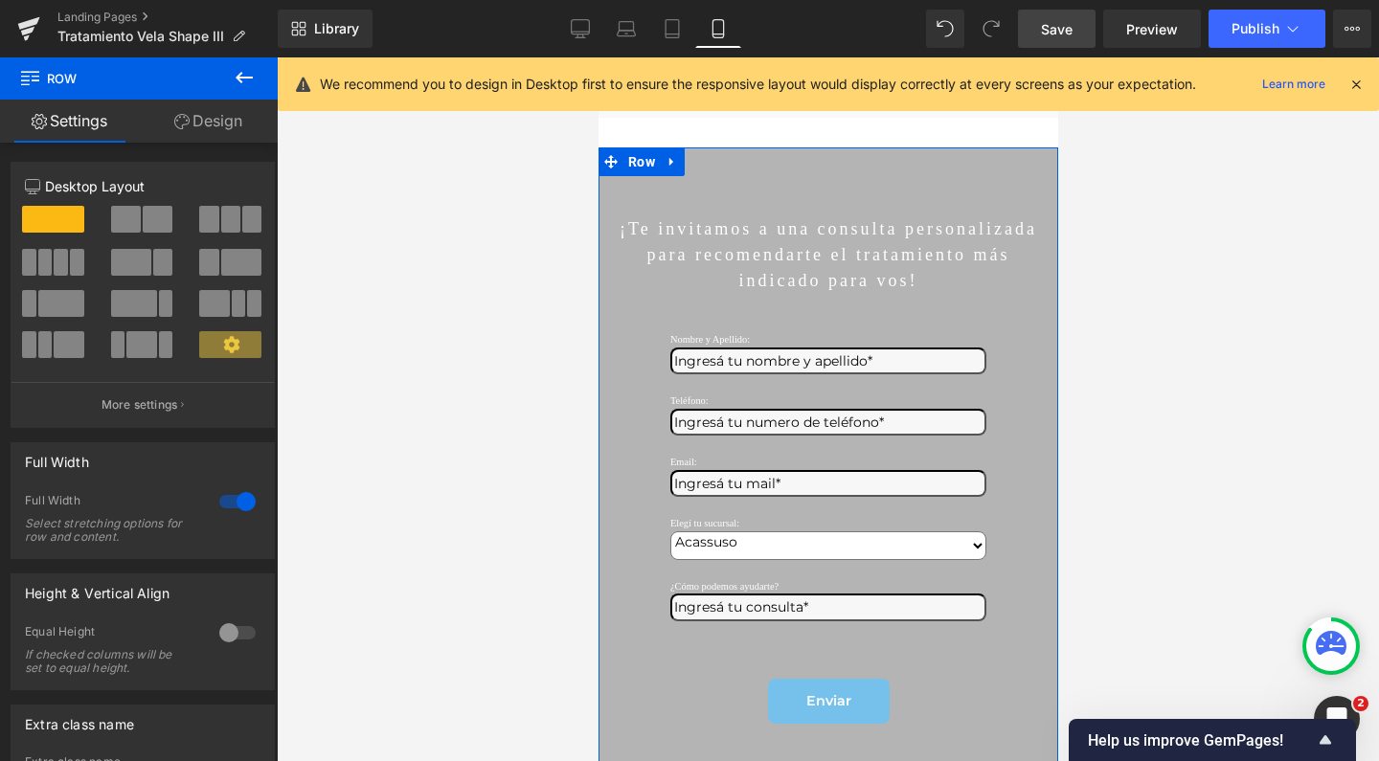
scroll to position [0, 0]
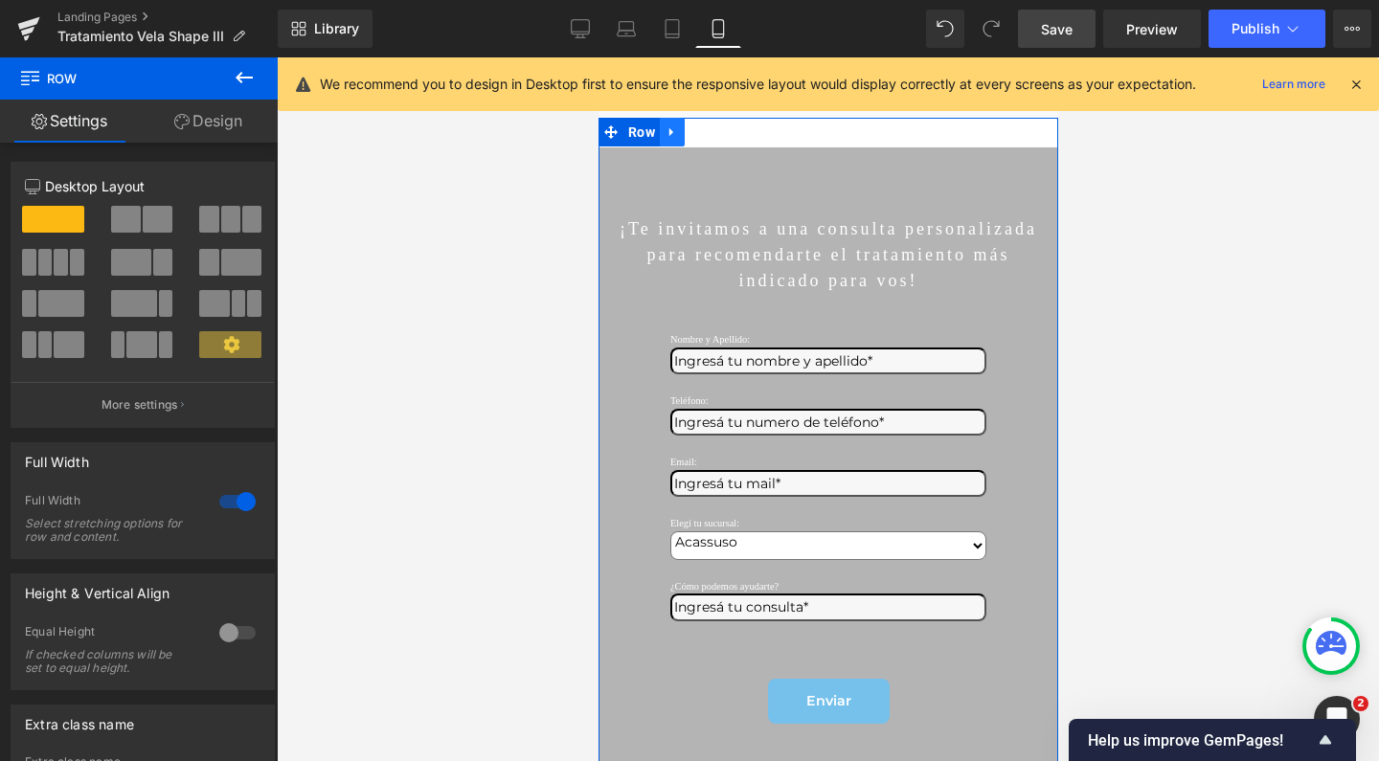
click at [680, 146] on link at bounding box center [671, 132] width 25 height 29
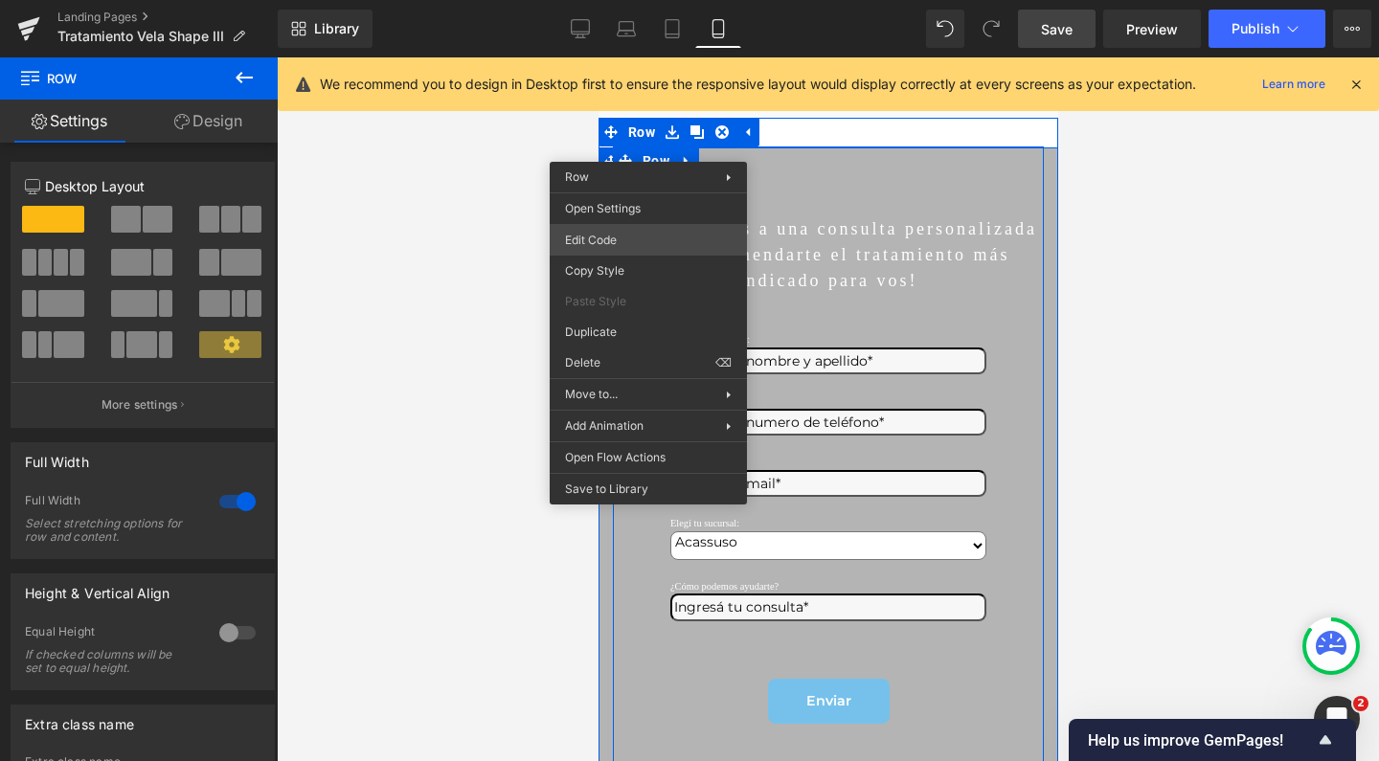
click at [659, 0] on div "Button You are previewing how the will restyle your page. You can not edit Elem…" at bounding box center [689, 0] width 1379 height 0
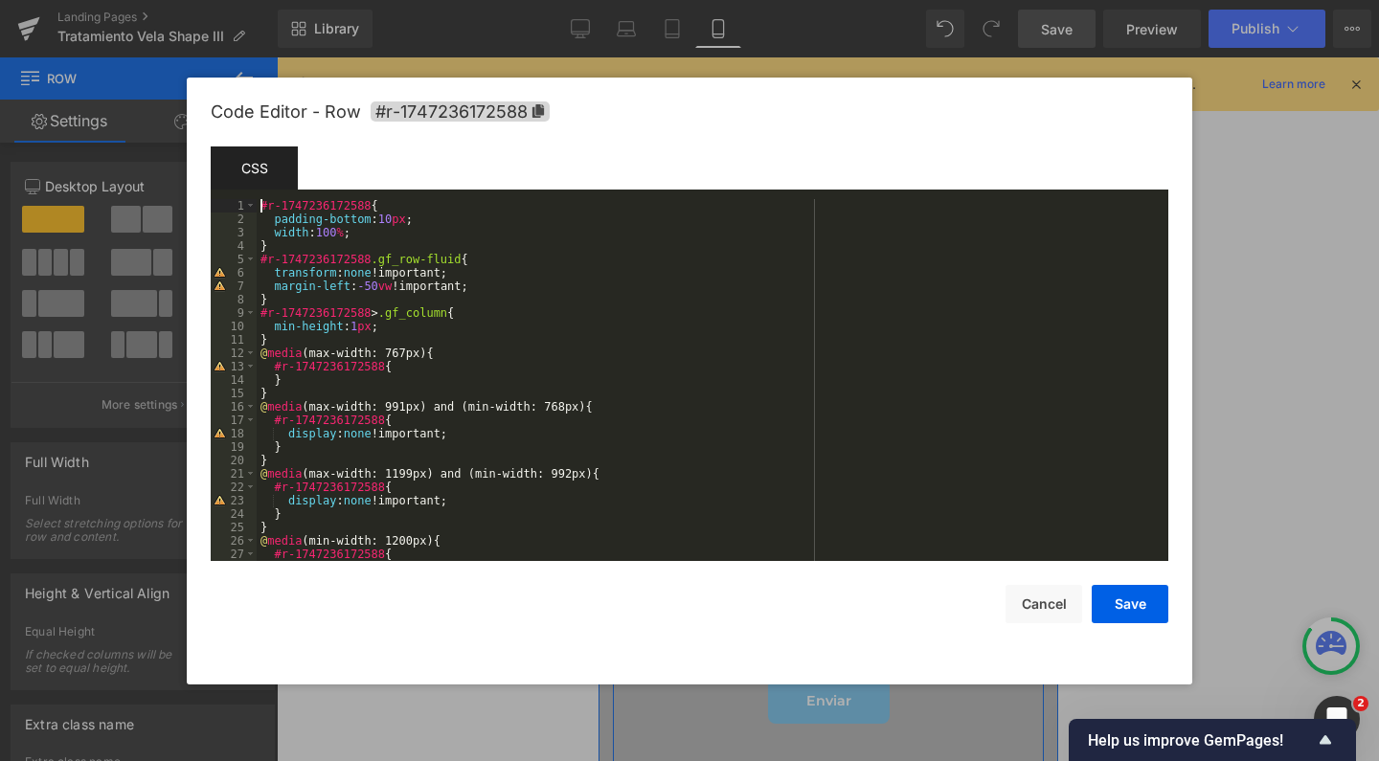
click at [379, 204] on div "#r-1747236172588 { padding-bottom : 10 px ; width : 100 % ; } #r-1747236172588 …" at bounding box center [709, 393] width 904 height 389
drag, startPoint x: 411, startPoint y: 204, endPoint x: 265, endPoint y: 198, distance: 145.6
click at [265, 198] on div "Template CSS Script 1 2 3 4 5 6 7 8 9 10 11 12 13 14 15 16 17 18 19 20 21 22 23…" at bounding box center [689, 353] width 957 height 415
click at [539, 107] on icon at bounding box center [537, 110] width 11 height 13
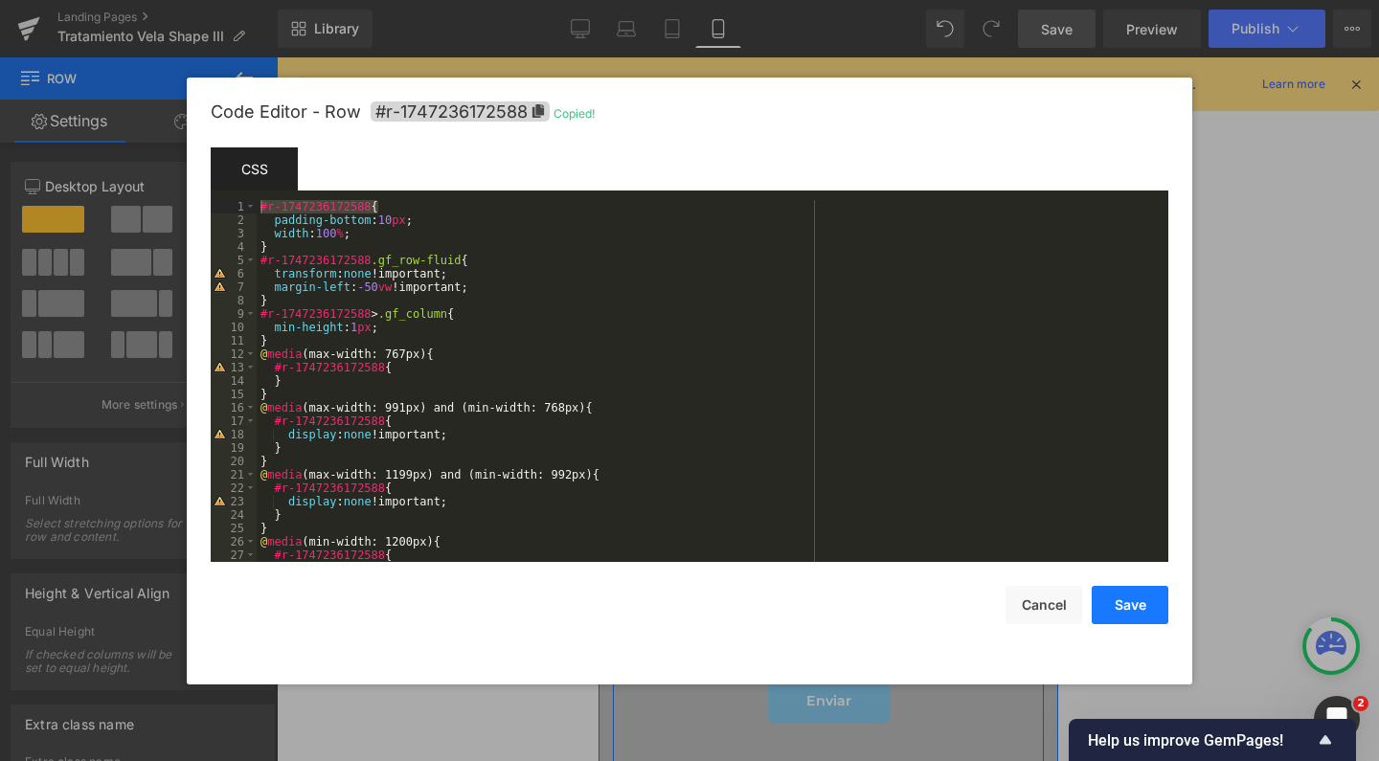
click at [1124, 606] on button "Save" at bounding box center [1129, 605] width 77 height 38
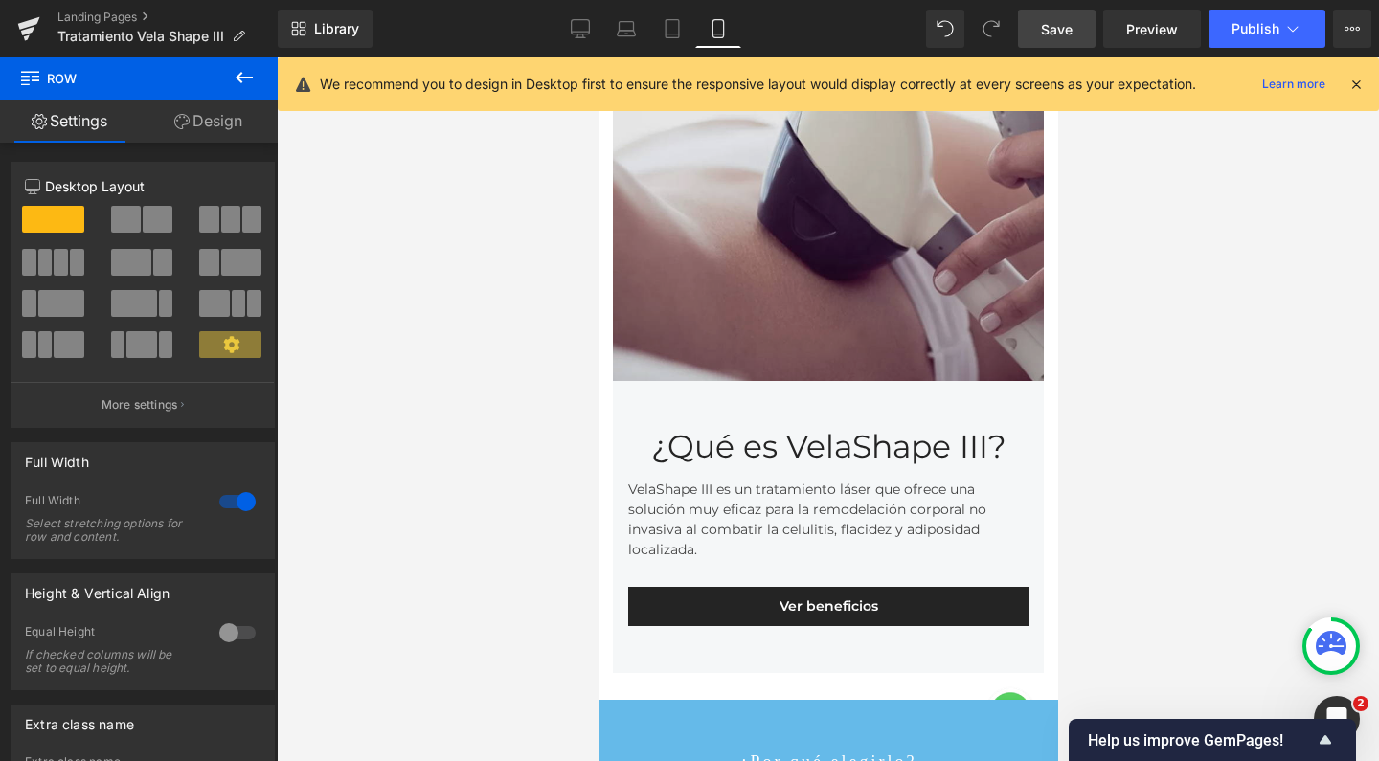
scroll to position [1114, 0]
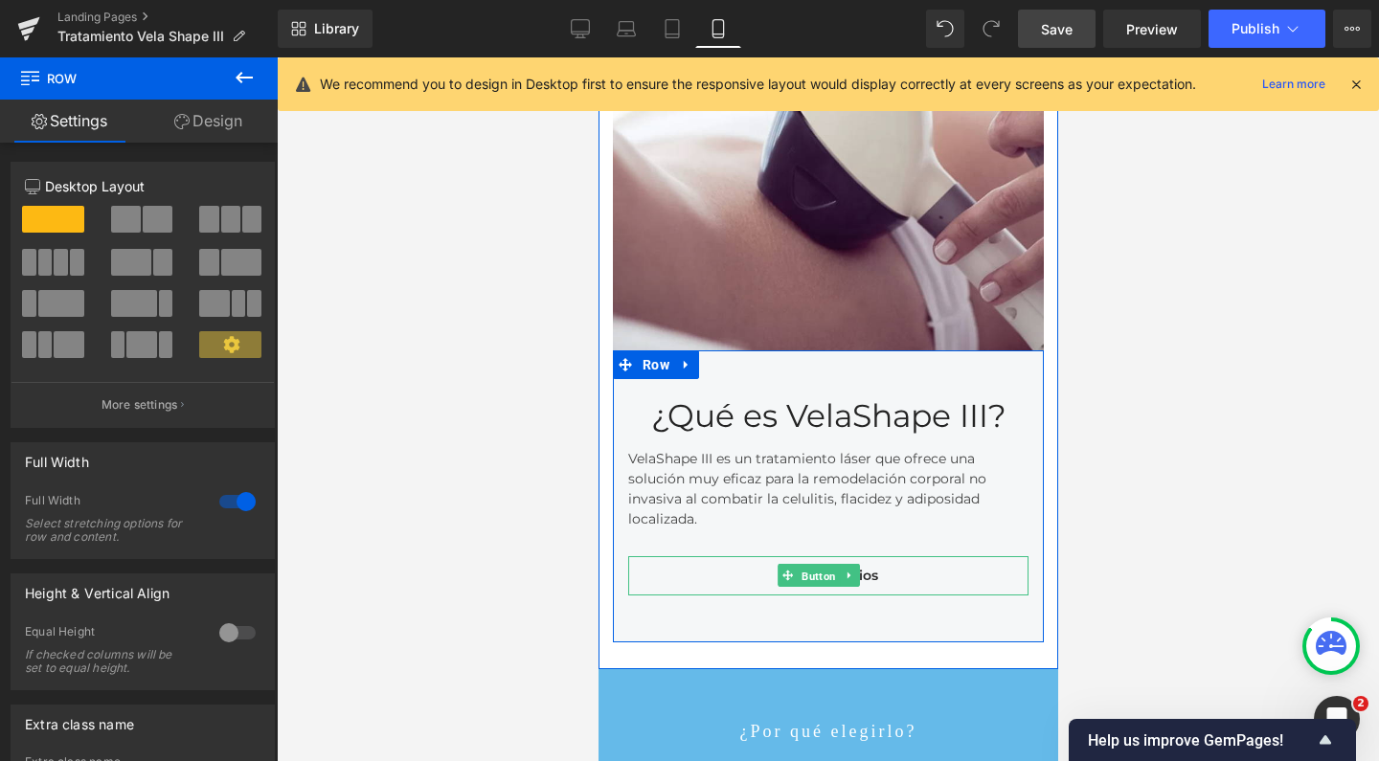
drag, startPoint x: 822, startPoint y: 549, endPoint x: 995, endPoint y: 579, distance: 175.0
click at [822, 565] on span "Button" at bounding box center [818, 576] width 42 height 23
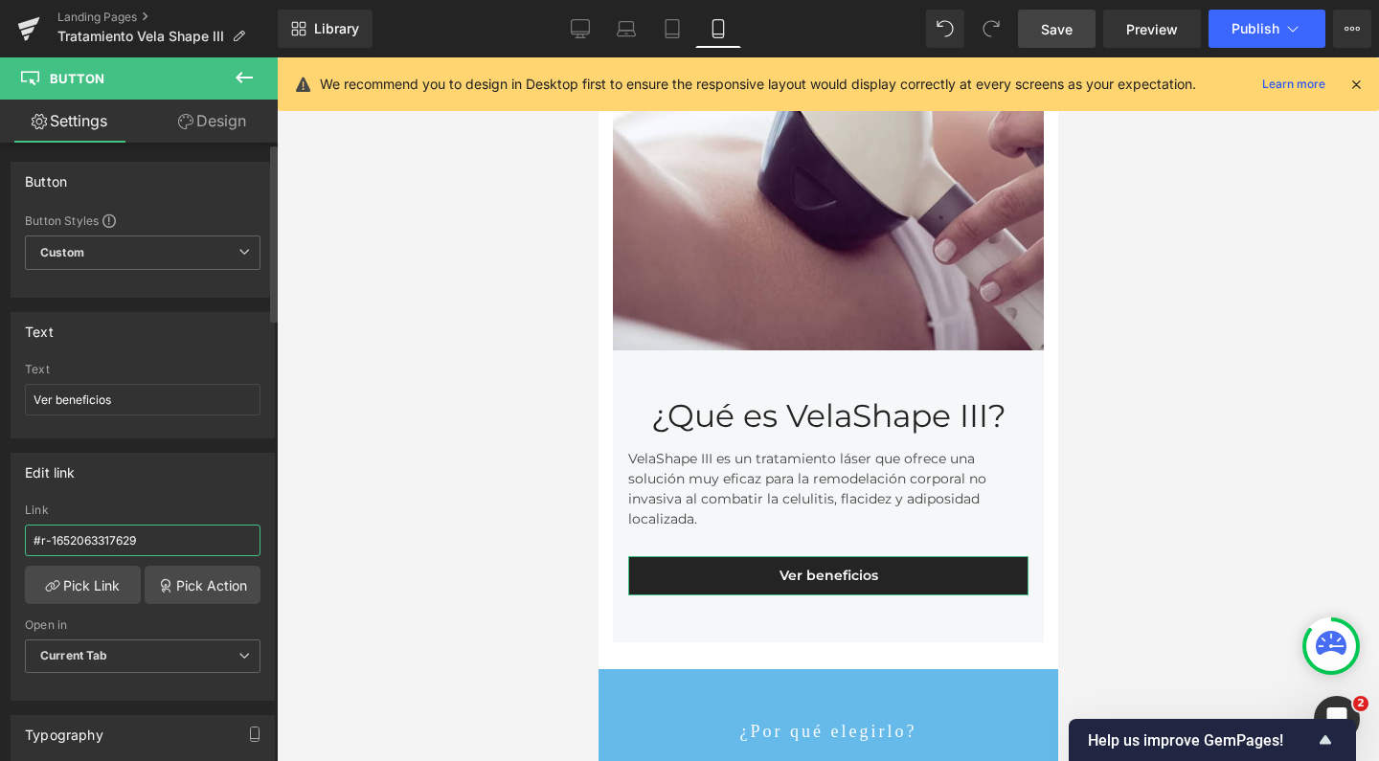
click at [109, 541] on input "#r-1652063317629" at bounding box center [143, 541] width 236 height 32
paste input "747236172588"
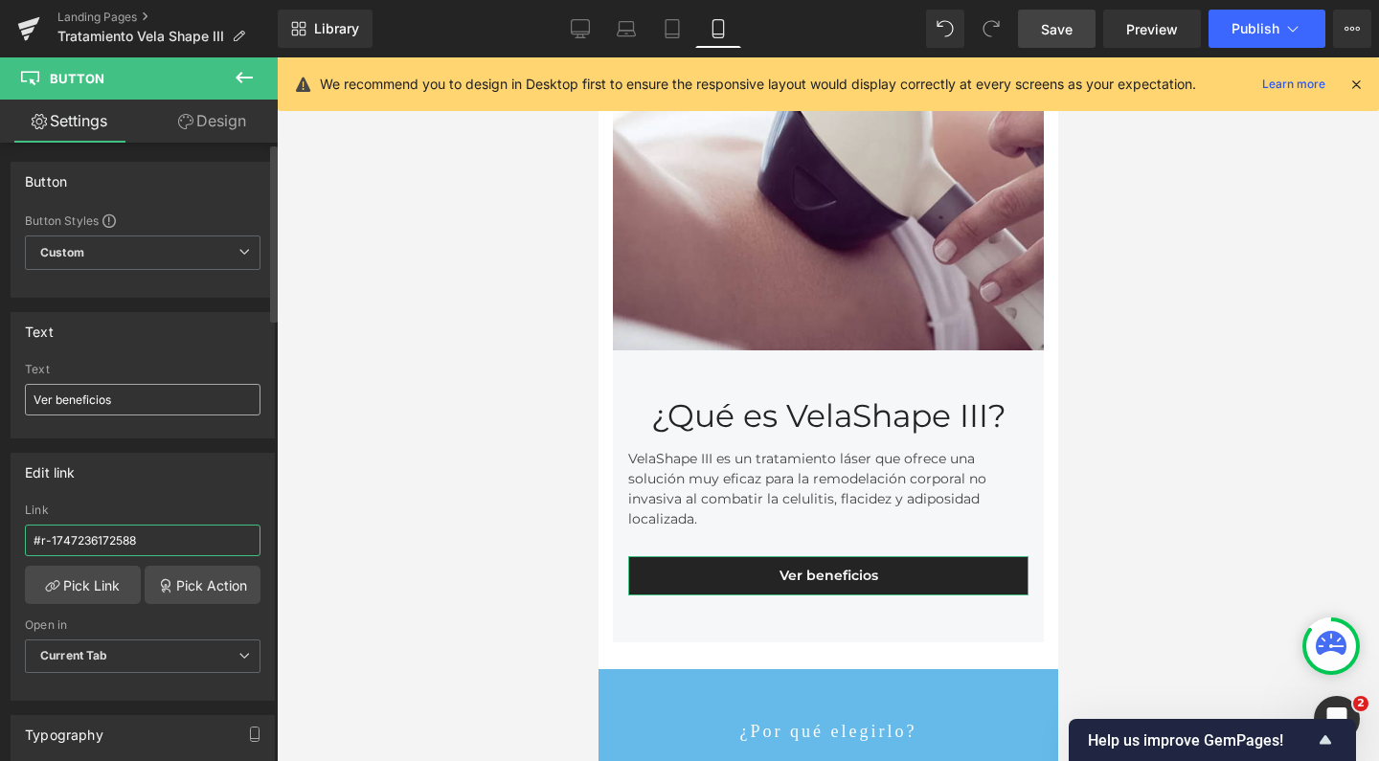
type input "#r-1747236172588"
click at [88, 400] on input "Ver beneficios" at bounding box center [143, 400] width 236 height 32
drag, startPoint x: 87, startPoint y: 400, endPoint x: 184, endPoint y: 399, distance: 96.7
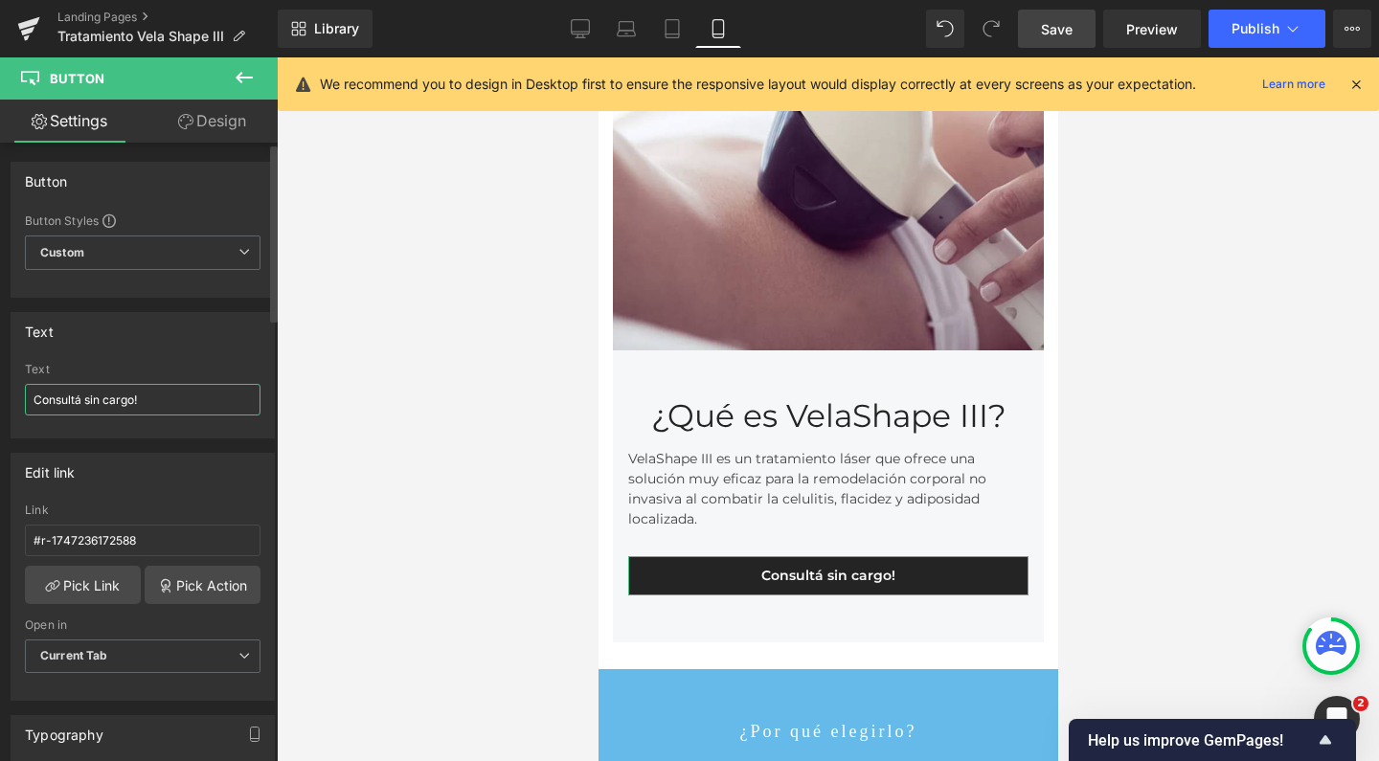
click at [184, 399] on input "Consultá sin cargo!" at bounding box center [143, 400] width 236 height 32
type input "C"
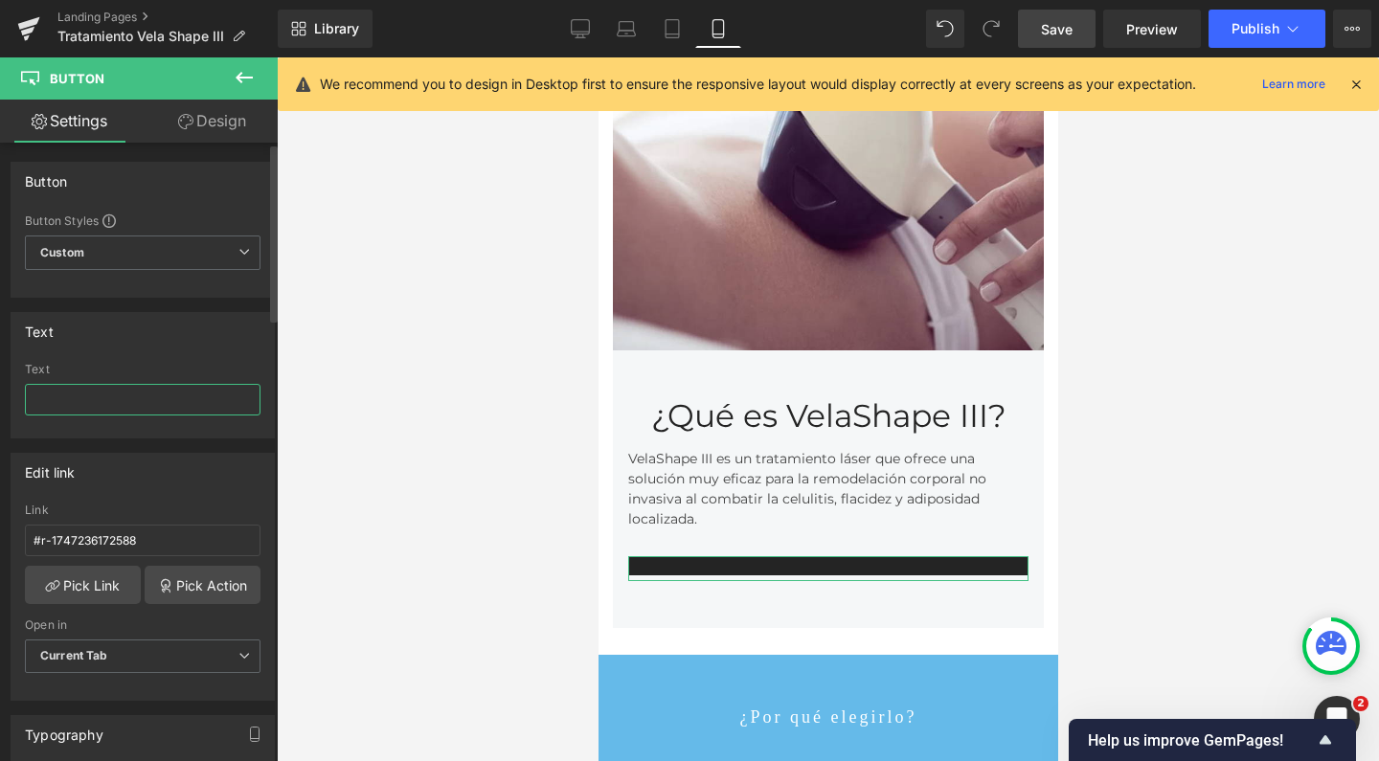
scroll to position [9108, 440]
type input "¿"
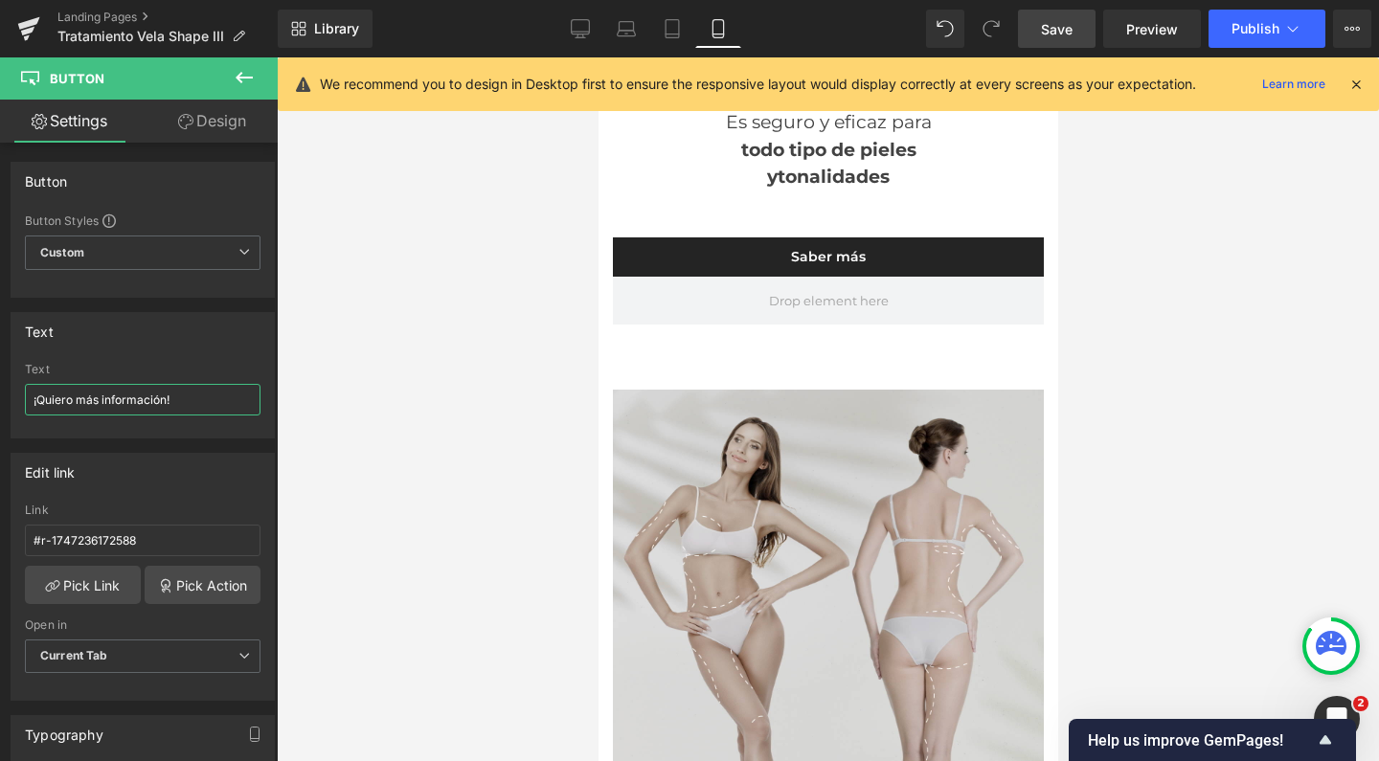
scroll to position [2638, 0]
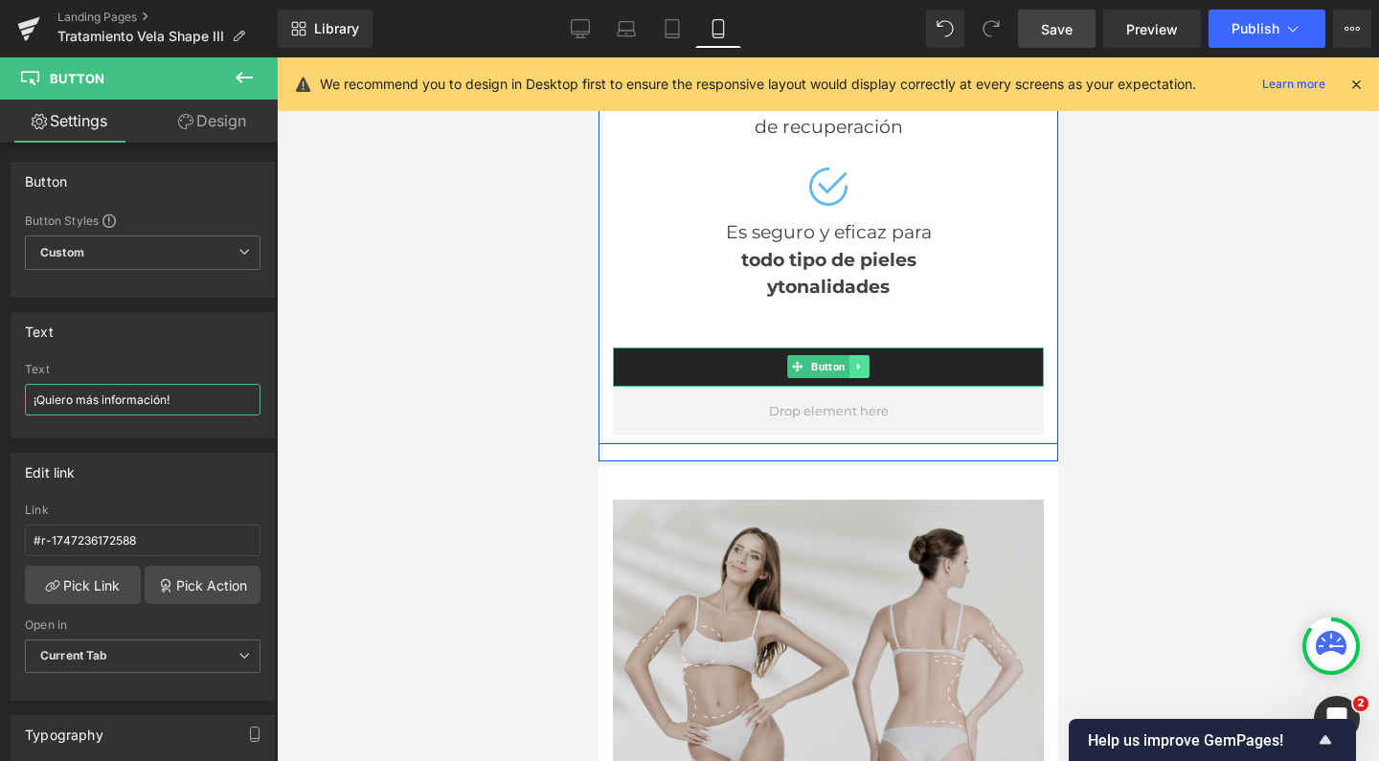
type input "¡Quiero más información!"
click at [853, 361] on icon at bounding box center [858, 366] width 11 height 11
click at [863, 362] on icon at bounding box center [868, 367] width 11 height 11
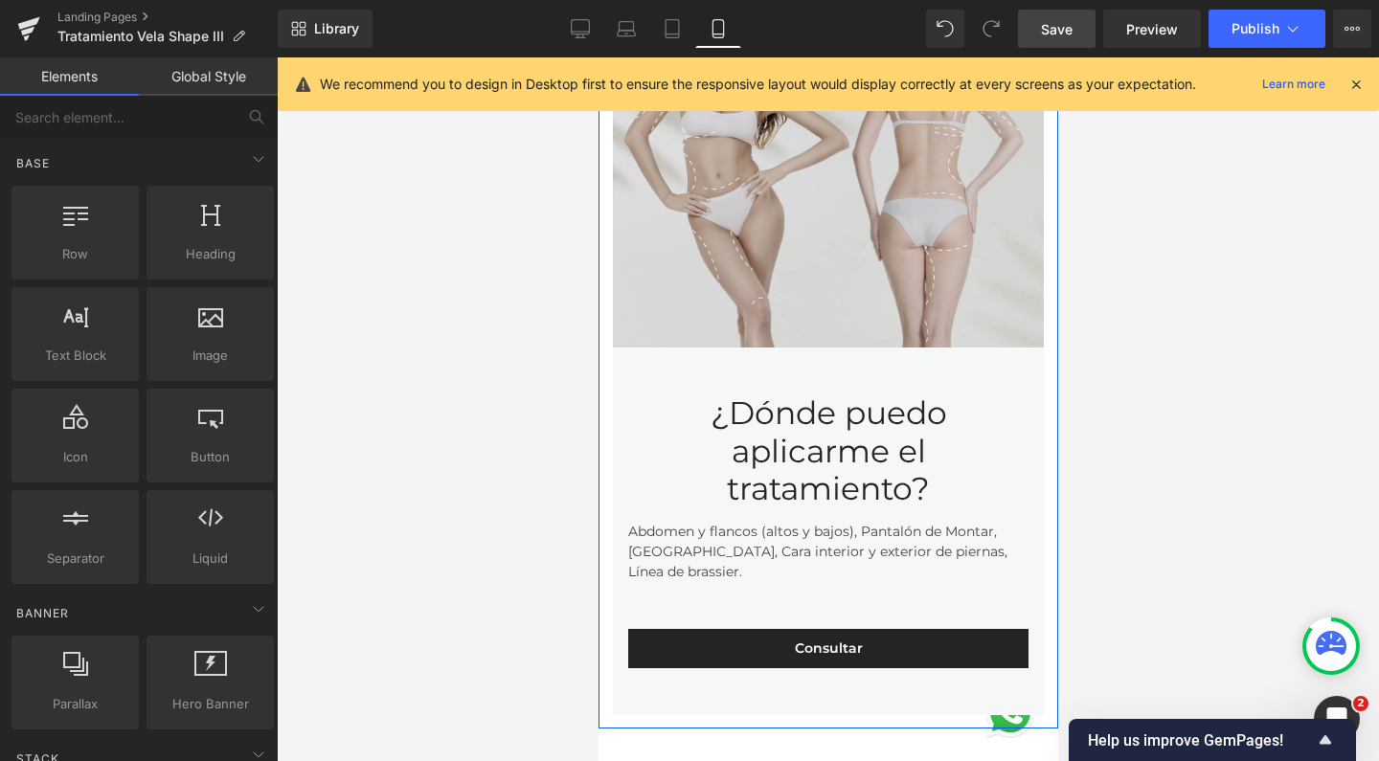
scroll to position [3112, 0]
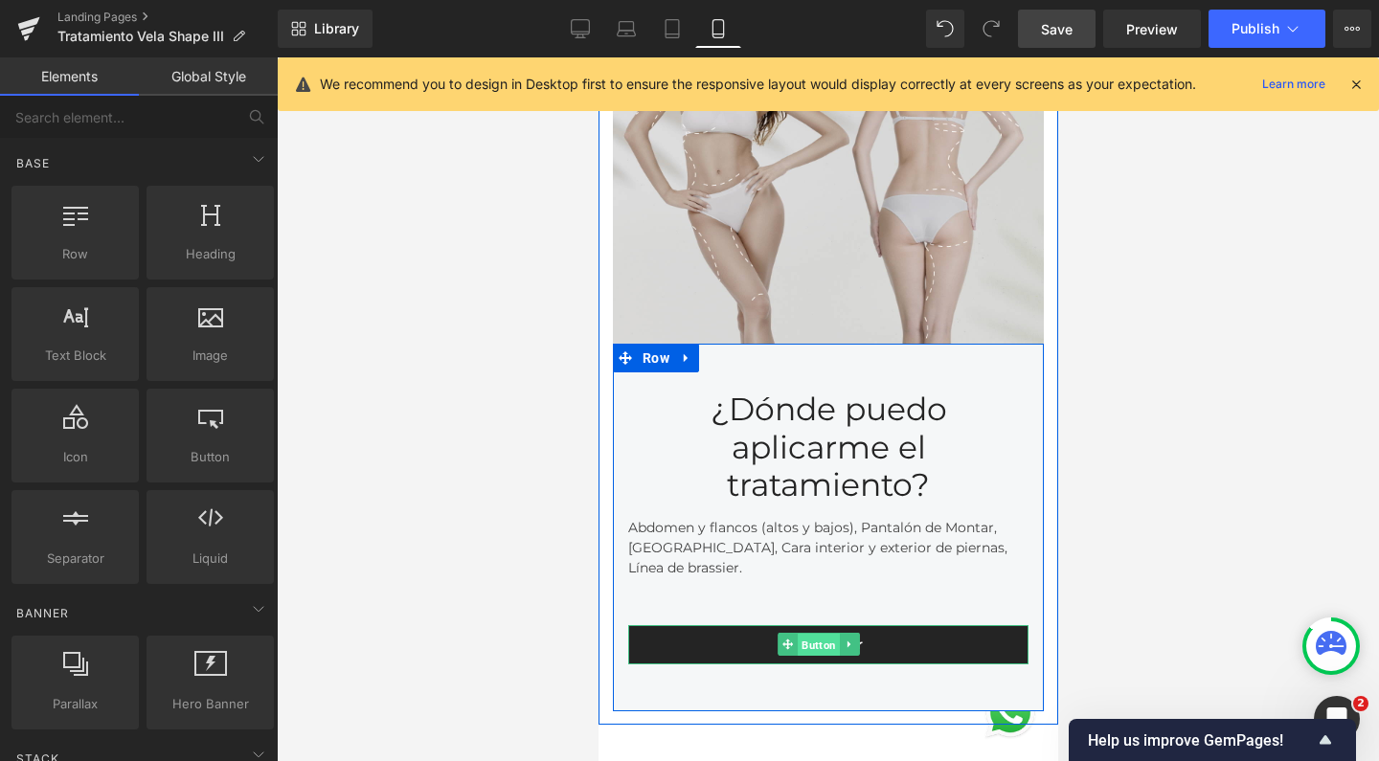
click at [816, 634] on span "Button" at bounding box center [818, 645] width 42 height 23
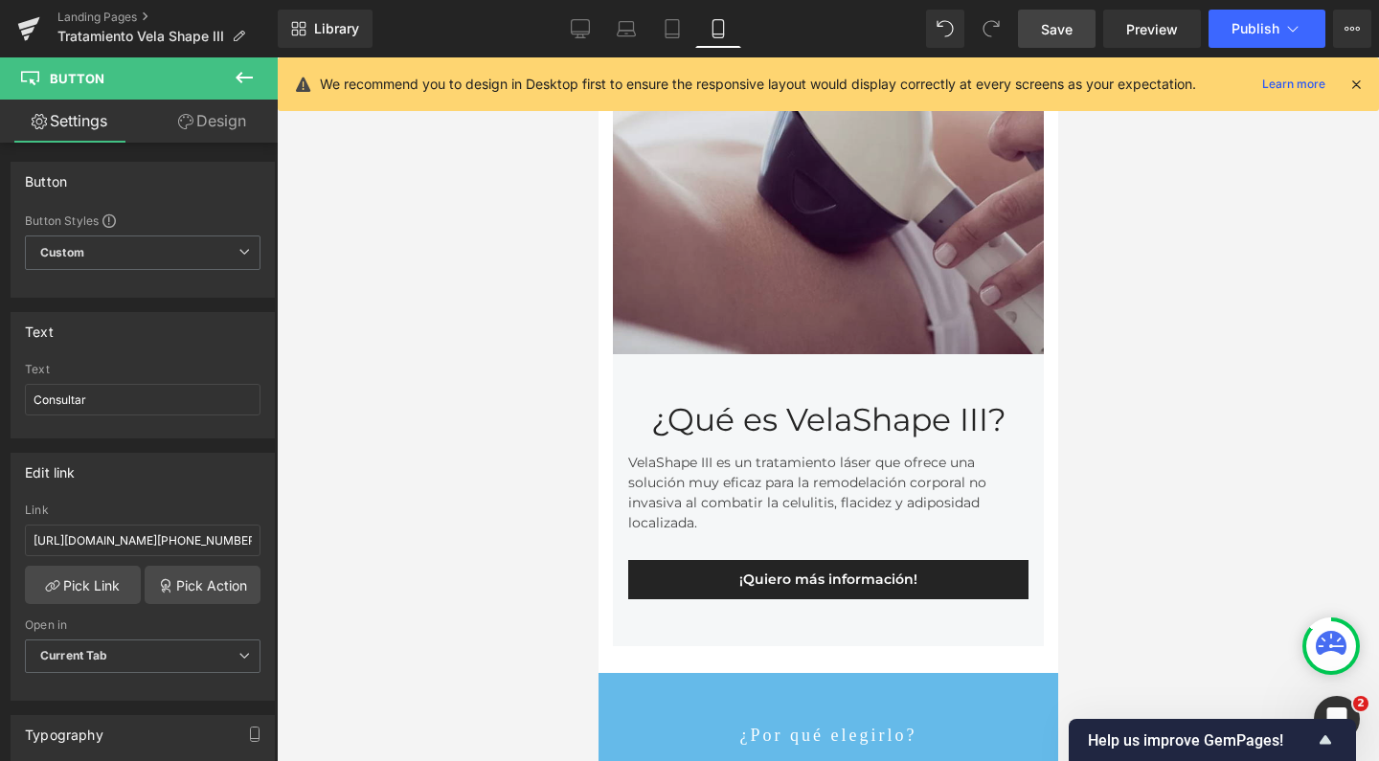
scroll to position [1140, 0]
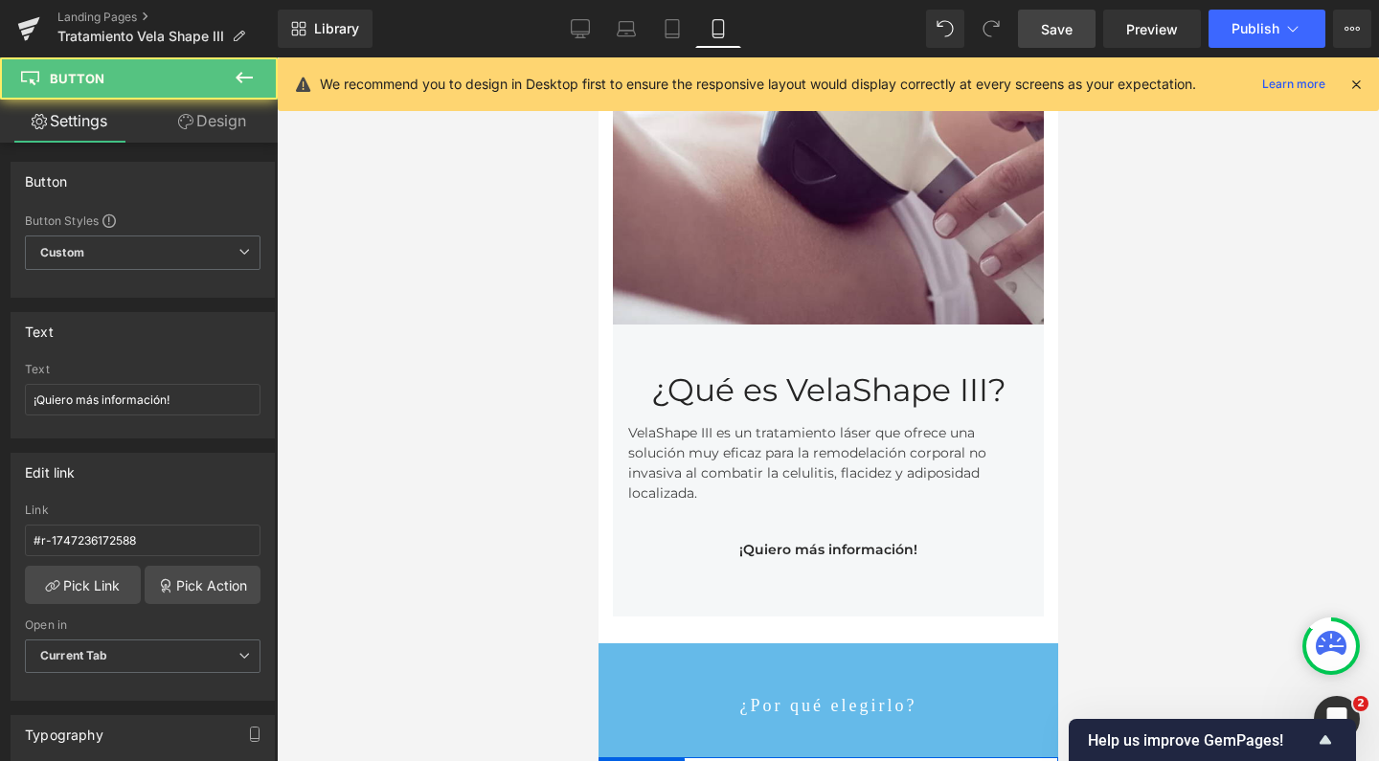
click at [863, 530] on link "¡Quiero más información!" at bounding box center [827, 549] width 400 height 39
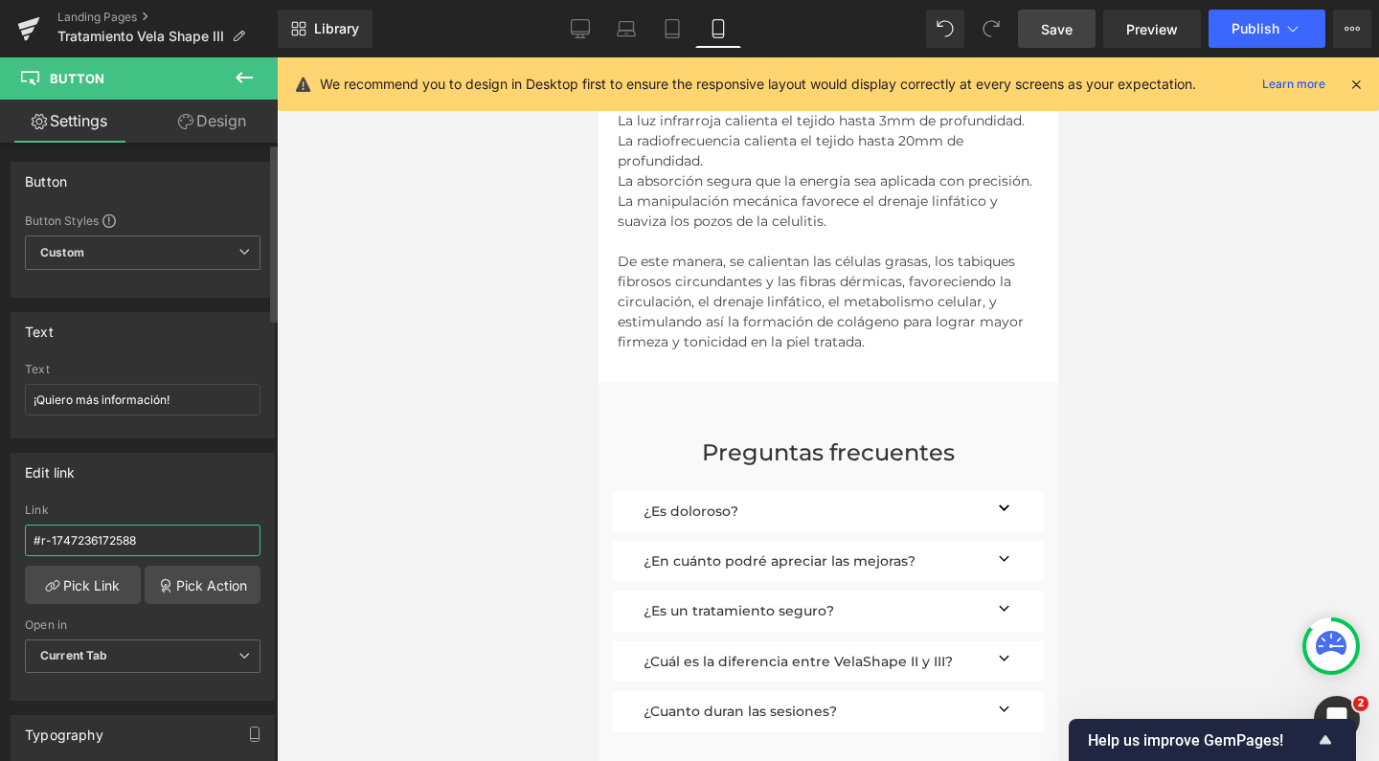
click at [193, 545] on input "#r-1747236172588" at bounding box center [143, 541] width 236 height 32
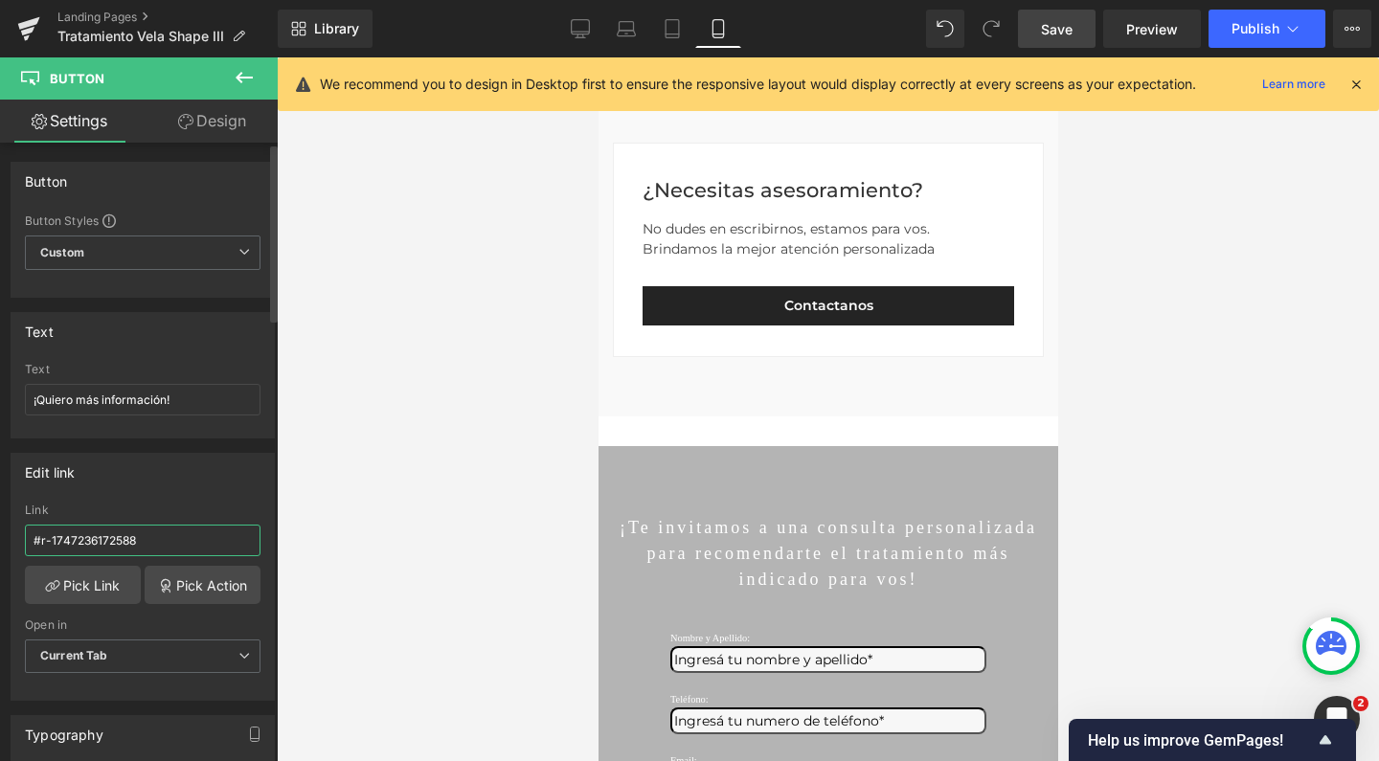
click at [193, 545] on input "#r-1747236172588" at bounding box center [143, 541] width 236 height 32
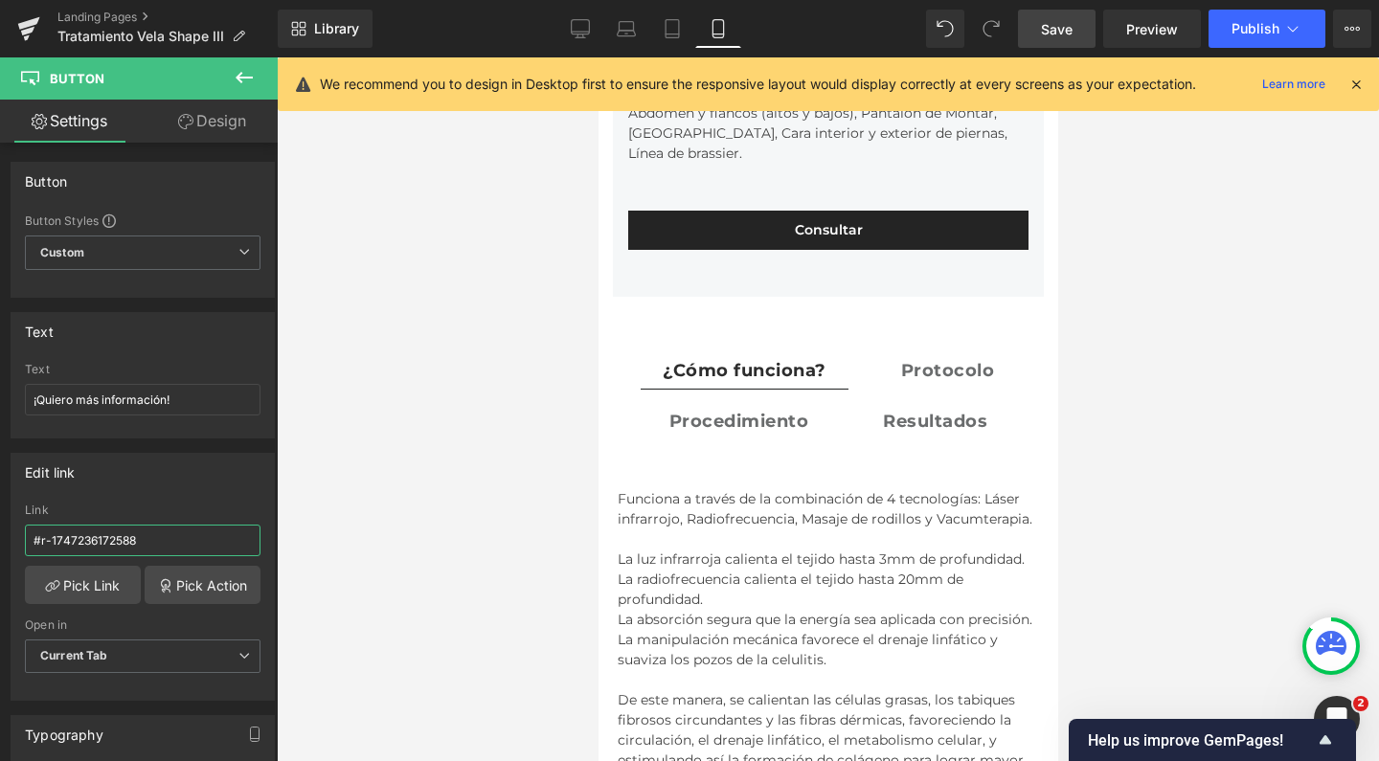
scroll to position [3570, 0]
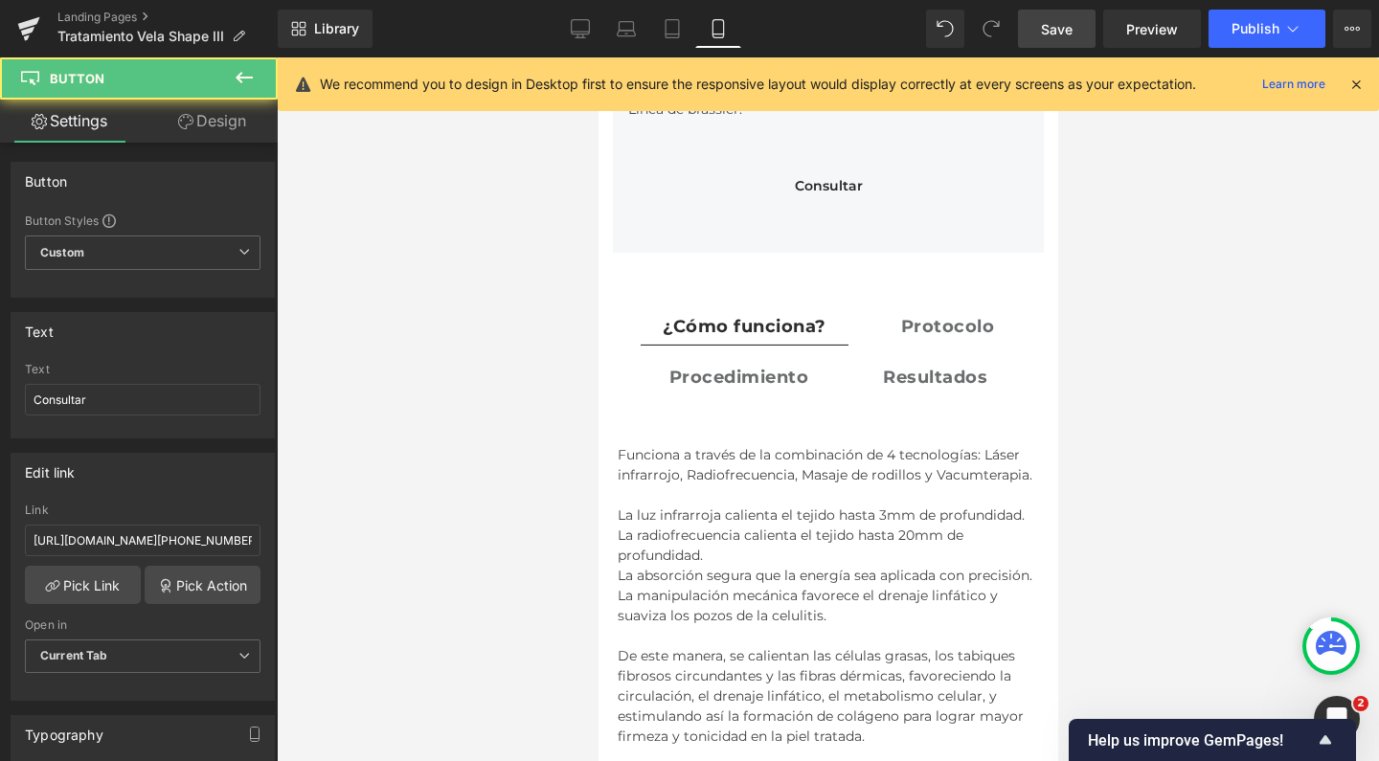
click at [898, 167] on link "Consultar" at bounding box center [827, 186] width 400 height 39
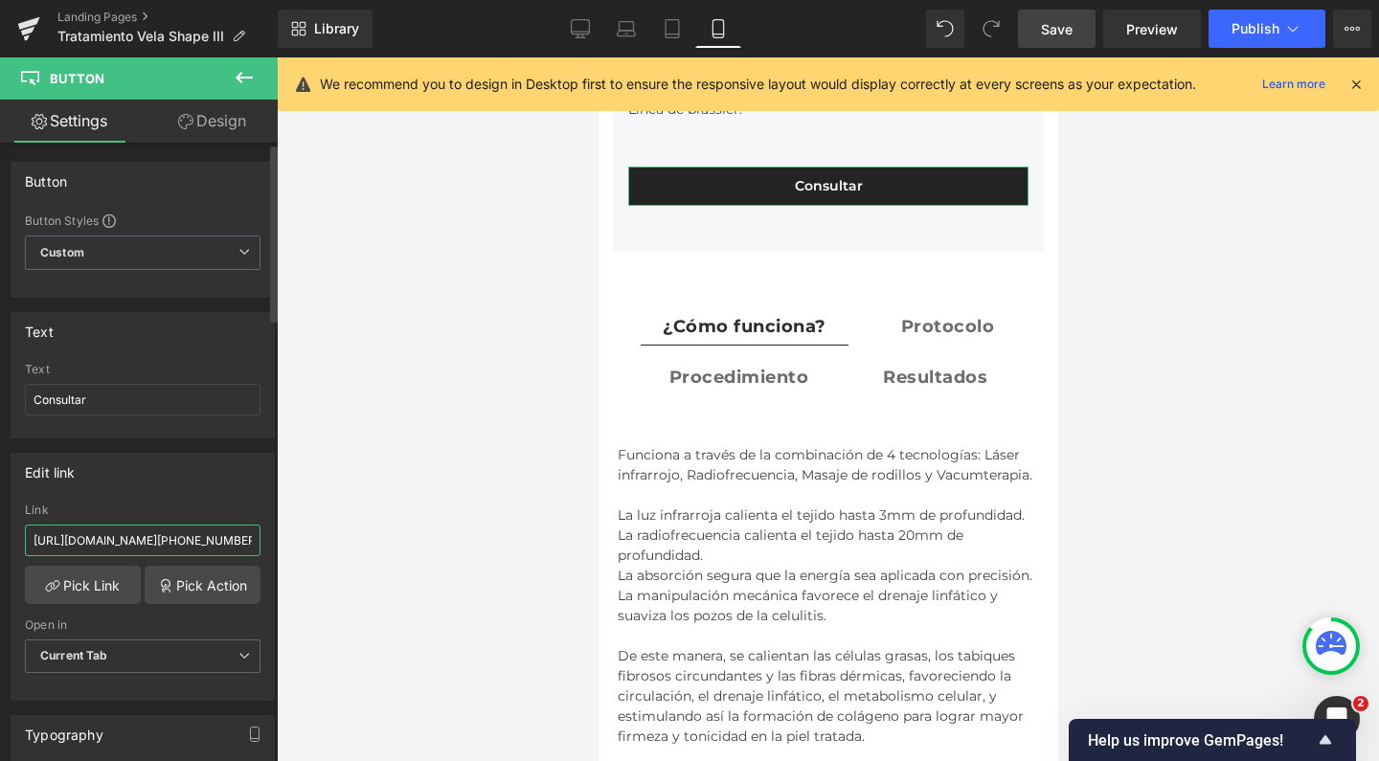
click at [146, 538] on input "https://api.whatsapp.com/send?phone=+5491127630874&text=Hola!%20Me%20gustar%C3%…" at bounding box center [143, 541] width 236 height 32
paste input "#r-1747236172588"
type input "#r-1747236172588"
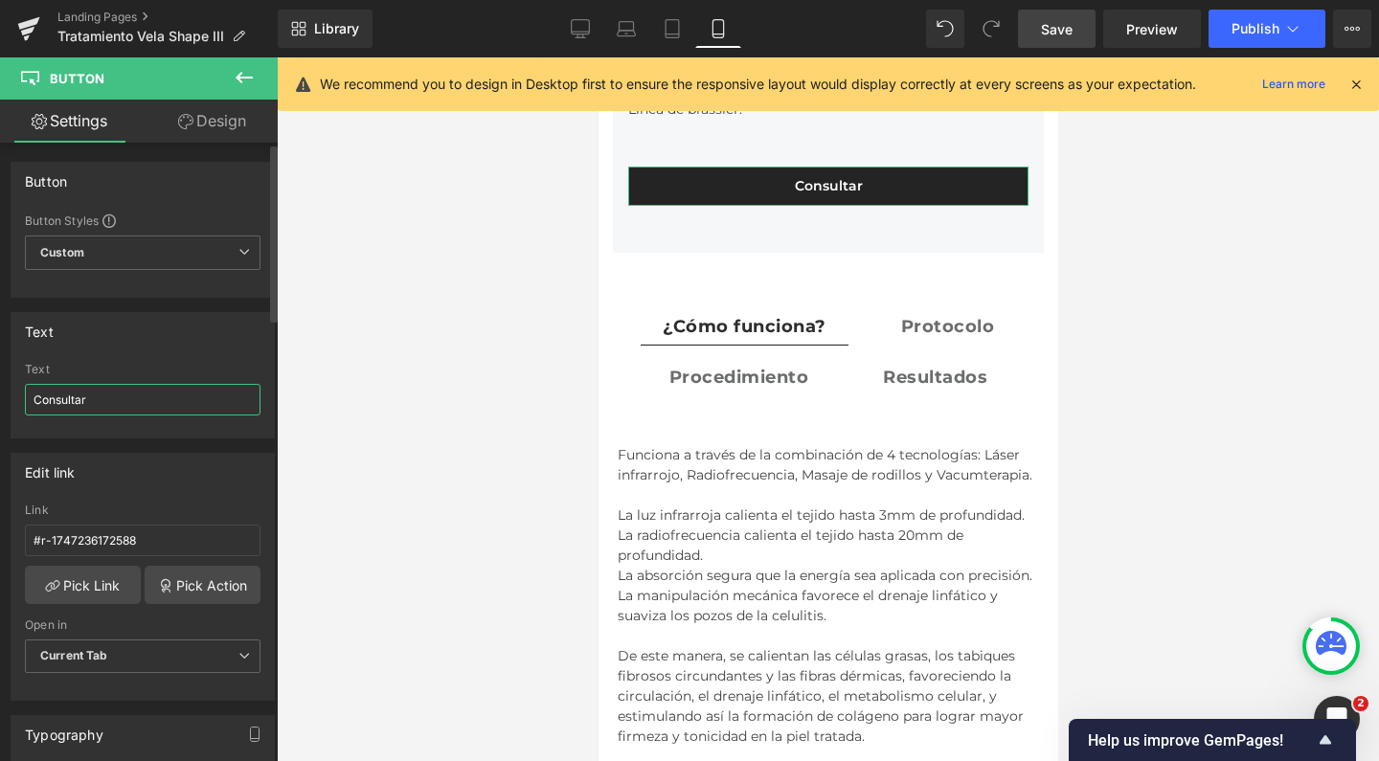
click at [161, 399] on input "Consultar" at bounding box center [143, 400] width 236 height 32
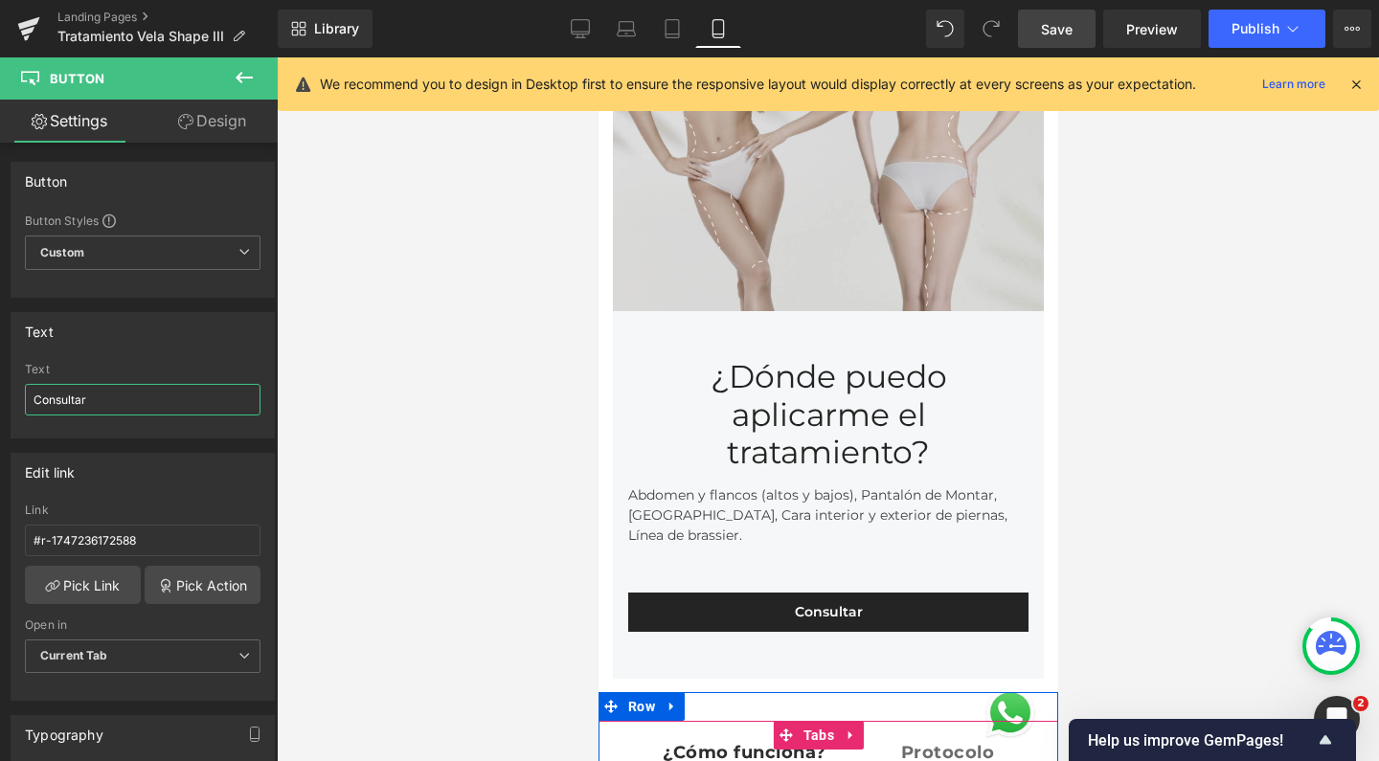
scroll to position [2995, 0]
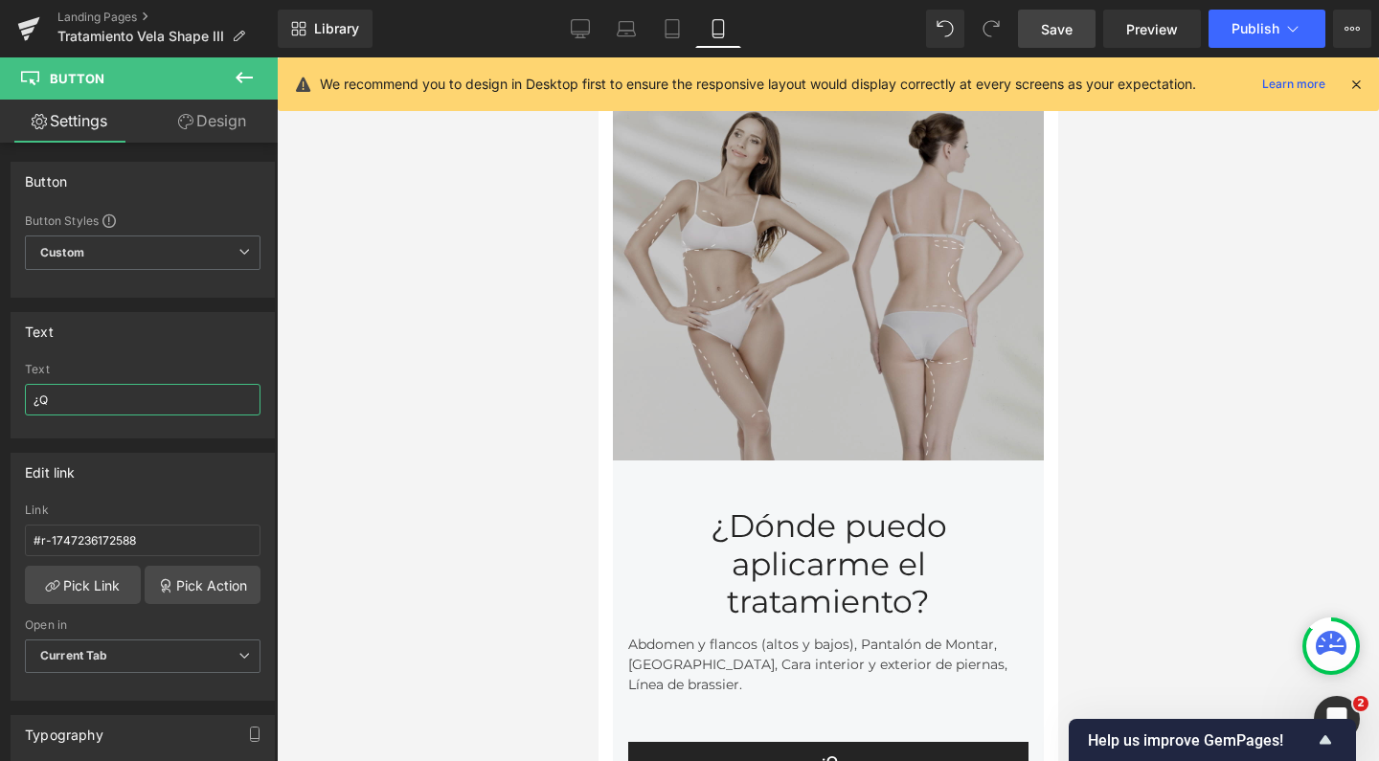
type input "¿"
type input "?"
type input "¡Quiero realizar VelaShape III!"
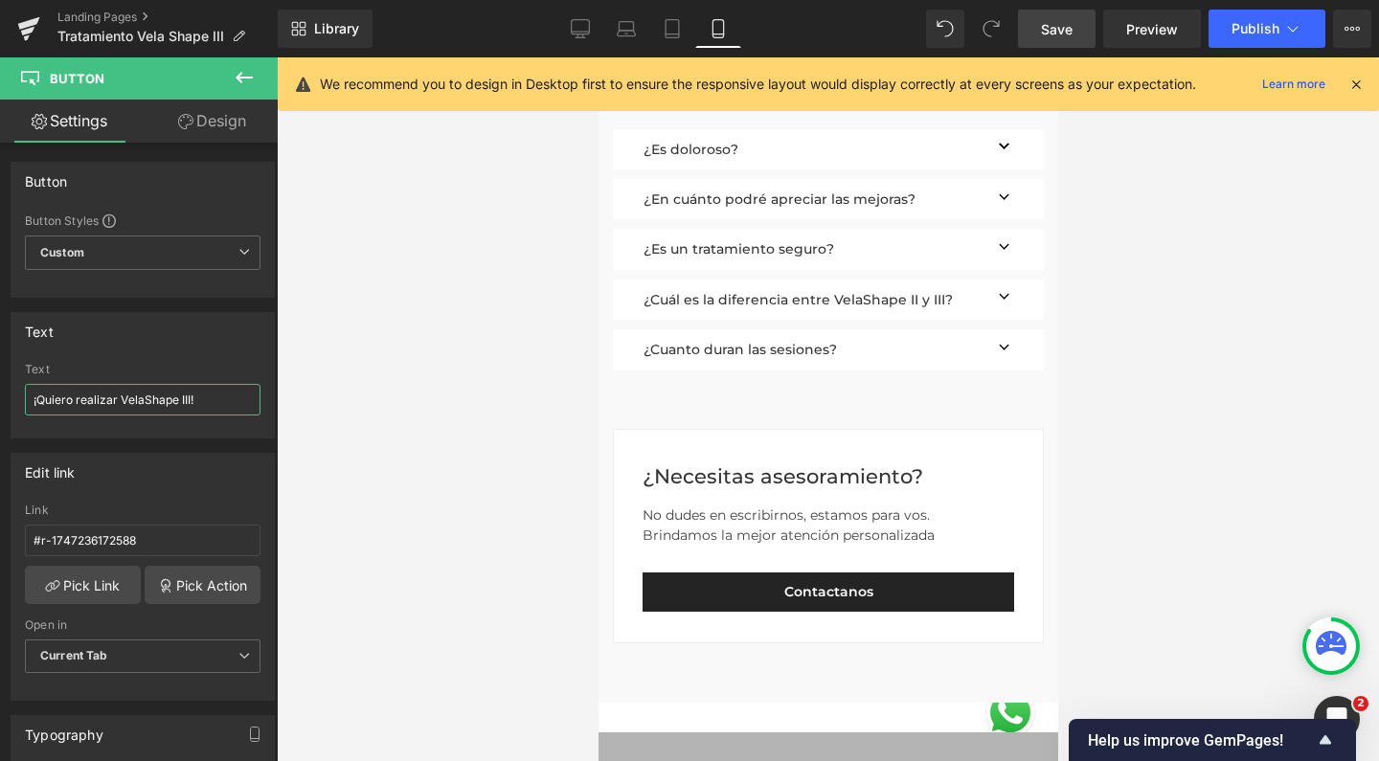
scroll to position [4330, 0]
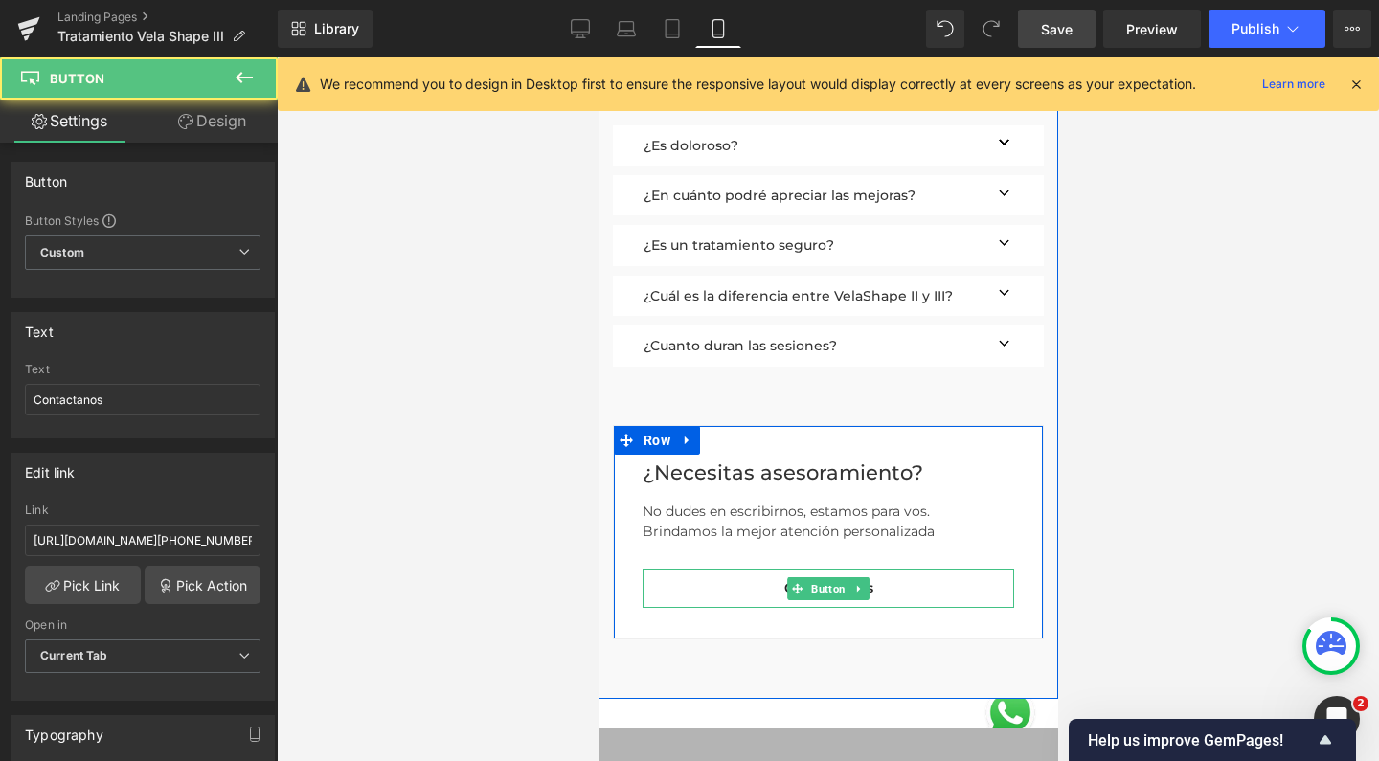
click at [871, 603] on link "Contactanos" at bounding box center [826, 588] width 371 height 39
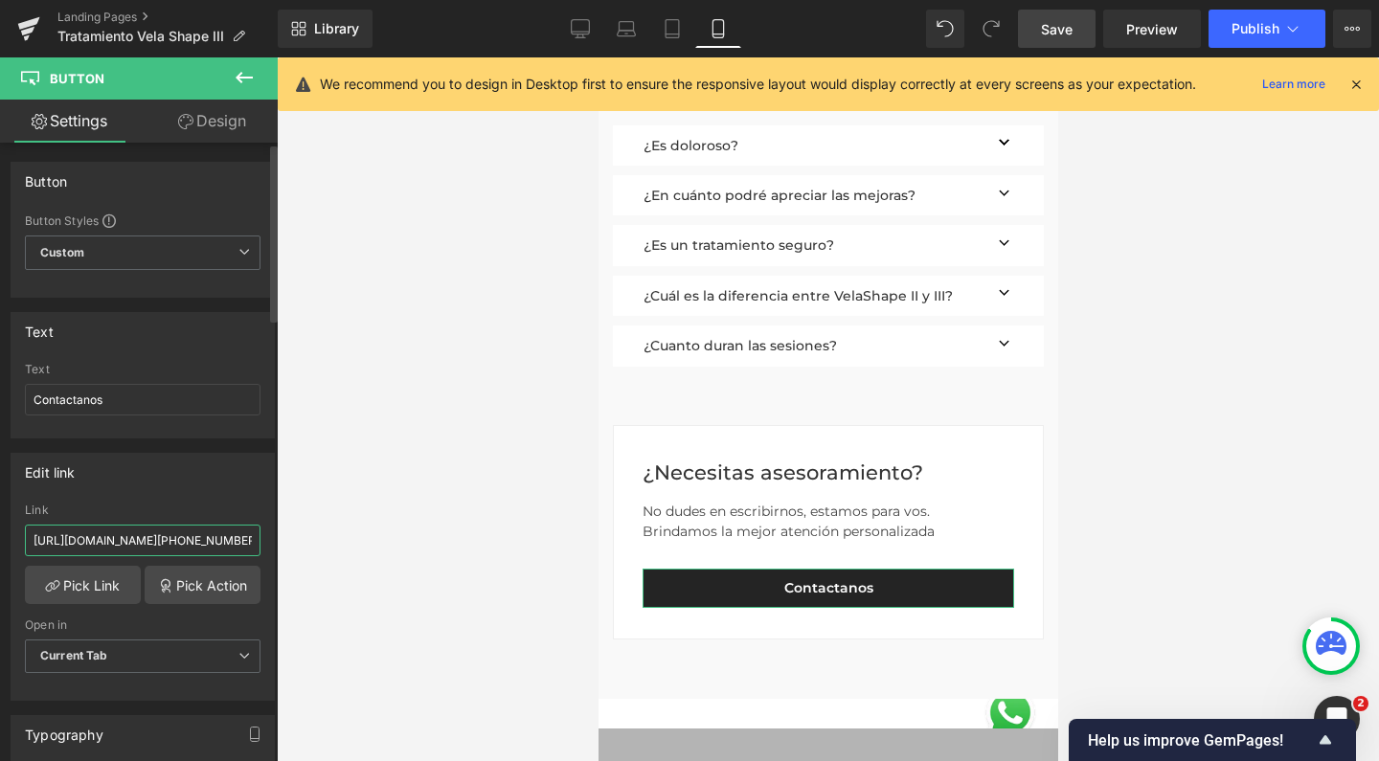
click at [212, 543] on input "https://api.whatsapp.com/send?phone=+5491127630874&text=Hola!%20Me%20gustar%C3%…" at bounding box center [143, 541] width 236 height 32
paste input "#r-1747236172588"
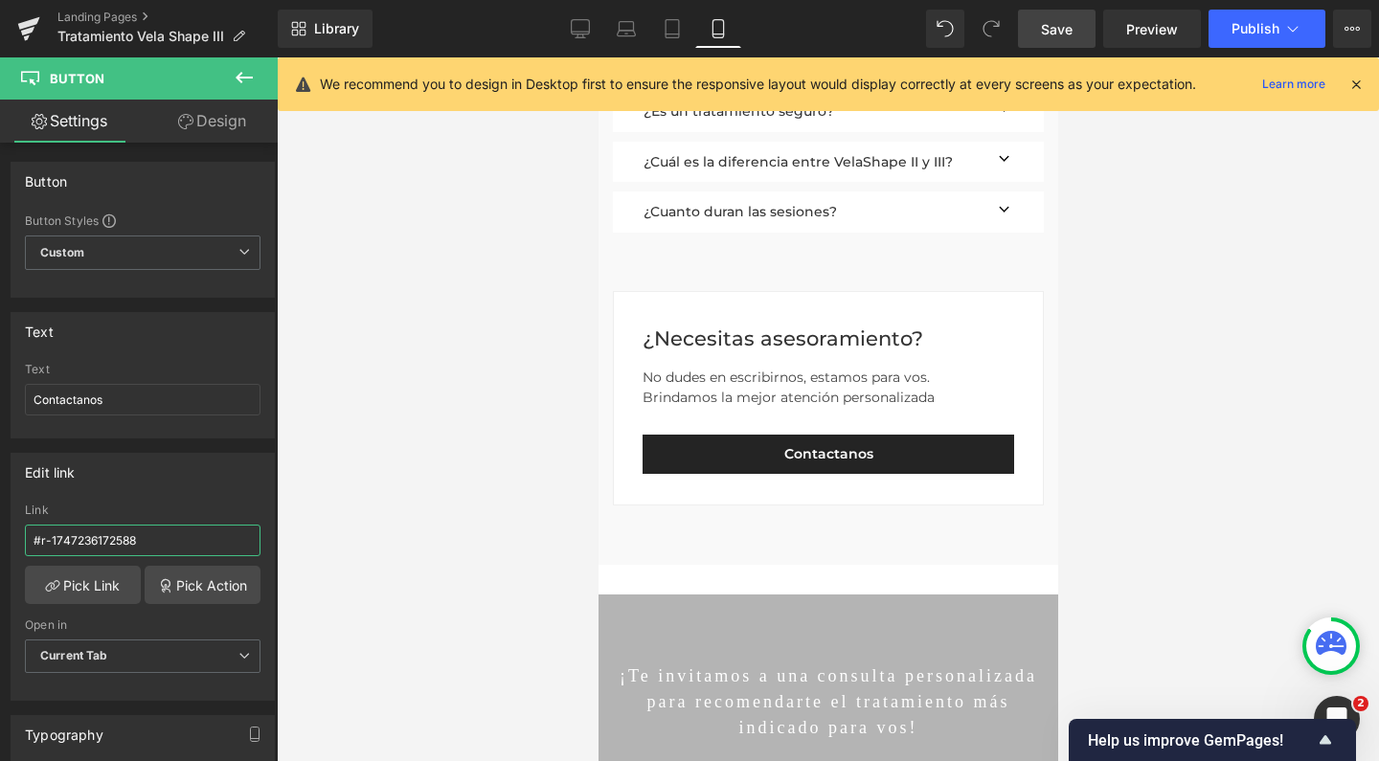
scroll to position [4463, 0]
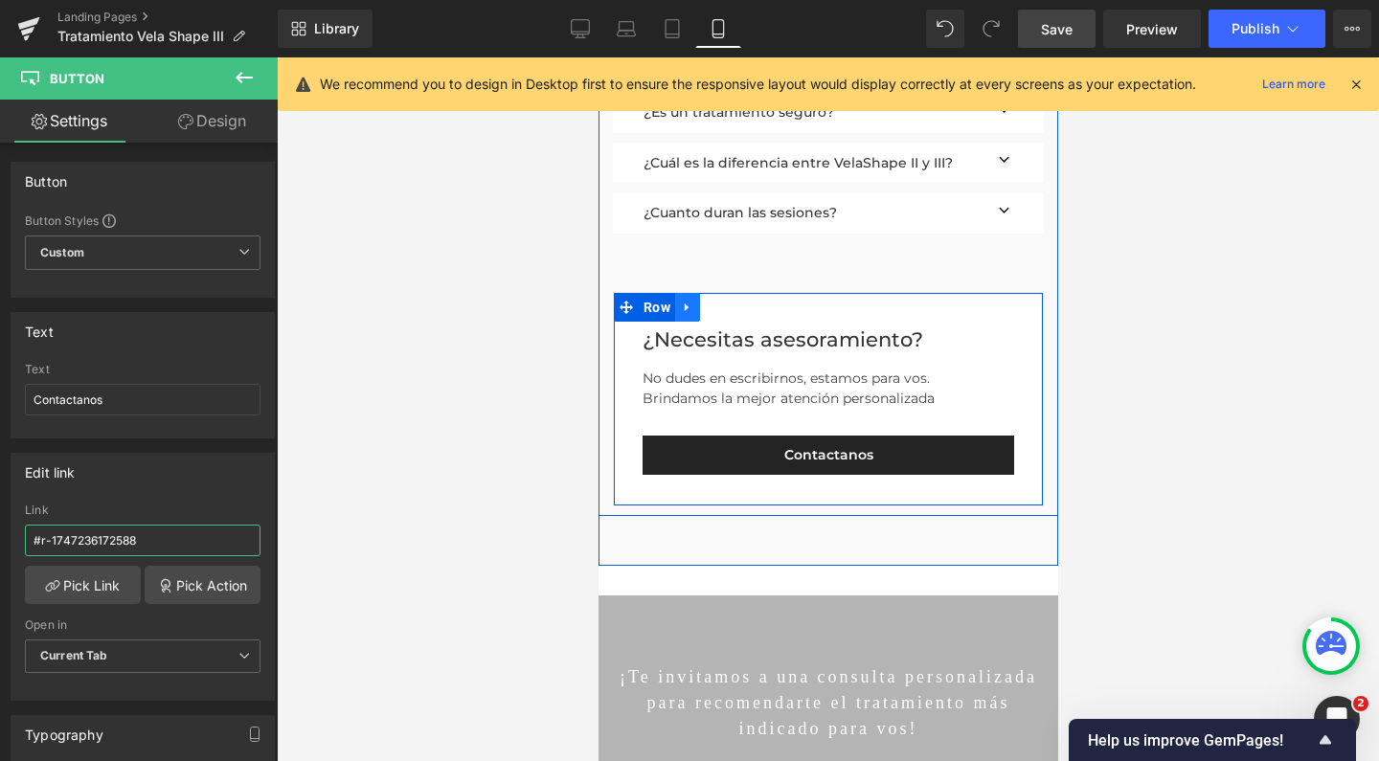
type input "#r-1747236172588"
click at [685, 321] on link at bounding box center [686, 307] width 25 height 29
click at [730, 314] on icon at bounding box center [736, 307] width 13 height 14
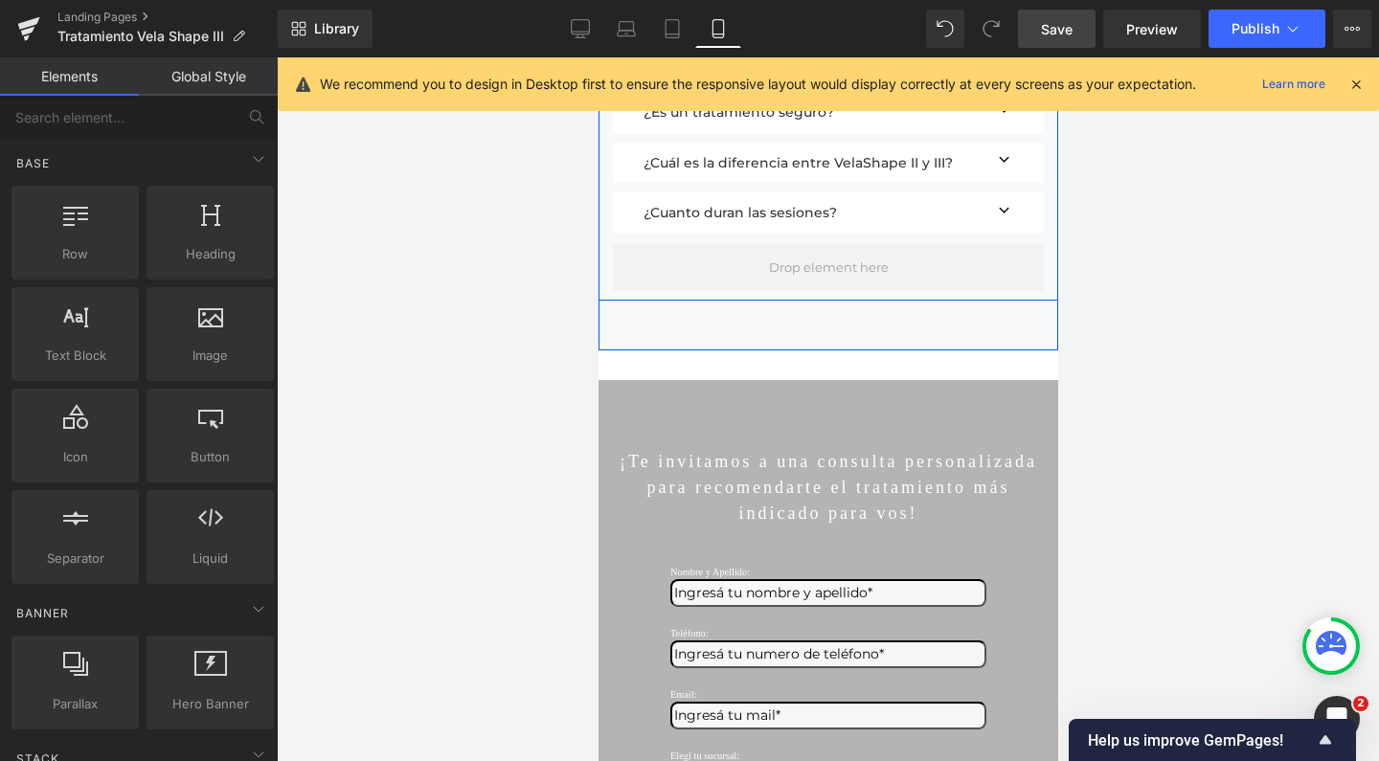
scroll to position [8848, 440]
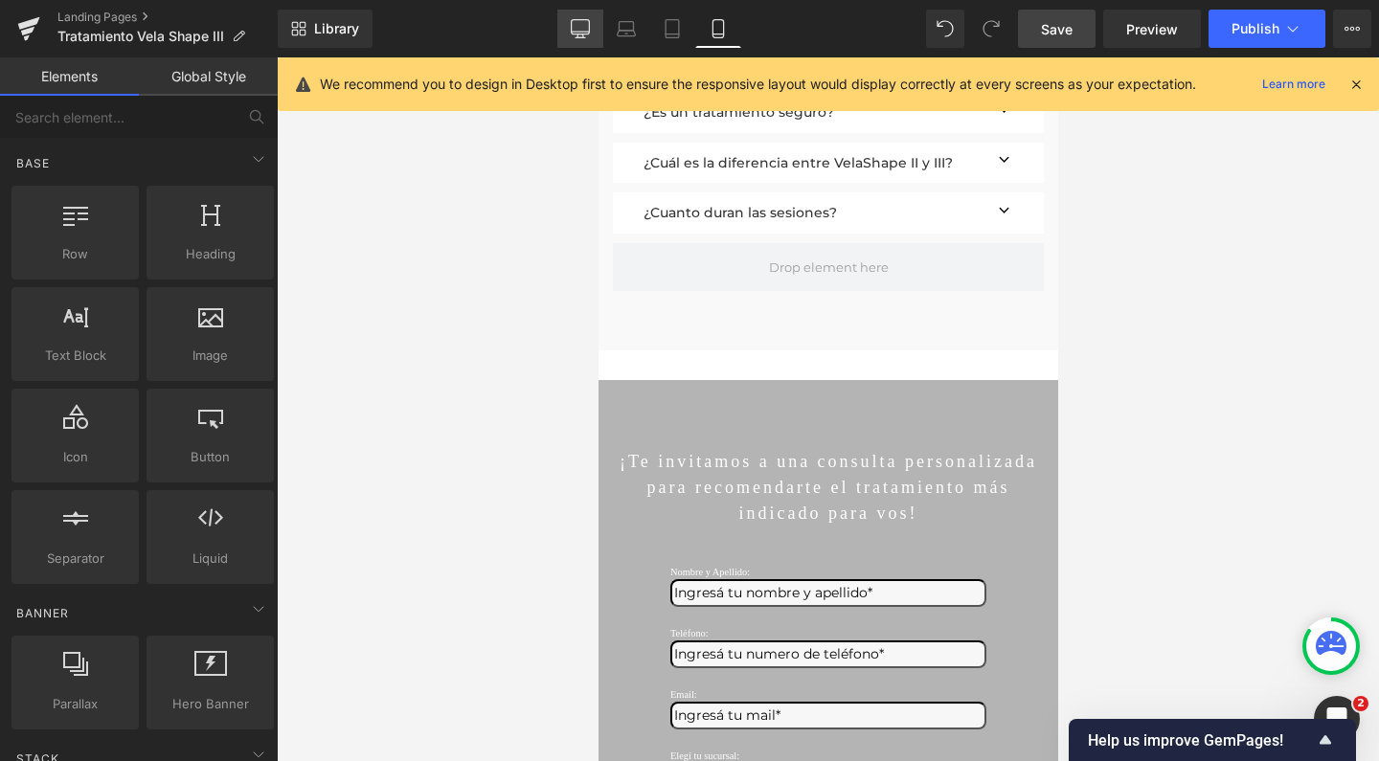
click at [567, 28] on link "Desktop" at bounding box center [580, 29] width 46 height 38
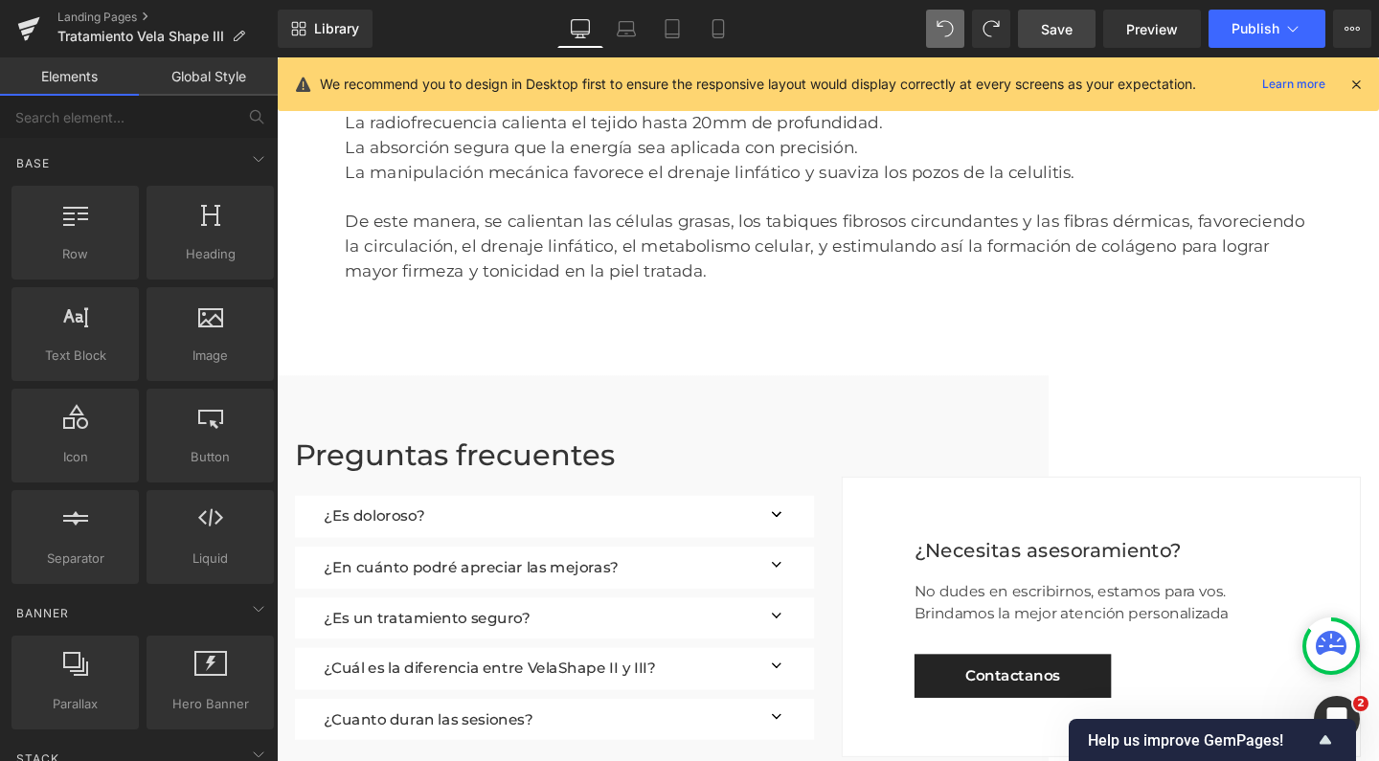
scroll to position [6387, 1139]
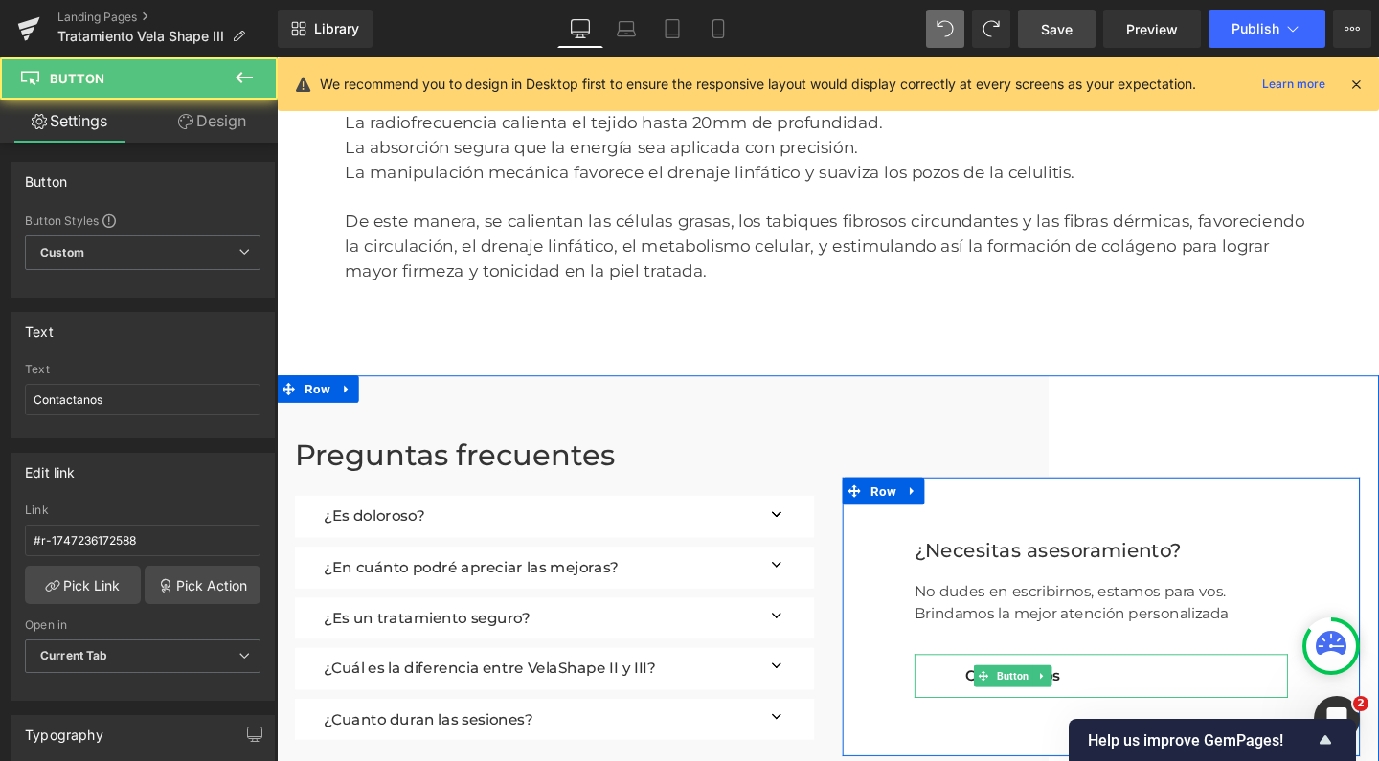
click at [1001, 685] on link "Contactanos" at bounding box center [1050, 708] width 207 height 46
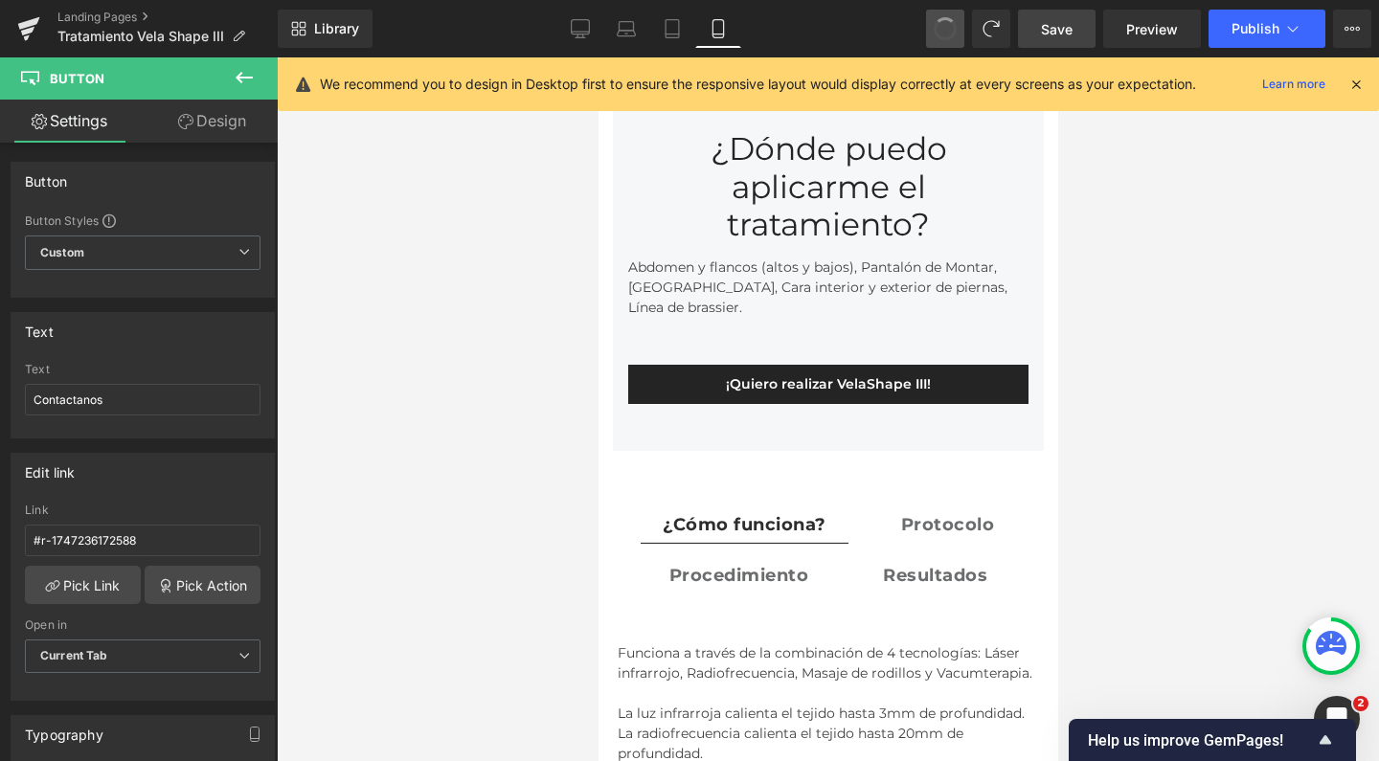
type input "14"
type input "100"
type input "0"
type input "100"
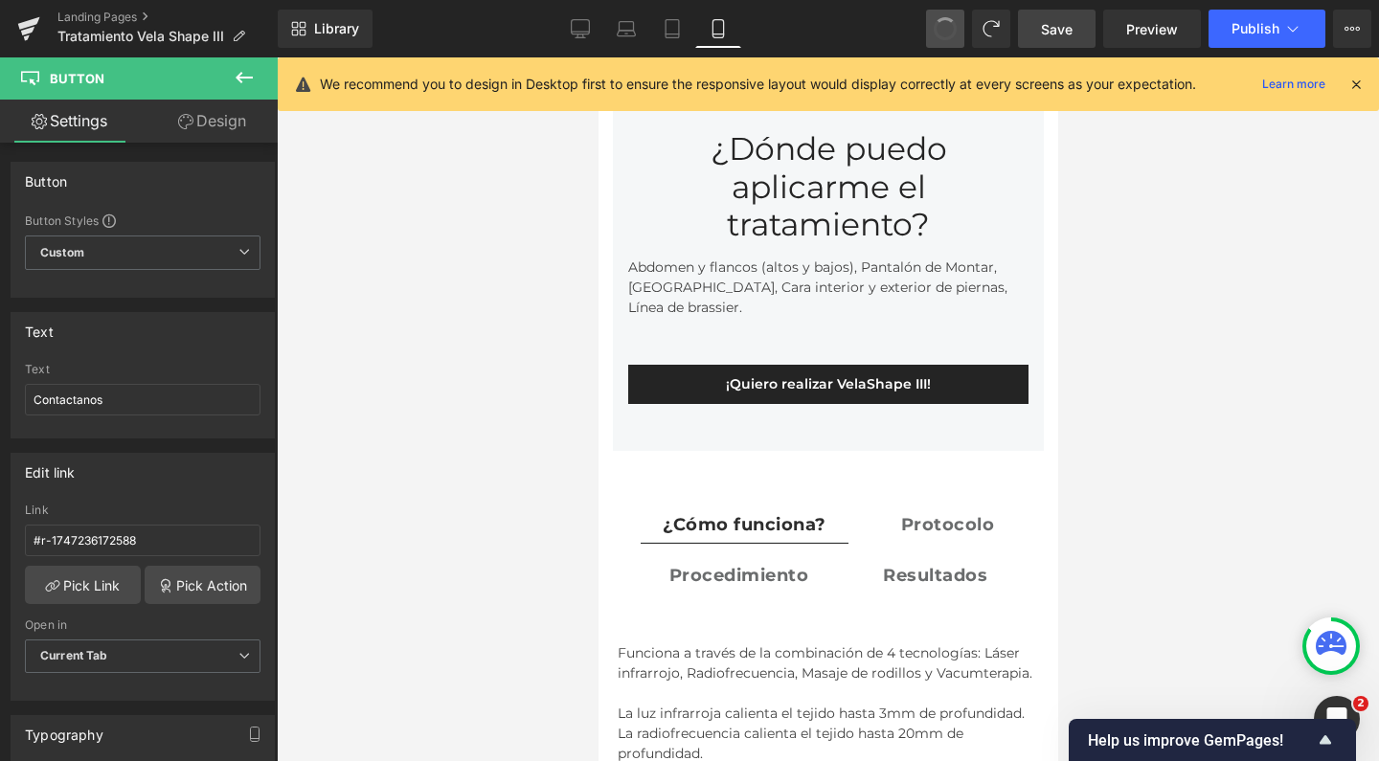
type input "https://api.whatsapp.com/send?phone=+5491127630874&text=Hola!%20Me%20gustar%C3%…"
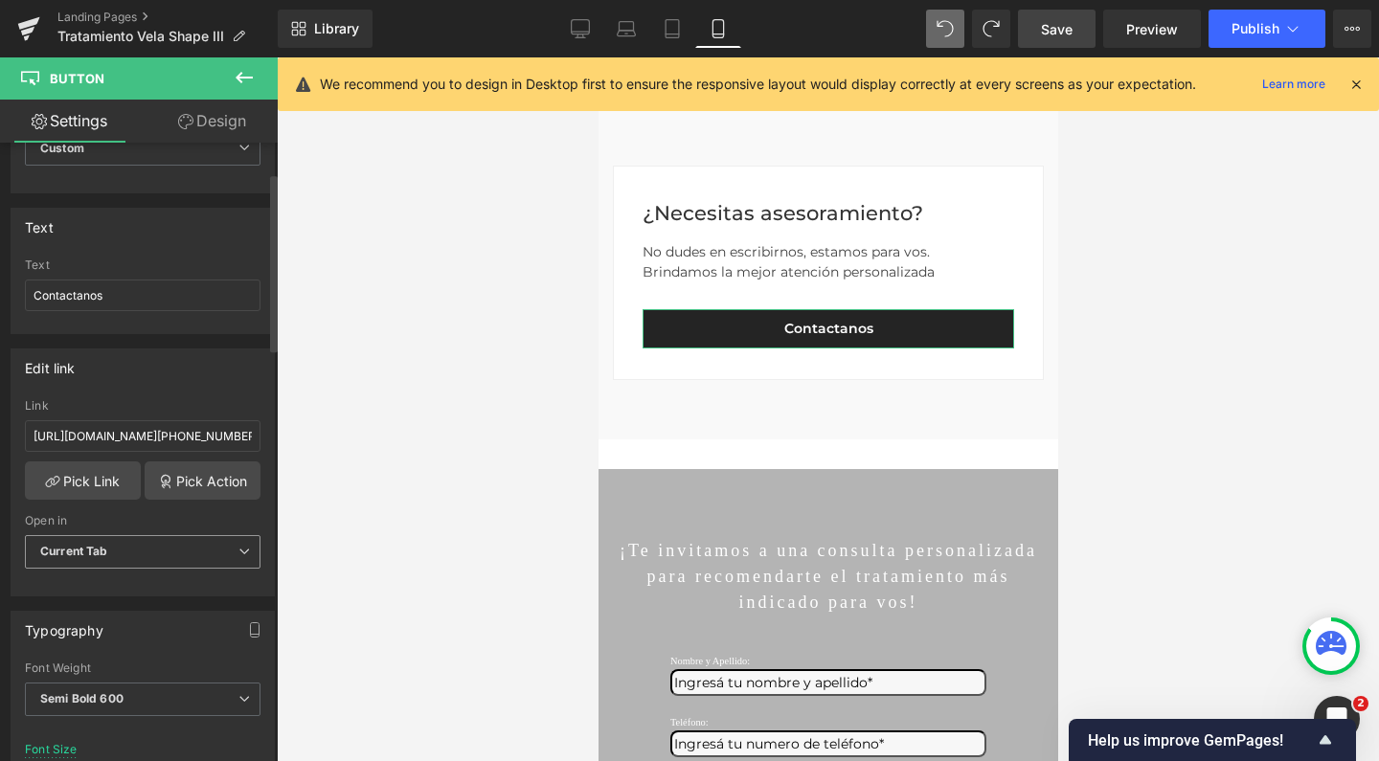
scroll to position [105, 0]
click at [141, 564] on span "Current Tab" at bounding box center [143, 551] width 236 height 34
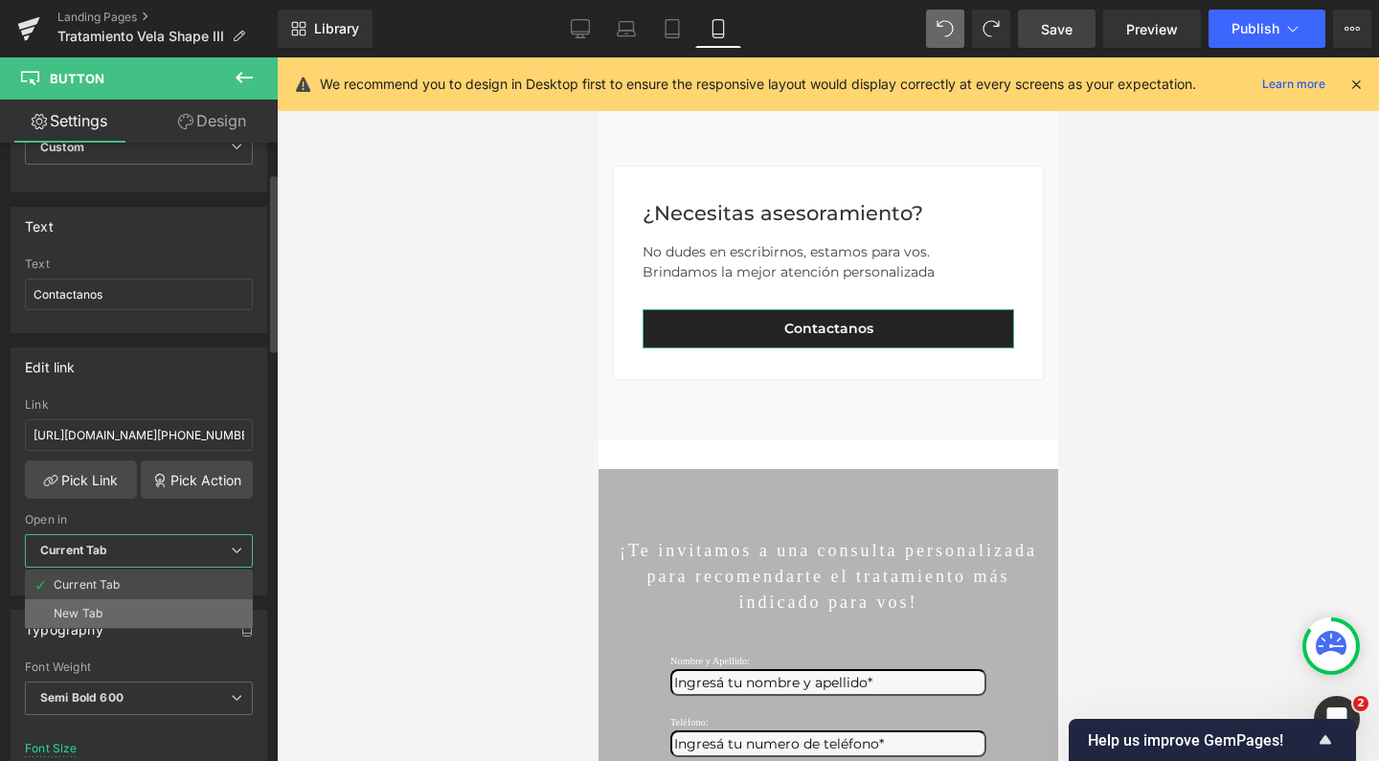
click at [131, 605] on li "New Tab" at bounding box center [139, 613] width 228 height 29
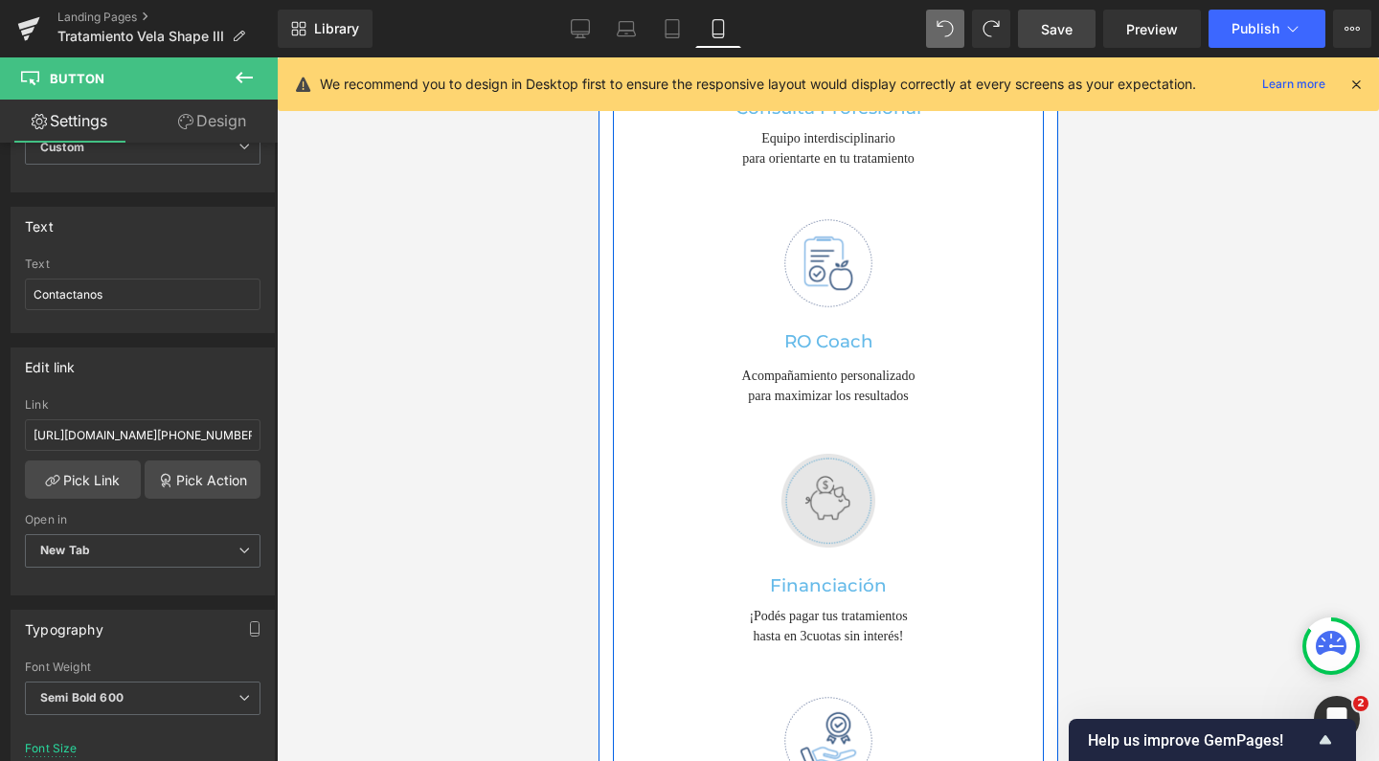
scroll to position [5911, 0]
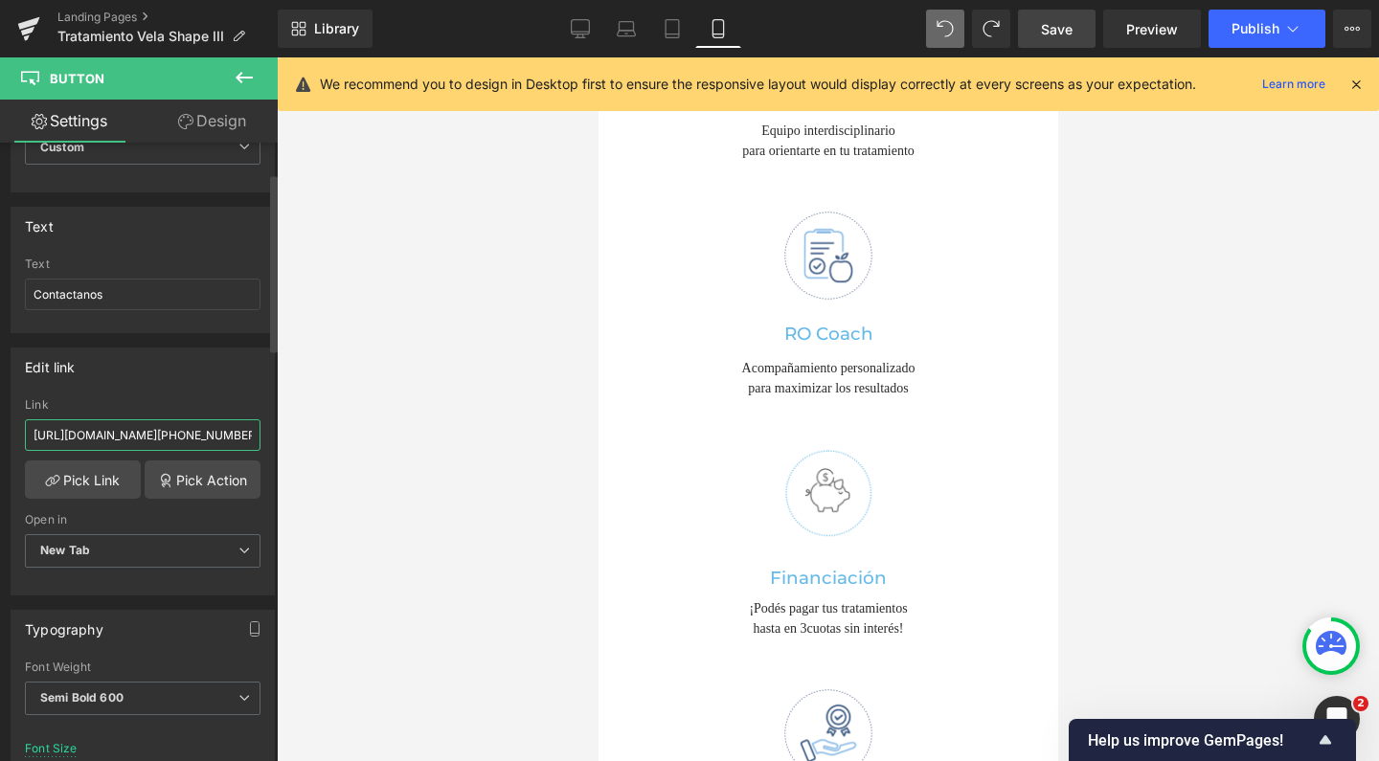
click at [99, 441] on input "https://api.whatsapp.com/send?phone=+5491127630874&text=Hola!%20Me%20gustar%C3%…" at bounding box center [143, 435] width 236 height 32
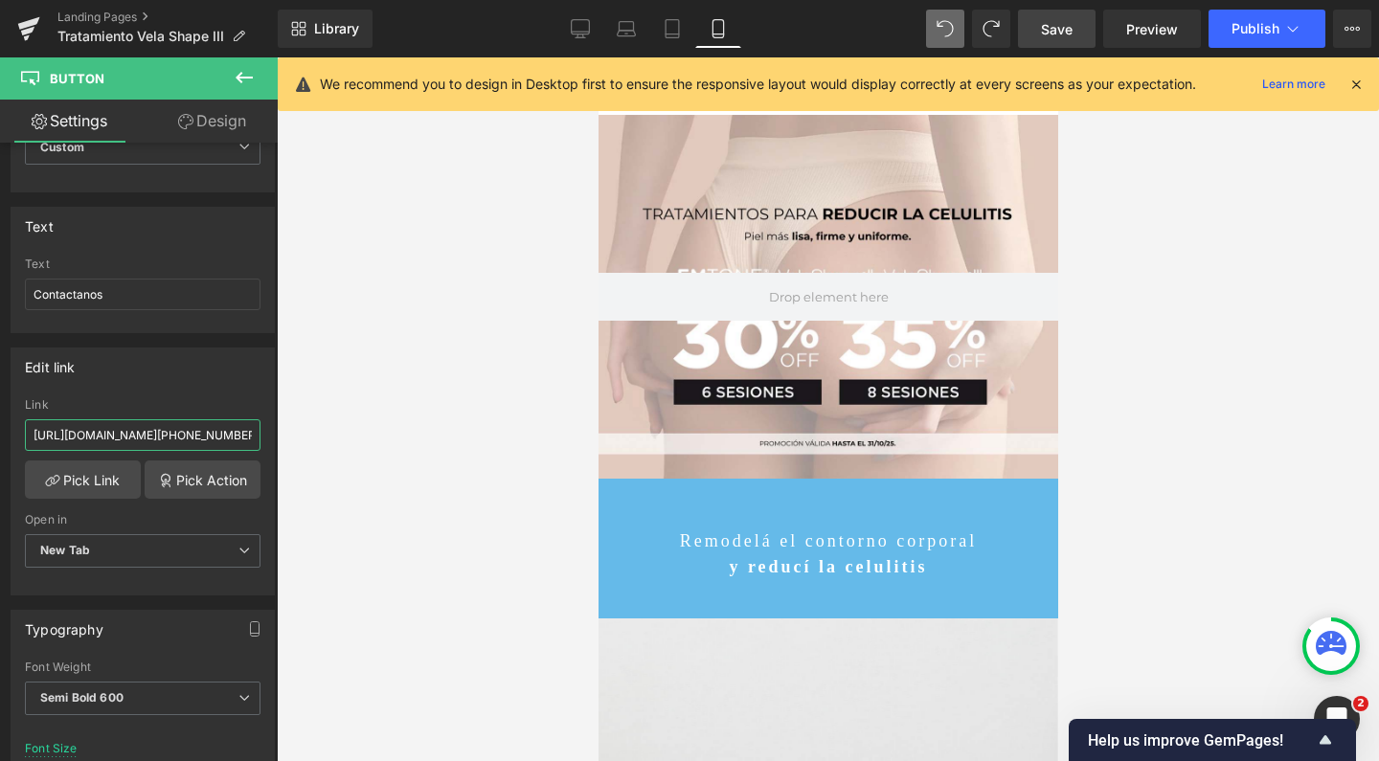
scroll to position [0, 0]
click at [1062, 31] on span "Save" at bounding box center [1057, 29] width 32 height 20
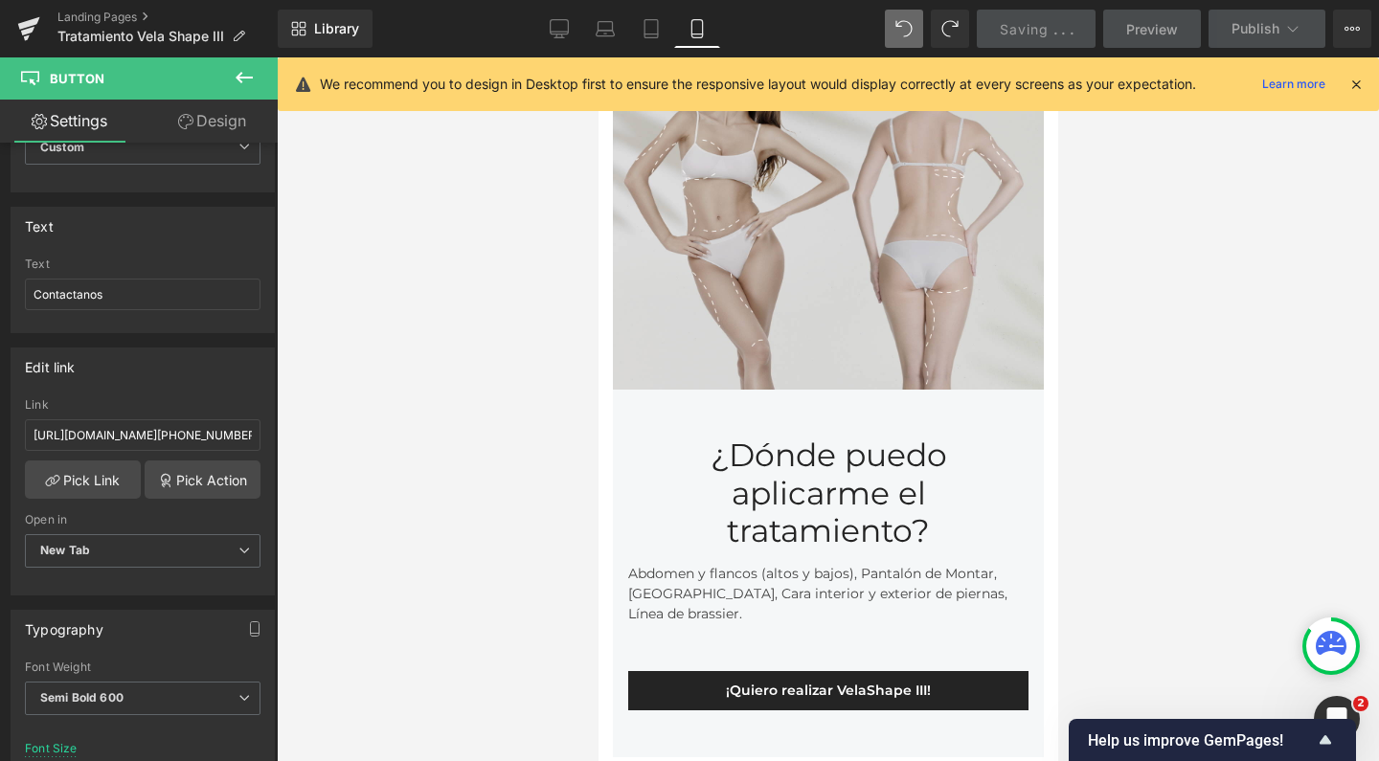
scroll to position [2896, 0]
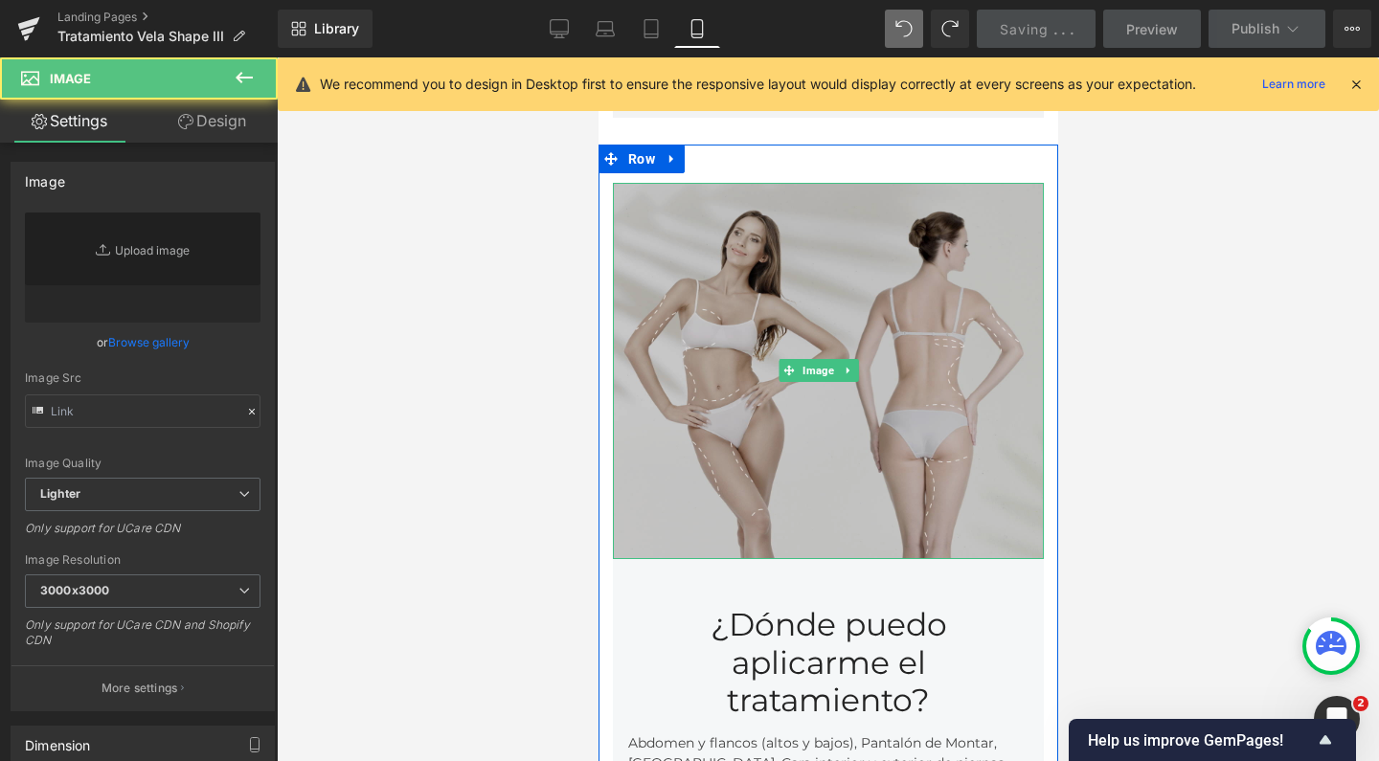
click at [831, 304] on img at bounding box center [827, 371] width 431 height 376
type input "https://ucarecdn.com/0a61e775-d803-458c-a638-901ea751f852/-/format/auto/-/previ…"
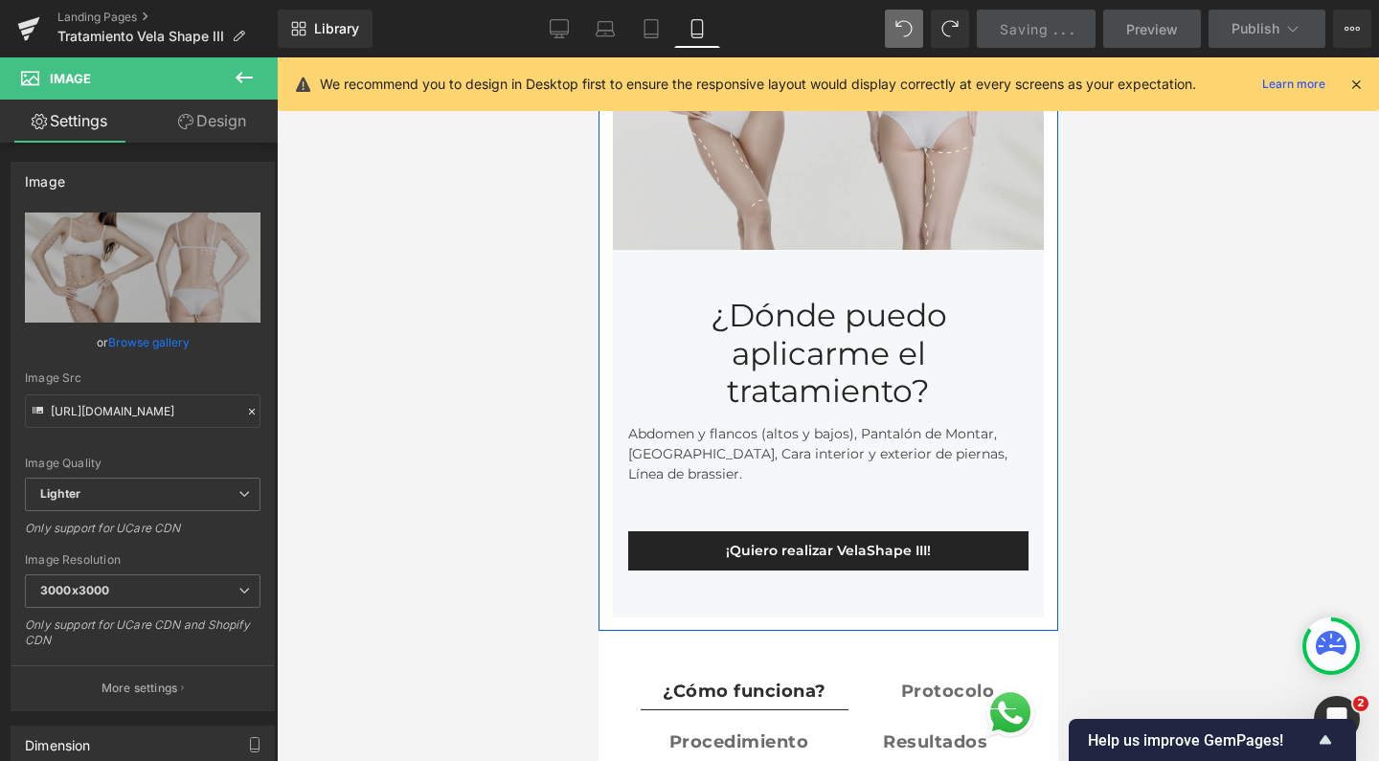
scroll to position [3060, 0]
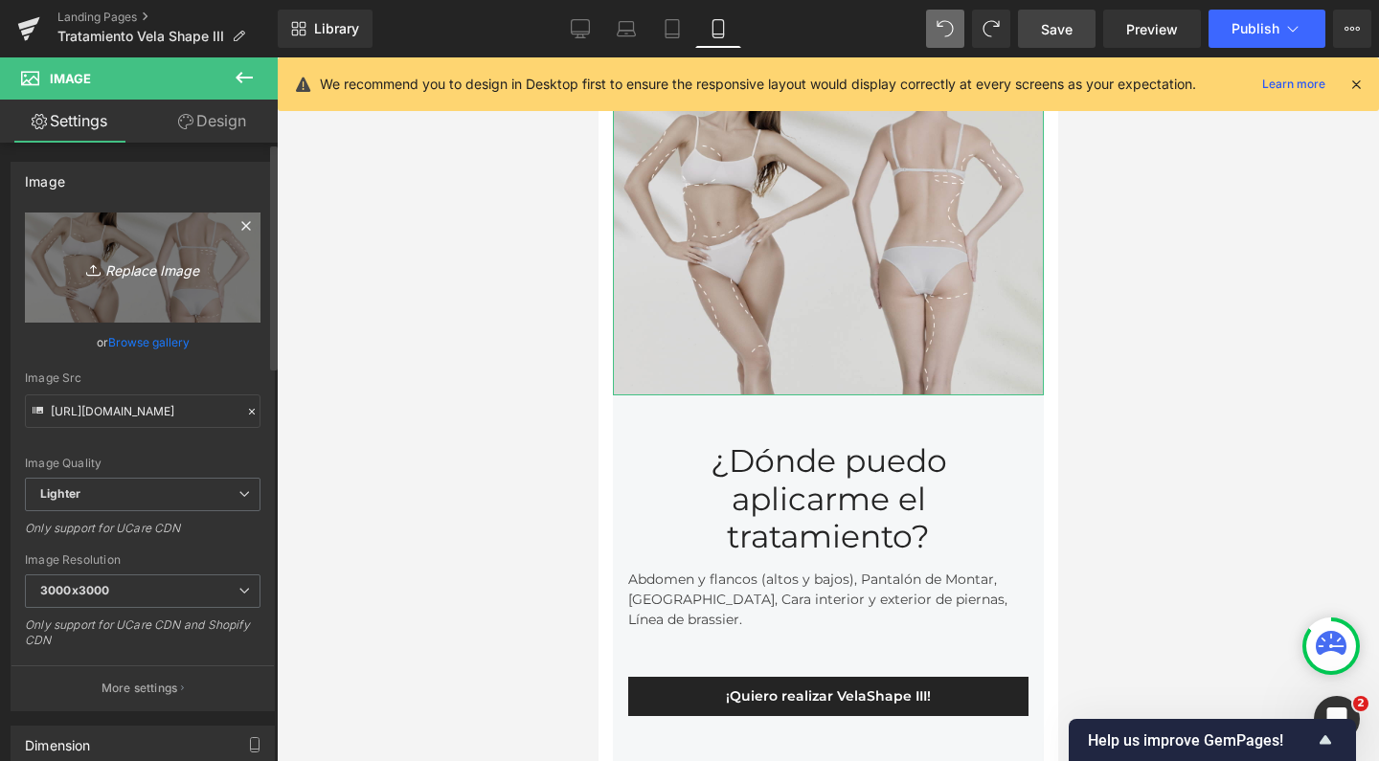
click at [204, 238] on link "Replace Image" at bounding box center [143, 268] width 236 height 110
type input "C:\fakepath\celulitis velashape romedical.avif"
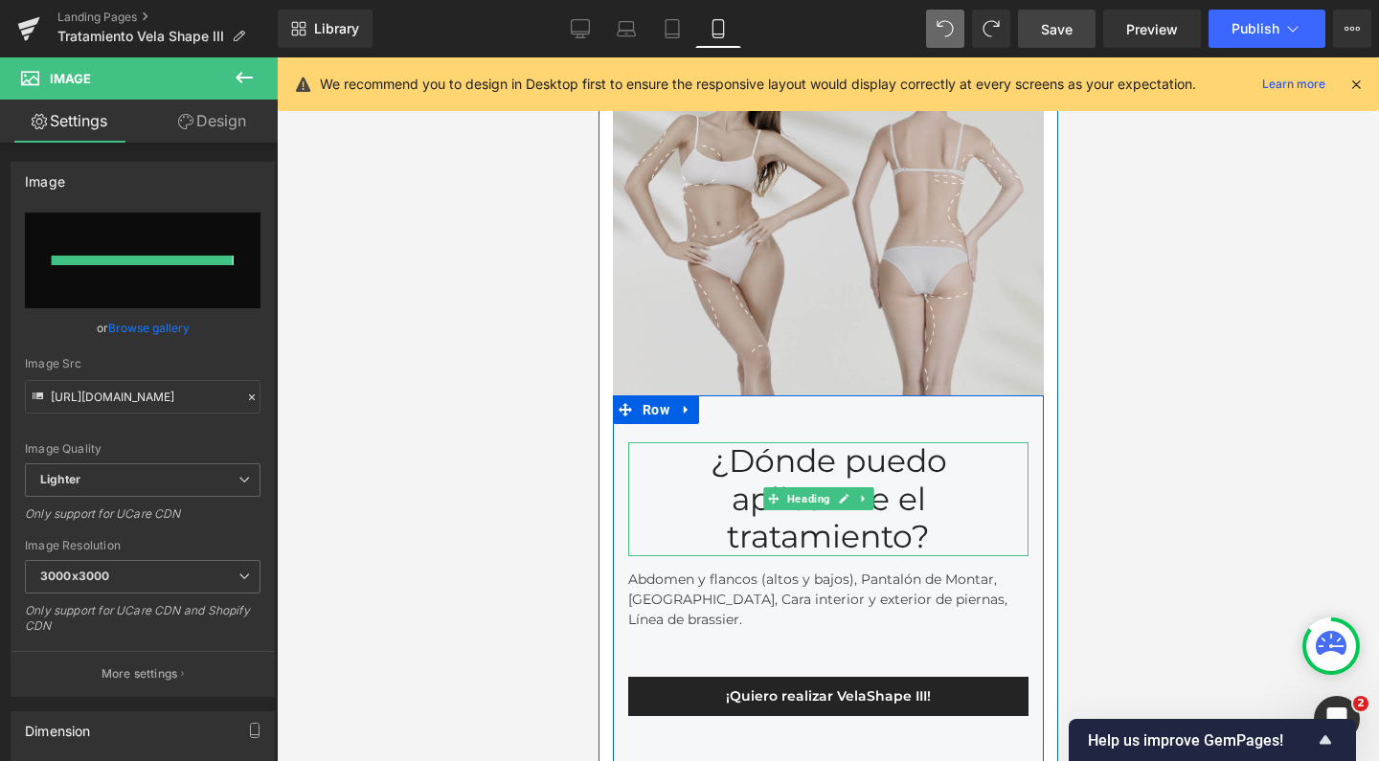
type input "https://ucarecdn.com/c234ca23-1f3c-4310-b9c7-3fc6e604fc13/-/format/auto/-/previ…"
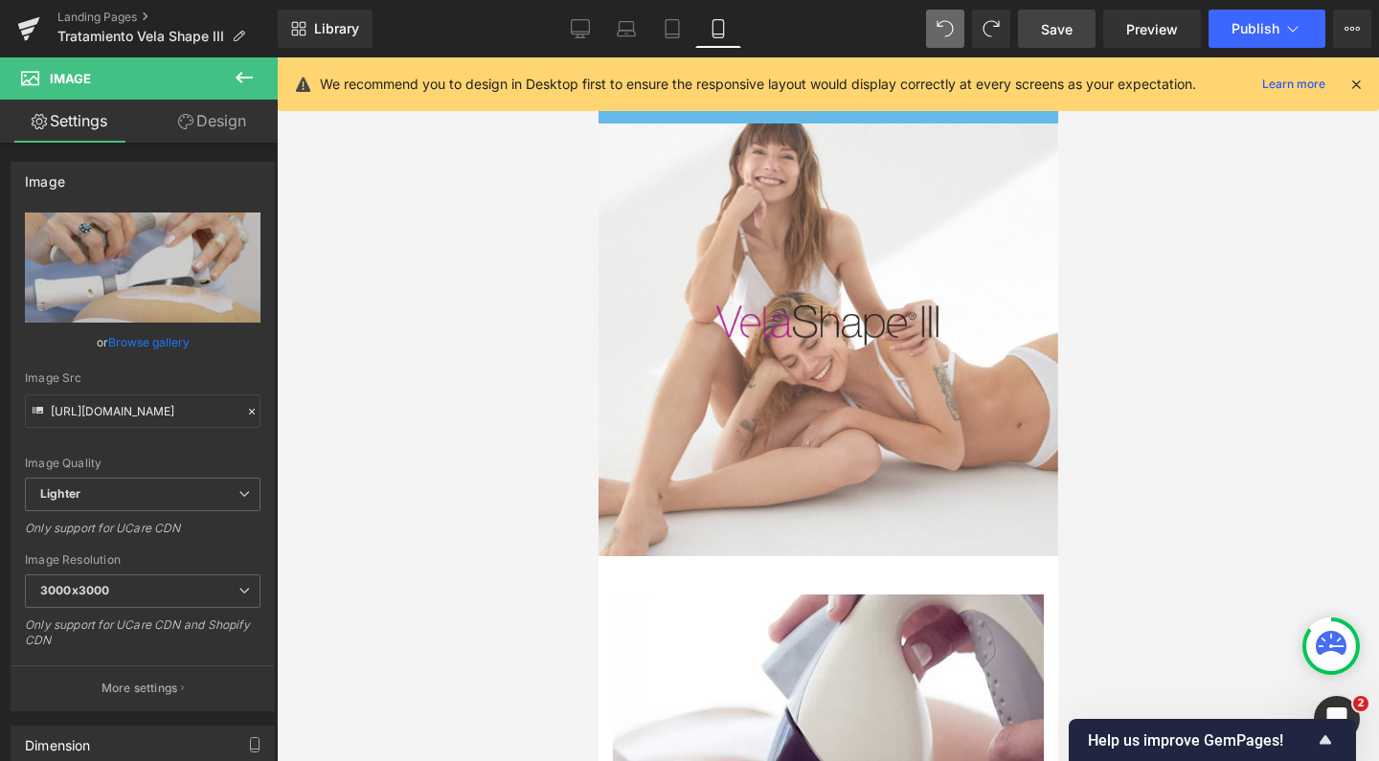
scroll to position [463, 0]
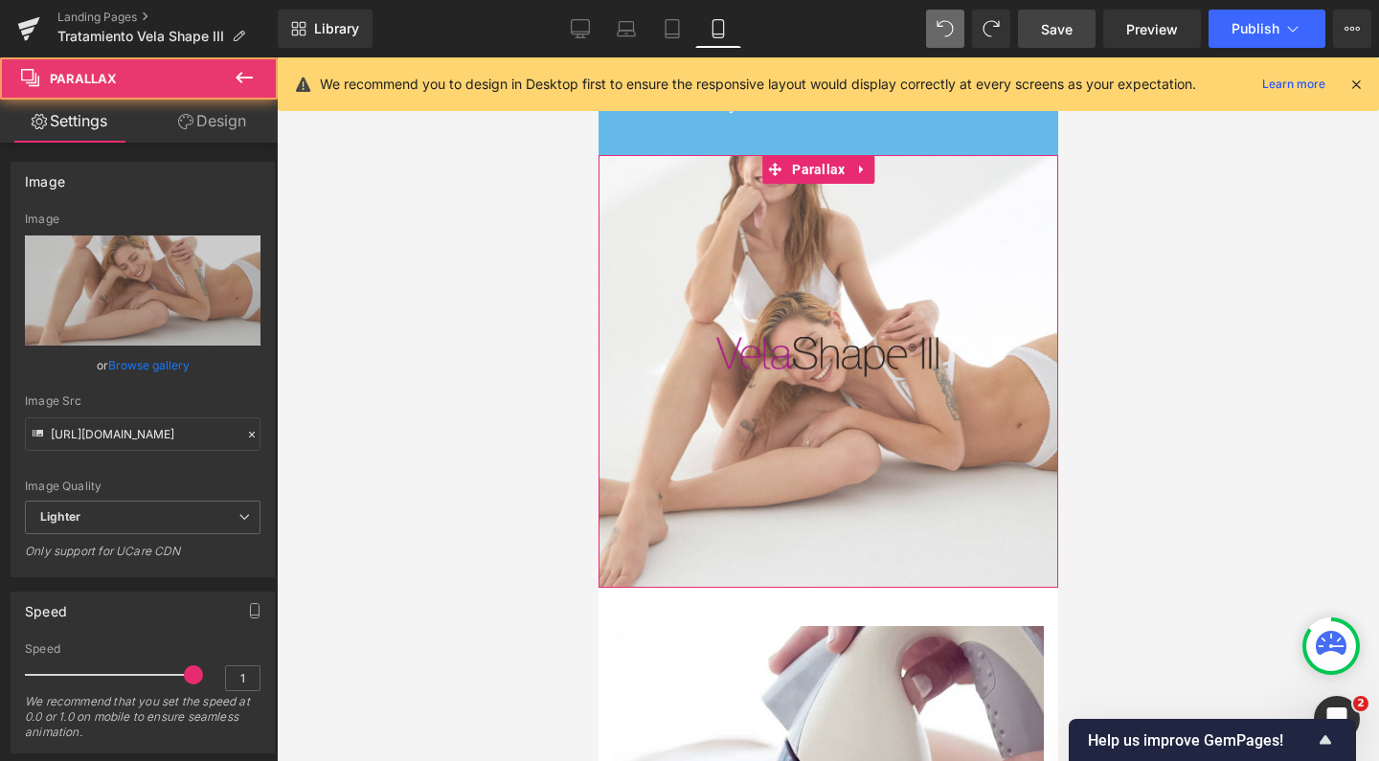
click at [842, 178] on div at bounding box center [827, 409] width 460 height 704
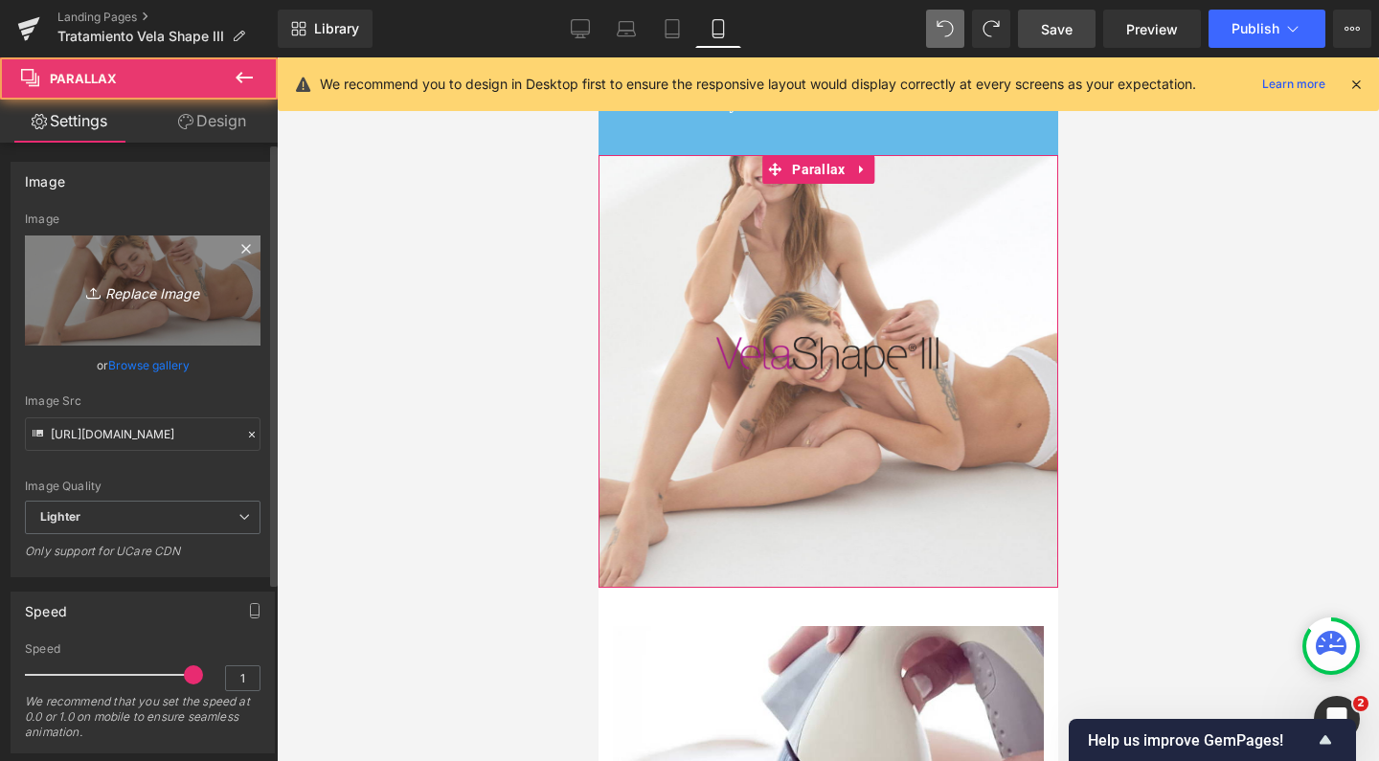
click at [165, 259] on link "Replace Image" at bounding box center [143, 291] width 236 height 110
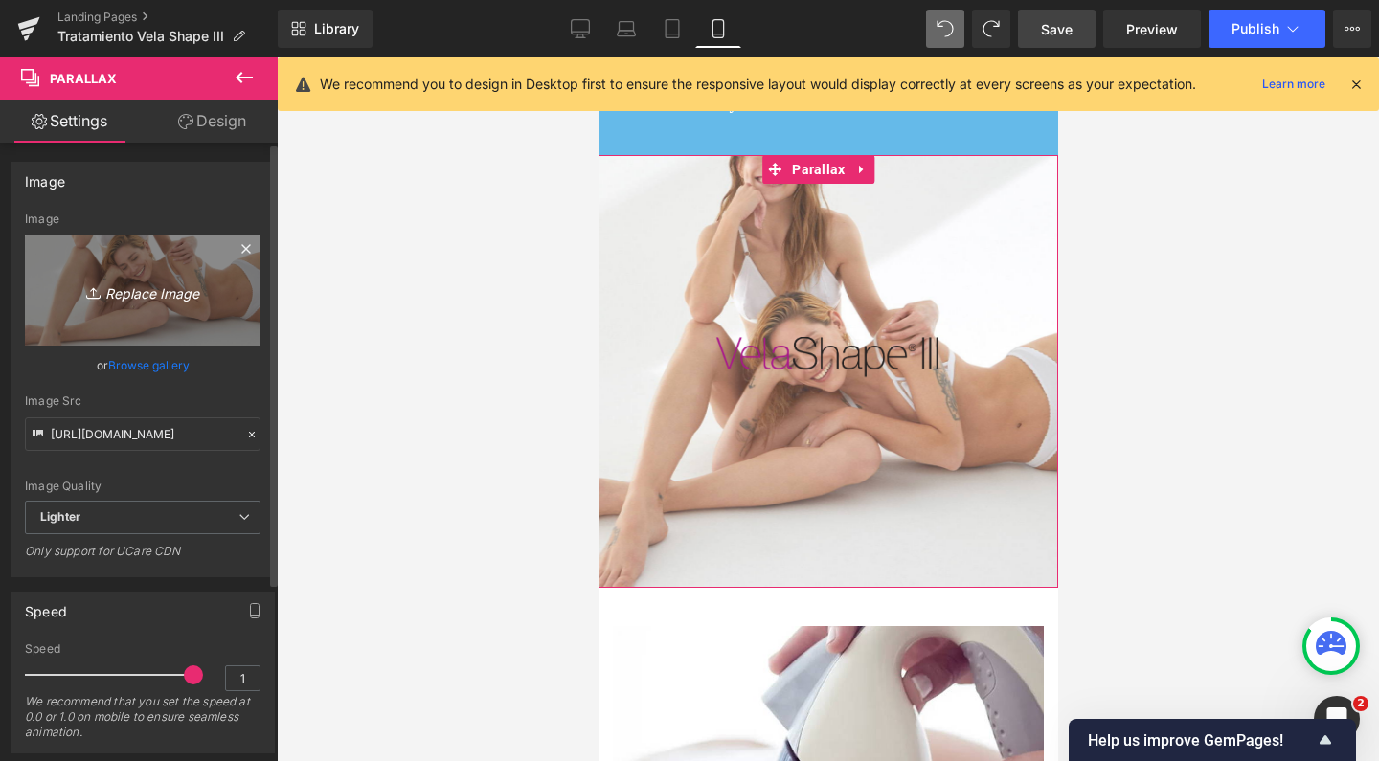
type input "C:\fakepath\velashape celulitis romedical.jpg"
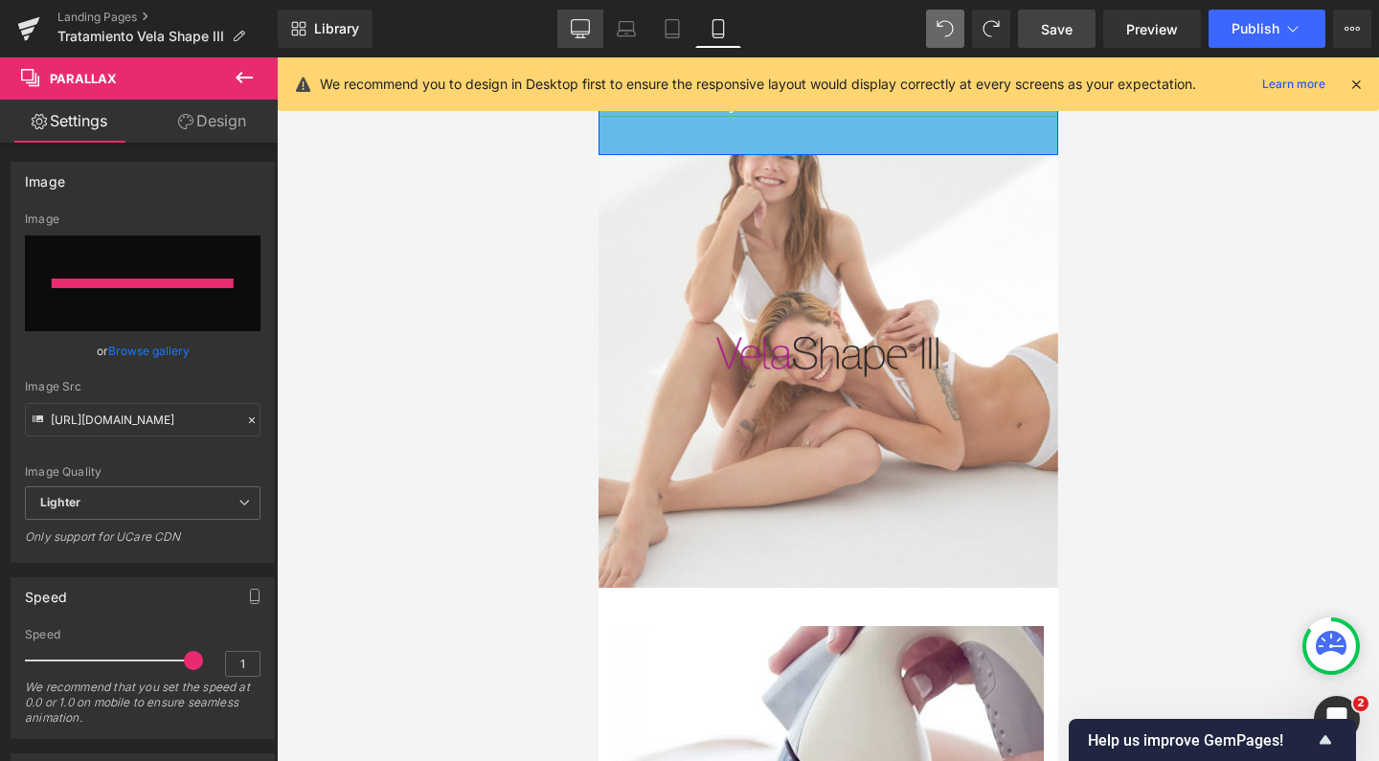
type input "https://ucarecdn.com/dd69fd7e-ffe6-40f4-b67a-7b5024710fe0/-/format/auto/-/previ…"
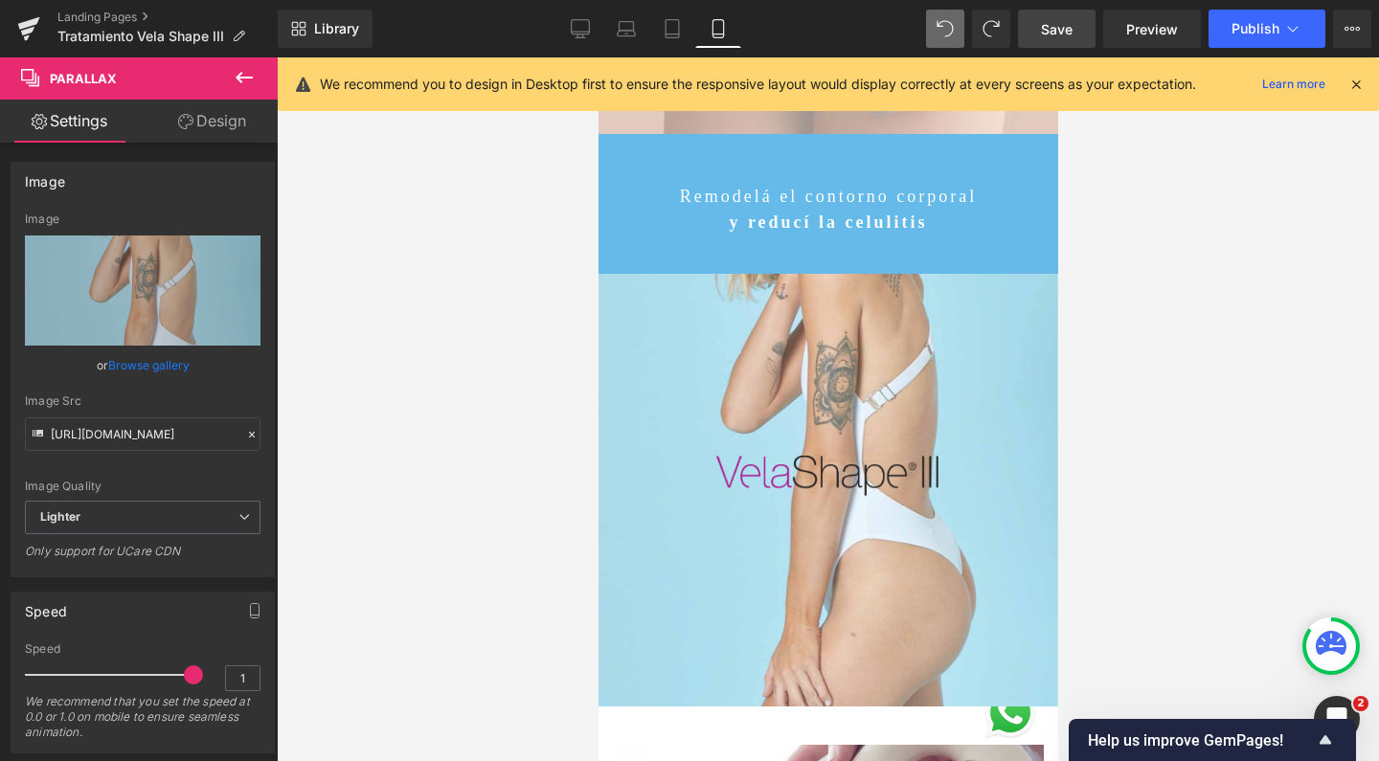
scroll to position [347, 0]
click at [579, 25] on icon at bounding box center [580, 28] width 19 height 19
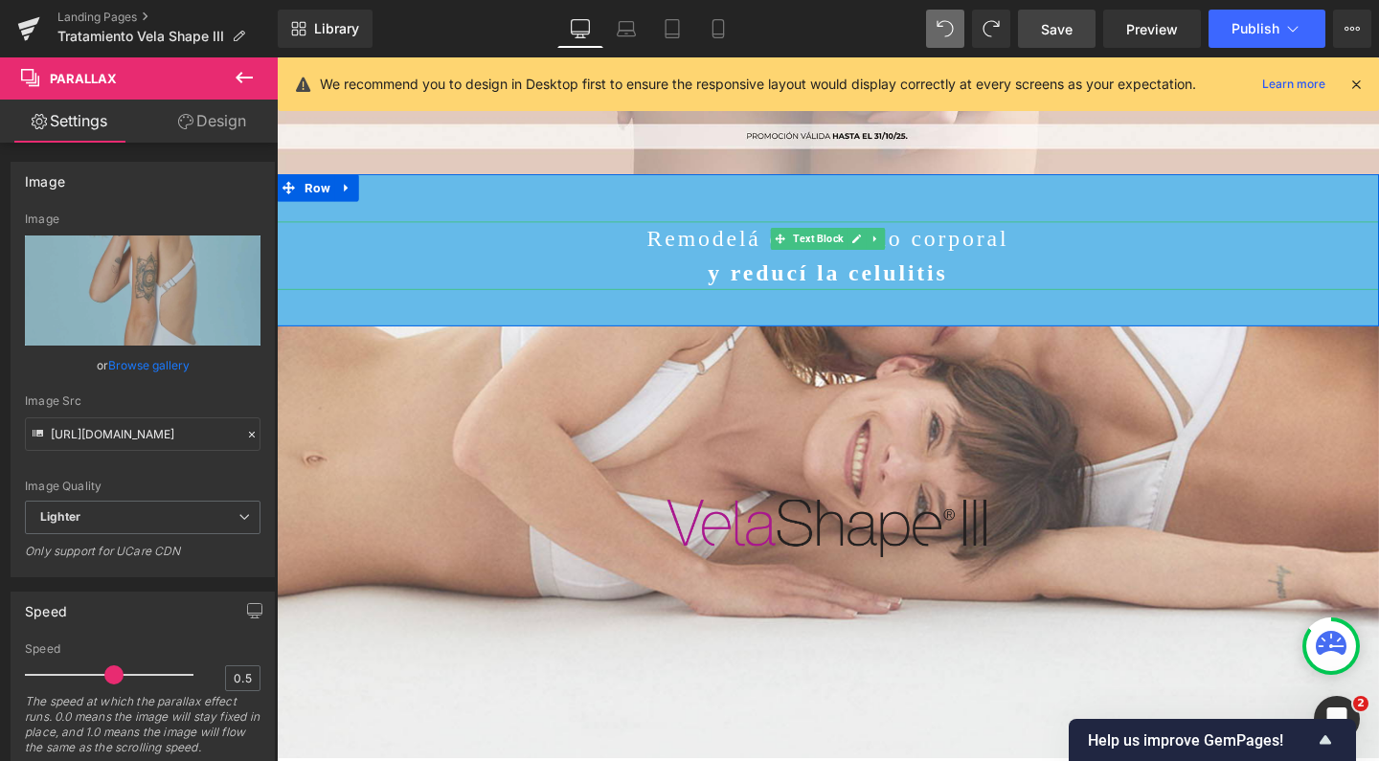
scroll to position [442, 0]
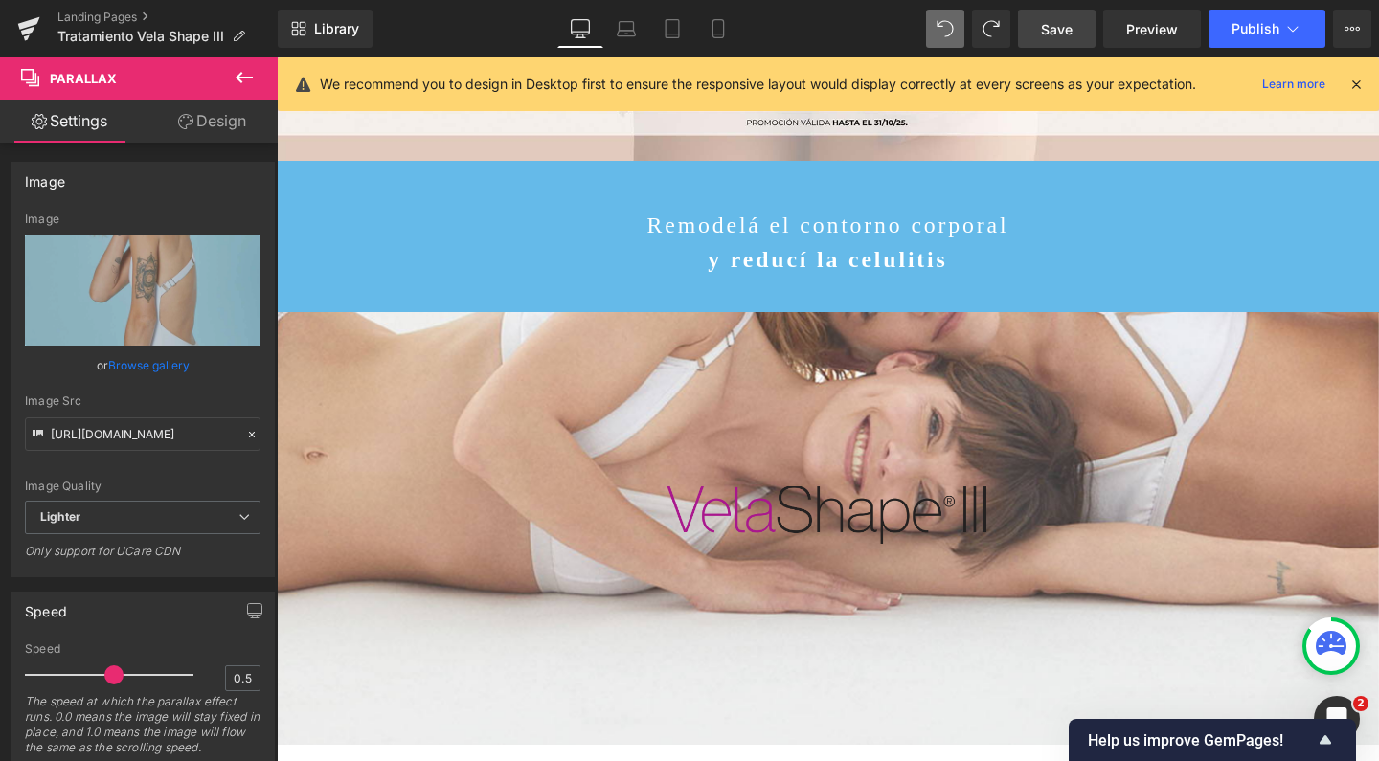
click at [753, 397] on div "Image Parallax 190px 200px" at bounding box center [856, 552] width 1158 height 453
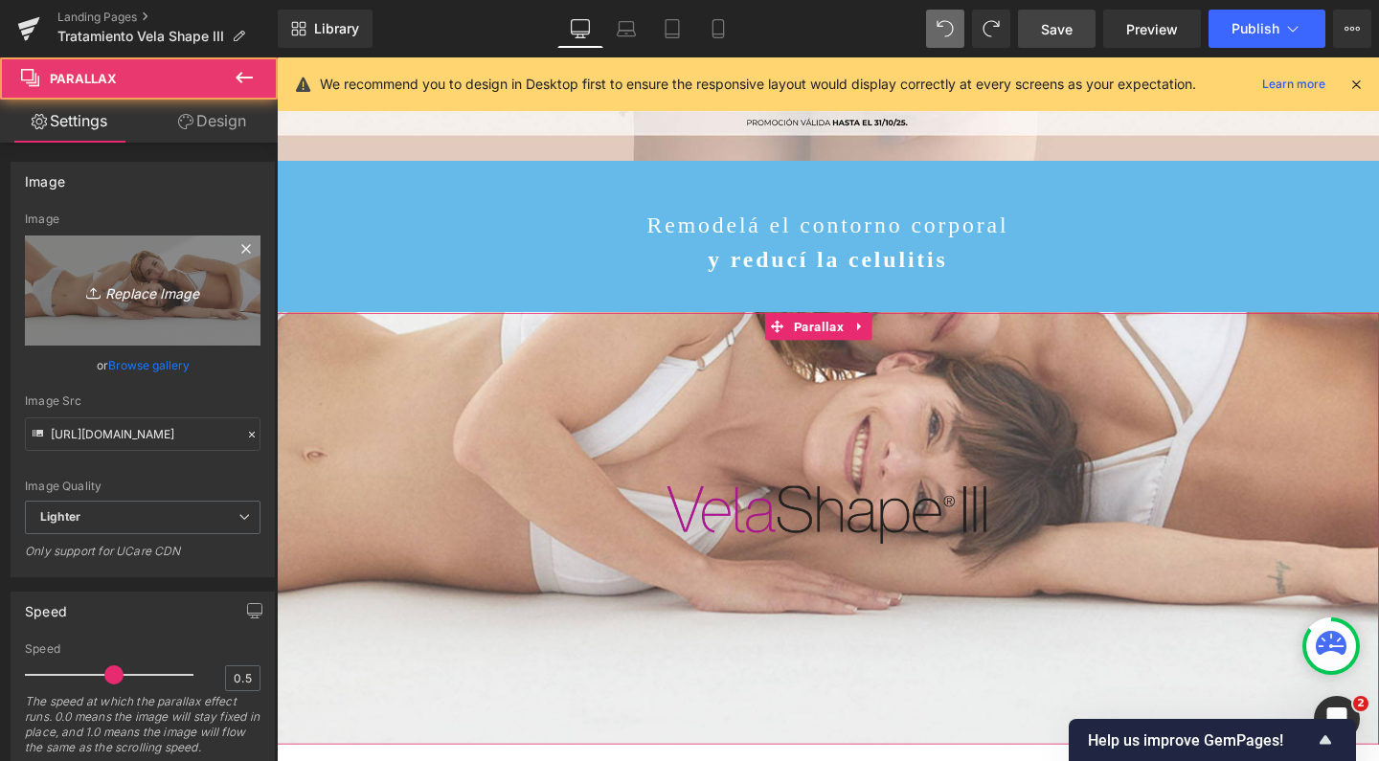
click at [130, 286] on icon "Replace Image" at bounding box center [142, 291] width 153 height 24
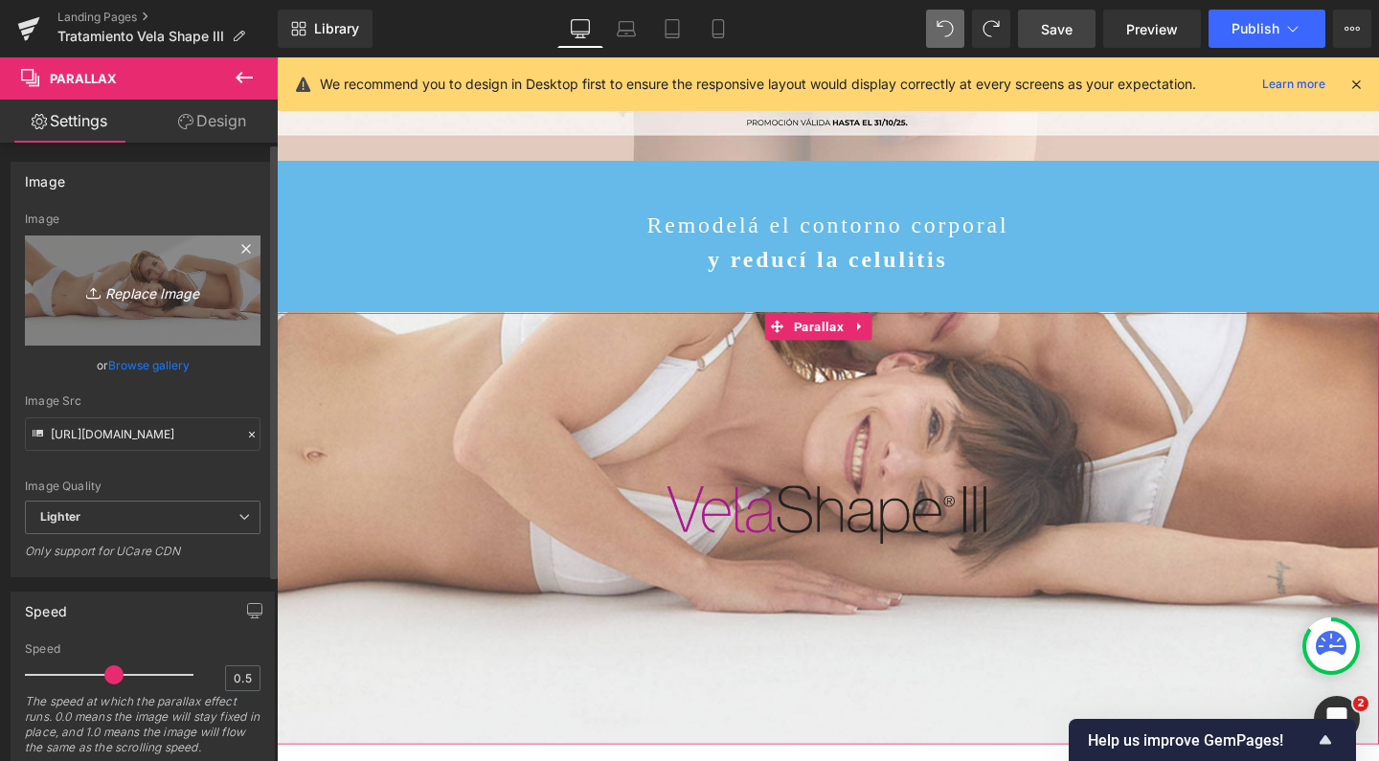
type input "C:\fakepath\velashape tratamiento celulitis romedical.jpg"
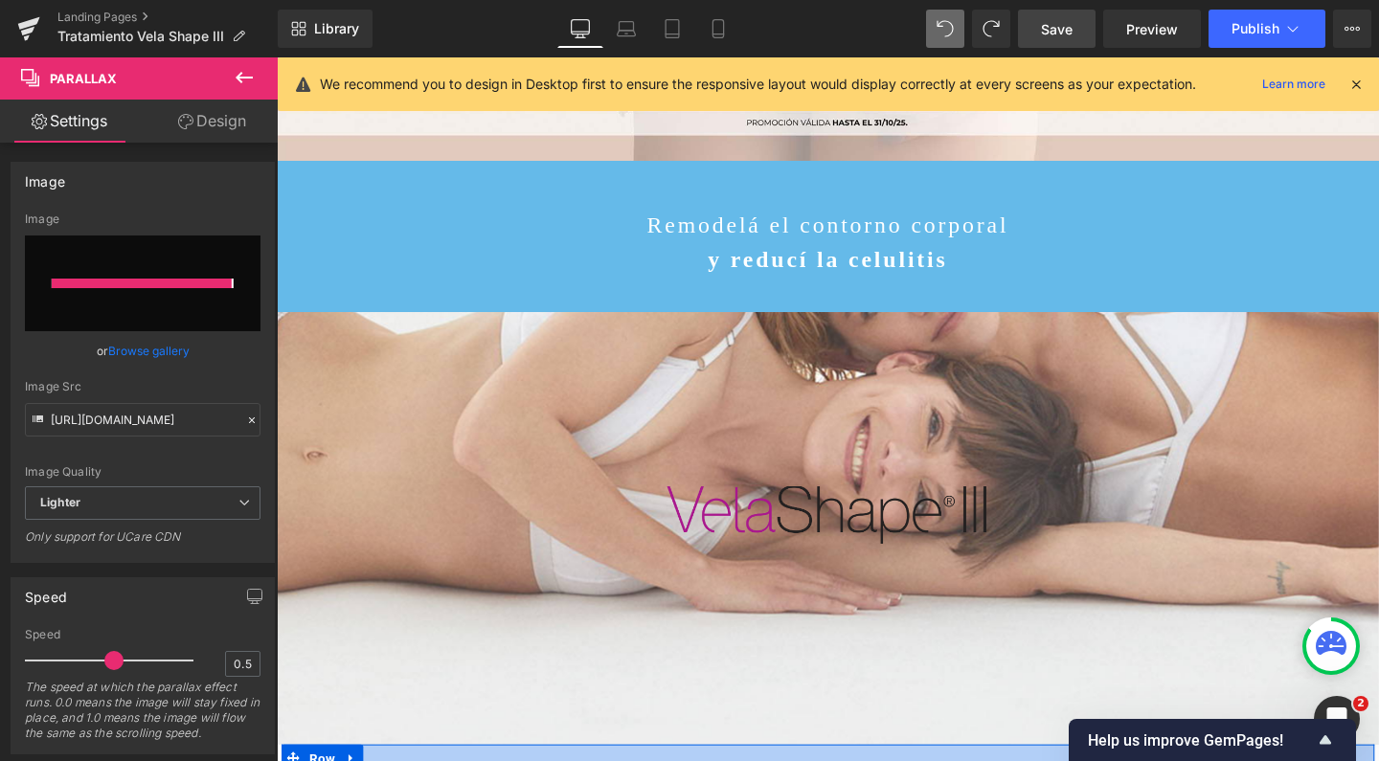
type input "https://ucarecdn.com/a515139b-576d-45dc-8c4d-e5e03ef1188b/-/format/auto/-/previ…"
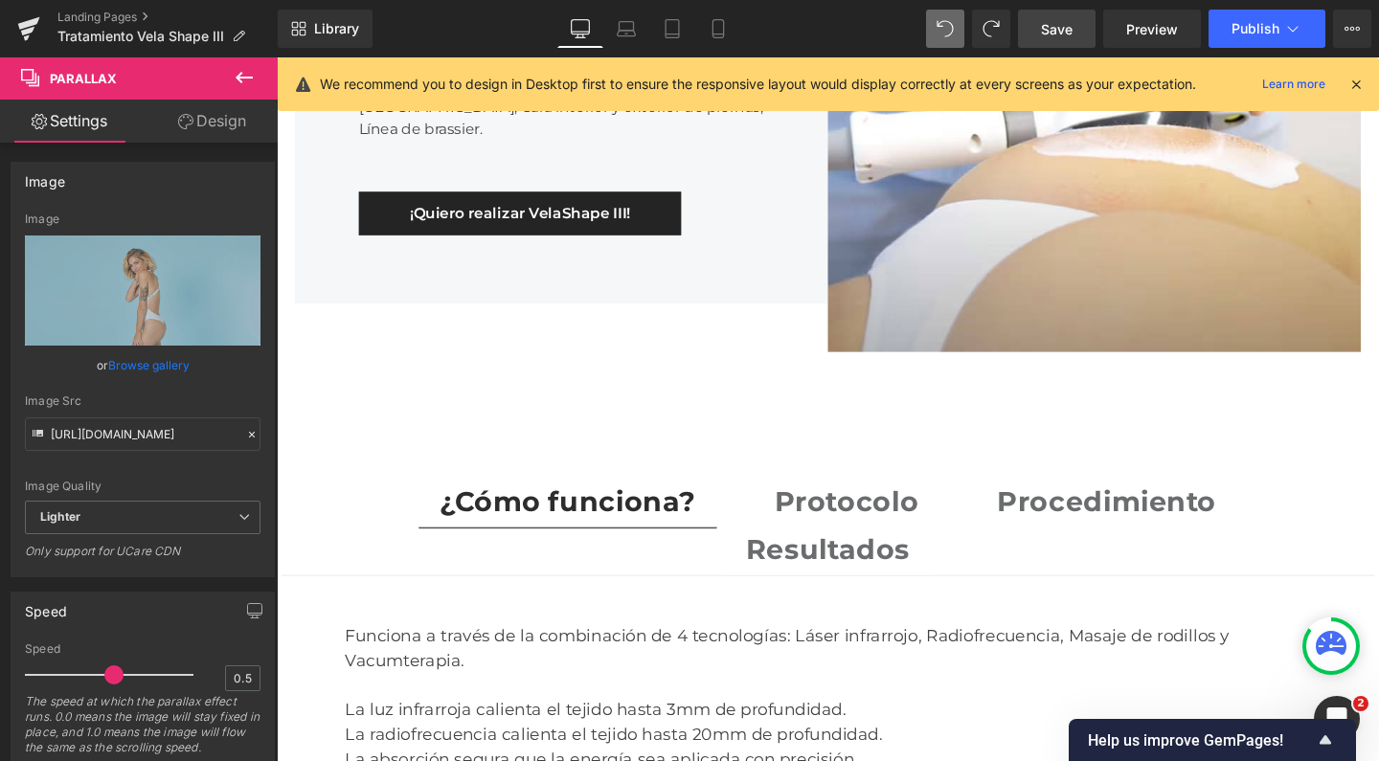
scroll to position [2798, 0]
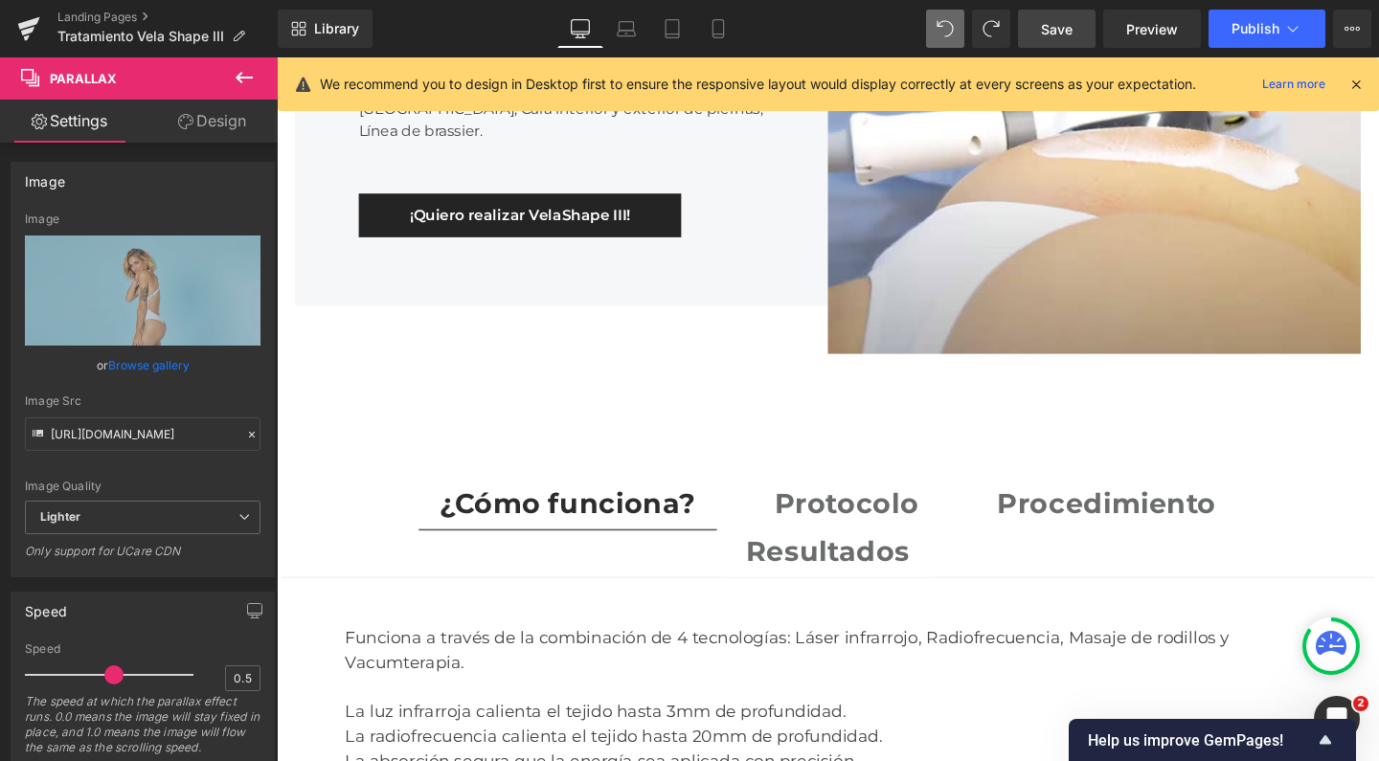
click at [1050, 22] on span "Save" at bounding box center [1057, 29] width 32 height 20
click at [1243, 24] on span "Publish" at bounding box center [1255, 28] width 48 height 15
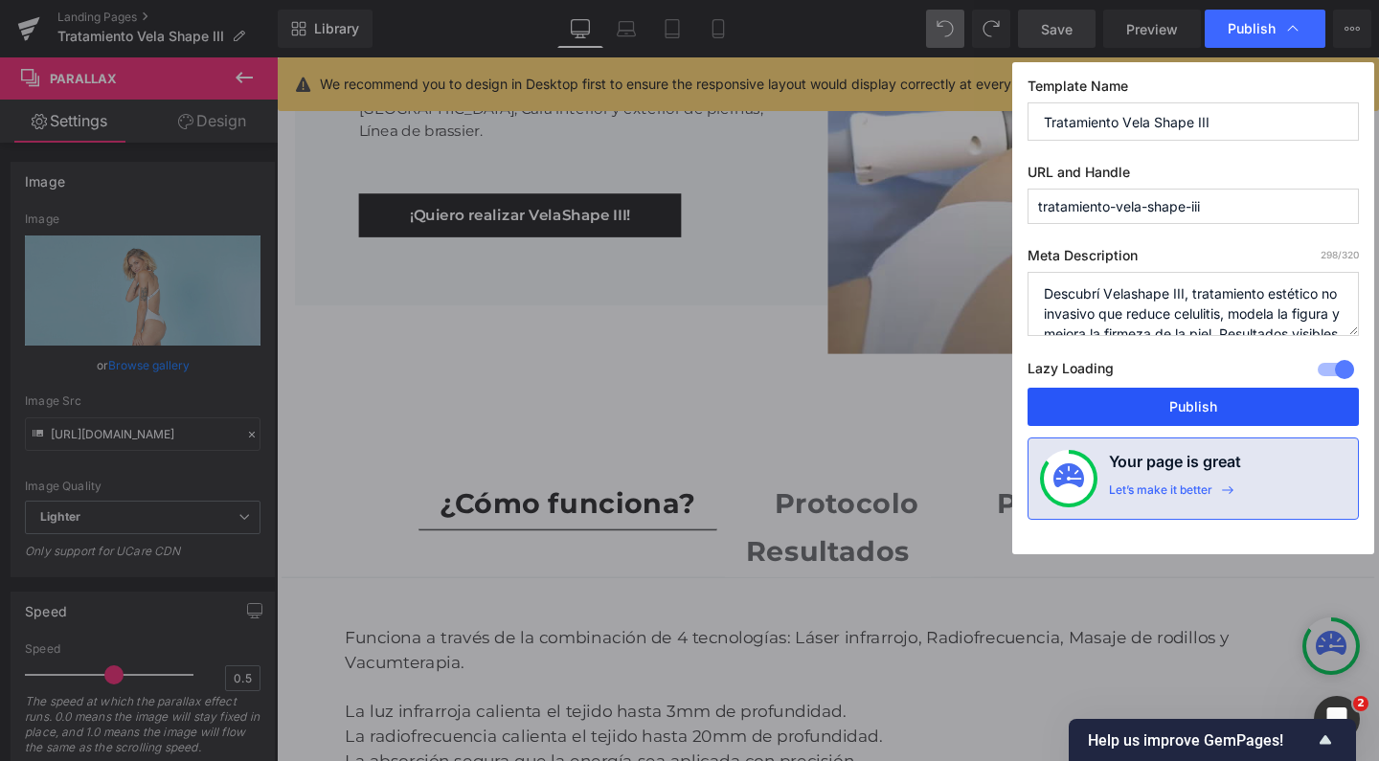
click at [1138, 403] on button "Publish" at bounding box center [1192, 407] width 331 height 38
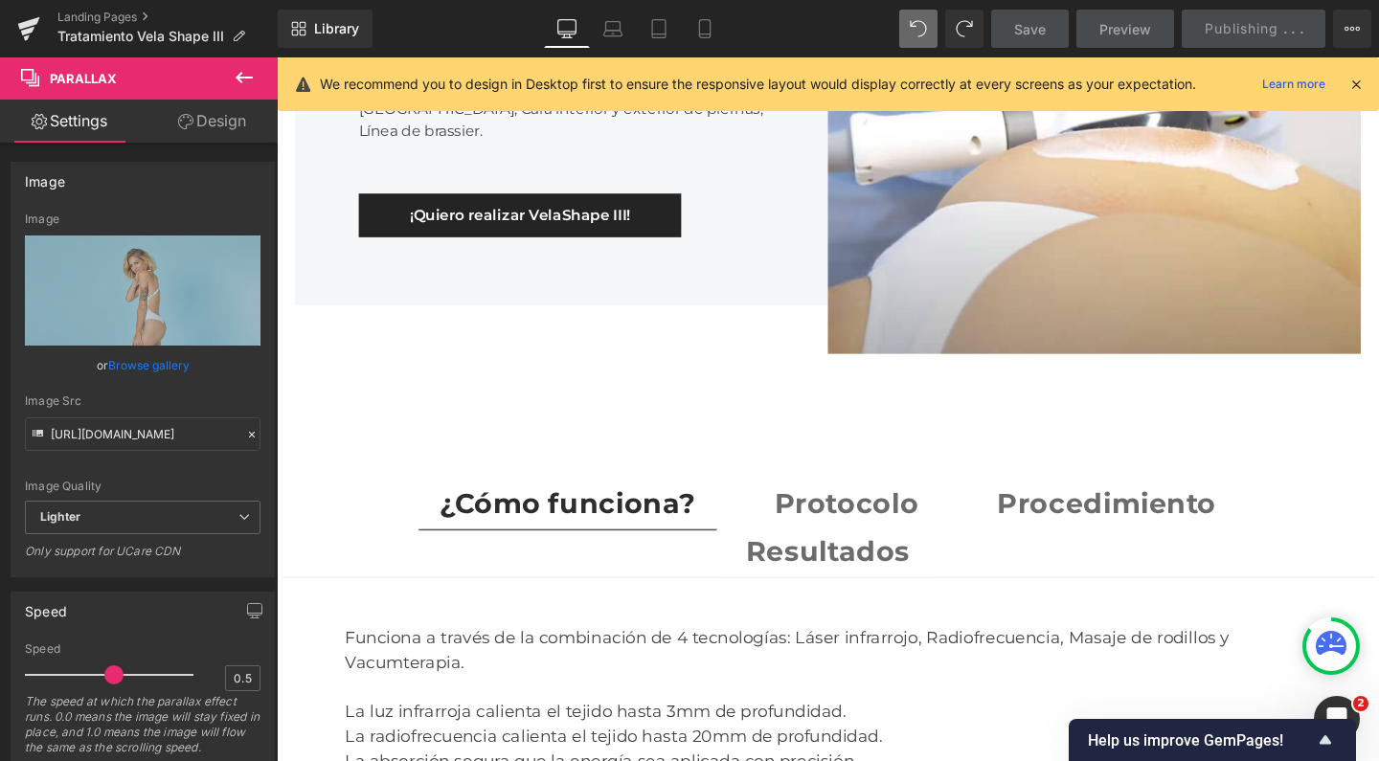
scroll to position [2958, 0]
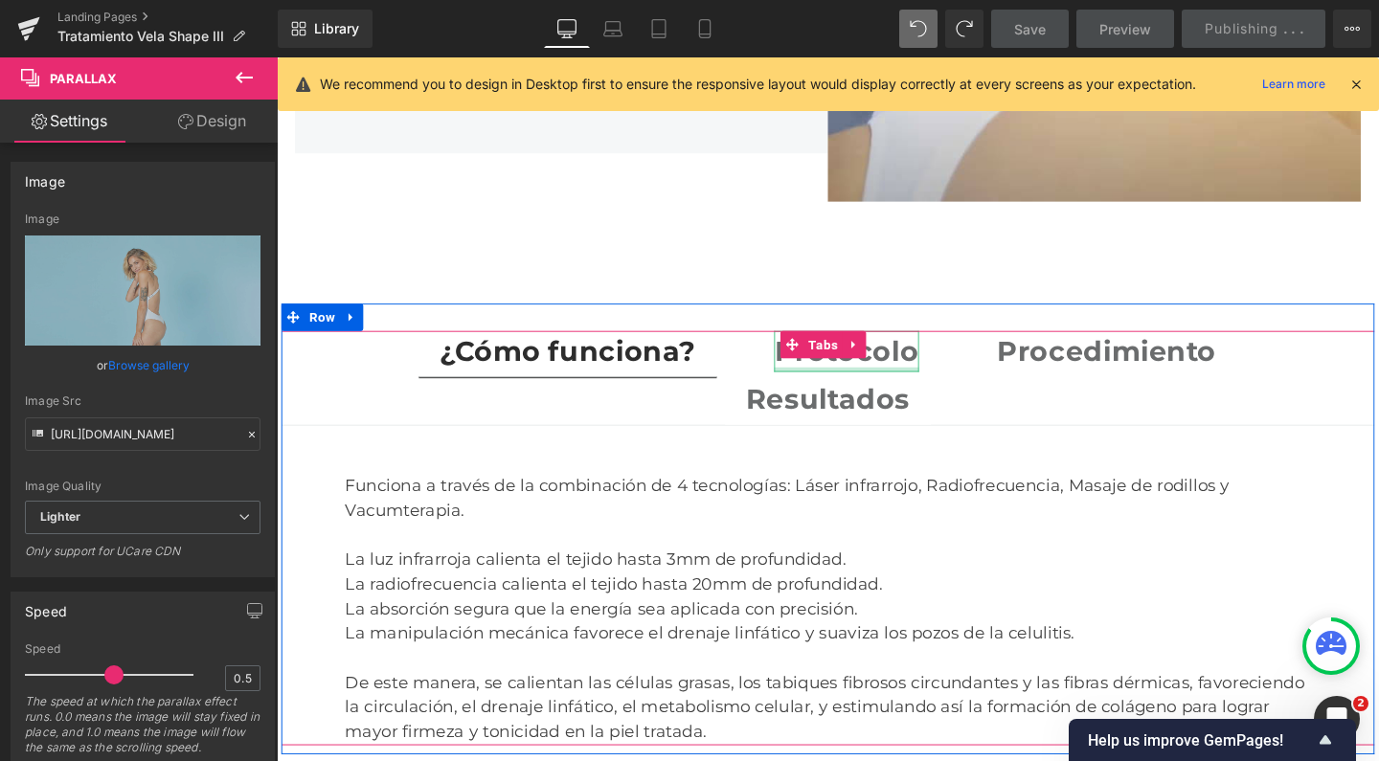
click at [799, 383] on div at bounding box center [875, 385] width 152 height 5
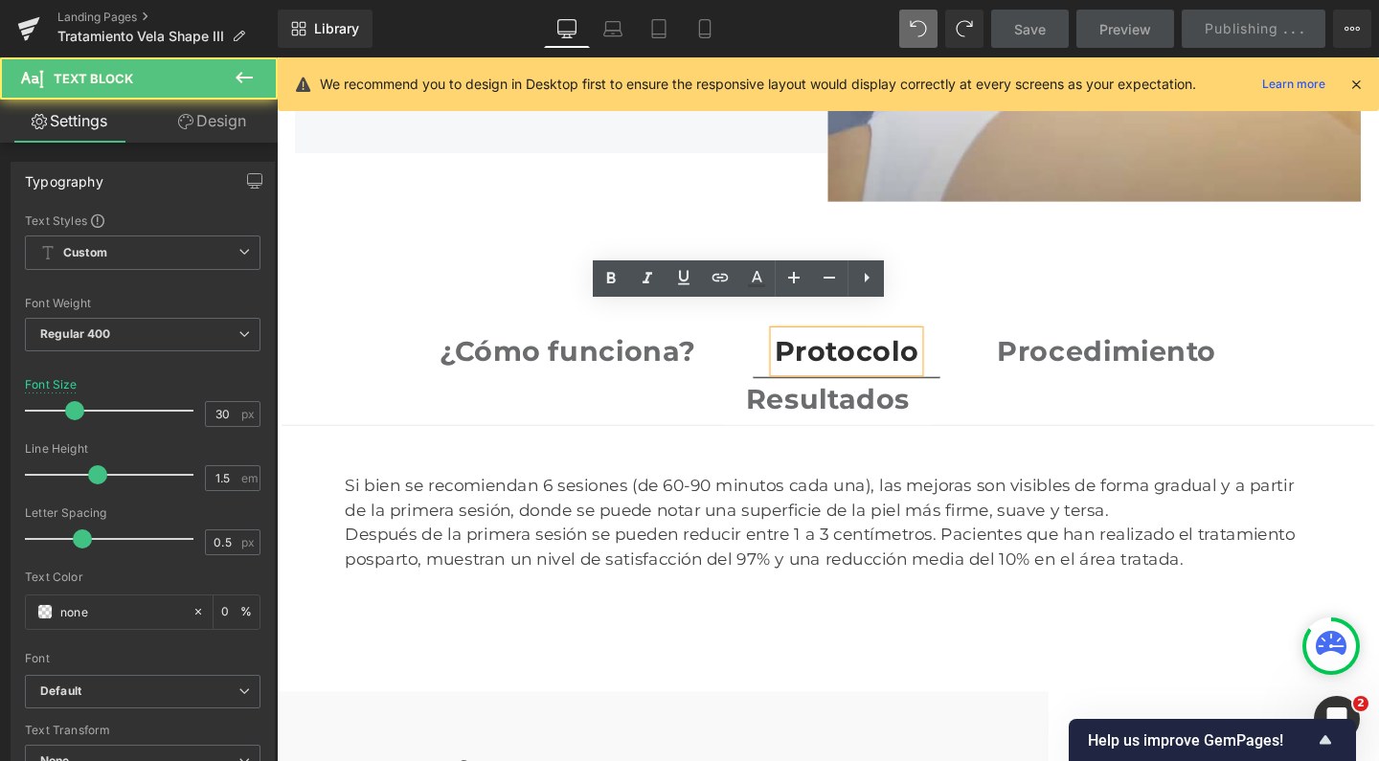
scroll to position [6349, 1139]
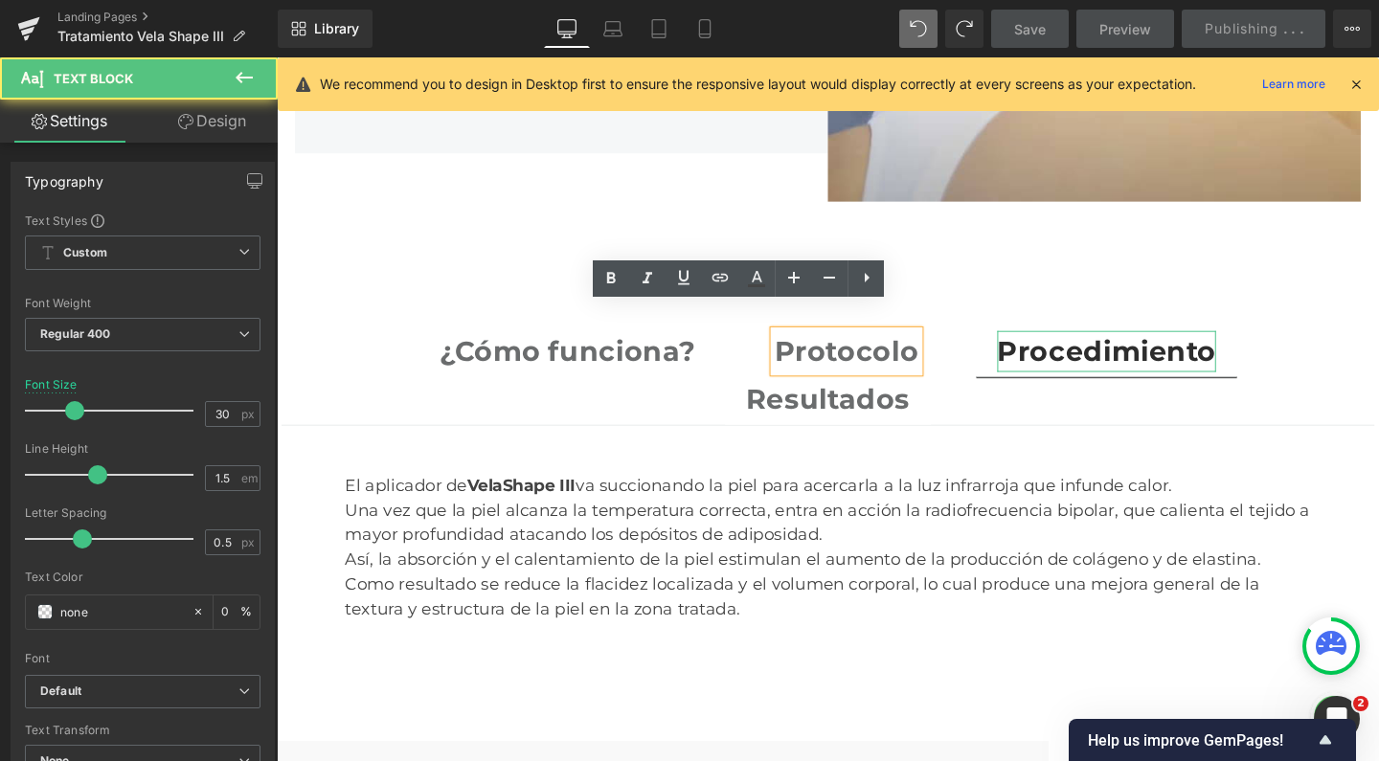
click at [1034, 348] on strong "Procedimiento" at bounding box center [1149, 365] width 231 height 35
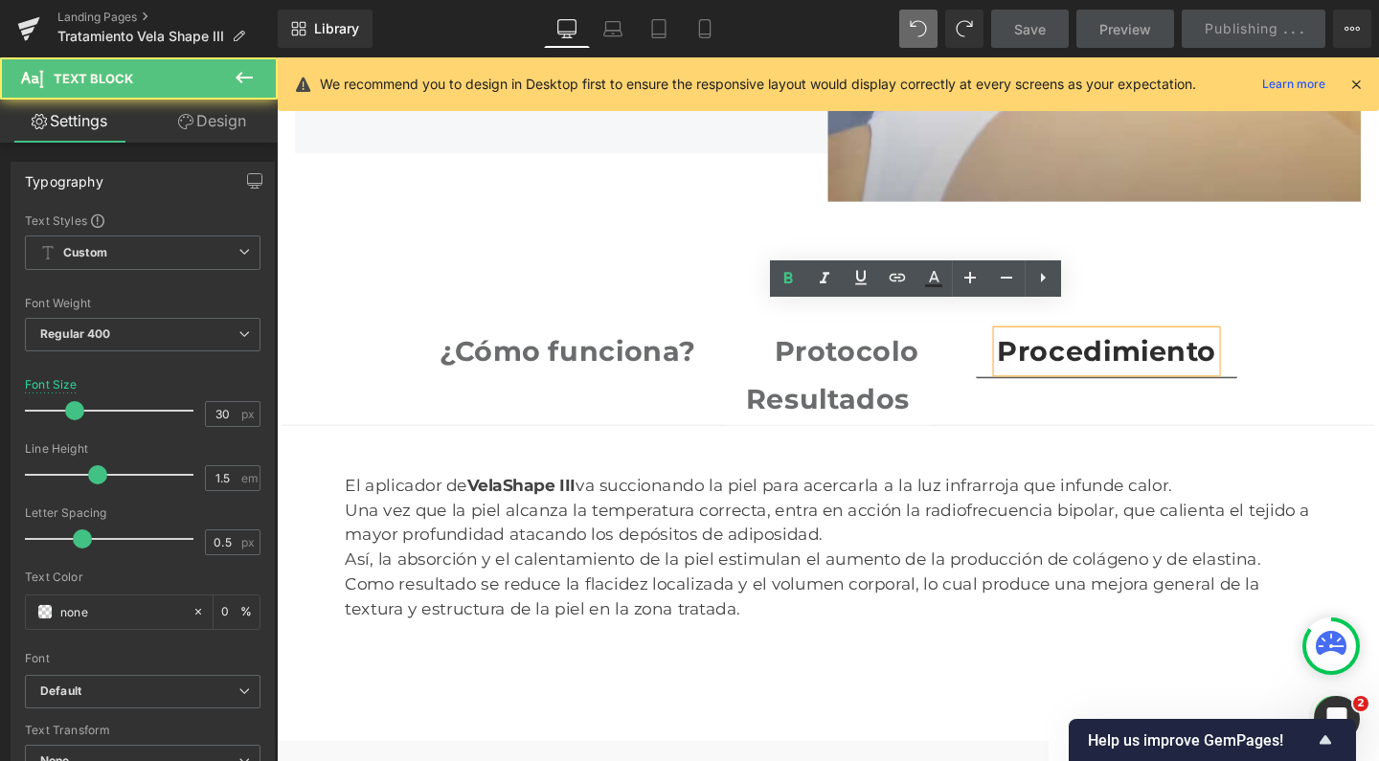
scroll to position [6372, 1139]
click at [942, 398] on strong "Resultados" at bounding box center [856, 415] width 172 height 35
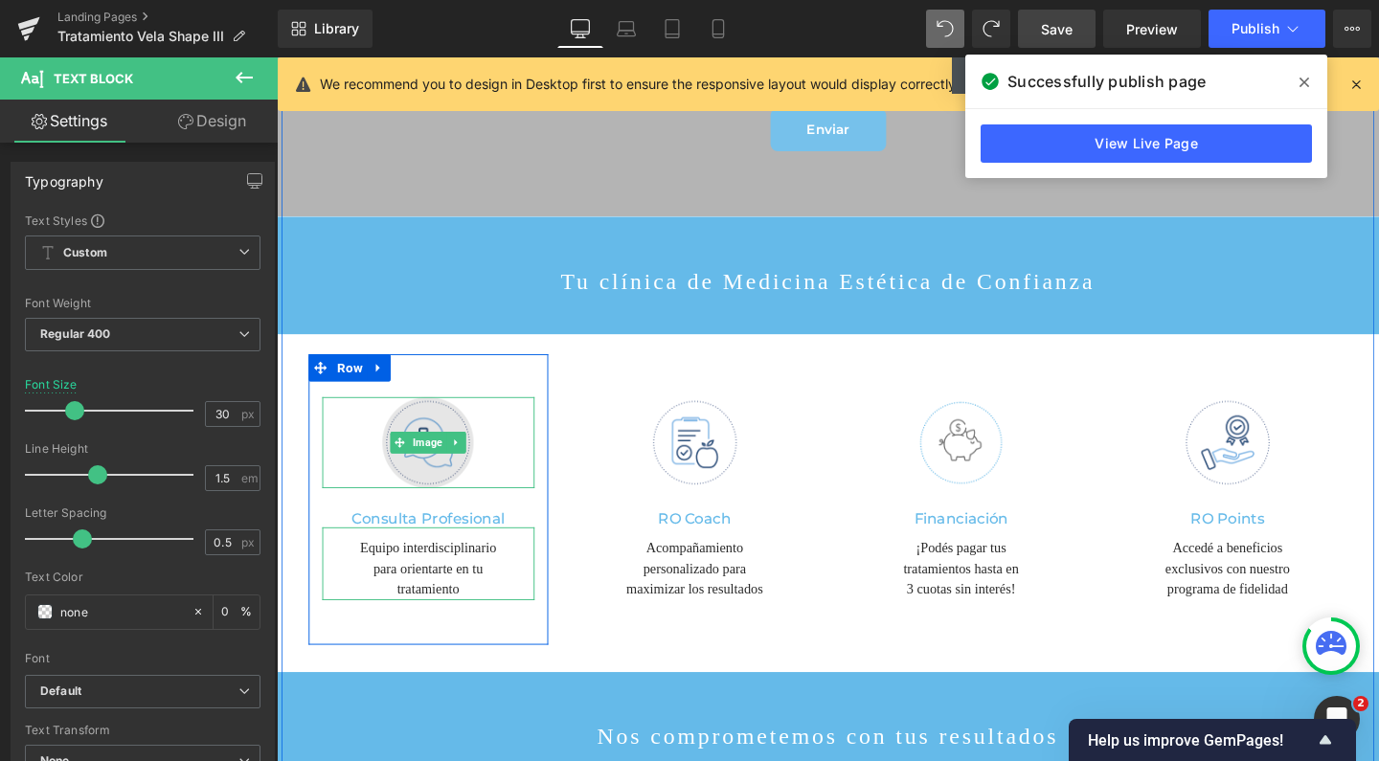
scroll to position [4933, 0]
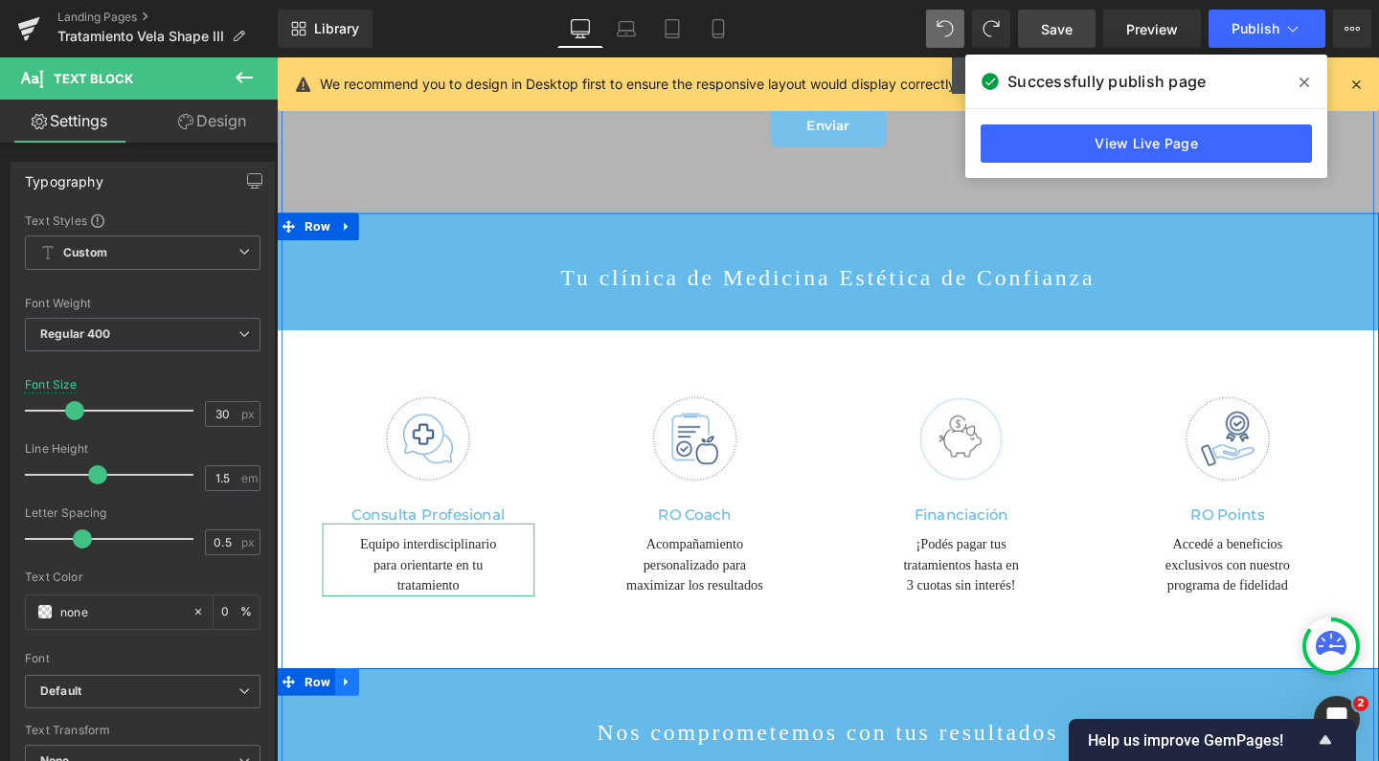
click at [345, 707] on icon at bounding box center [350, 714] width 13 height 14
click at [369, 708] on icon at bounding box center [375, 714] width 13 height 13
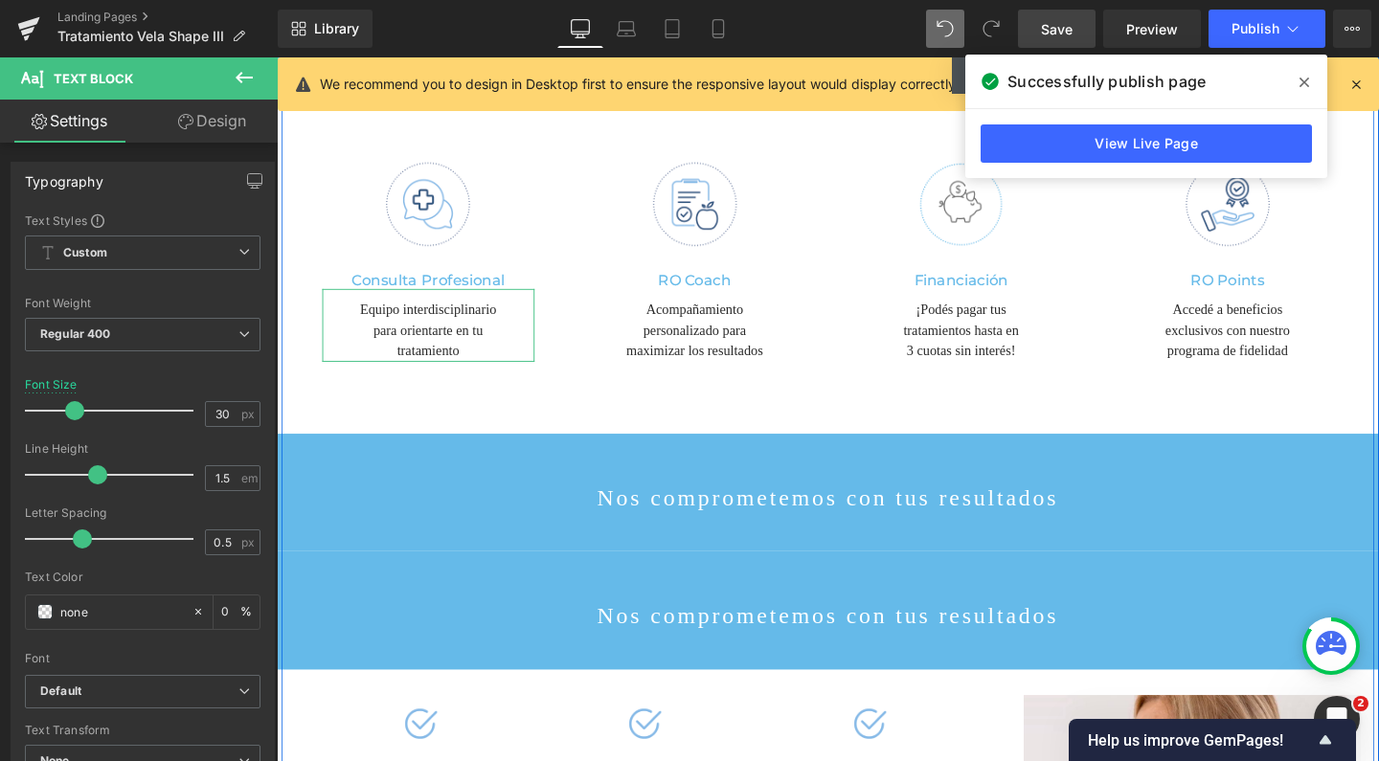
scroll to position [5153, 0]
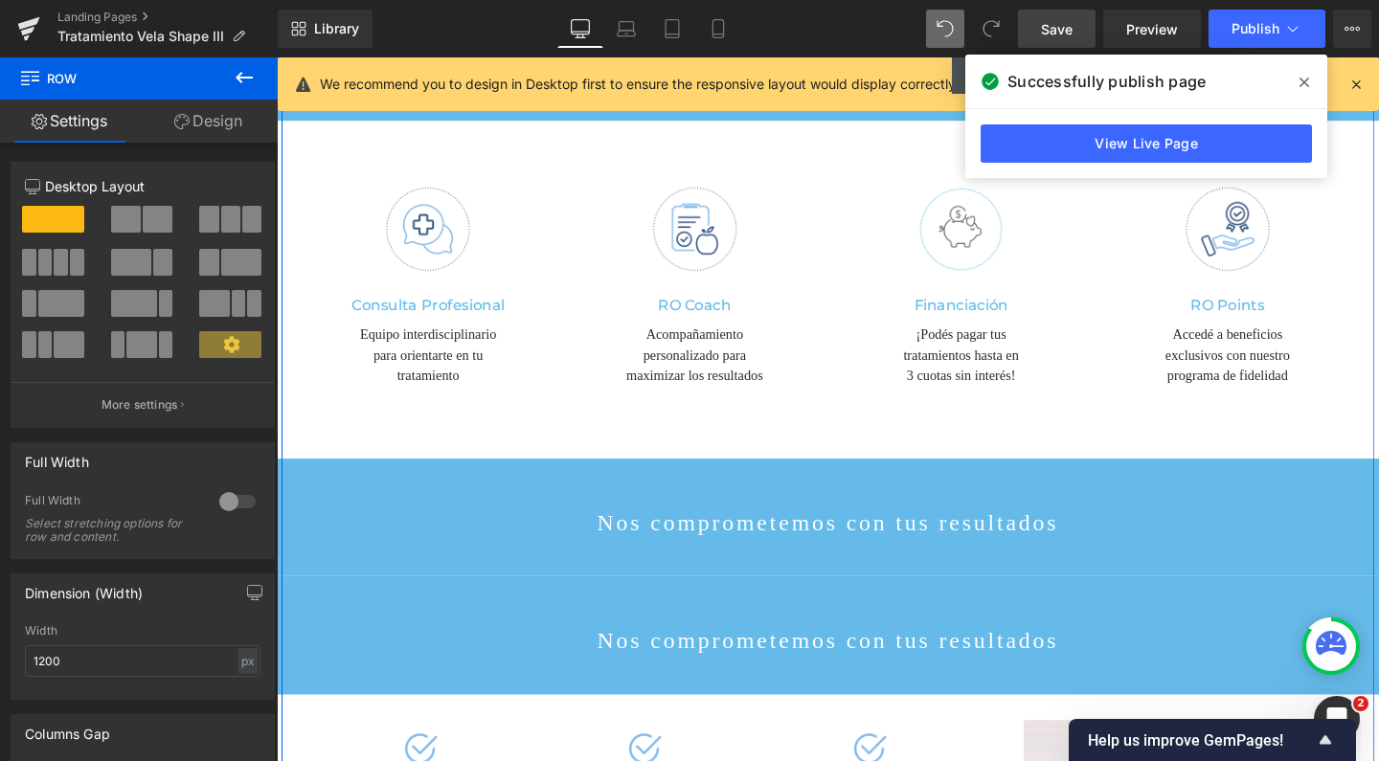
click at [281, 296] on div "¡Te invitamos a una consulta personalizada para recomendarte el tratamiento más…" at bounding box center [855, 275] width 1149 height 1757
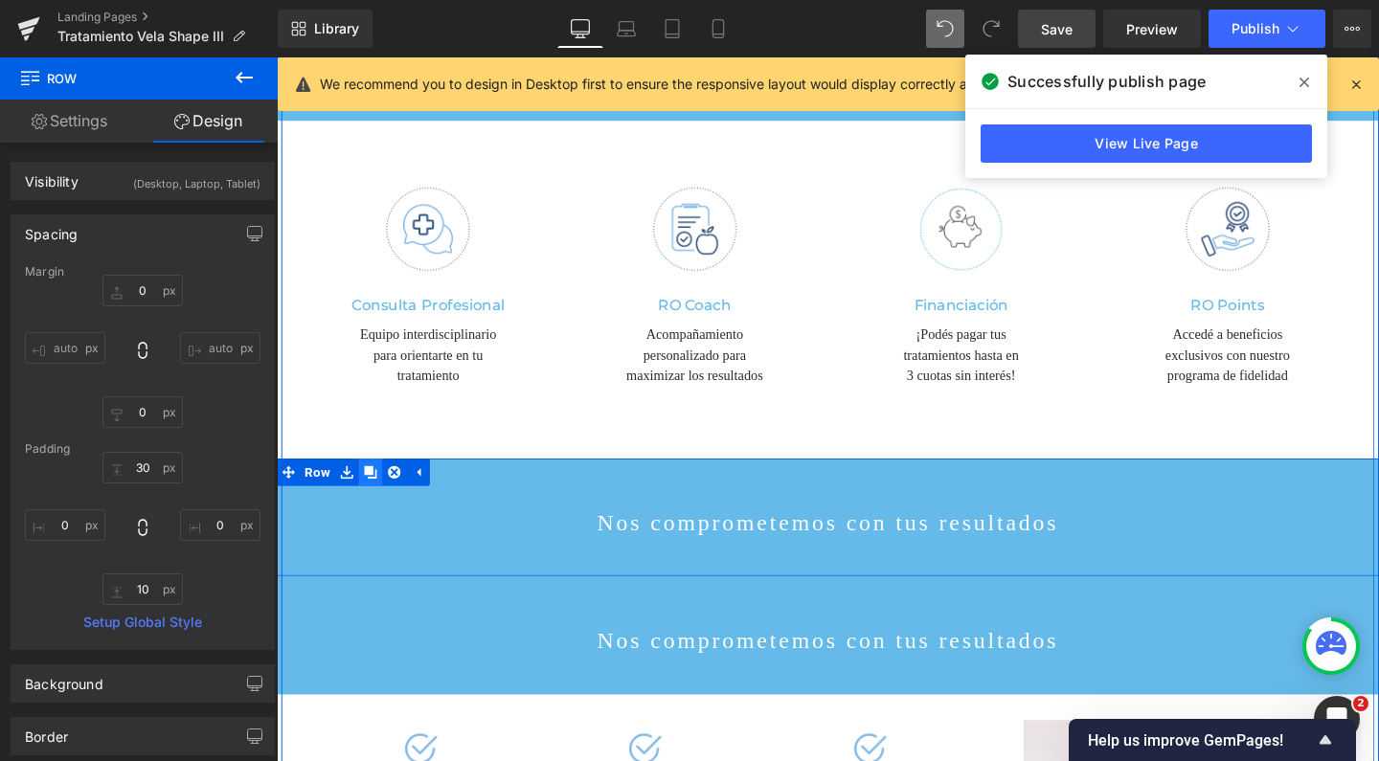
click at [363, 480] on link at bounding box center [375, 494] width 25 height 29
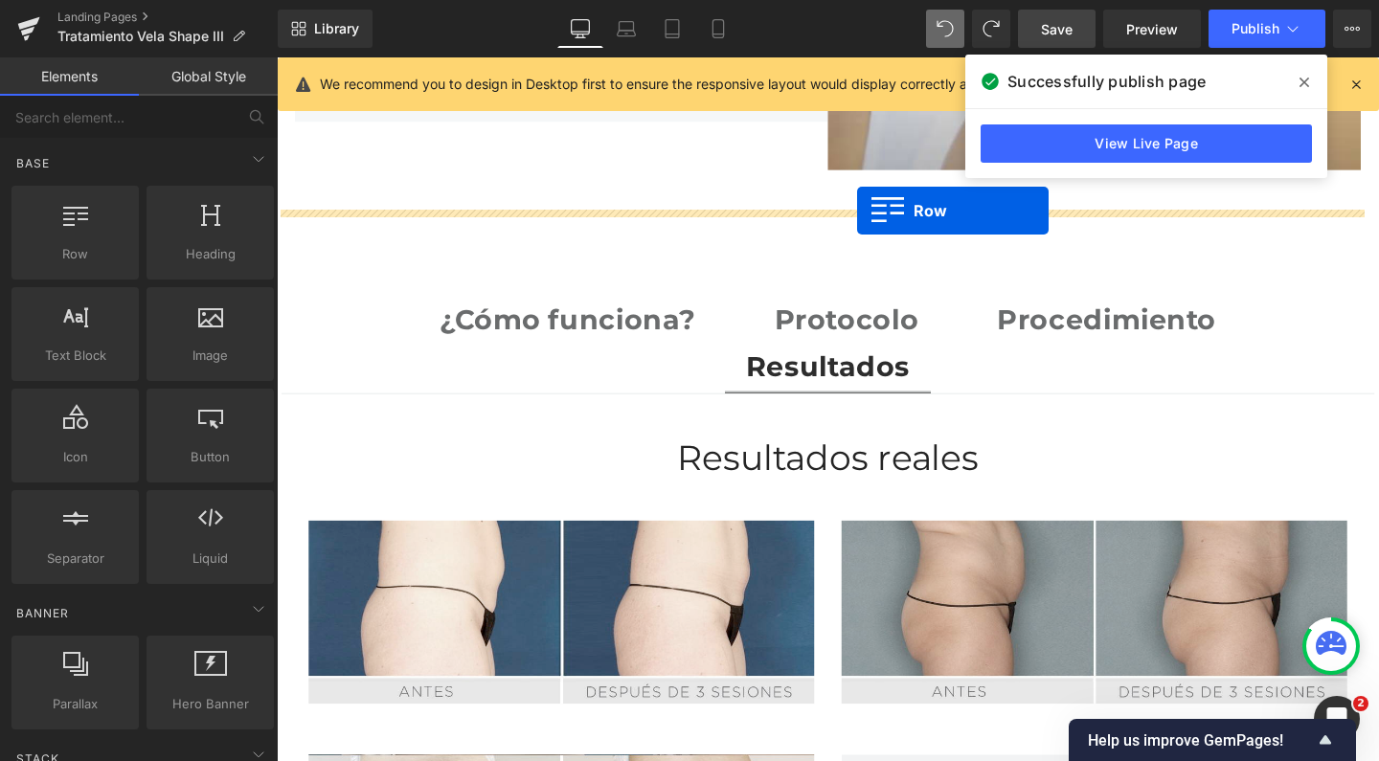
scroll to position [2972, 0]
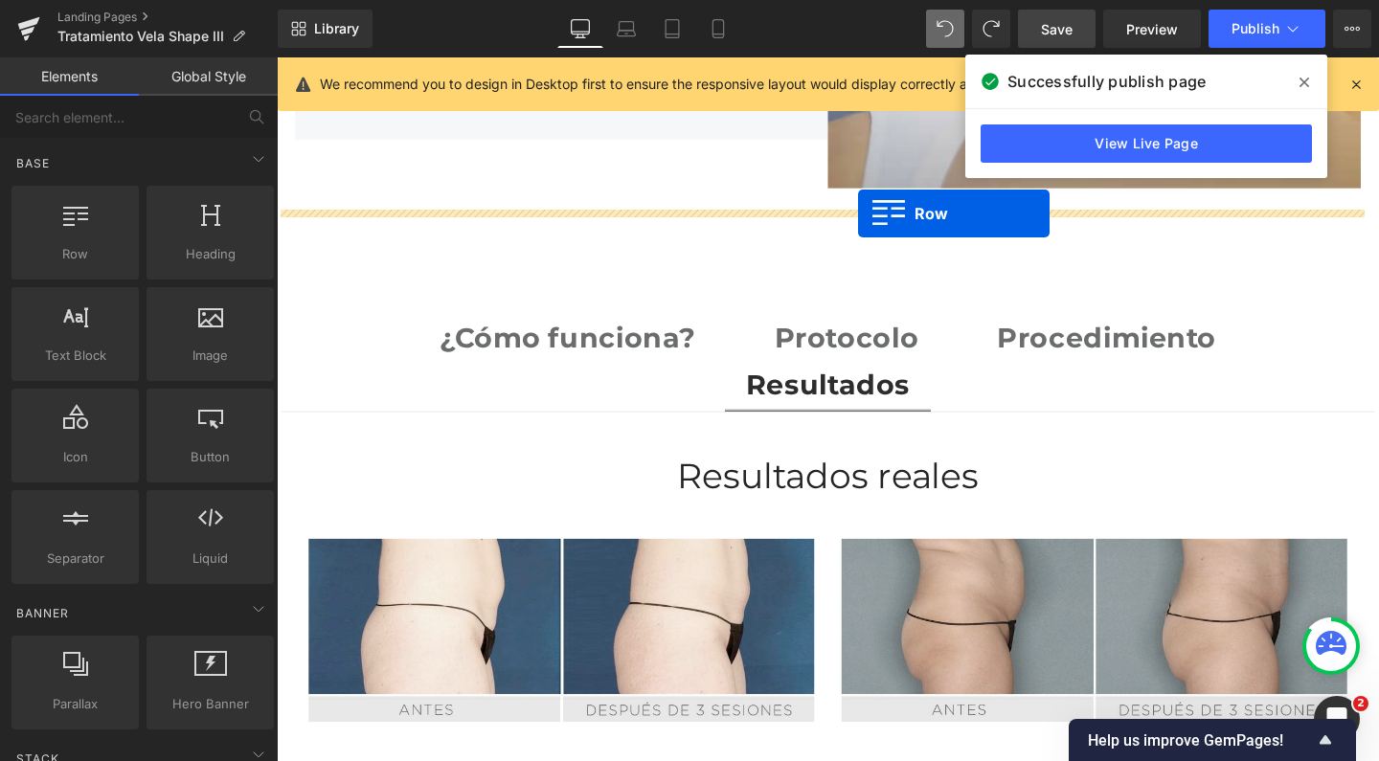
drag, startPoint x: 281, startPoint y: 302, endPoint x: 888, endPoint y: 221, distance: 611.3
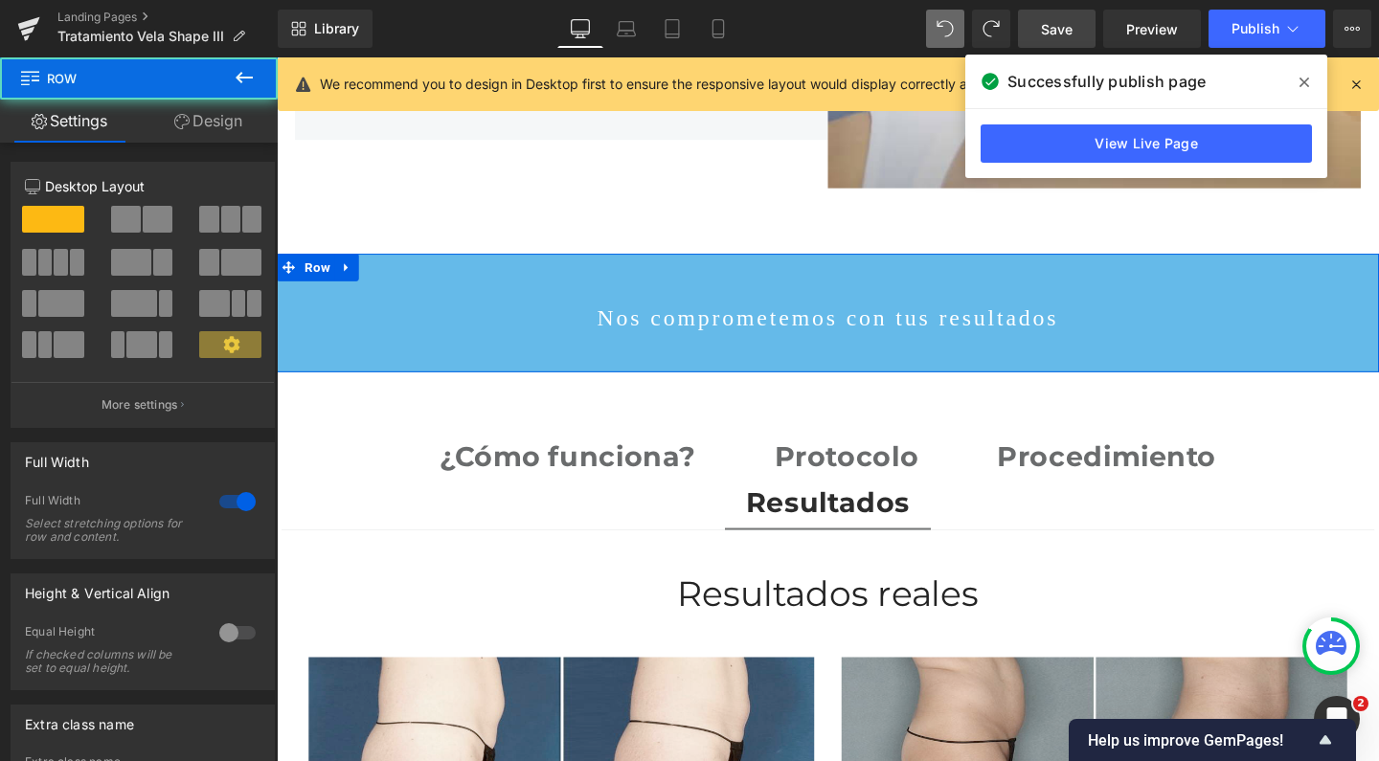
scroll to position [6868, 1139]
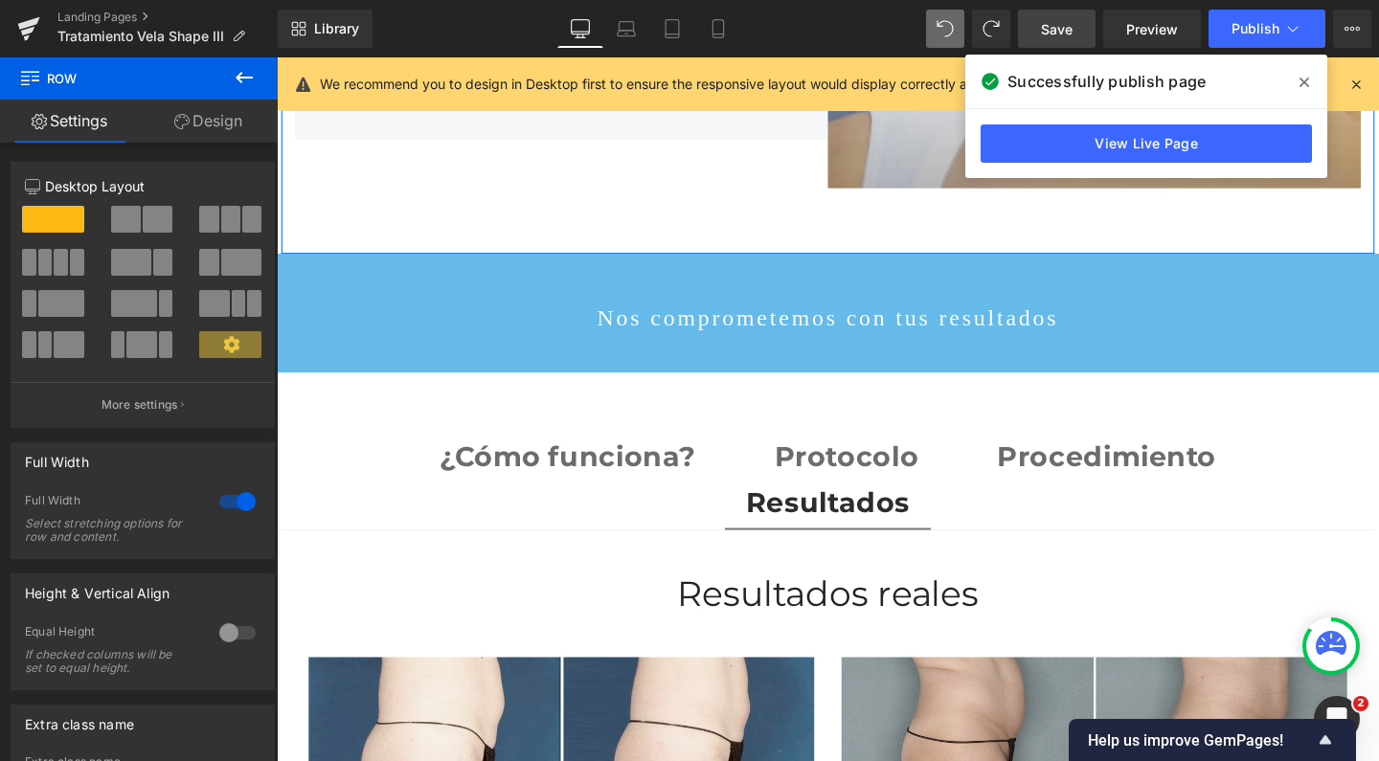
click at [243, 80] on icon at bounding box center [244, 77] width 23 height 23
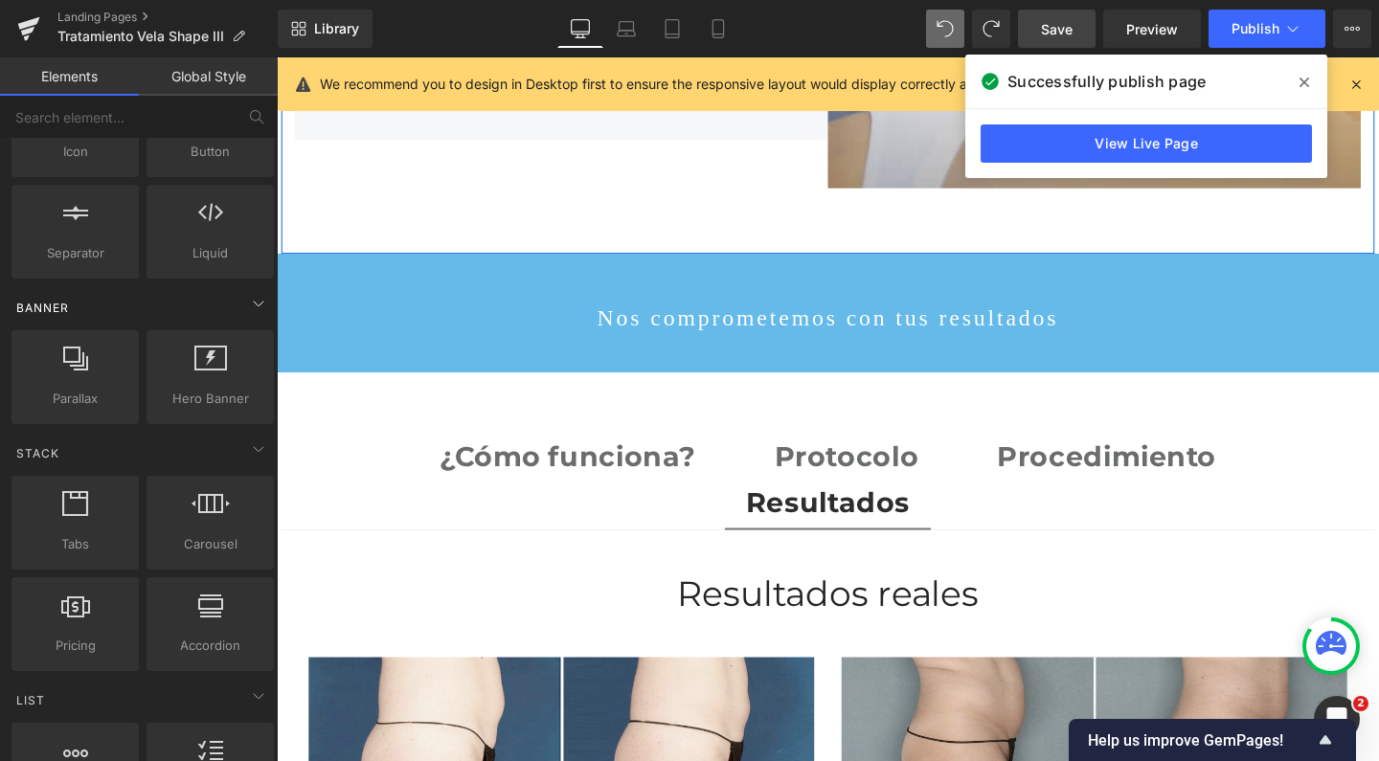
scroll to position [303, 0]
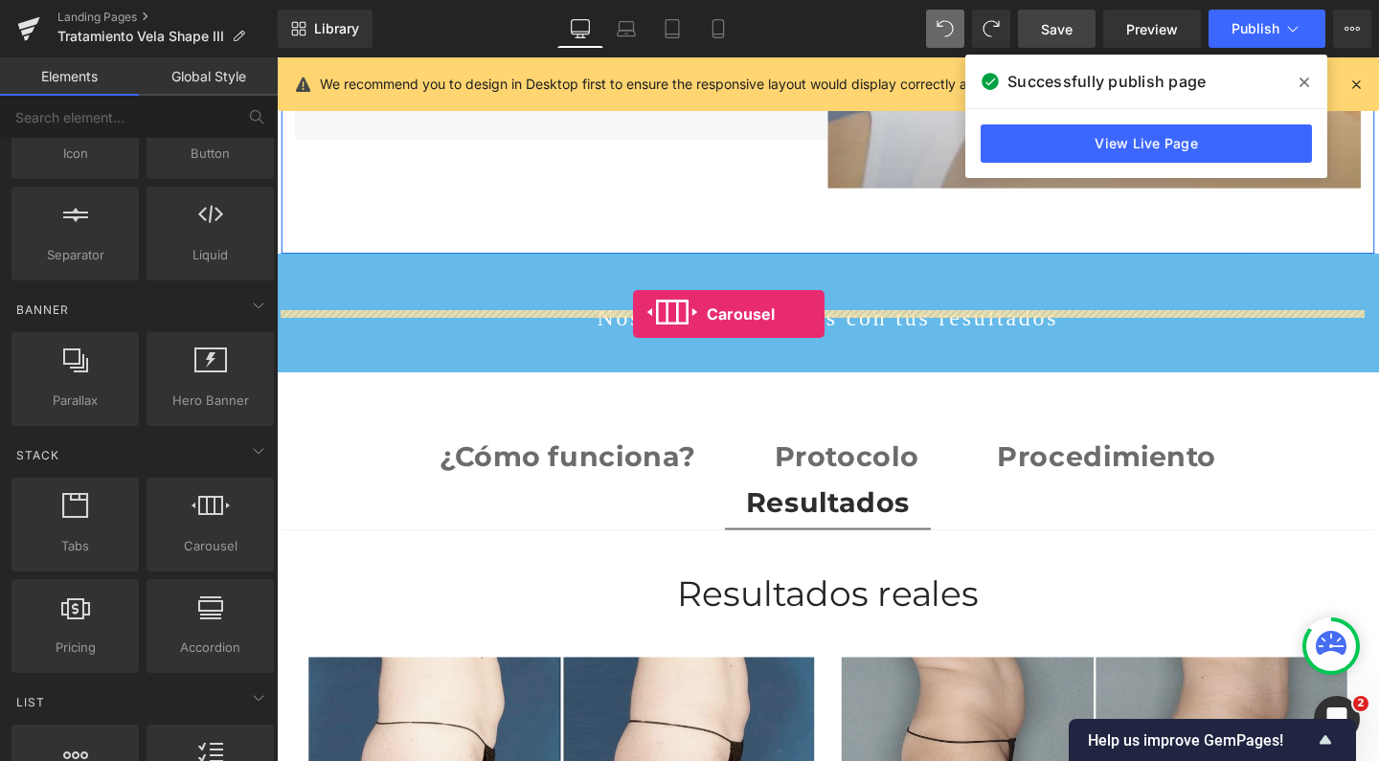
drag, startPoint x: 483, startPoint y: 582, endPoint x: 651, endPoint y: 327, distance: 305.4
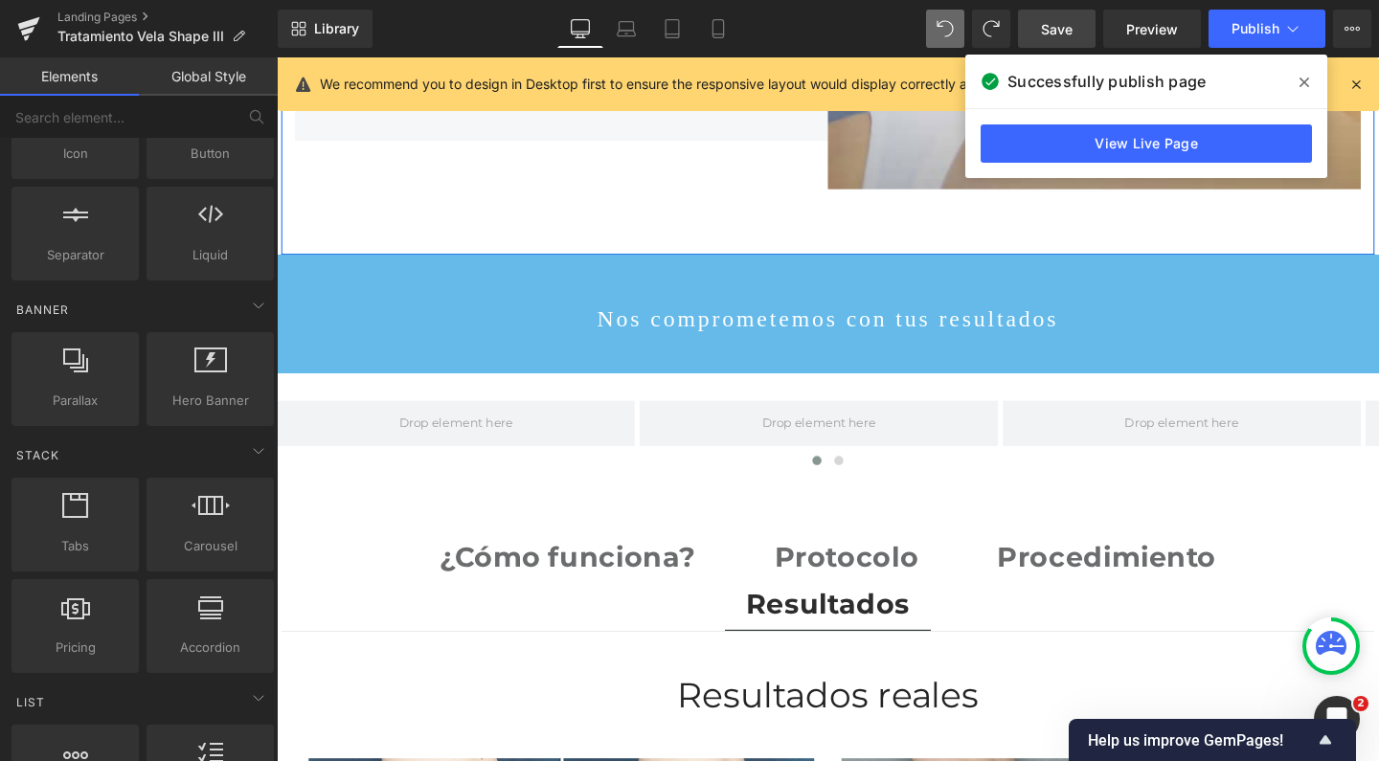
scroll to position [6974, 1139]
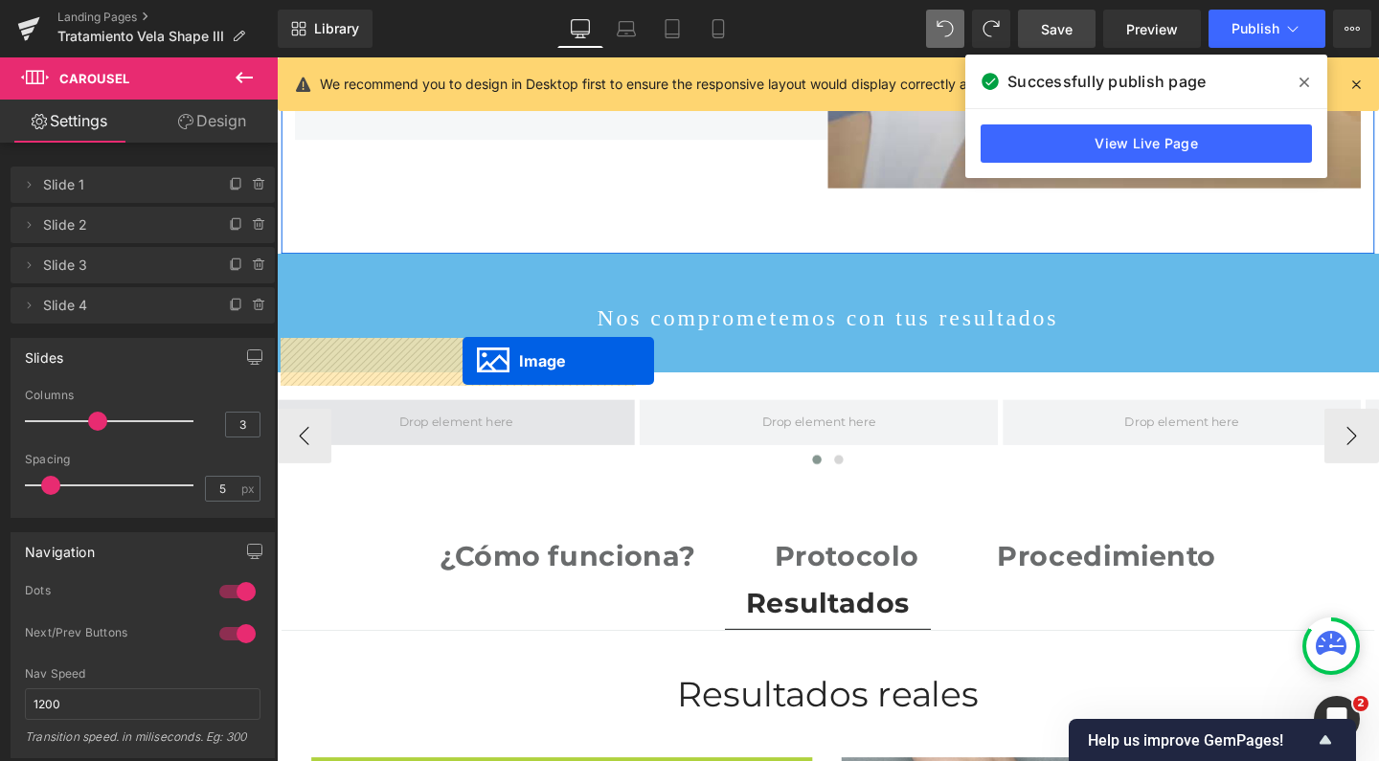
drag, startPoint x: 538, startPoint y: 789, endPoint x: 472, endPoint y: 376, distance: 417.9
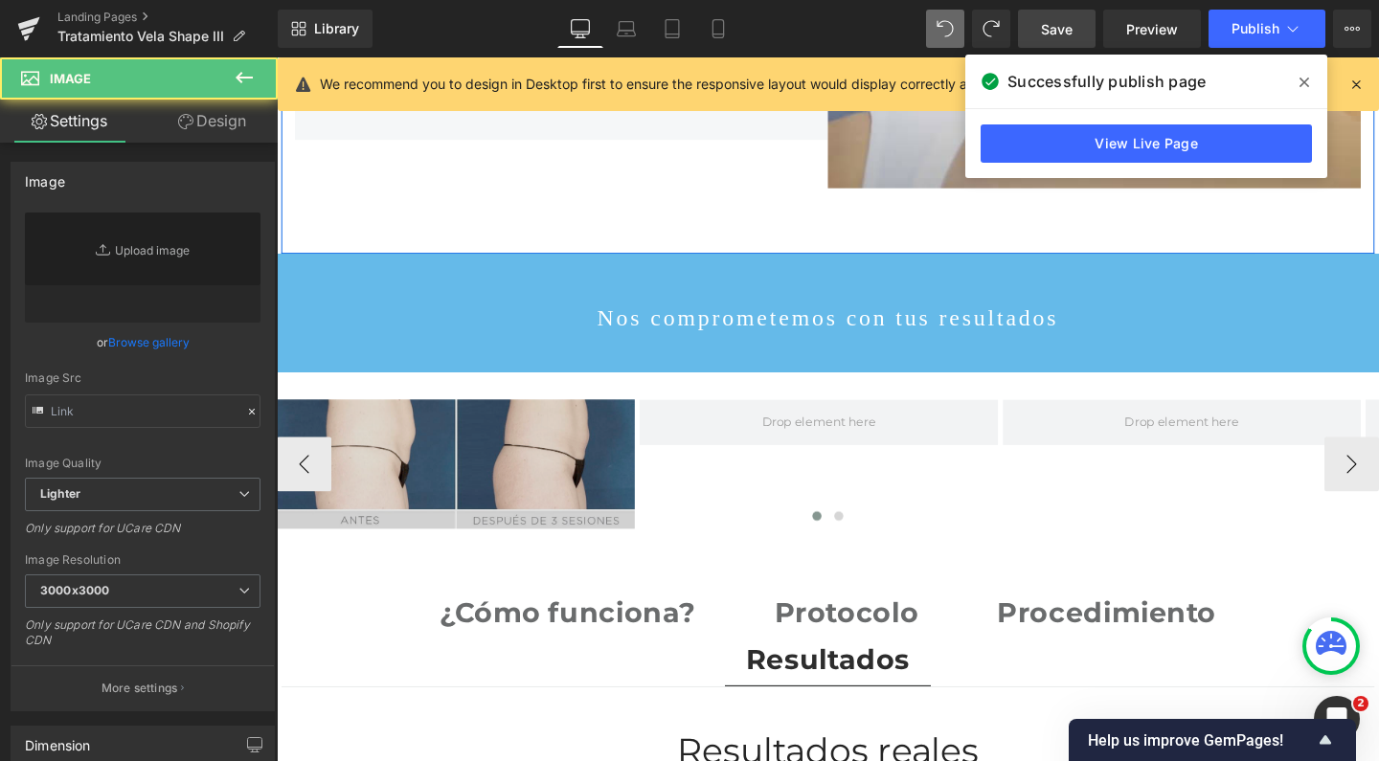
type input "https://ucarecdn.com/de3392d0-1208-48a6-86e1-cf2314ea640e/-/format/auto/-/previ…"
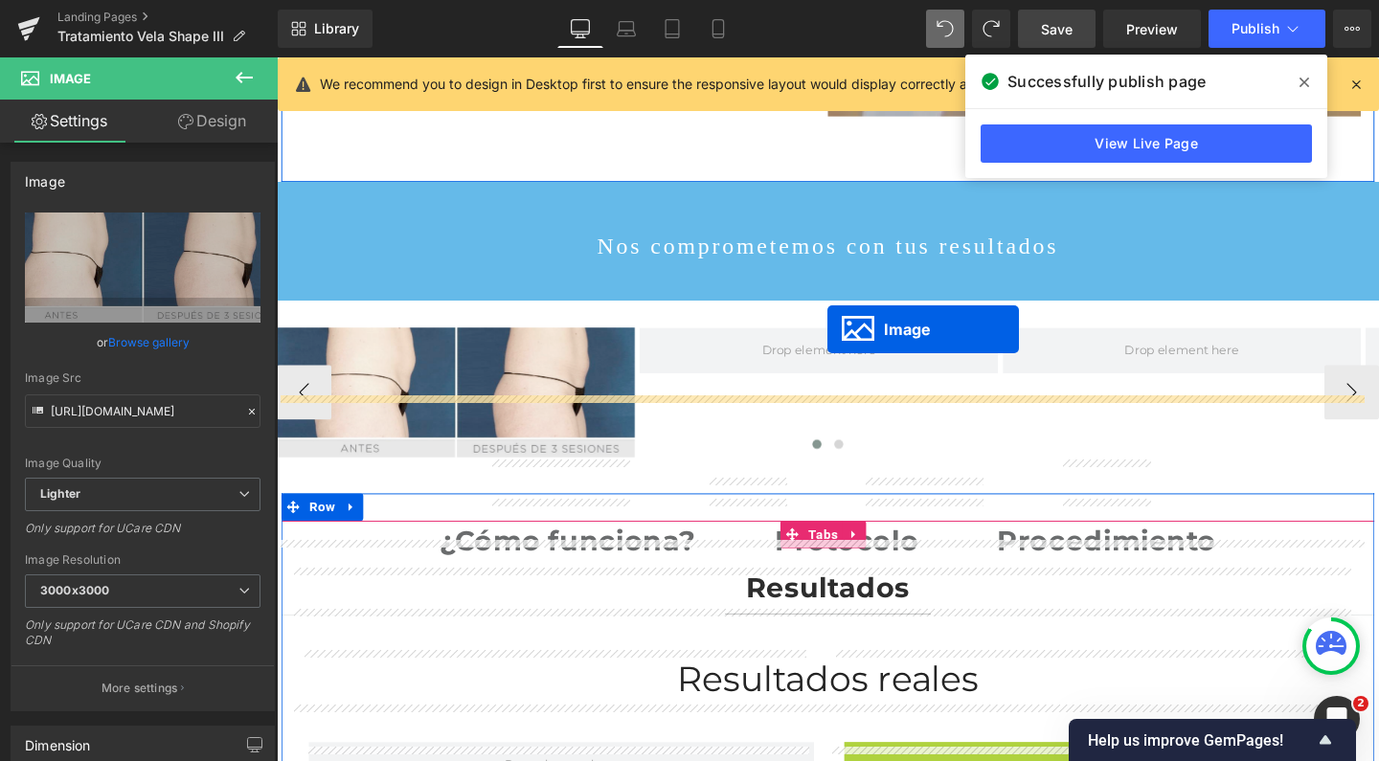
scroll to position [6890, 1139]
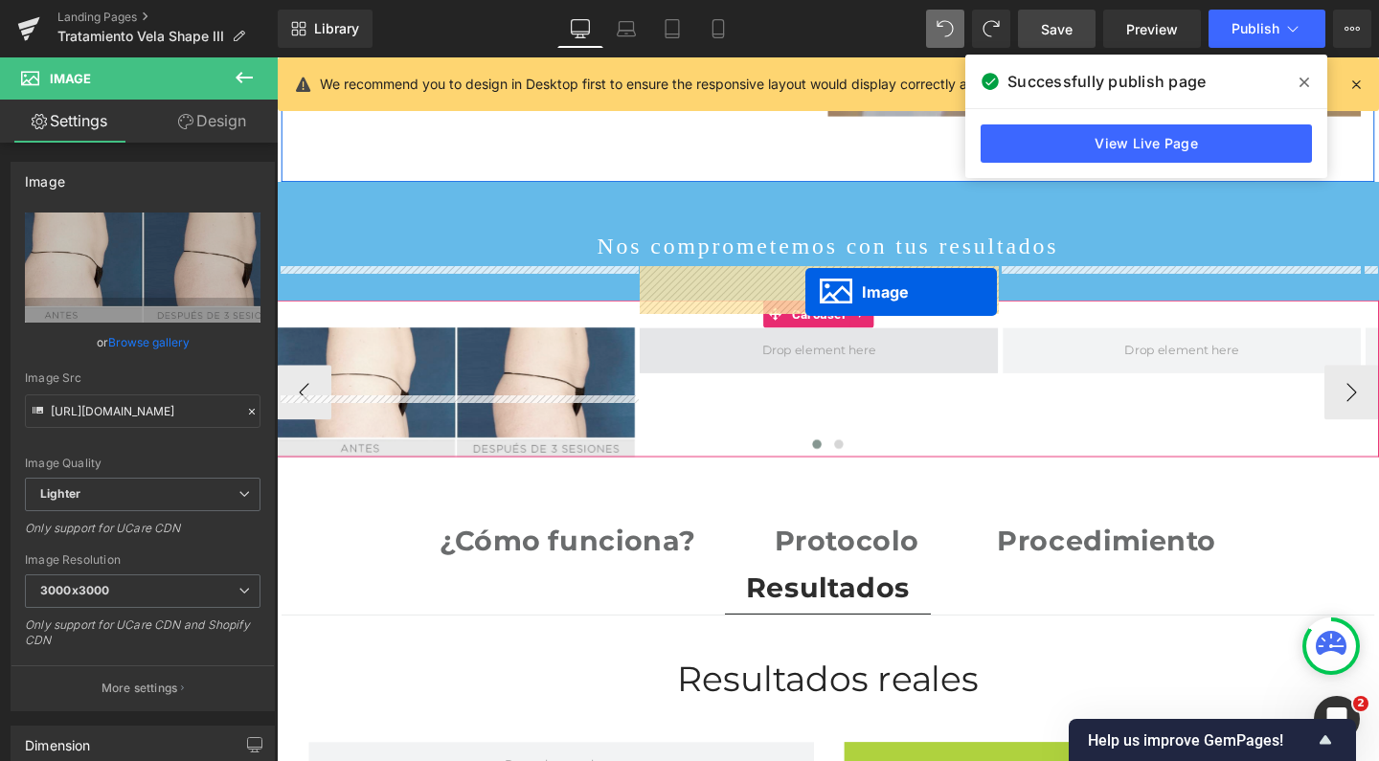
drag, startPoint x: 1090, startPoint y: 768, endPoint x: 832, endPoint y: 304, distance: 530.6
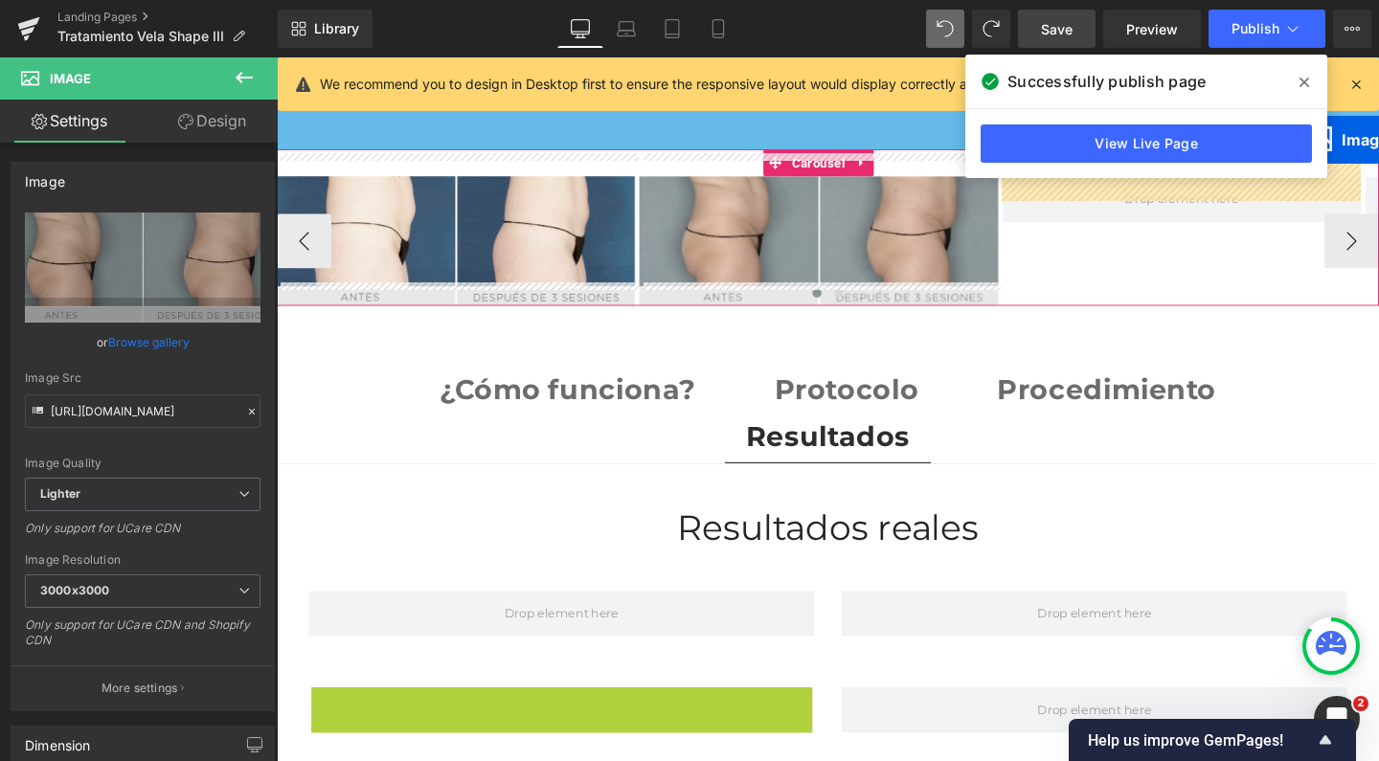
scroll to position [3166, 0]
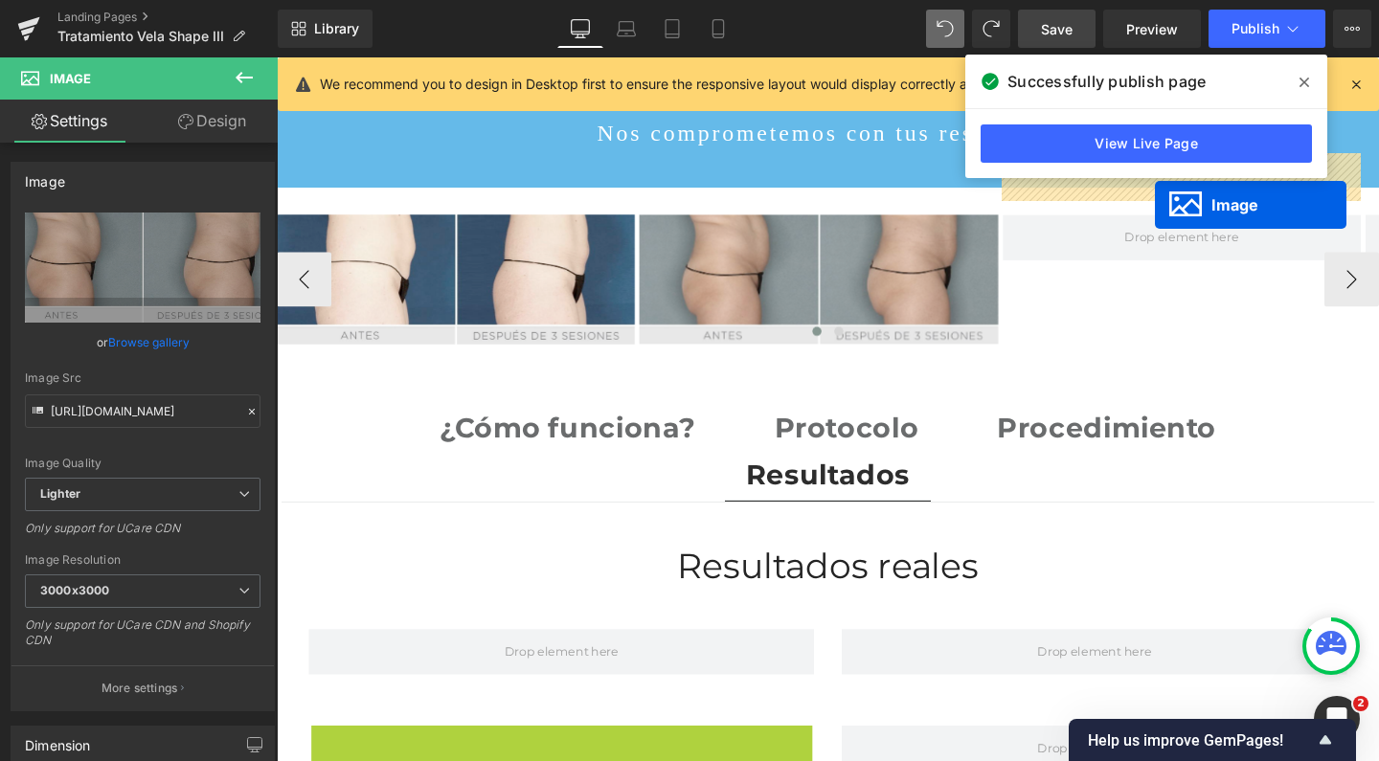
drag, startPoint x: 540, startPoint y: 722, endPoint x: 1201, endPoint y: 211, distance: 835.3
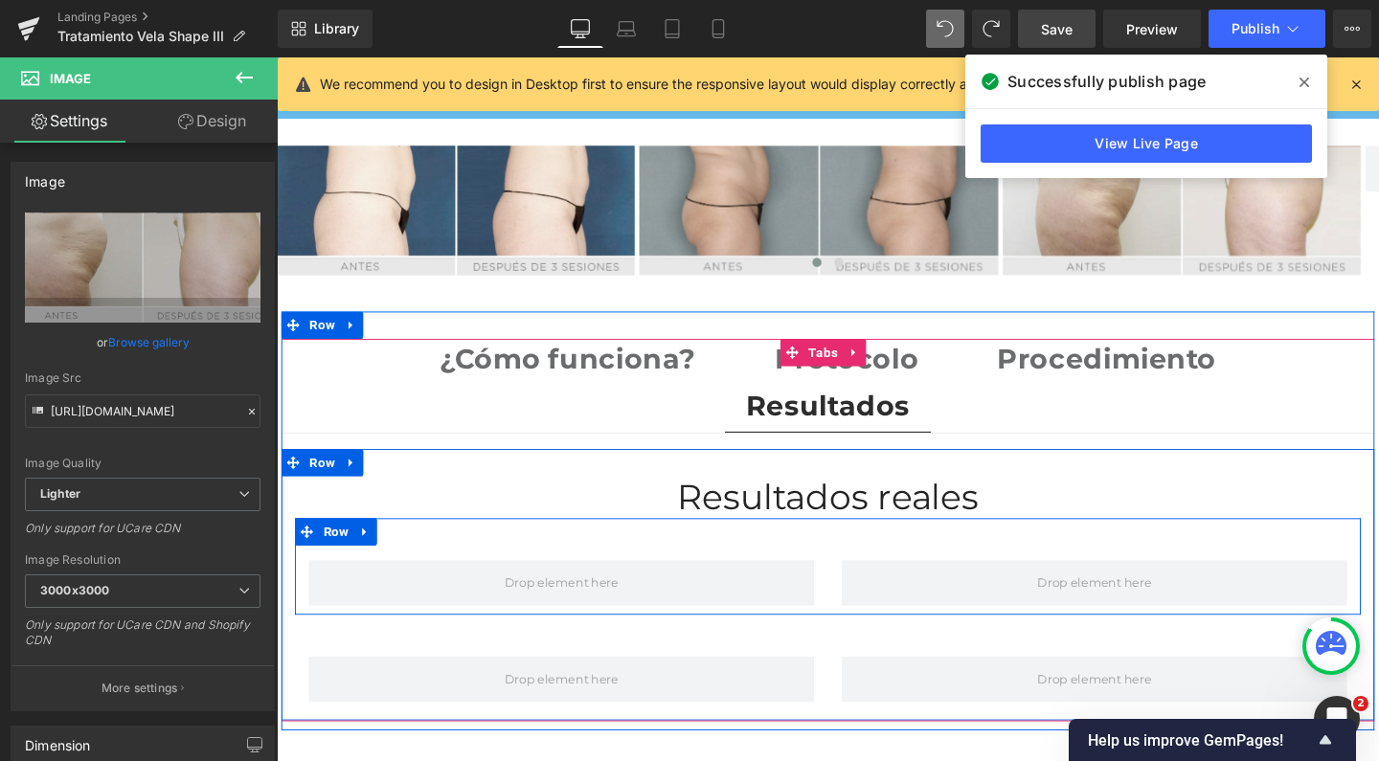
scroll to position [3241, 0]
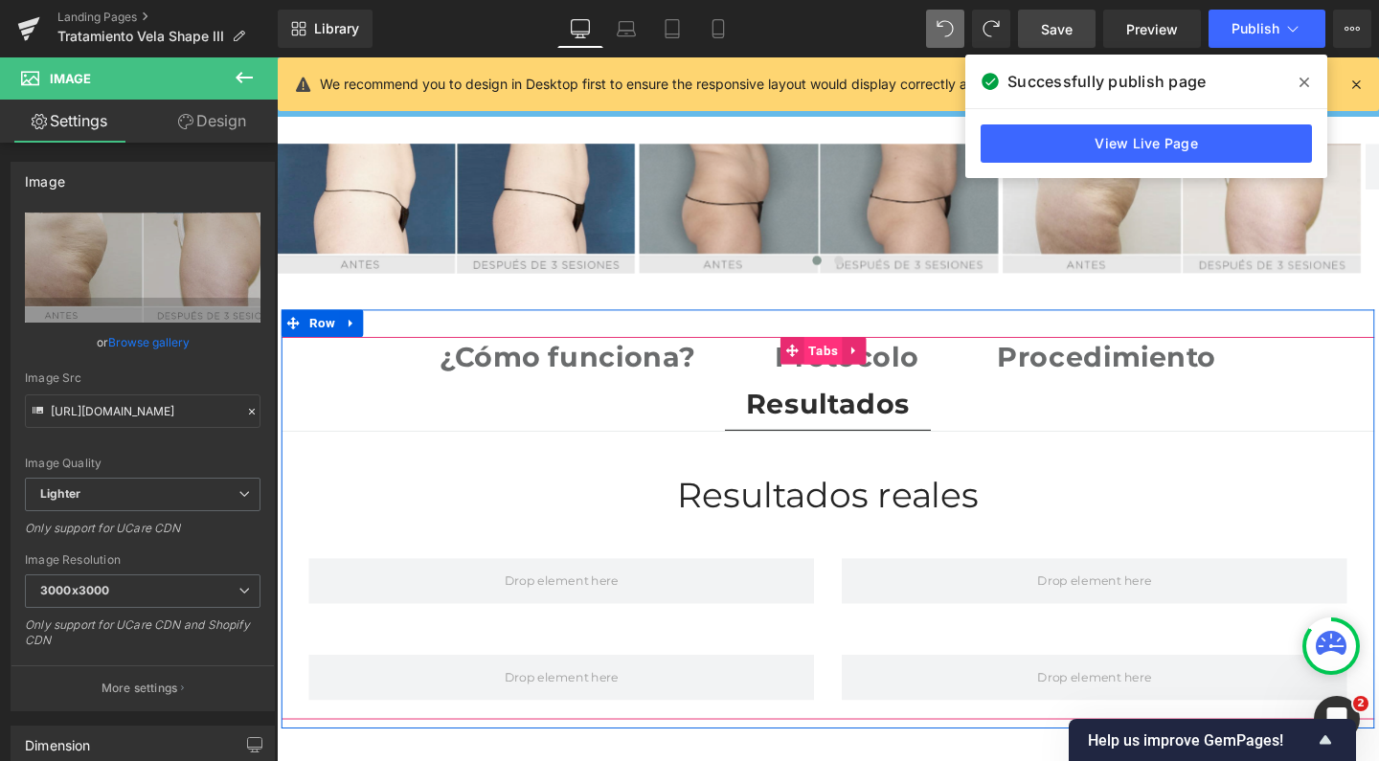
click at [840, 351] on span "Tabs" at bounding box center [851, 365] width 40 height 29
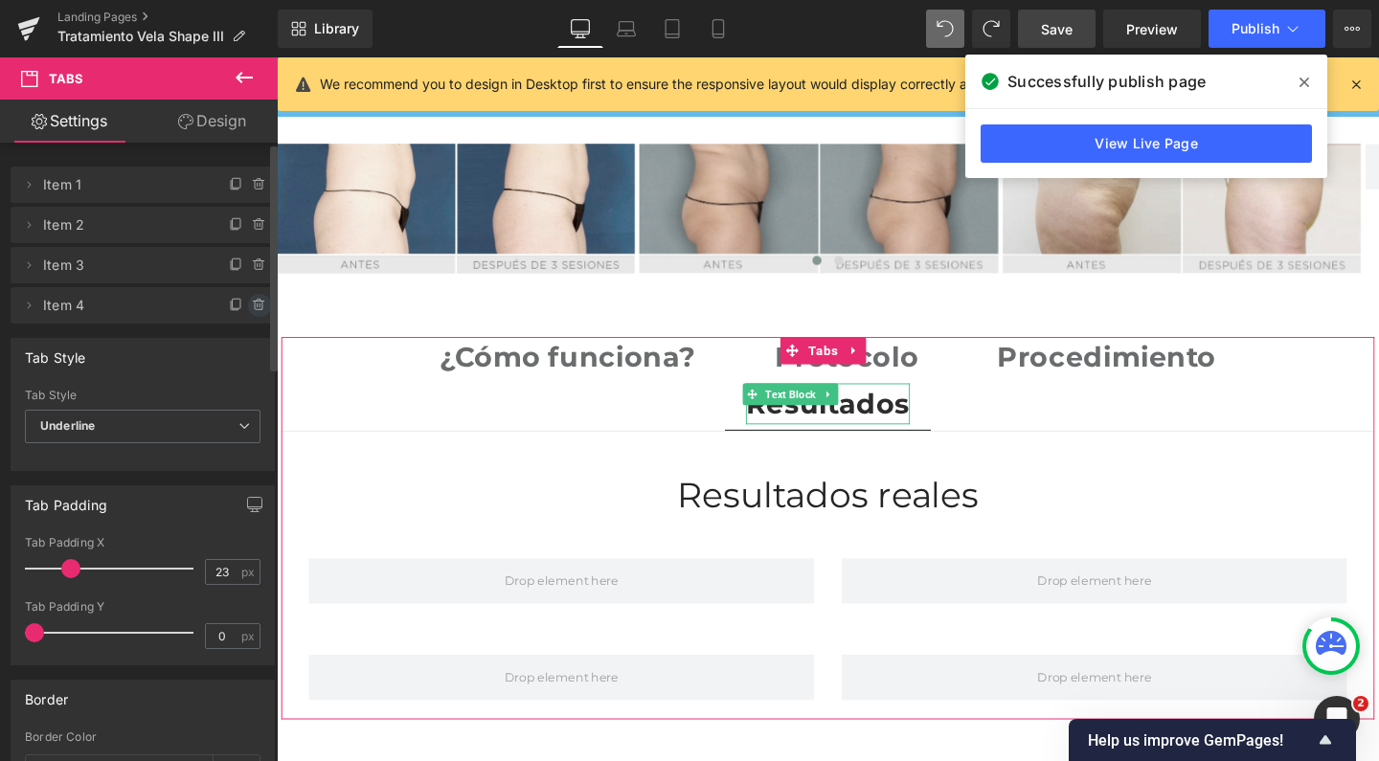
click at [255, 306] on icon at bounding box center [259, 306] width 8 height 9
click at [254, 306] on button "Delete" at bounding box center [239, 306] width 60 height 25
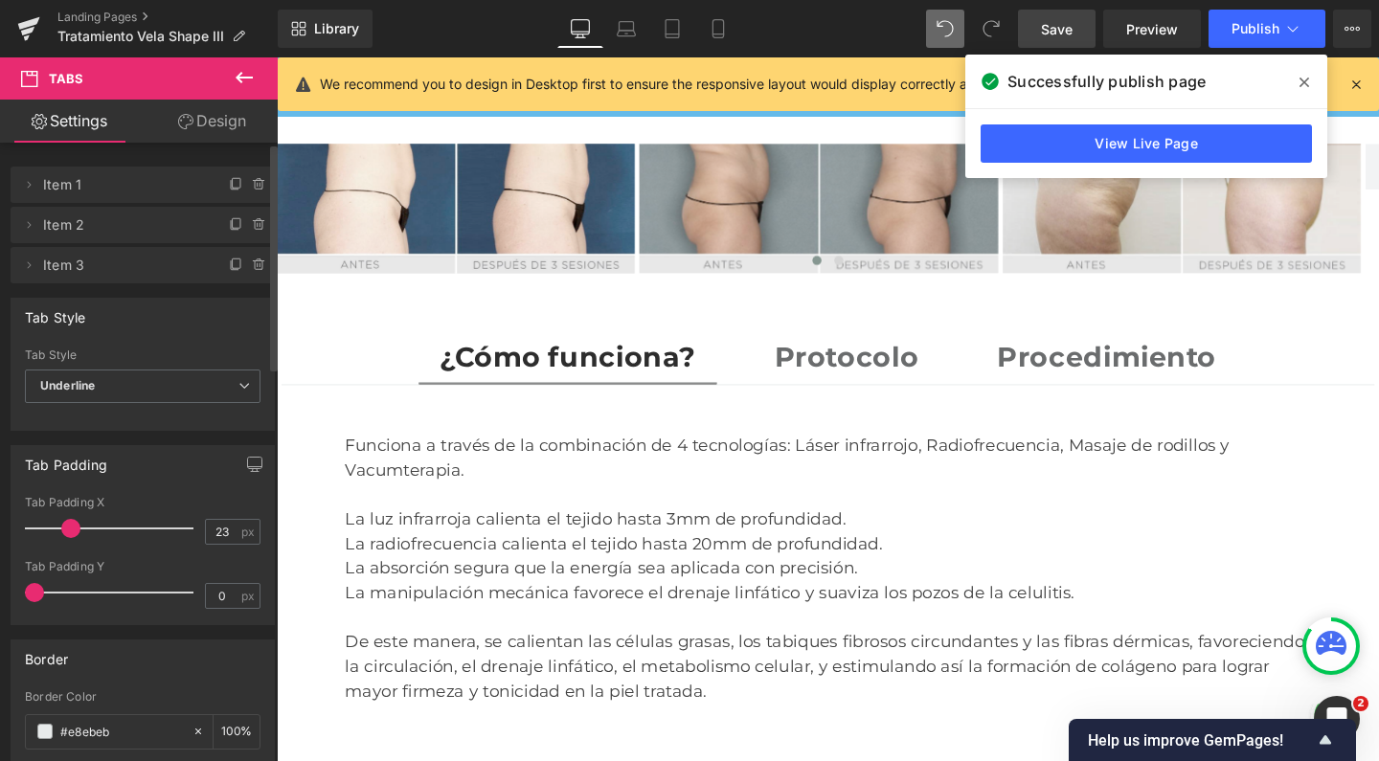
scroll to position [6728, 1139]
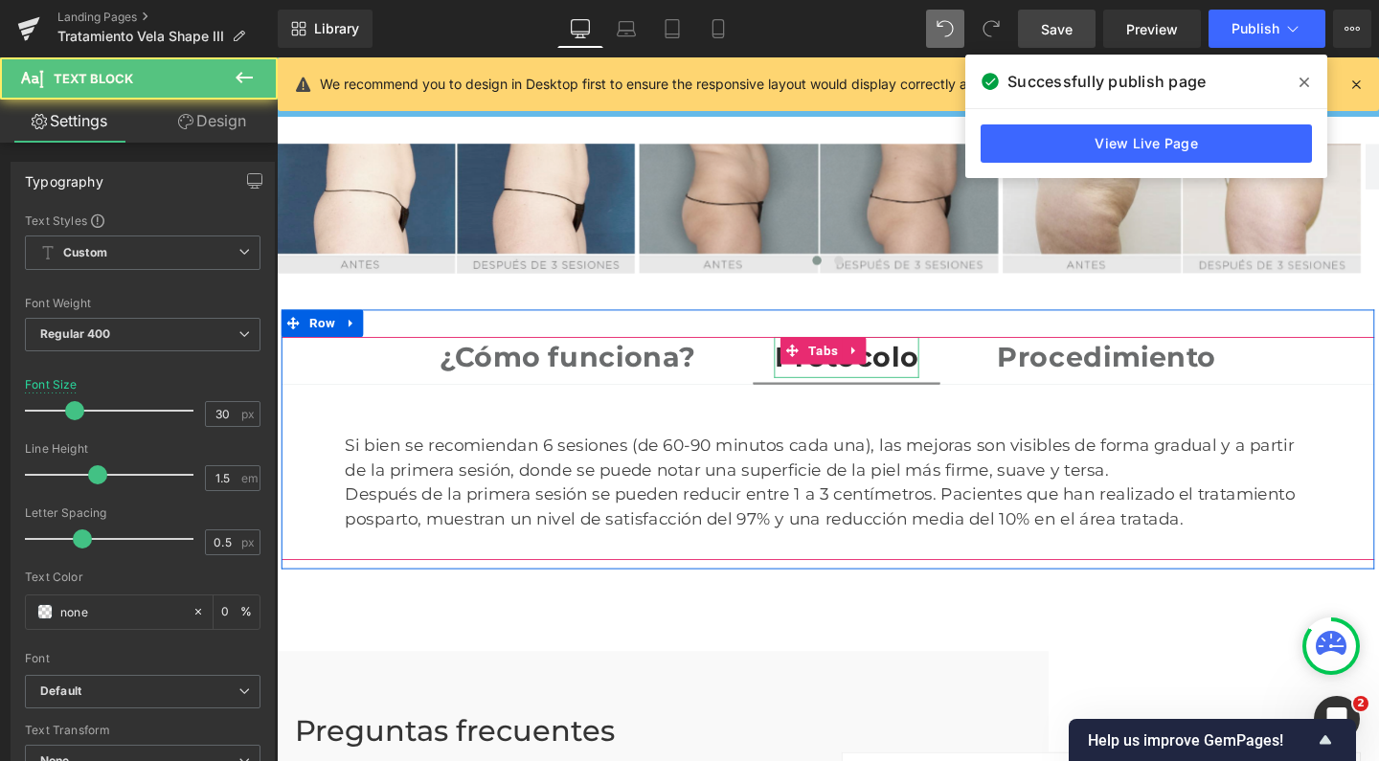
click at [882, 355] on strong "Protocolo" at bounding box center [875, 372] width 152 height 35
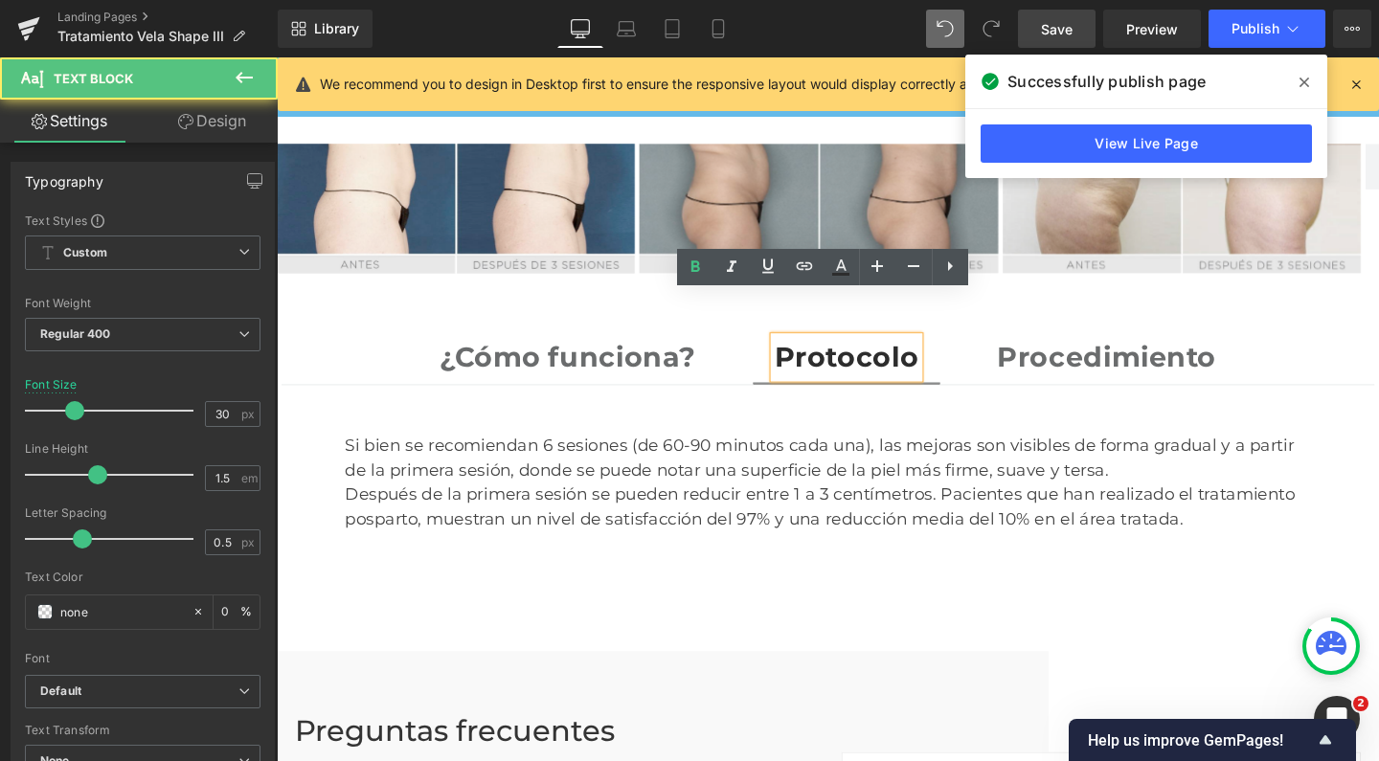
scroll to position [6619, 1139]
click at [1048, 355] on strong "Procedimiento" at bounding box center [1149, 372] width 231 height 35
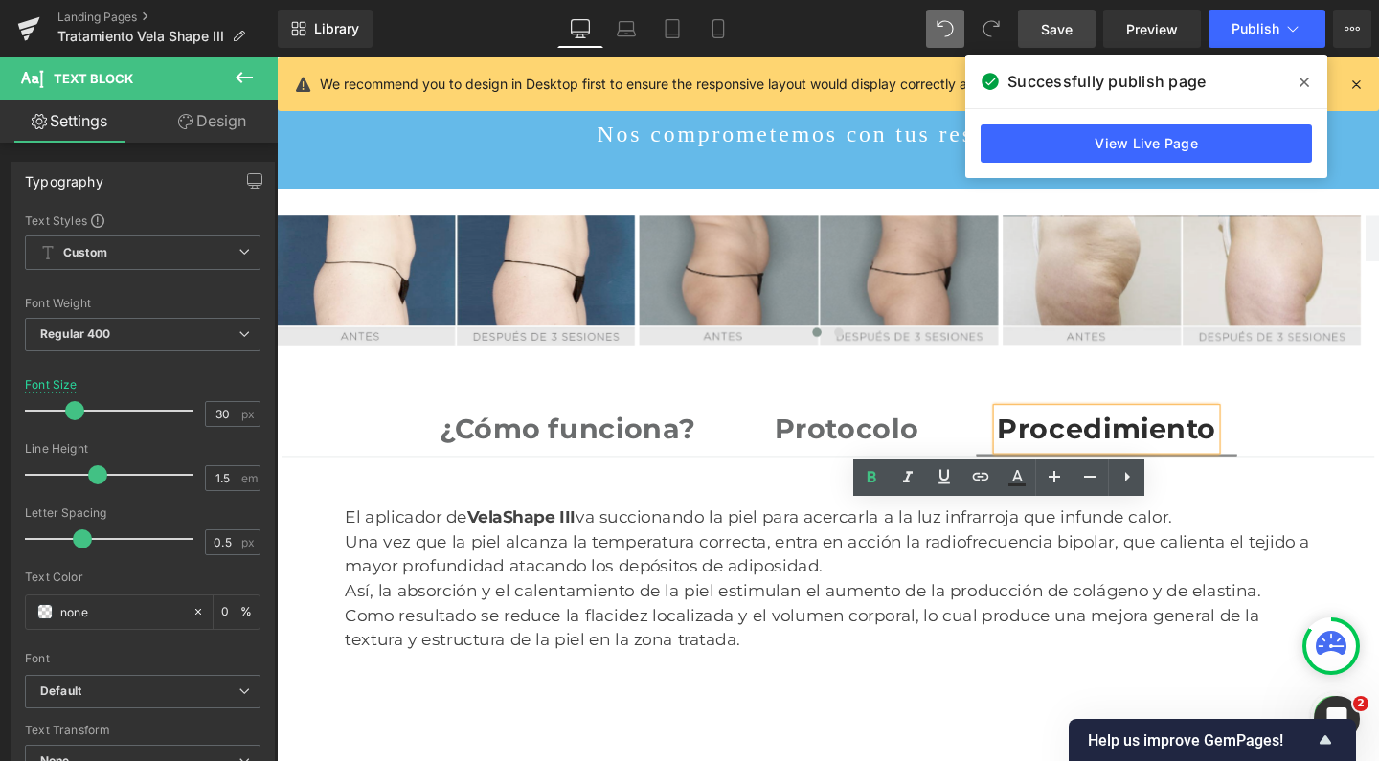
scroll to position [3020, 0]
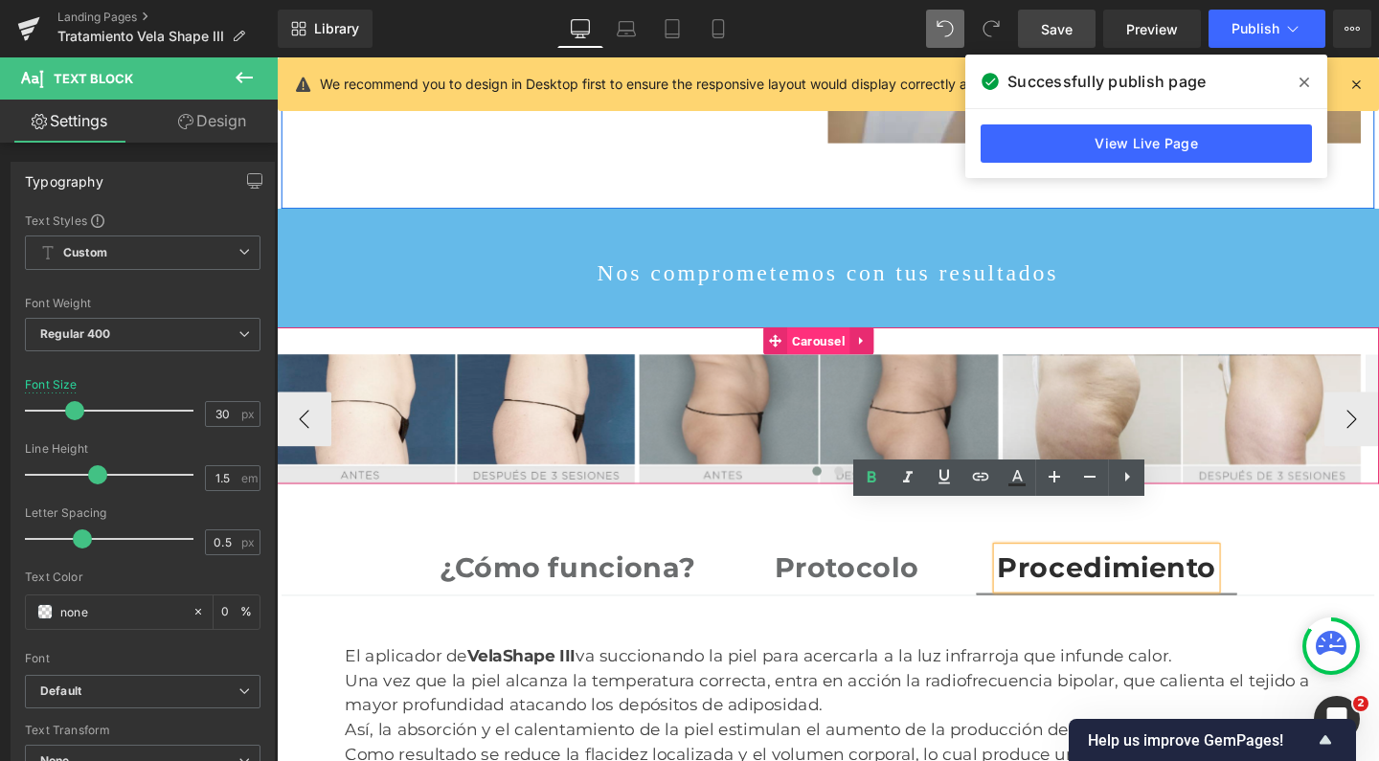
click at [839, 341] on span "Carousel" at bounding box center [846, 355] width 66 height 29
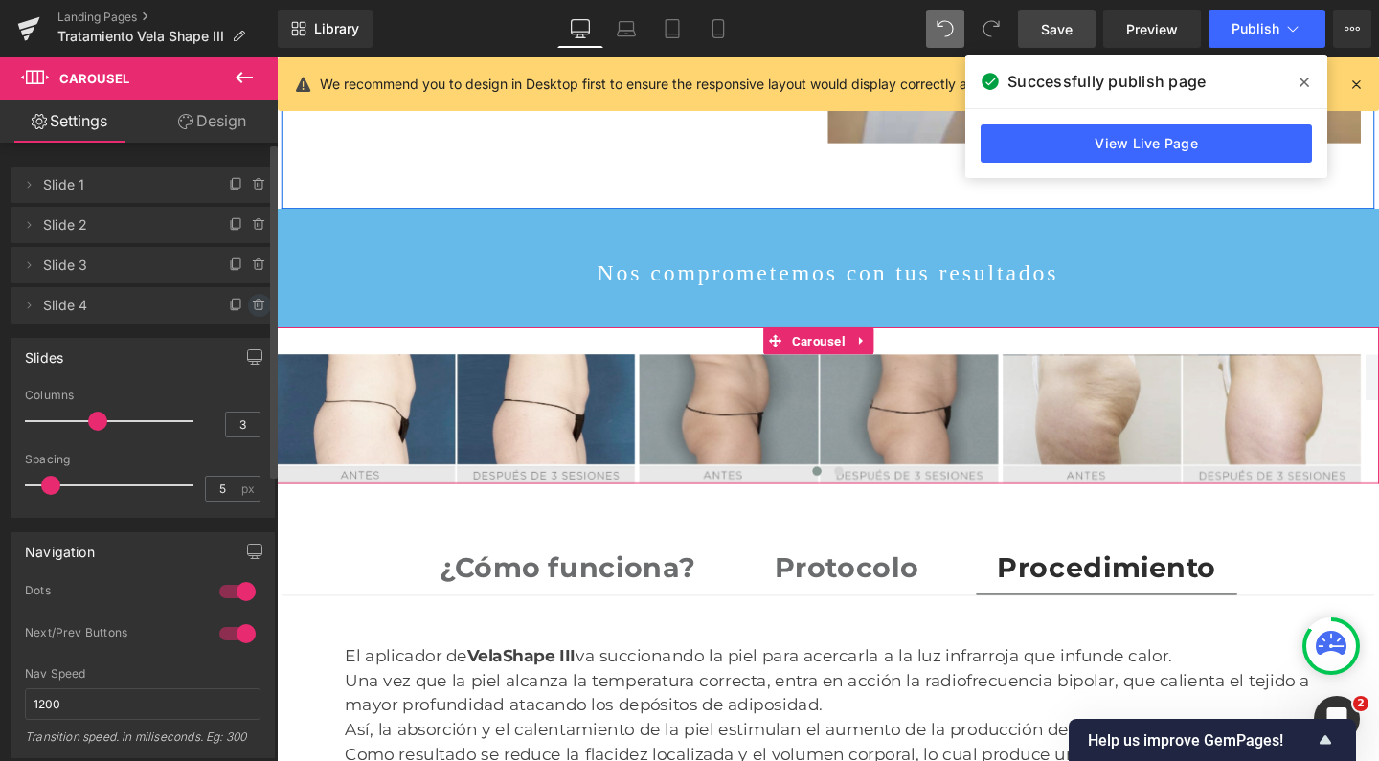
click at [252, 305] on icon at bounding box center [259, 305] width 15 height 15
click at [245, 306] on button "Delete" at bounding box center [239, 306] width 60 height 25
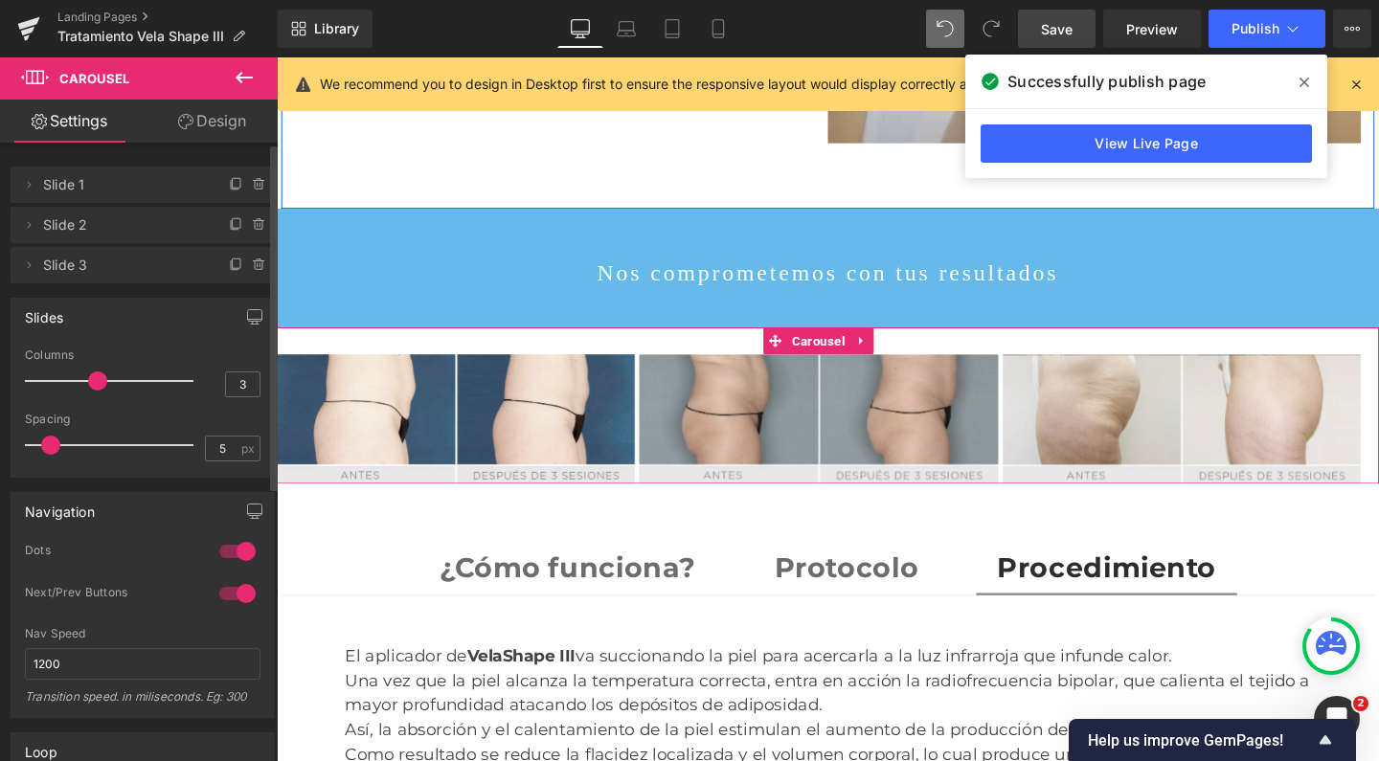
scroll to position [10, 10]
type input "2"
click at [51, 380] on p at bounding box center [109, 381] width 169 height 2
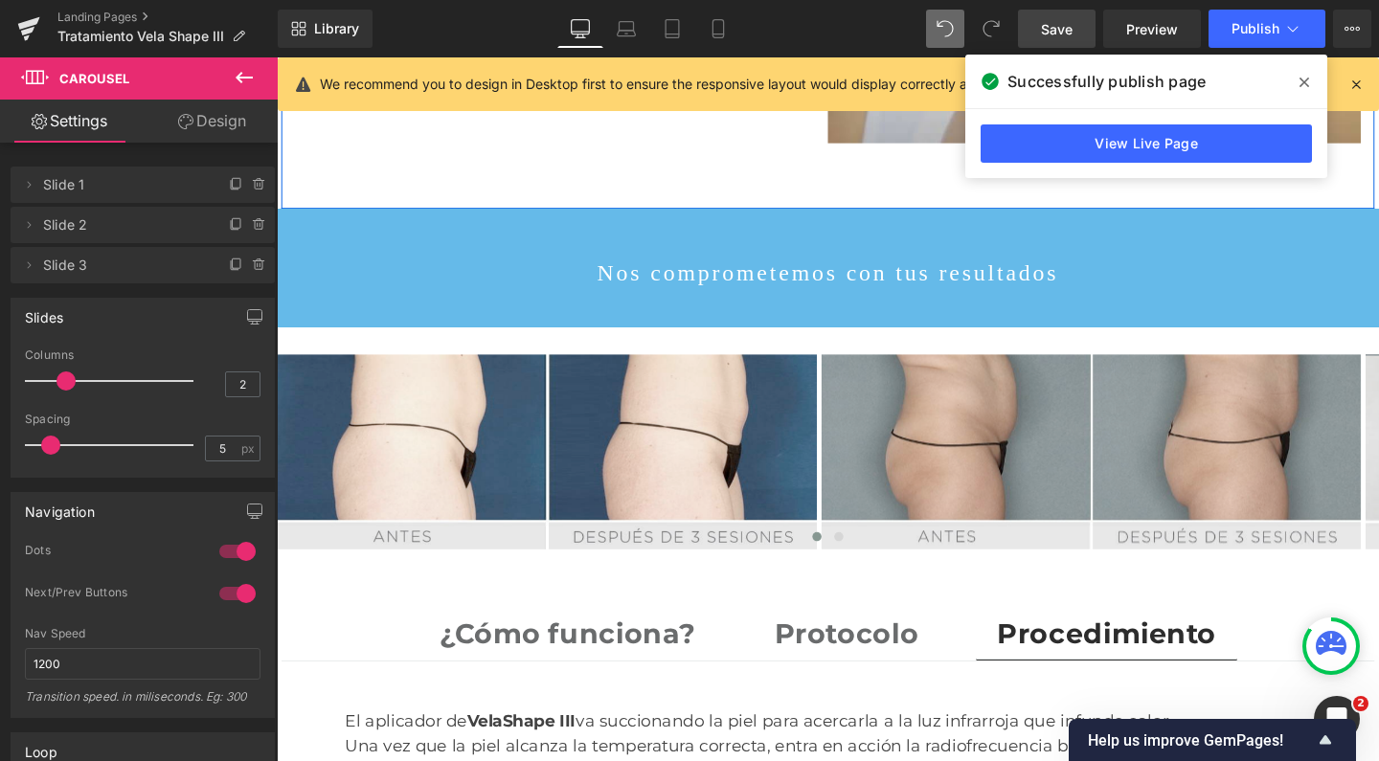
scroll to position [6711, 1139]
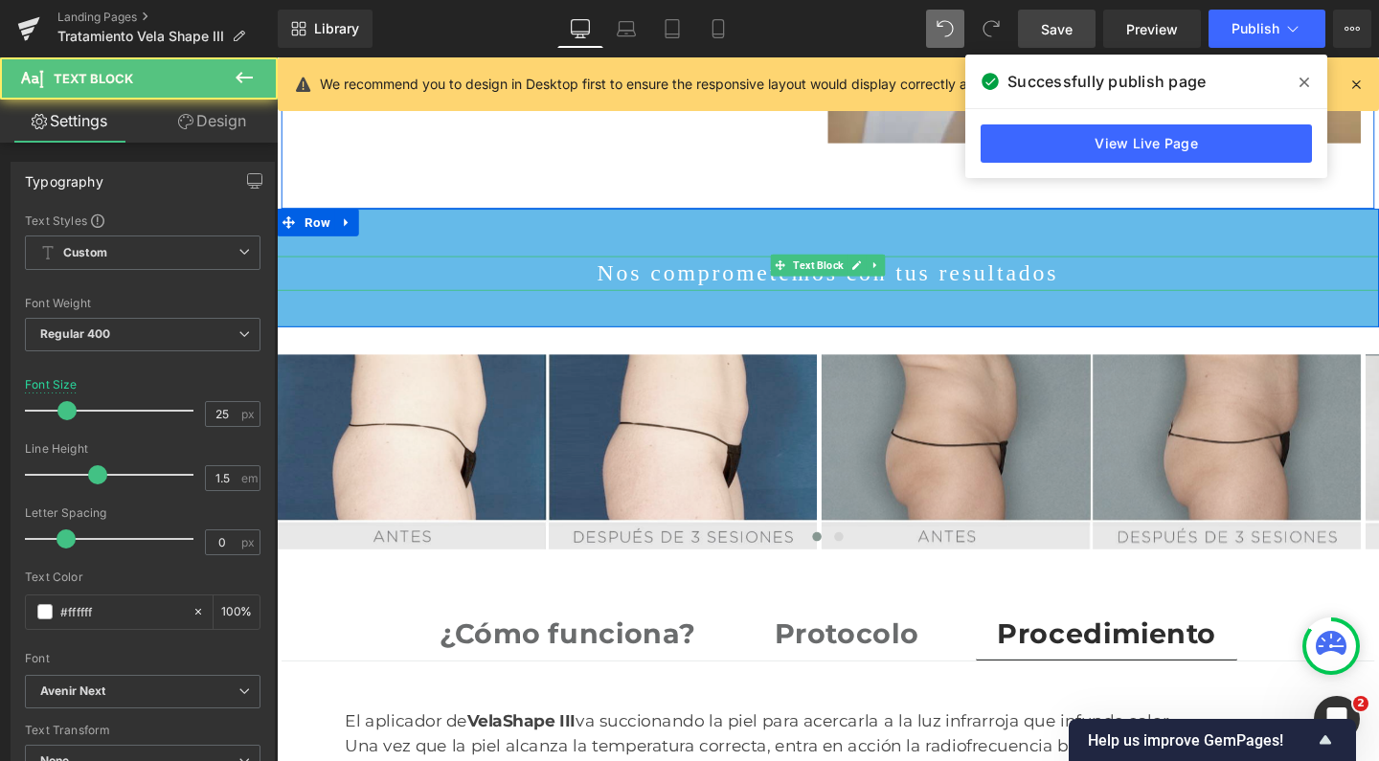
click at [702, 266] on p "Nos comprometemos con tus resultados" at bounding box center [856, 284] width 1158 height 36
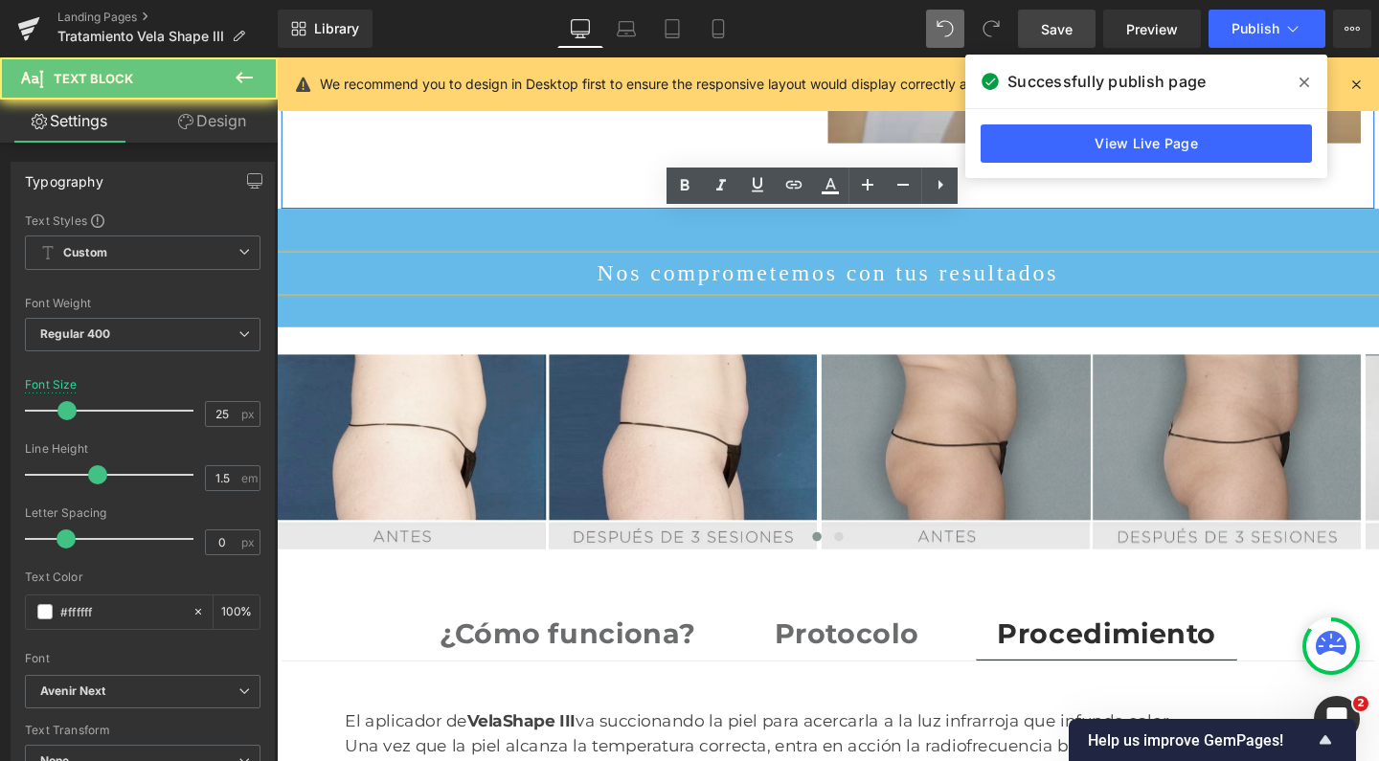
click at [702, 266] on p "Nos comprometemos con tus resultados" at bounding box center [856, 284] width 1158 height 36
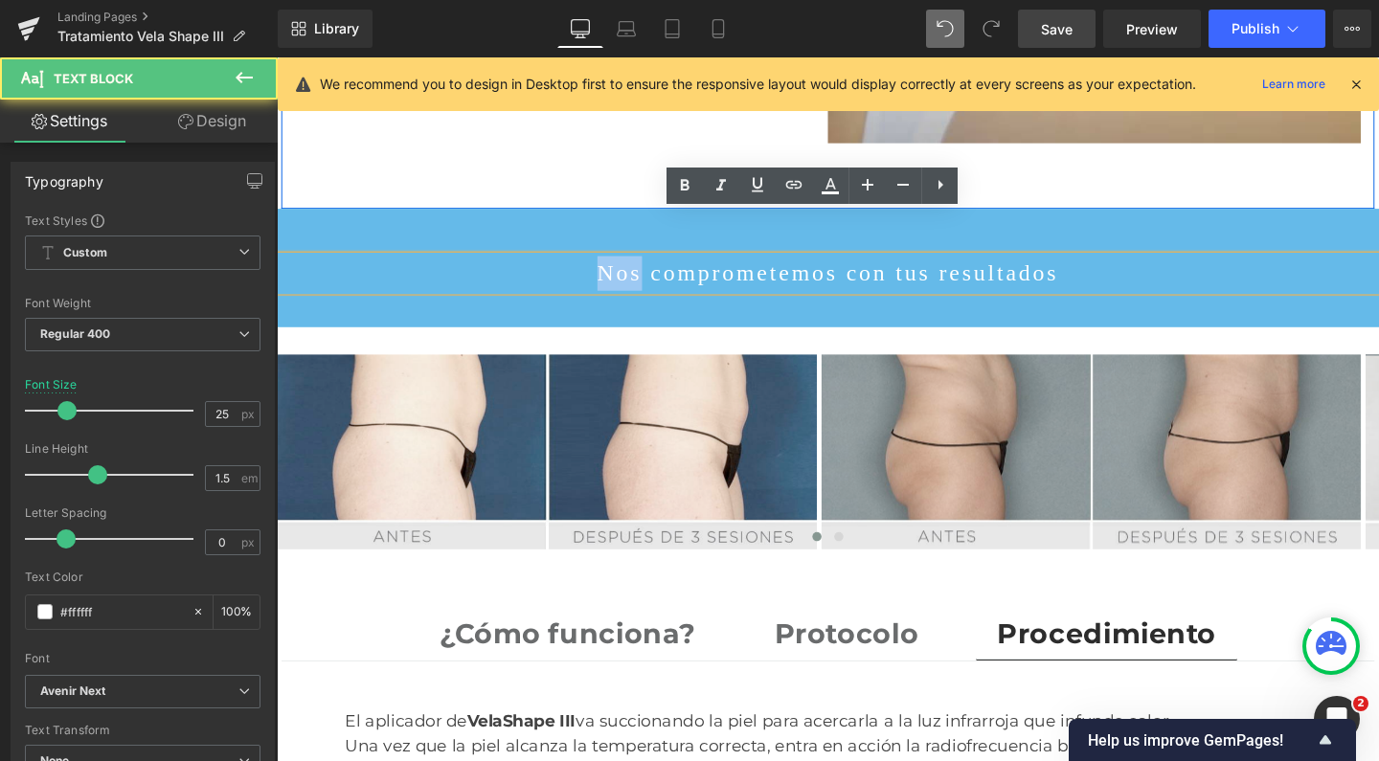
click at [702, 266] on p "Nos comprometemos con tus resultados" at bounding box center [856, 284] width 1158 height 36
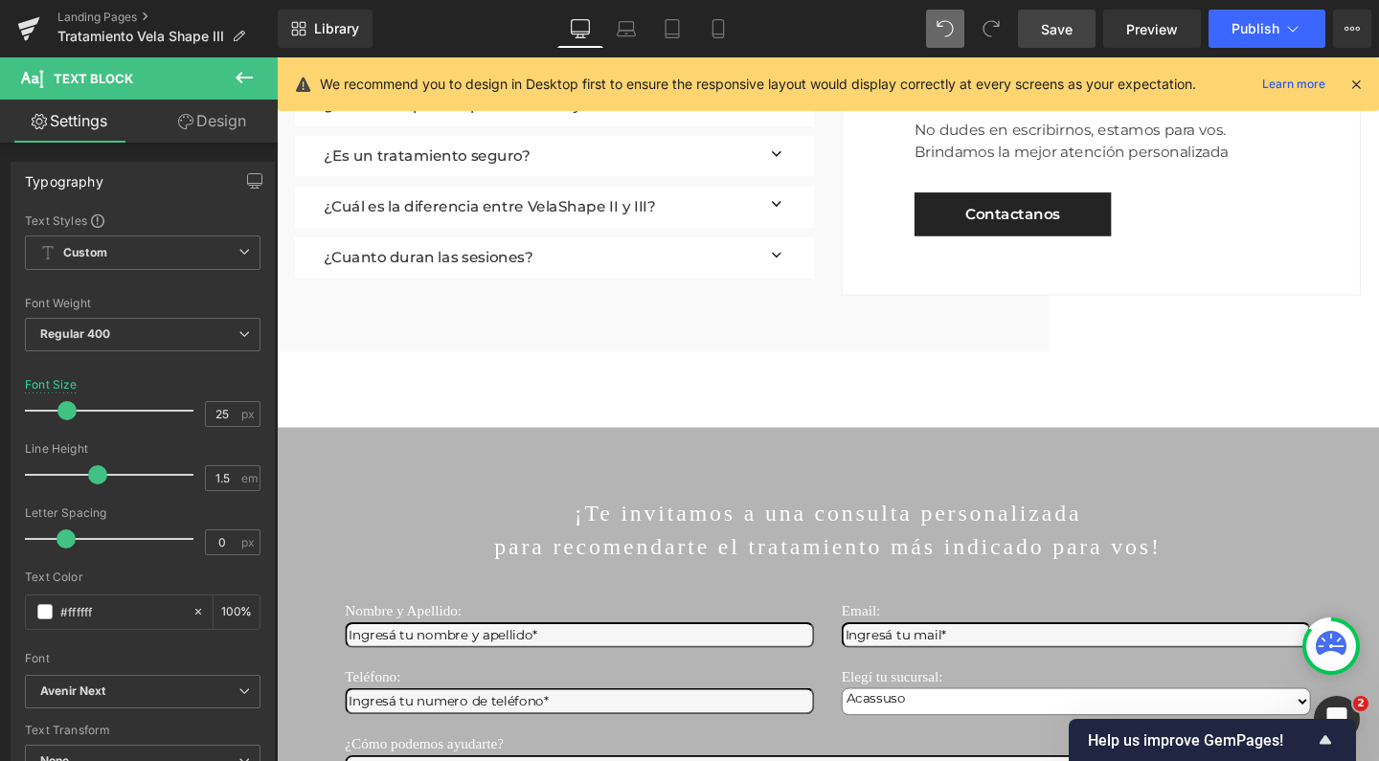
scroll to position [3847, 0]
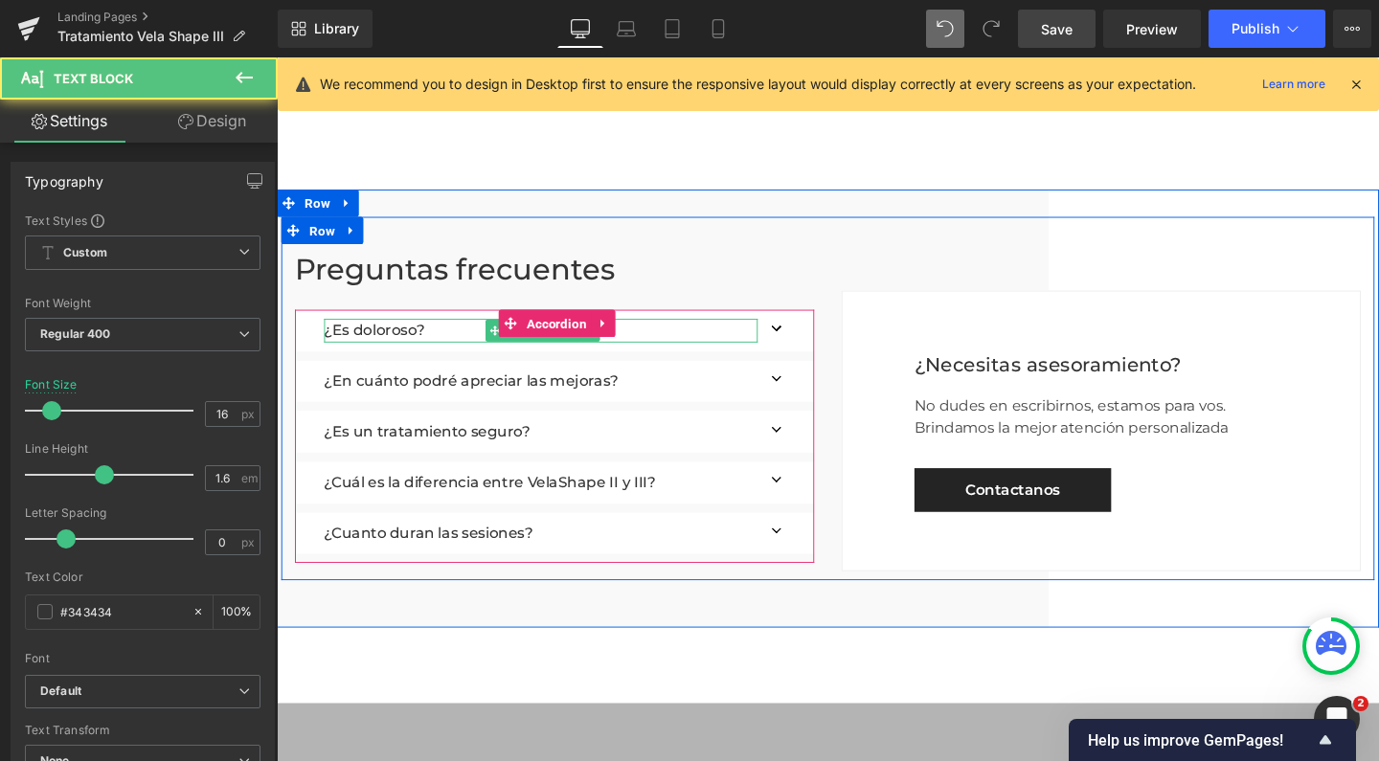
drag, startPoint x: 702, startPoint y: 271, endPoint x: 731, endPoint y: 270, distance: 29.7
click at [702, 332] on p "¿Es doloroso?" at bounding box center [554, 344] width 456 height 25
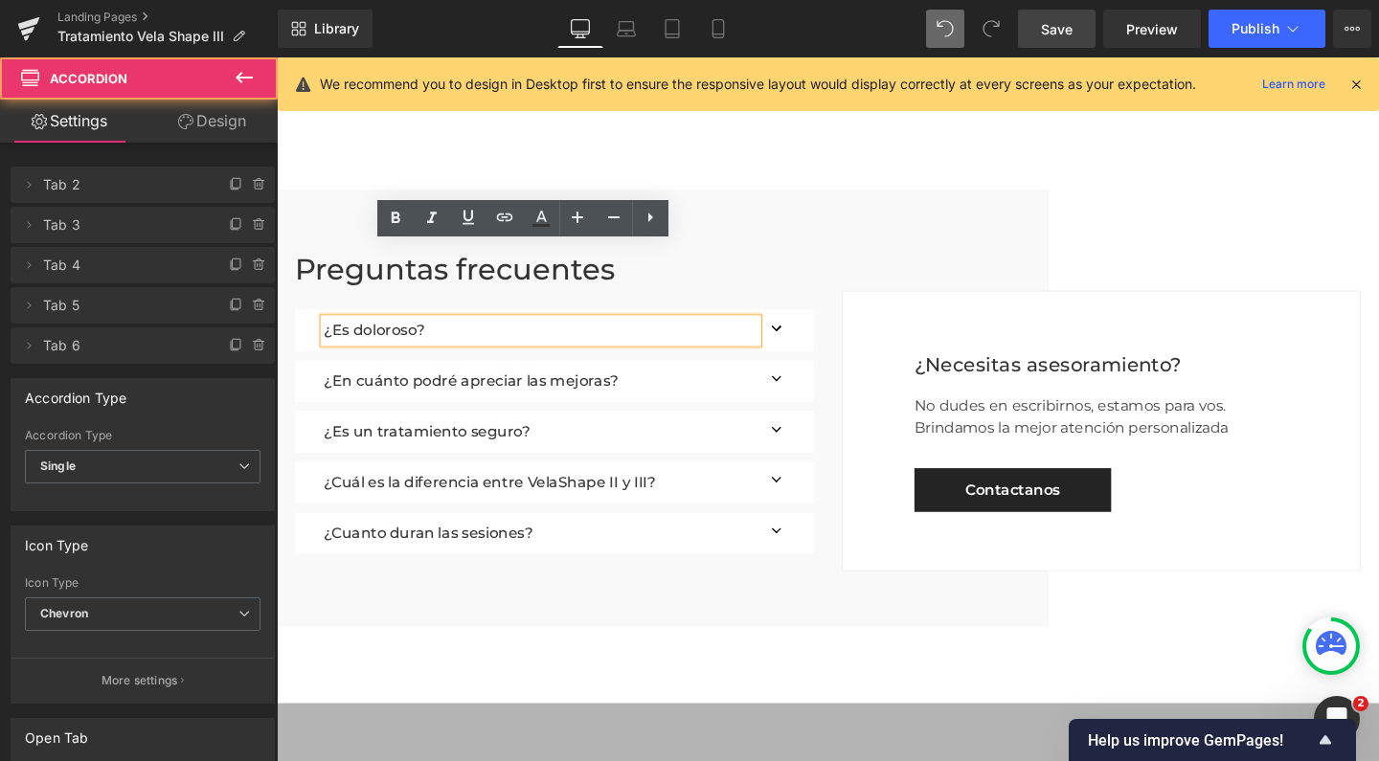
click at [790, 323] on button "button" at bounding box center [803, 345] width 38 height 44
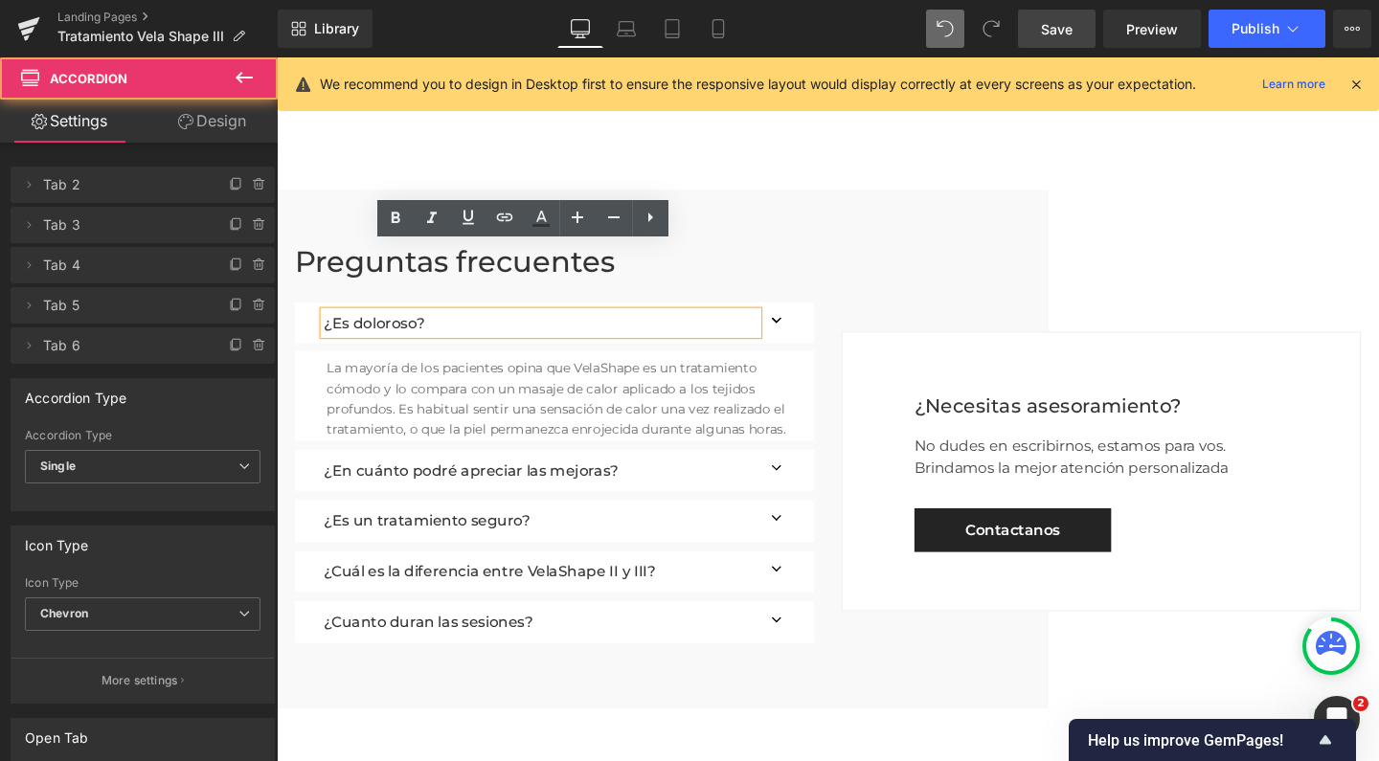
scroll to position [6814, 1139]
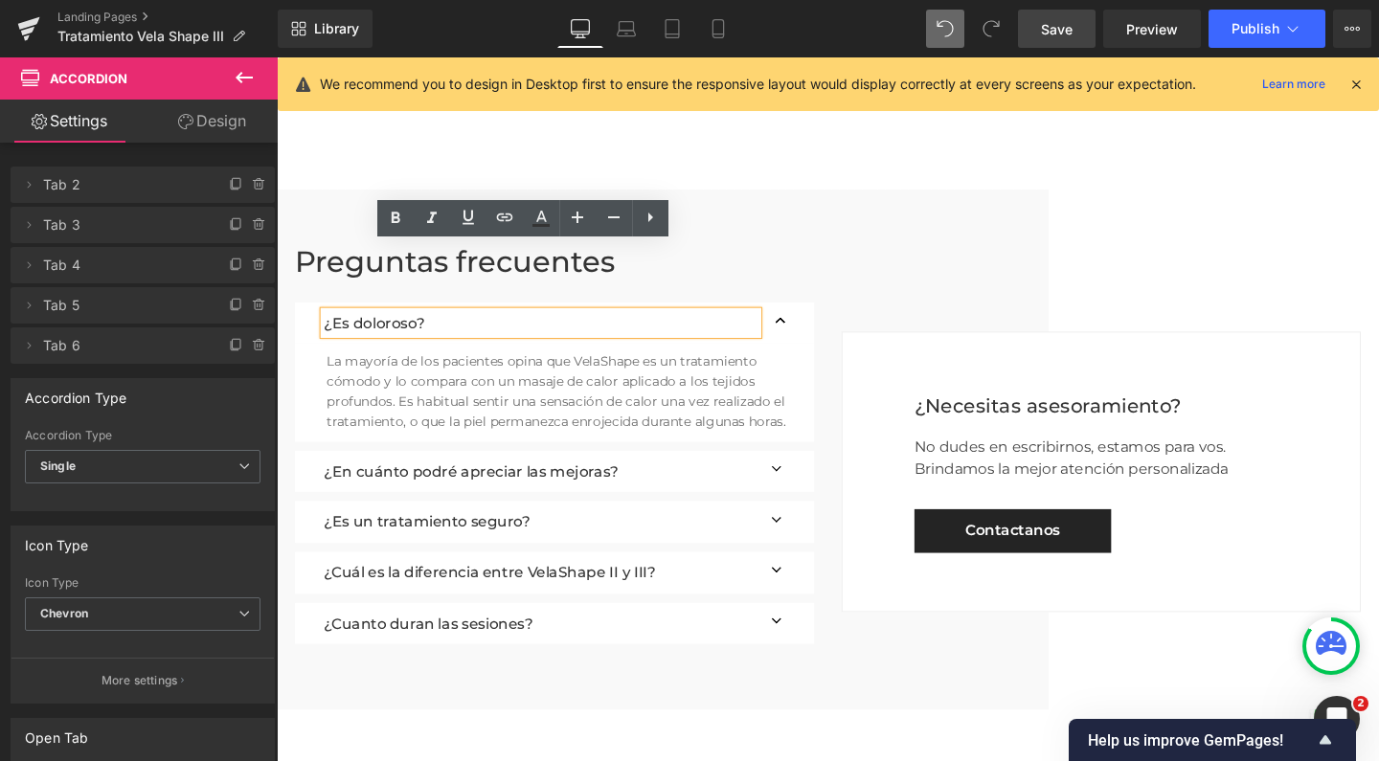
click at [794, 471] on button "button" at bounding box center [803, 493] width 38 height 44
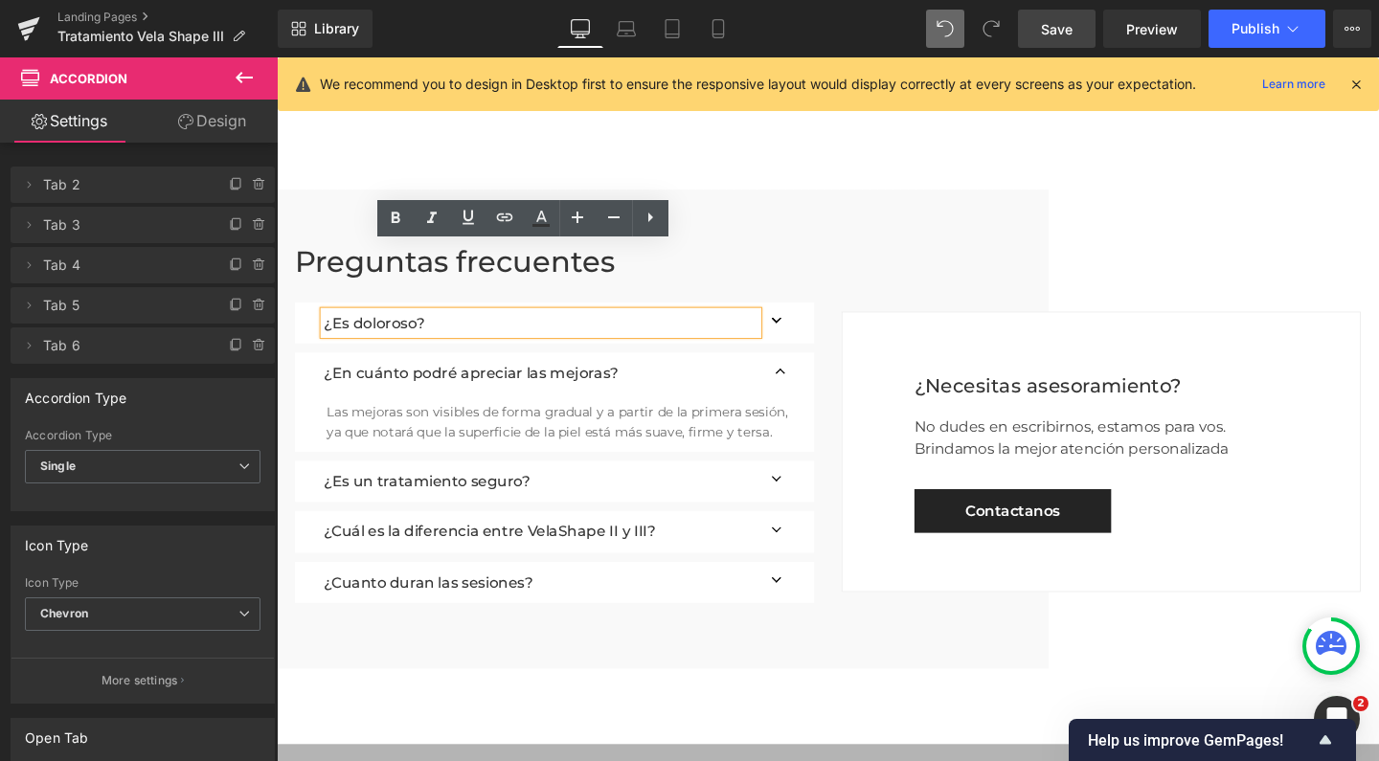
click at [791, 482] on button "button" at bounding box center [803, 504] width 38 height 44
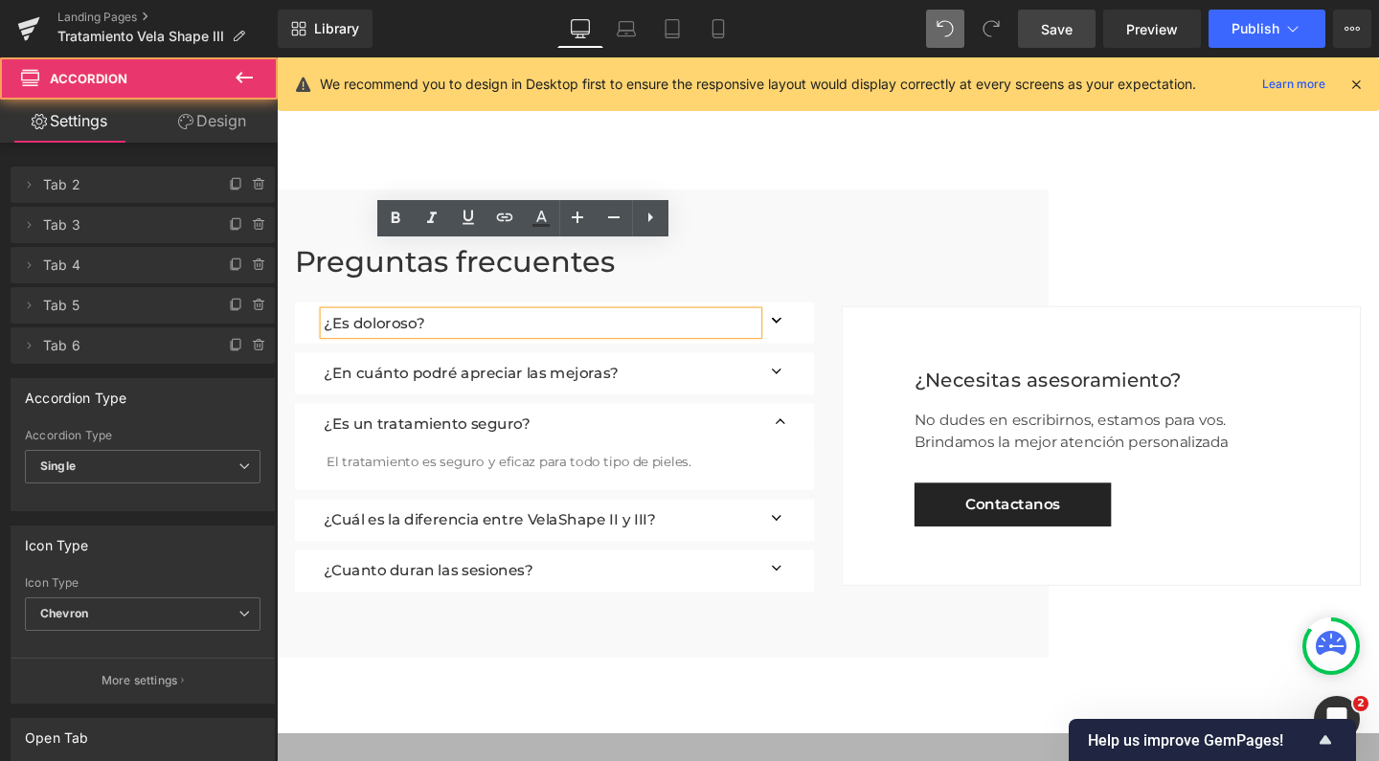
click at [794, 522] on button "button" at bounding box center [803, 544] width 38 height 44
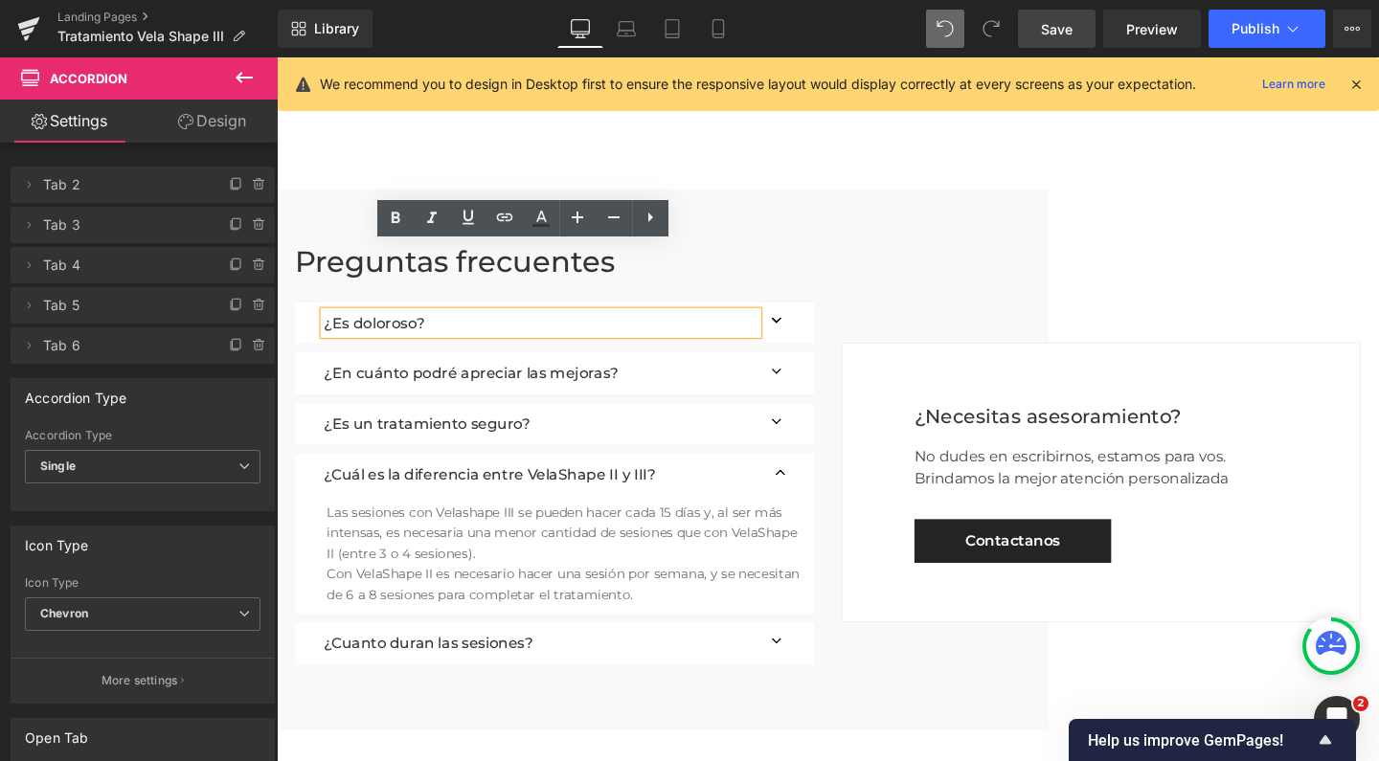
click at [789, 652] on button "button" at bounding box center [803, 674] width 38 height 44
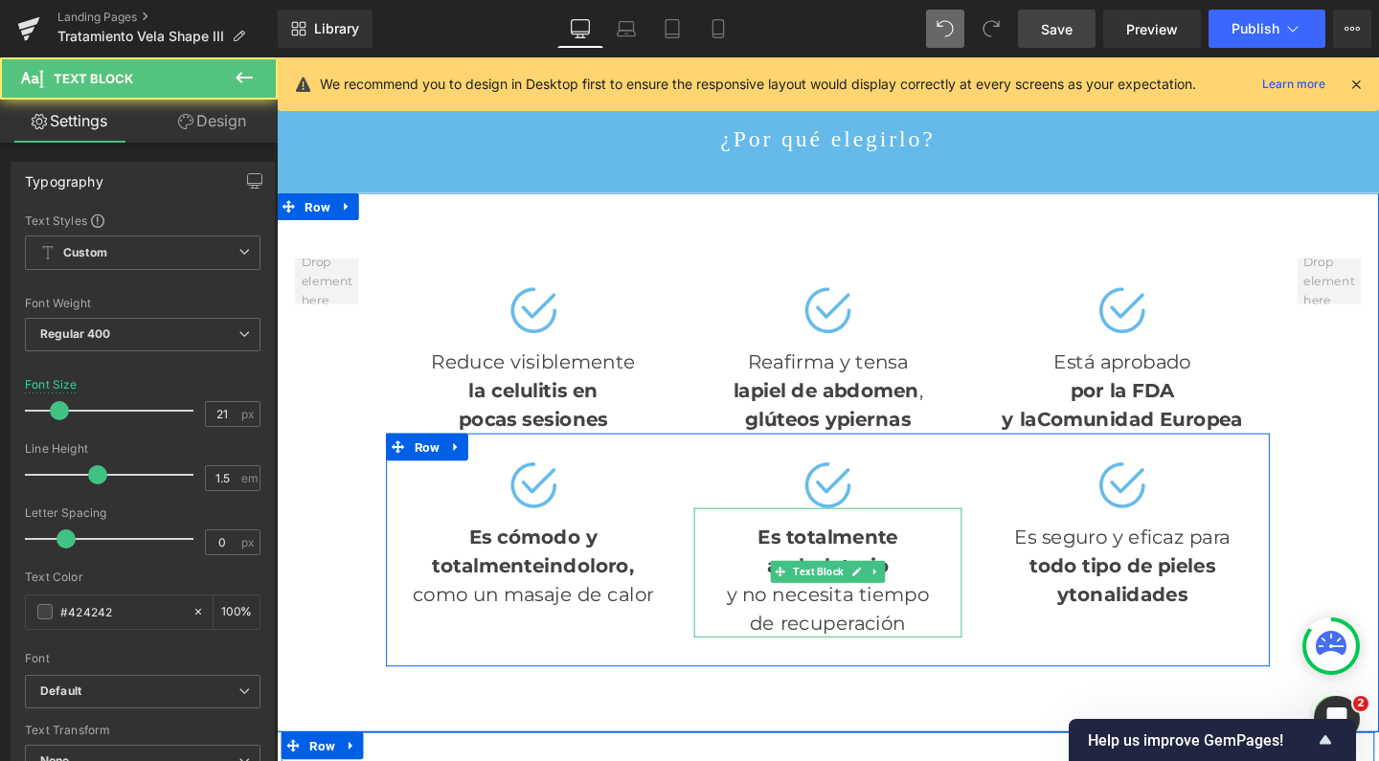
click at [775, 554] on div "Es totalmente ambulatorio y no necesita tiempo de recuperación" at bounding box center [855, 599] width 281 height 136
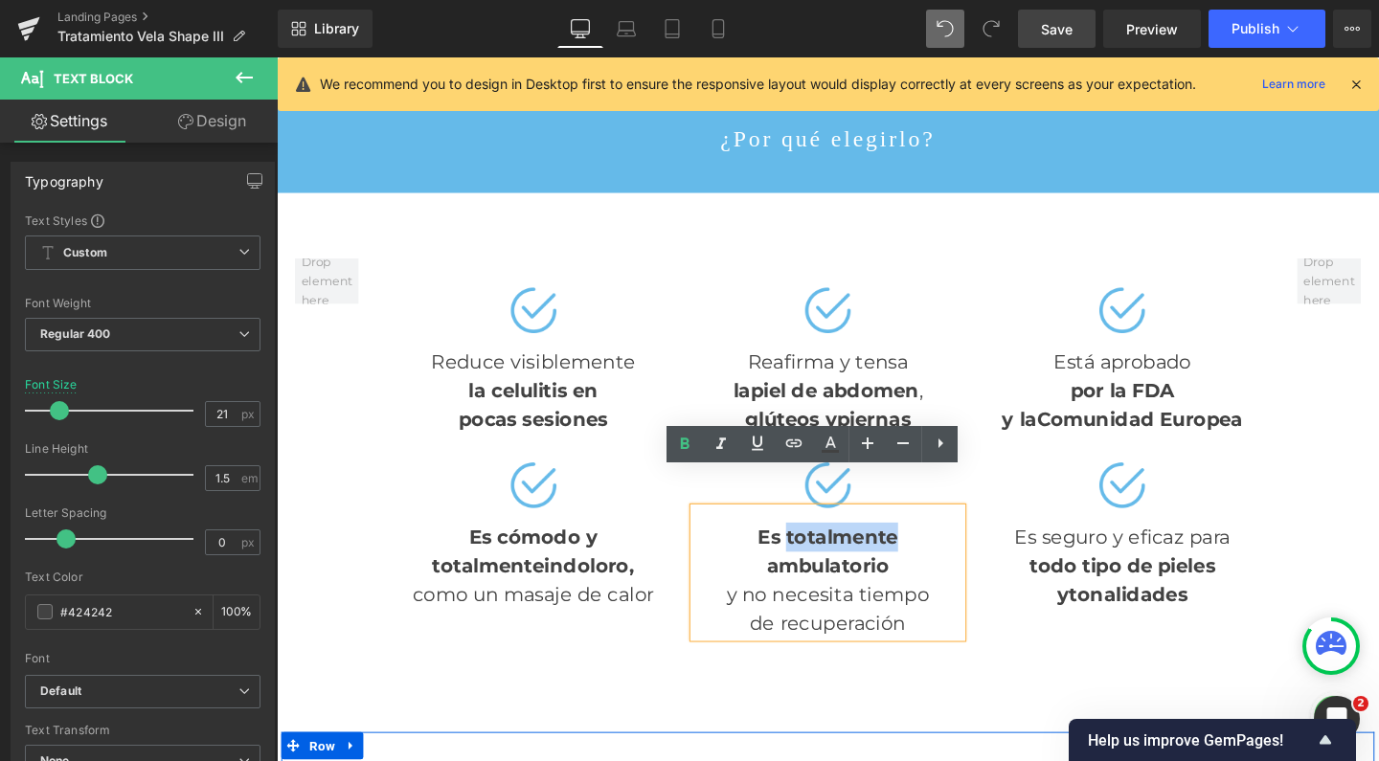
drag, startPoint x: 800, startPoint y: 523, endPoint x: 914, endPoint y: 523, distance: 113.9
click at [914, 550] on strong "Es totalmente ambulatorio" at bounding box center [855, 577] width 147 height 55
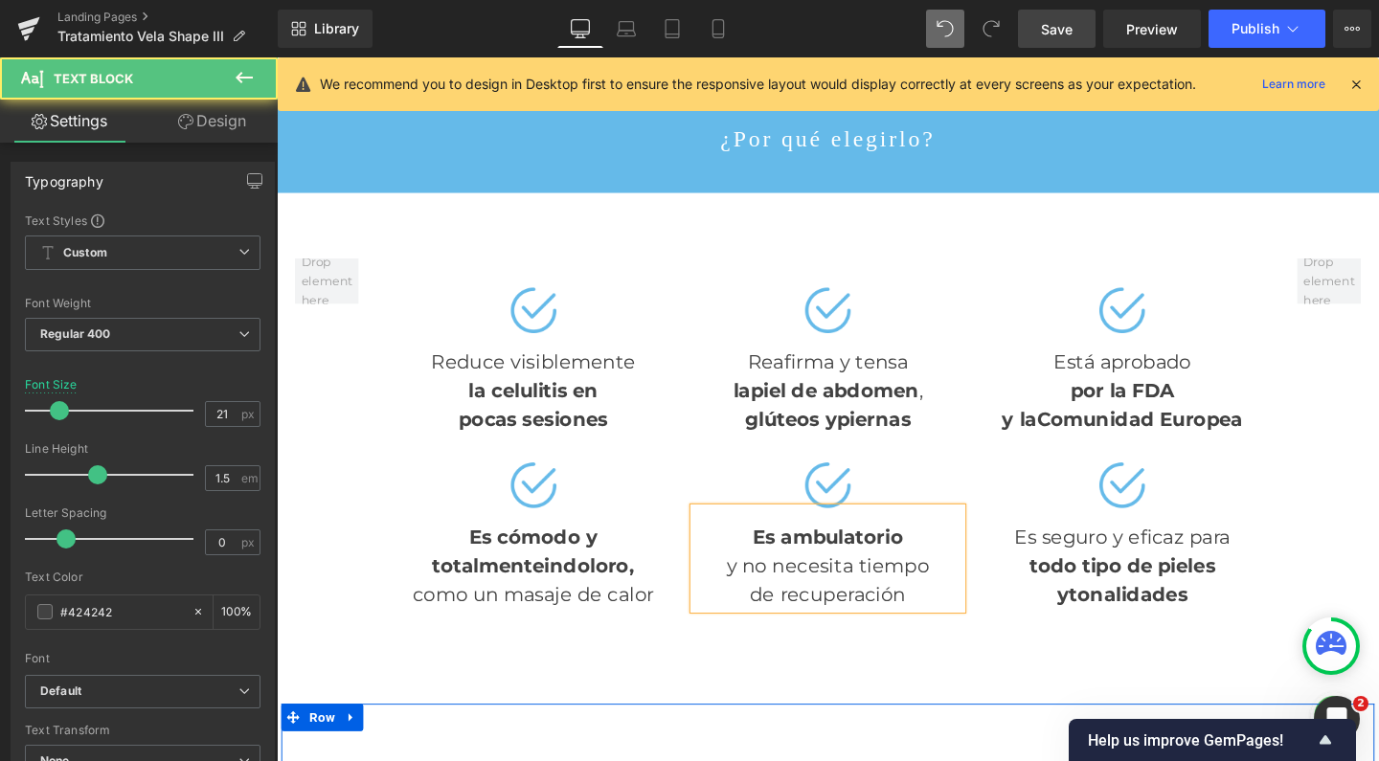
click at [953, 577] on div "y no necesita tiempo" at bounding box center [855, 592] width 281 height 31
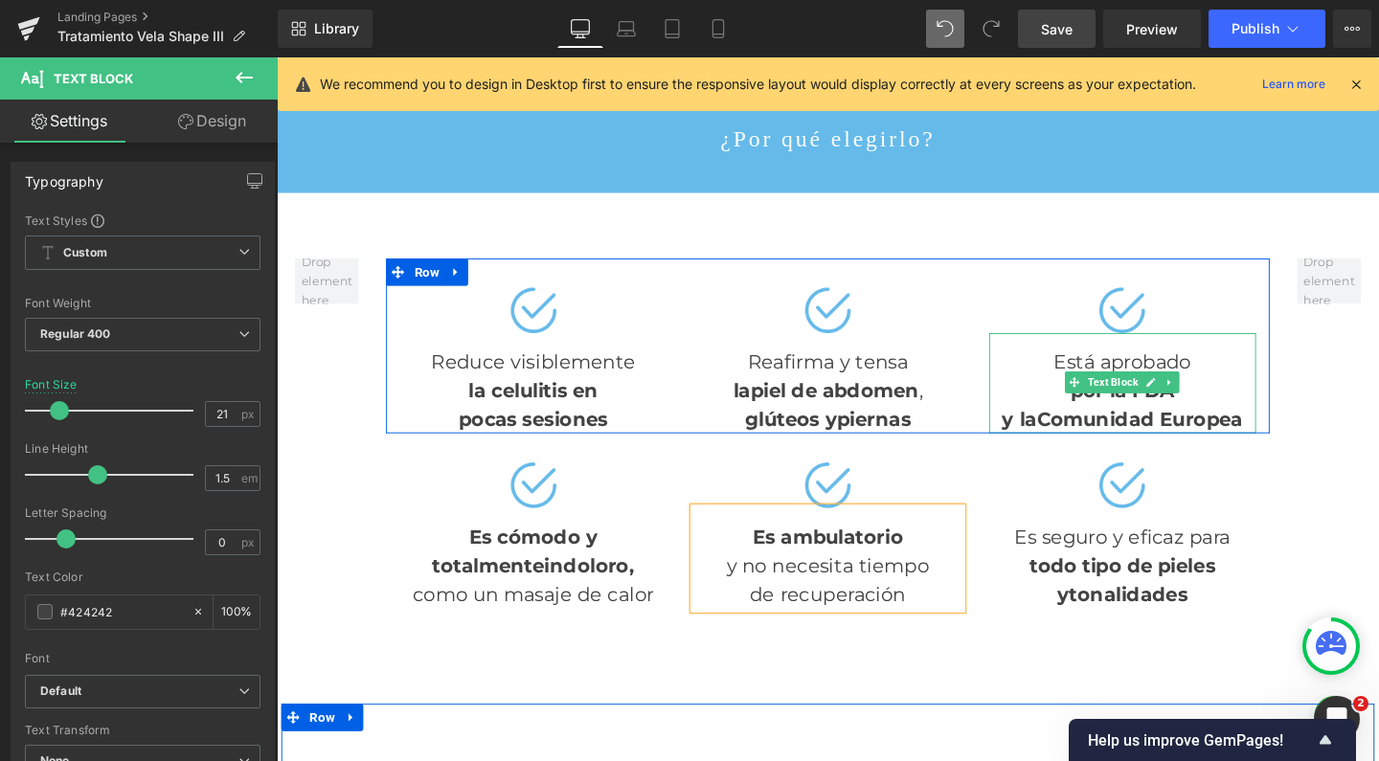
click at [1039, 426] on strong "y la" at bounding box center [1057, 438] width 36 height 24
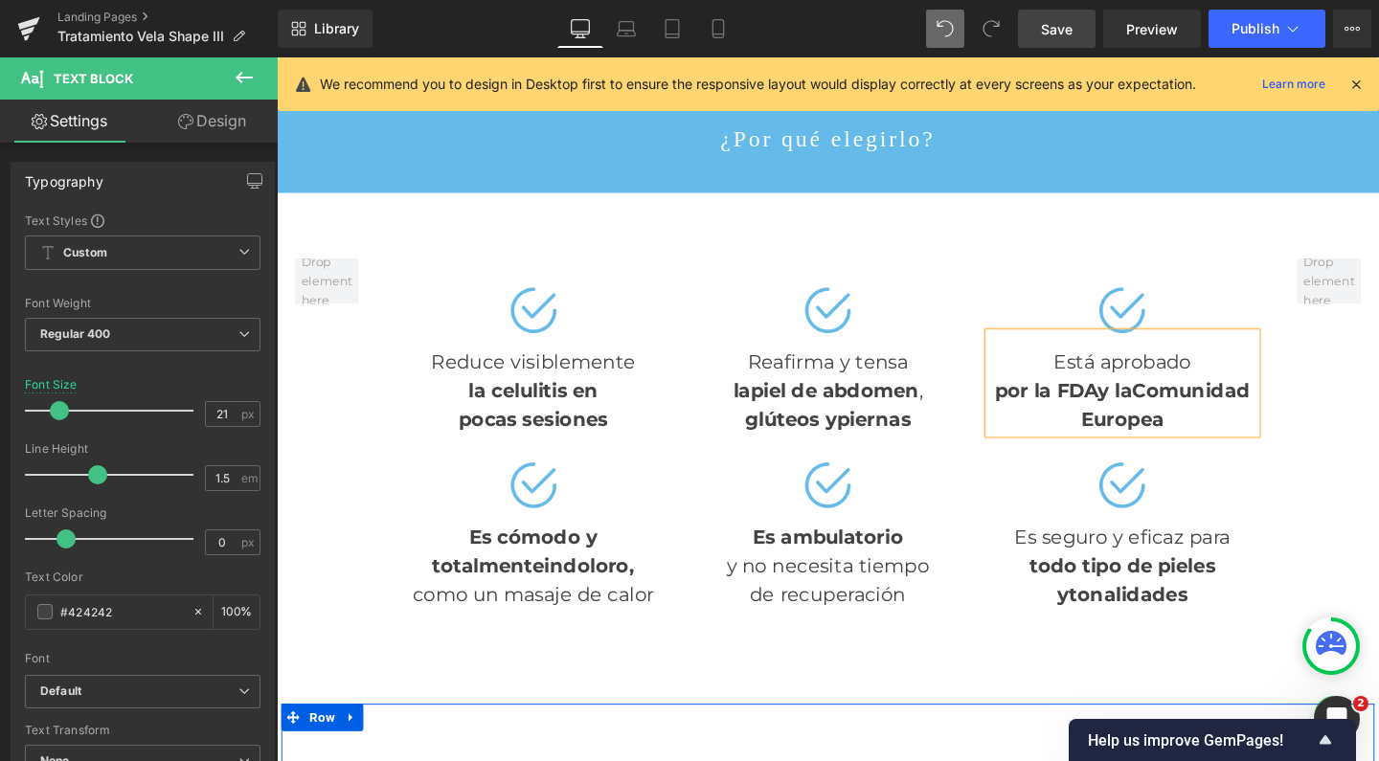
click at [1175, 395] on strong "Comunidad Europea" at bounding box center [1211, 422] width 178 height 55
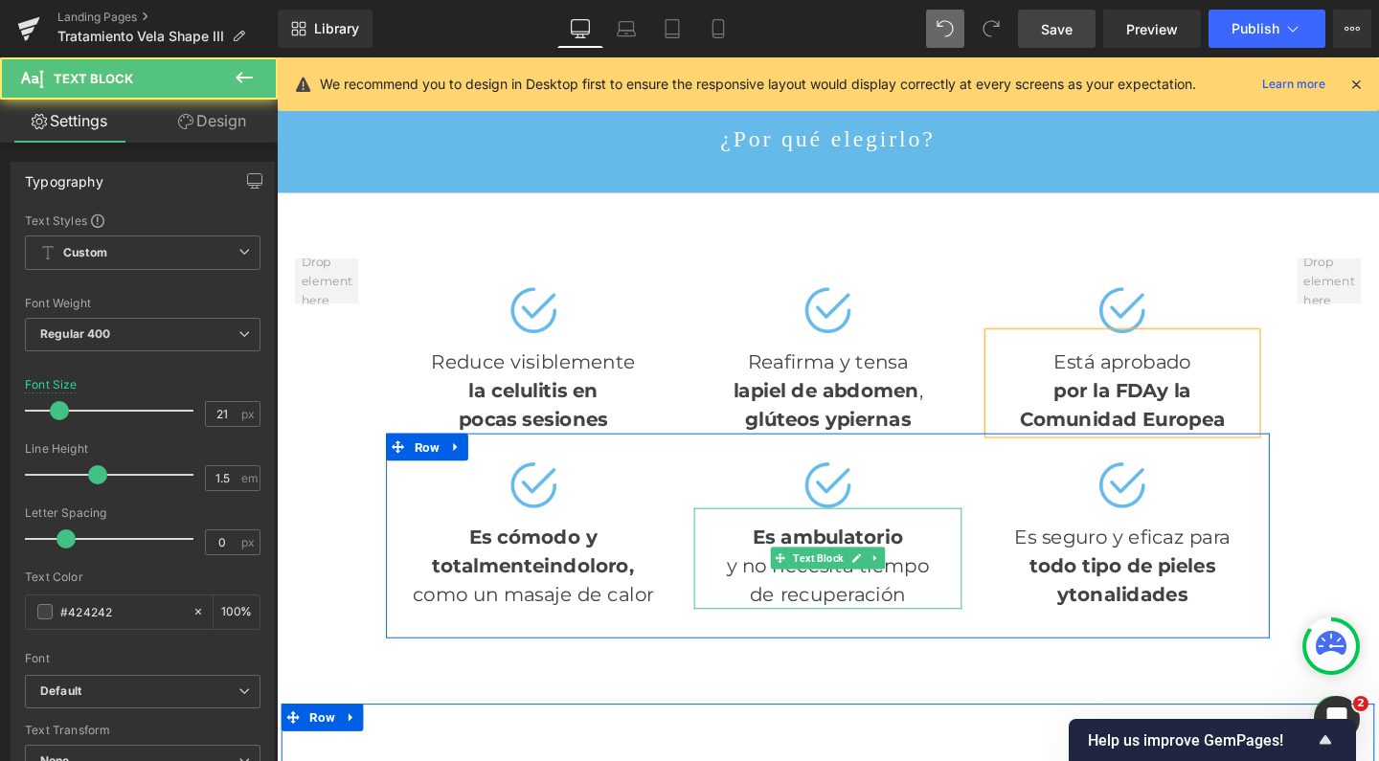
click at [740, 577] on div "y no necesita tiempo" at bounding box center [855, 592] width 281 height 31
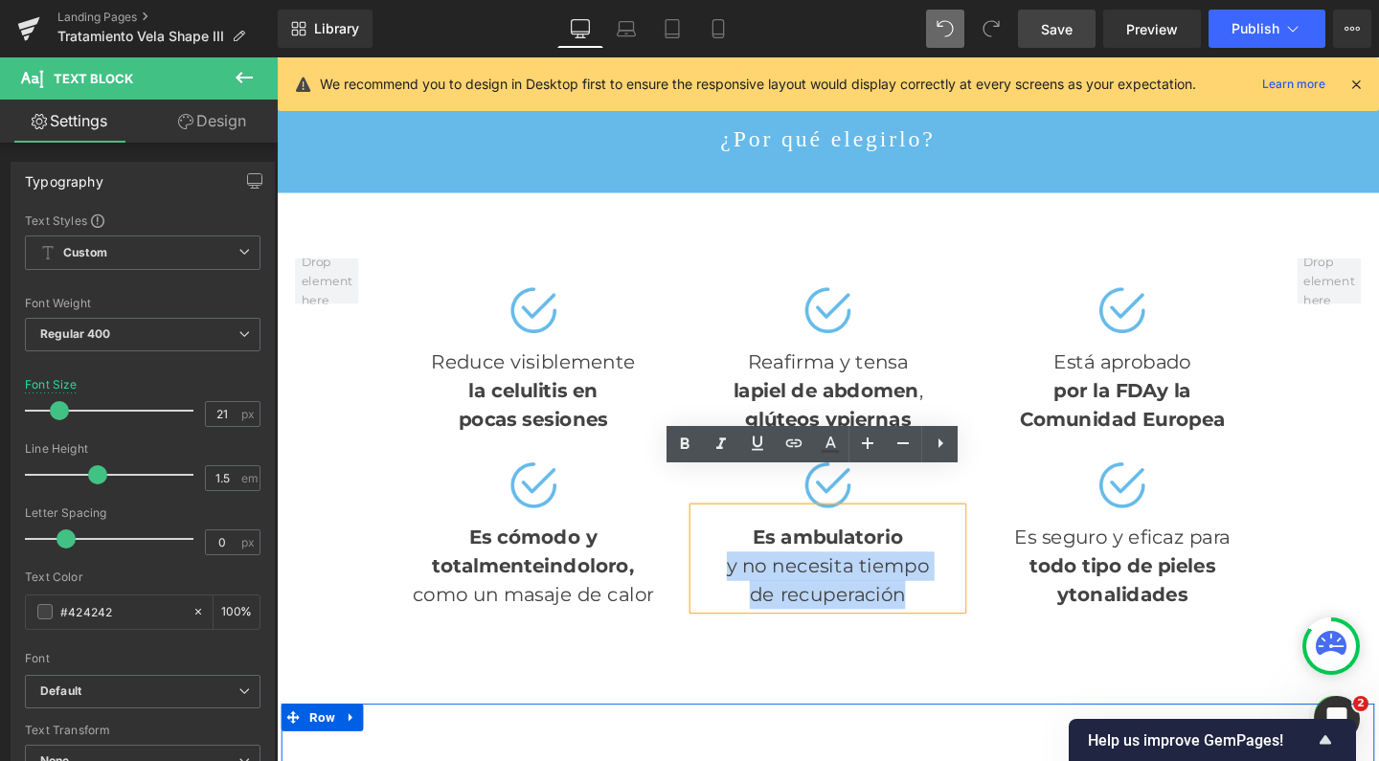
drag, startPoint x: 740, startPoint y: 550, endPoint x: 960, endPoint y: 587, distance: 223.3
click at [960, 587] on div "Es ambulatorio y no necesita tiempo de recuperación" at bounding box center [855, 584] width 281 height 106
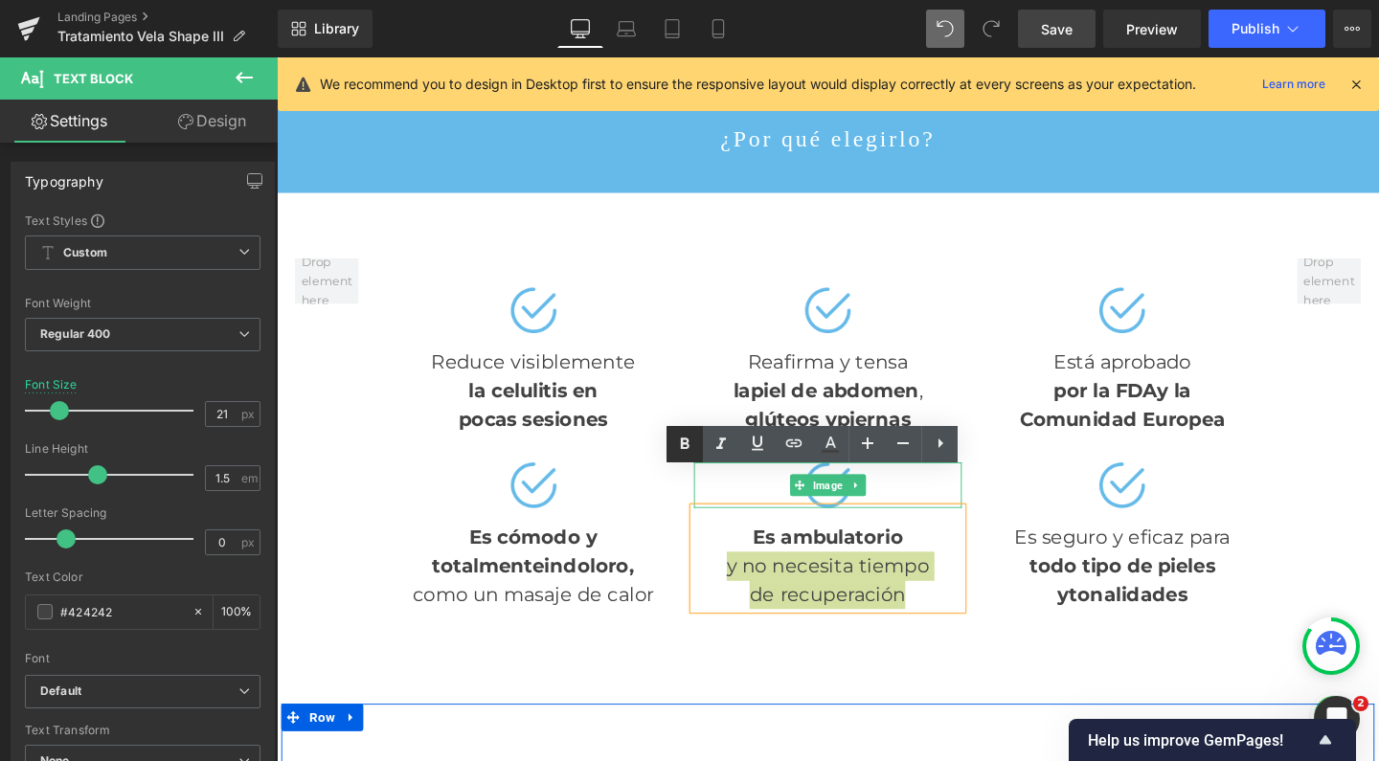
drag, startPoint x: 691, startPoint y: 450, endPoint x: 701, endPoint y: 455, distance: 10.7
click at [691, 450] on icon at bounding box center [684, 444] width 23 height 23
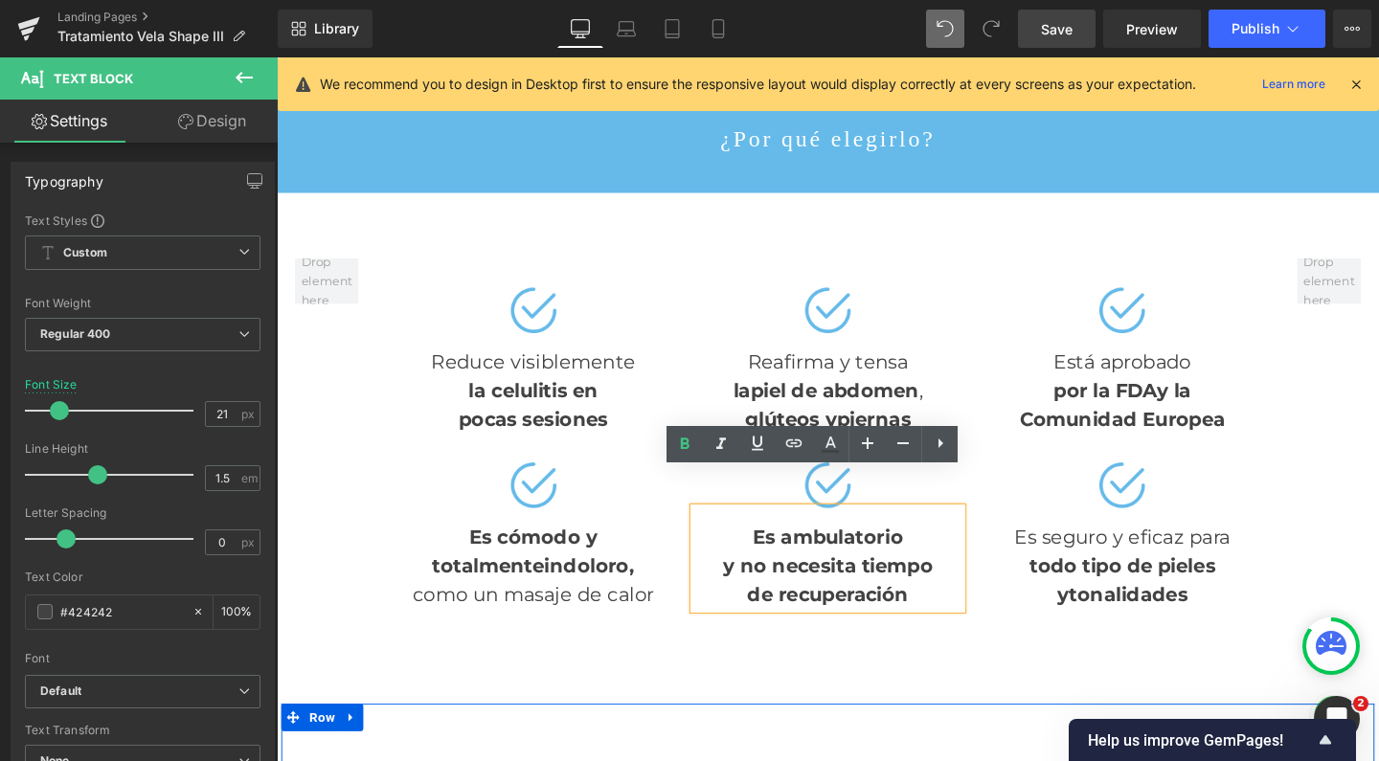
click at [776, 550] on strong "Es ambulatorio" at bounding box center [855, 562] width 158 height 24
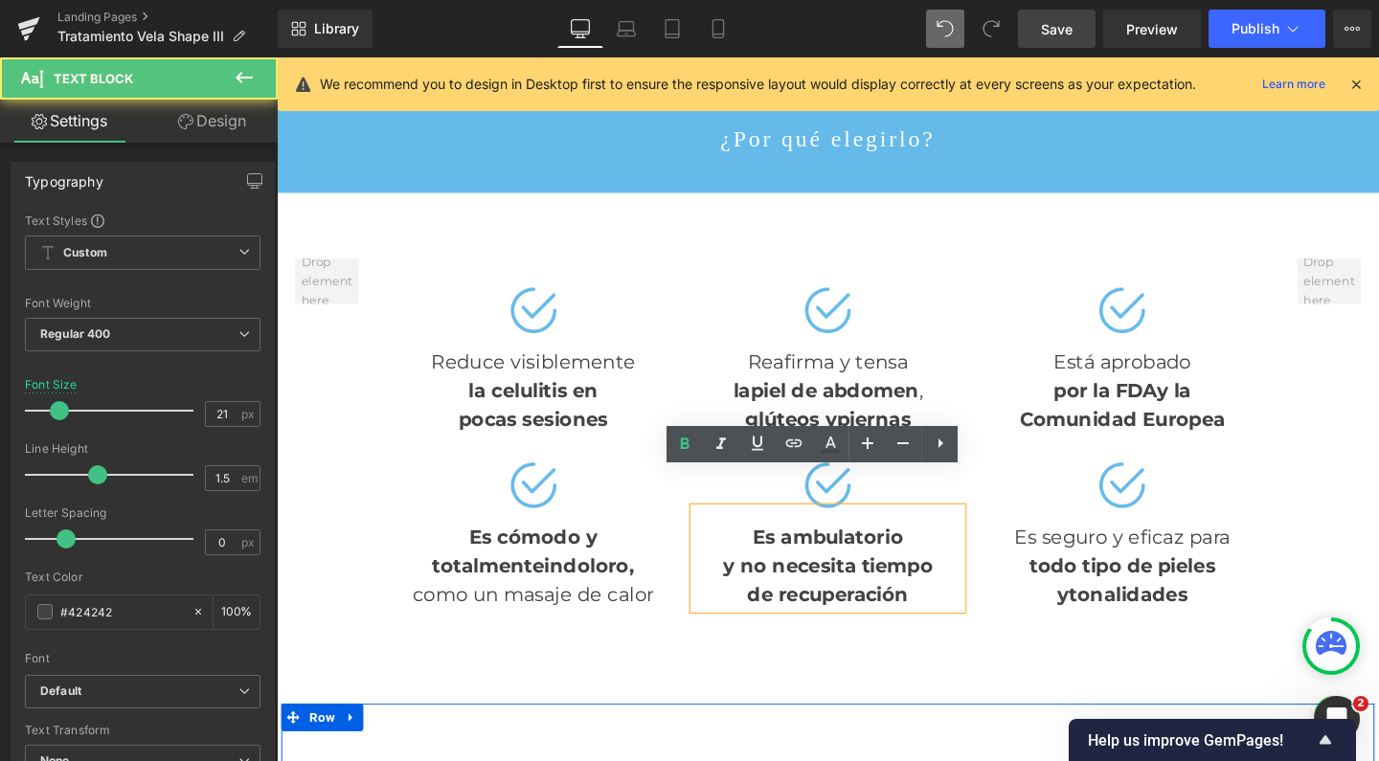
click at [776, 550] on strong "Es ambulatorio" at bounding box center [855, 562] width 158 height 24
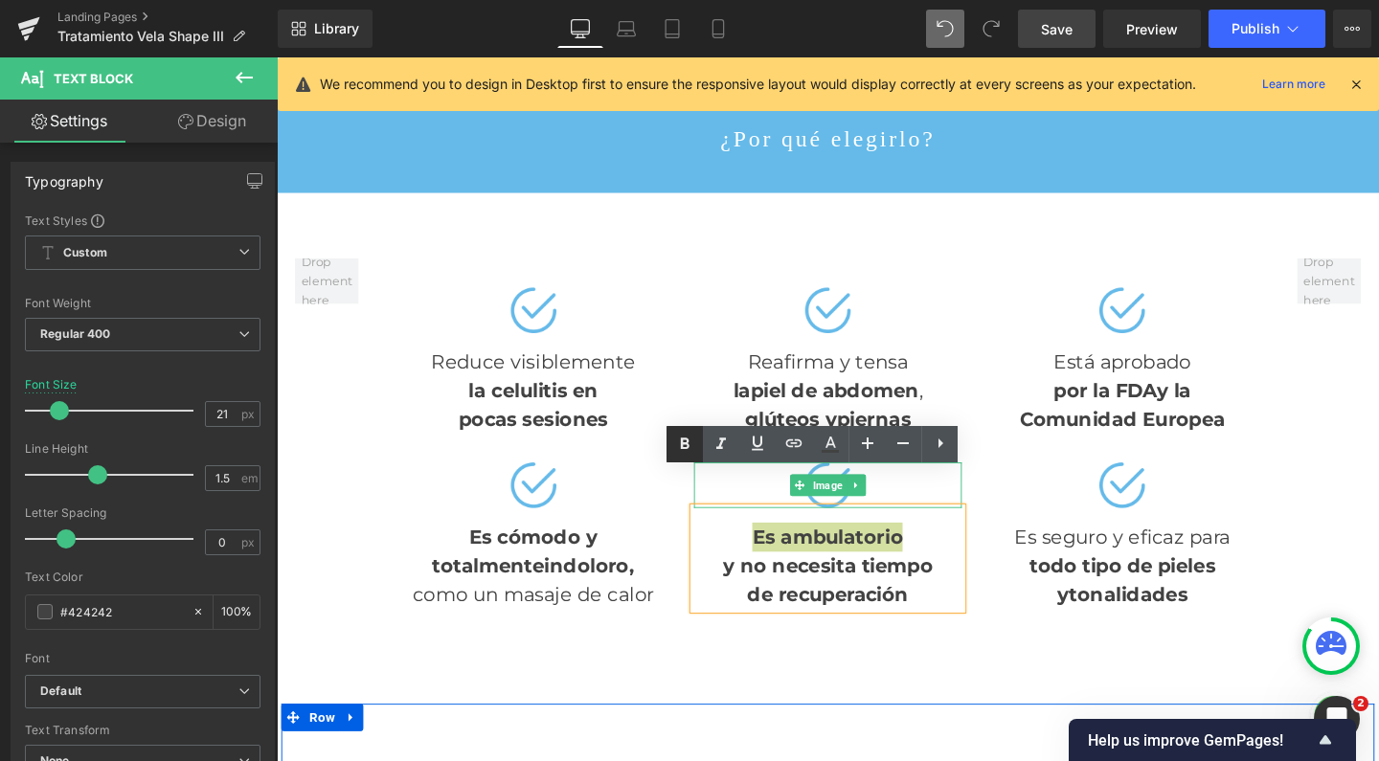
click at [676, 437] on icon at bounding box center [684, 444] width 23 height 23
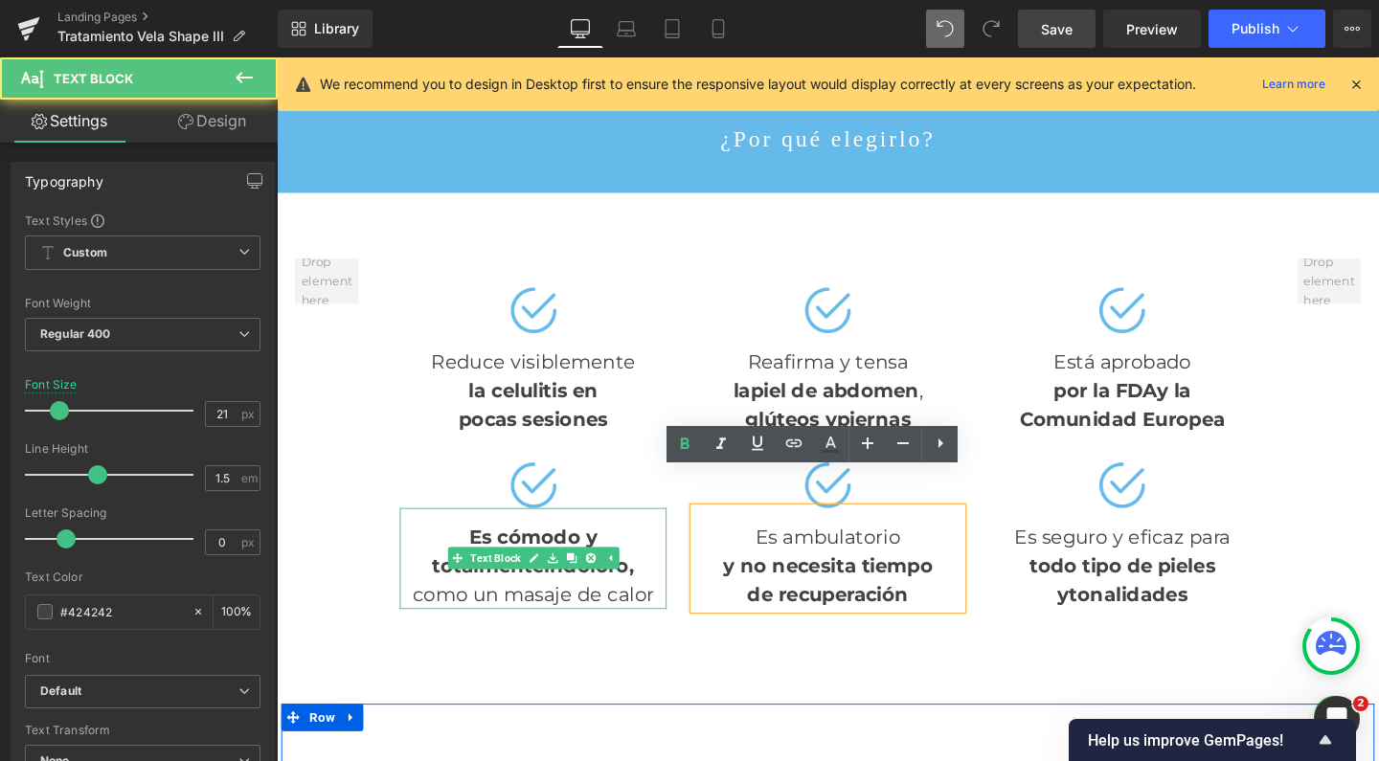
click at [423, 577] on div "totalmente indoloro ," at bounding box center [546, 592] width 281 height 31
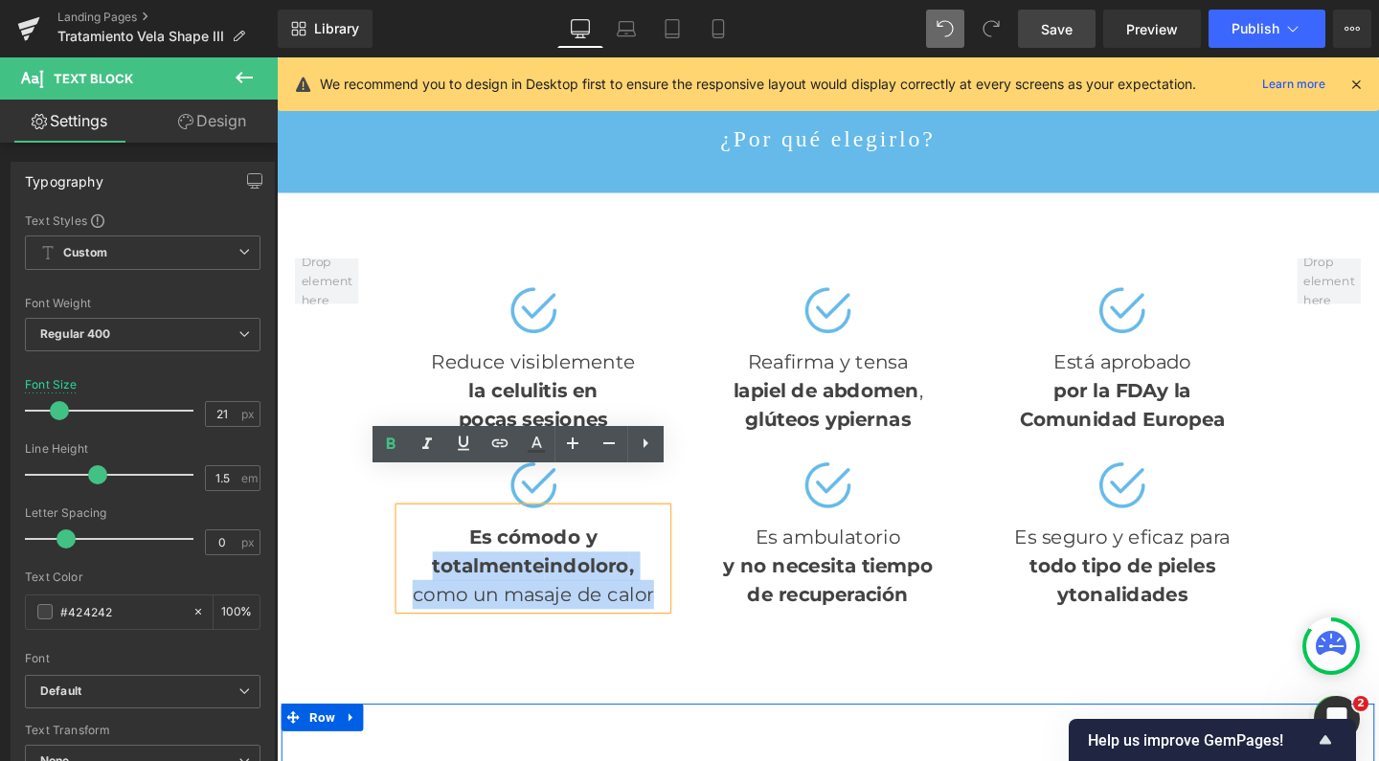
drag, startPoint x: 425, startPoint y: 553, endPoint x: 678, endPoint y: 573, distance: 253.6
click at [678, 573] on div "Es cómodo y totalmente indoloro , como un masaje de calor" at bounding box center [546, 584] width 281 height 106
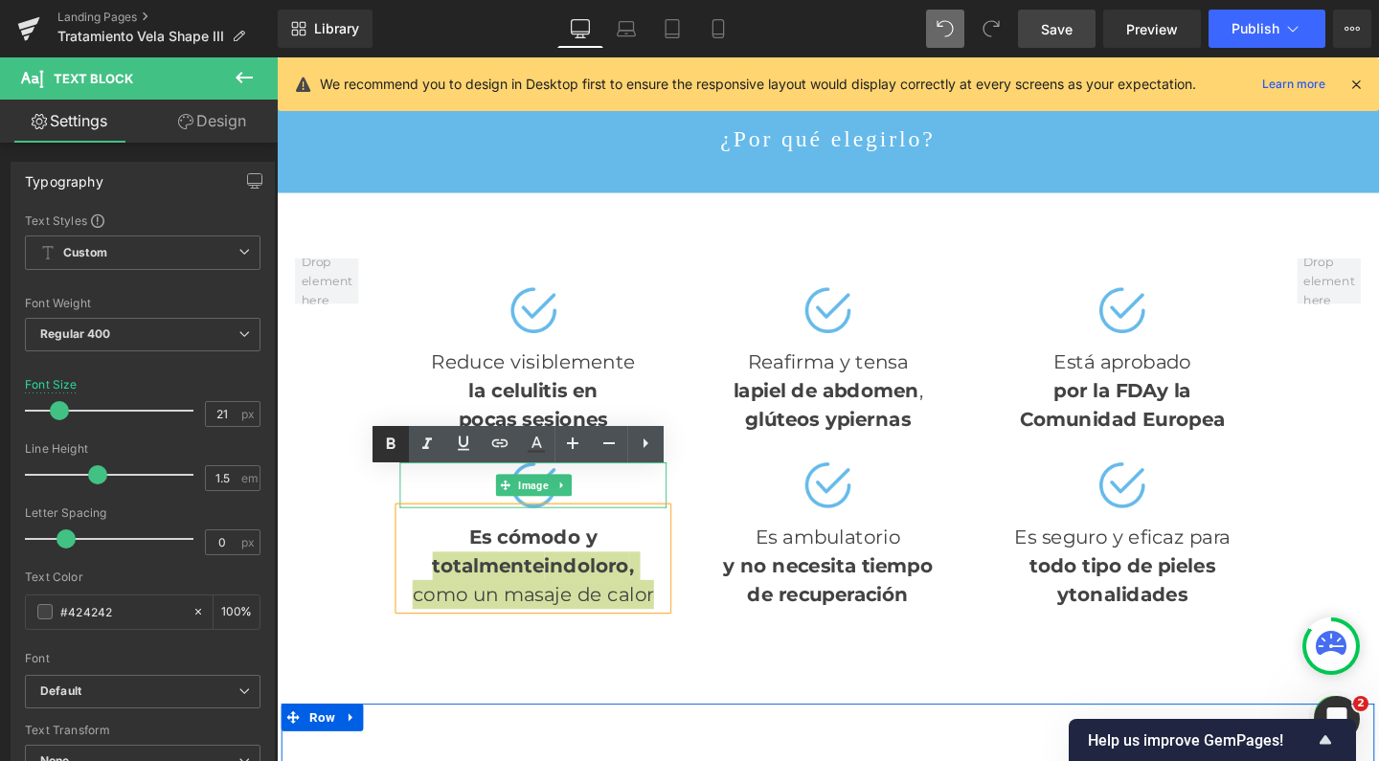
click at [387, 449] on icon at bounding box center [390, 444] width 23 height 23
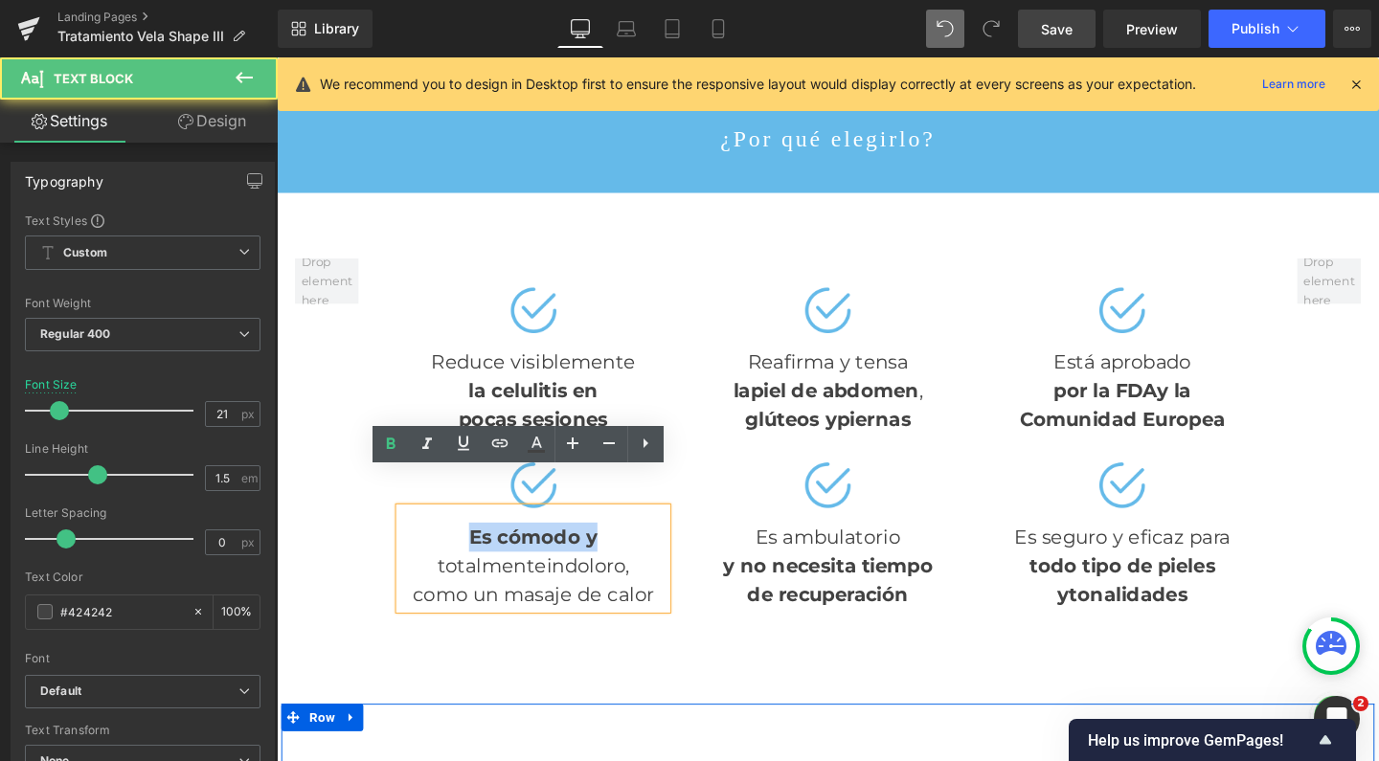
drag, startPoint x: 468, startPoint y: 518, endPoint x: 611, endPoint y: 518, distance: 142.7
click at [634, 531] on div "Es cómodo y totalmente indoloro , como un masaje de calor" at bounding box center [546, 584] width 281 height 106
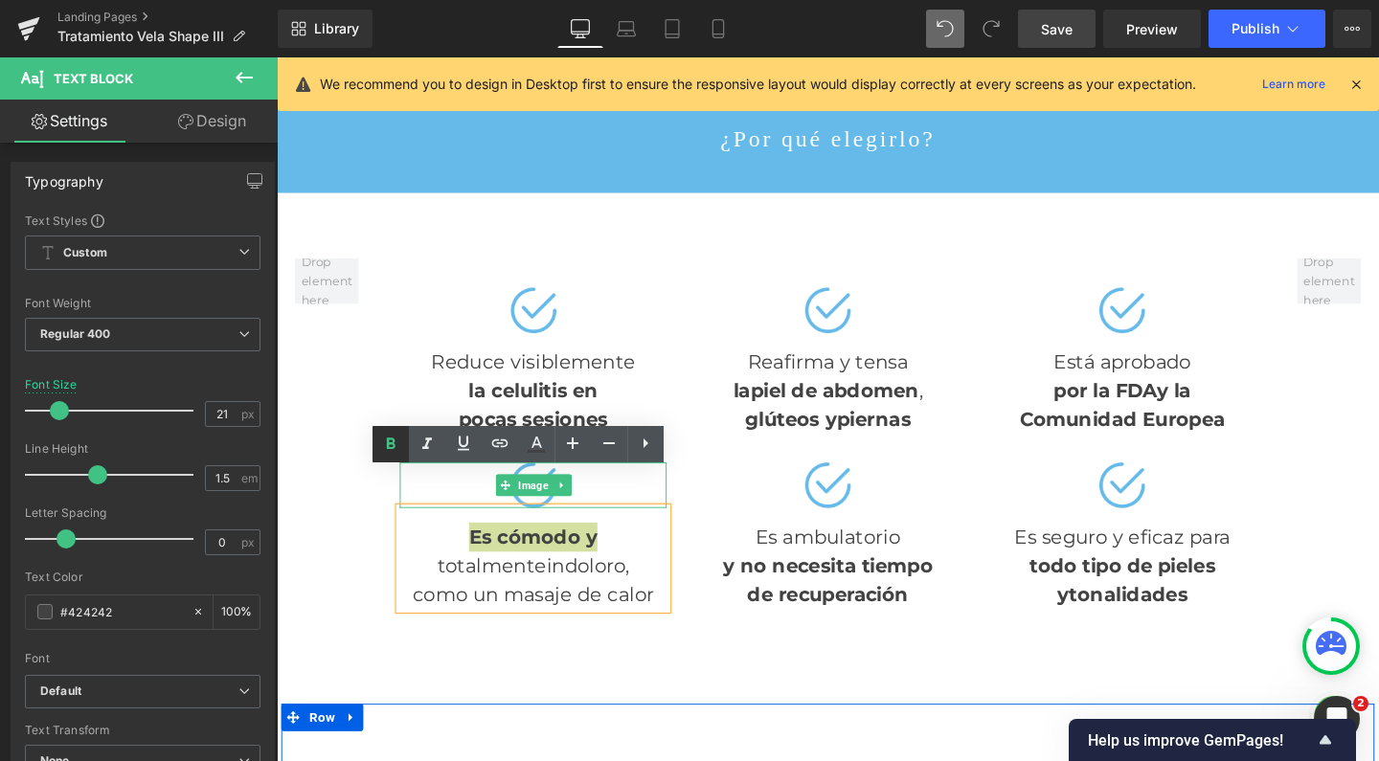
click at [380, 439] on icon at bounding box center [390, 444] width 23 height 23
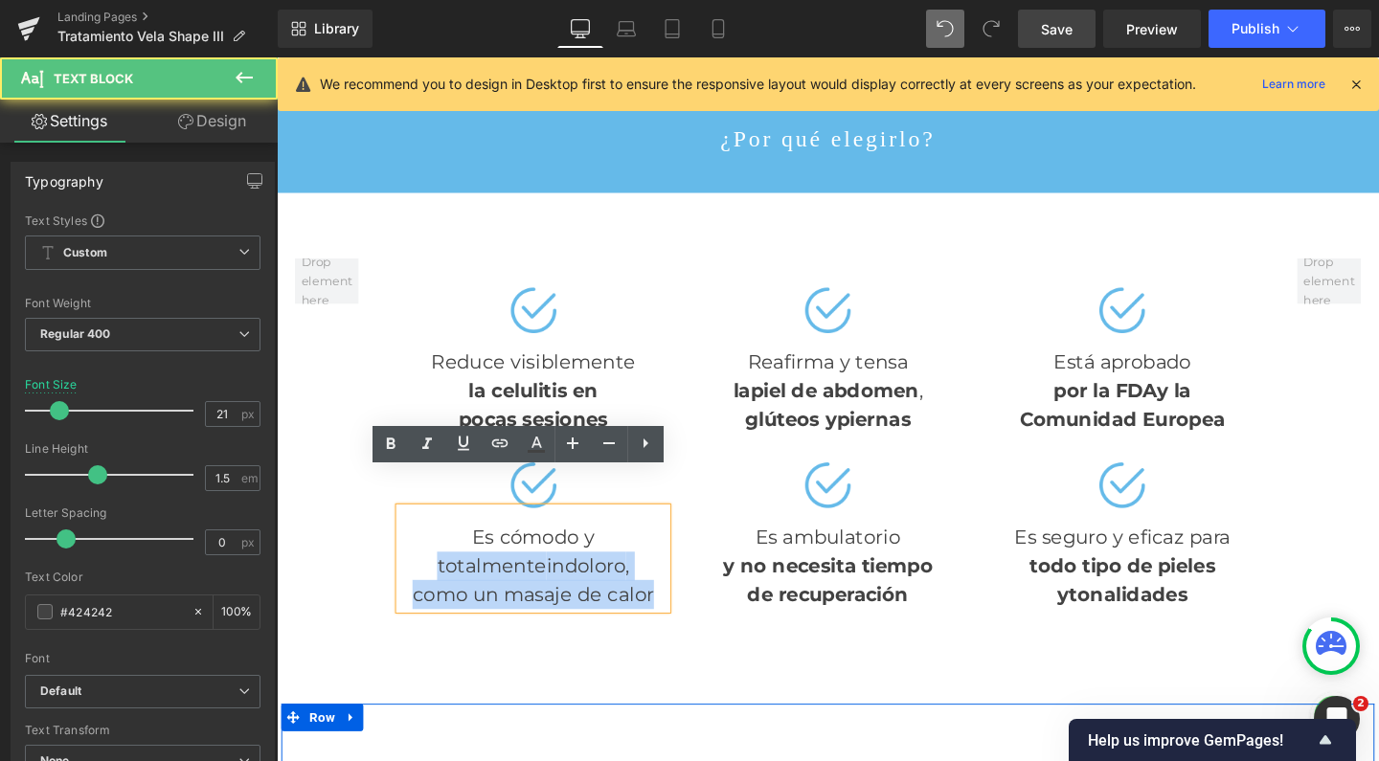
drag, startPoint x: 426, startPoint y: 553, endPoint x: 670, endPoint y: 588, distance: 246.6
click at [674, 588] on div "Es cómodo y totalmente indoloro , como un masaje de calor" at bounding box center [546, 584] width 281 height 106
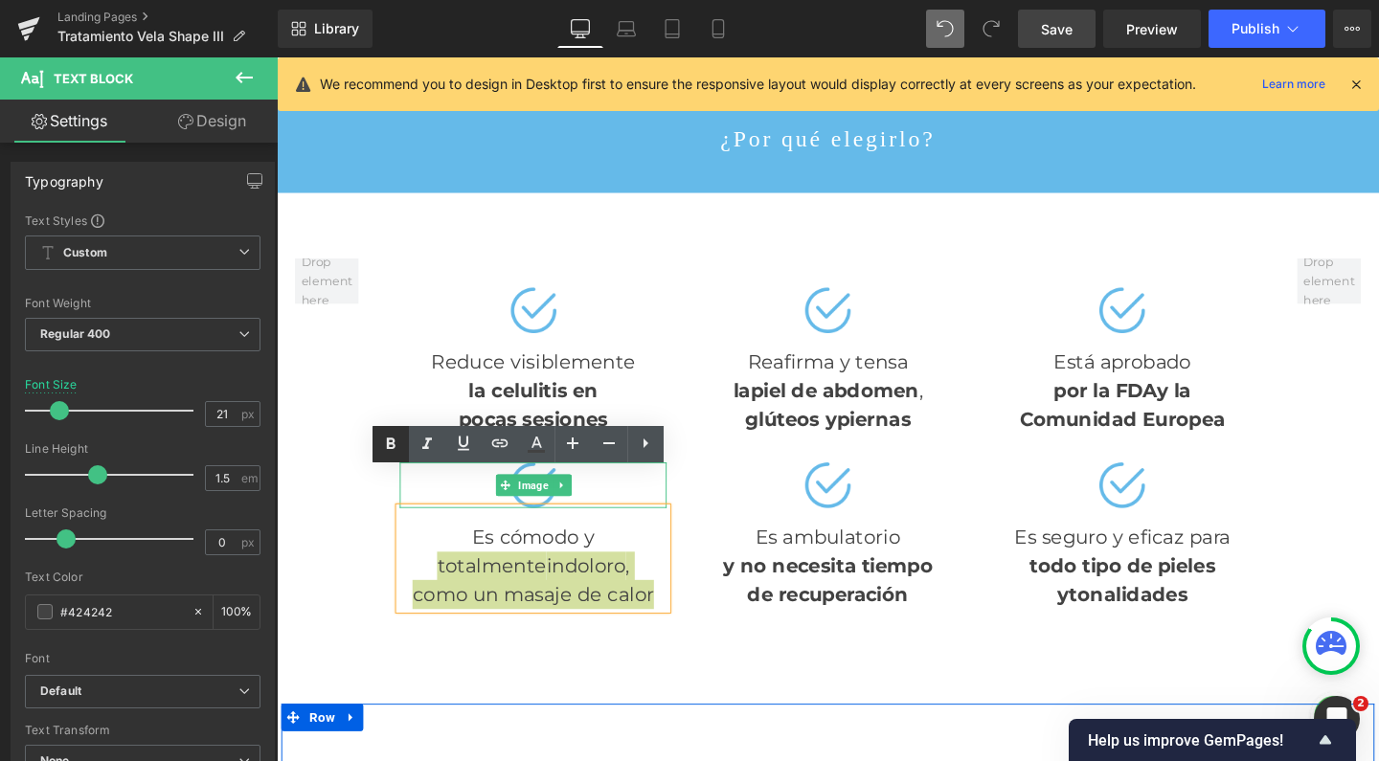
click at [397, 449] on icon at bounding box center [390, 444] width 23 height 23
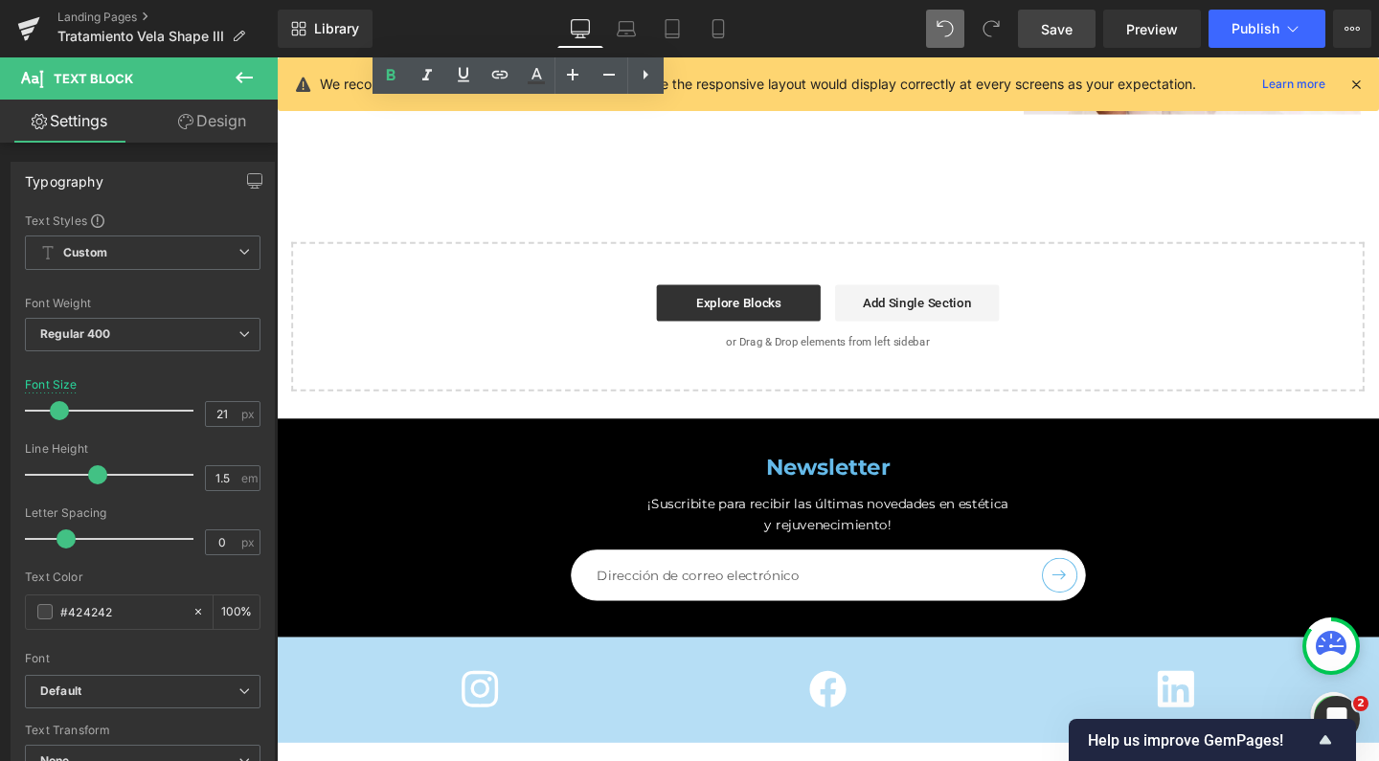
click at [1064, 25] on span "Save" at bounding box center [1057, 29] width 32 height 20
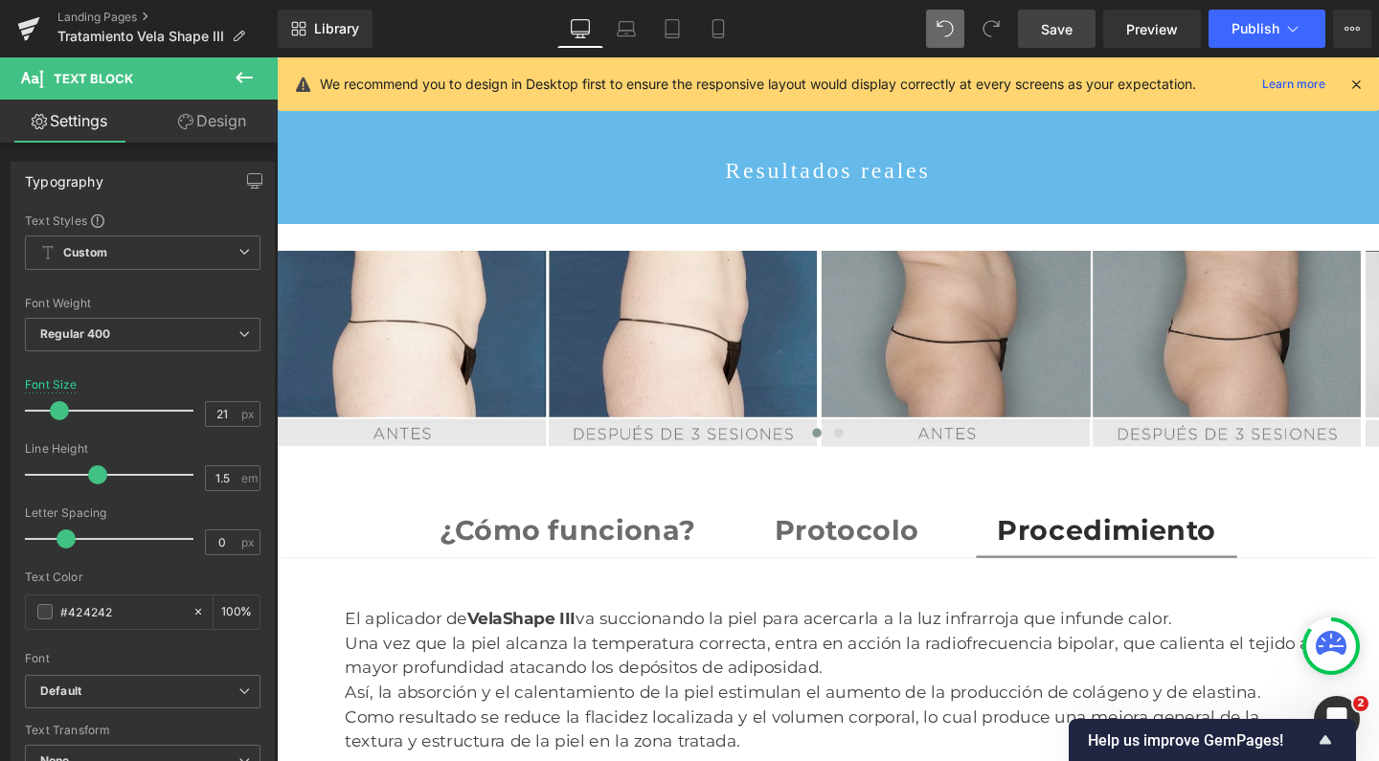
scroll to position [3094, 0]
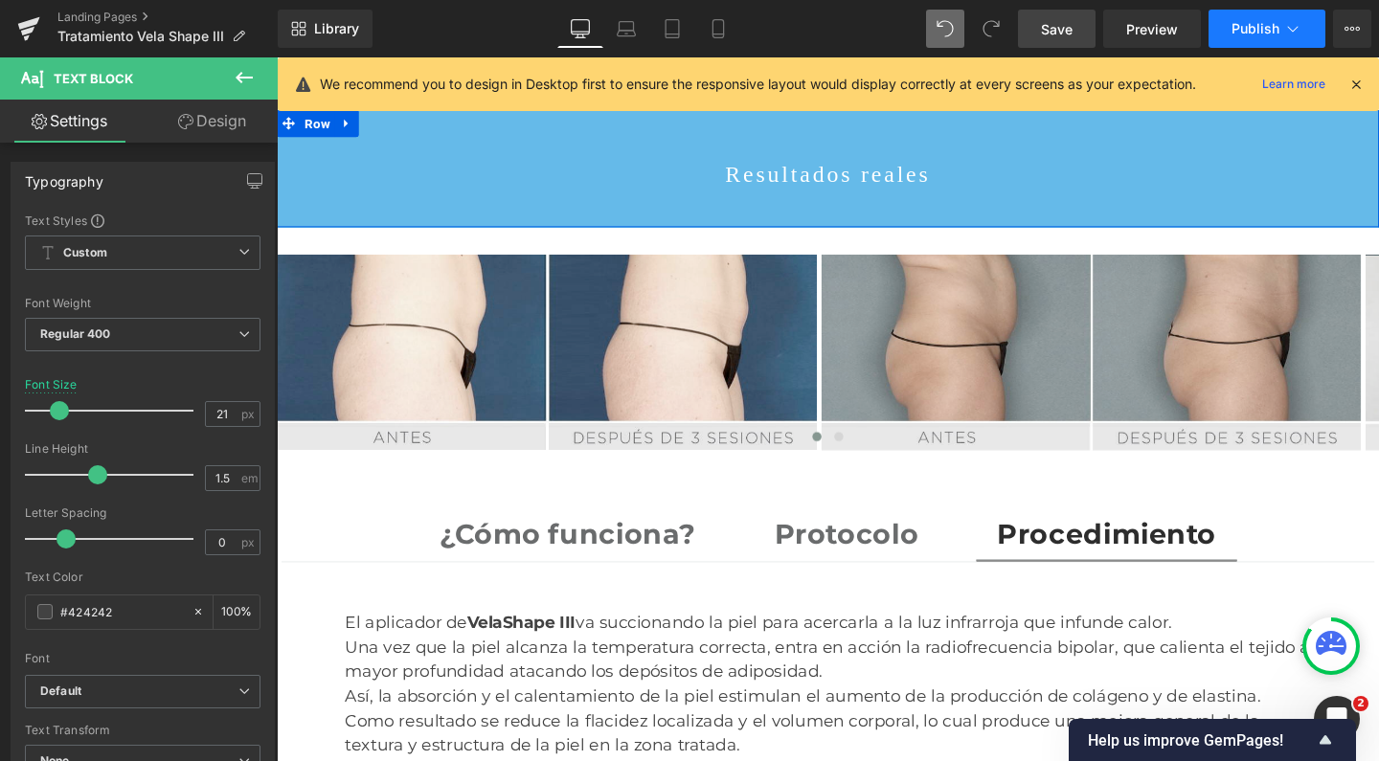
click at [1272, 21] on span "Publish" at bounding box center [1255, 28] width 48 height 15
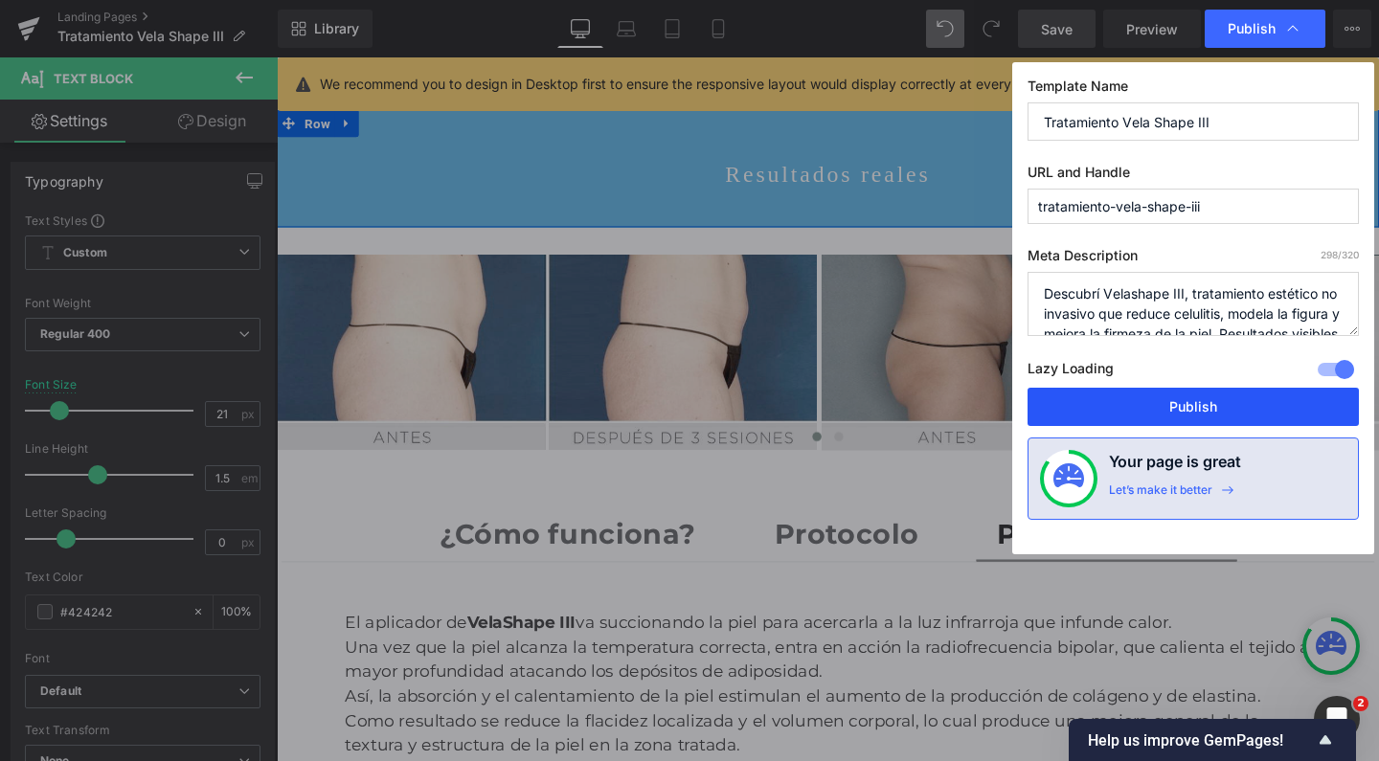
click at [1174, 397] on button "Publish" at bounding box center [1192, 407] width 331 height 38
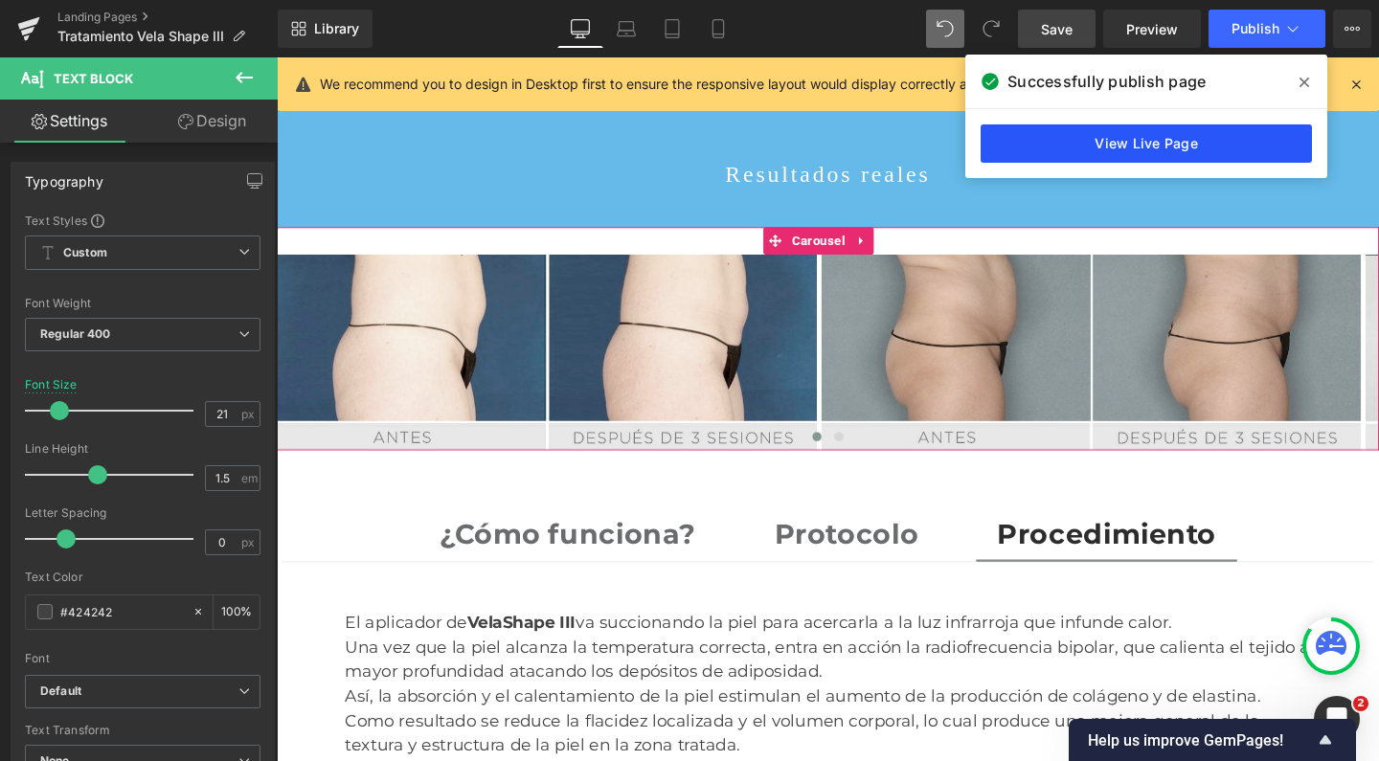
click at [1179, 145] on link "View Live Page" at bounding box center [1145, 143] width 331 height 38
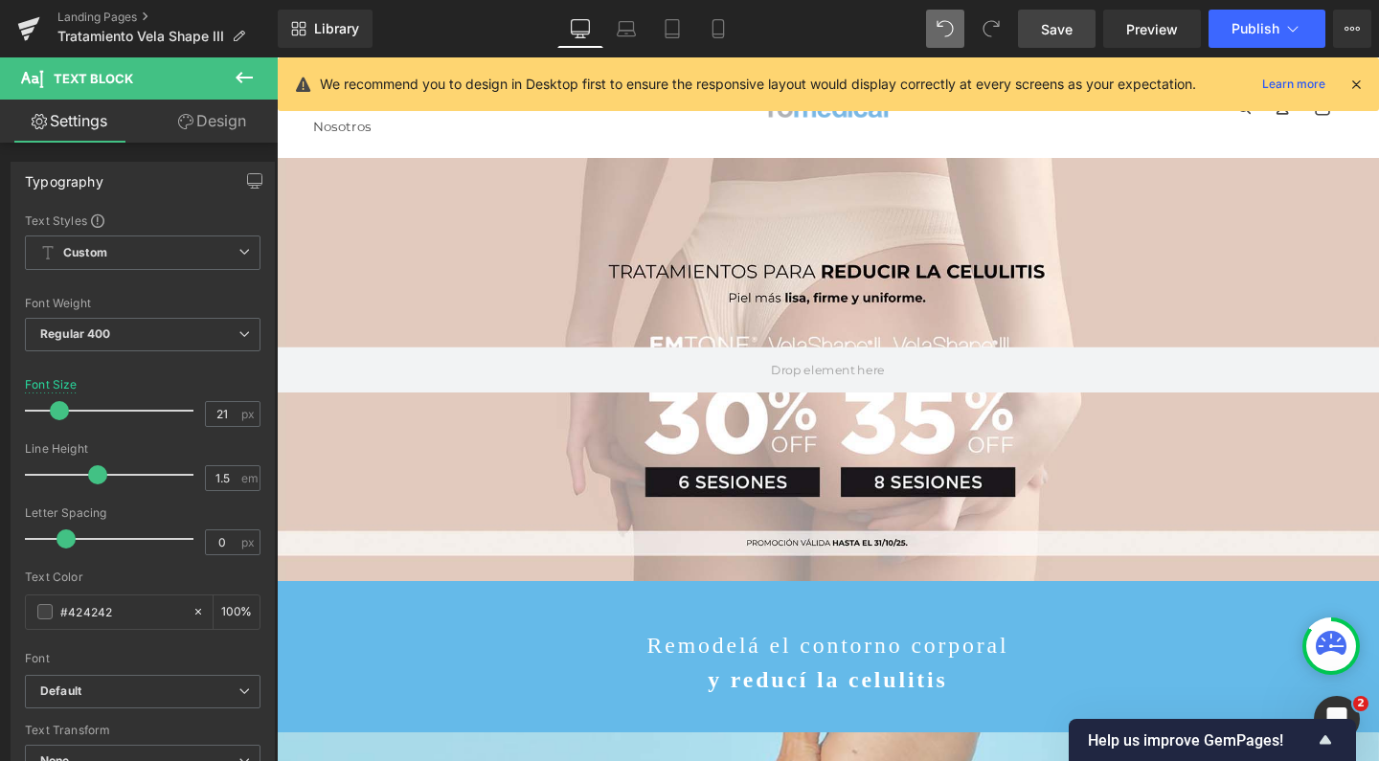
scroll to position [0, 0]
click at [1240, 37] on button "Publish" at bounding box center [1266, 29] width 117 height 38
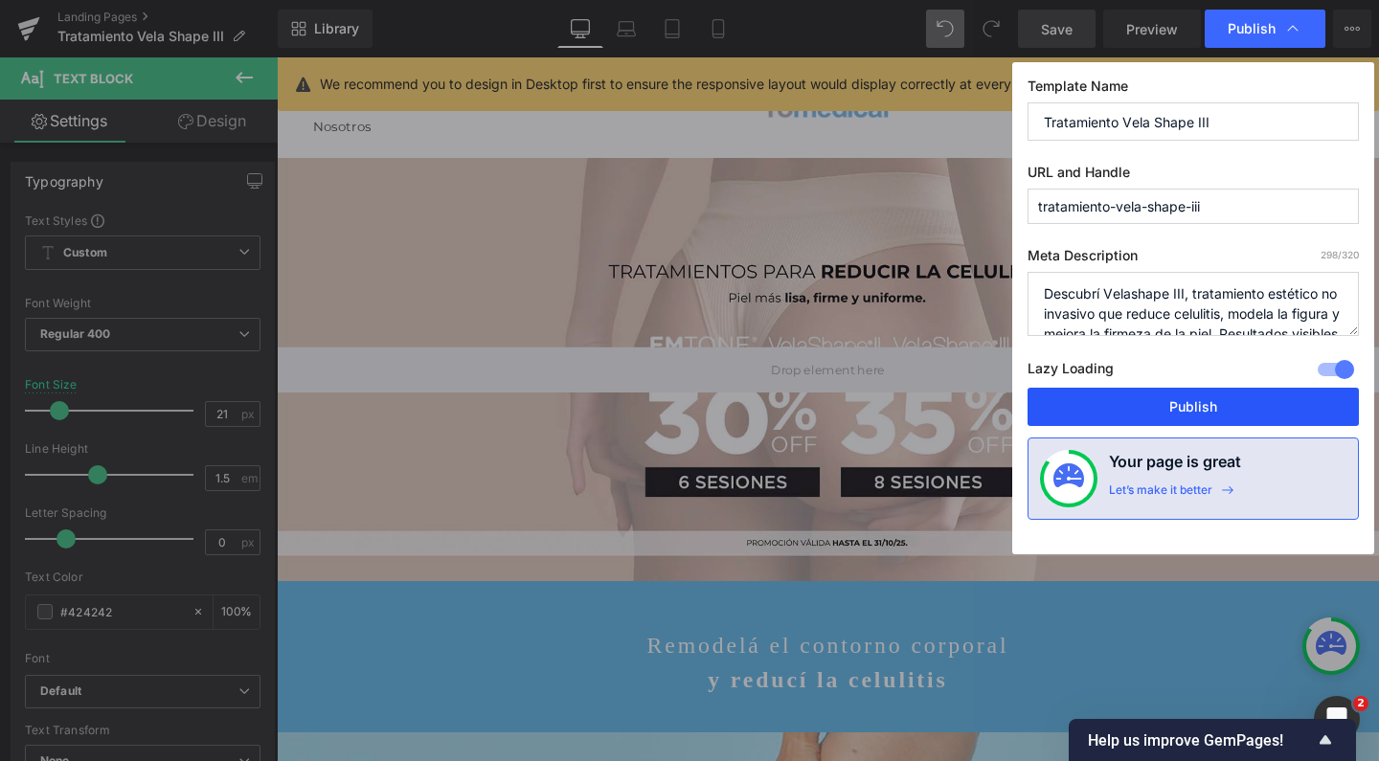
click at [1124, 400] on button "Publish" at bounding box center [1192, 407] width 331 height 38
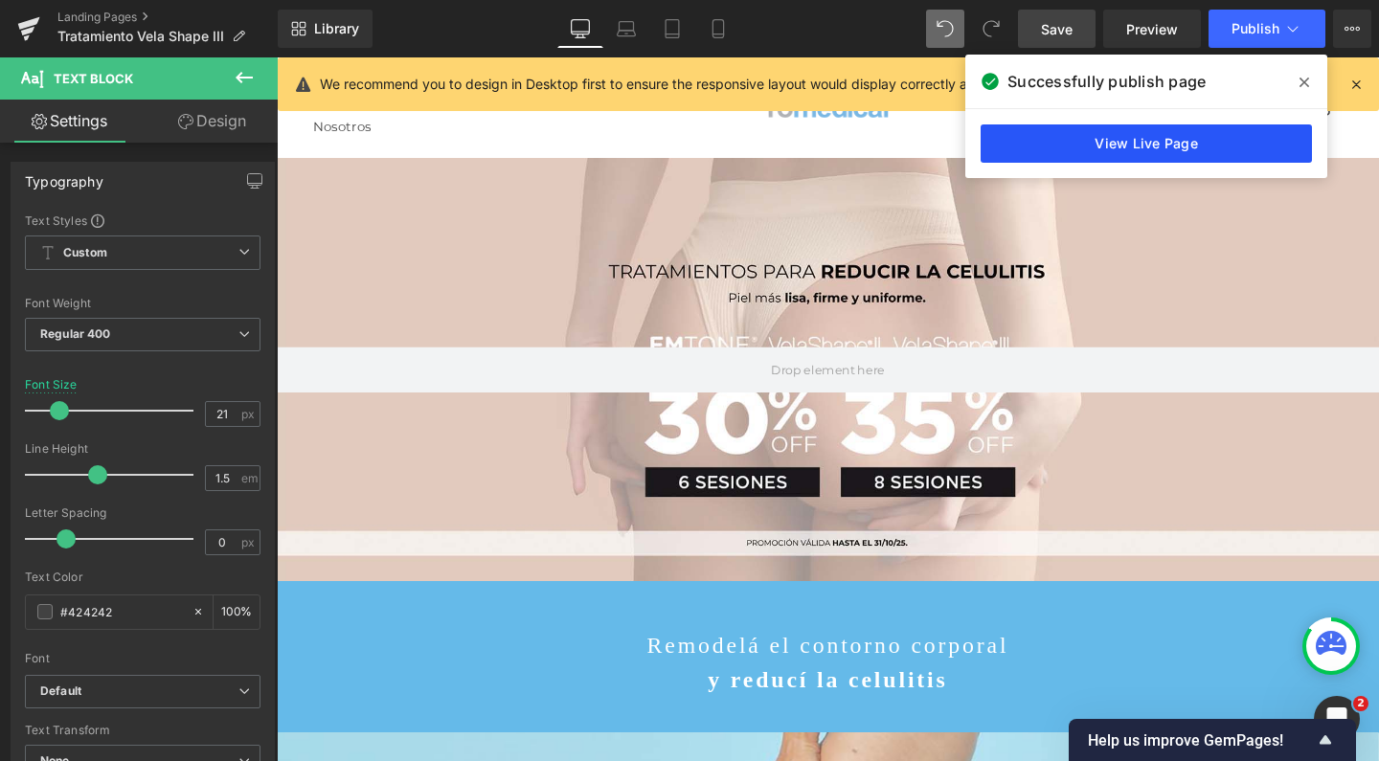
click at [1188, 142] on link "View Live Page" at bounding box center [1145, 143] width 331 height 38
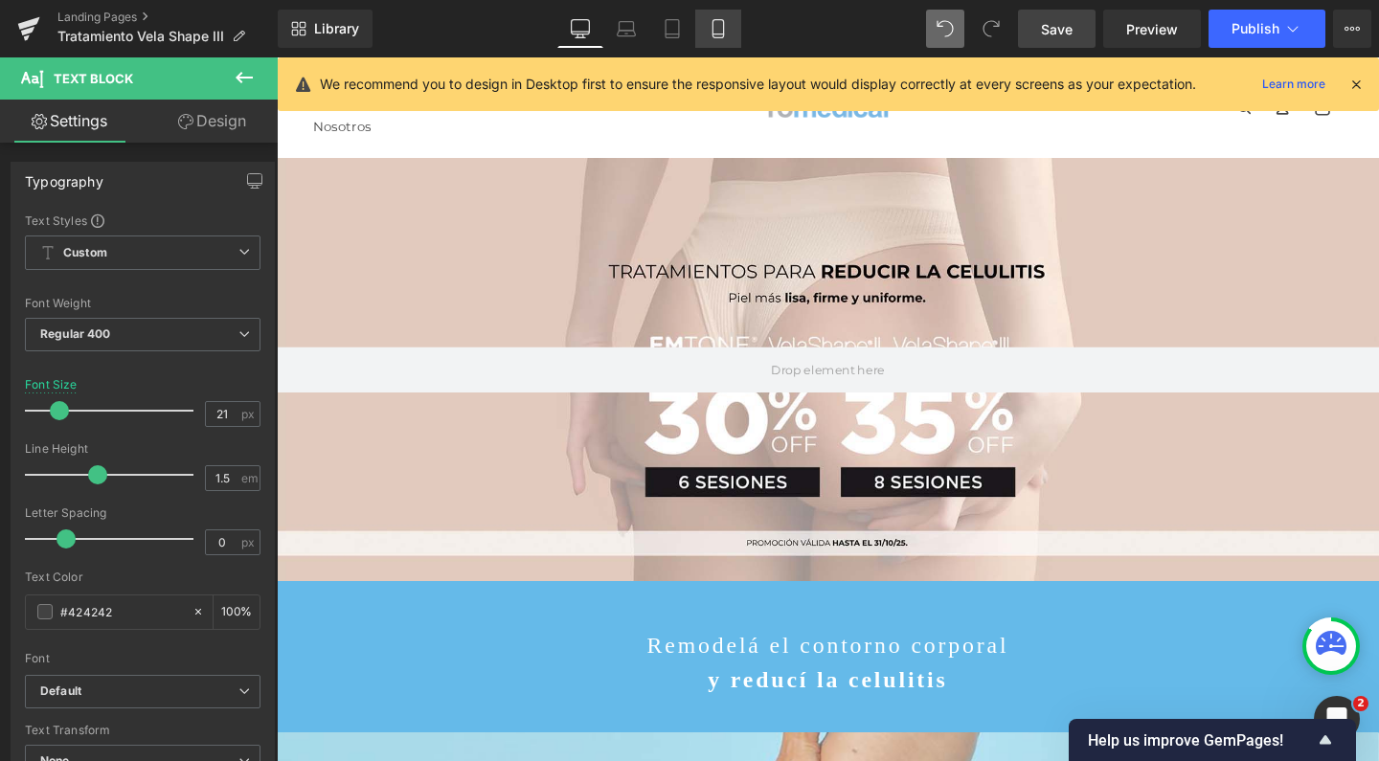
click at [716, 27] on icon at bounding box center [717, 28] width 19 height 19
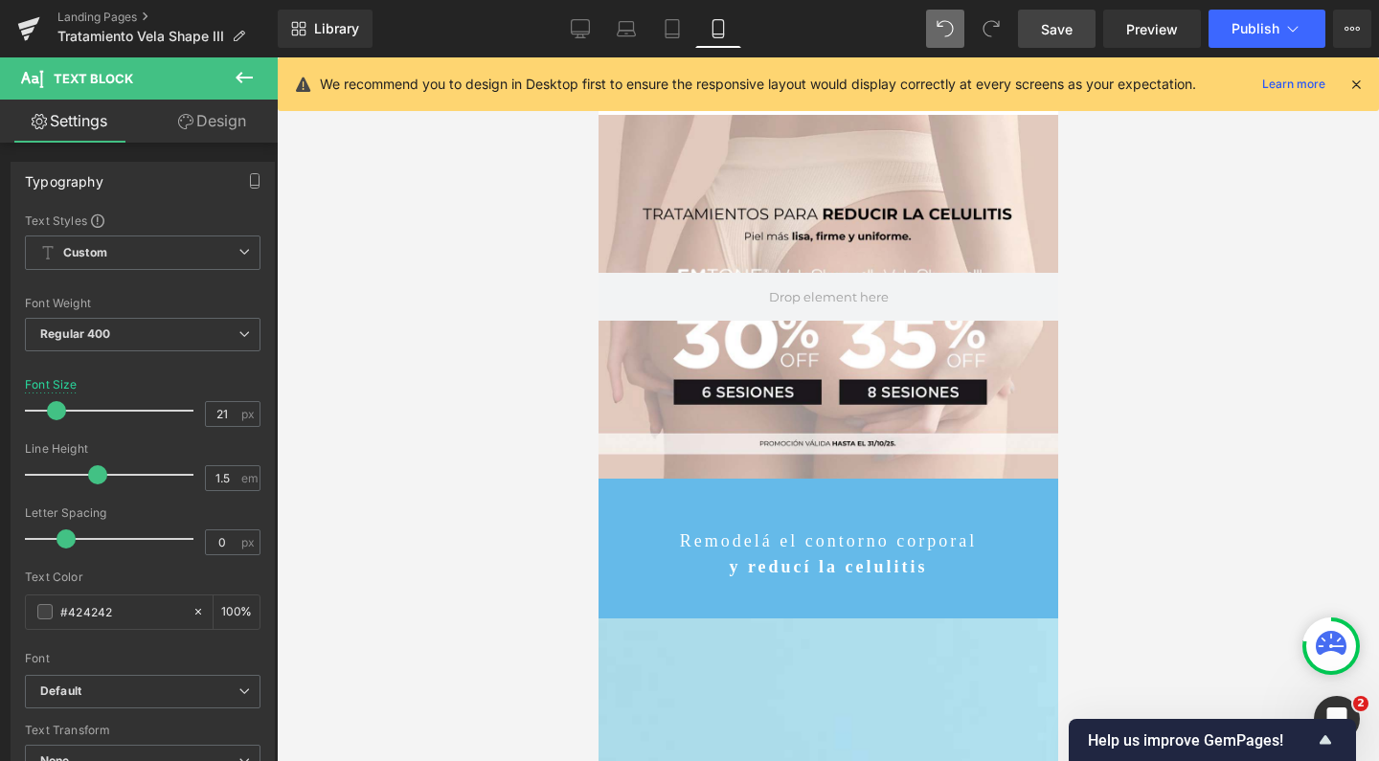
type input "19"
type input "100"
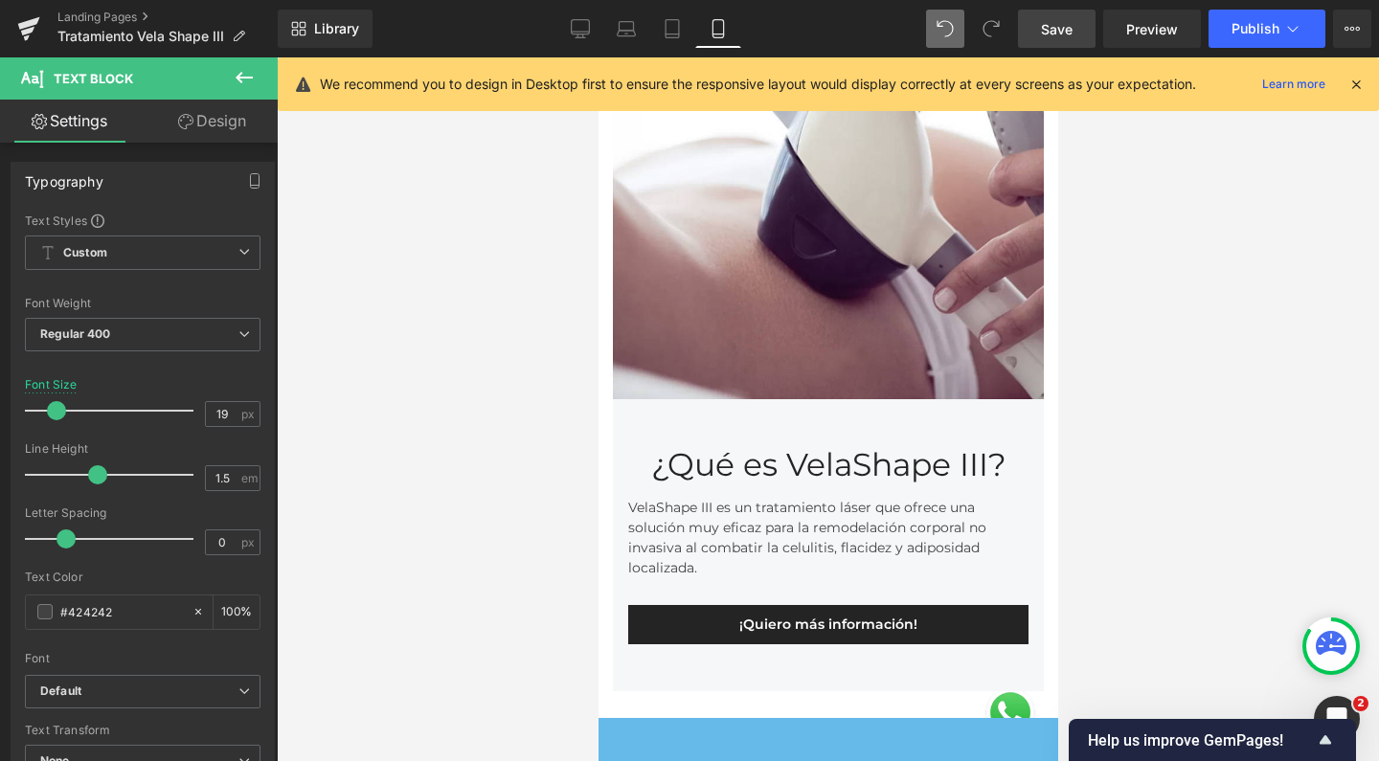
scroll to position [1087, 0]
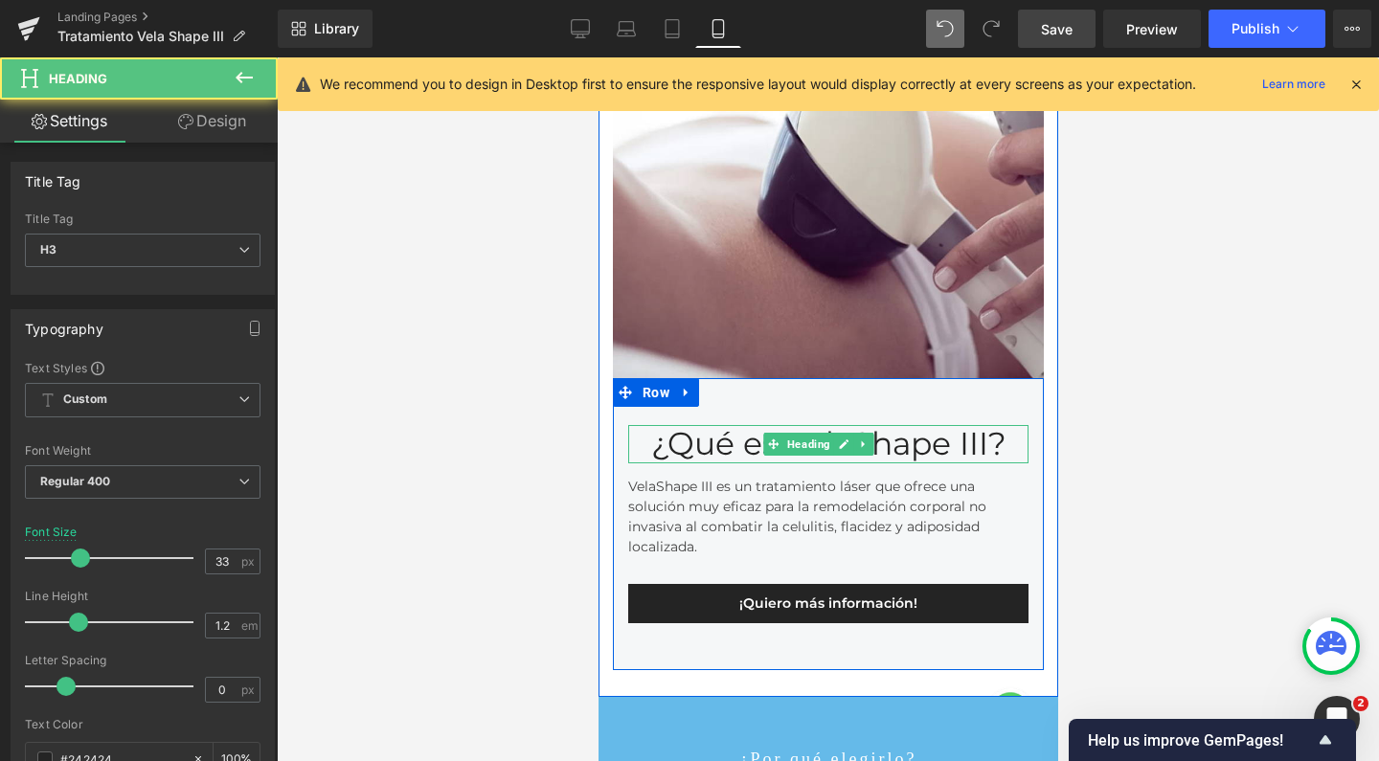
click at [890, 425] on div "¿Qué es VelaShape III?" at bounding box center [827, 444] width 400 height 38
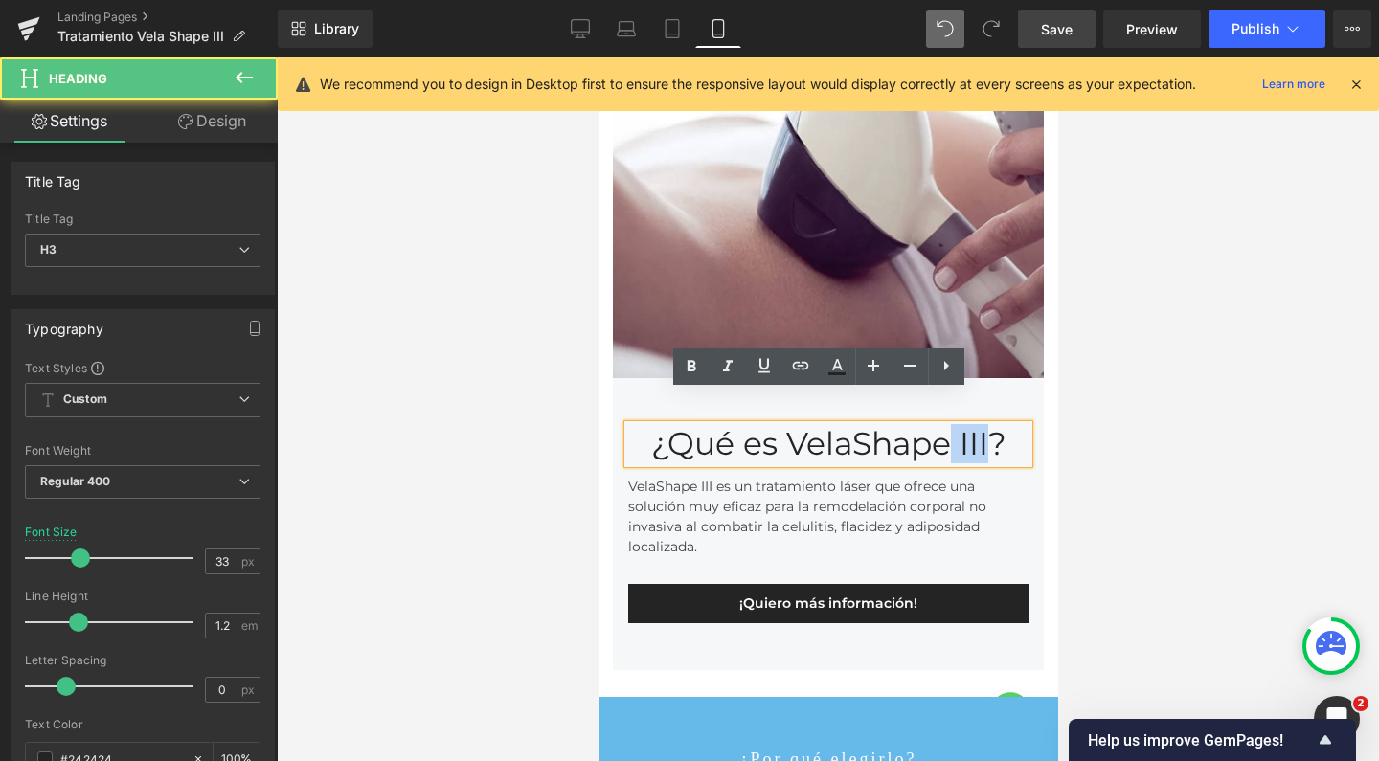
drag, startPoint x: 984, startPoint y: 413, endPoint x: 940, endPoint y: 413, distance: 44.0
click at [940, 425] on div "¿Qué es VelaShape III?" at bounding box center [827, 444] width 400 height 38
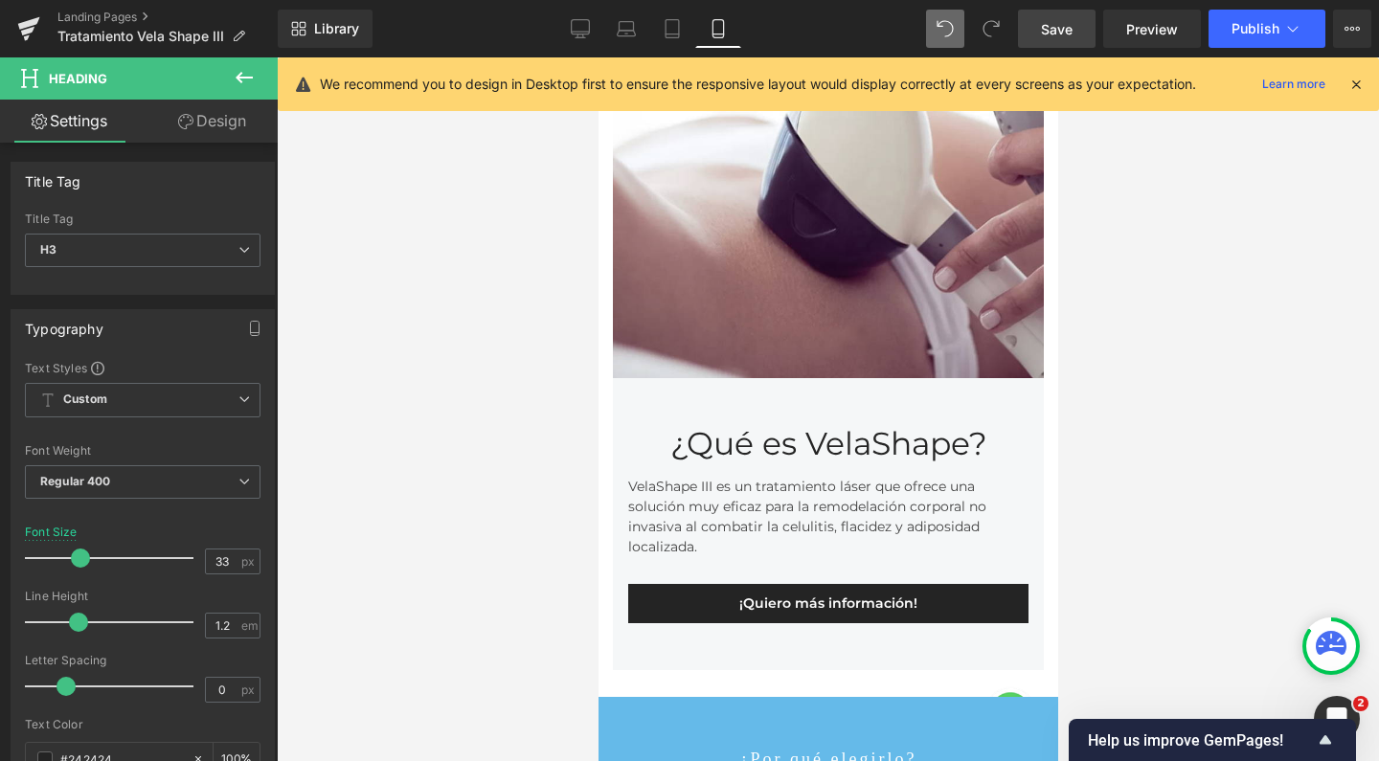
click at [1067, 29] on span "Save" at bounding box center [1057, 29] width 32 height 20
click at [1247, 35] on span "Publish" at bounding box center [1255, 28] width 48 height 15
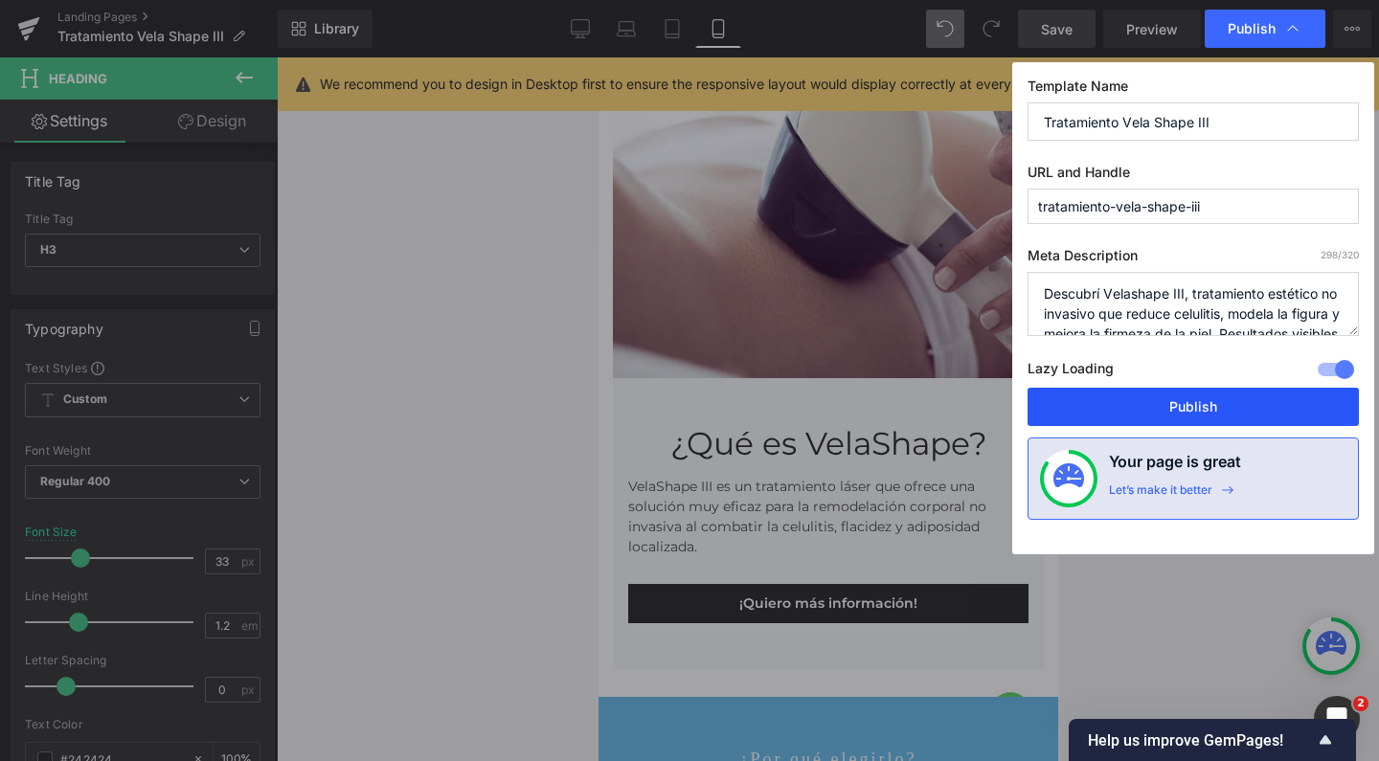
click at [1164, 422] on button "Publish" at bounding box center [1192, 407] width 331 height 38
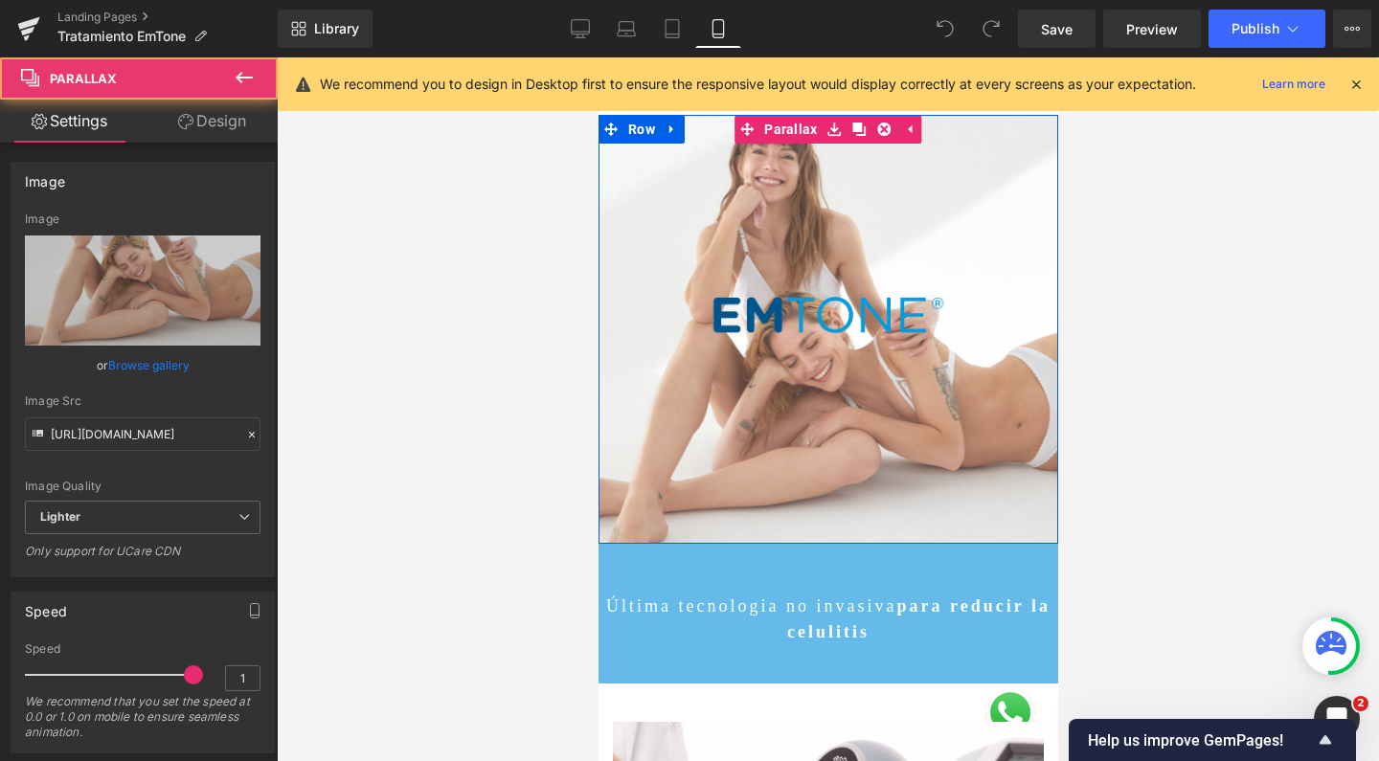
click at [689, 188] on div at bounding box center [827, 409] width 460 height 704
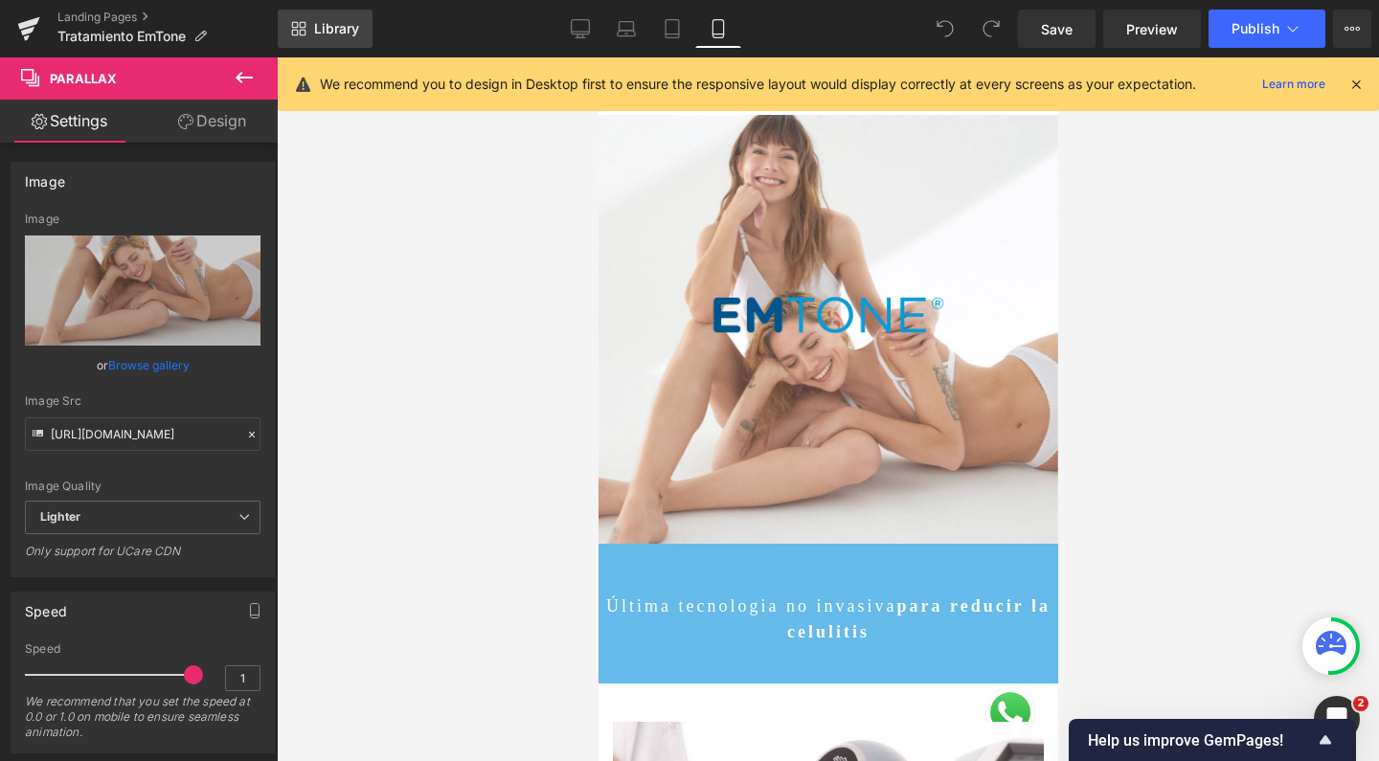
click at [322, 29] on span "Library" at bounding box center [336, 28] width 45 height 17
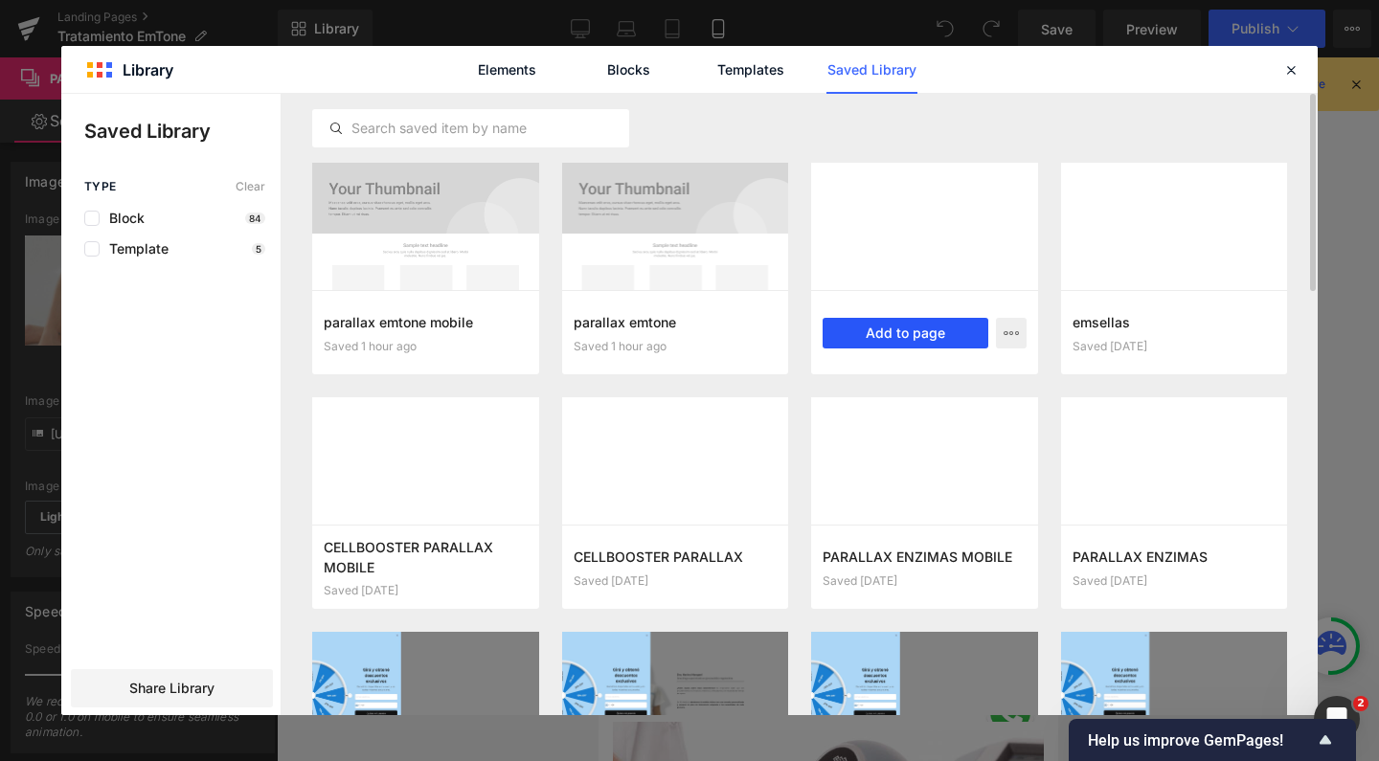
click at [930, 326] on button "Add to page" at bounding box center [905, 333] width 166 height 31
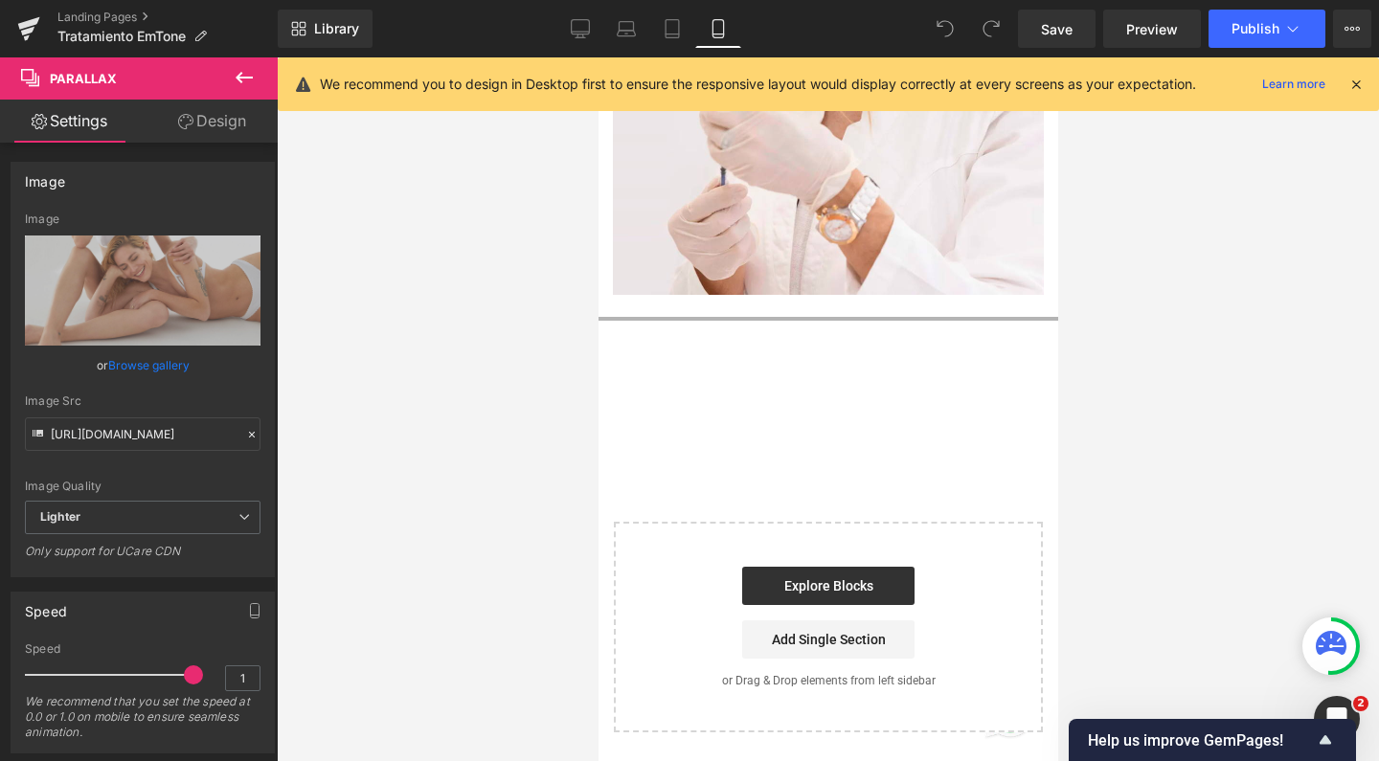
scroll to position [9559, 0]
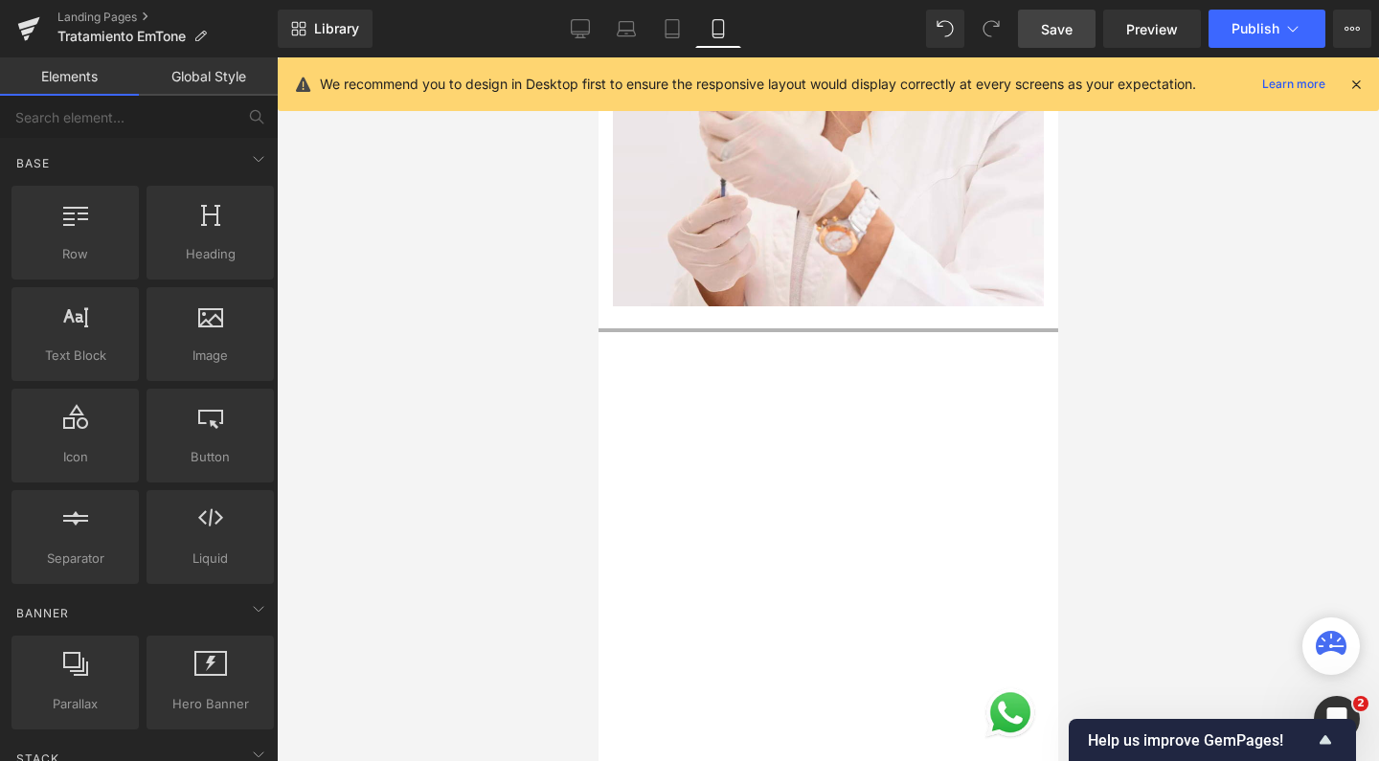
click at [1057, 34] on span "Save" at bounding box center [1057, 29] width 32 height 20
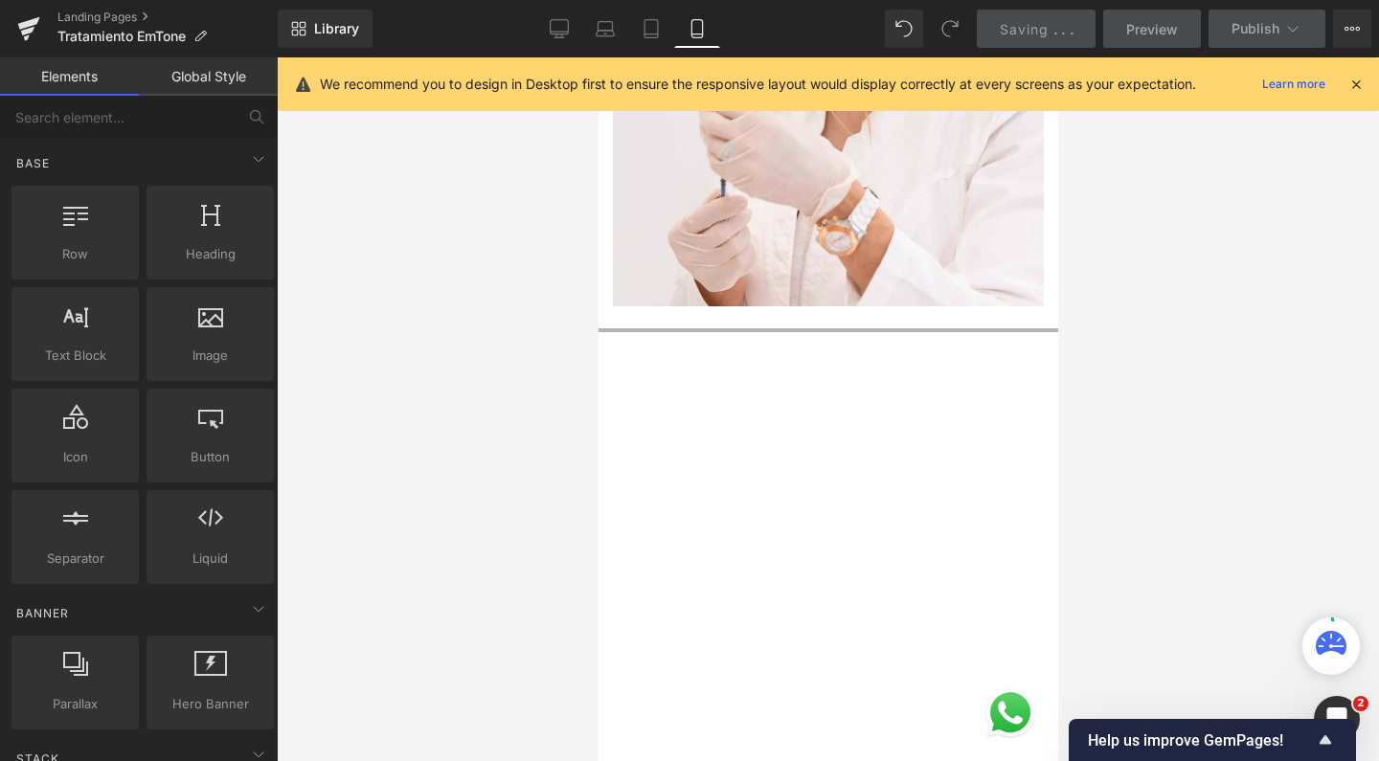
scroll to position [11186, 440]
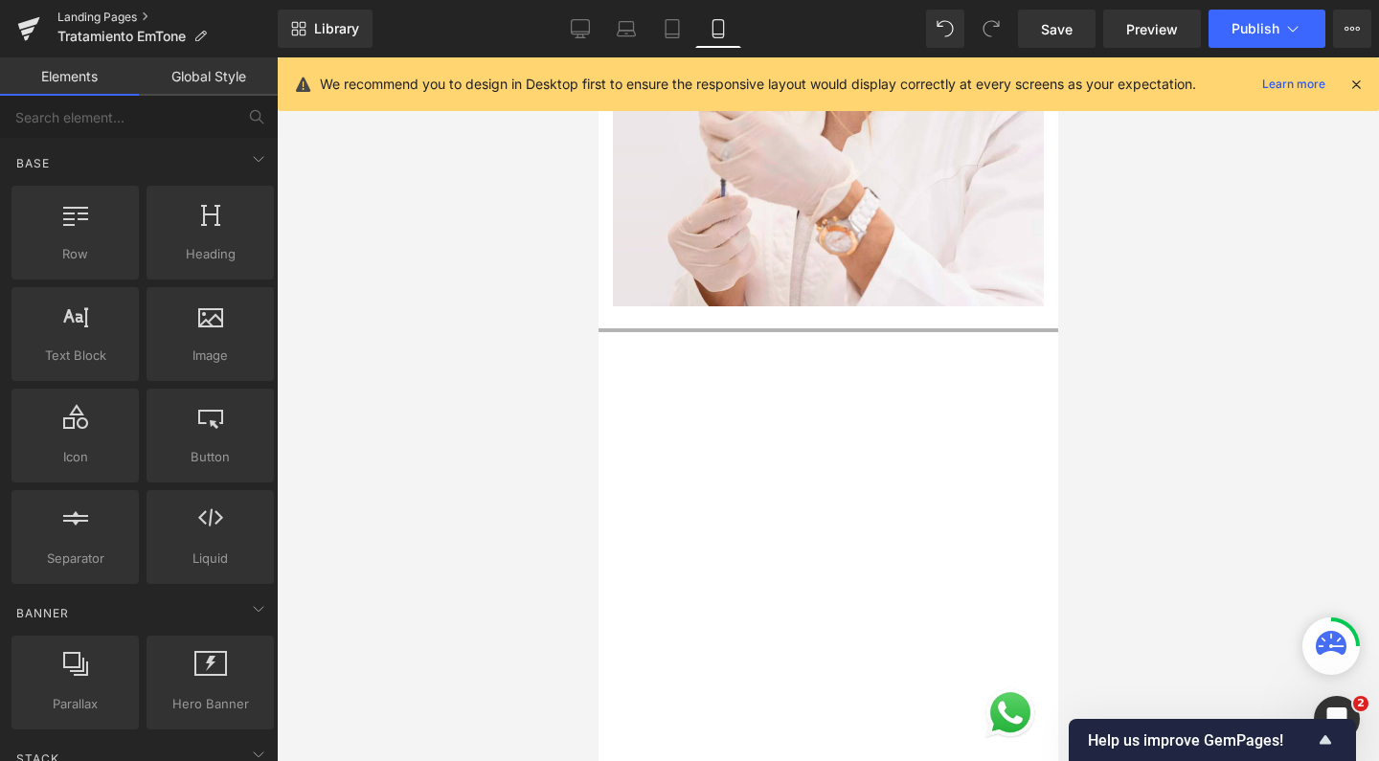
click at [128, 21] on link "Landing Pages" at bounding box center [167, 17] width 220 height 15
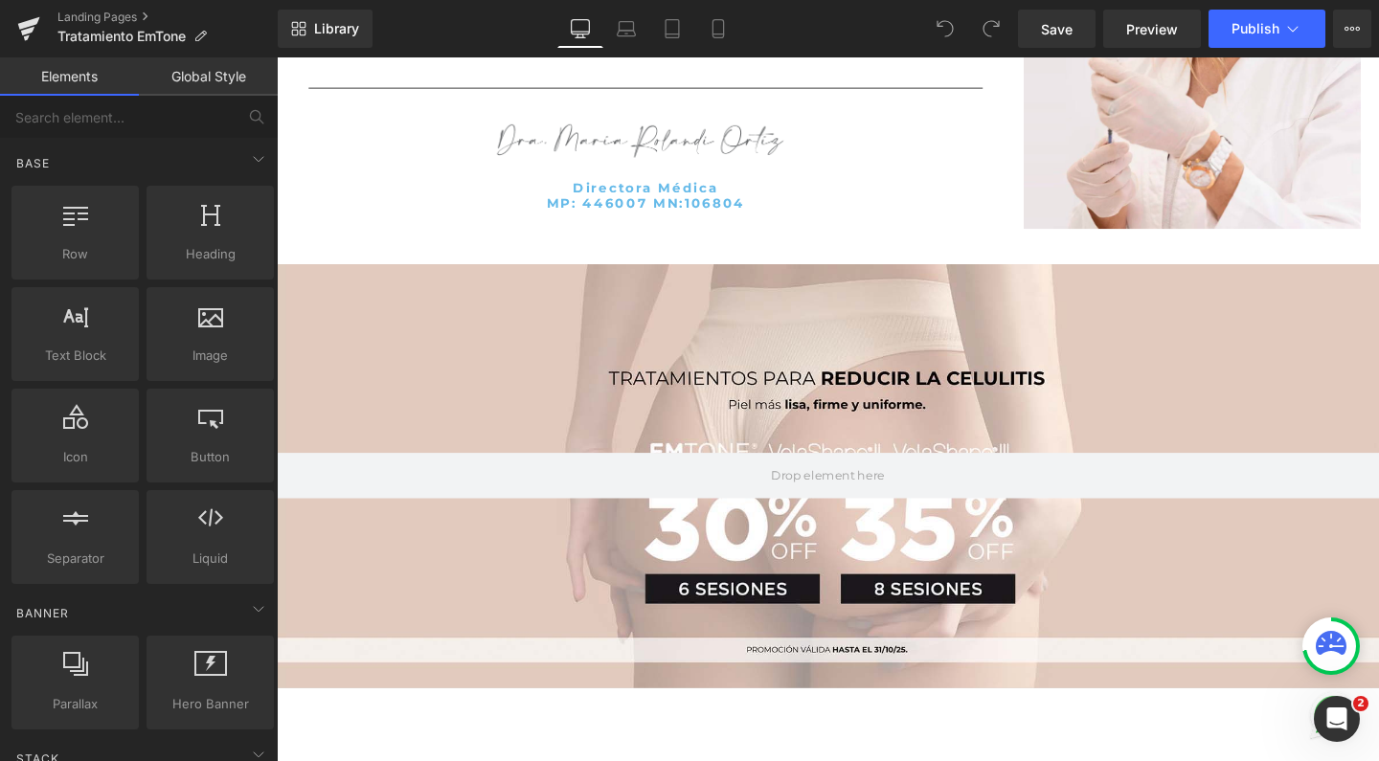
scroll to position [5628, 0]
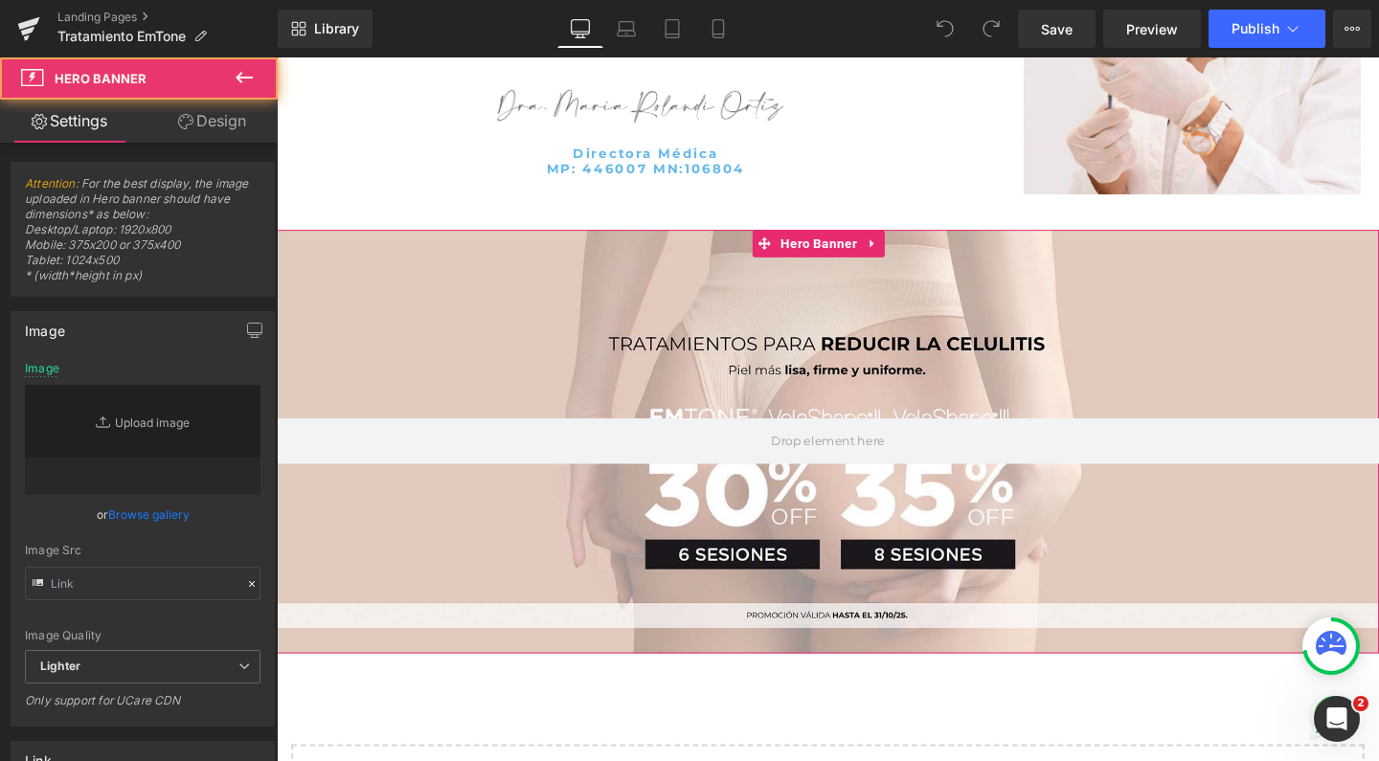
click at [437, 238] on div at bounding box center [856, 460] width 1158 height 445
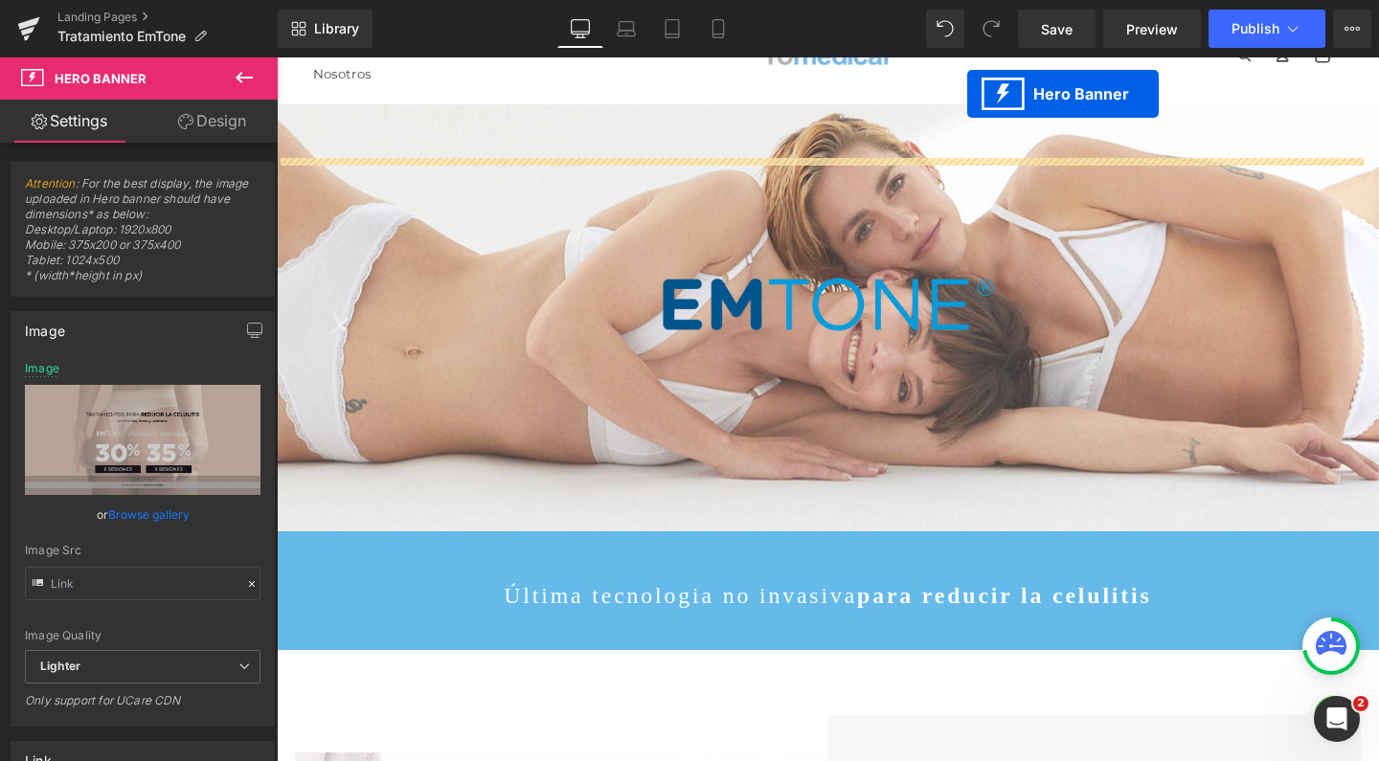
scroll to position [0, 0]
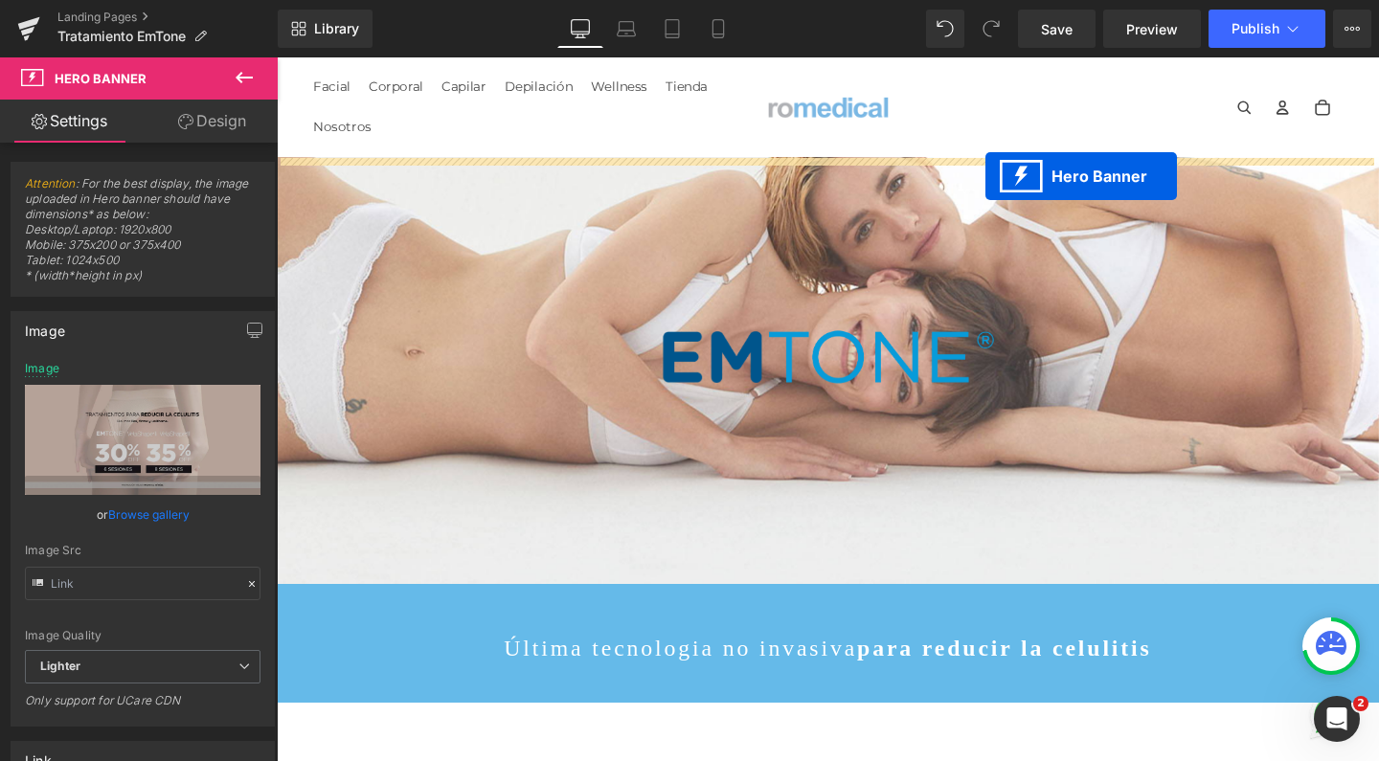
drag, startPoint x: 787, startPoint y: 170, endPoint x: 1022, endPoint y: 182, distance: 234.8
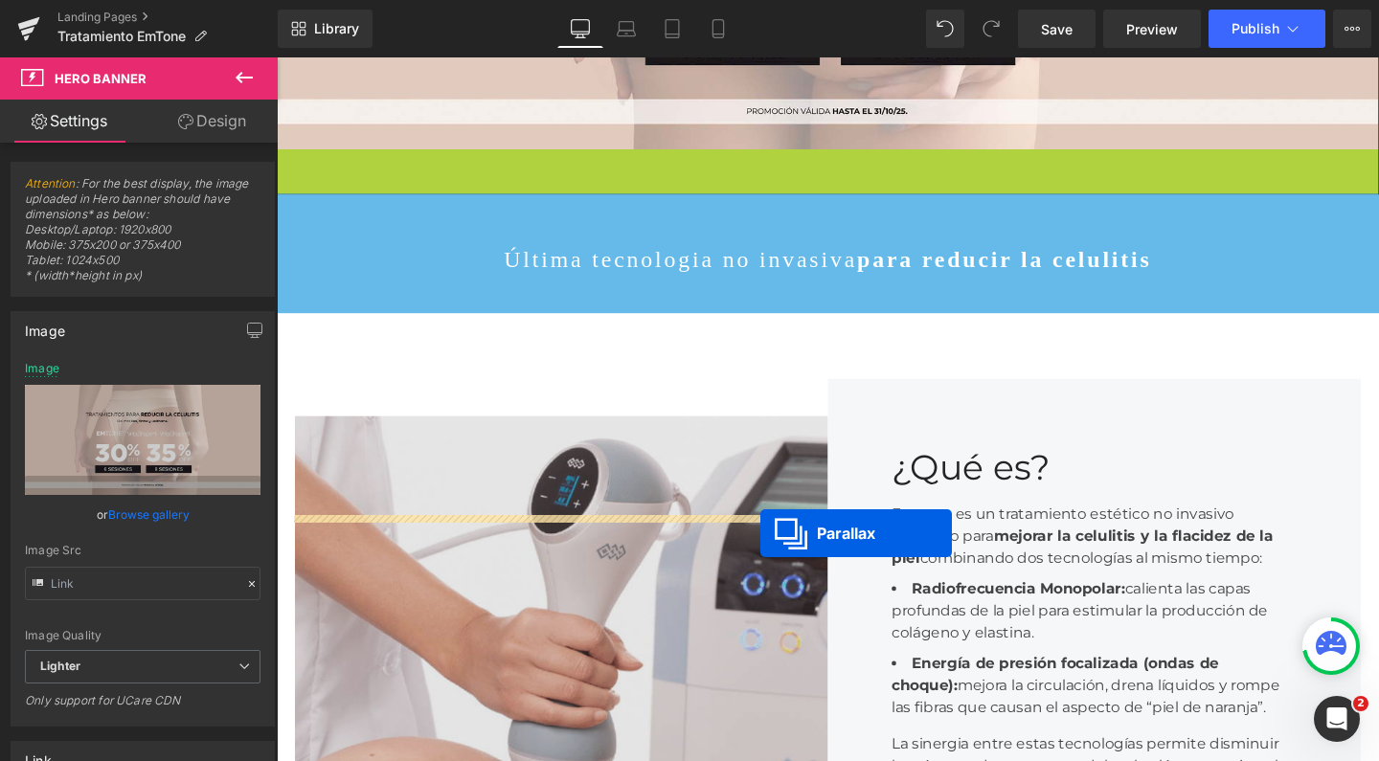
scroll to position [6618, 1139]
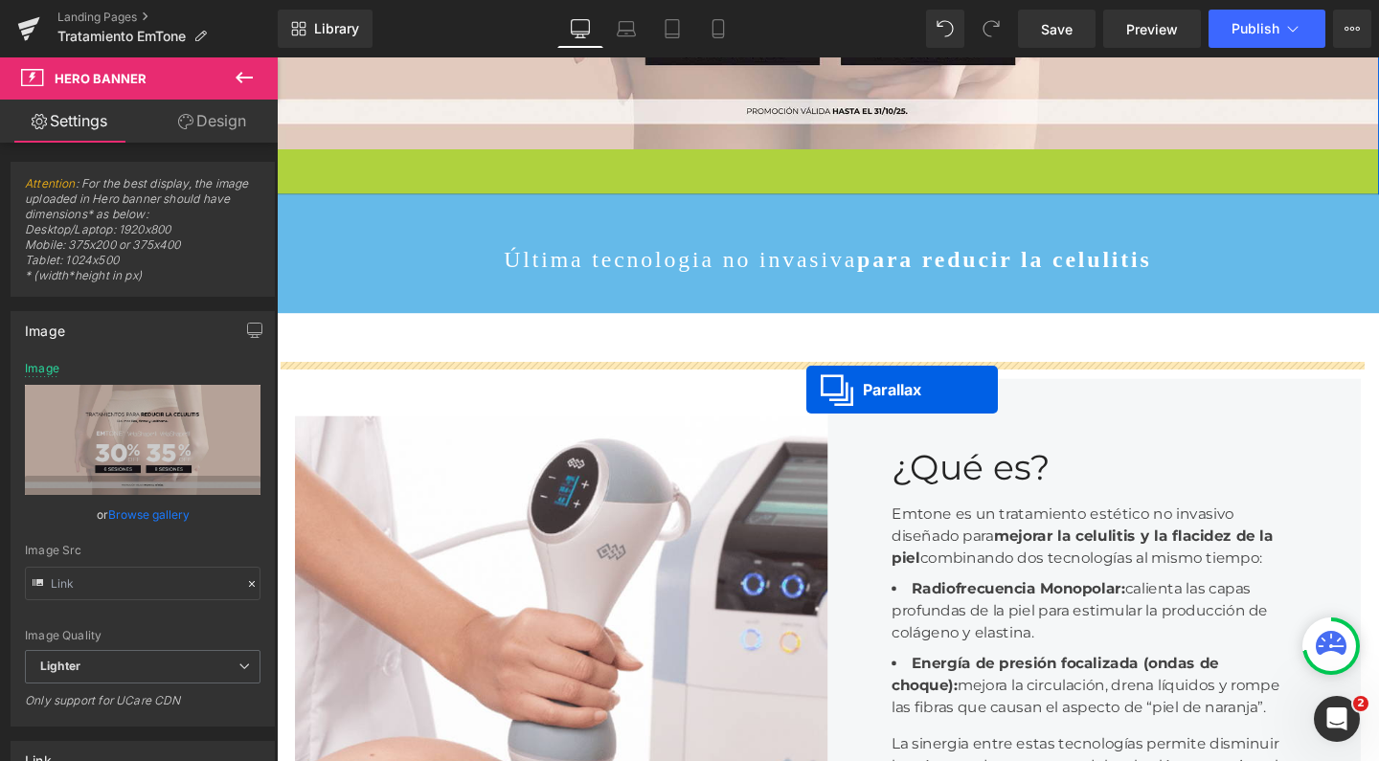
drag, startPoint x: 802, startPoint y: 170, endPoint x: 833, endPoint y: 407, distance: 238.5
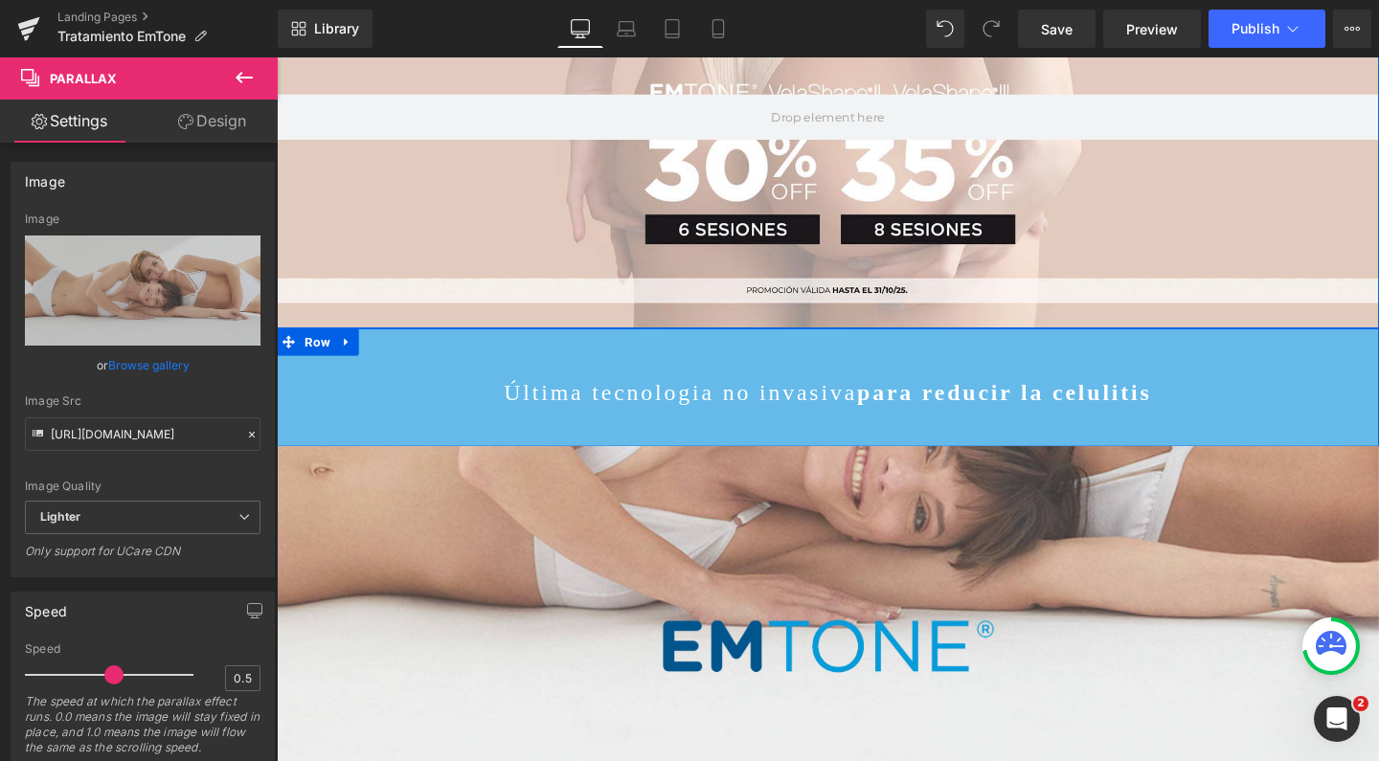
scroll to position [254, 0]
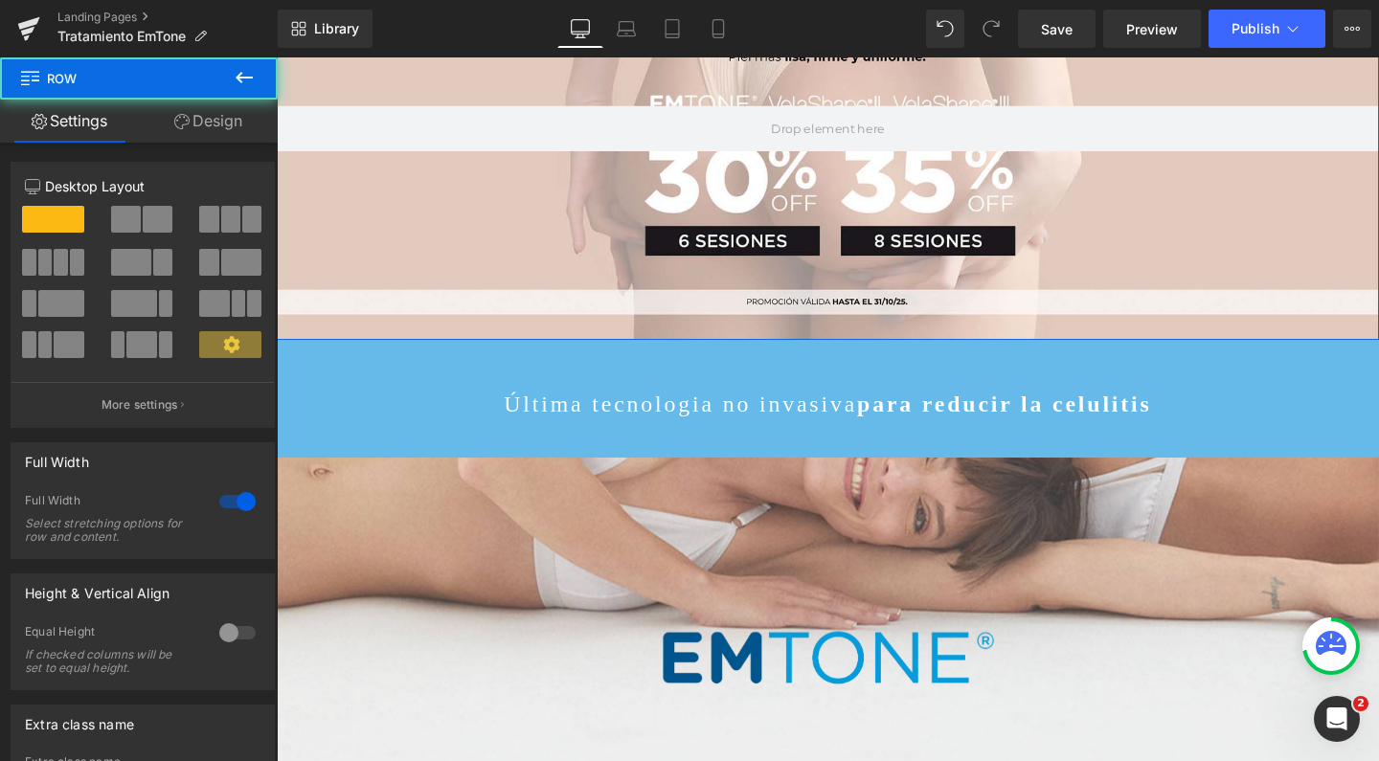
click at [796, 354] on div "Hero Banner Image Parallax Row" at bounding box center [856, 131] width 1158 height 445
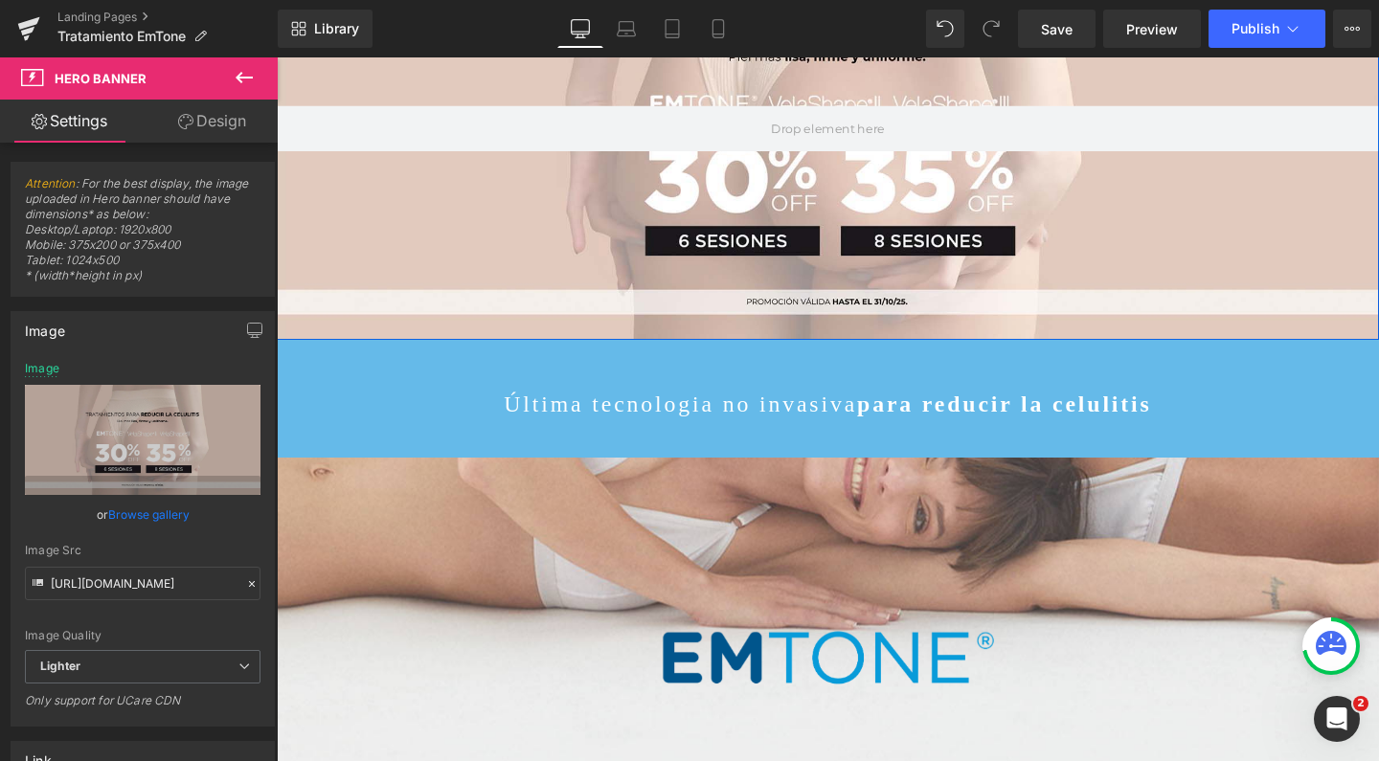
click at [524, 255] on div at bounding box center [856, 131] width 1158 height 445
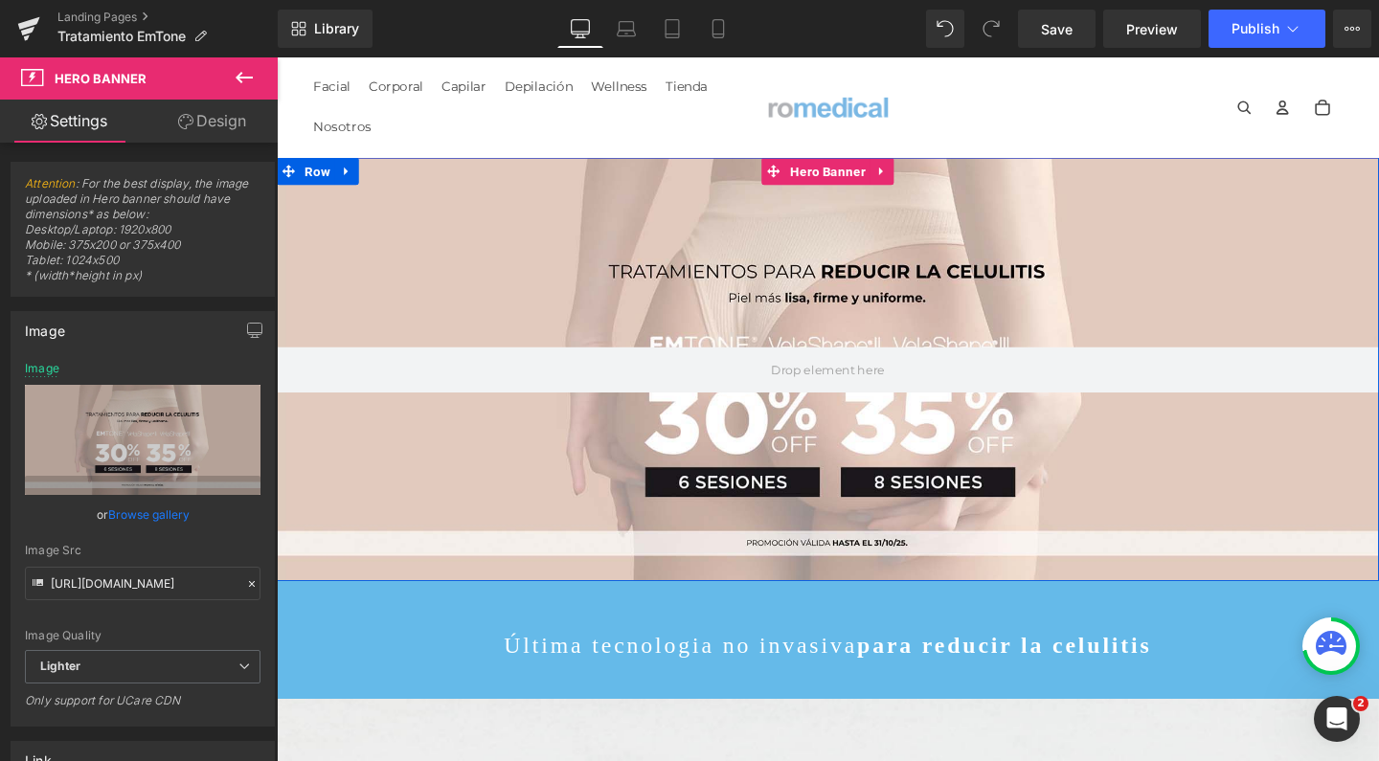
scroll to position [0, 0]
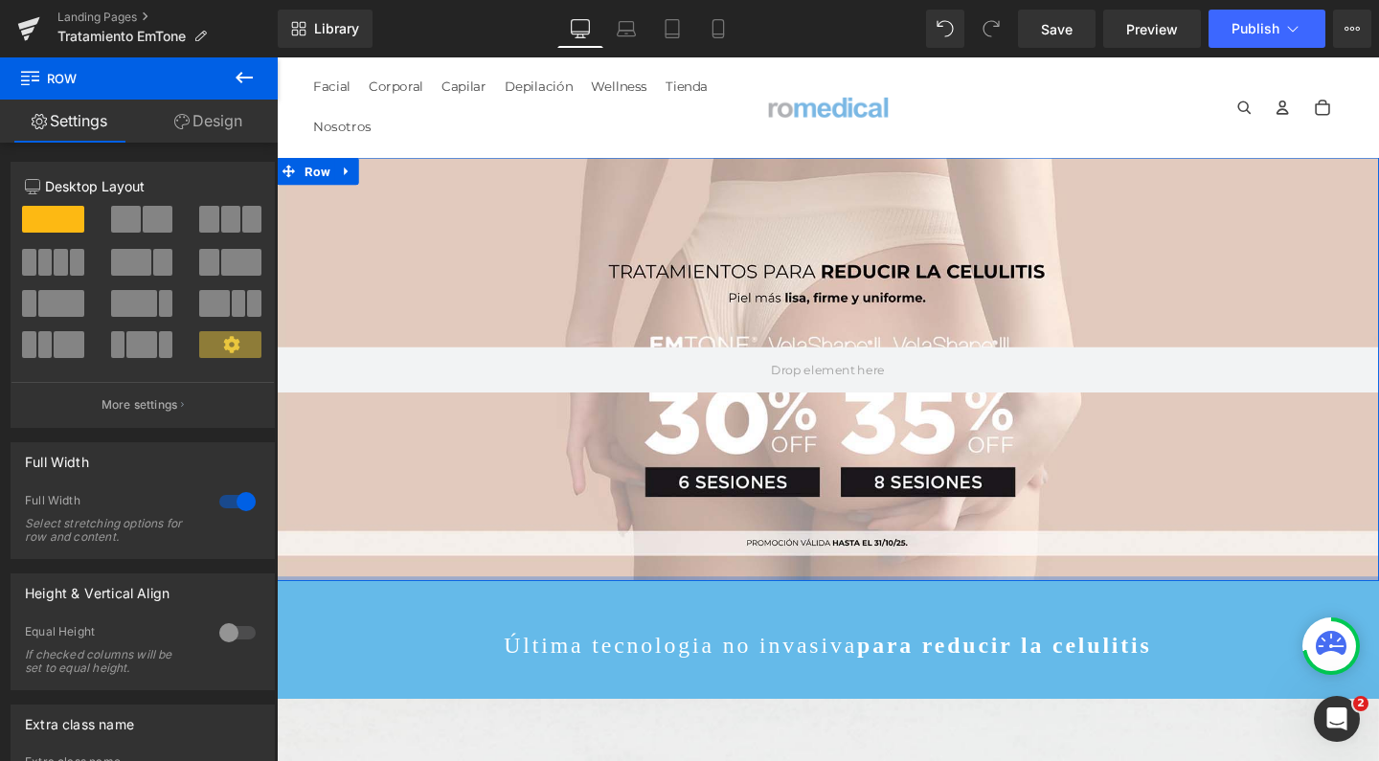
drag, startPoint x: 651, startPoint y: 674, endPoint x: 690, endPoint y: 348, distance: 328.8
click at [690, 348] on div "Hero Banner Image Parallax Row" at bounding box center [856, 385] width 1158 height 445
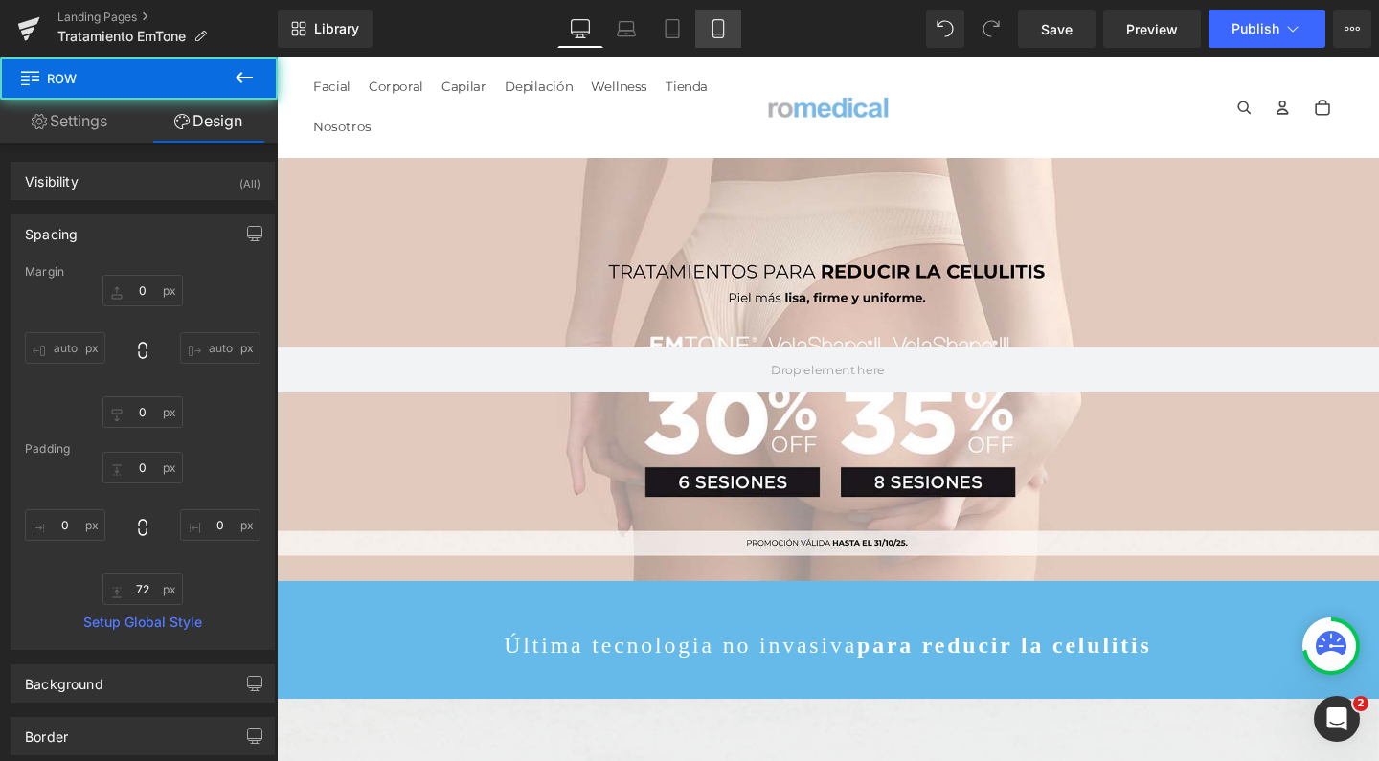
click at [719, 23] on icon at bounding box center [717, 28] width 19 height 19
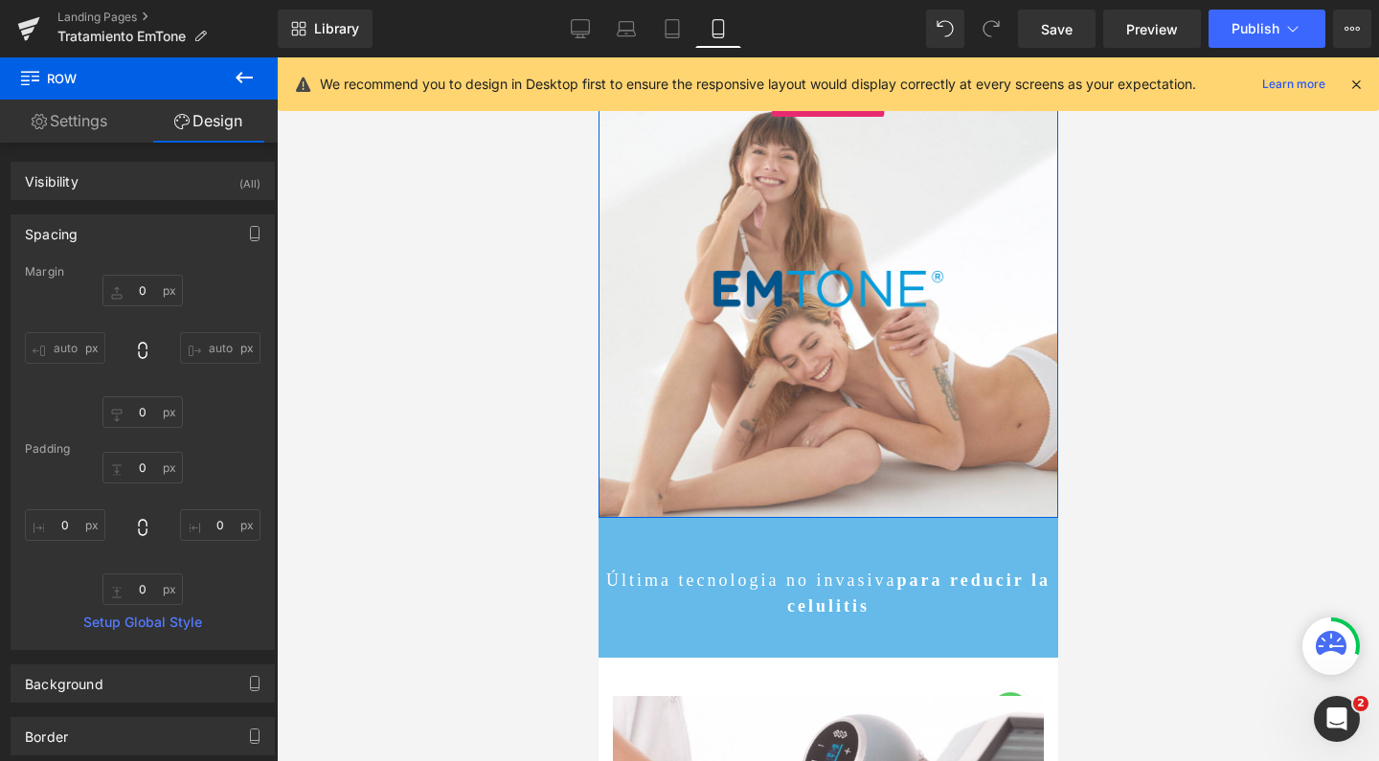
scroll to position [346, 0]
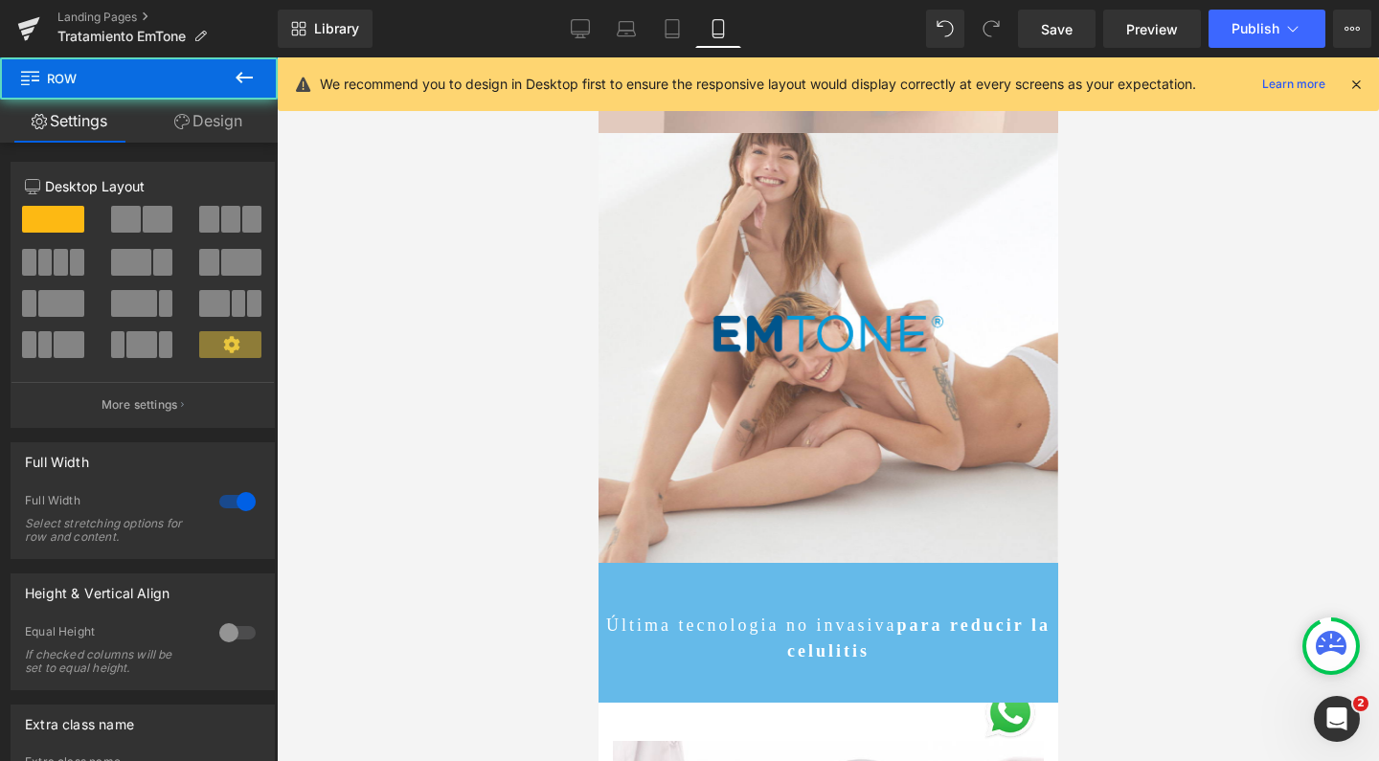
click at [845, 597] on div "Última tecnologia no invasiva para reducir la celulitis Text Block Row 52px" at bounding box center [827, 633] width 460 height 140
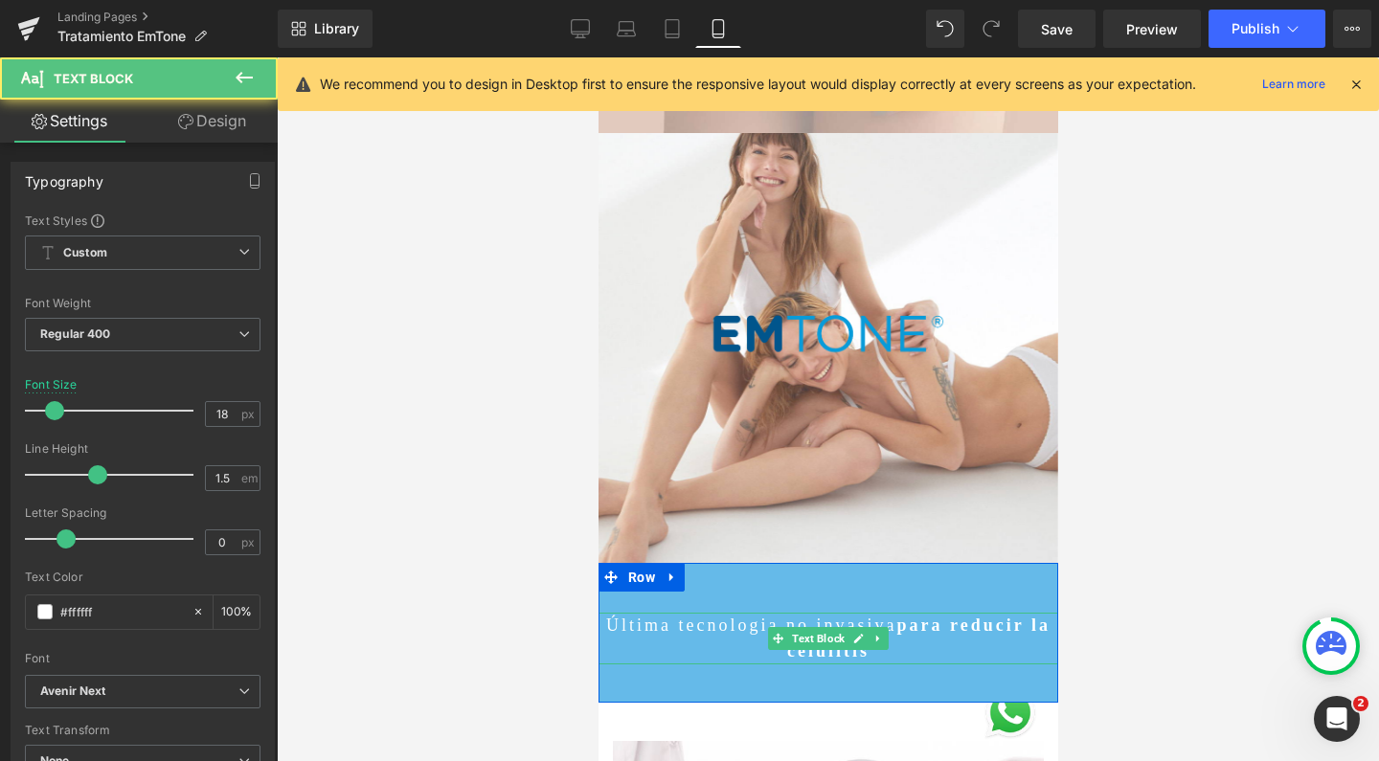
click at [909, 627] on strong "para" at bounding box center [919, 625] width 46 height 19
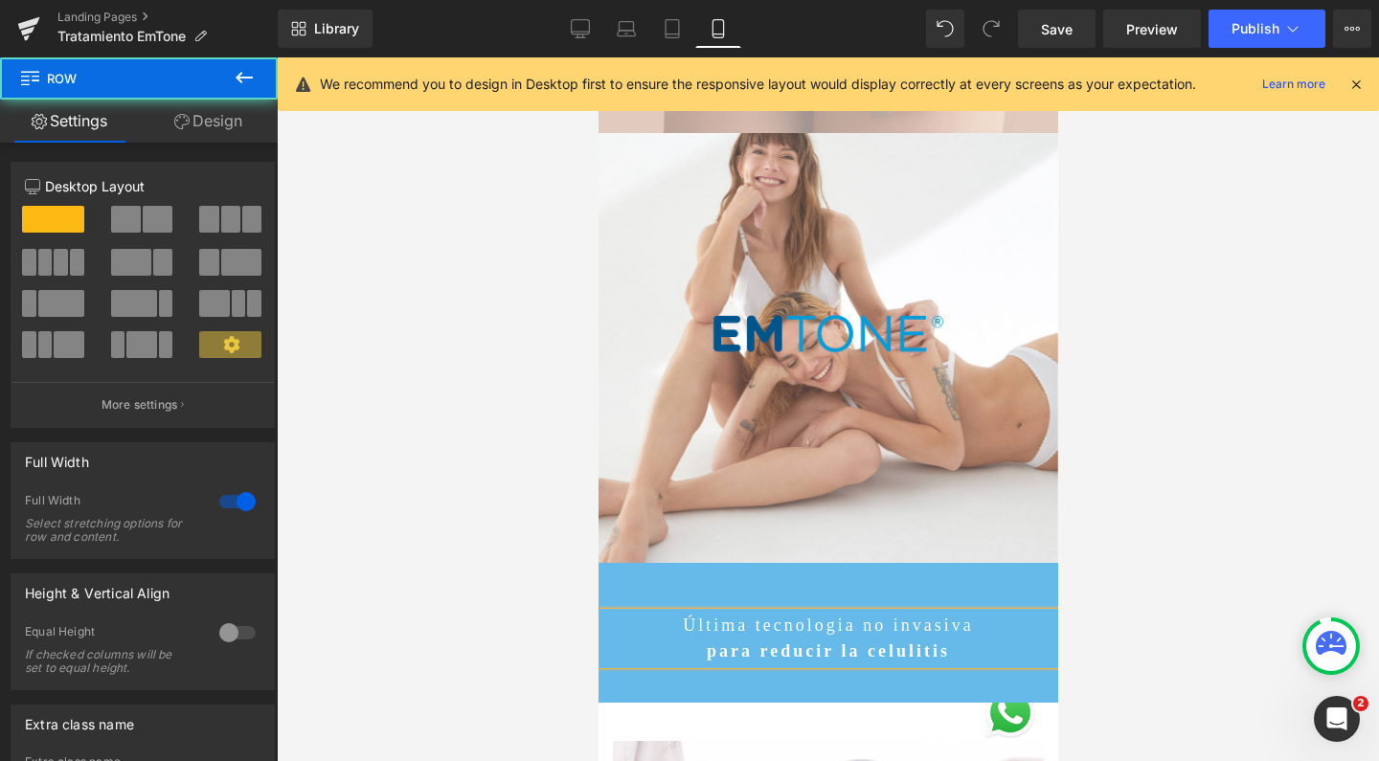
click at [656, 573] on div "Última tecnologia no invasiva para reducir la celulitis Text Block Row 52px" at bounding box center [827, 633] width 460 height 140
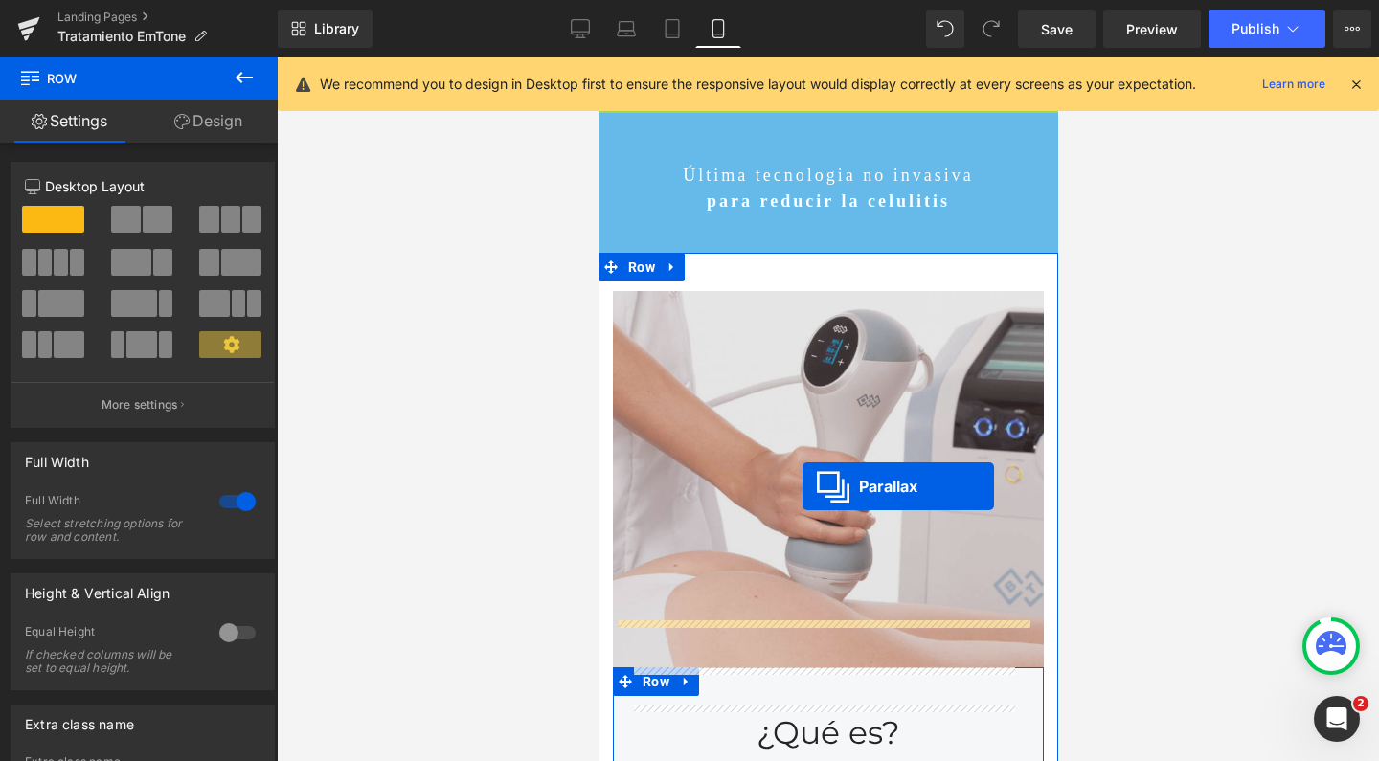
scroll to position [443, 0]
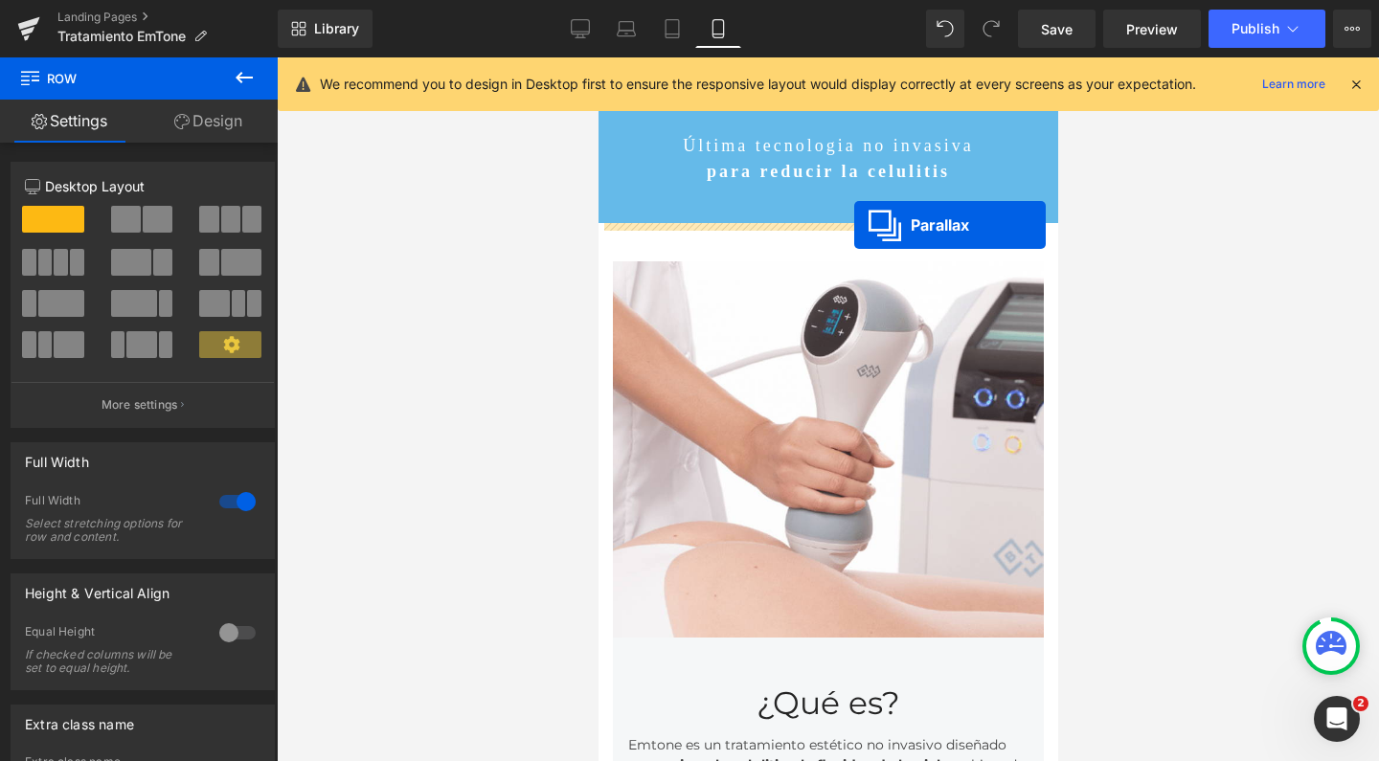
drag, startPoint x: 774, startPoint y: 149, endPoint x: 853, endPoint y: 225, distance: 109.7
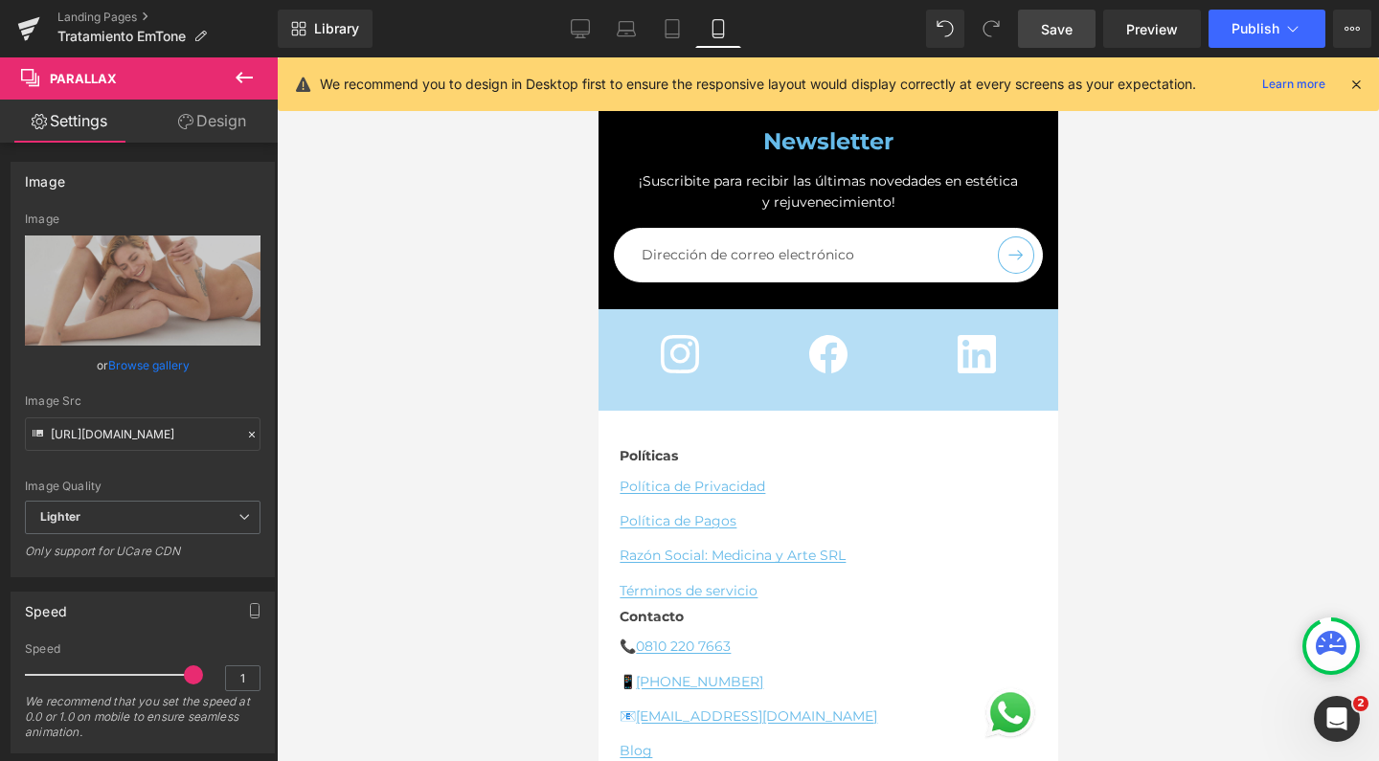
scroll to position [10497, 0]
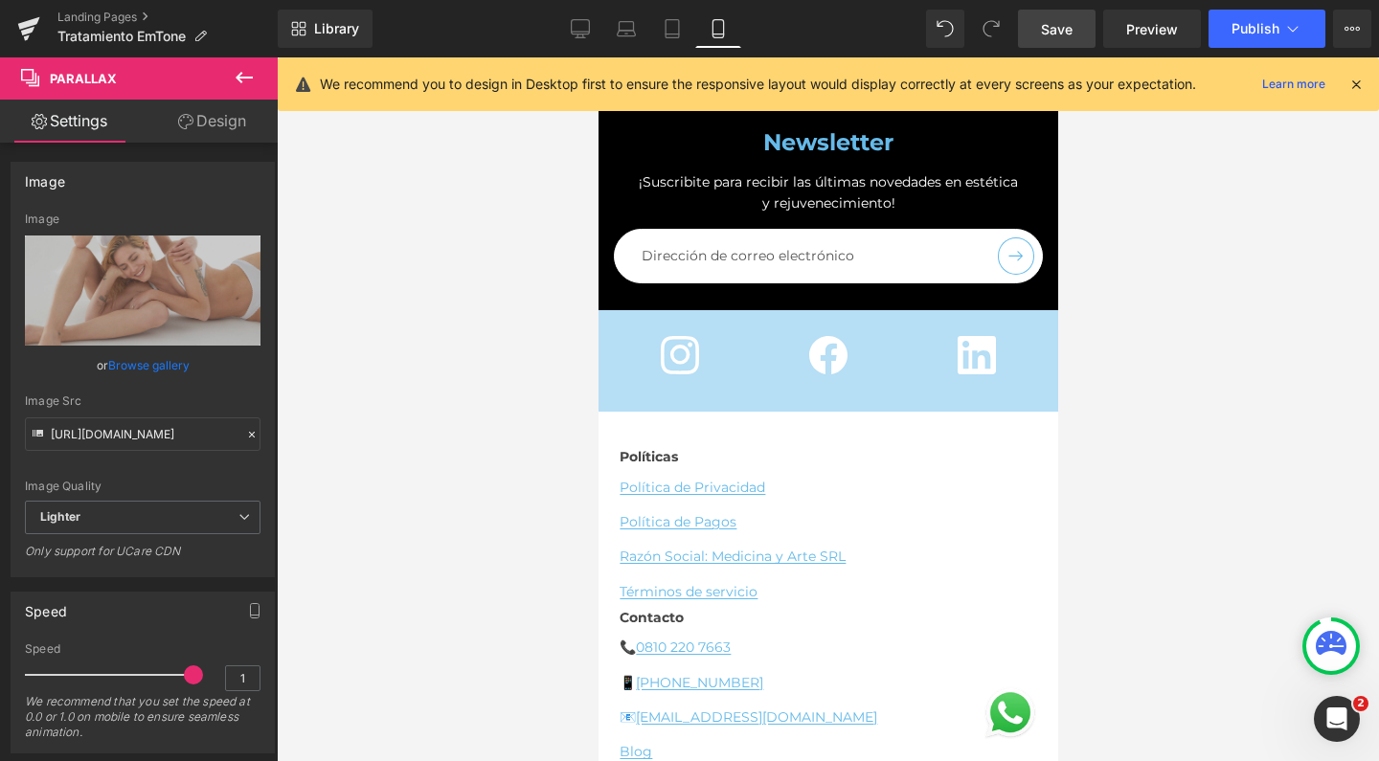
click at [1043, 35] on span "Save" at bounding box center [1057, 29] width 32 height 20
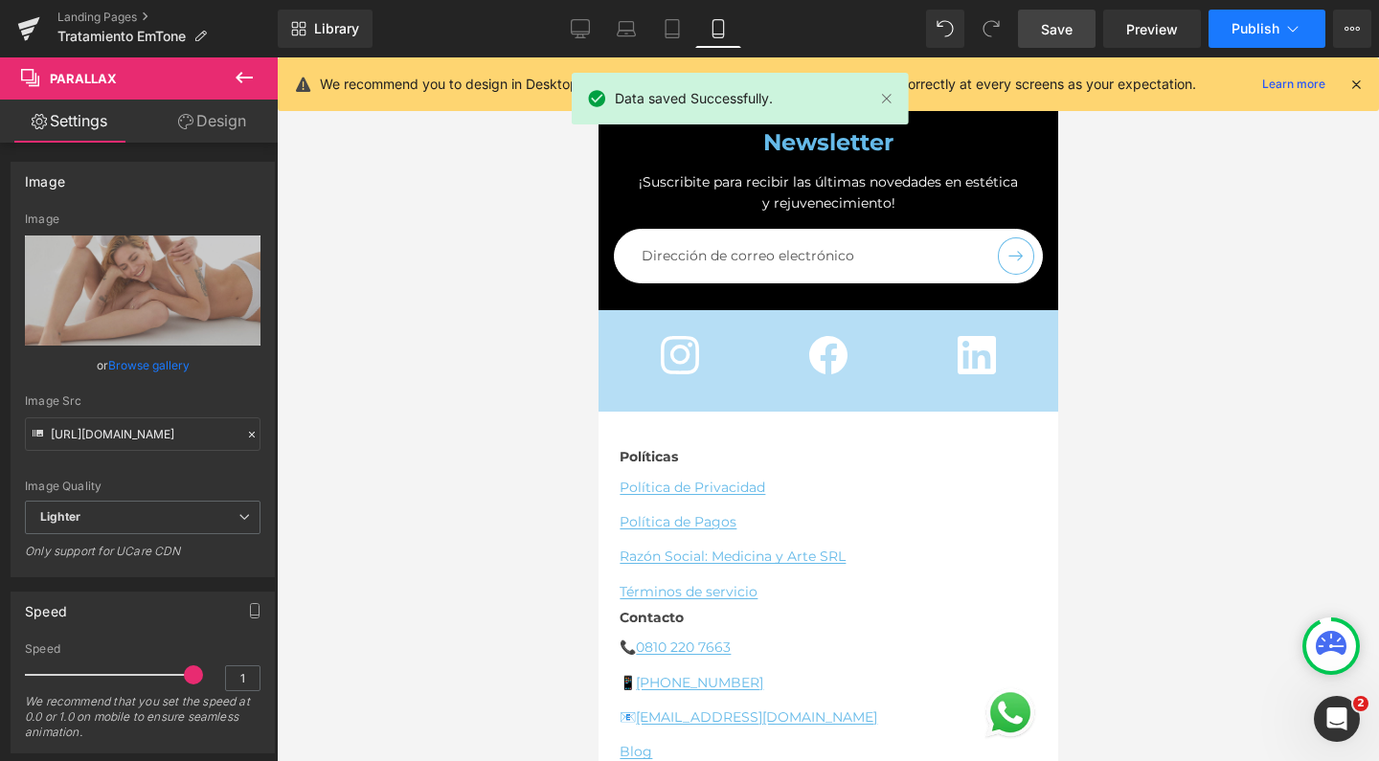
click at [1237, 24] on span "Publish" at bounding box center [1255, 28] width 48 height 15
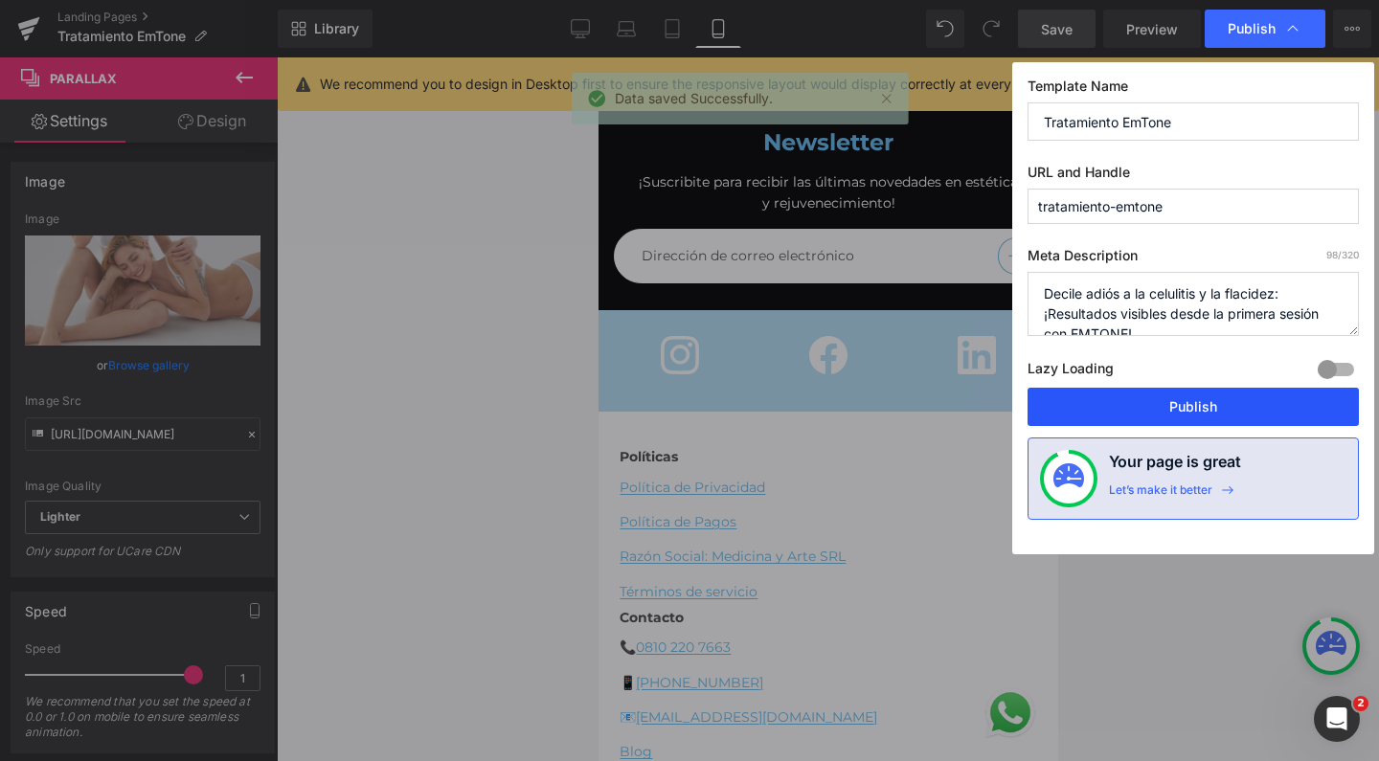
click at [1164, 400] on button "Publish" at bounding box center [1192, 407] width 331 height 38
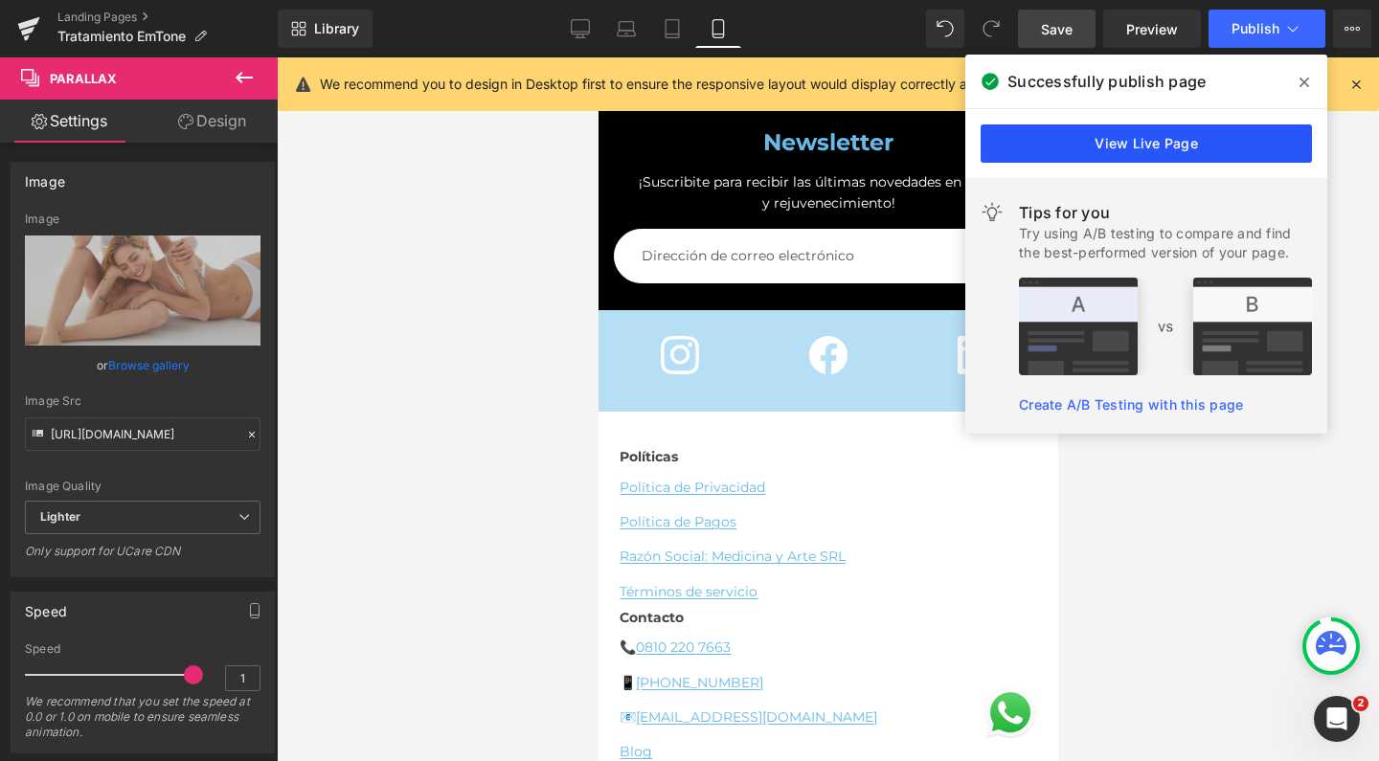
click at [1147, 147] on link "View Live Page" at bounding box center [1145, 143] width 331 height 38
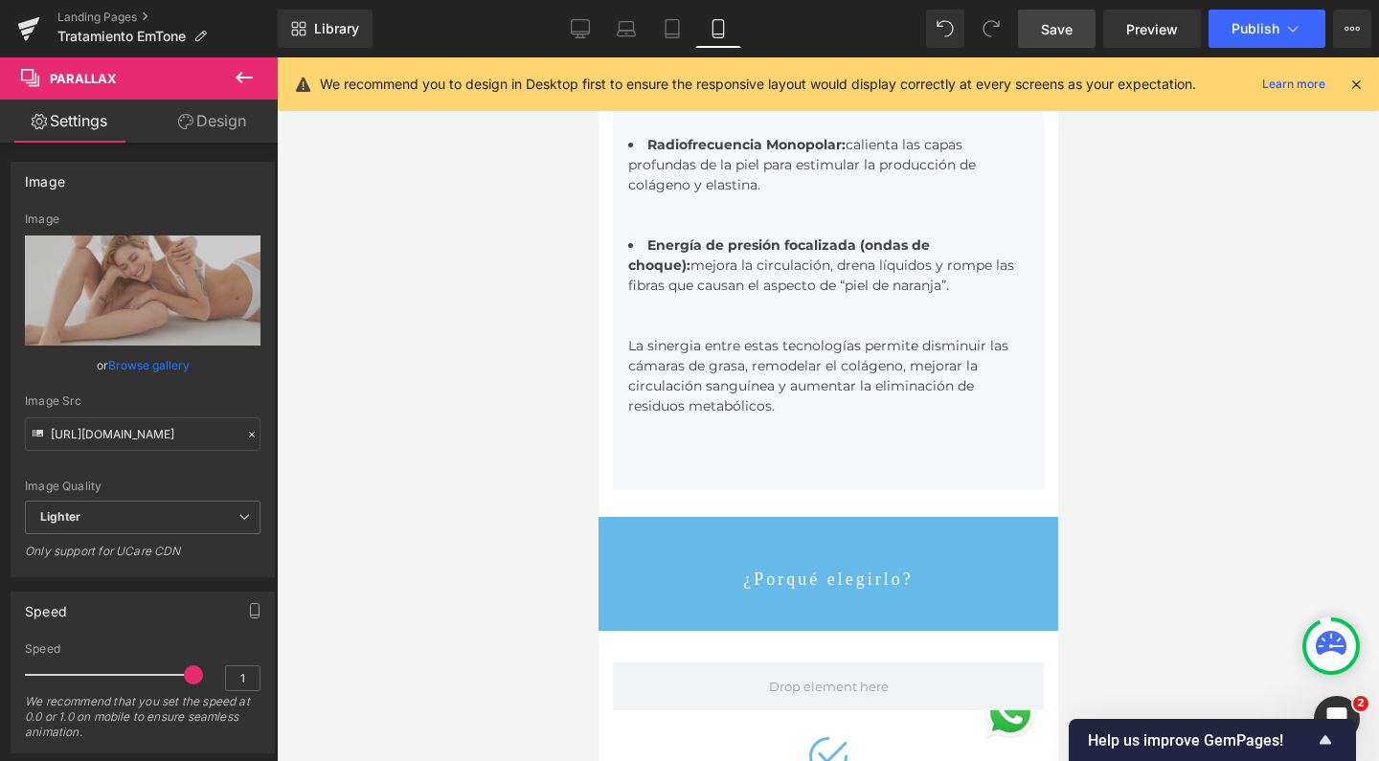
scroll to position [1416, 0]
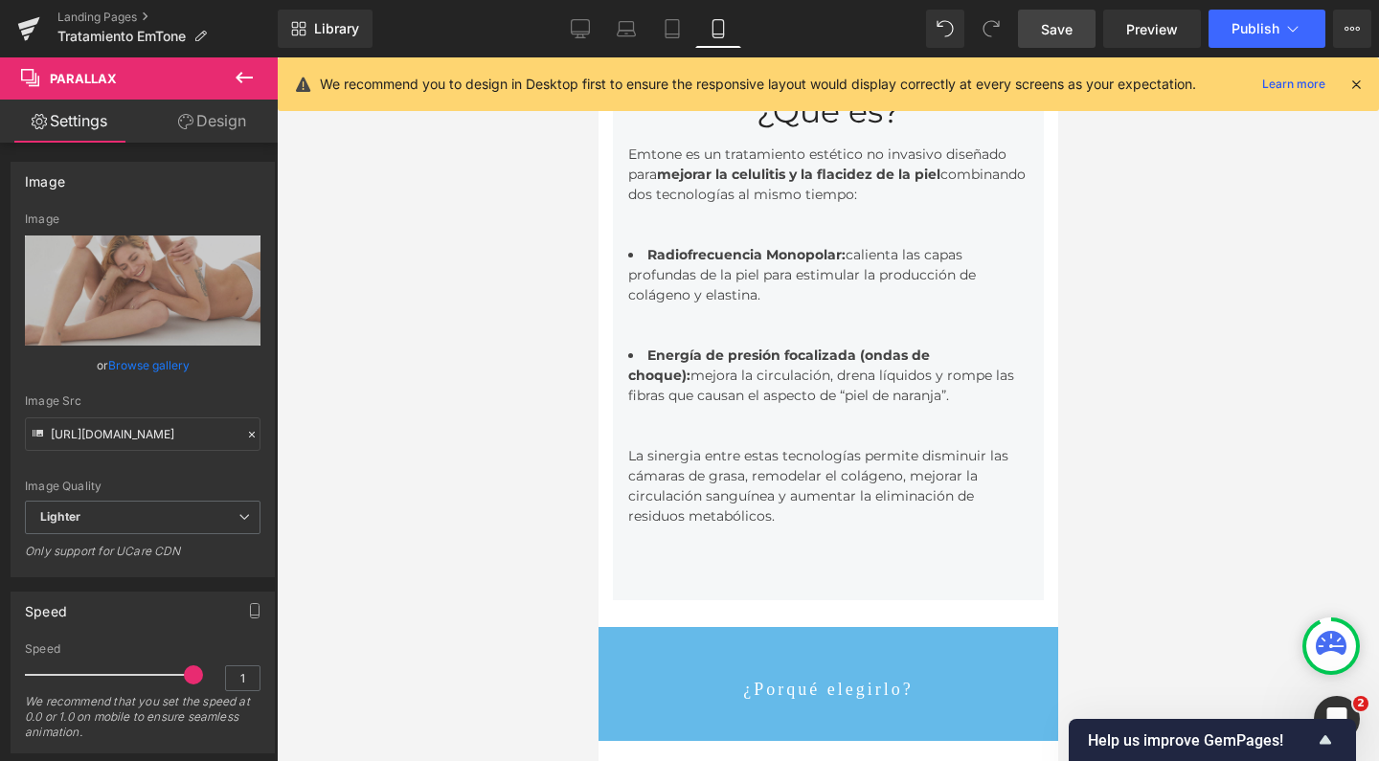
click at [253, 76] on icon at bounding box center [244, 77] width 23 height 23
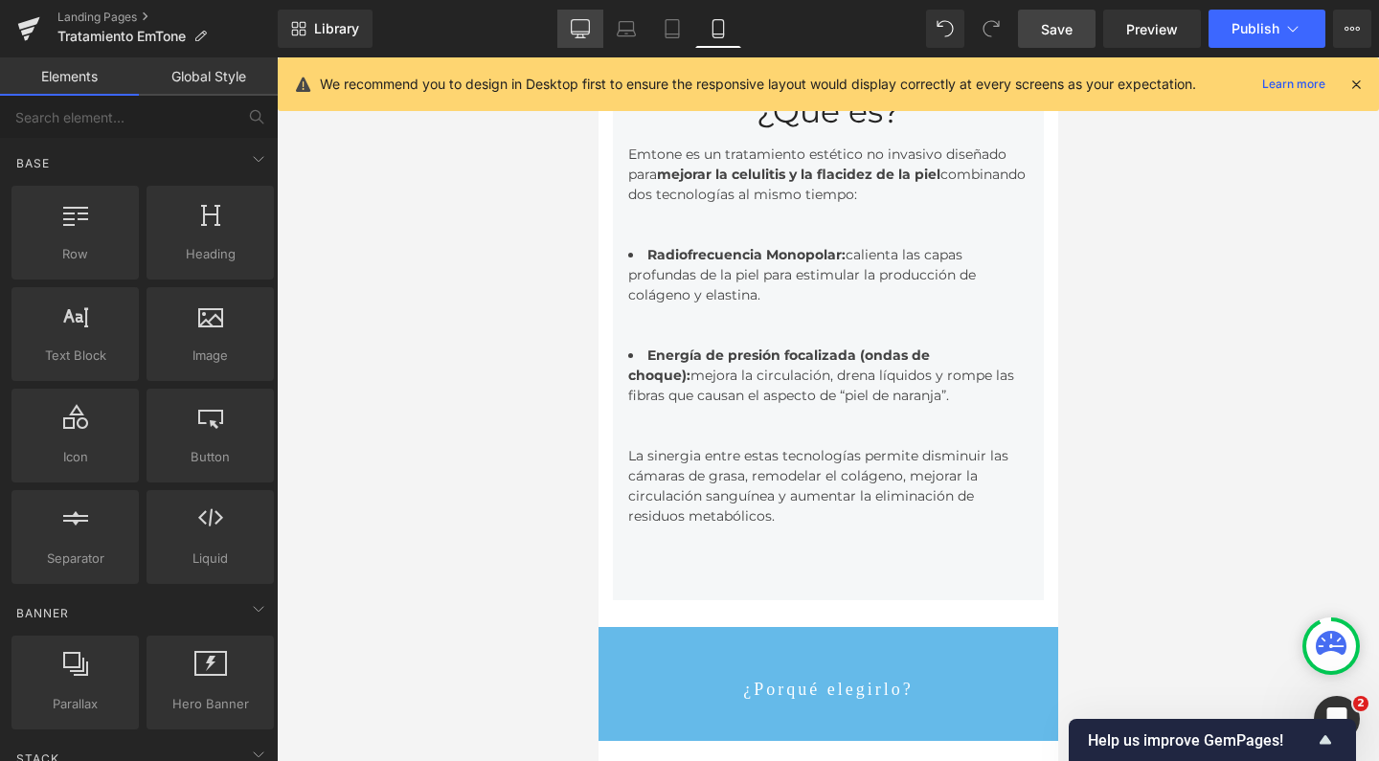
click at [581, 28] on icon at bounding box center [580, 28] width 19 height 19
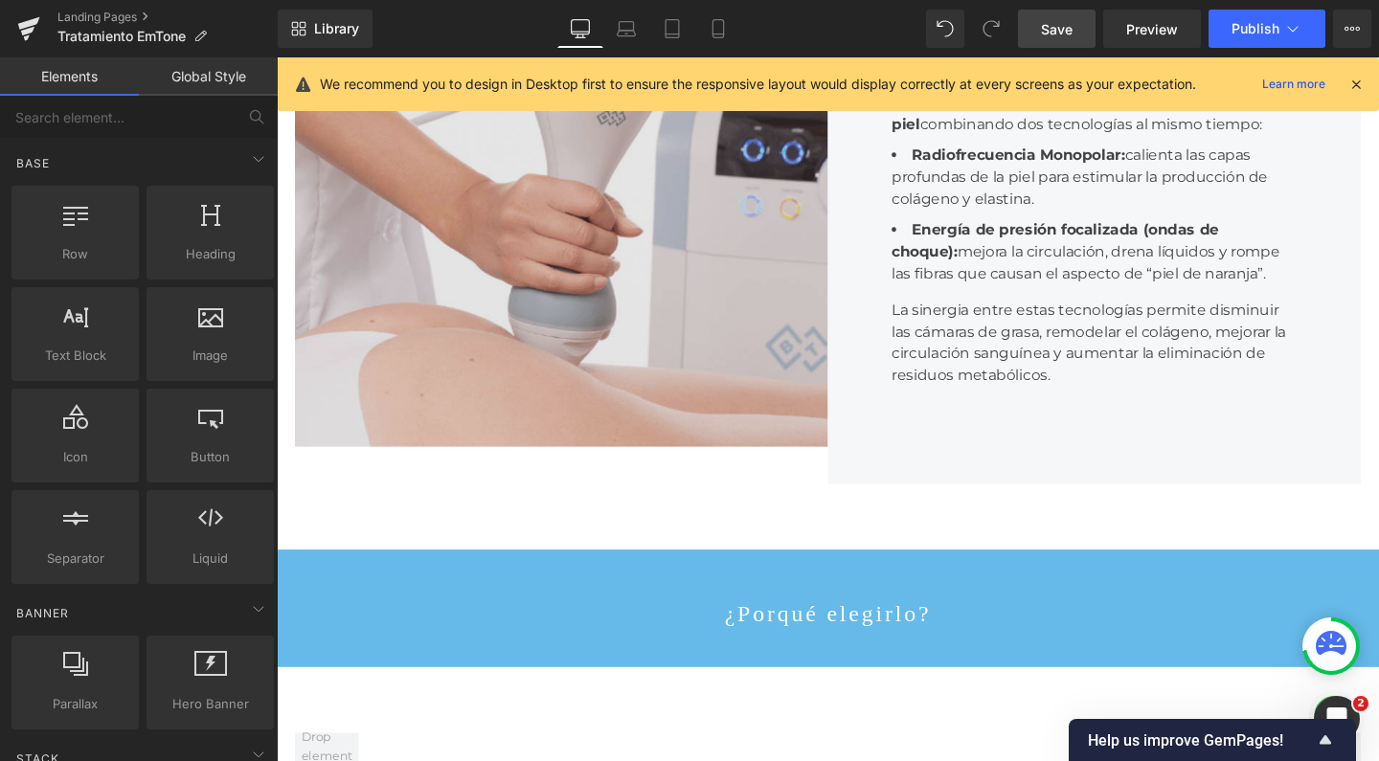
scroll to position [1352, 0]
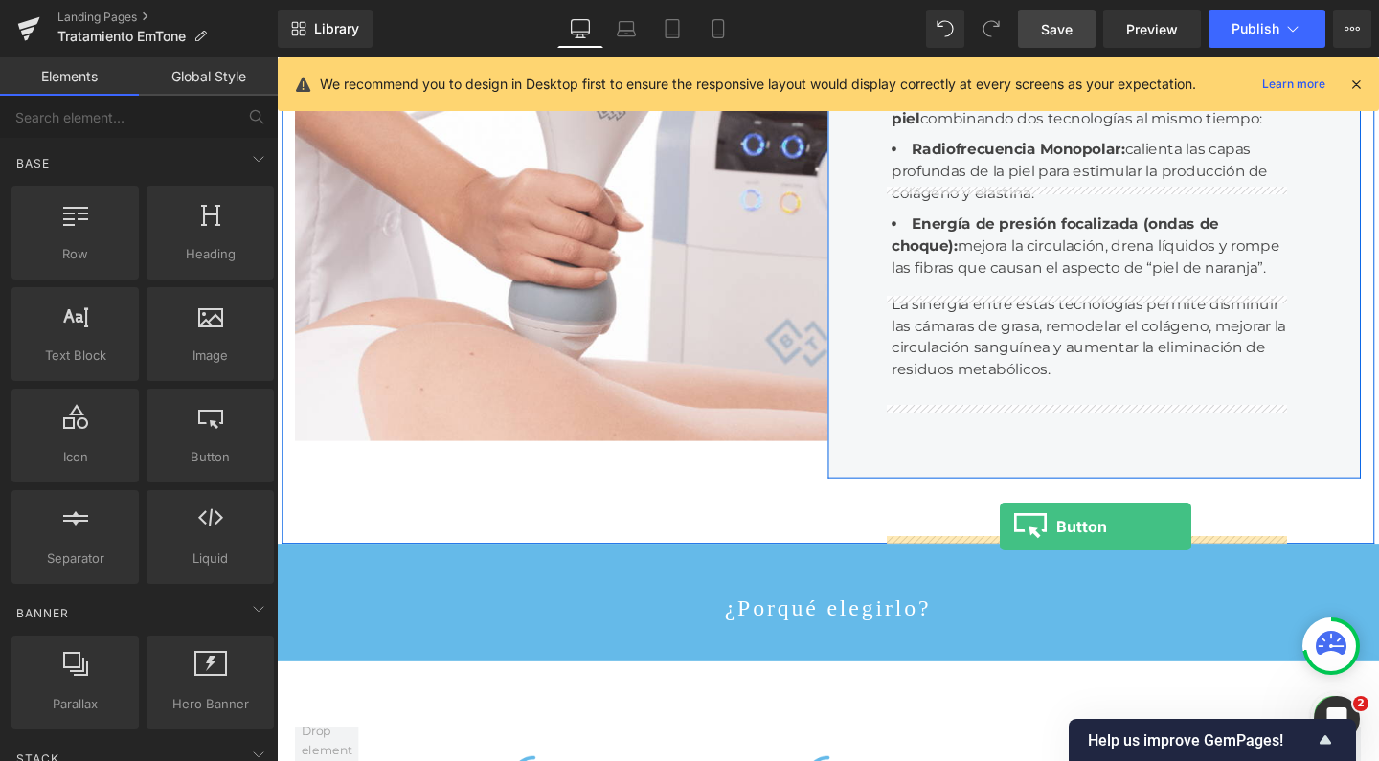
drag, startPoint x: 487, startPoint y: 494, endPoint x: 1037, endPoint y: 551, distance: 552.4
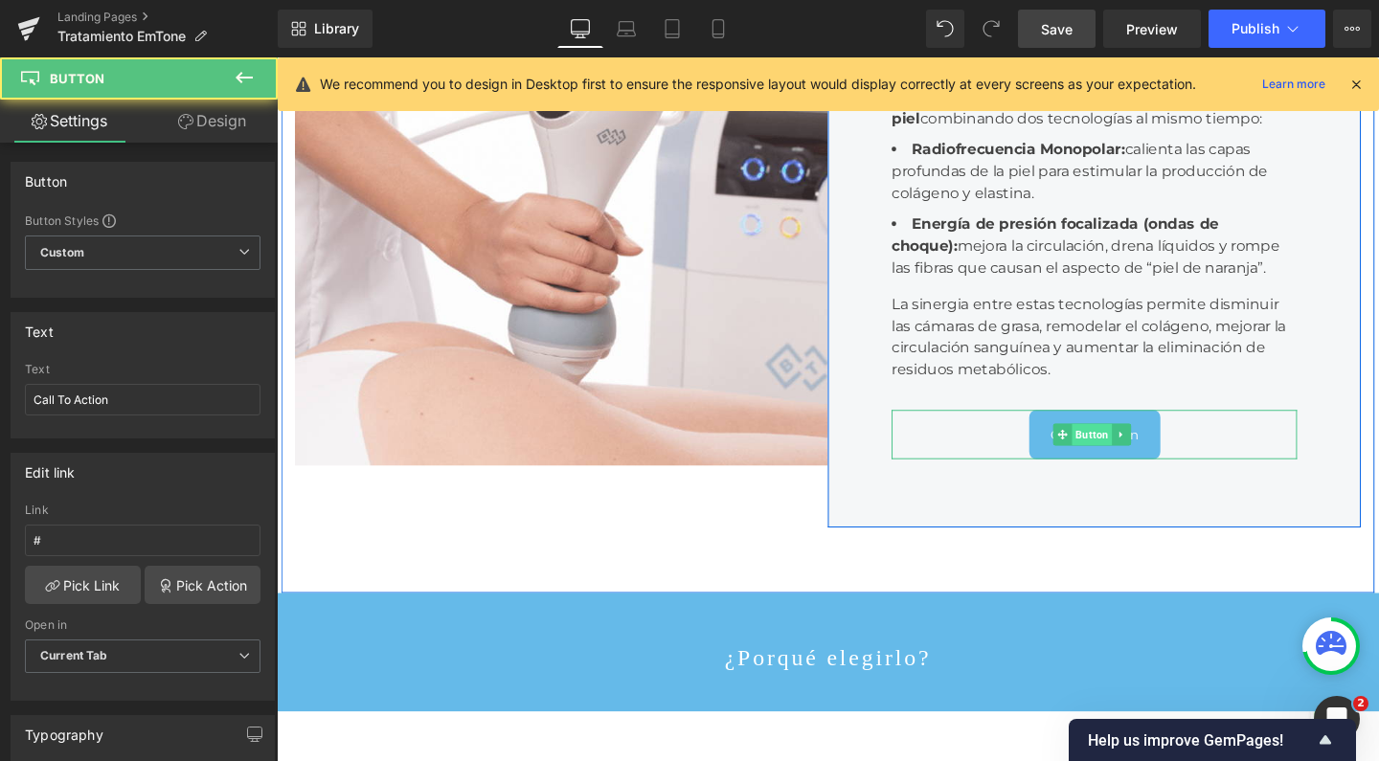
scroll to position [7085, 1139]
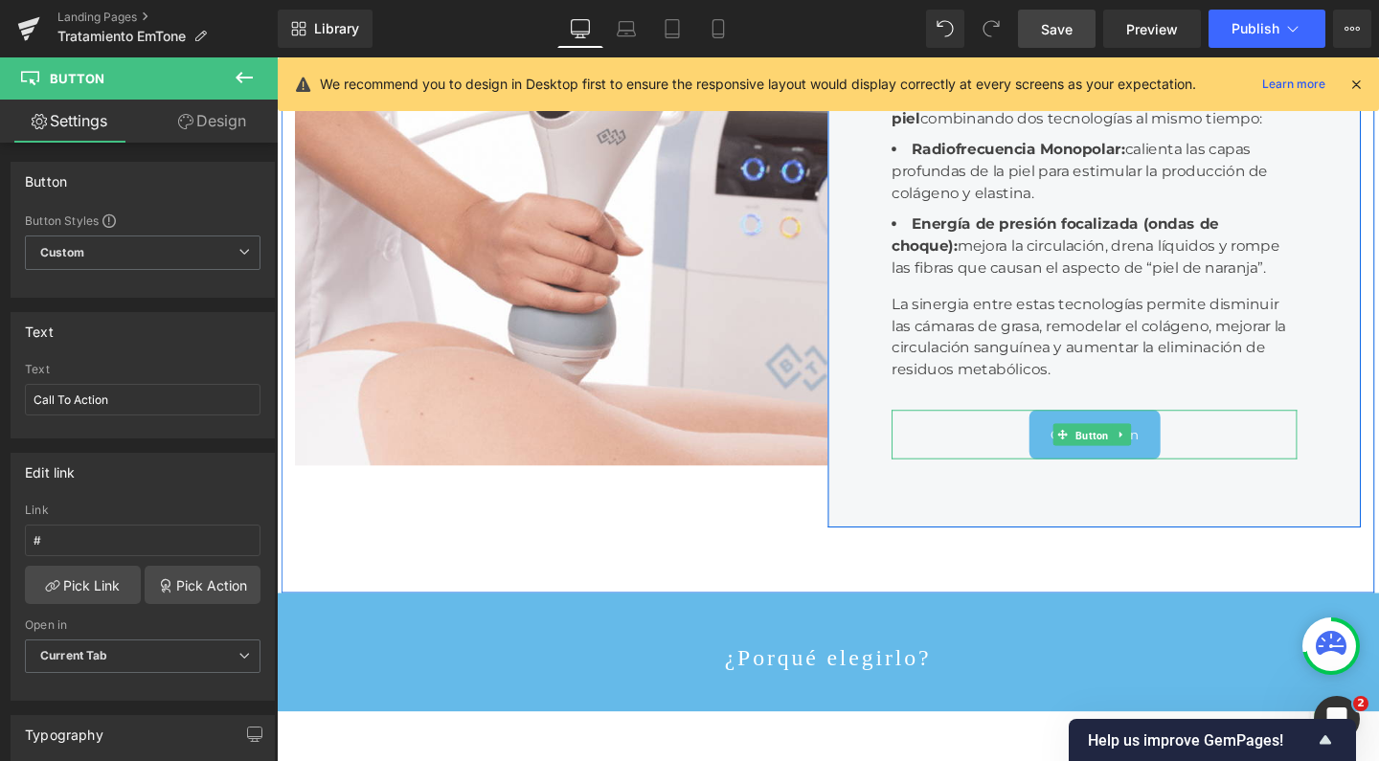
drag, startPoint x: 1135, startPoint y: 584, endPoint x: 857, endPoint y: 584, distance: 277.6
click at [1135, 466] on span "Button" at bounding box center [1133, 454] width 42 height 23
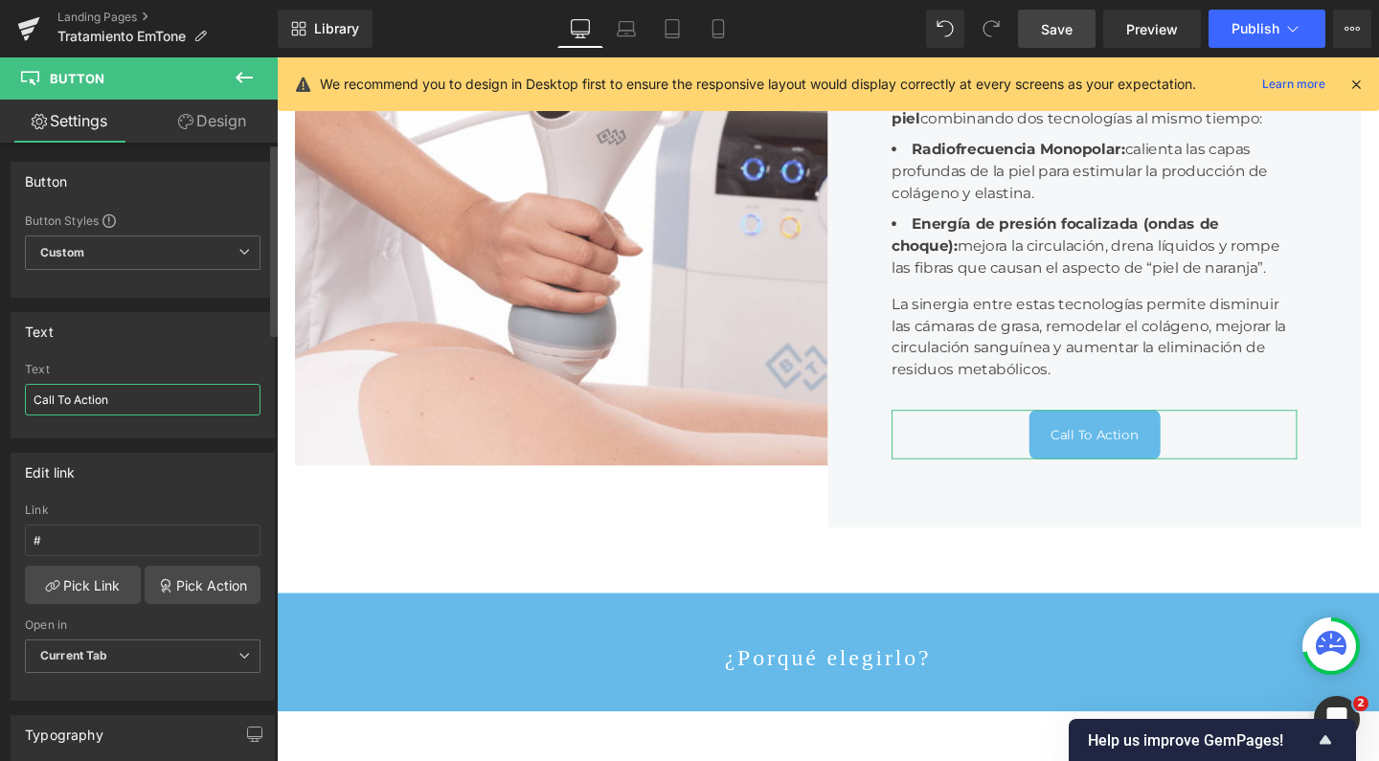
click at [84, 400] on input "Call To Action" at bounding box center [143, 400] width 236 height 32
type input "¿"
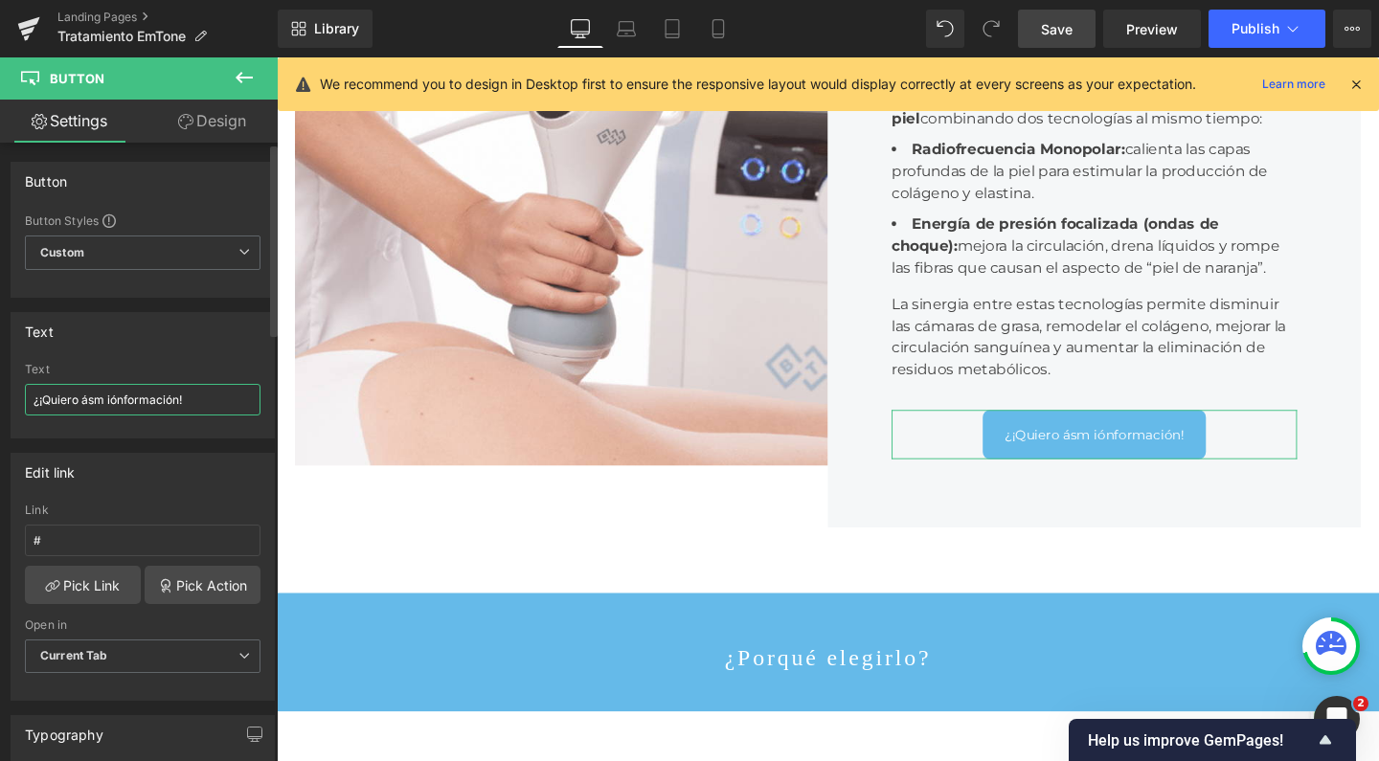
click at [118, 397] on input "¿¡Quiero ásm iónformación!" at bounding box center [143, 400] width 236 height 32
click at [99, 390] on input "¿¡Quiero ásm información!" at bounding box center [143, 400] width 236 height 32
click at [79, 396] on input "¡Quiero ásm información!" at bounding box center [143, 400] width 236 height 32
type input "¡Quiero más información!"
click at [165, 536] on input "#" at bounding box center [143, 541] width 236 height 32
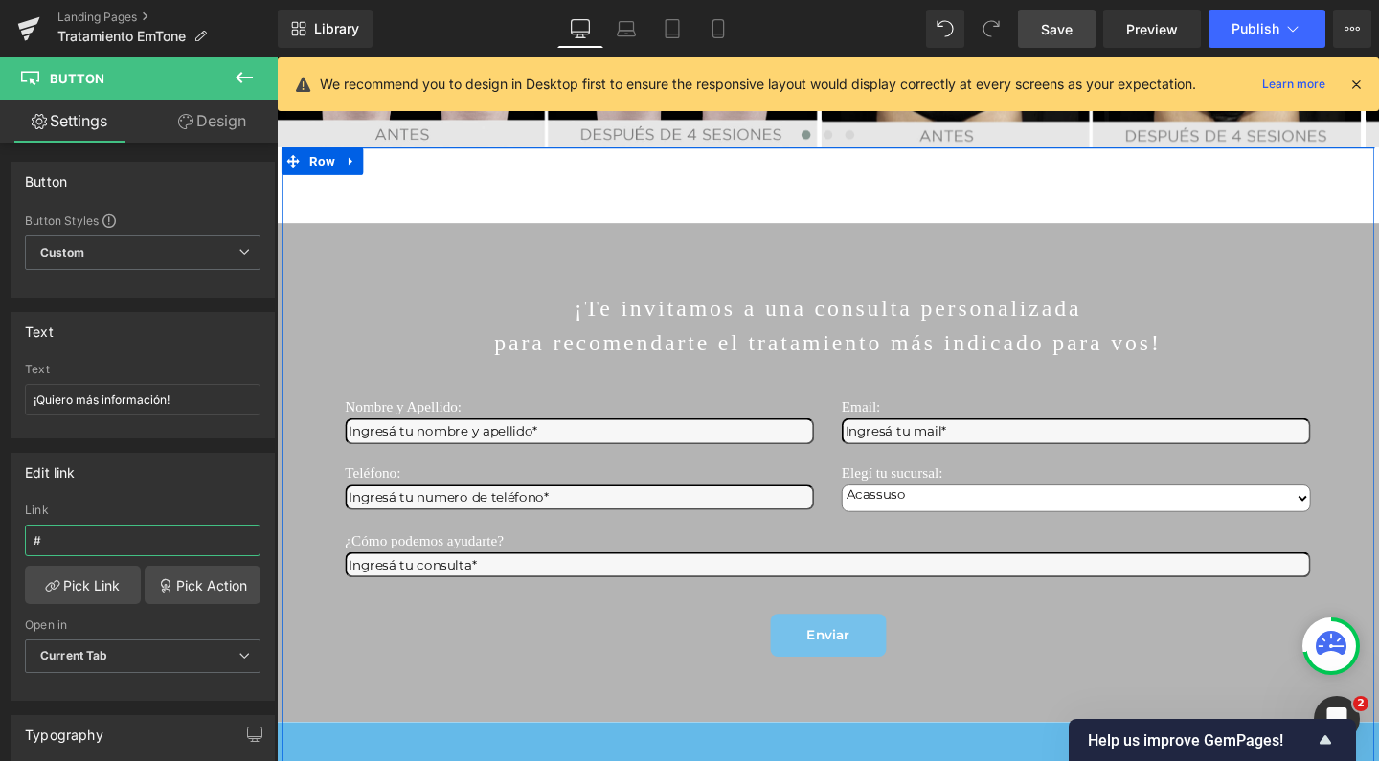
scroll to position [4596, 0]
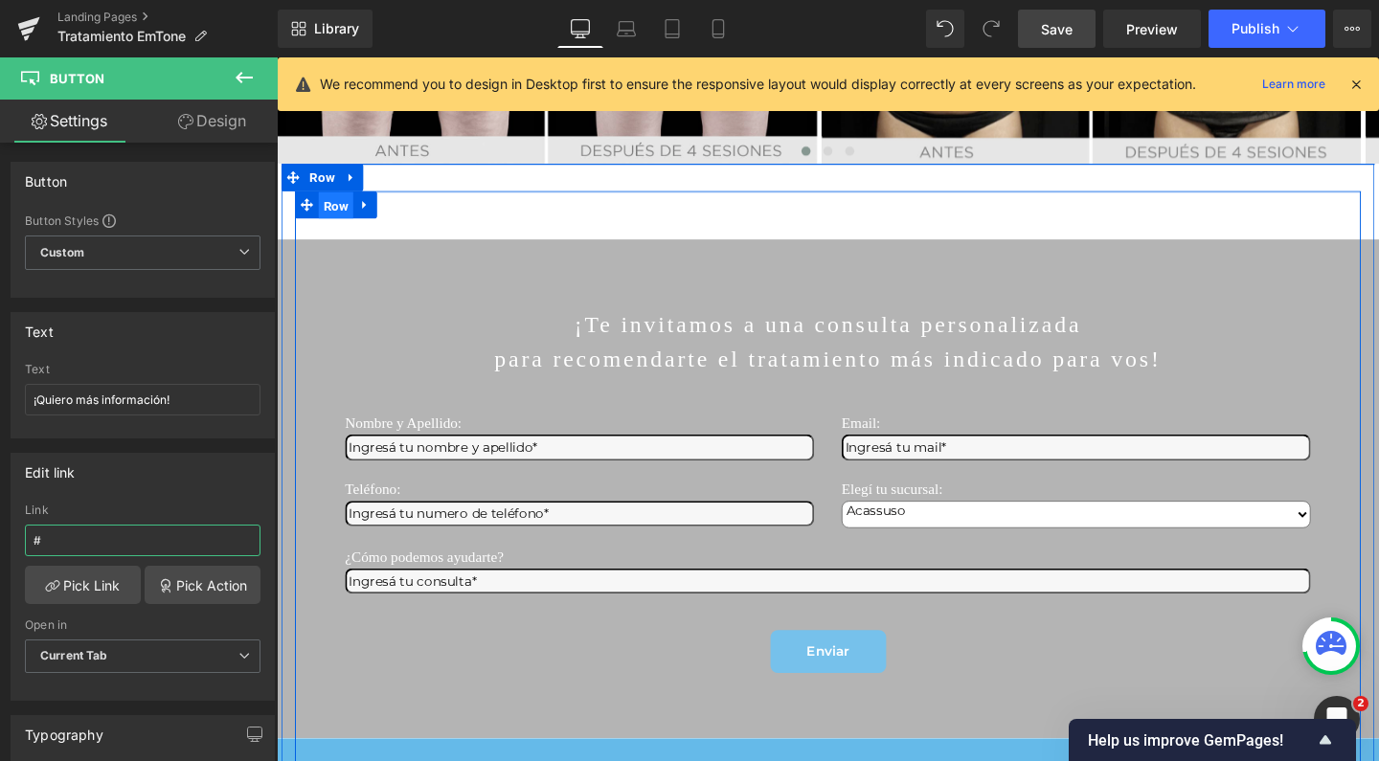
click at [323, 228] on span "Row" at bounding box center [339, 213] width 36 height 29
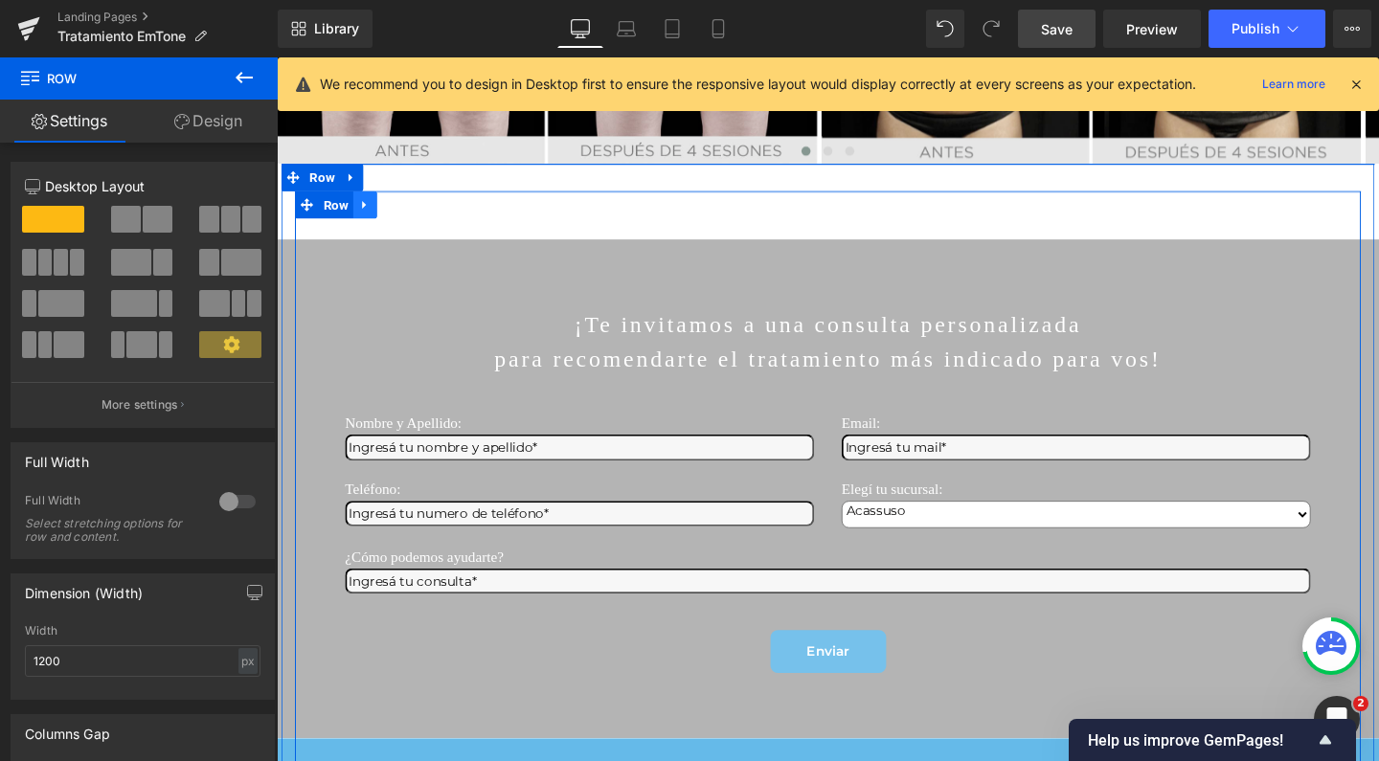
click at [367, 217] on icon at bounding box center [369, 213] width 4 height 9
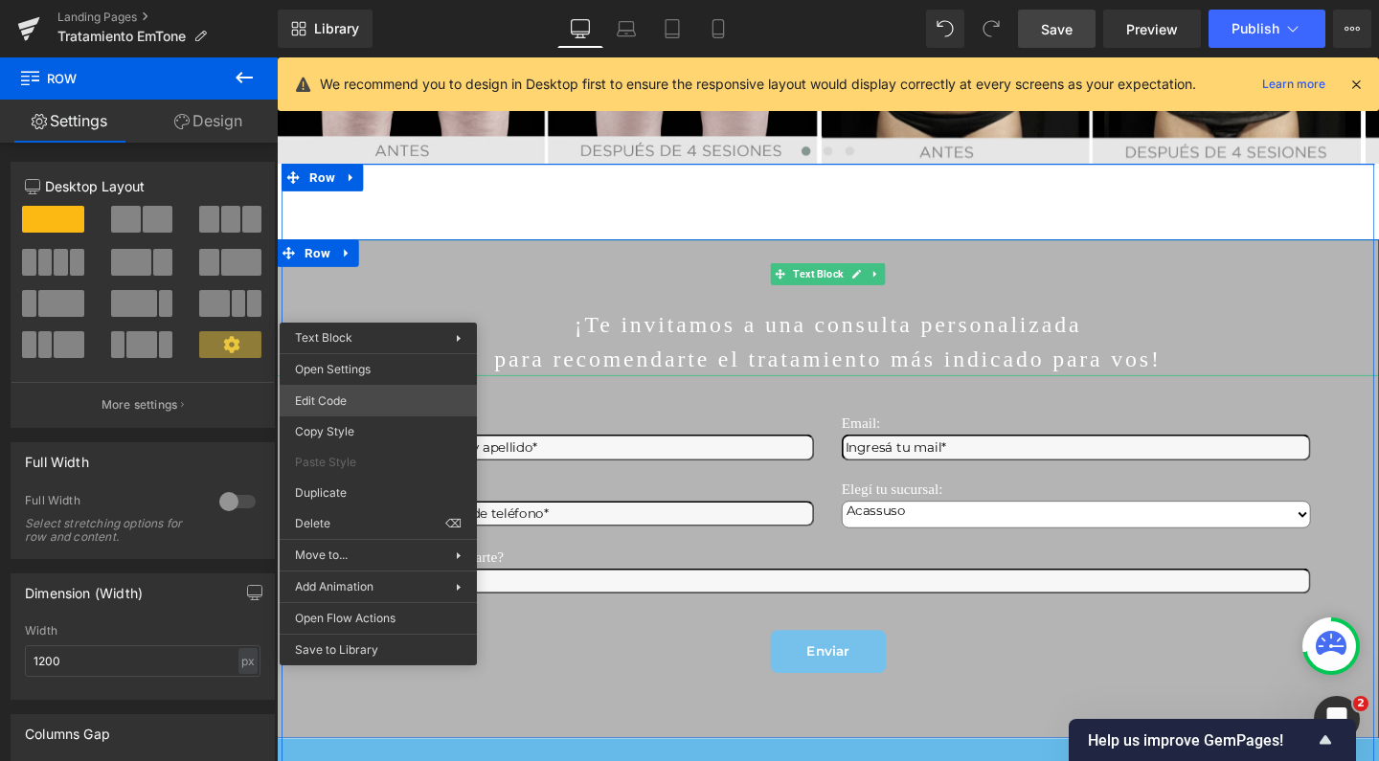
click at [354, 0] on div "Row You are previewing how the will restyle your page. You can not edit Element…" at bounding box center [689, 0] width 1379 height 0
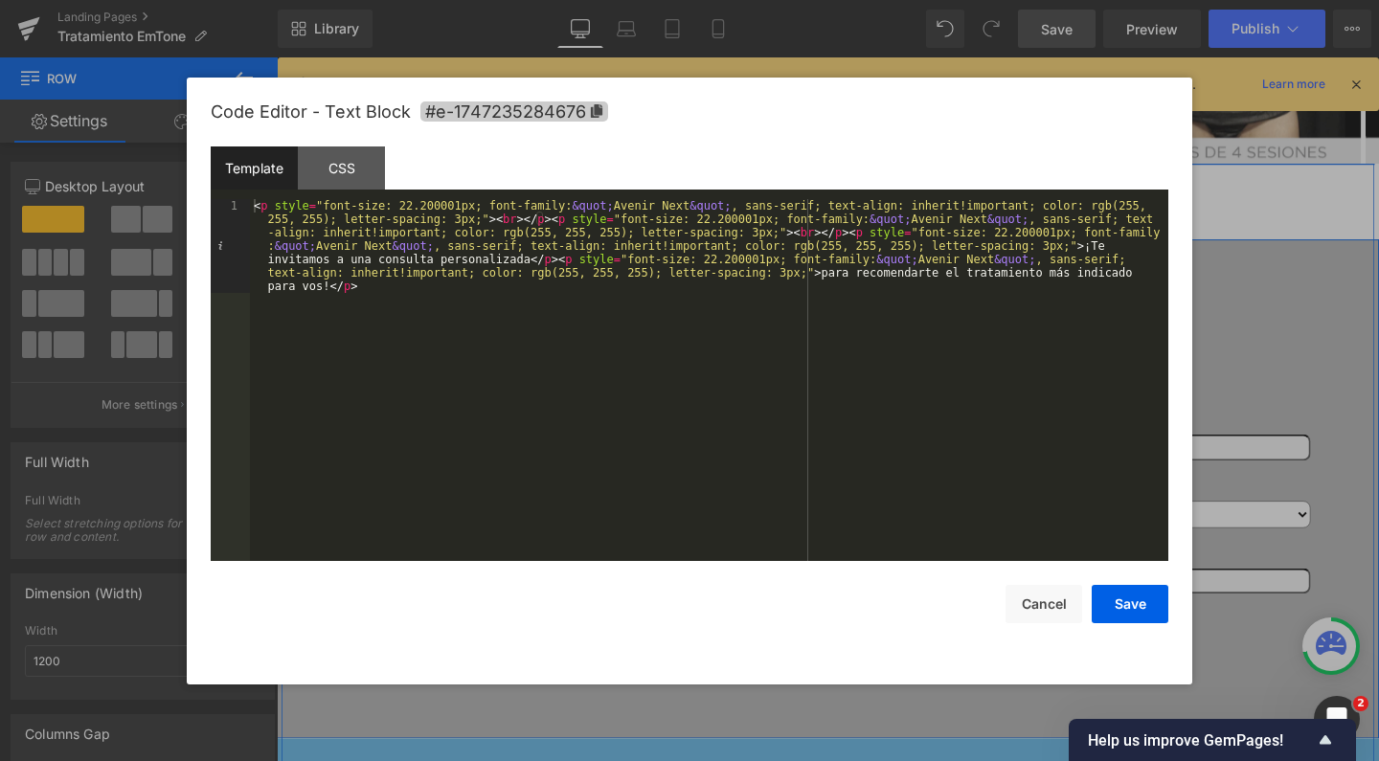
click at [596, 110] on icon at bounding box center [596, 110] width 11 height 13
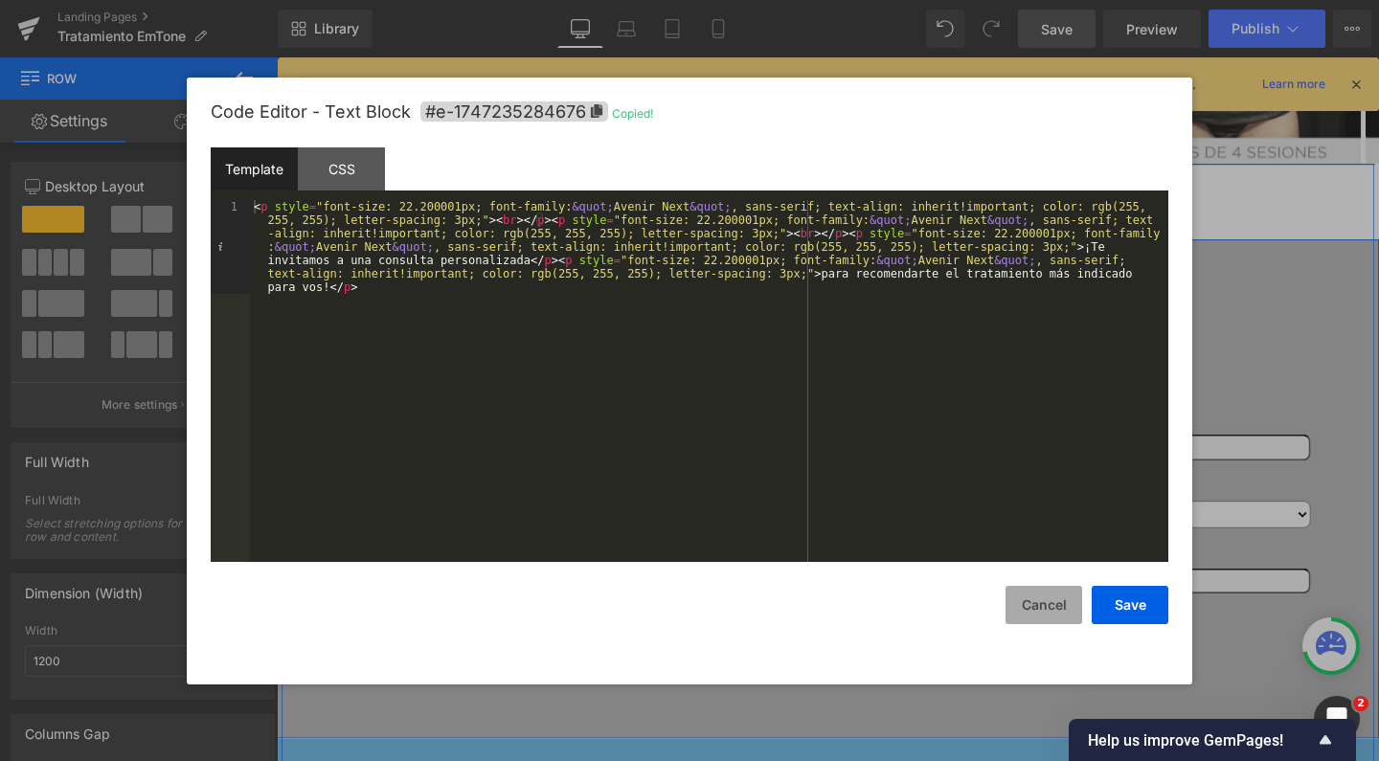
click at [1063, 604] on button "Cancel" at bounding box center [1043, 605] width 77 height 38
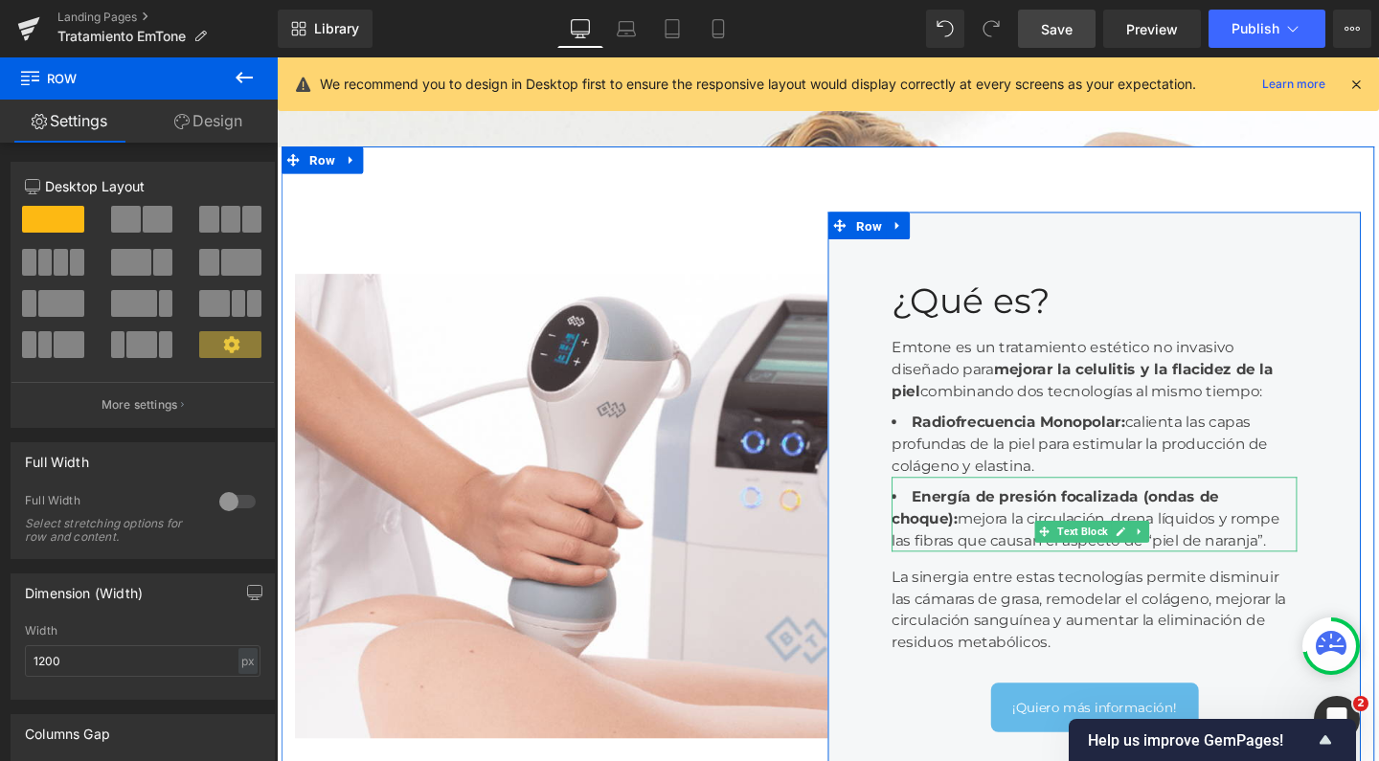
scroll to position [1353, 0]
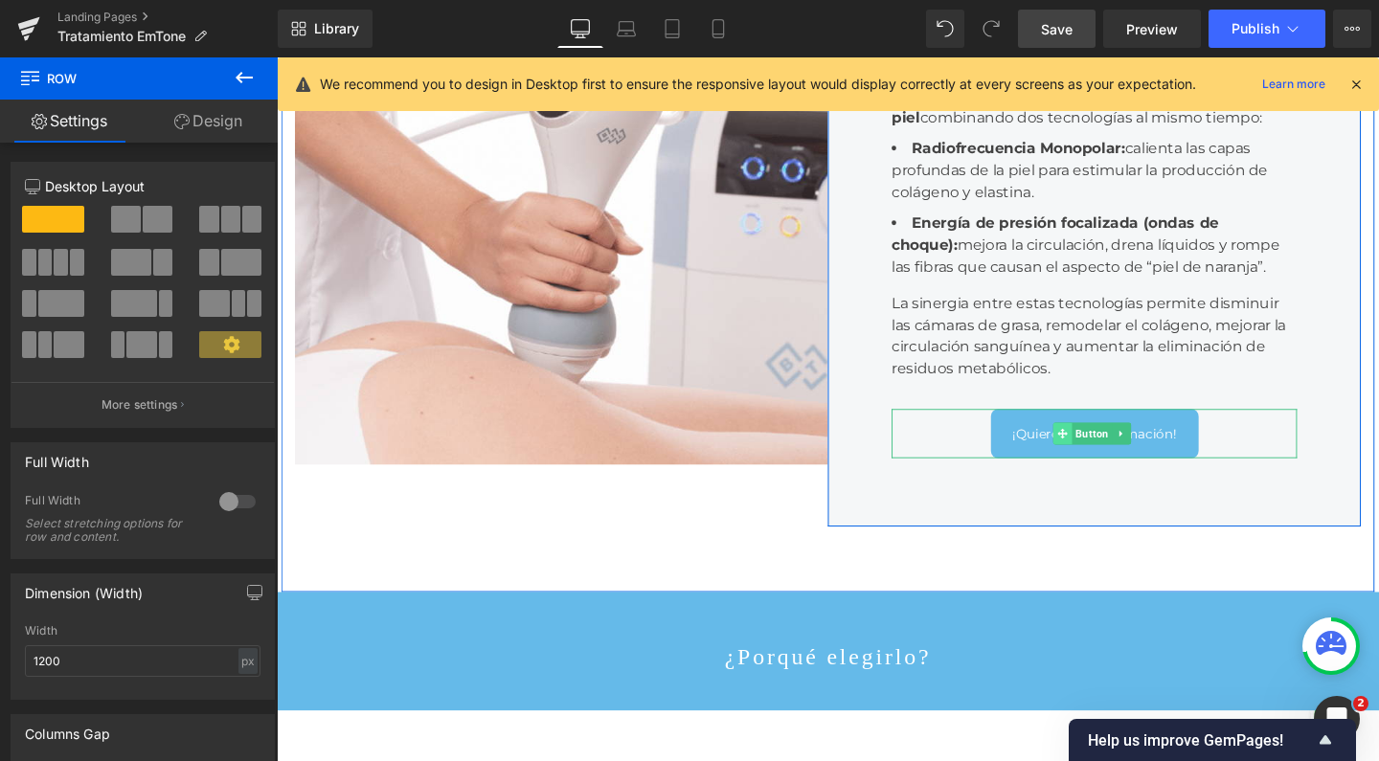
click at [1097, 459] on icon at bounding box center [1102, 452] width 11 height 11
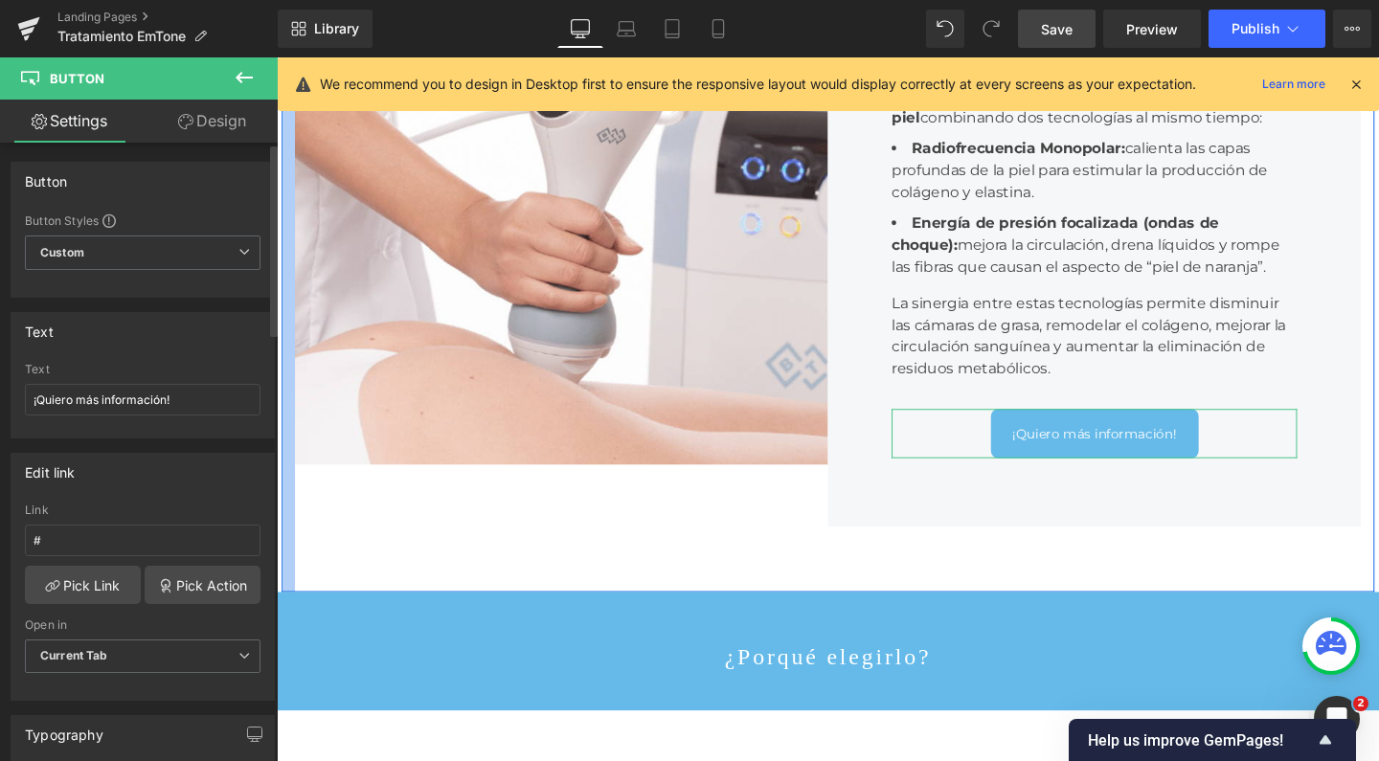
click at [143, 562] on div "Link #" at bounding box center [143, 535] width 236 height 62
click at [142, 540] on input "#" at bounding box center [143, 541] width 236 height 32
paste input "e-1747235284676"
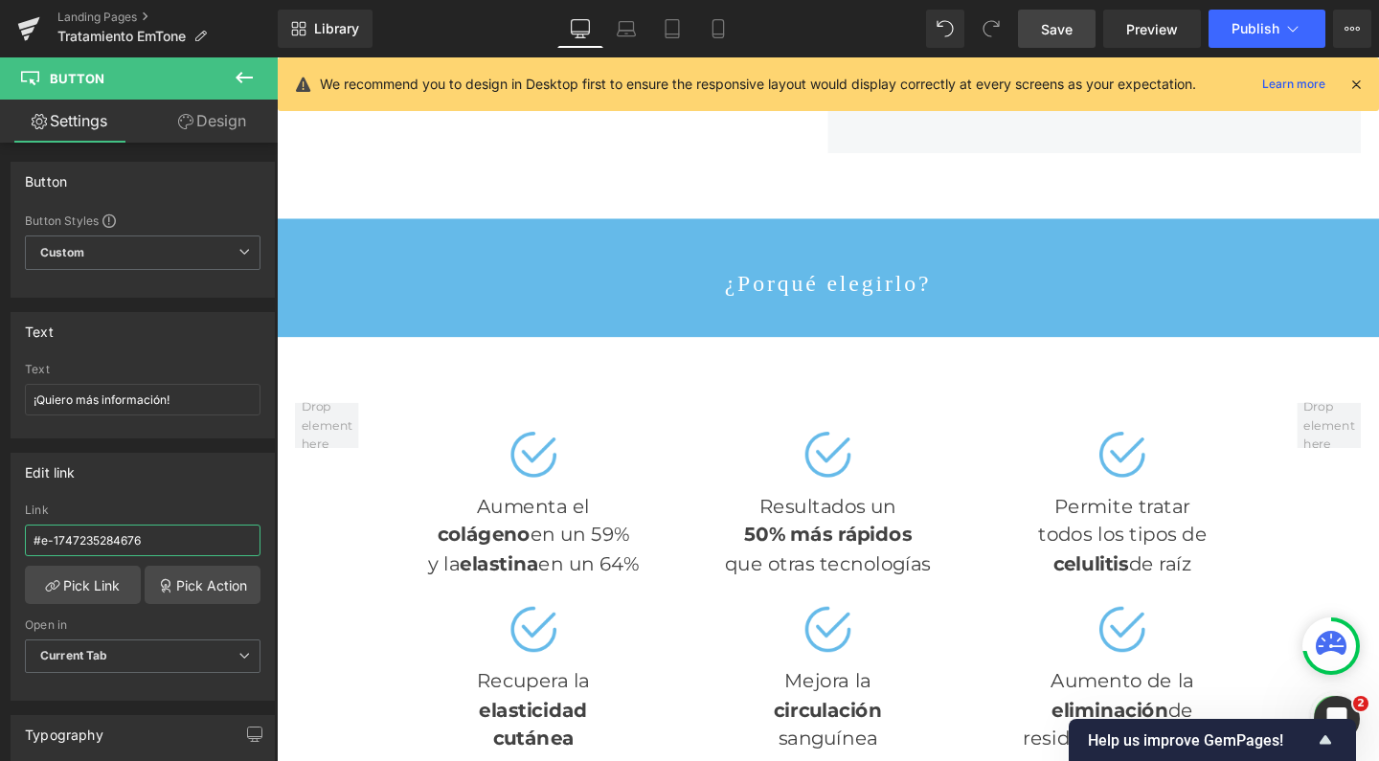
scroll to position [1646, 0]
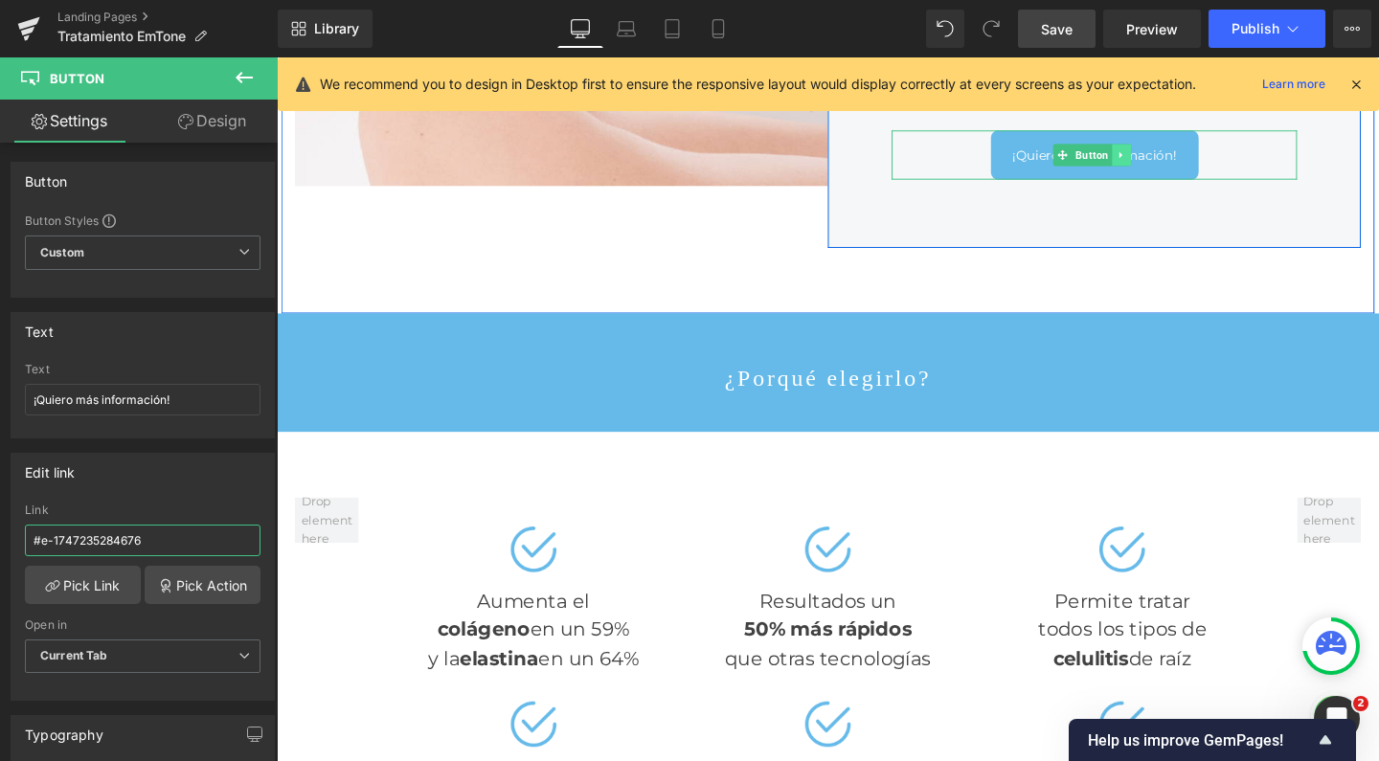
type input "#e-1747235284676"
click at [1160, 171] on link at bounding box center [1165, 159] width 20 height 23
click at [1149, 166] on icon at bounding box center [1154, 160] width 11 height 11
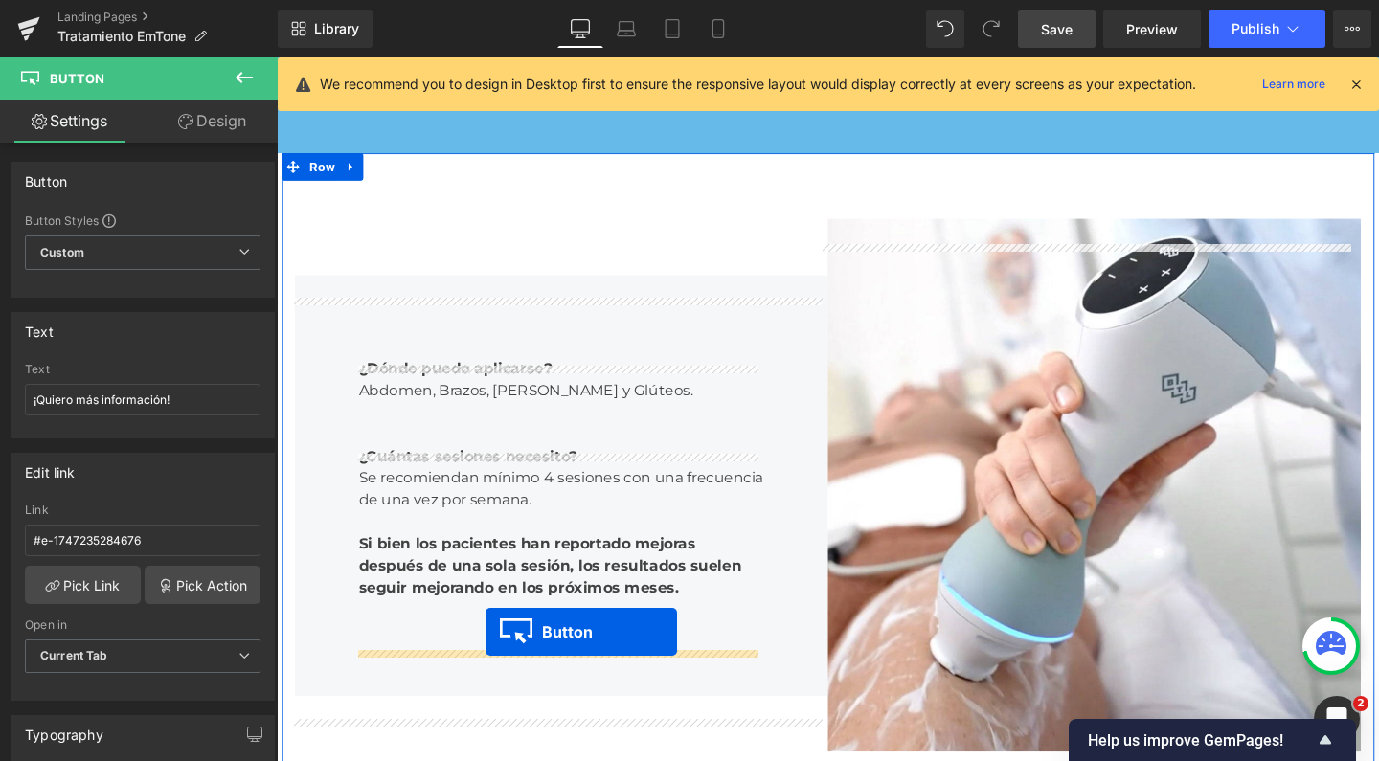
scroll to position [3628, 0]
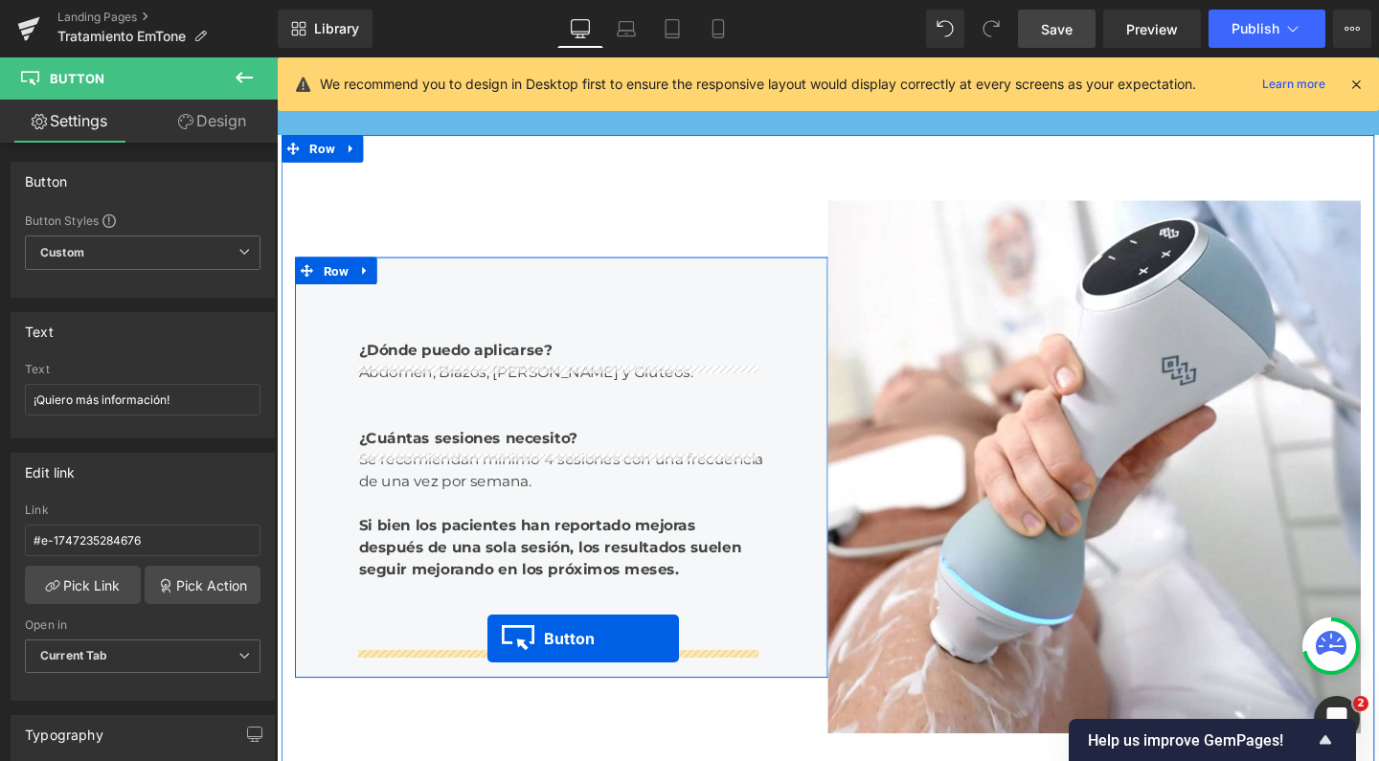
drag, startPoint x: 1094, startPoint y: 340, endPoint x: 497, endPoint y: 668, distance: 681.7
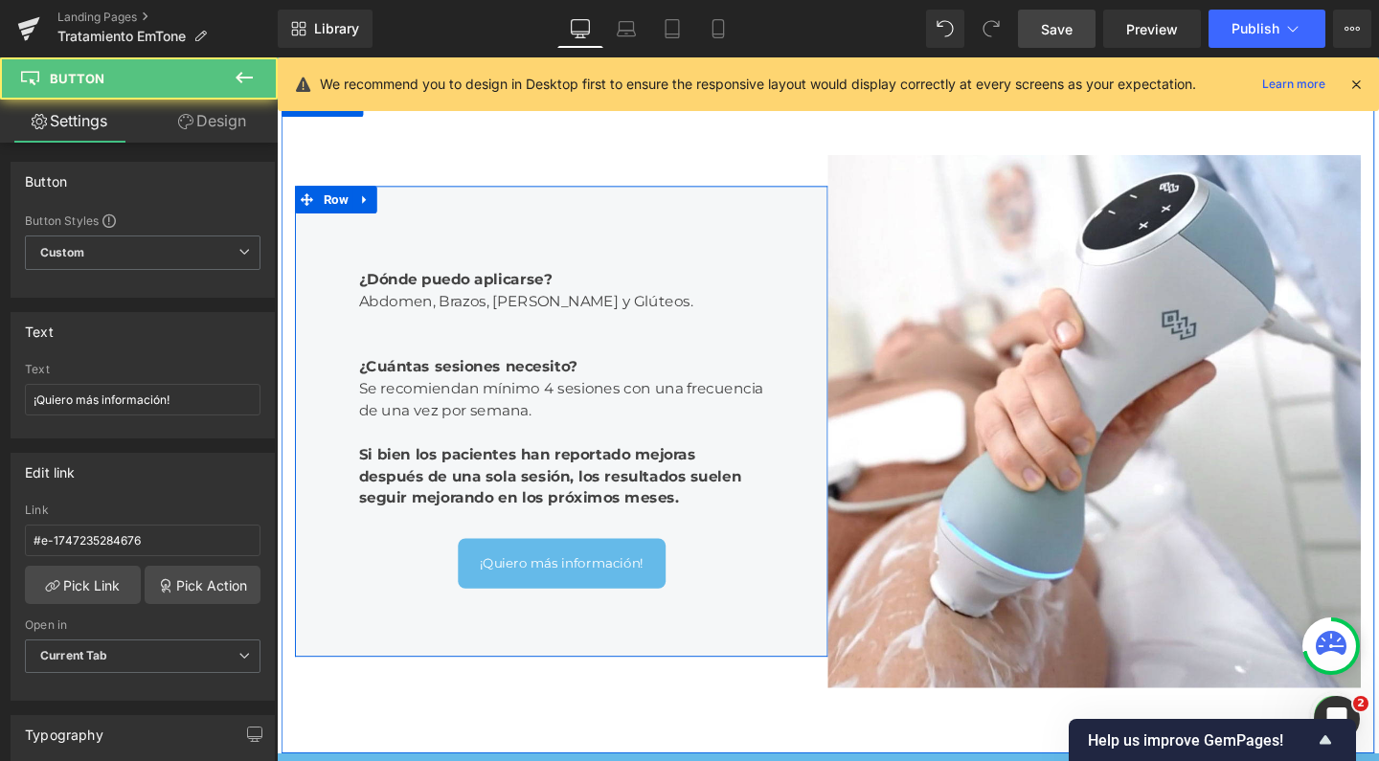
scroll to position [7085, 1139]
click at [584, 615] on link "¡Quiero más información!" at bounding box center [576, 589] width 218 height 52
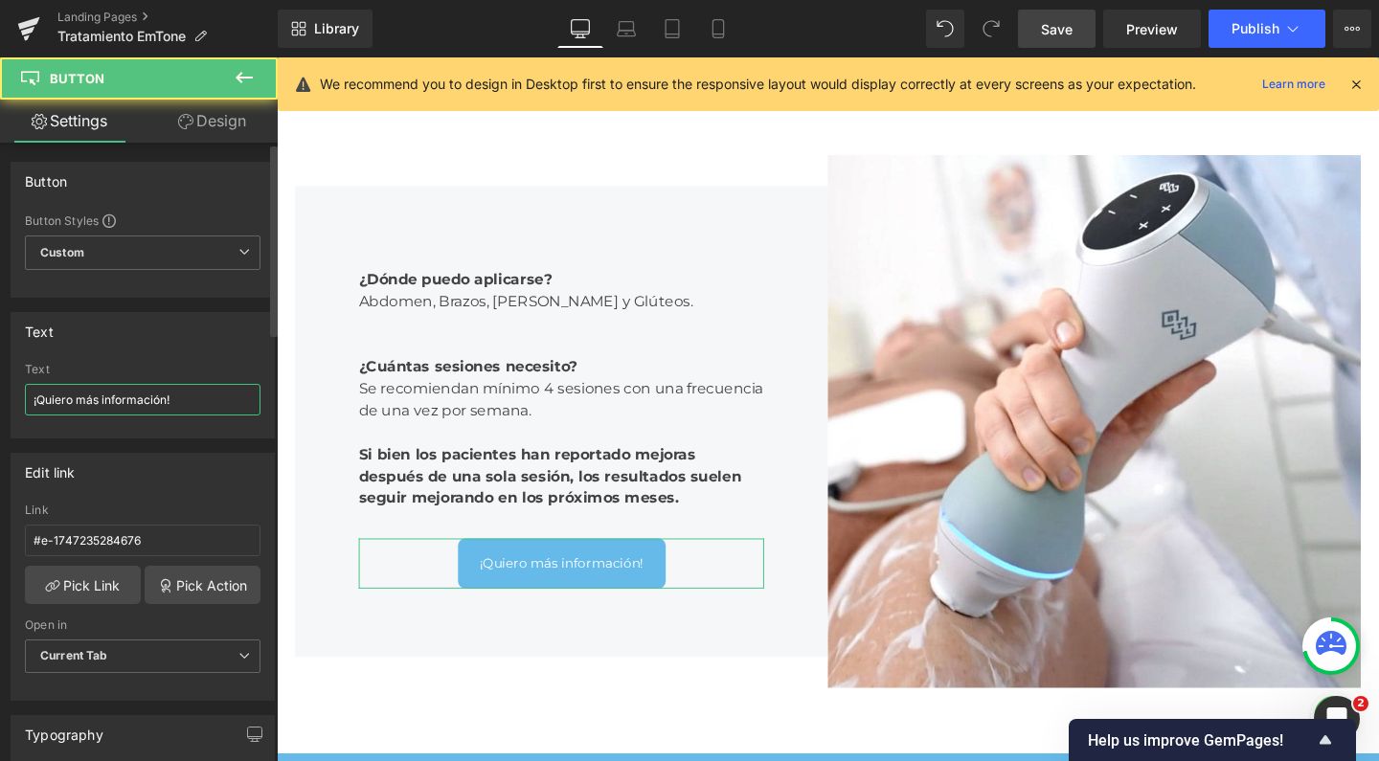
click at [168, 400] on input "¡Quiero más información!" at bounding box center [143, 400] width 236 height 32
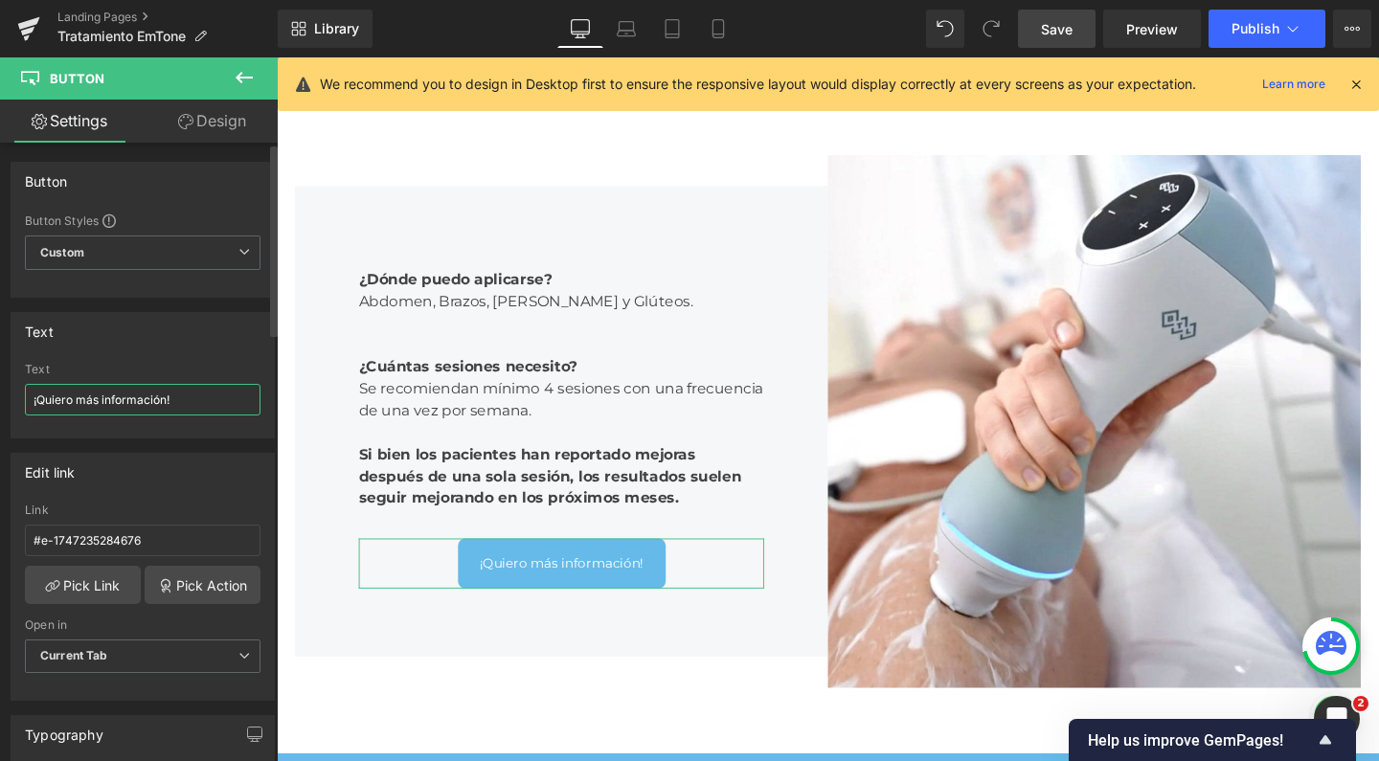
drag, startPoint x: 168, startPoint y: 400, endPoint x: 80, endPoint y: 395, distance: 87.3
click at [80, 395] on input "¡Quiero más información!" at bounding box center [143, 400] width 236 height 32
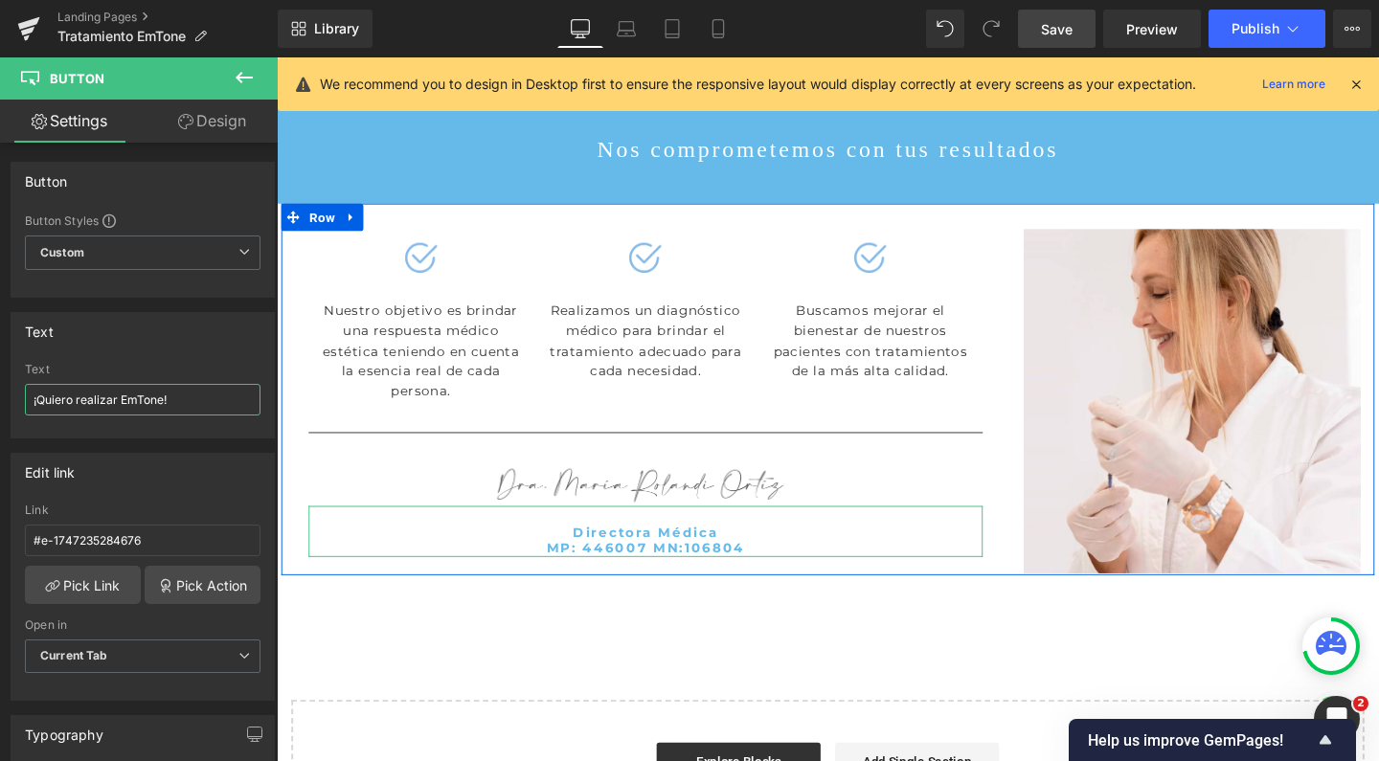
scroll to position [6107, 0]
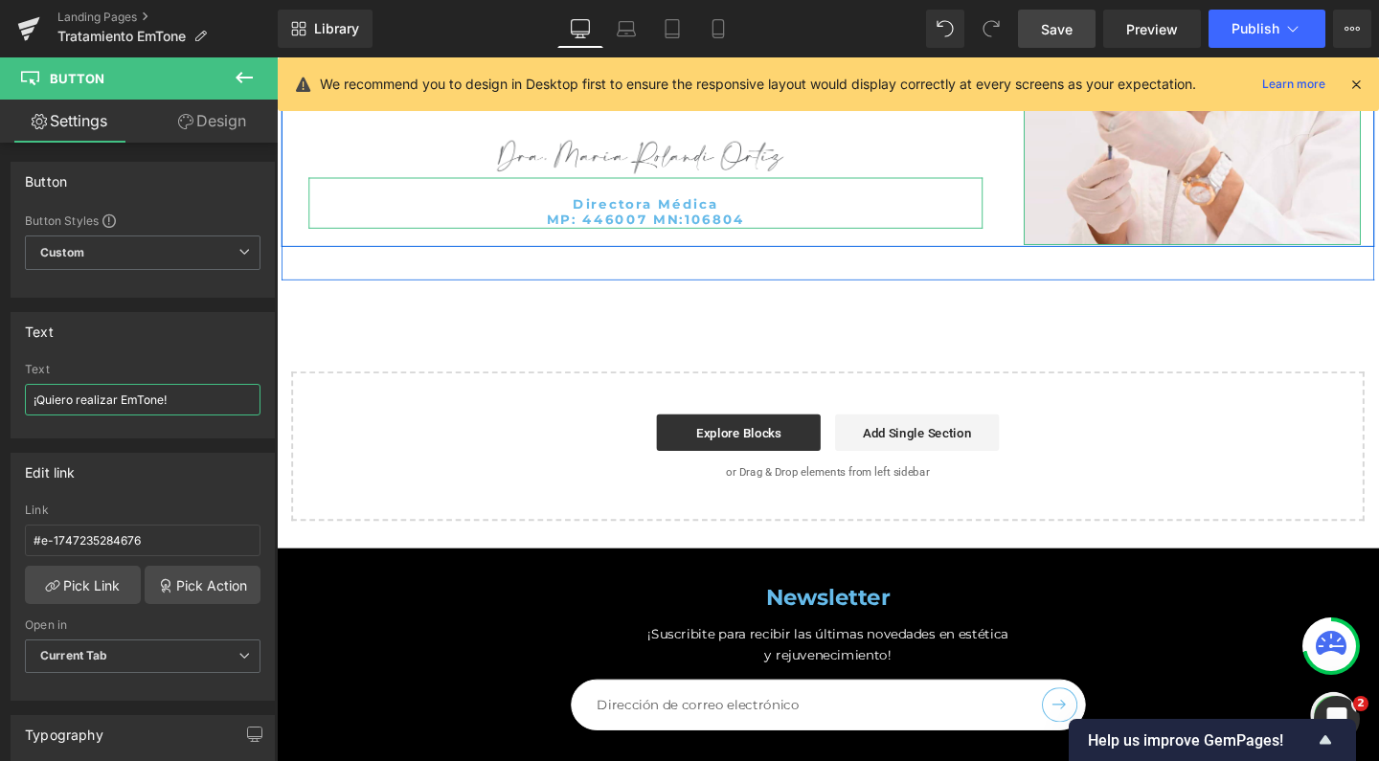
type input "¡Quiero realizar EmTone!"
click at [1072, 36] on span "Save" at bounding box center [1057, 29] width 32 height 20
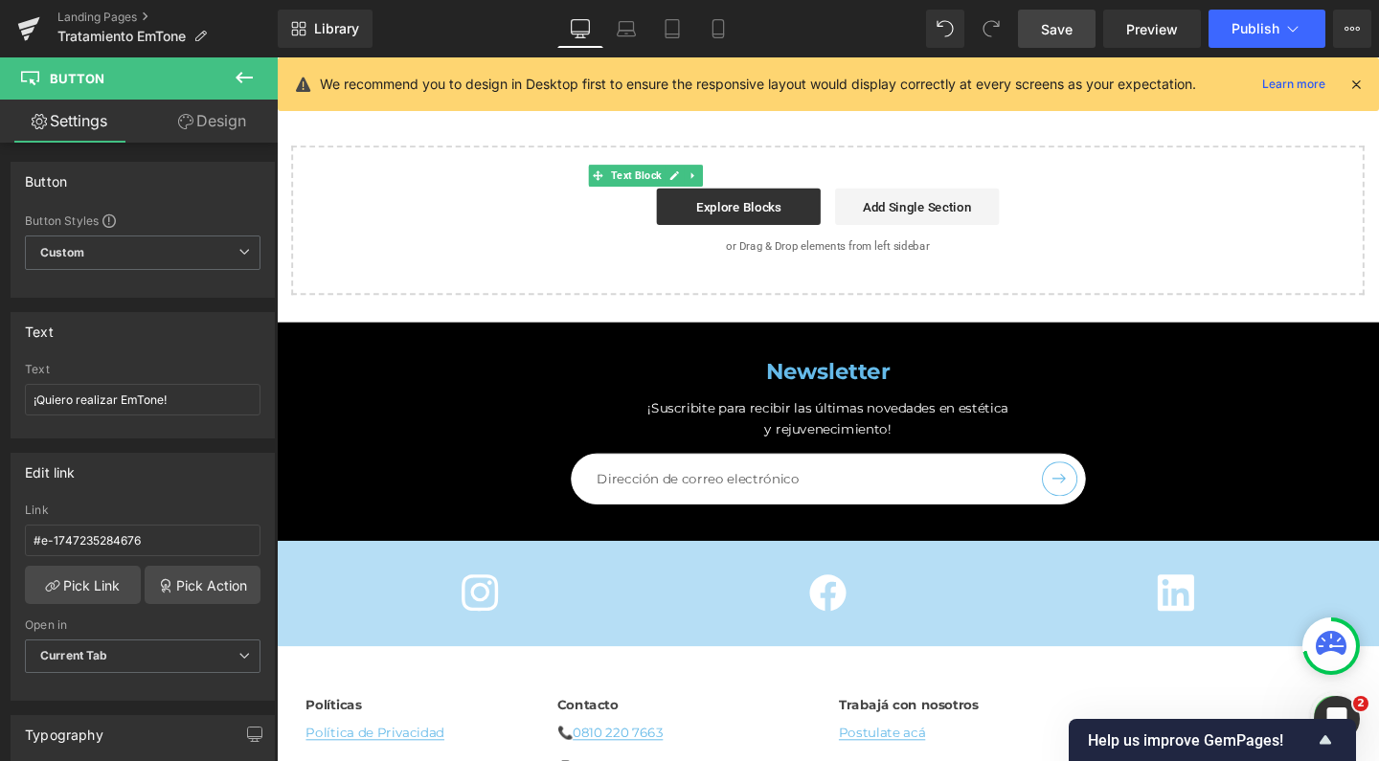
scroll to position [6344, 0]
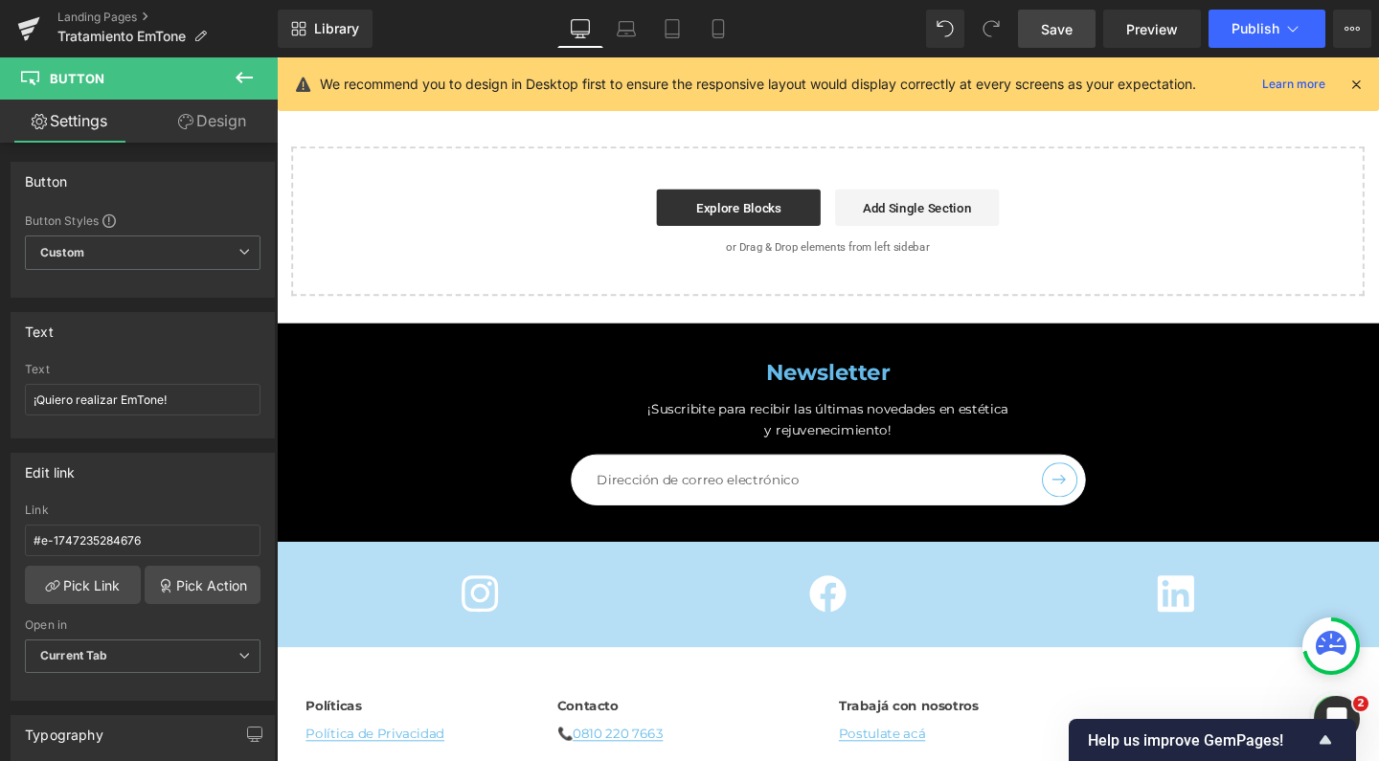
click at [1239, 48] on div "Library Desktop Desktop Laptop Tablet Mobile Save Preview Publish Scheduled Vie…" at bounding box center [828, 28] width 1101 height 57
click at [1239, 37] on button "Publish" at bounding box center [1266, 29] width 117 height 38
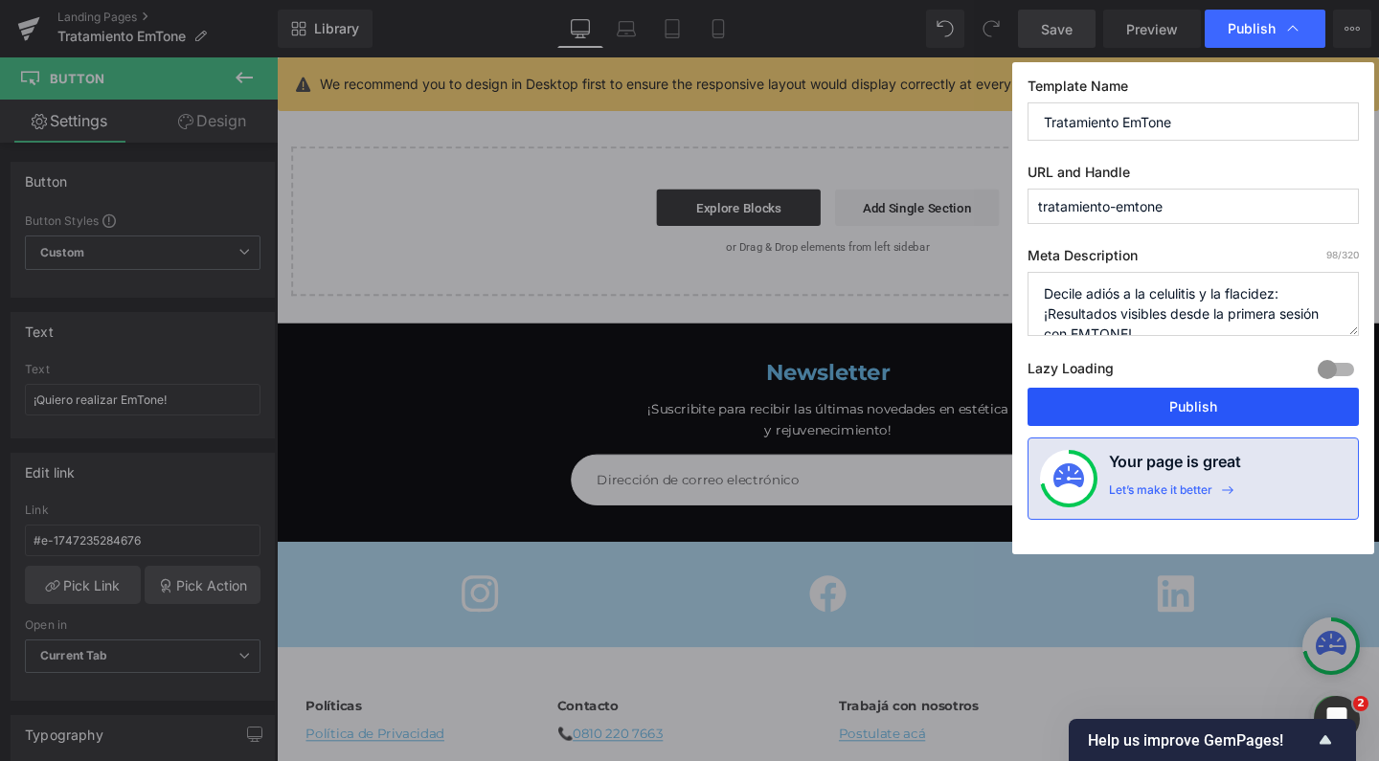
drag, startPoint x: 1201, startPoint y: 419, endPoint x: 970, endPoint y: 381, distance: 233.9
click at [1201, 419] on button "Publish" at bounding box center [1192, 407] width 331 height 38
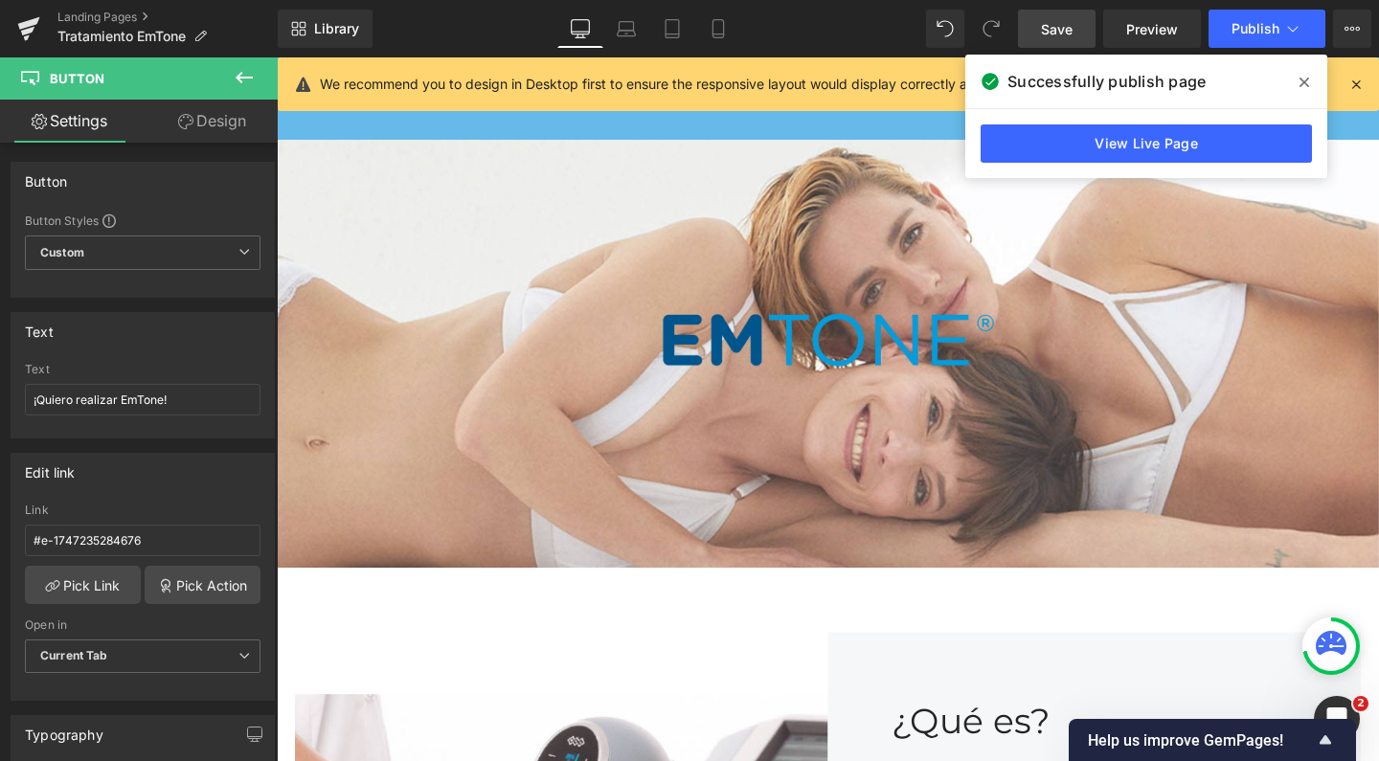
scroll to position [608, 0]
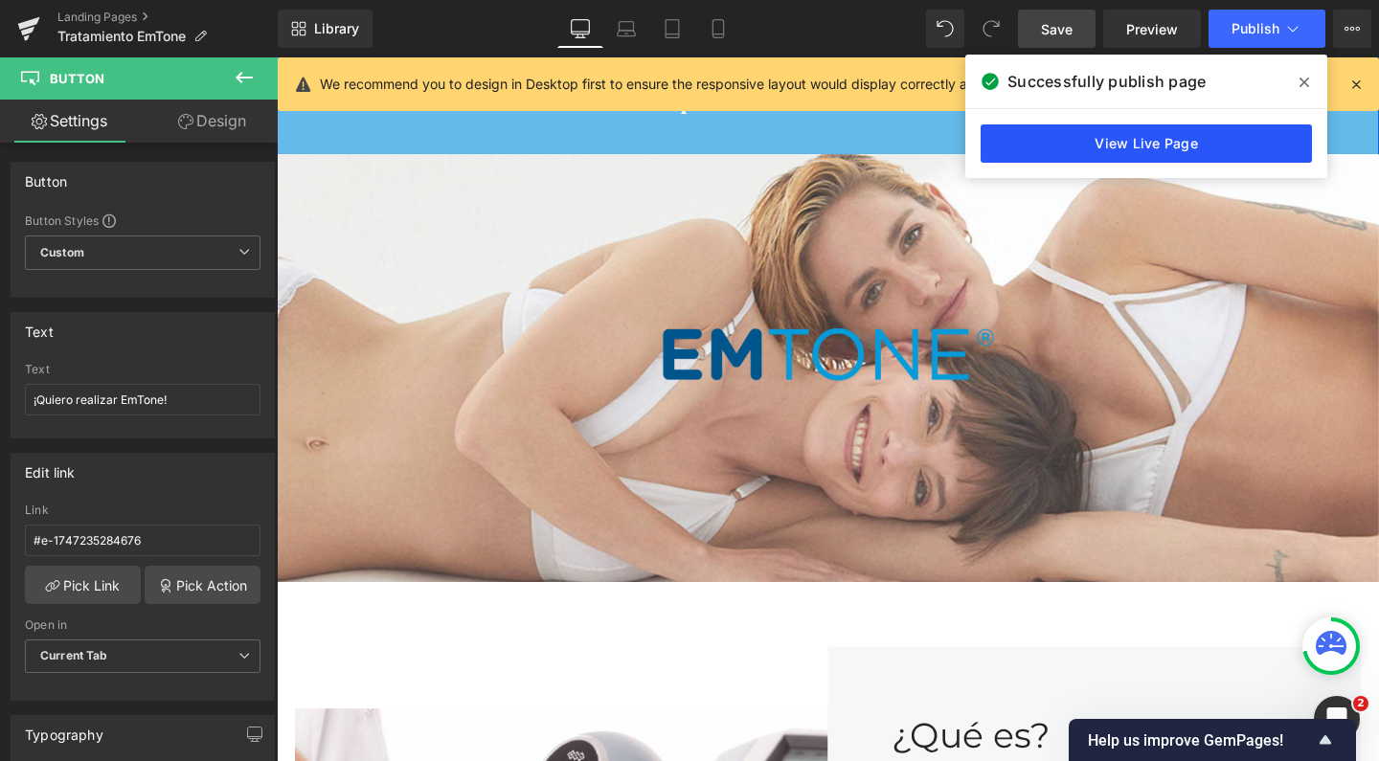
click at [1125, 132] on link "View Live Page" at bounding box center [1145, 143] width 331 height 38
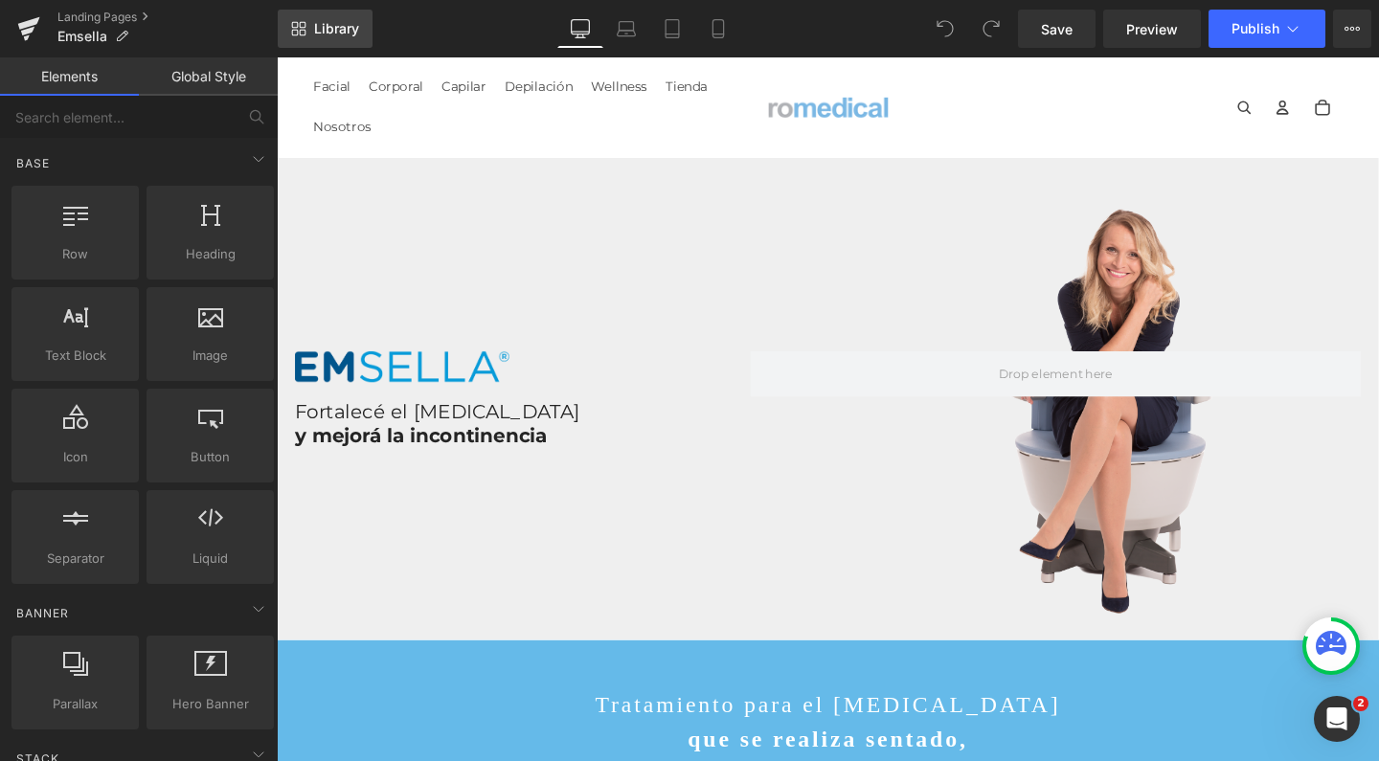
click at [314, 31] on span "Library" at bounding box center [336, 28] width 45 height 17
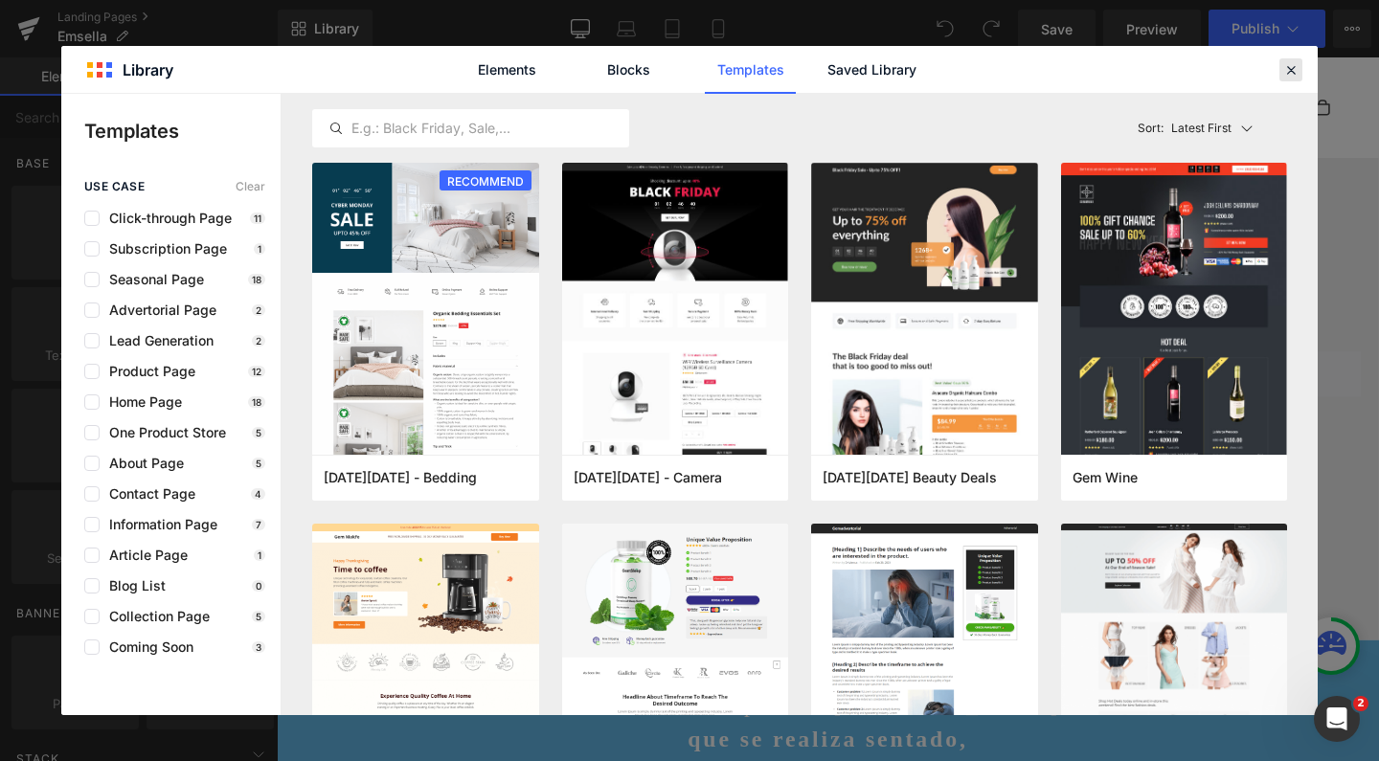
click at [1284, 64] on icon at bounding box center [1290, 69] width 17 height 17
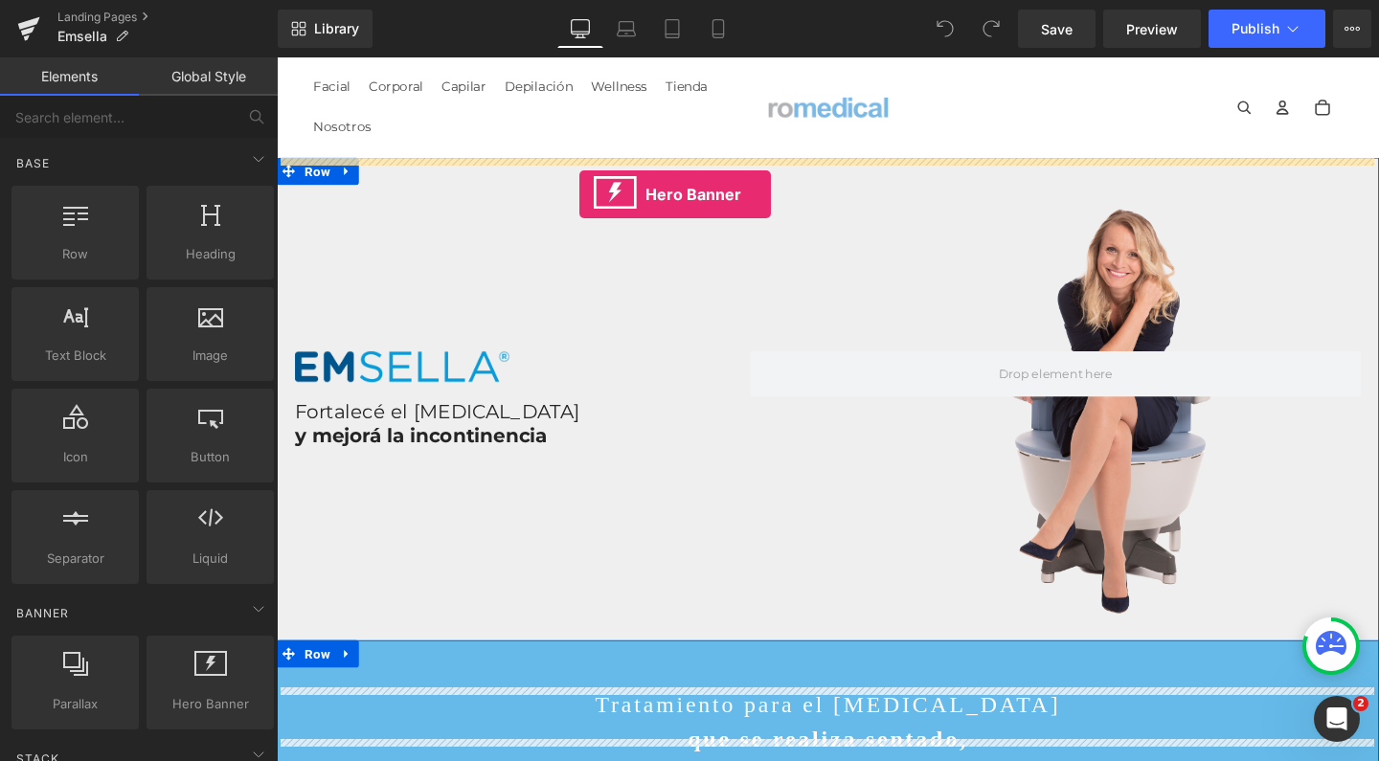
drag, startPoint x: 480, startPoint y: 744, endPoint x: 595, endPoint y: 200, distance: 555.8
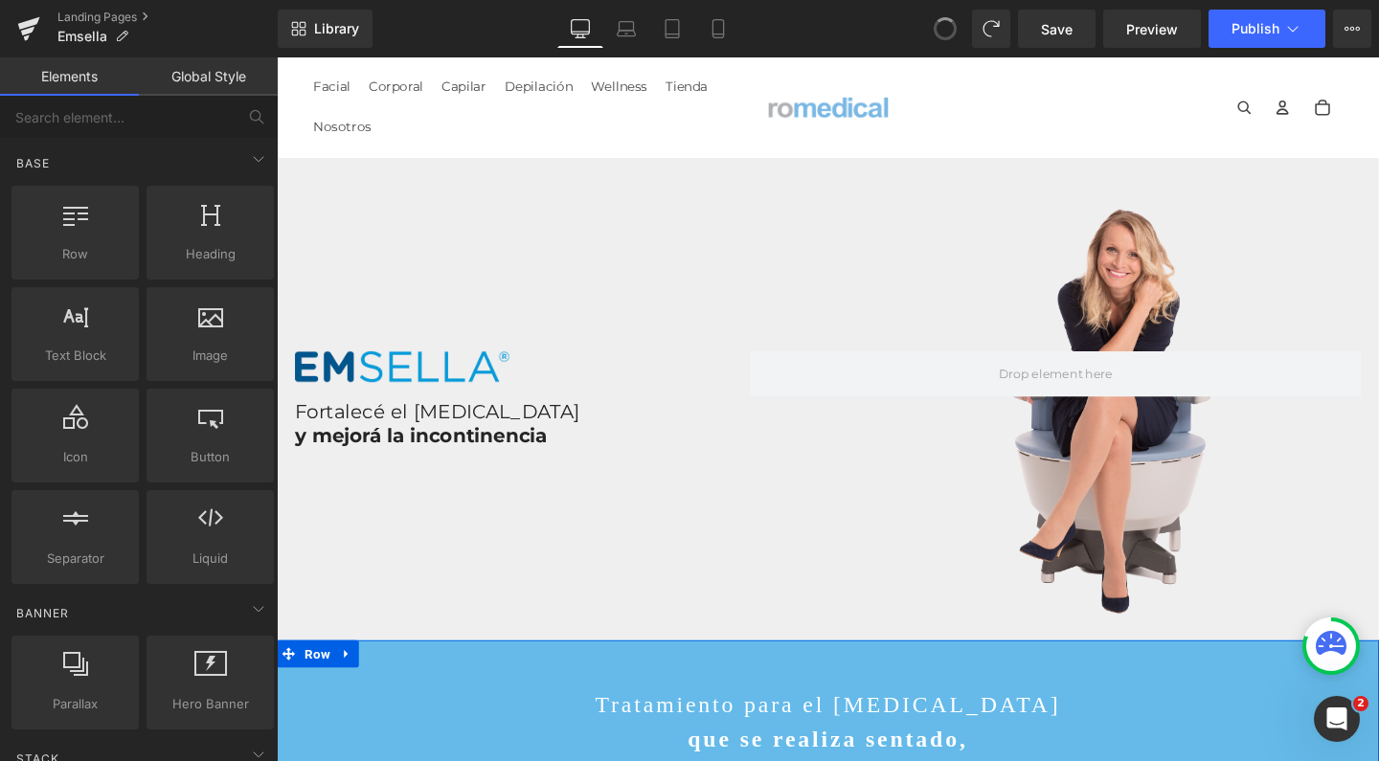
drag, startPoint x: 942, startPoint y: 29, endPoint x: 492, endPoint y: 377, distance: 569.1
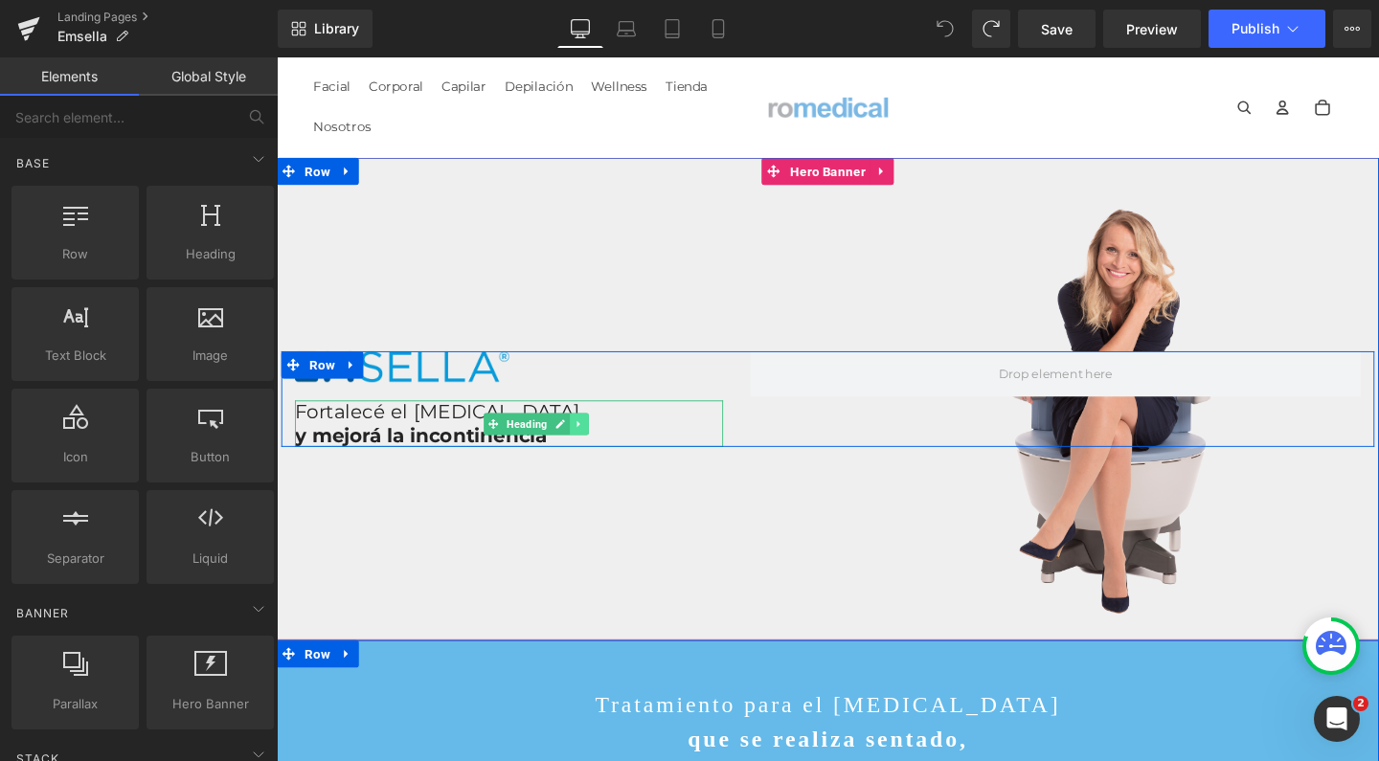
click at [600, 444] on icon at bounding box center [595, 442] width 11 height 11
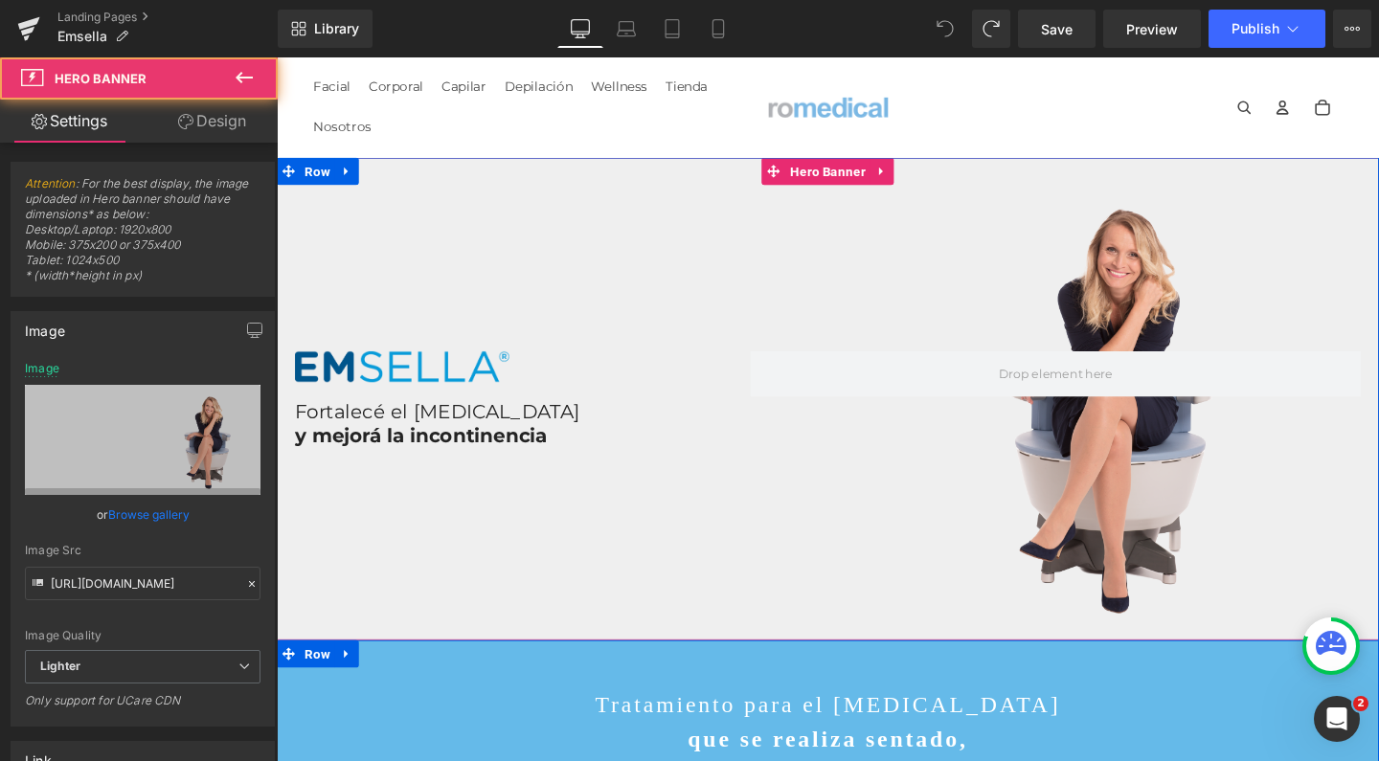
click at [673, 179] on div "Image Fortalecé el [MEDICAL_DATA] y mejorá la incontinencia Heading Row" at bounding box center [856, 416] width 1158 height 507
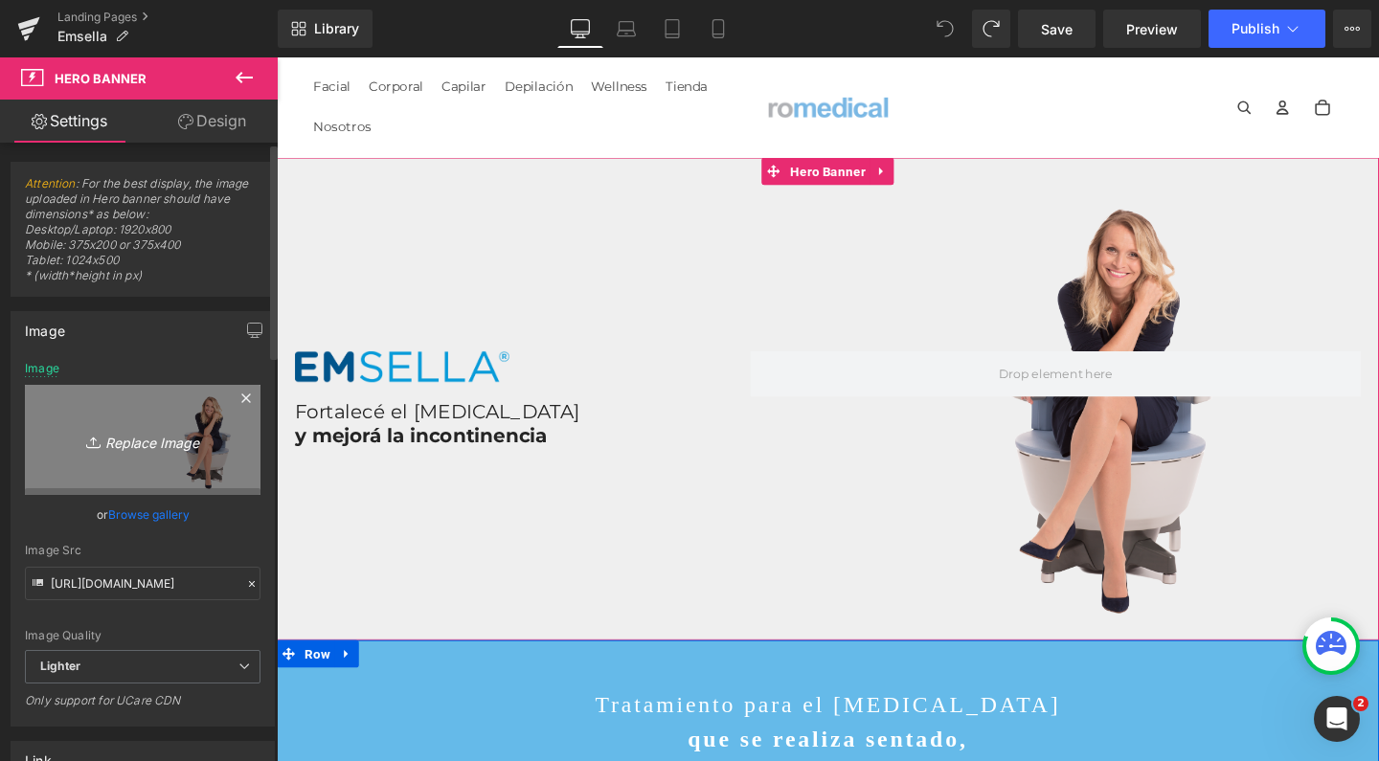
click at [194, 411] on link "Replace Image" at bounding box center [143, 440] width 236 height 110
type input "C:\fakepath\emsella suelo pelvico banner romedical.jpg"
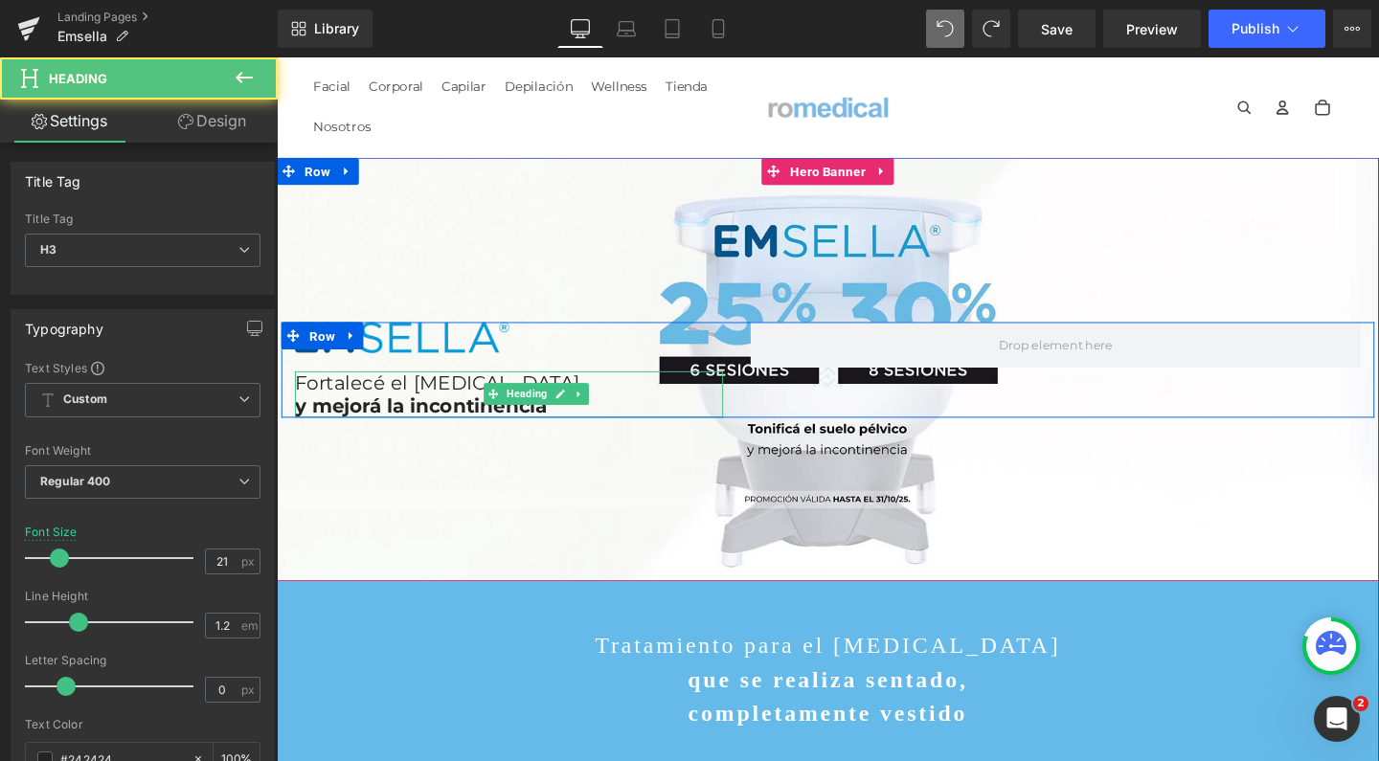
click at [561, 436] on strong "y mejorá la incontinencia" at bounding box center [428, 424] width 265 height 24
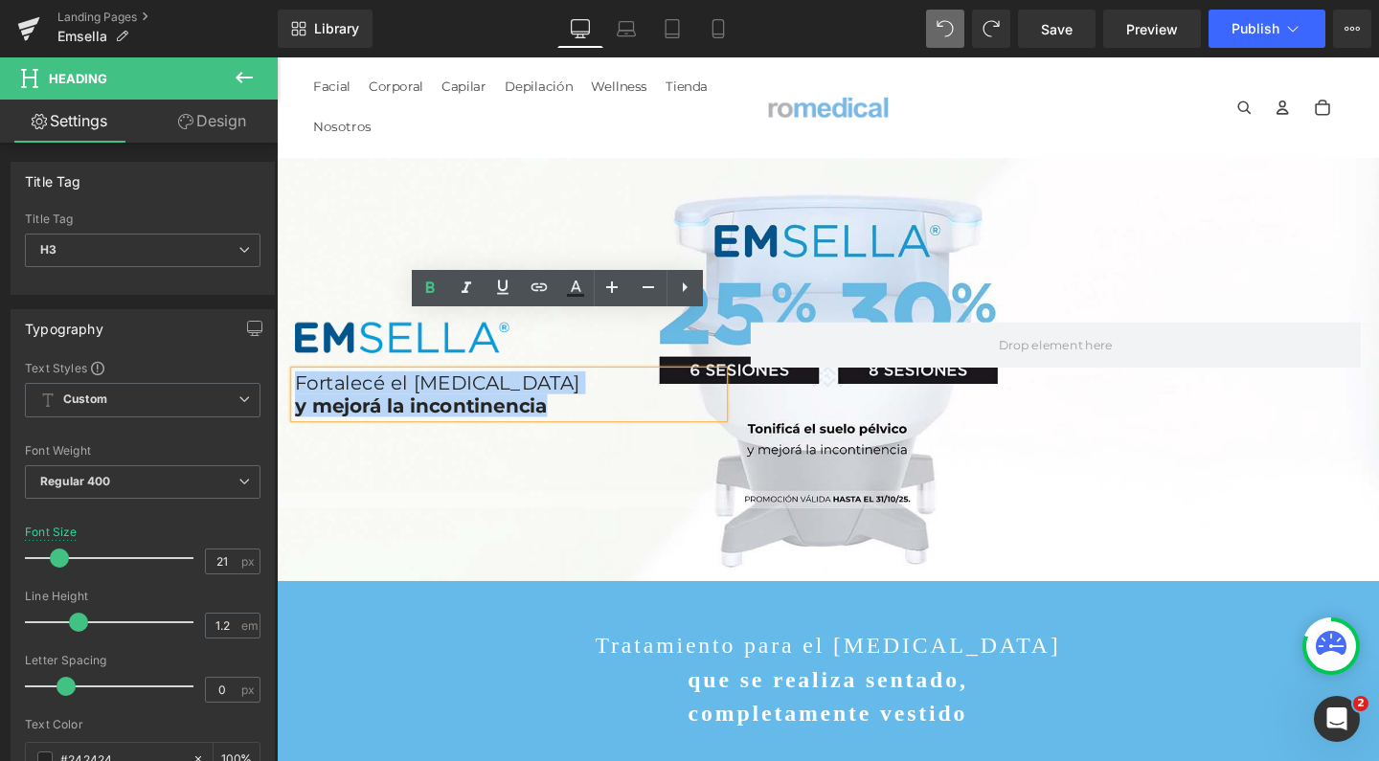
drag, startPoint x: 432, startPoint y: 453, endPoint x: 329, endPoint y: 357, distance: 140.2
click at [329, 388] on div "Fortalecé el [MEDICAL_DATA] y mejorá la incontinencia" at bounding box center [521, 412] width 450 height 48
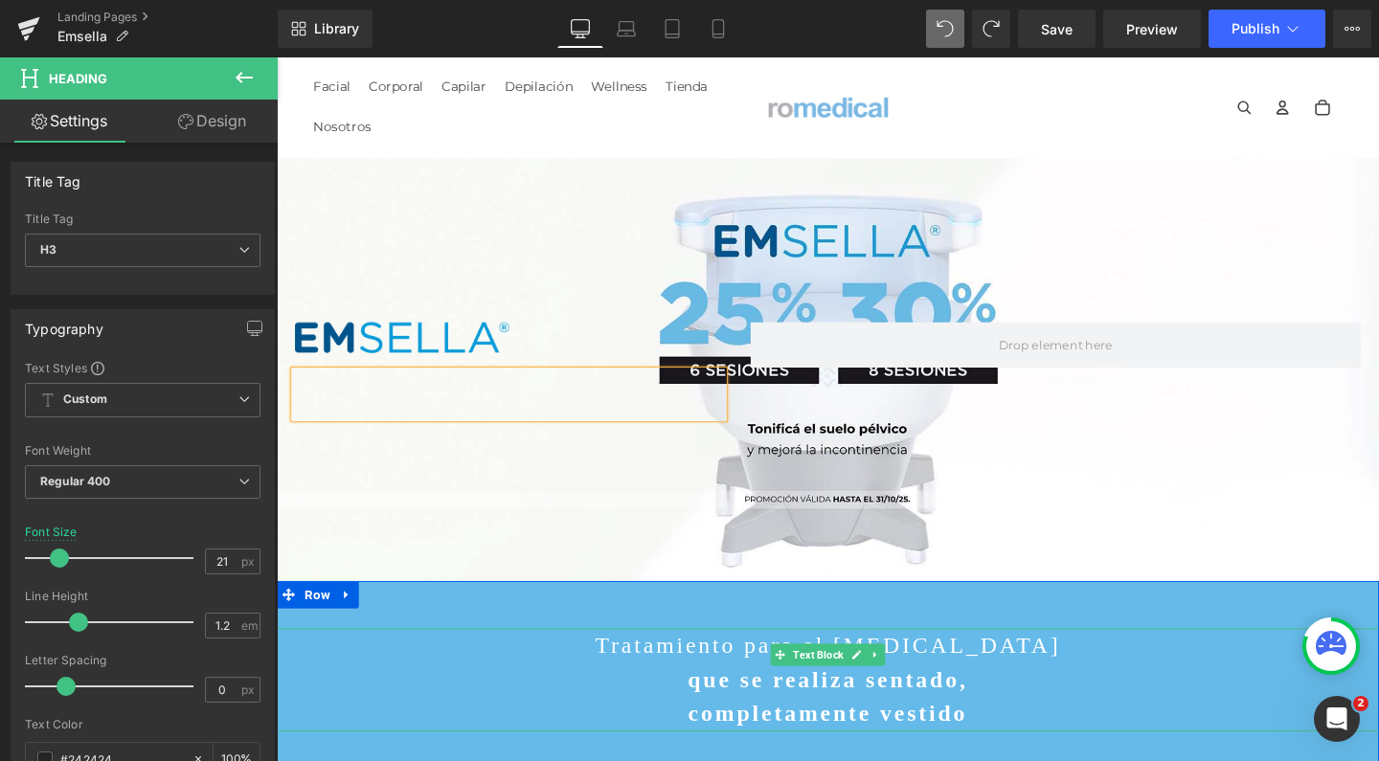
click at [937, 760] on strong "completamente vestido" at bounding box center [856, 747] width 294 height 26
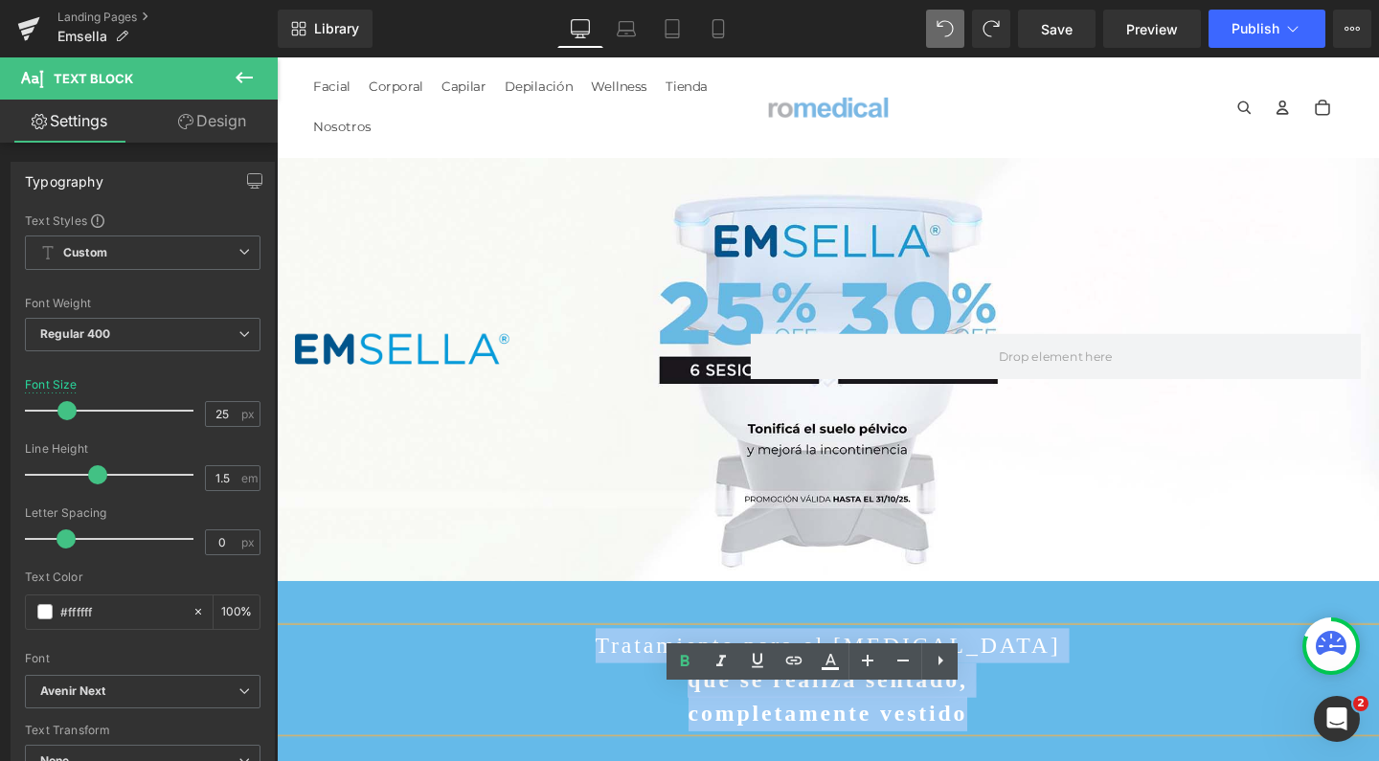
drag, startPoint x: 965, startPoint y: 762, endPoint x: 690, endPoint y: 725, distance: 277.3
click at [690, 725] on div "Tratamiento para el [MEDICAL_DATA] que se realiza sentado, completamente vestido" at bounding box center [856, 712] width 1158 height 108
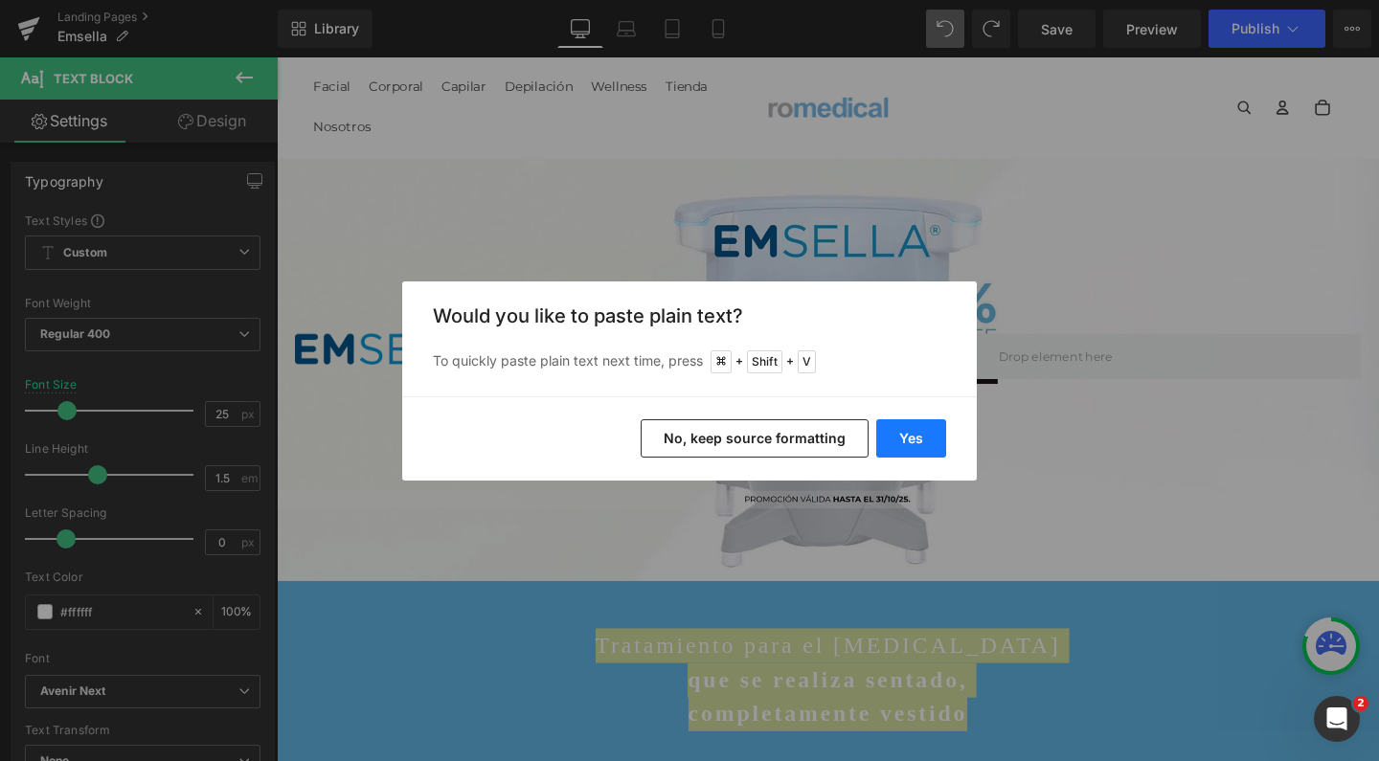
click at [910, 441] on button "Yes" at bounding box center [911, 438] width 70 height 38
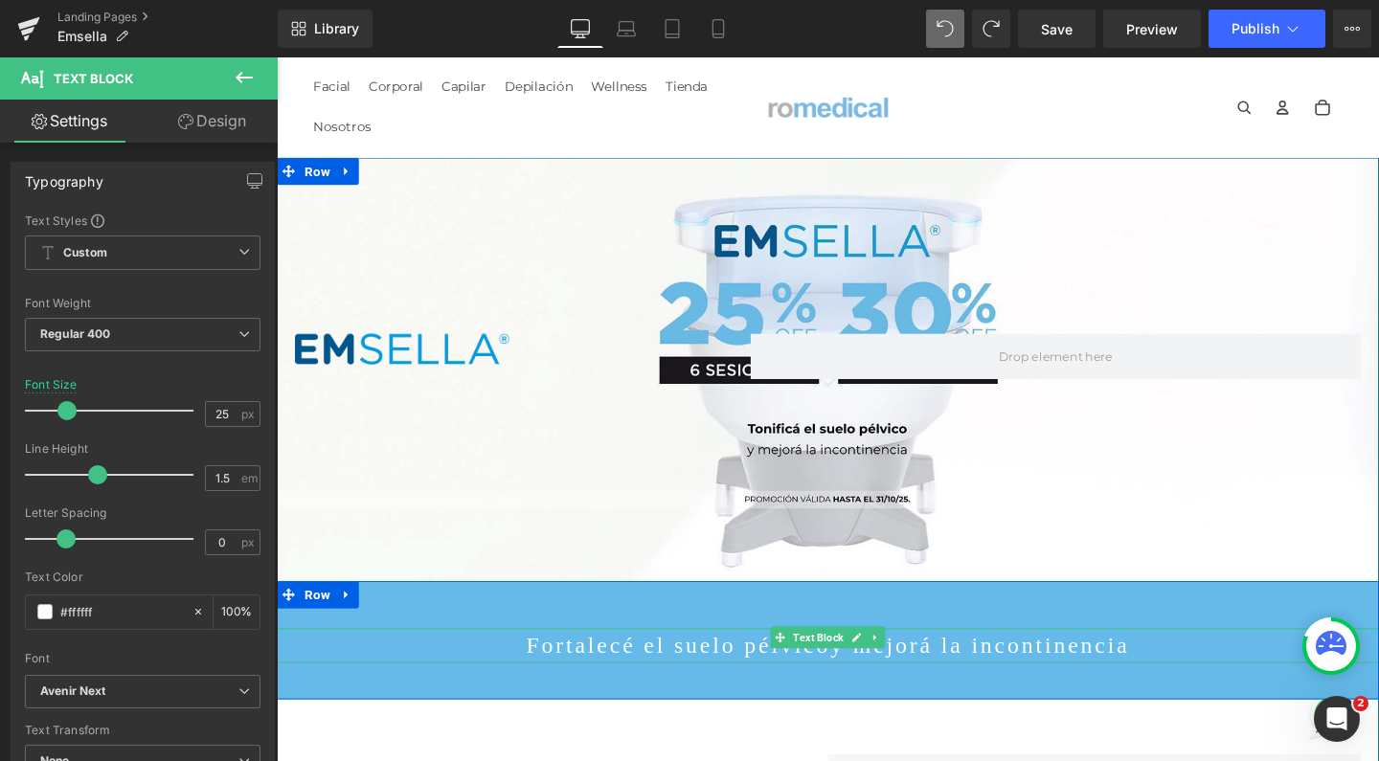
click at [928, 659] on div at bounding box center [856, 658] width 1158 height 1
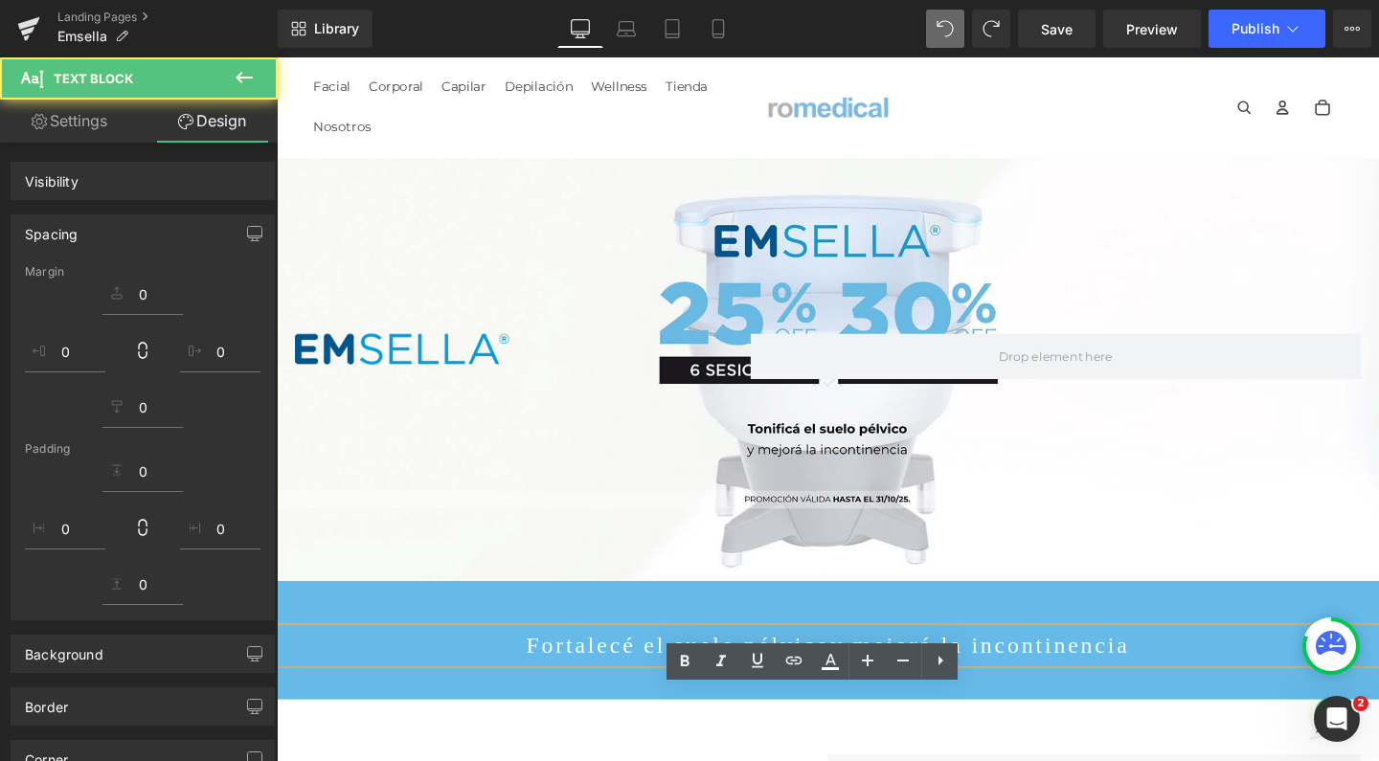
click at [772, 694] on p "Fortalecé el suelo pélvicoy mejorá la incontinencia" at bounding box center [856, 676] width 1158 height 36
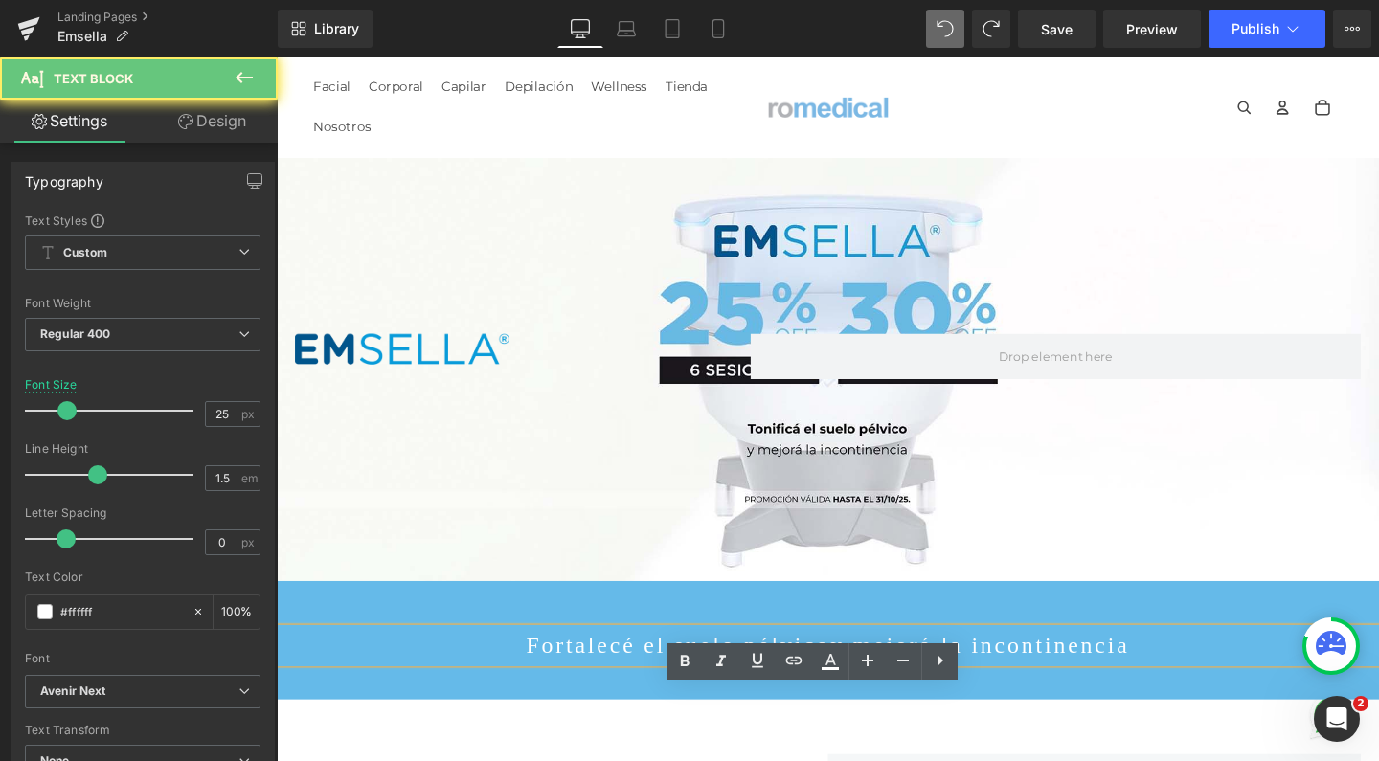
click at [846, 694] on p "Fortalecé el suelo pélvicoy mejorá la incontinencia" at bounding box center [856, 676] width 1158 height 36
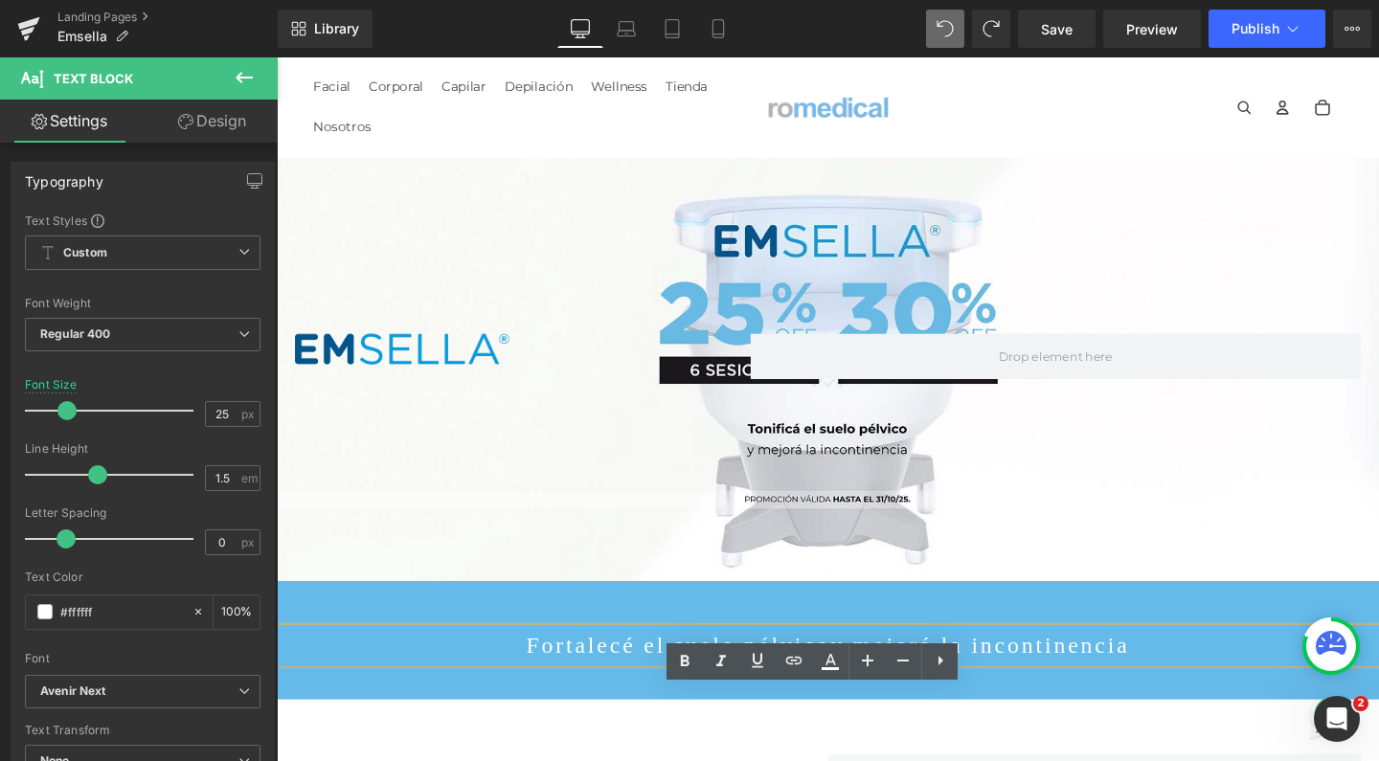
click at [849, 694] on p "Fortalecé el suelo pélvicoy mejorá la incontinencia" at bounding box center [856, 676] width 1158 height 36
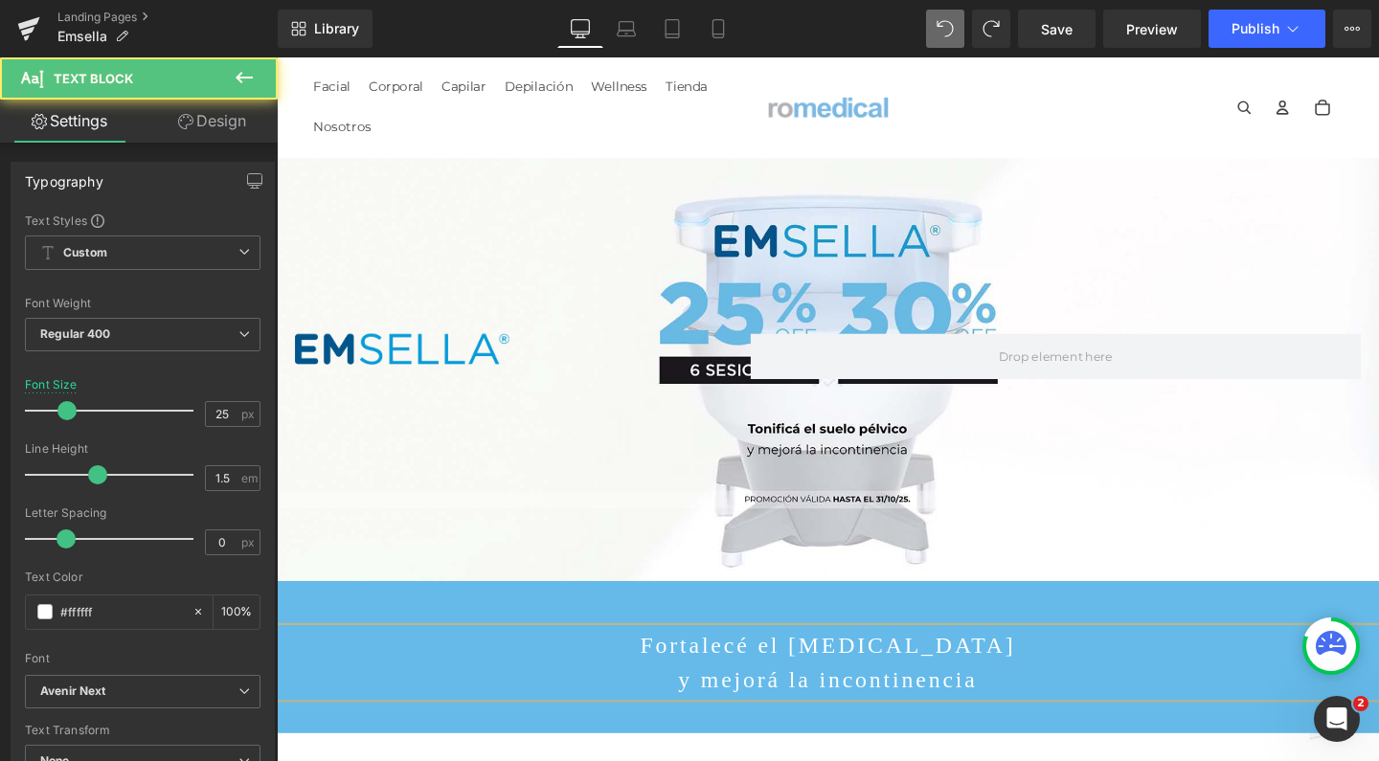
click at [866, 730] on p "y mejorá la incontinencia" at bounding box center [856, 712] width 1158 height 36
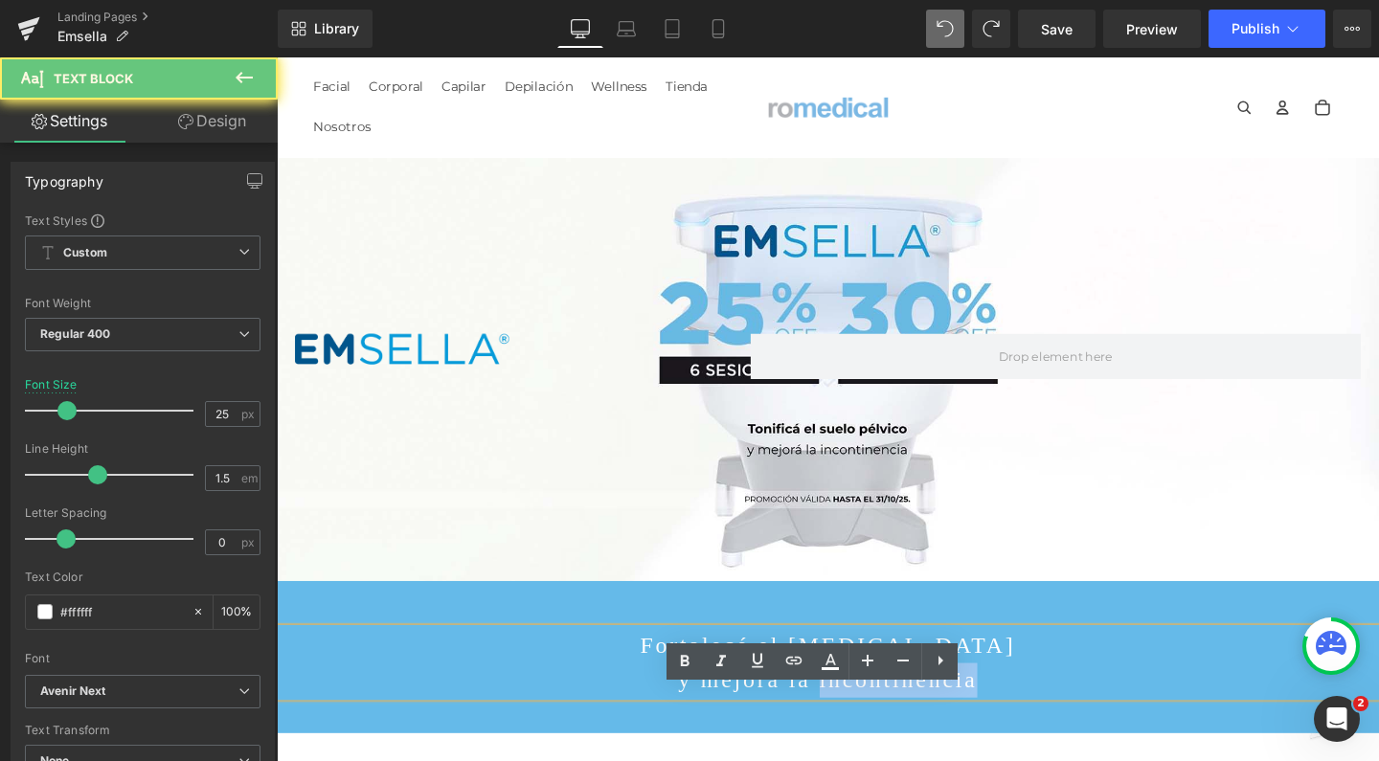
click at [866, 730] on p "y mejorá la incontinencia" at bounding box center [856, 712] width 1158 height 36
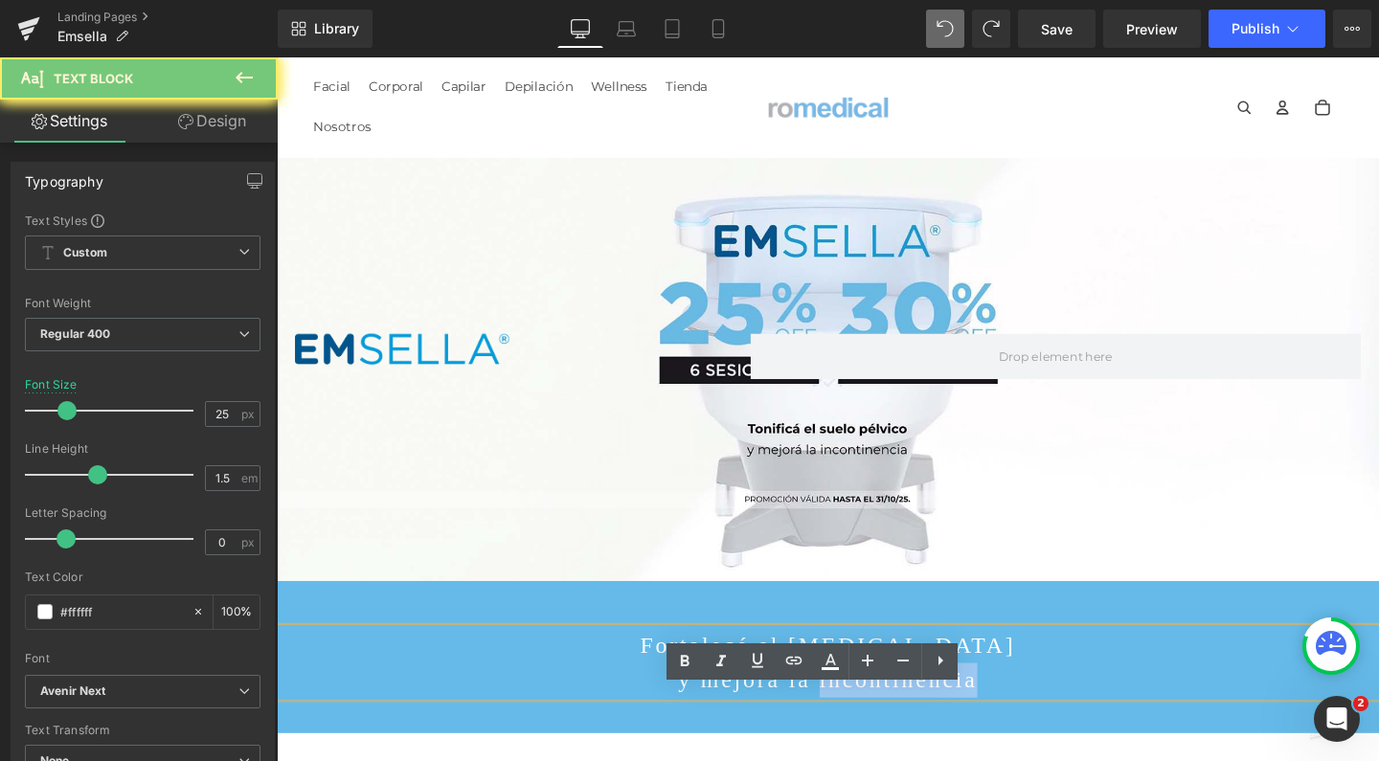
drag, startPoint x: 866, startPoint y: 743, endPoint x: 998, endPoint y: 728, distance: 132.1
click at [866, 730] on p "y mejorá la incontinencia" at bounding box center [856, 712] width 1158 height 36
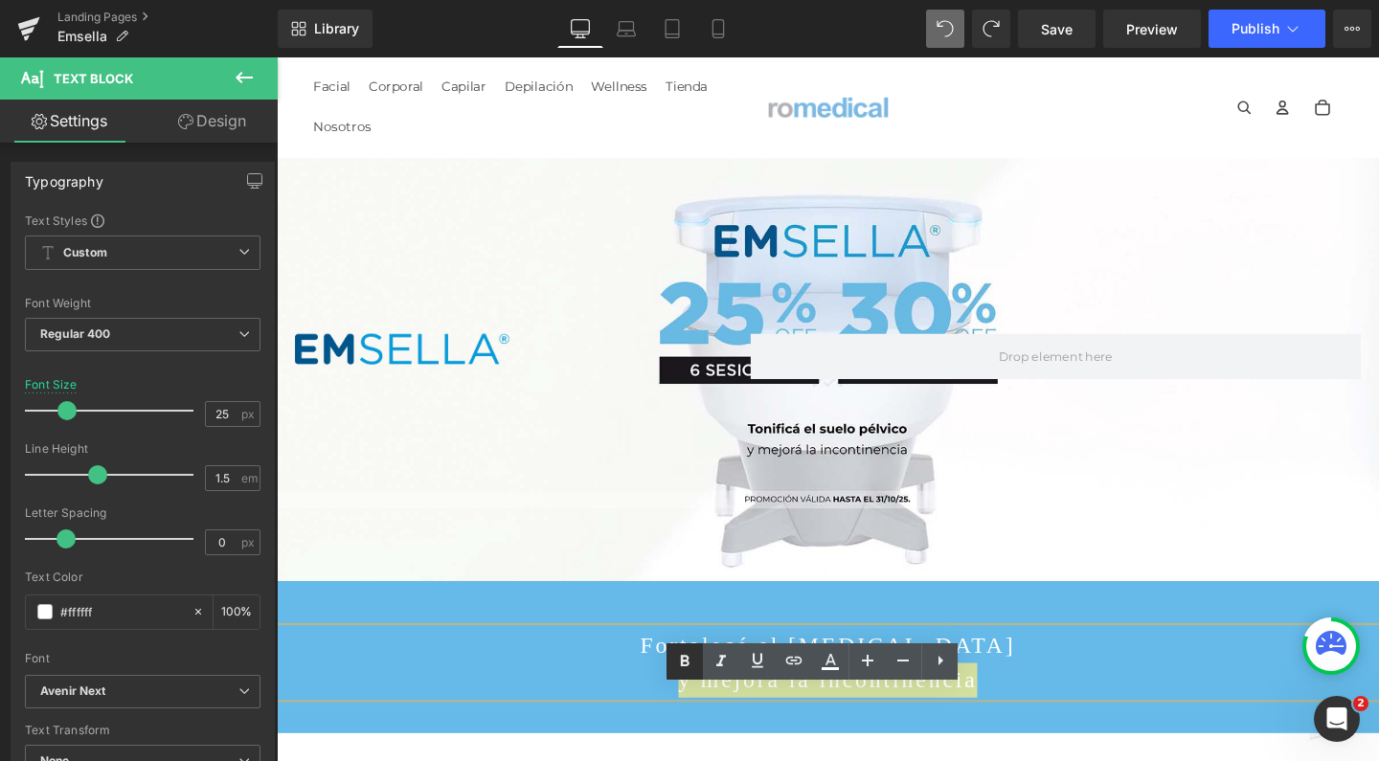
click at [683, 651] on icon at bounding box center [684, 661] width 23 height 23
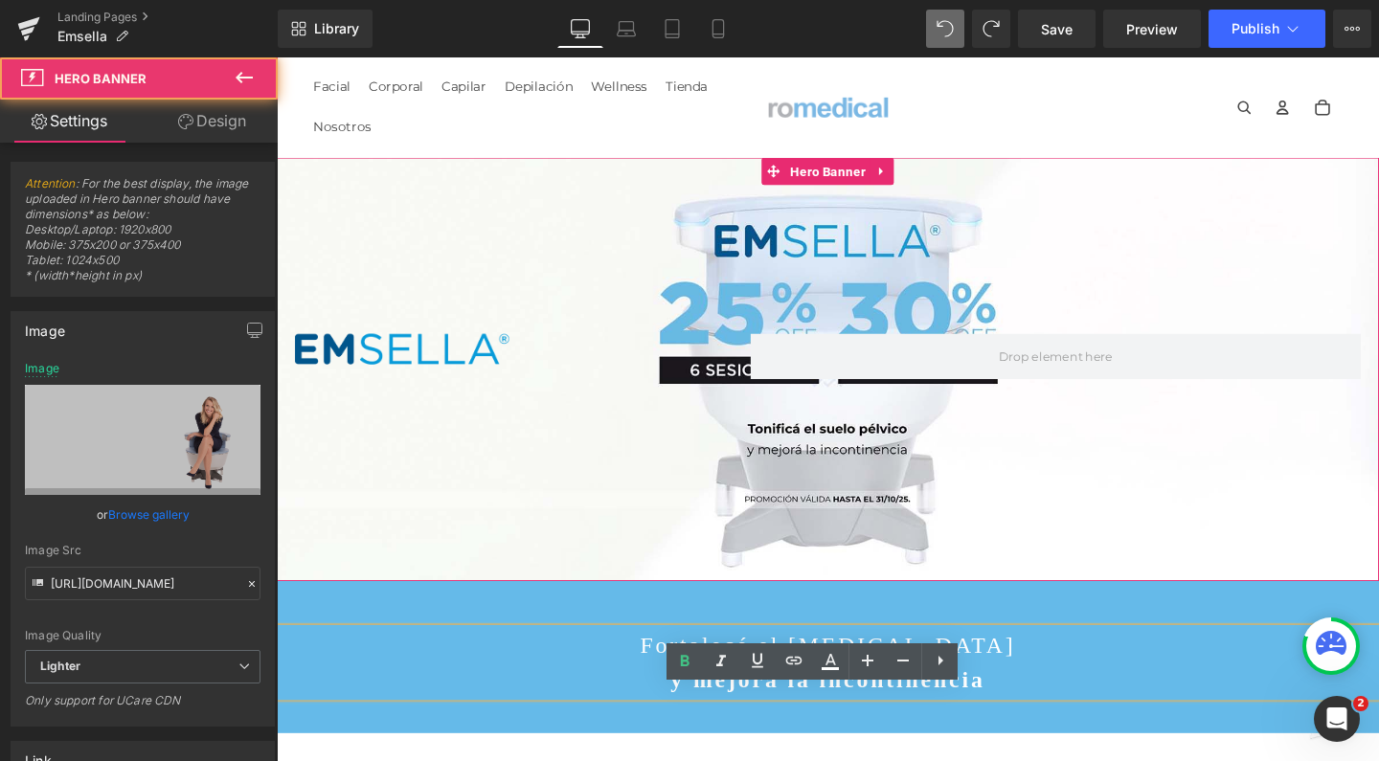
click at [767, 287] on div "Image Heading Row" at bounding box center [856, 385] width 1158 height 445
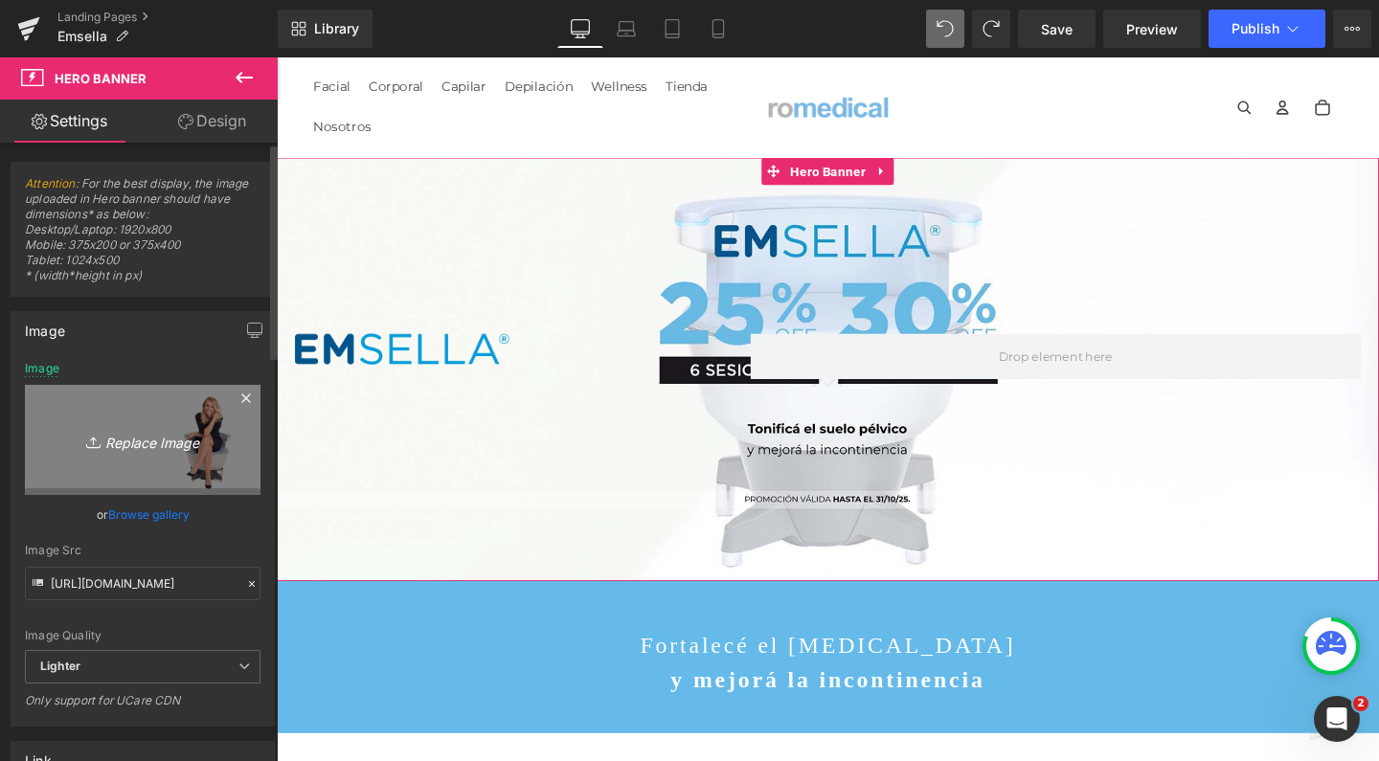
click at [130, 430] on icon "Replace Image" at bounding box center [142, 440] width 153 height 24
type input "C:\fakepath\emsella suelo pelvico banner romedical.jpg"
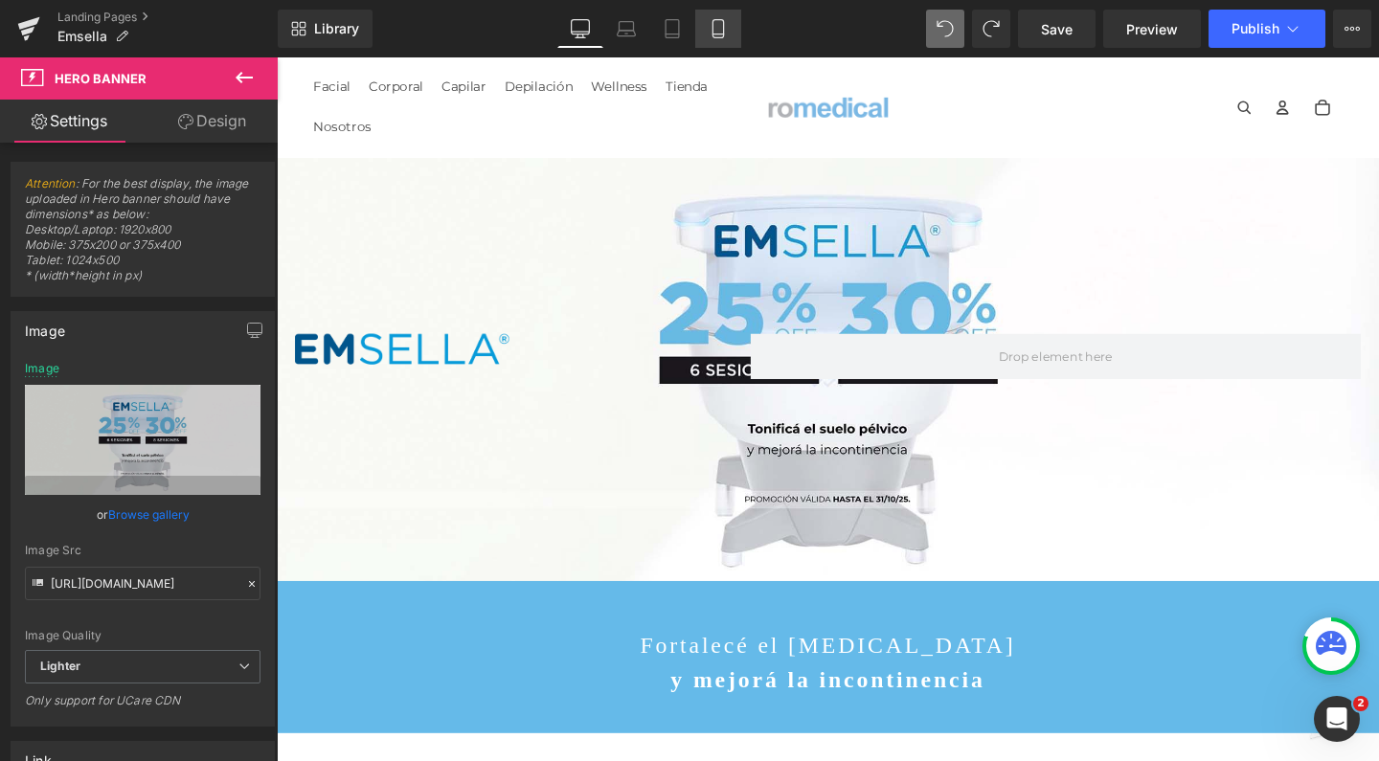
click at [728, 21] on icon at bounding box center [717, 28] width 19 height 19
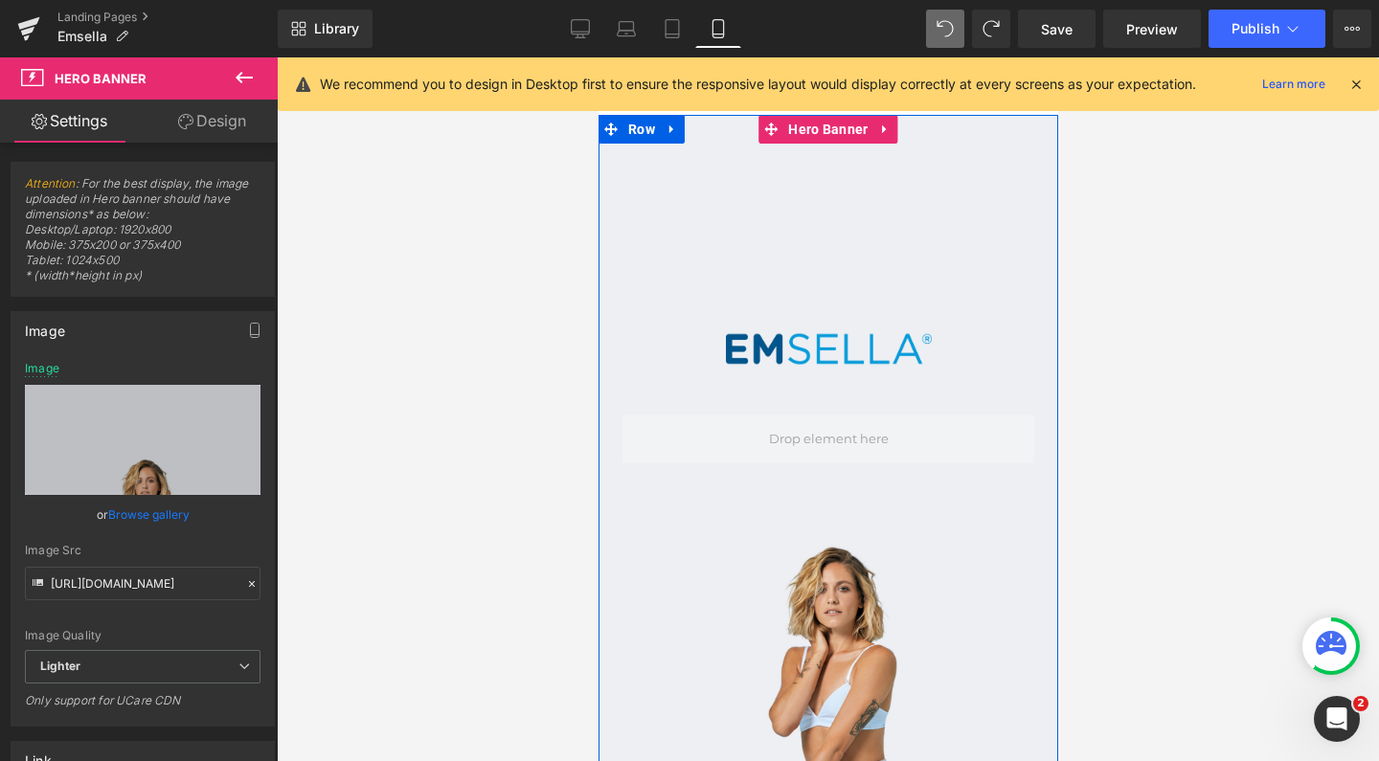
click at [773, 230] on div "Image Heading Row" at bounding box center [827, 509] width 460 height 788
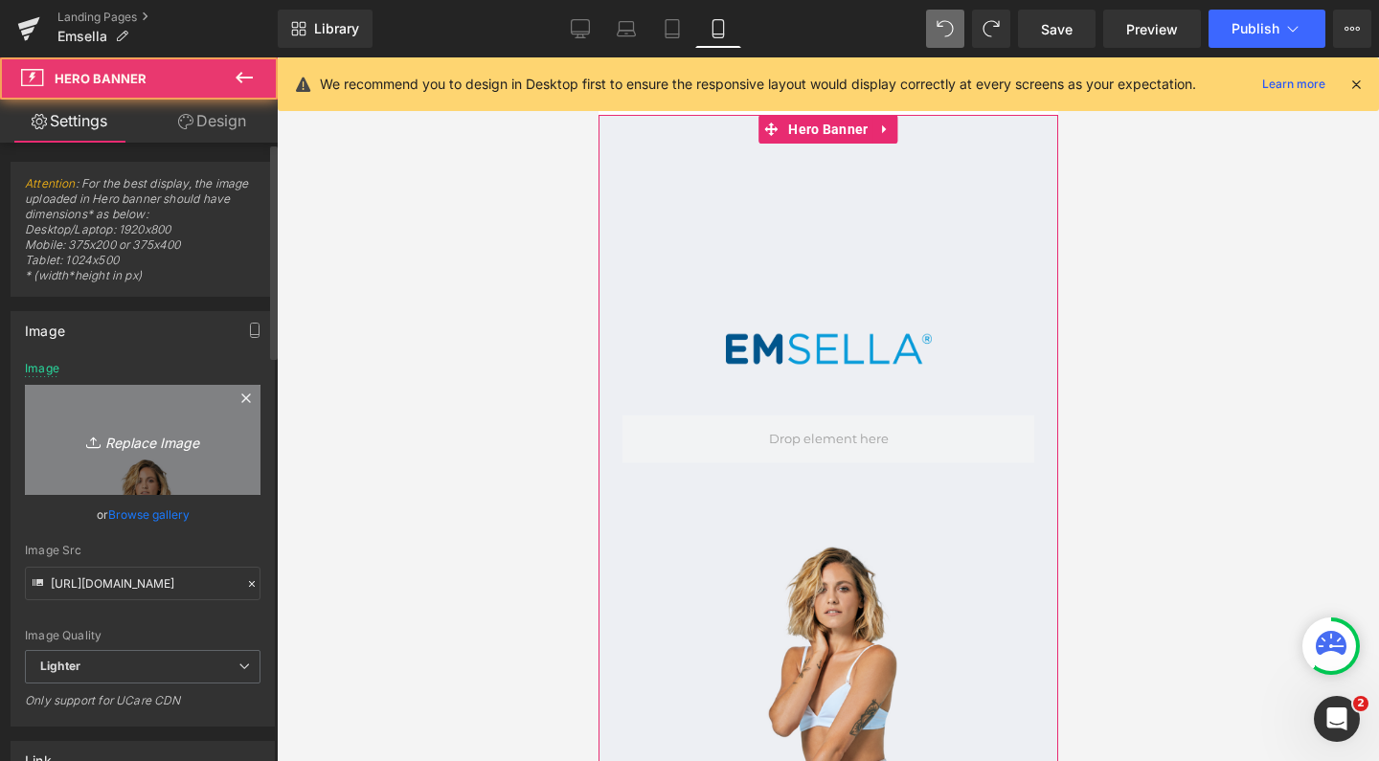
click at [177, 418] on link "Replace Image" at bounding box center [143, 440] width 236 height 110
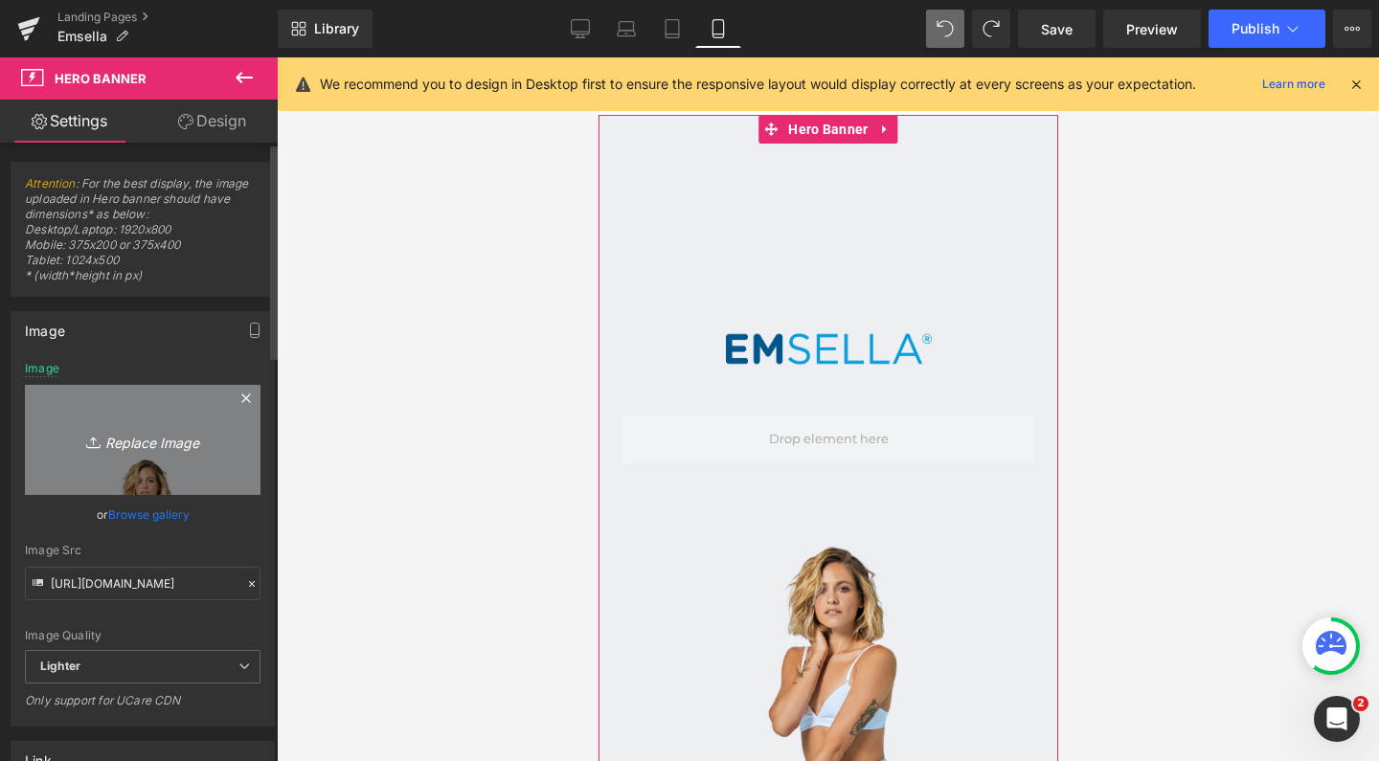
type input "C:\fakepath\emsella suelo pelvico banner mobile romedical.jpg"
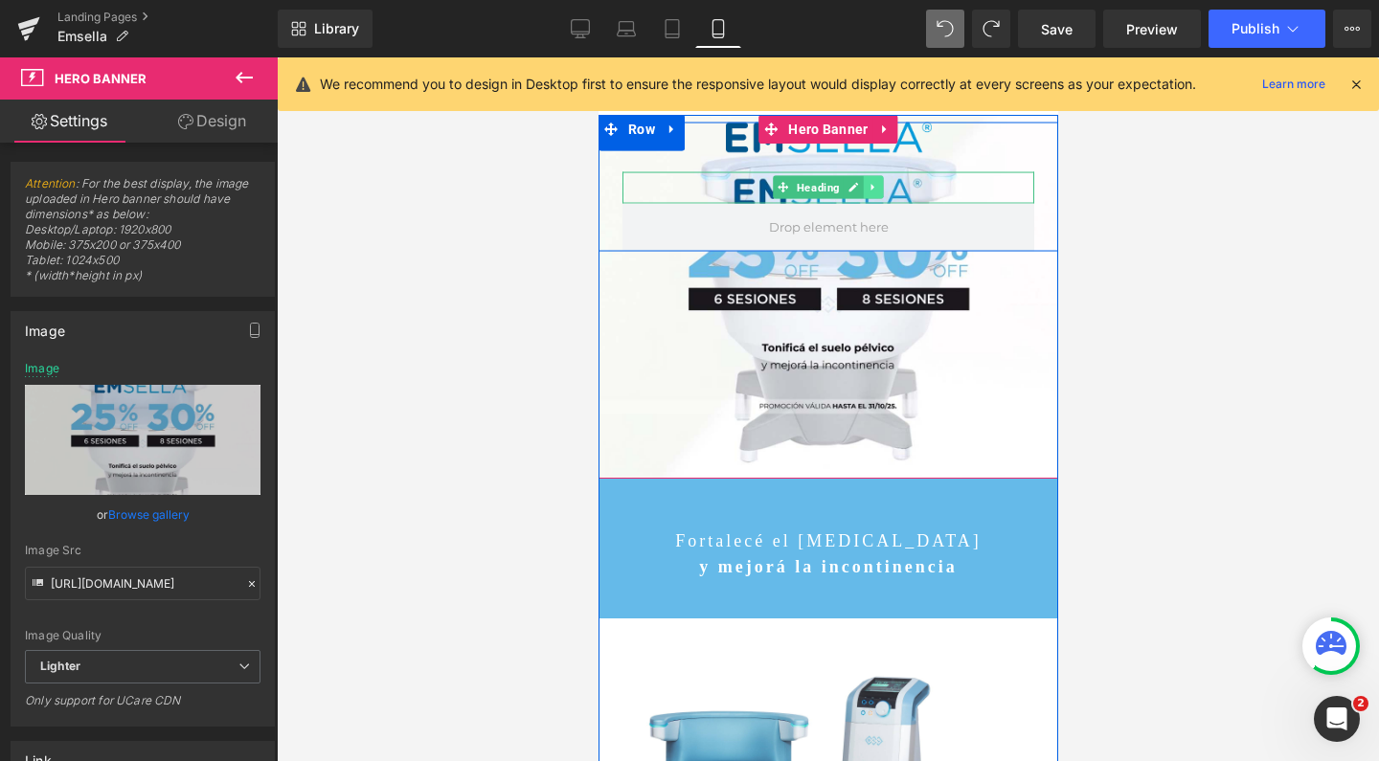
click at [872, 181] on link at bounding box center [873, 187] width 20 height 23
click at [877, 185] on icon at bounding box center [882, 187] width 11 height 11
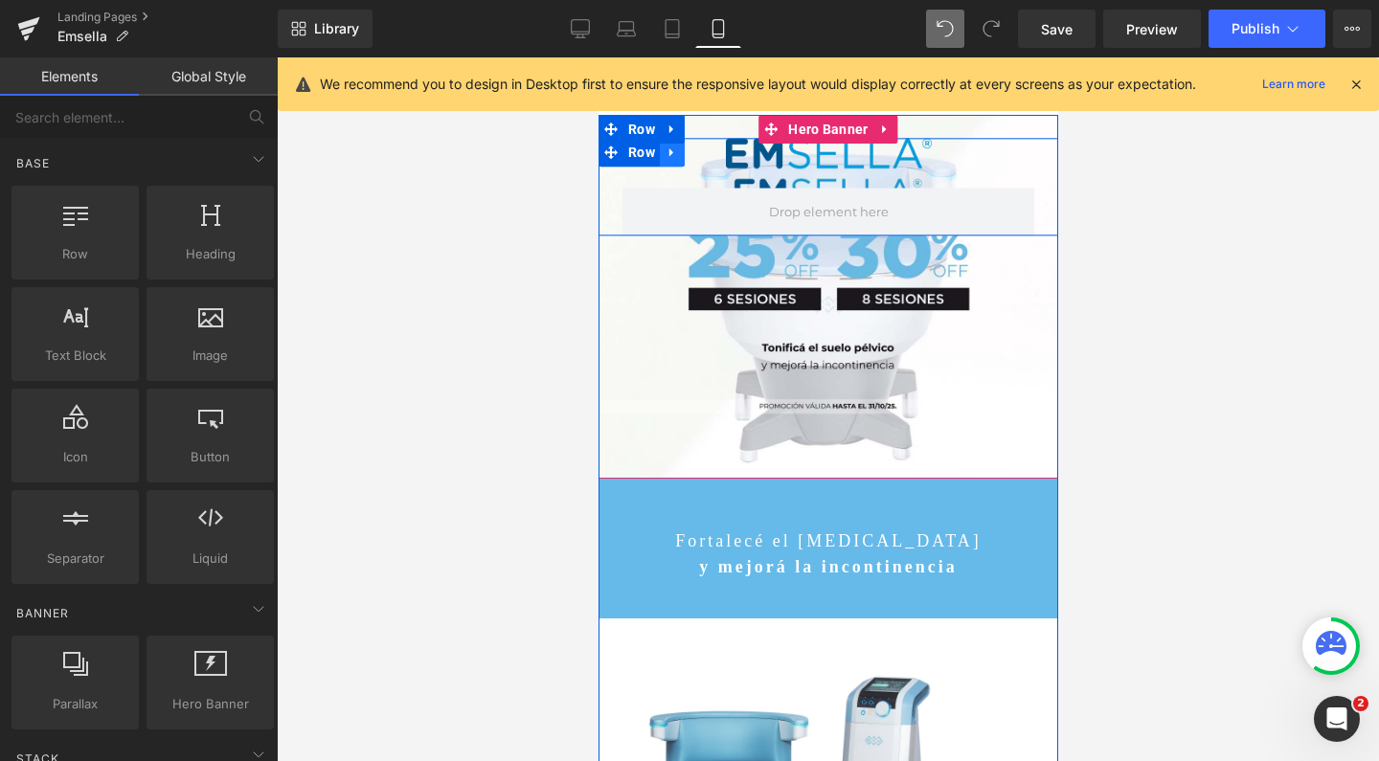
click at [664, 154] on icon at bounding box center [670, 153] width 13 height 14
click at [714, 151] on icon at bounding box center [720, 153] width 13 height 14
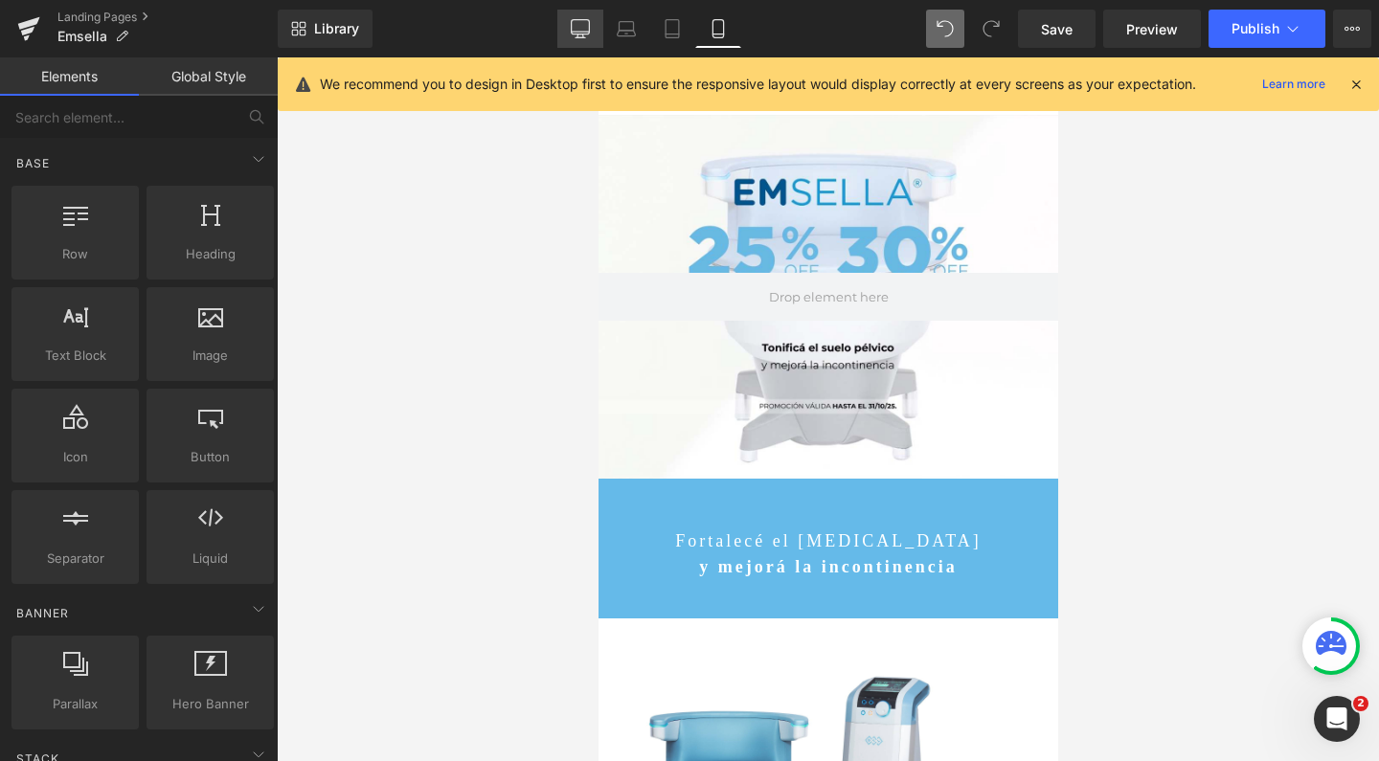
click at [579, 26] on icon at bounding box center [580, 28] width 19 height 19
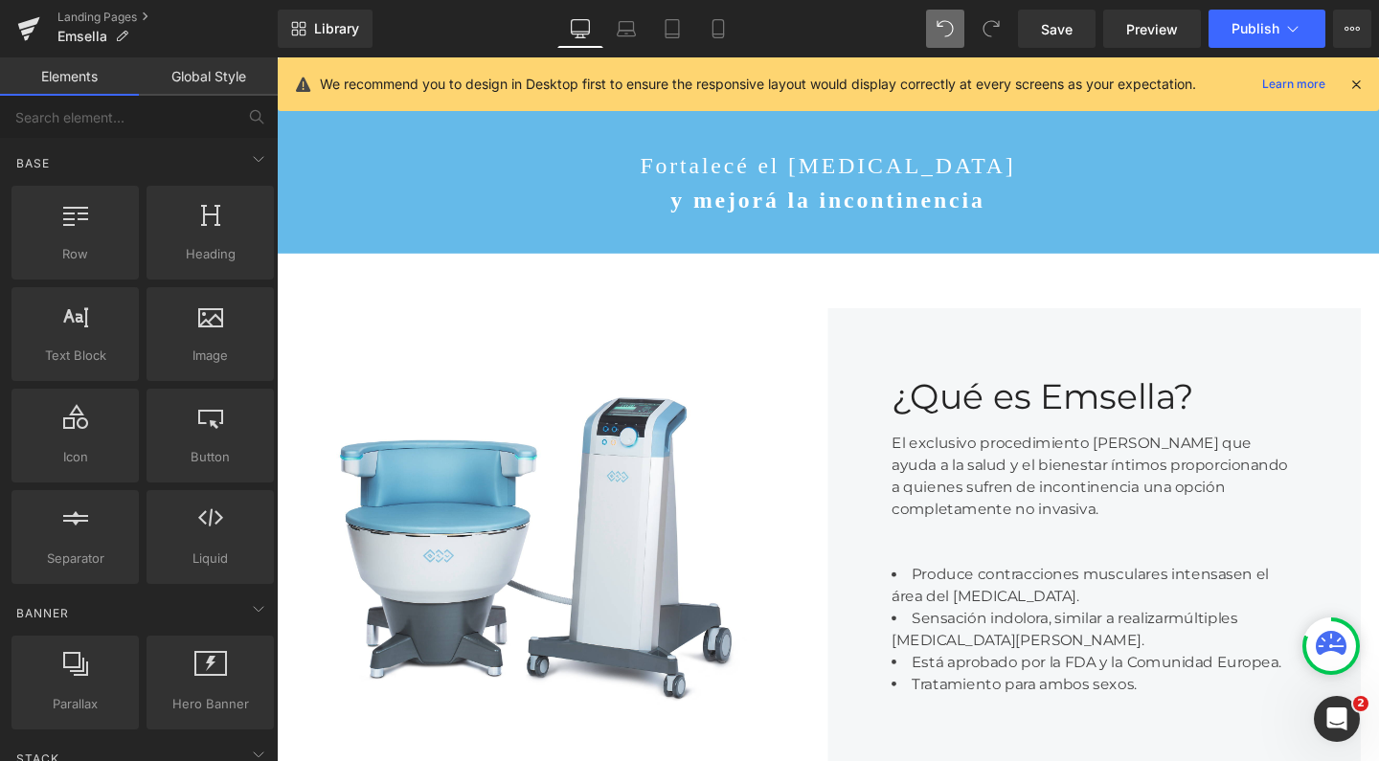
scroll to position [723, 0]
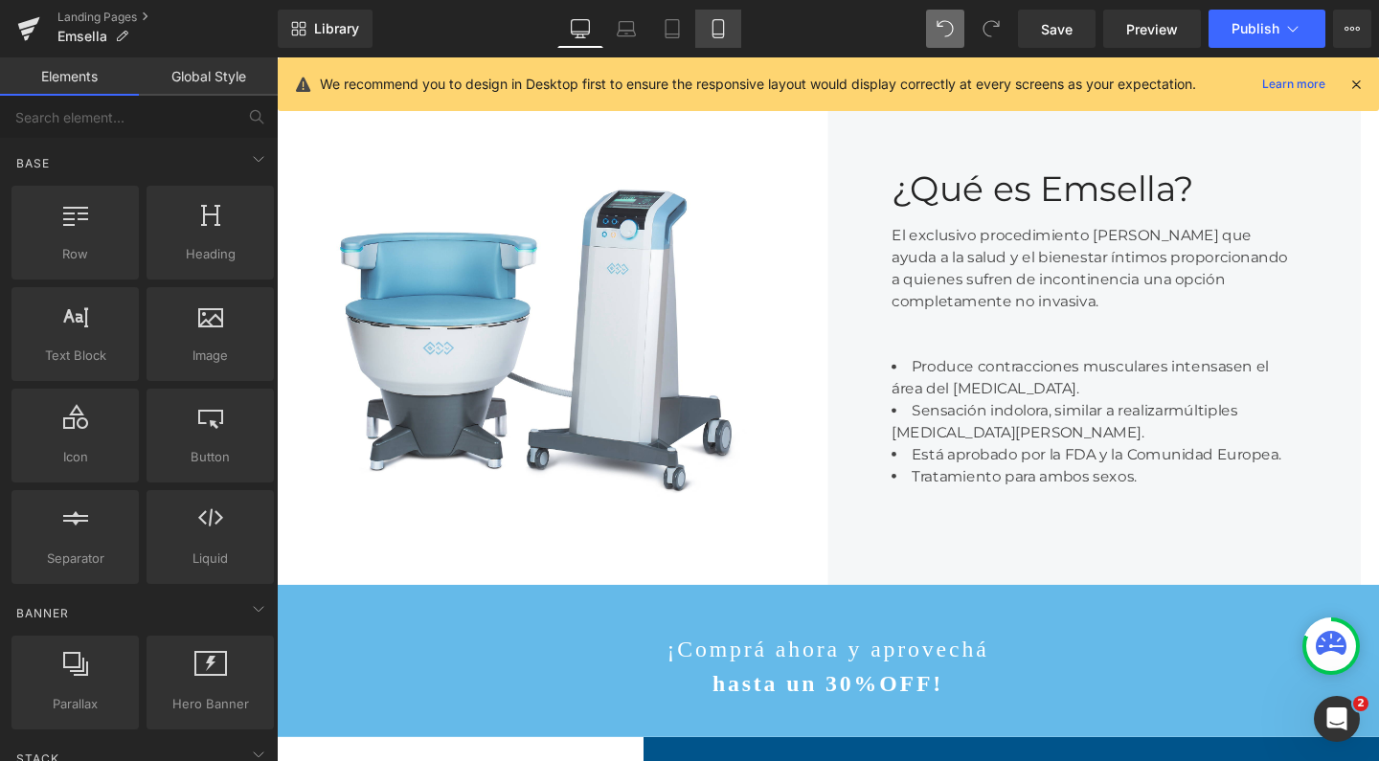
click at [718, 34] on icon at bounding box center [717, 34] width 11 height 0
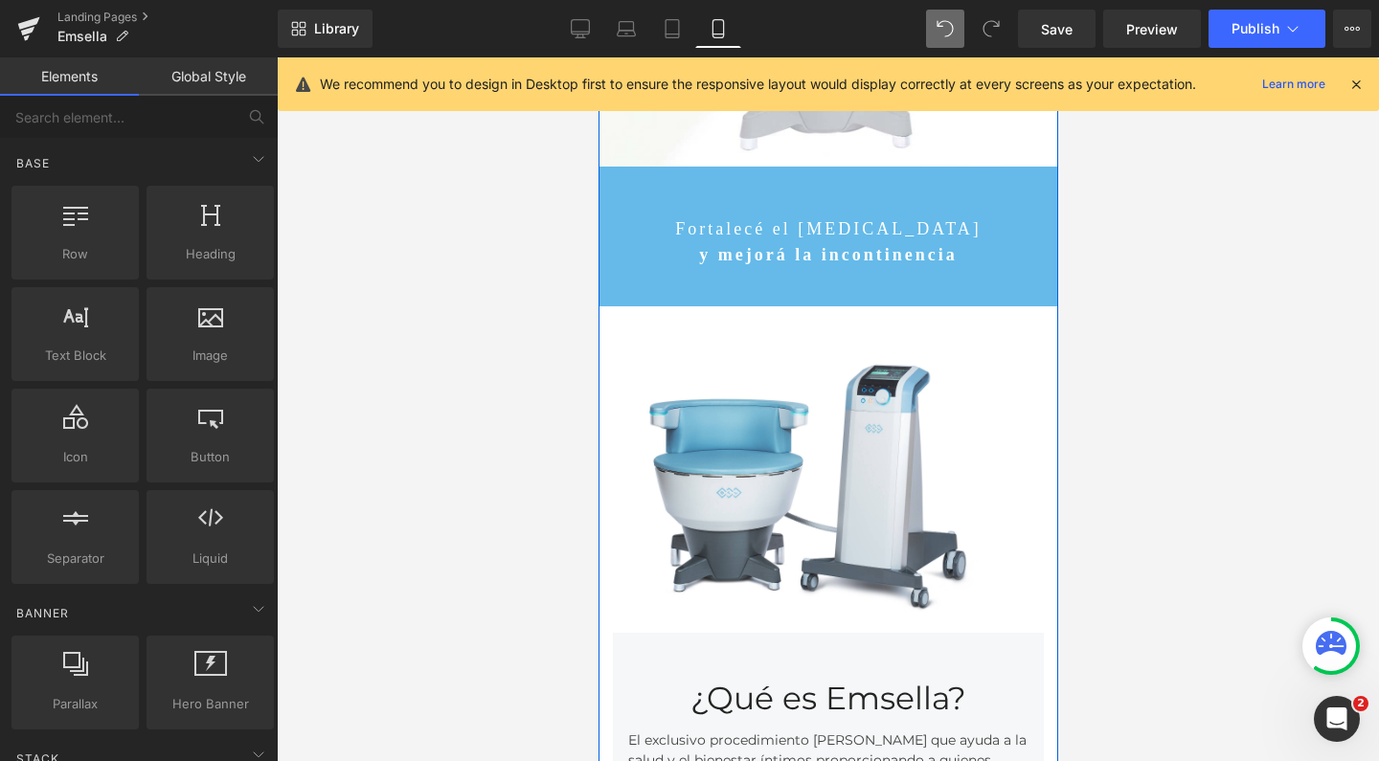
scroll to position [152, 0]
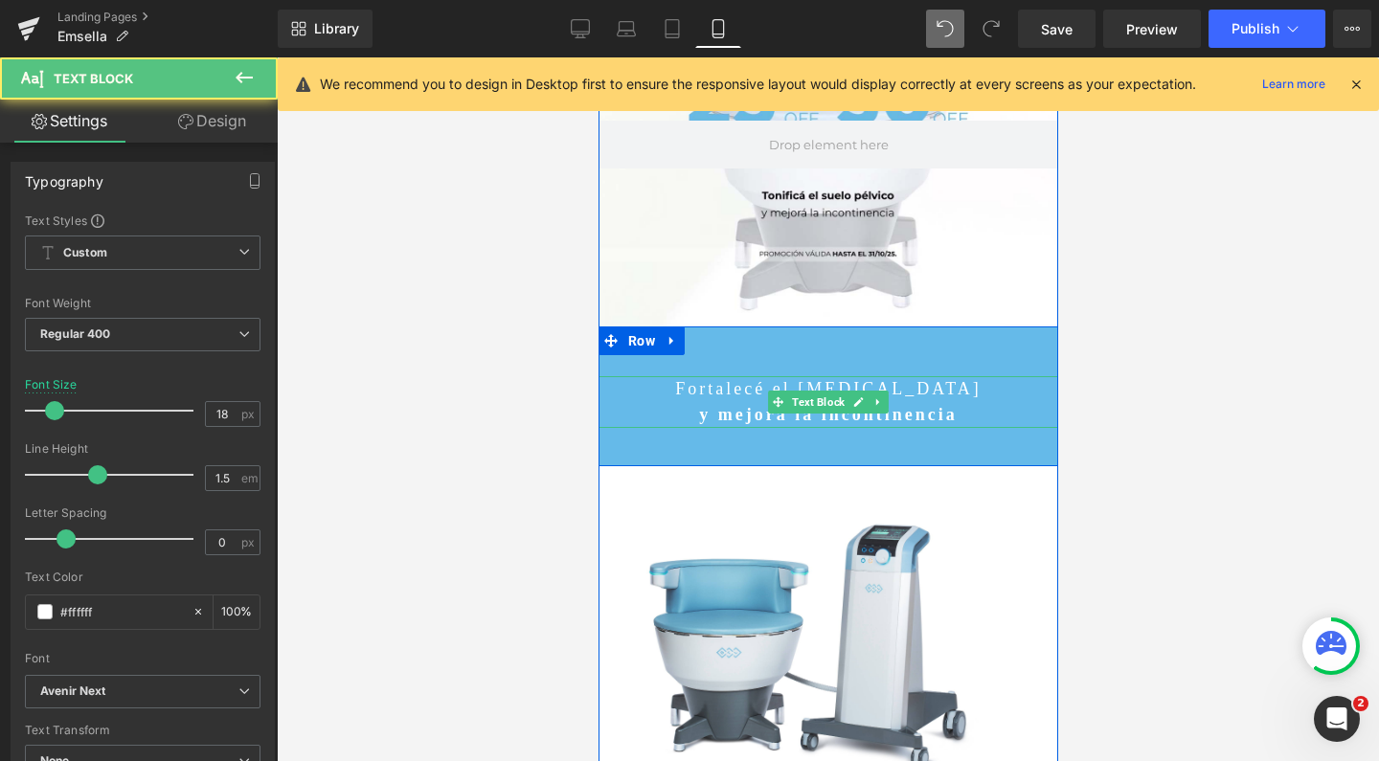
click at [739, 391] on p "Fortalecé el [MEDICAL_DATA]" at bounding box center [827, 389] width 460 height 26
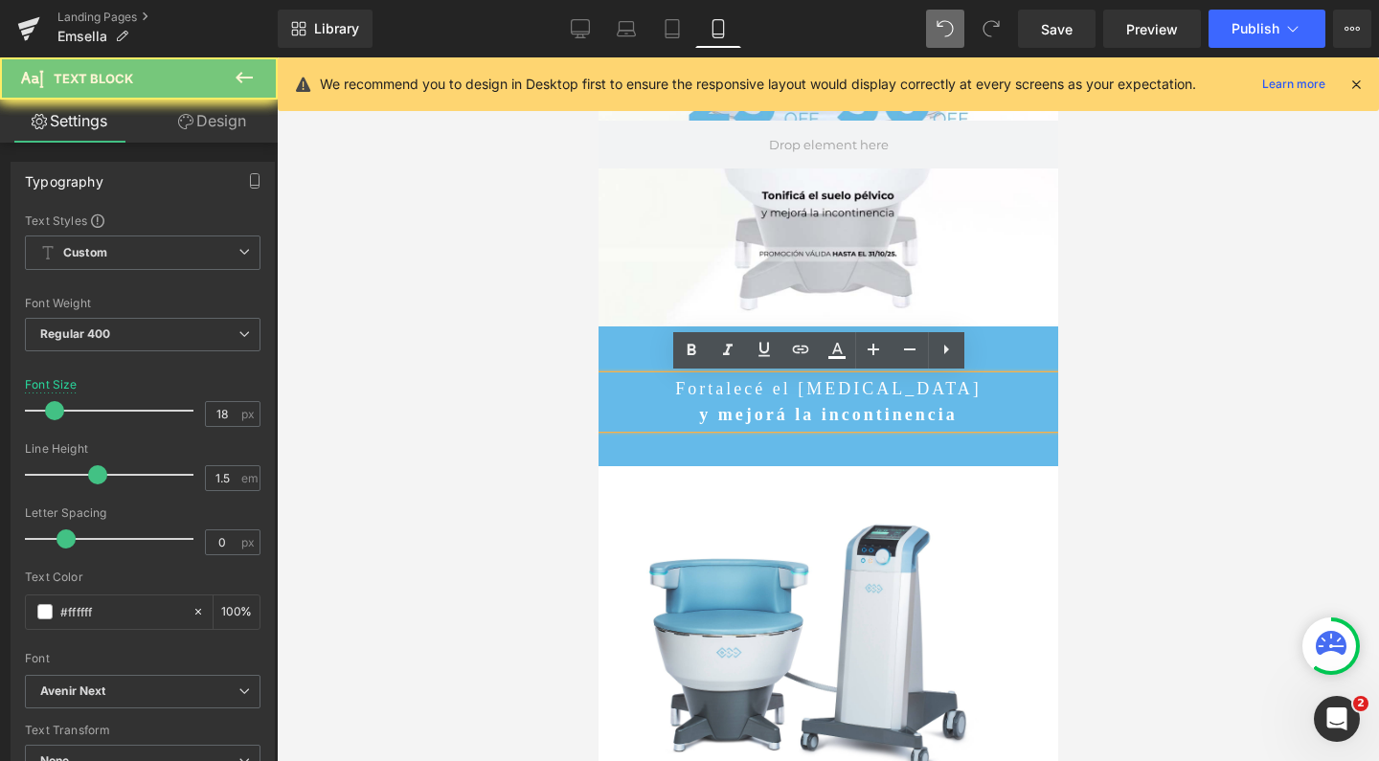
click at [739, 391] on p "Fortalecé el [MEDICAL_DATA]" at bounding box center [827, 389] width 460 height 26
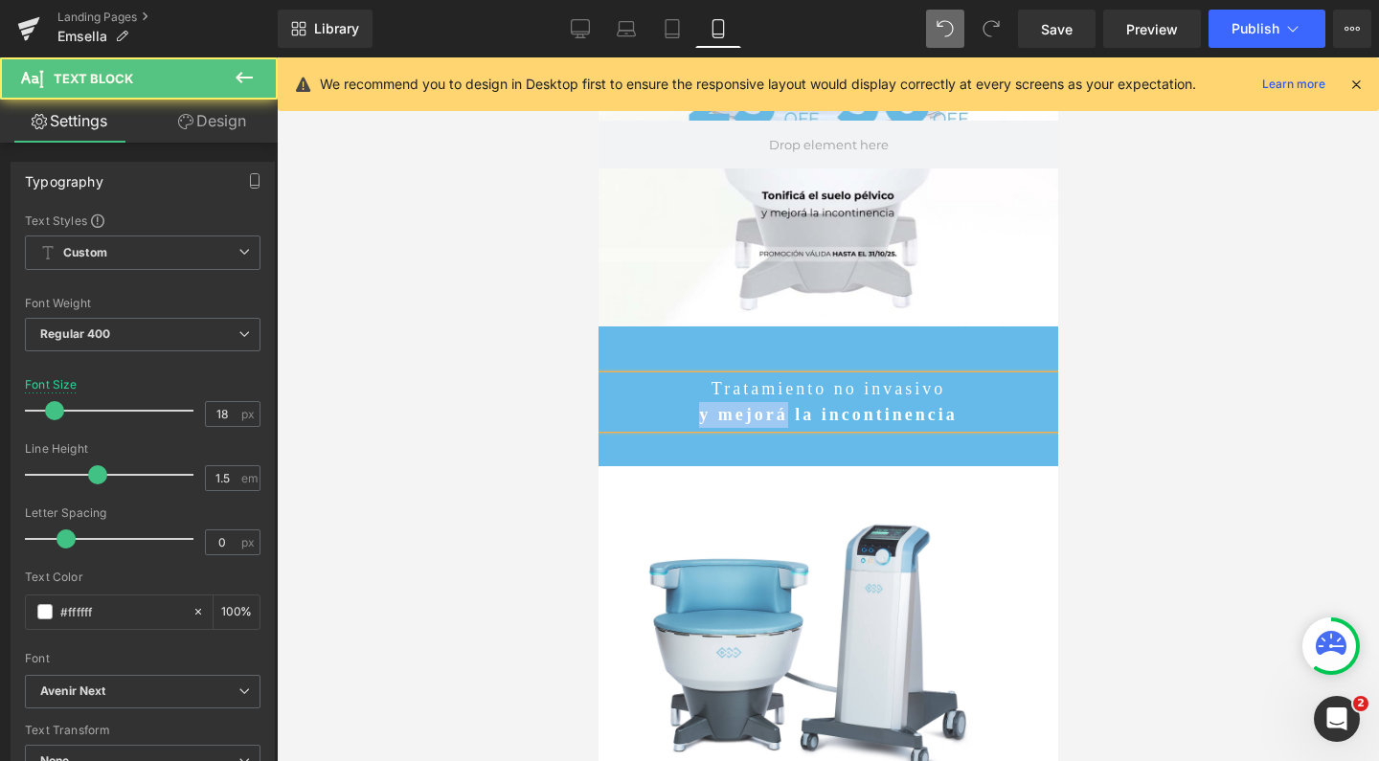
drag, startPoint x: 775, startPoint y: 411, endPoint x: 656, endPoint y: 411, distance: 119.7
click at [656, 411] on p "y mejorá la incontinencia" at bounding box center [827, 415] width 460 height 26
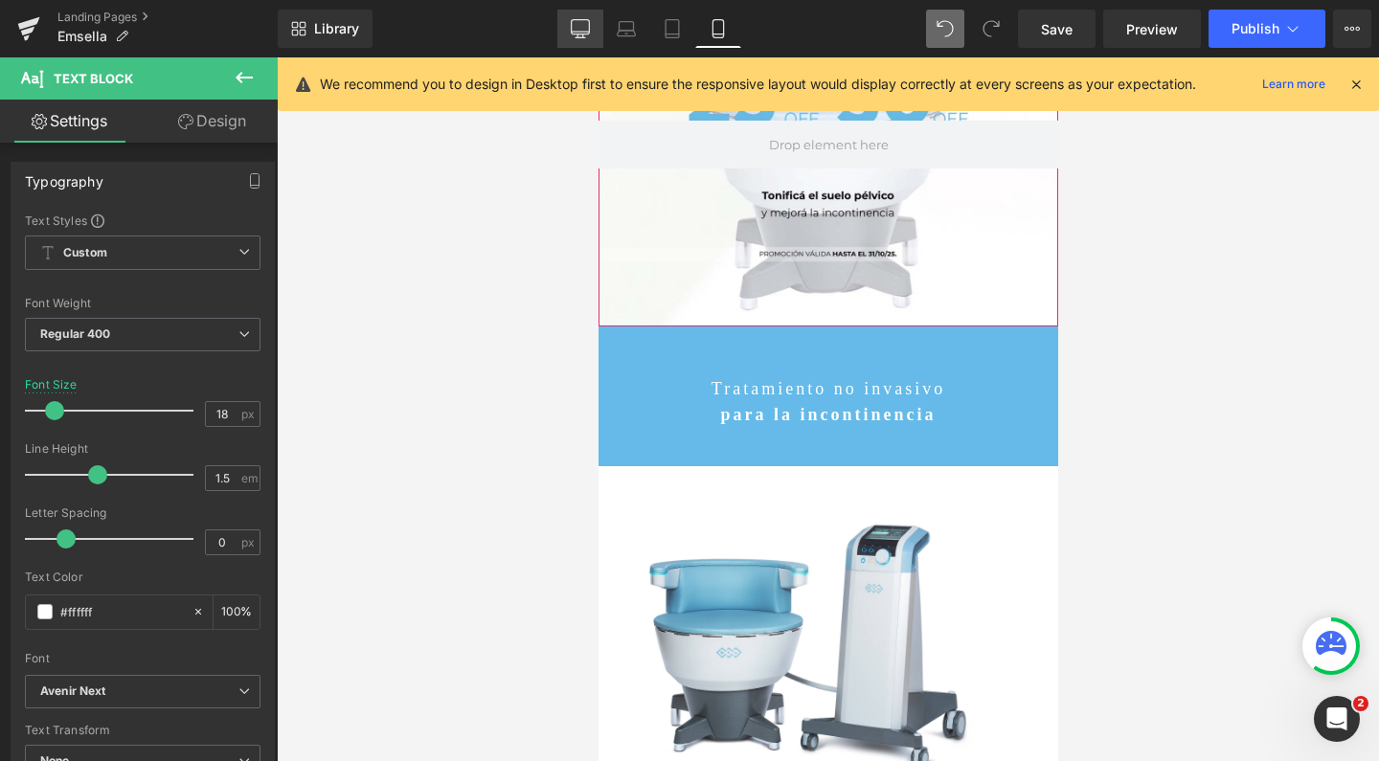
click at [591, 26] on link "Desktop" at bounding box center [580, 29] width 46 height 38
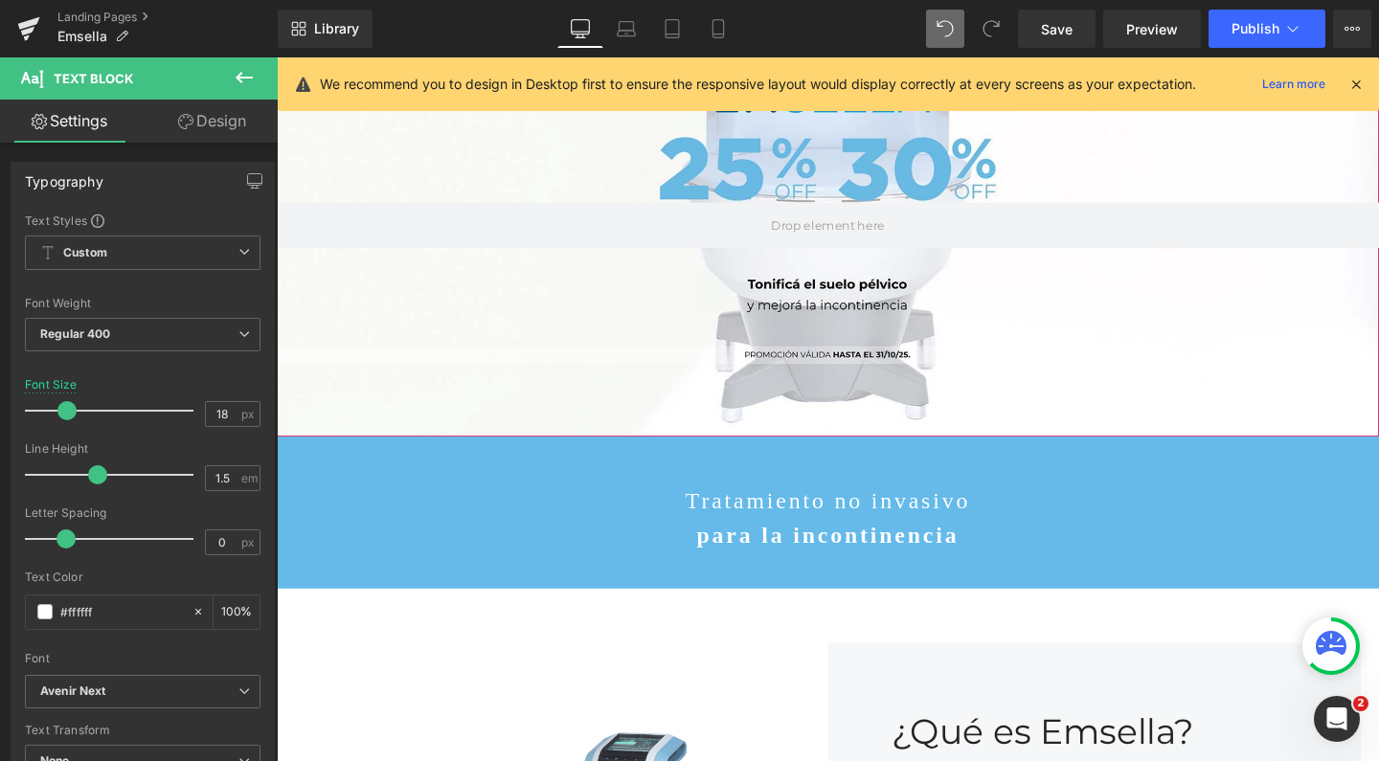
scroll to position [343, 0]
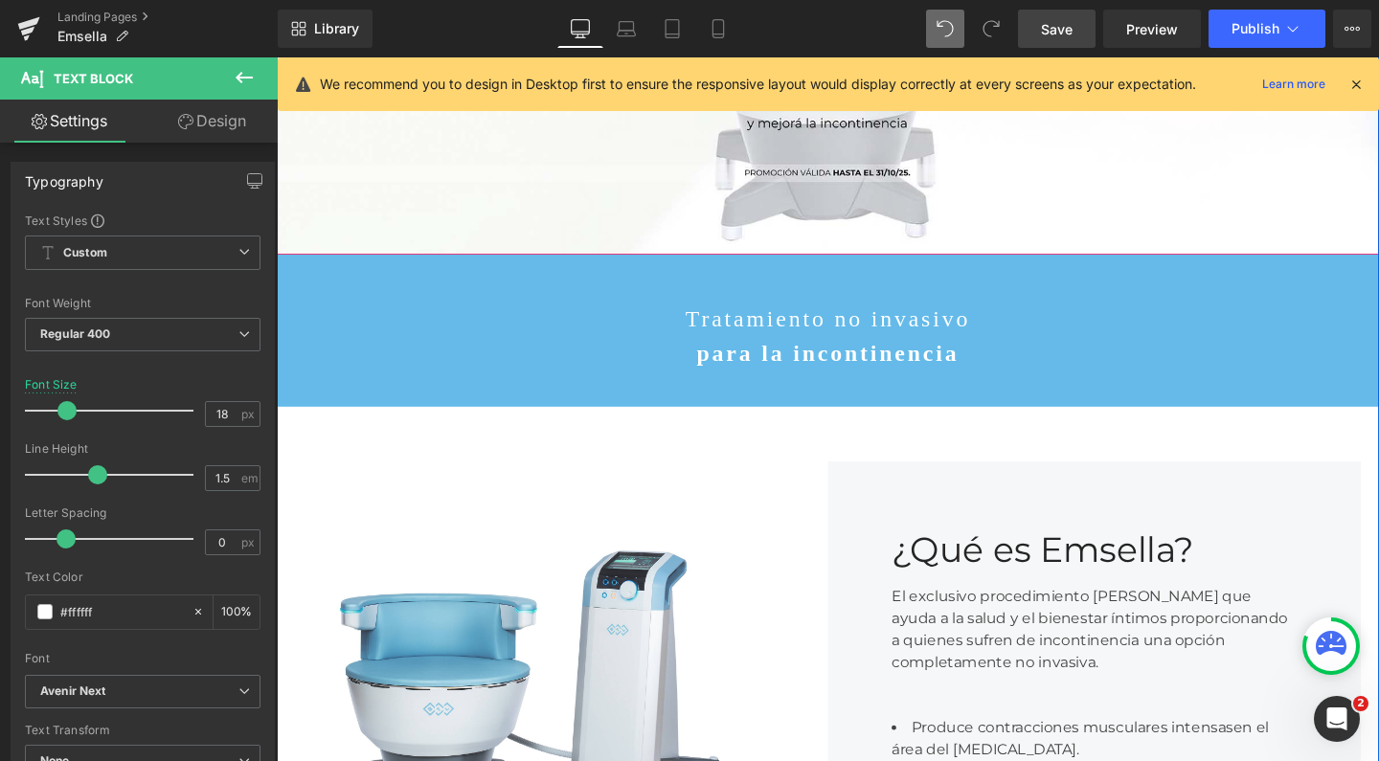
click at [1082, 41] on link "Save" at bounding box center [1057, 29] width 78 height 38
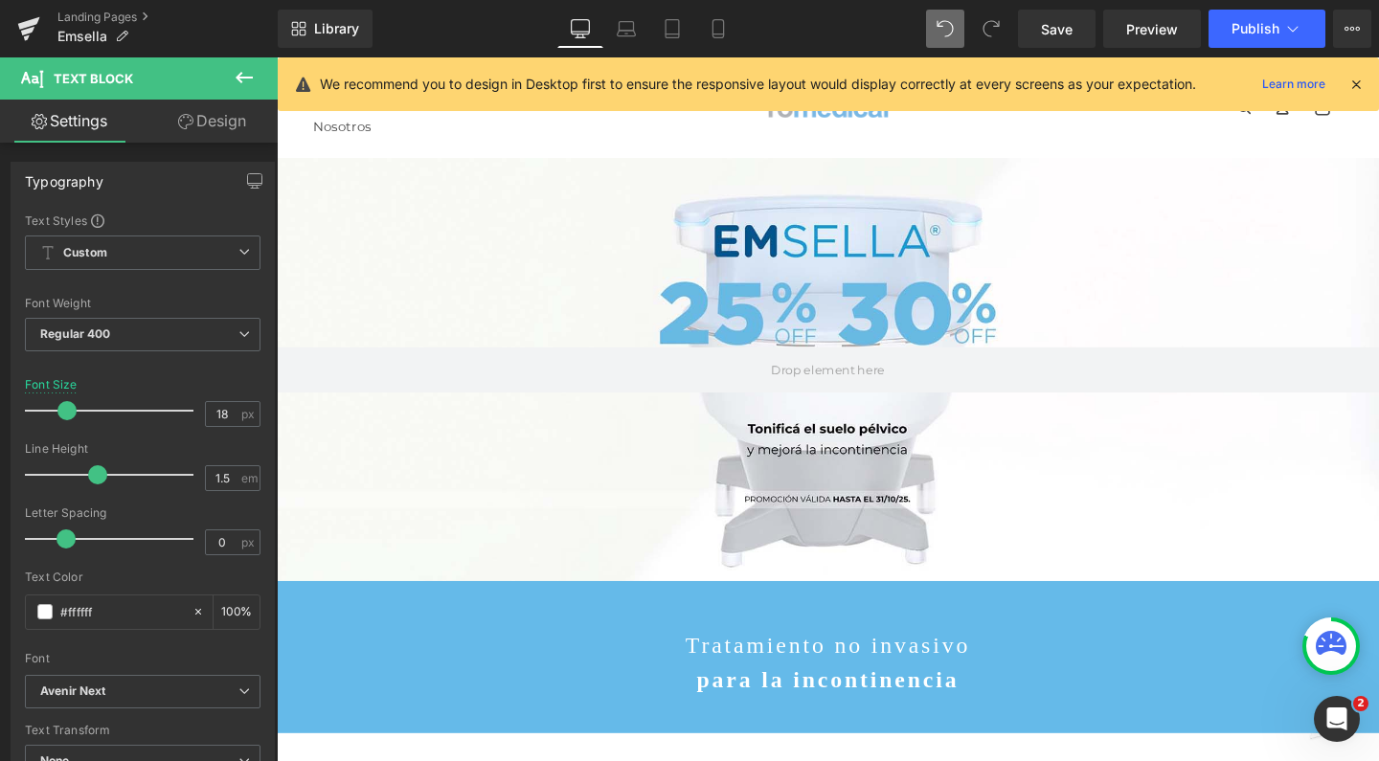
scroll to position [0, 0]
click at [1248, 29] on span "Publish" at bounding box center [1255, 28] width 48 height 15
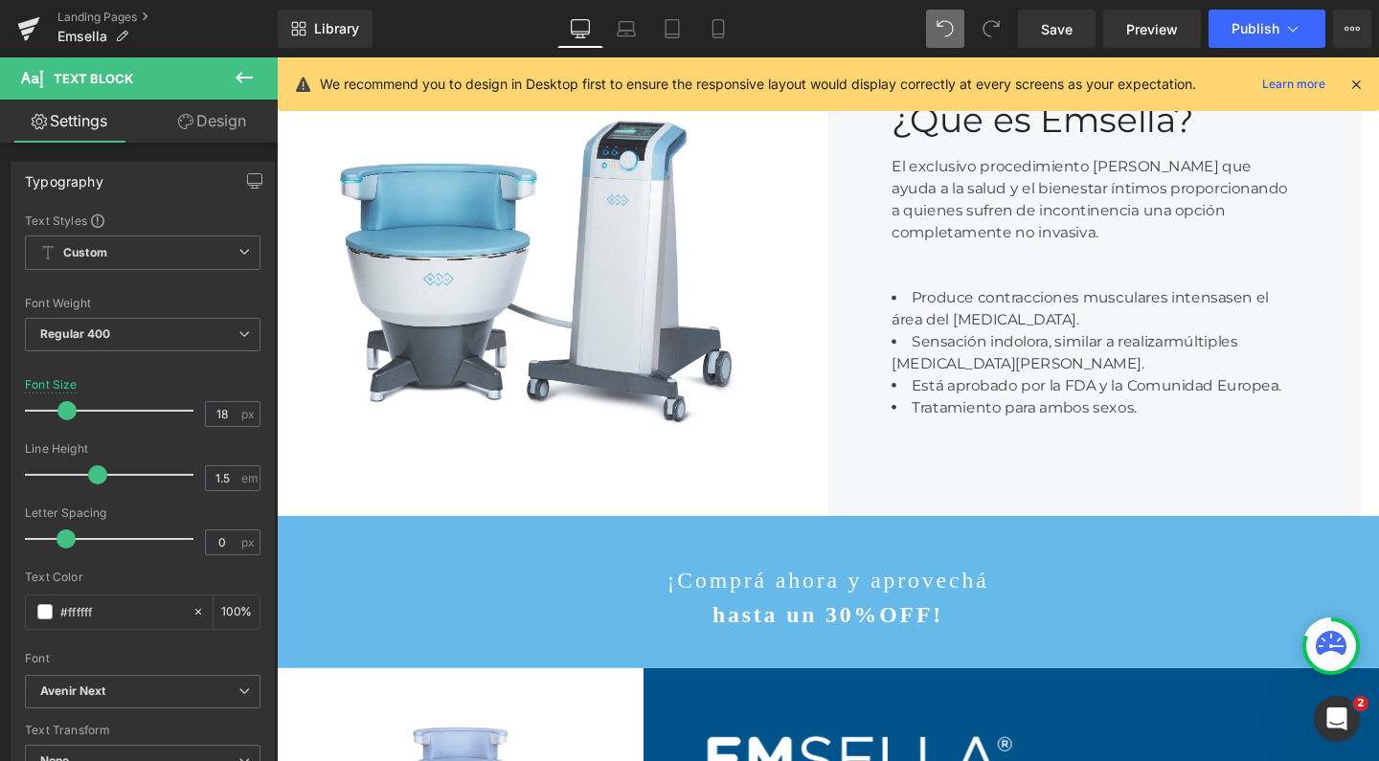
scroll to position [794, 0]
click at [243, 80] on icon at bounding box center [244, 77] width 23 height 23
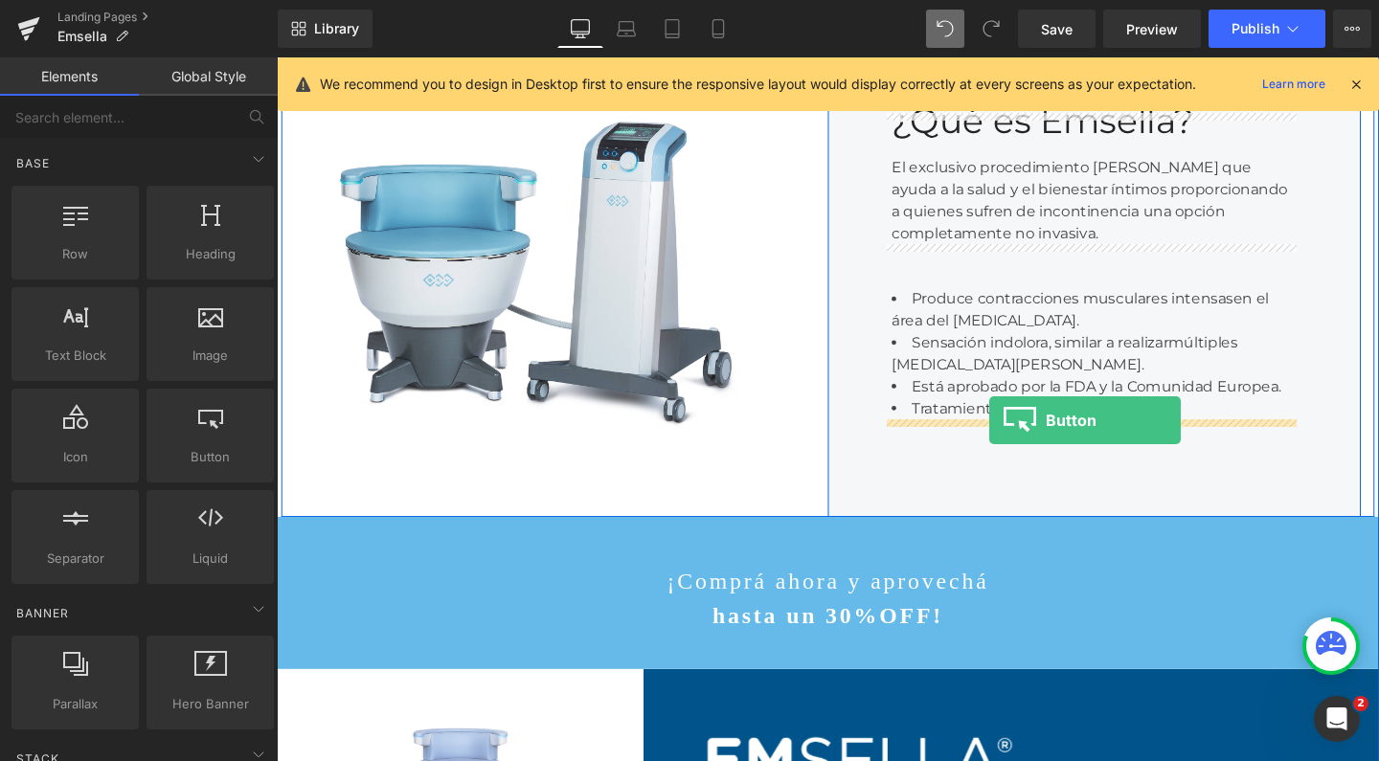
drag, startPoint x: 466, startPoint y: 508, endPoint x: 1025, endPoint y: 438, distance: 563.5
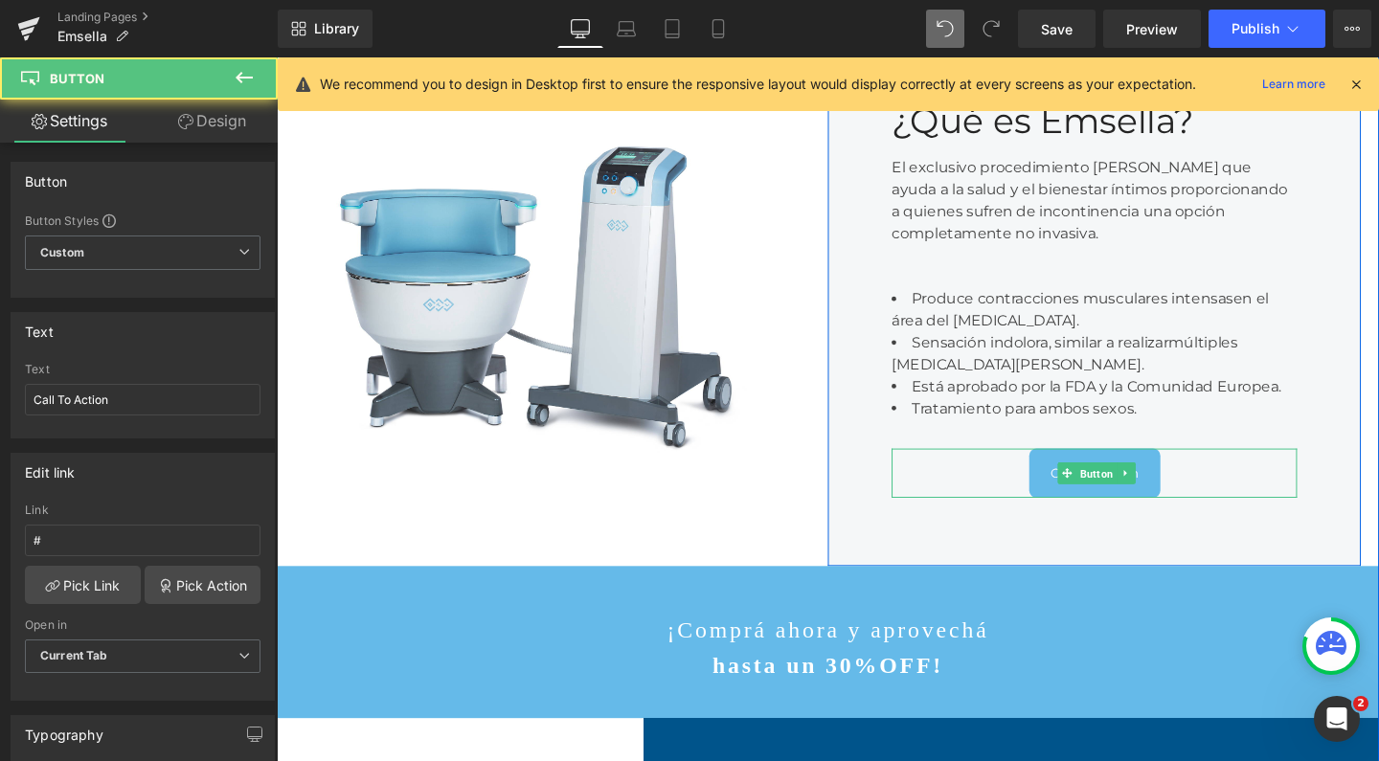
click at [1128, 484] on span "Button" at bounding box center [1138, 495] width 42 height 23
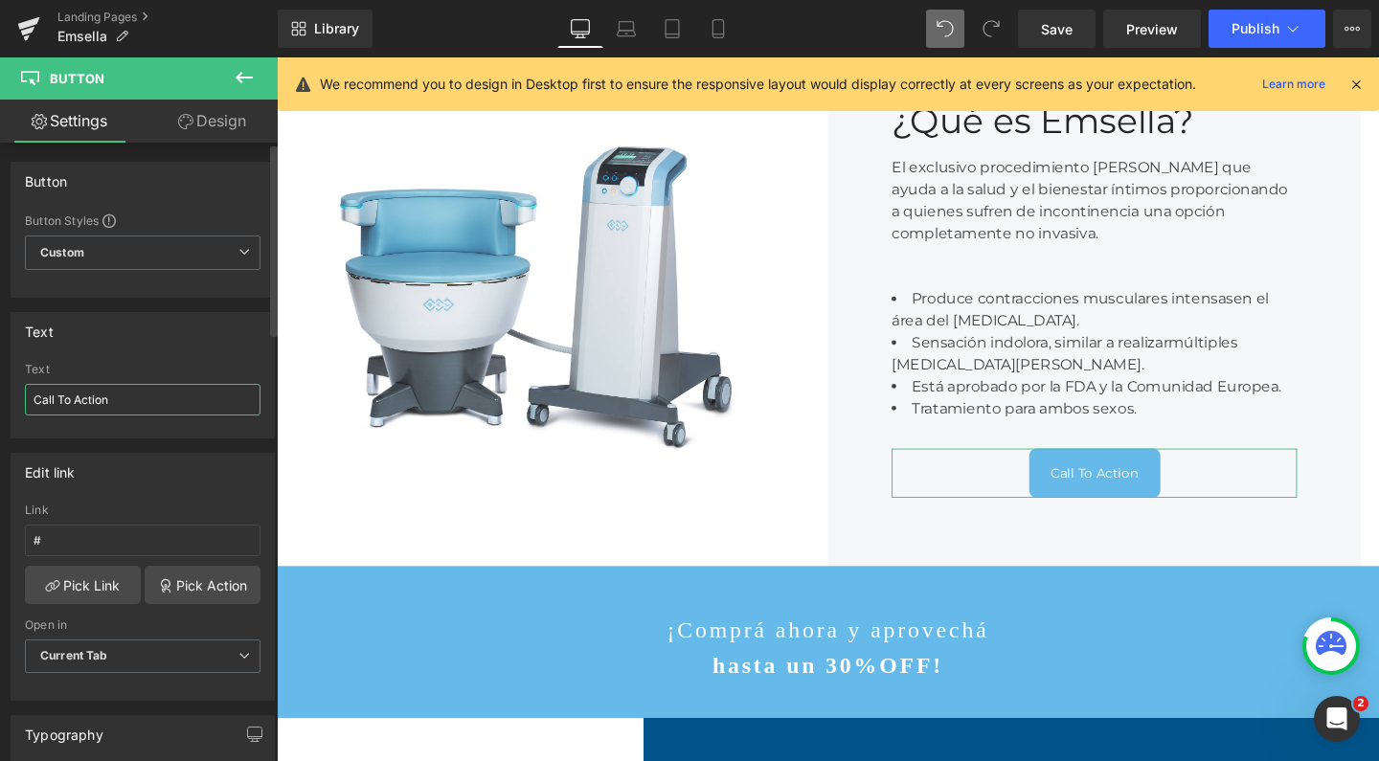
click at [154, 394] on input "Call To Action" at bounding box center [143, 400] width 236 height 32
type input "¿"
click at [56, 400] on input "¡Qyuero más información!" at bounding box center [143, 400] width 236 height 32
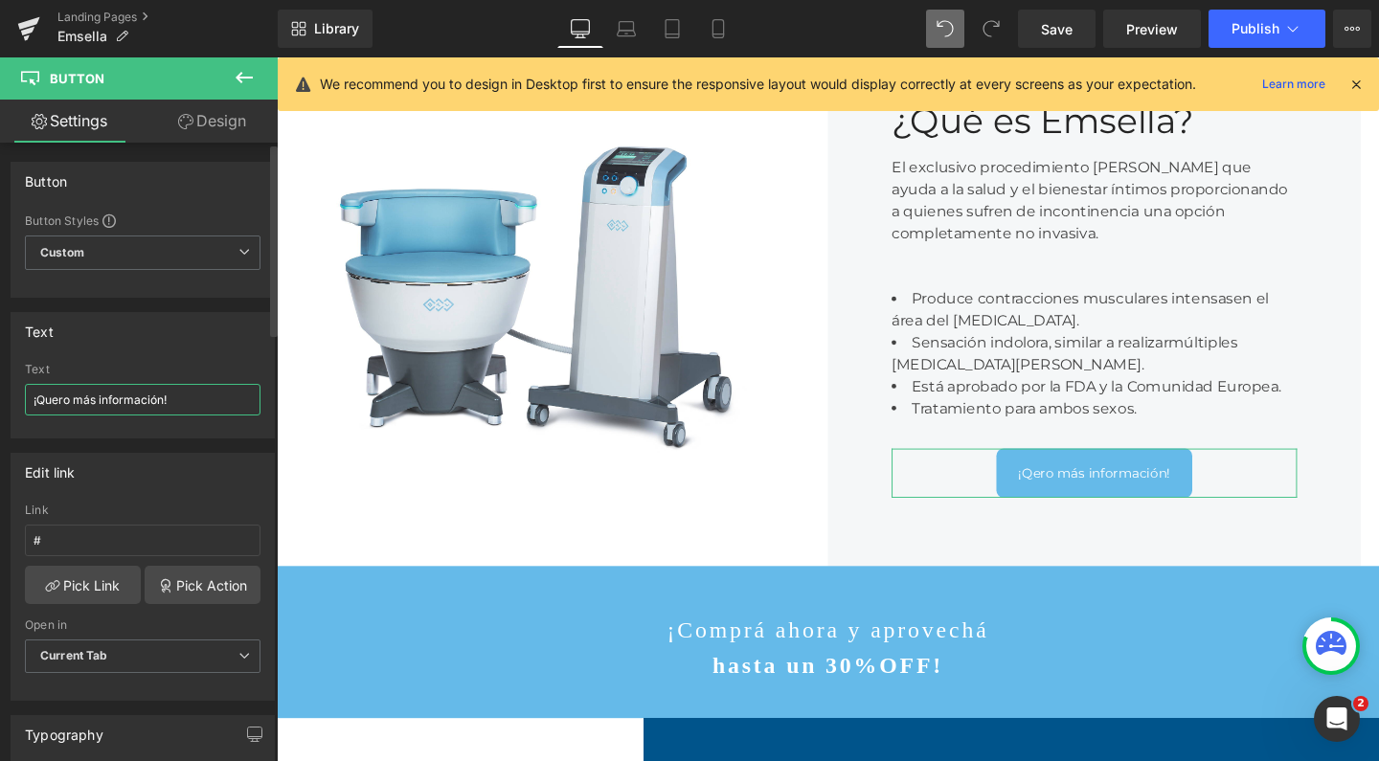
type input "¡Quiero más información!"
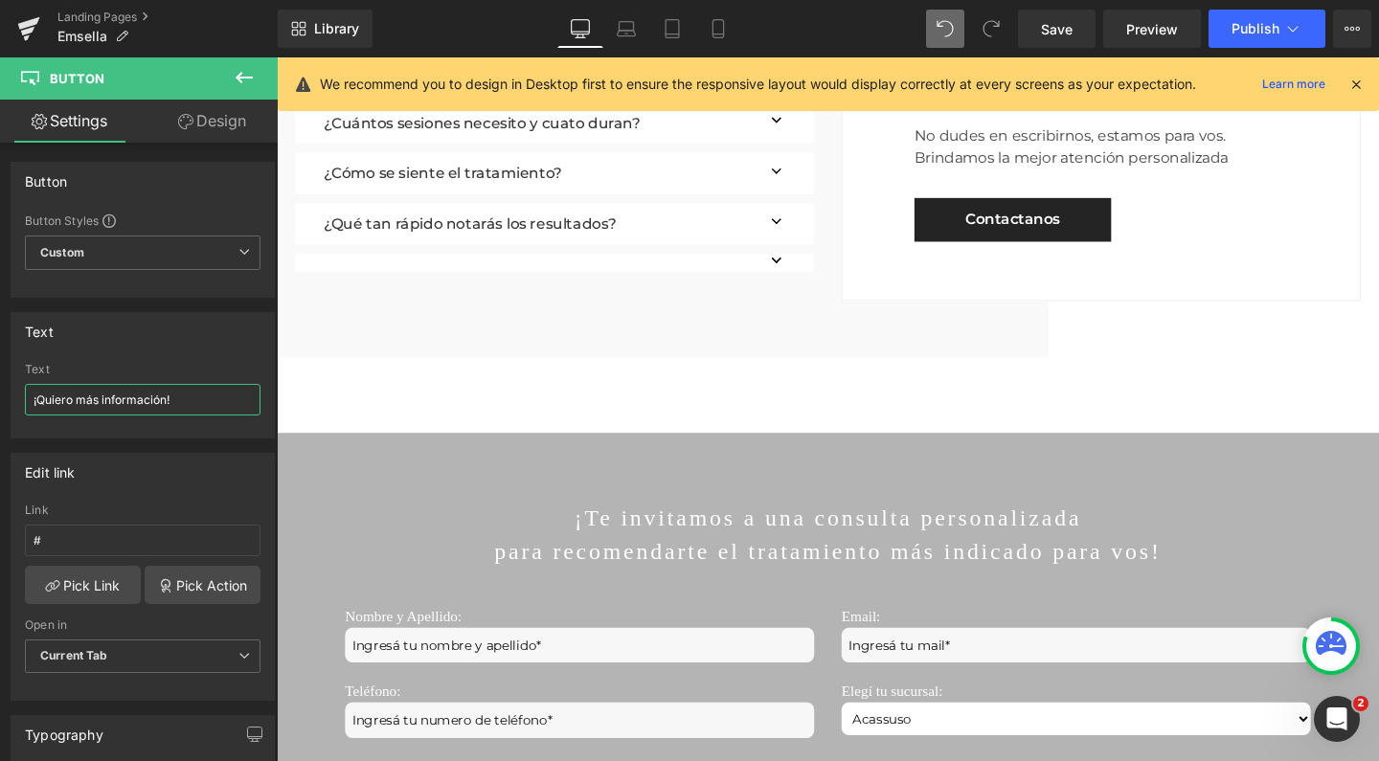
scroll to position [4015, 0]
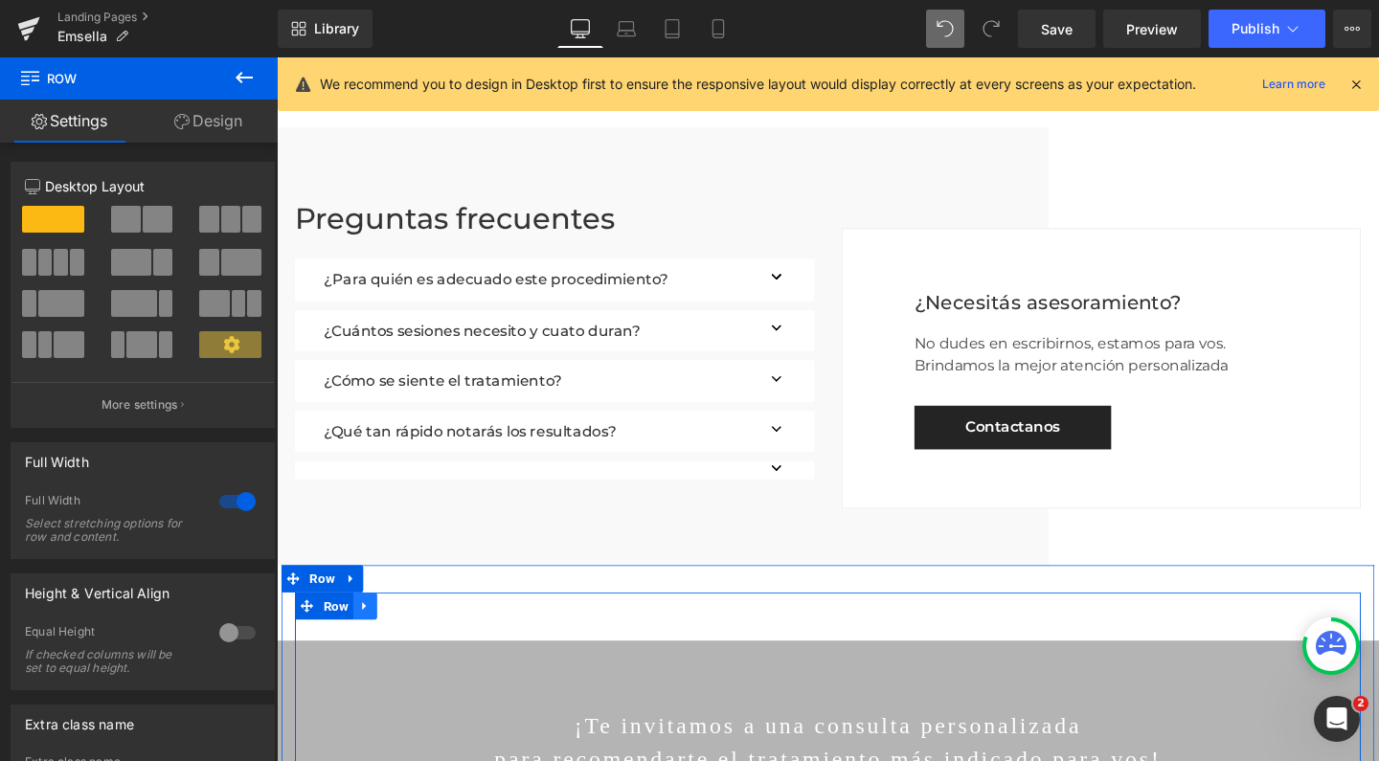
click at [367, 627] on icon at bounding box center [369, 634] width 13 height 14
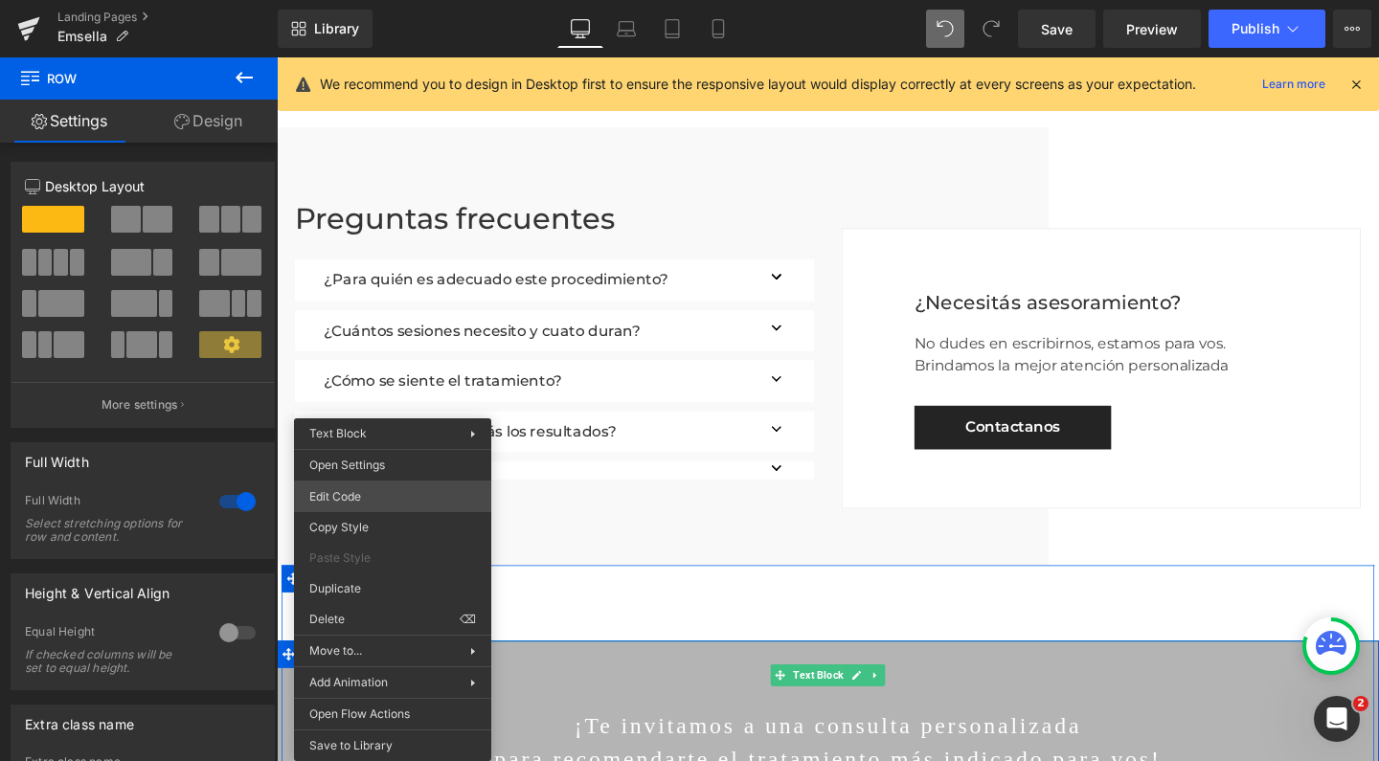
click at [386, 0] on div "Button You are previewing how the will restyle your page. You can not edit Elem…" at bounding box center [689, 0] width 1379 height 0
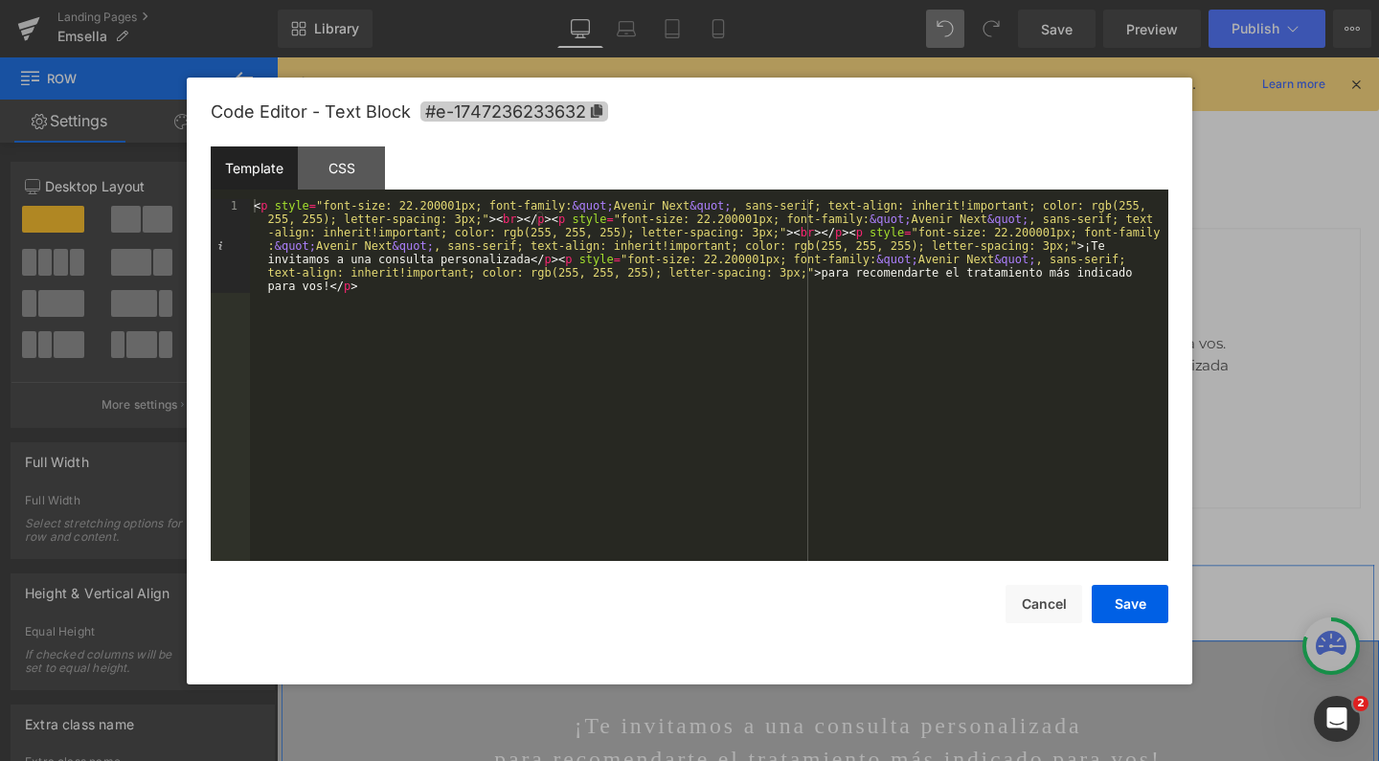
click at [601, 109] on icon at bounding box center [596, 110] width 11 height 13
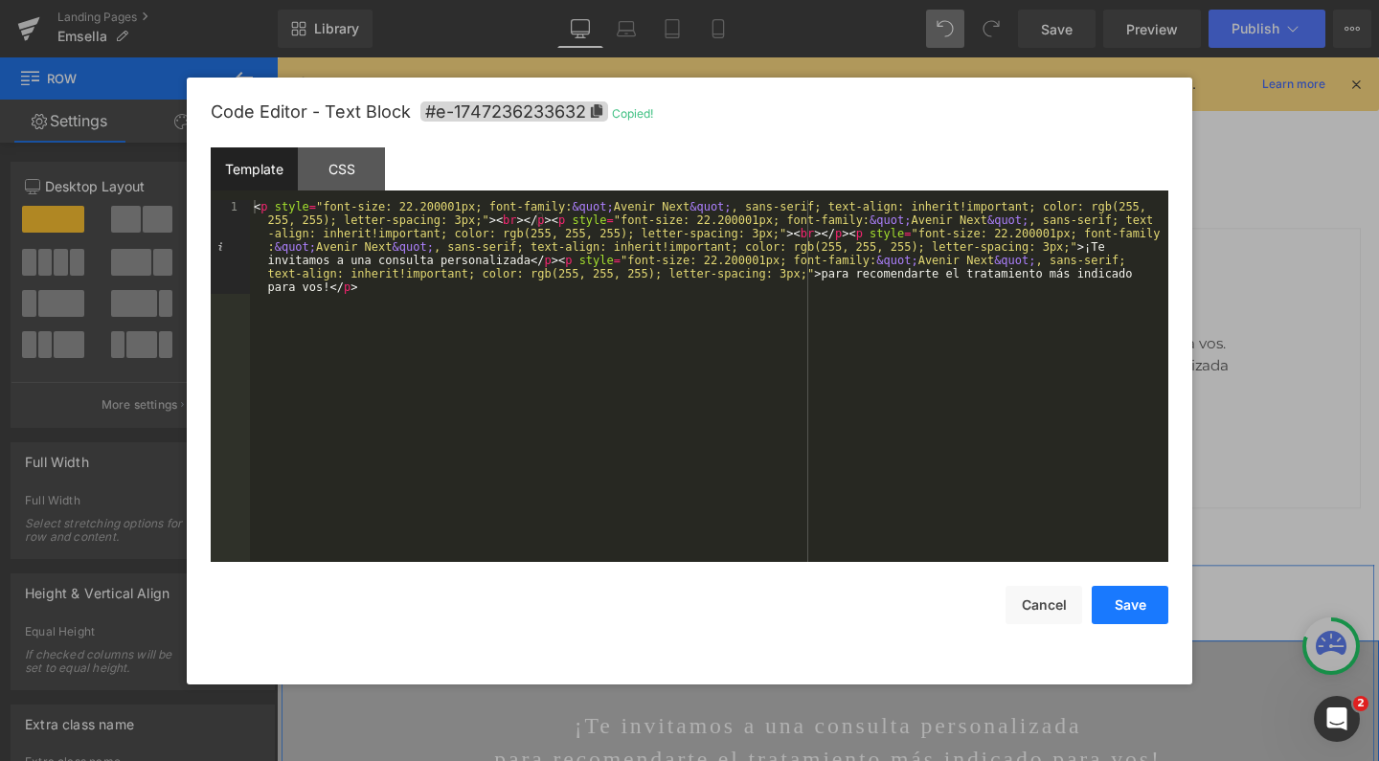
click at [1122, 597] on button "Save" at bounding box center [1129, 605] width 77 height 38
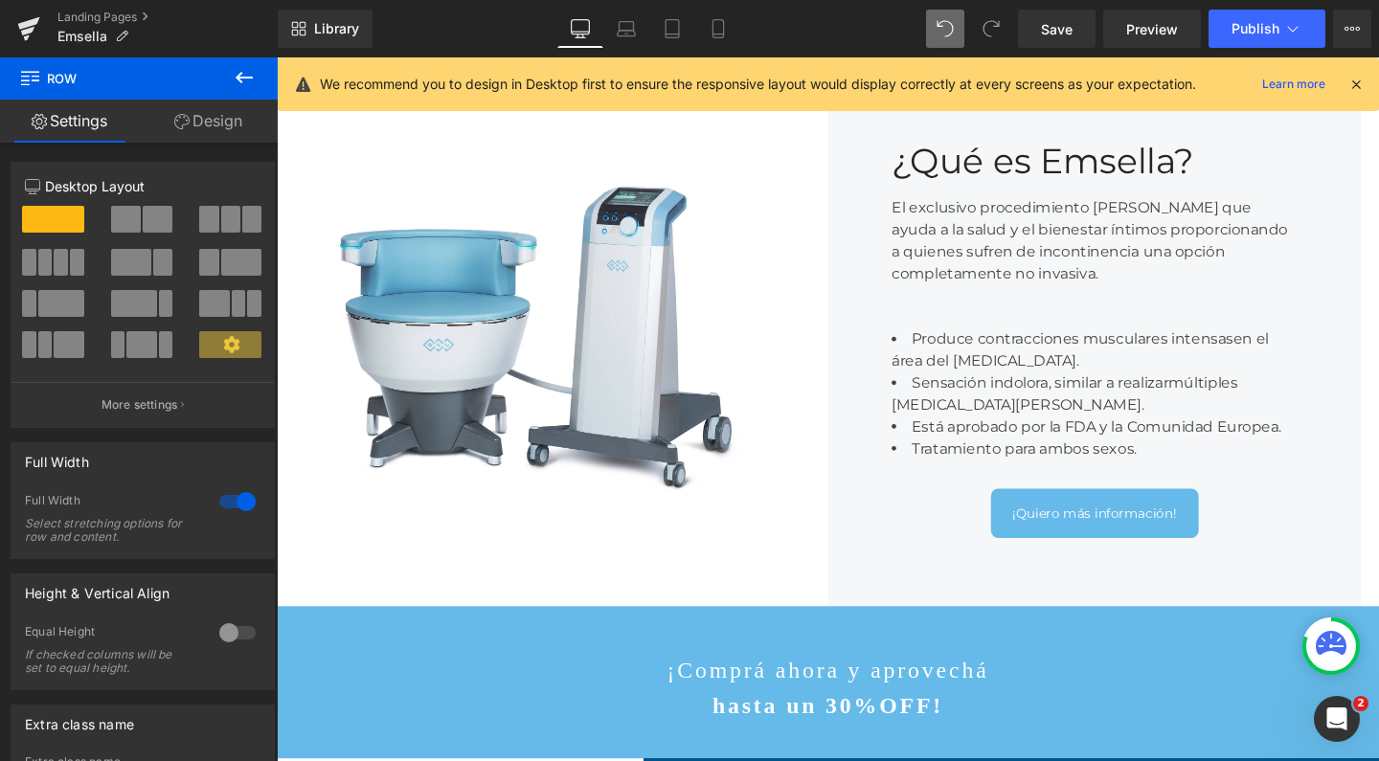
scroll to position [897, 0]
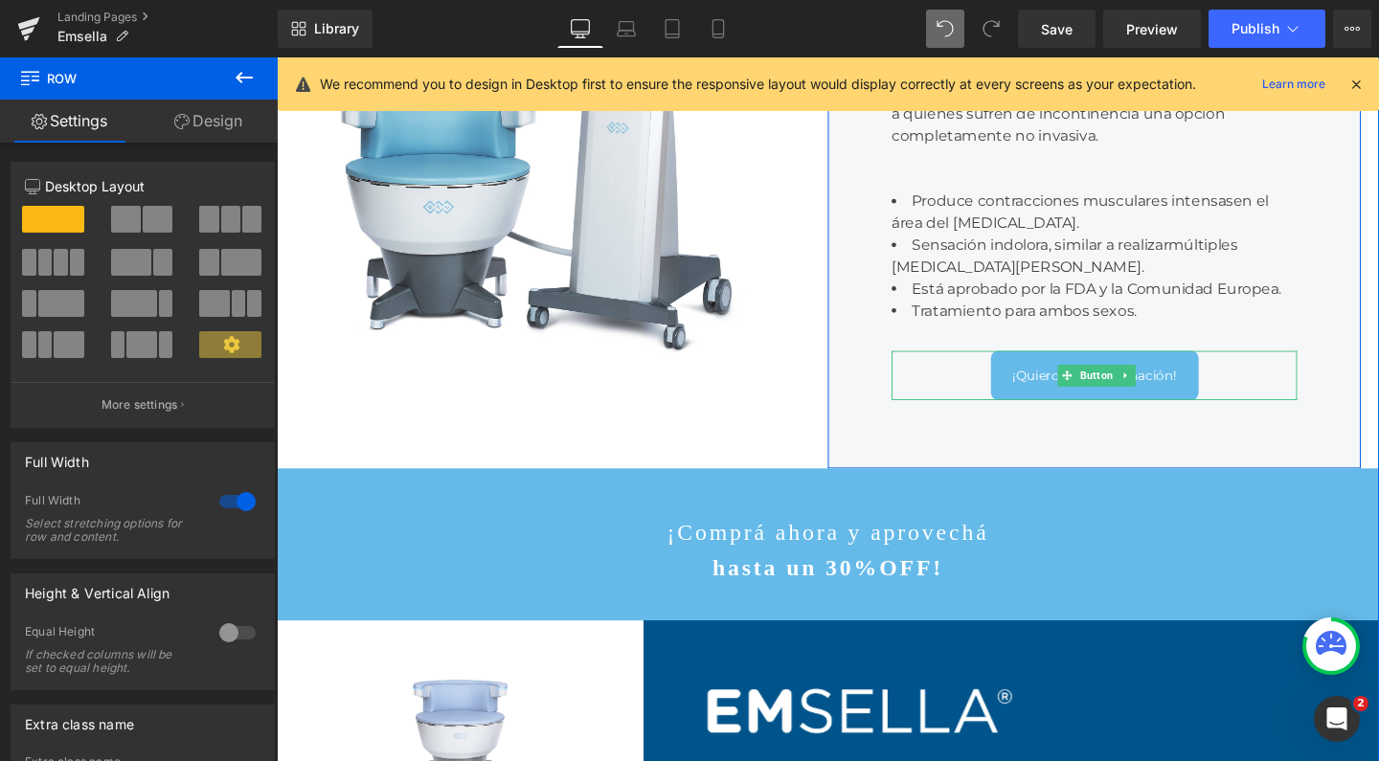
click at [1136, 380] on span "Button" at bounding box center [1138, 391] width 42 height 23
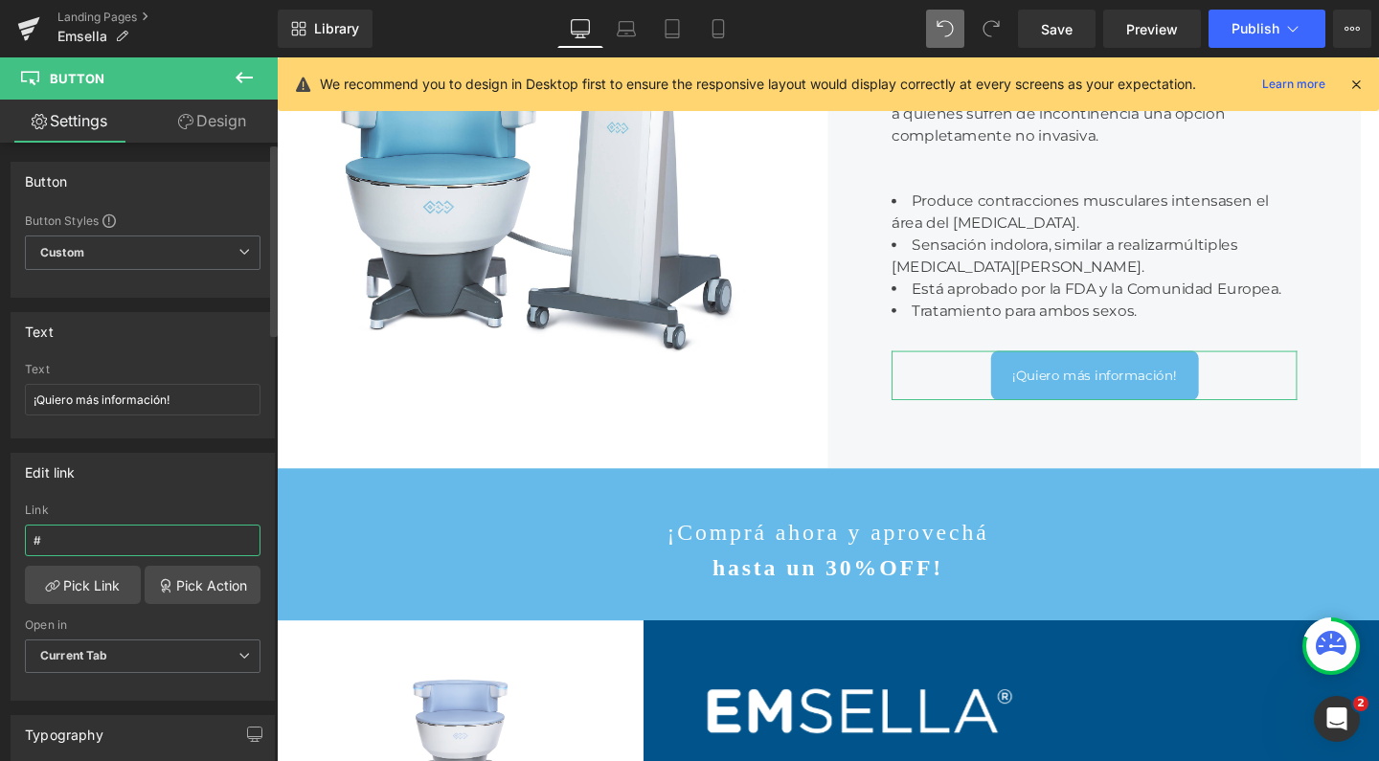
click at [76, 528] on input "#" at bounding box center [143, 541] width 236 height 32
click at [76, 529] on input "#" at bounding box center [143, 541] width 236 height 32
paste input "e-1747236233632"
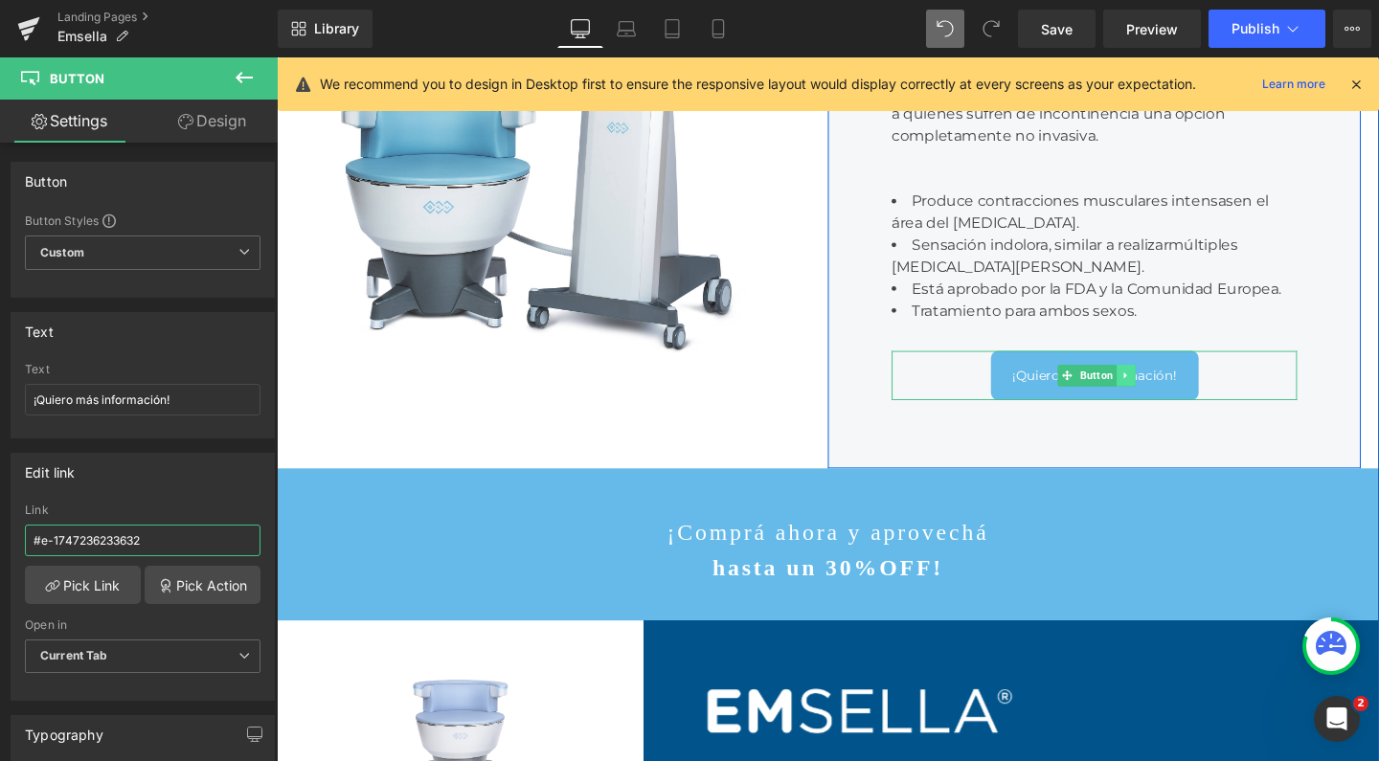
type input "#e-1747236233632"
click at [1164, 386] on icon at bounding box center [1169, 391] width 11 height 11
click at [1150, 380] on link at bounding box center [1160, 391] width 20 height 23
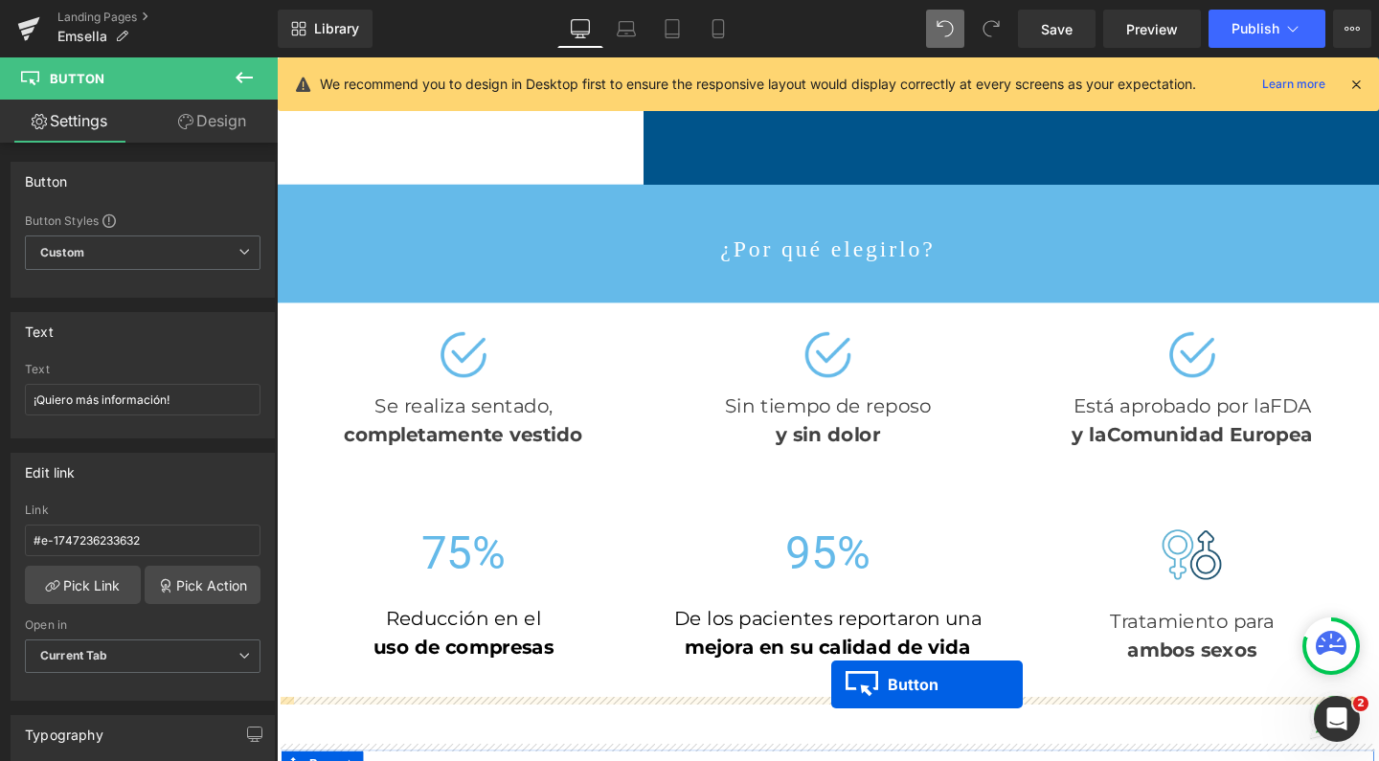
scroll to position [2051, 0]
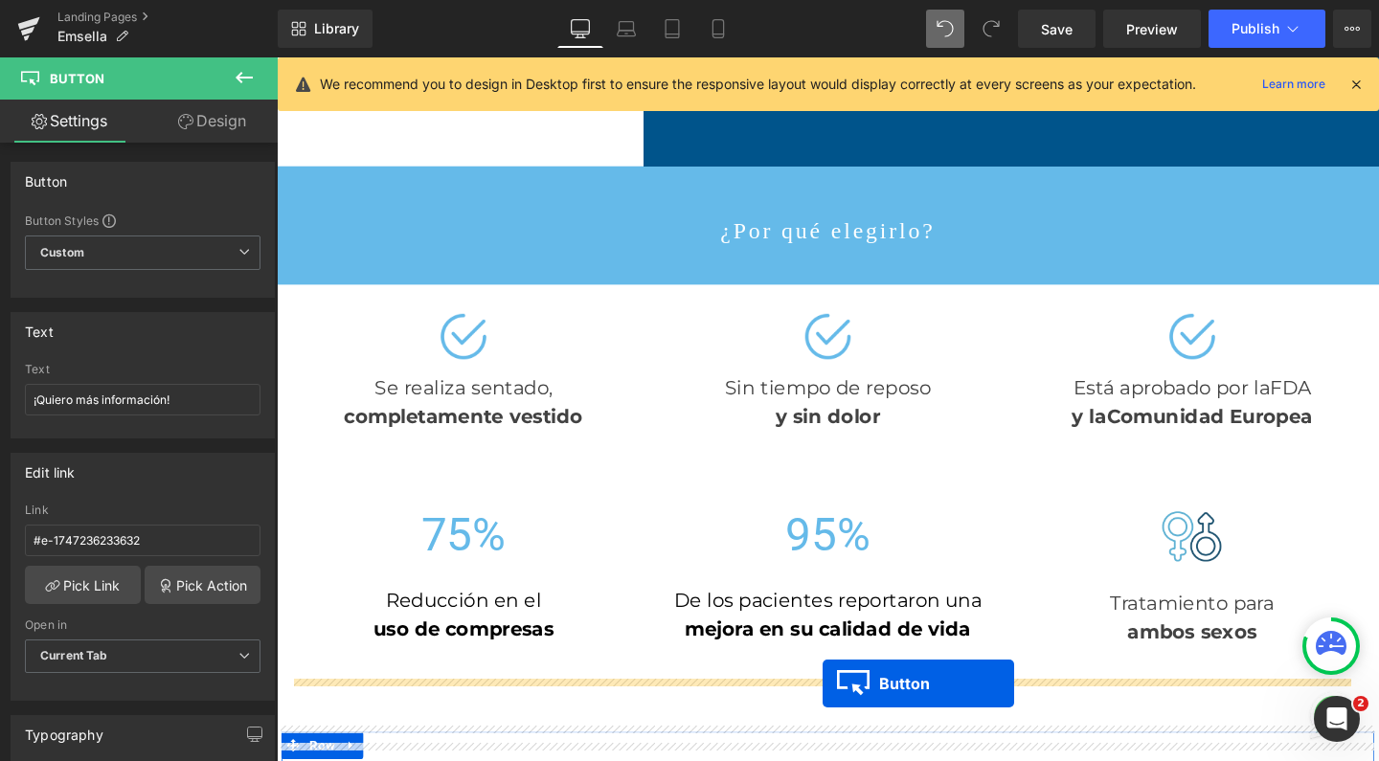
drag, startPoint x: 1093, startPoint y: 409, endPoint x: 850, endPoint y: 716, distance: 391.9
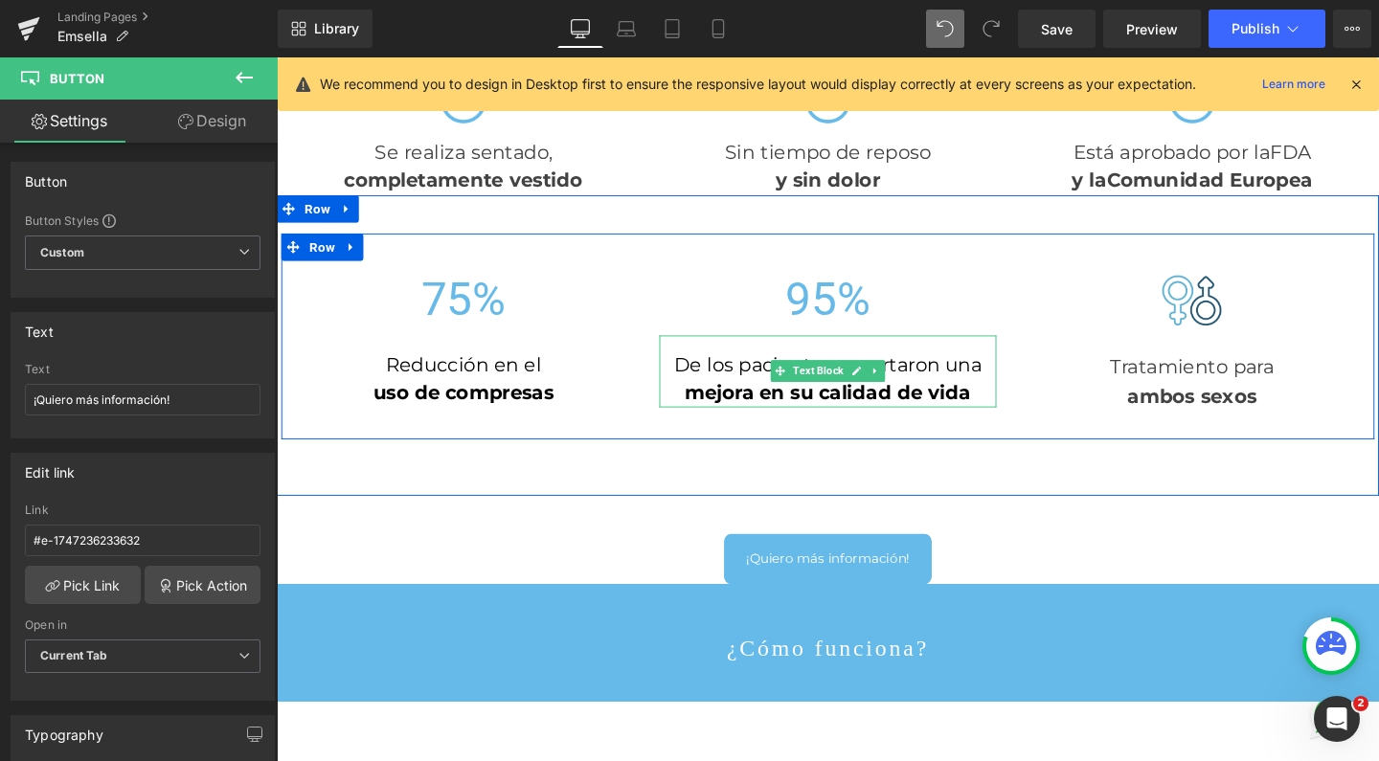
scroll to position [2311, 0]
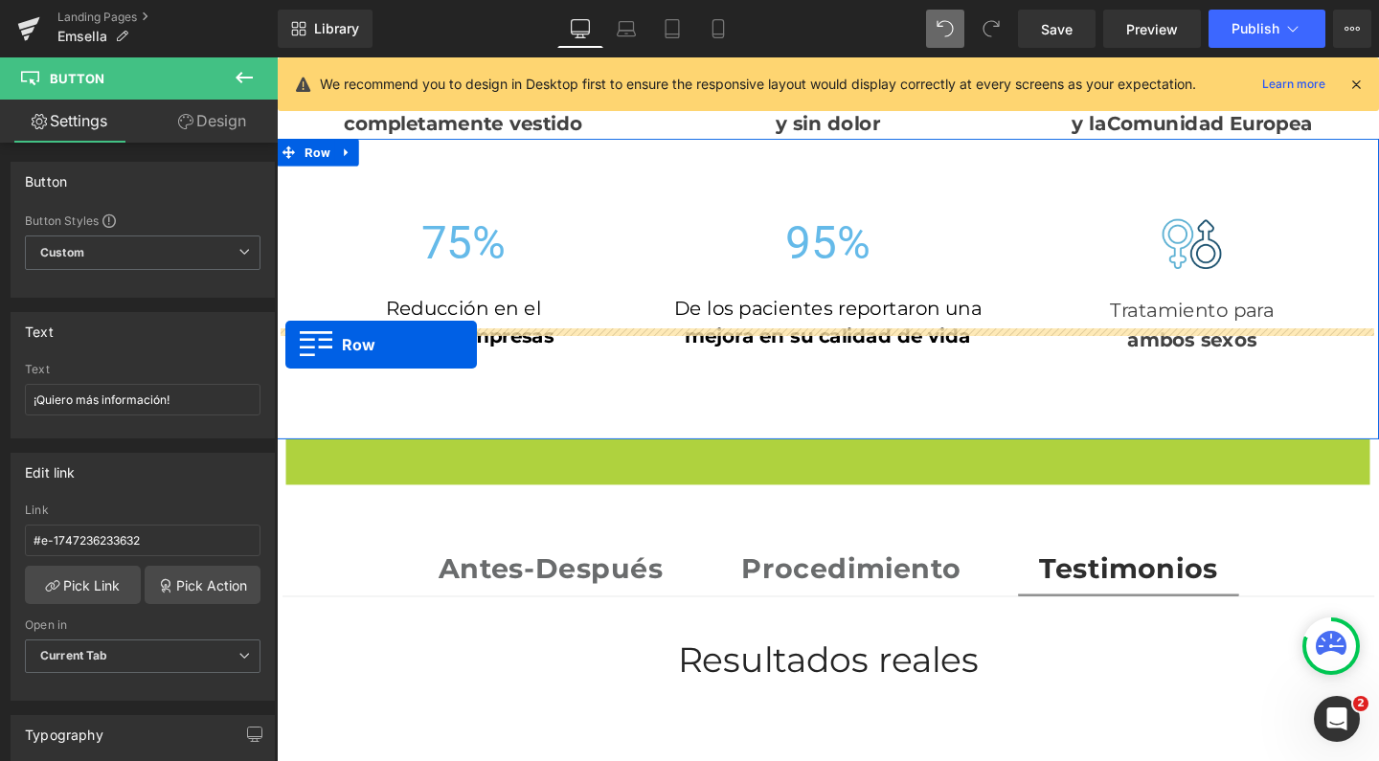
drag, startPoint x: 287, startPoint y: 416, endPoint x: 285, endPoint y: 359, distance: 57.5
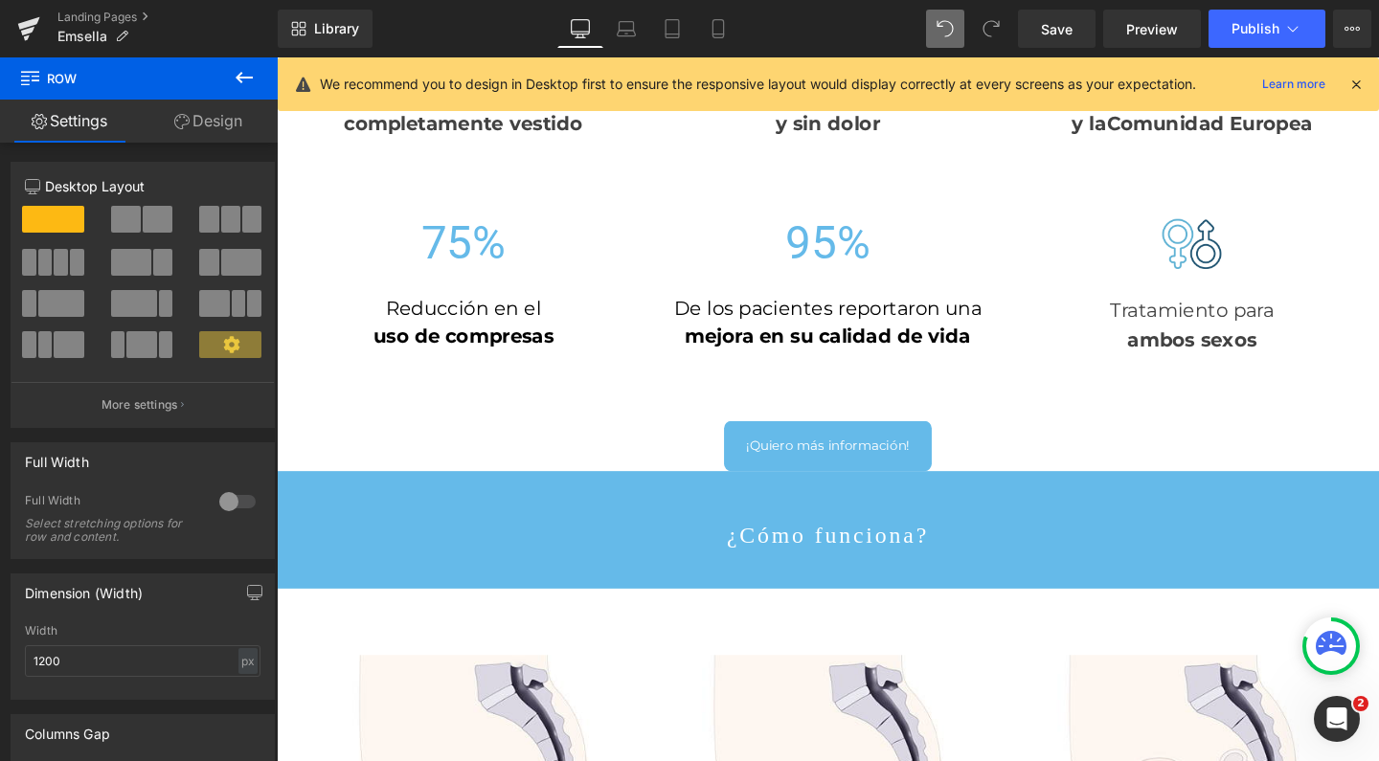
click at [240, 75] on icon at bounding box center [244, 77] width 17 height 11
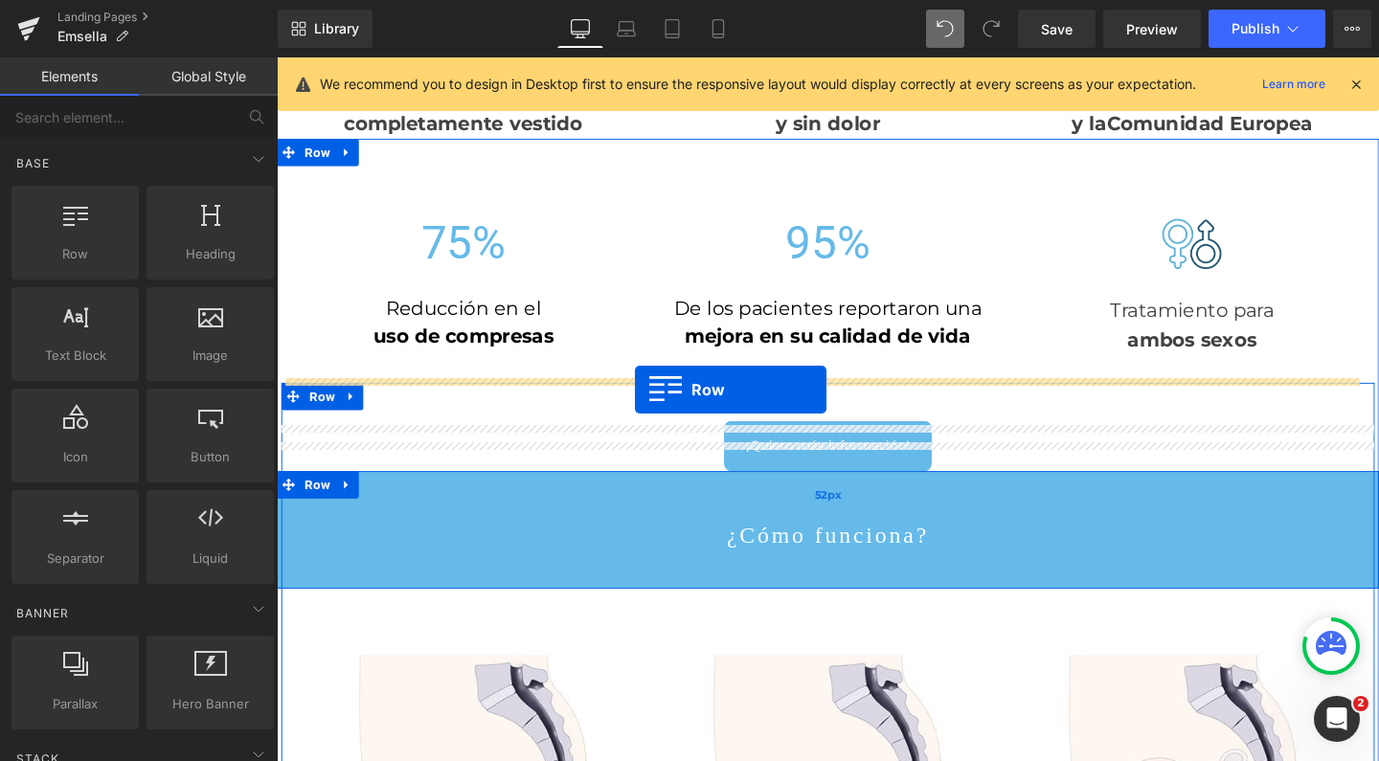
drag, startPoint x: 371, startPoint y: 273, endPoint x: 653, endPoint y: 407, distance: 312.6
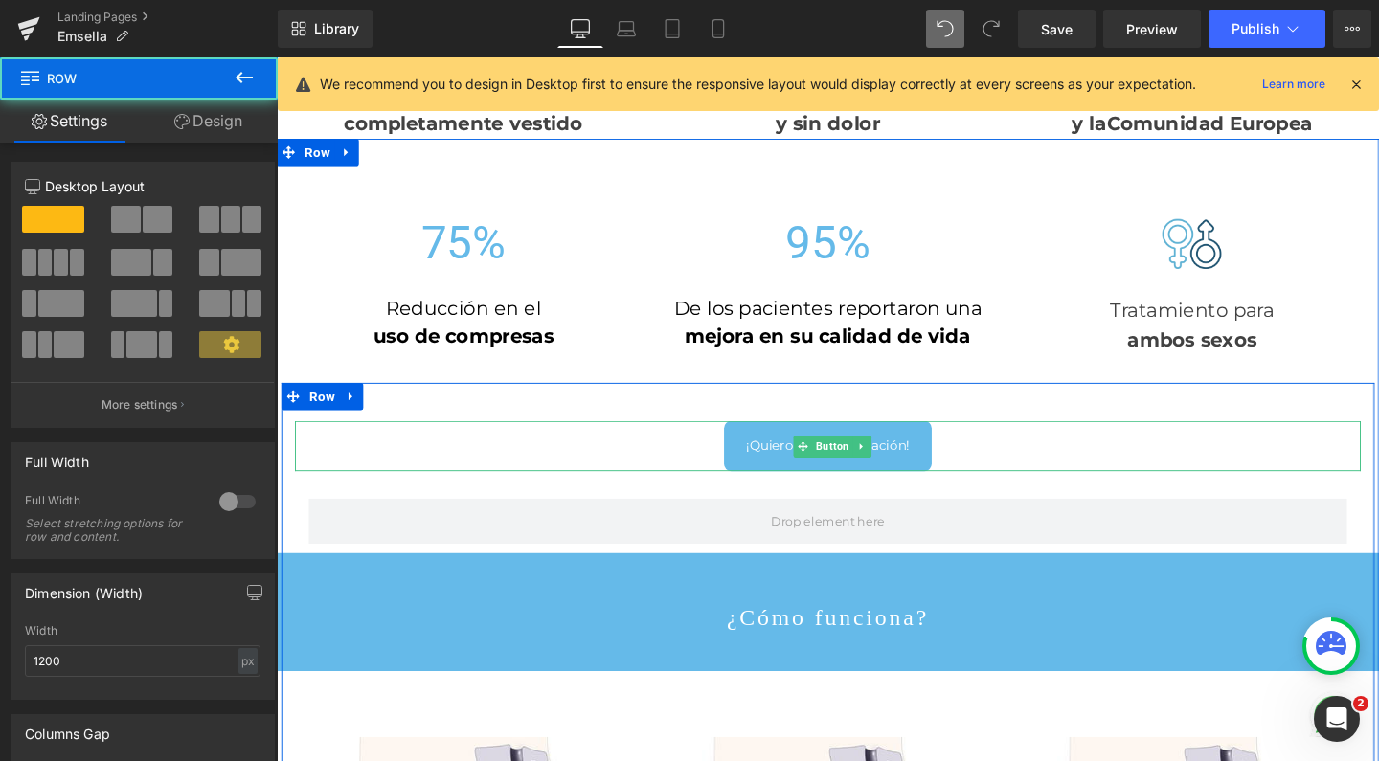
click at [865, 455] on span "Button" at bounding box center [861, 466] width 42 height 23
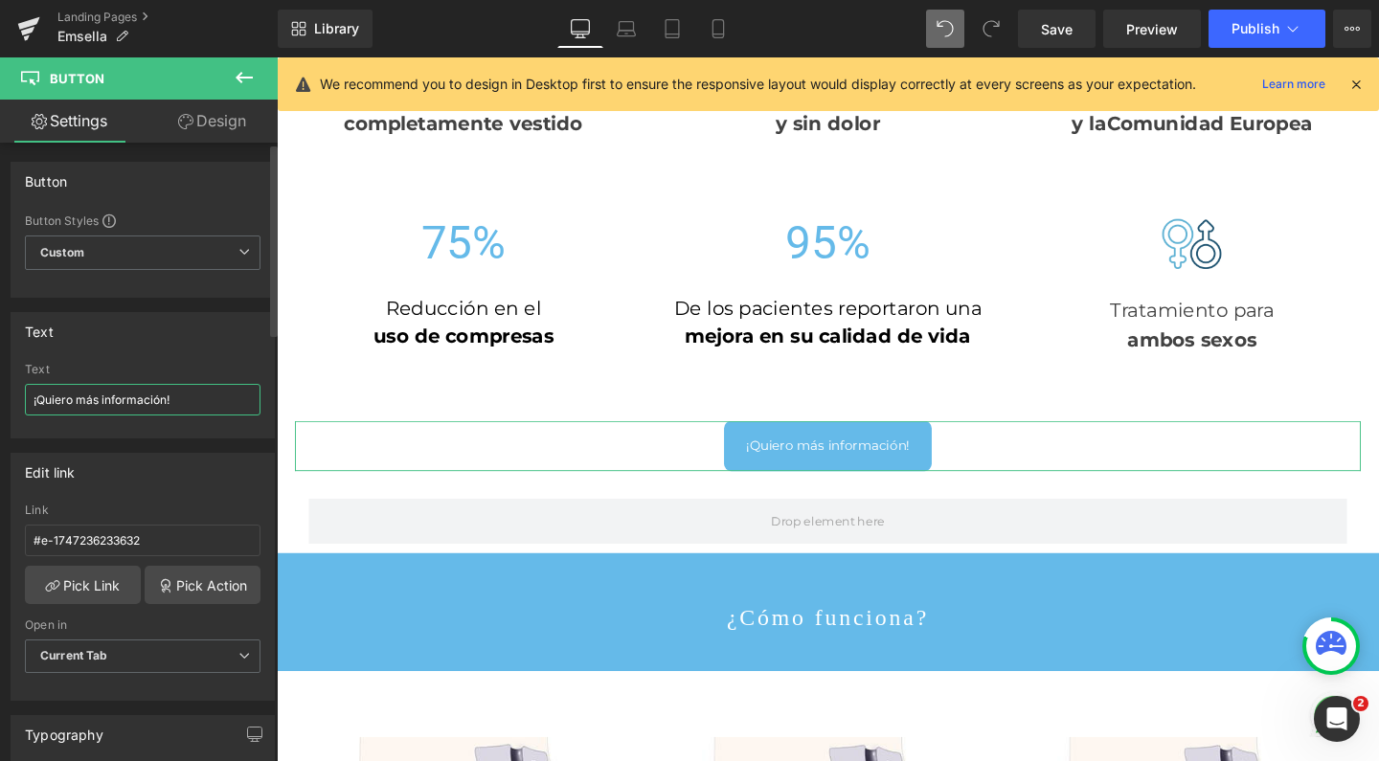
drag, startPoint x: 78, startPoint y: 401, endPoint x: 166, endPoint y: 404, distance: 88.1
click at [166, 404] on input "¡Quiero más información!" at bounding box center [143, 400] width 236 height 32
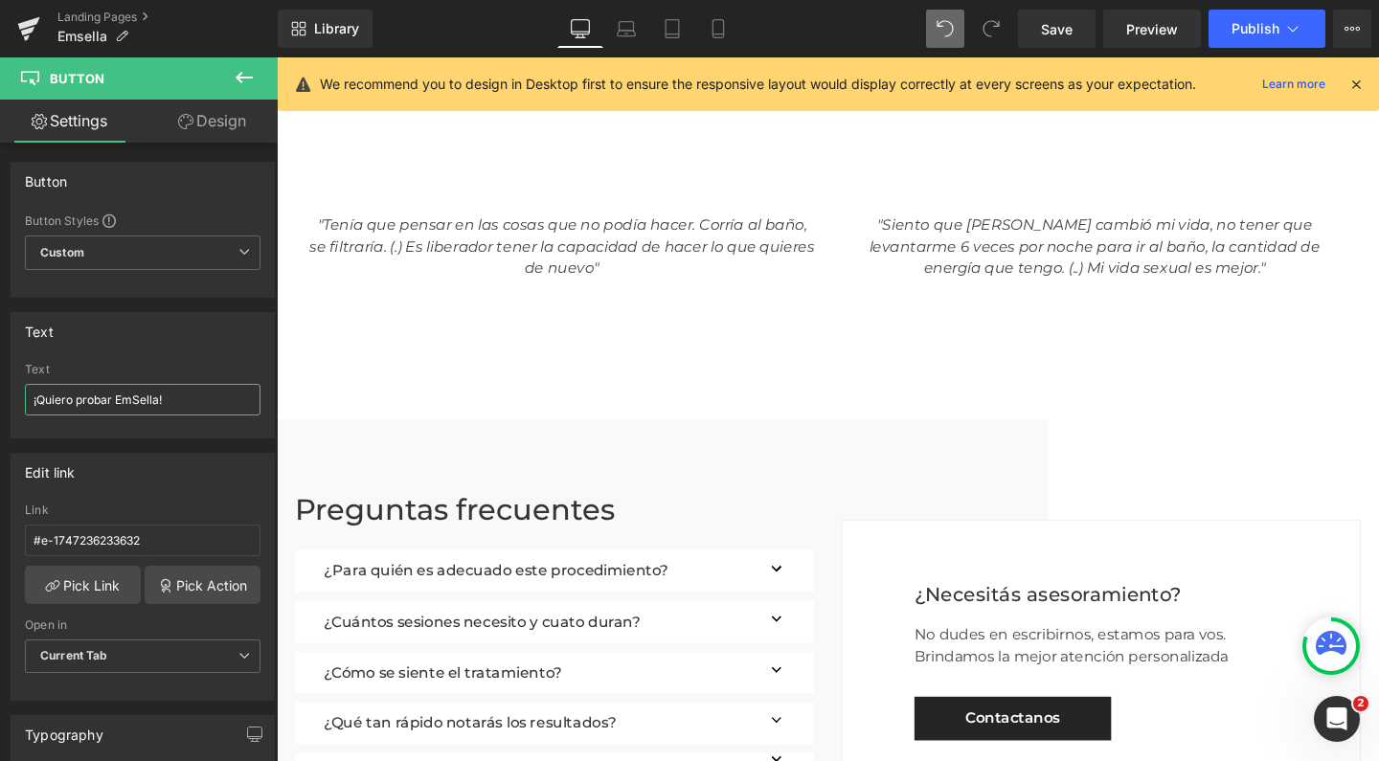
scroll to position [3853, 0]
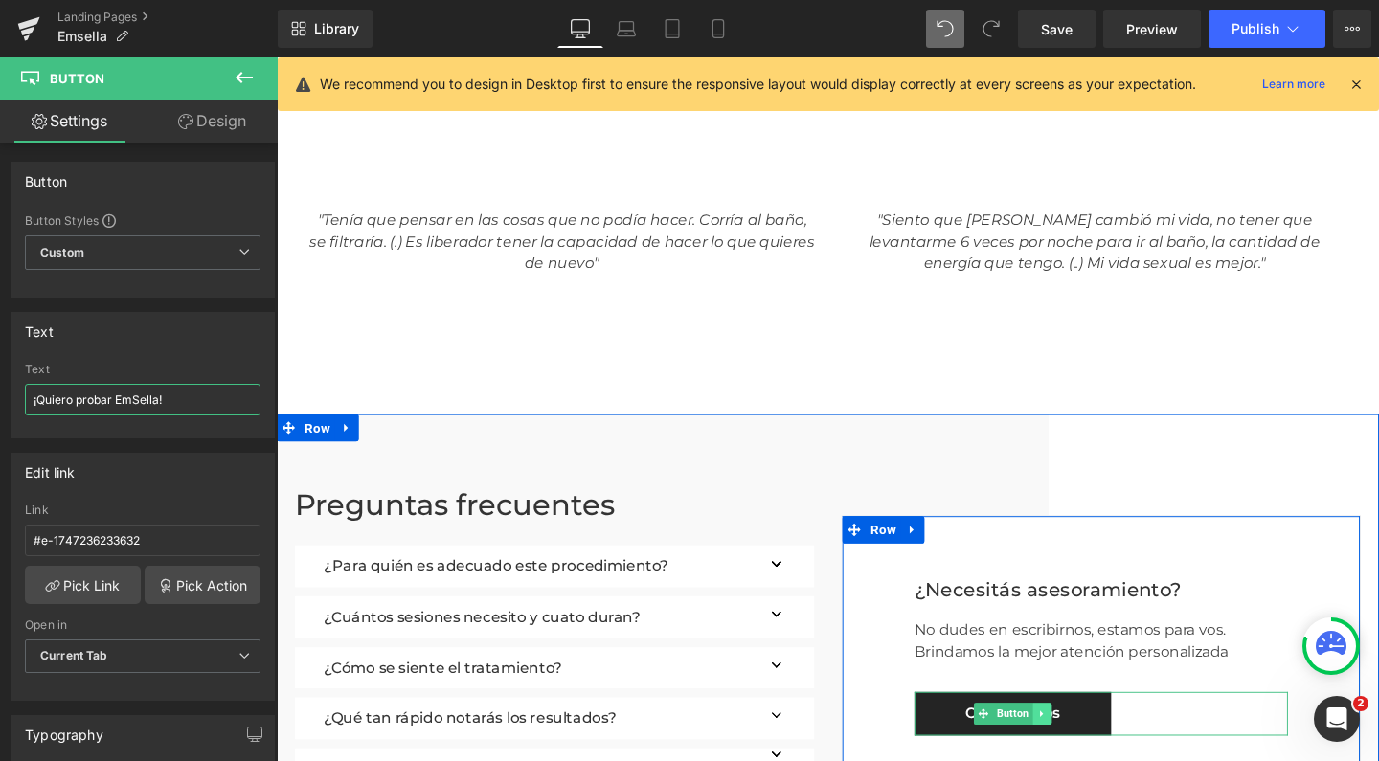
type input "¡Quiero probar EmSella!"
click at [1071, 736] on link at bounding box center [1081, 747] width 20 height 23
click at [1000, 736] on span "Button" at bounding box center [1021, 747] width 42 height 23
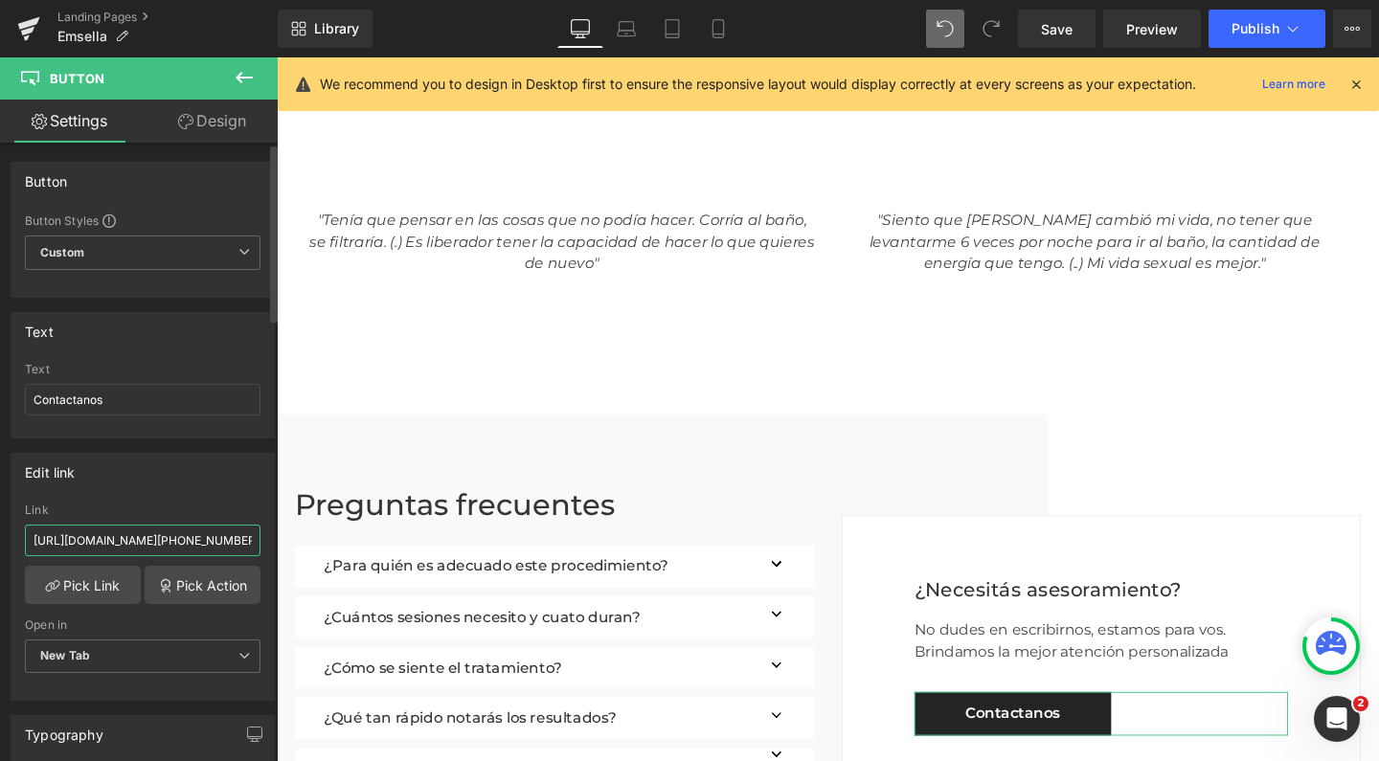
click at [125, 538] on input "[URL][DOMAIN_NAME][PHONE_NUMBER]" at bounding box center [143, 541] width 236 height 32
